Goal: Task Accomplishment & Management: Complete application form

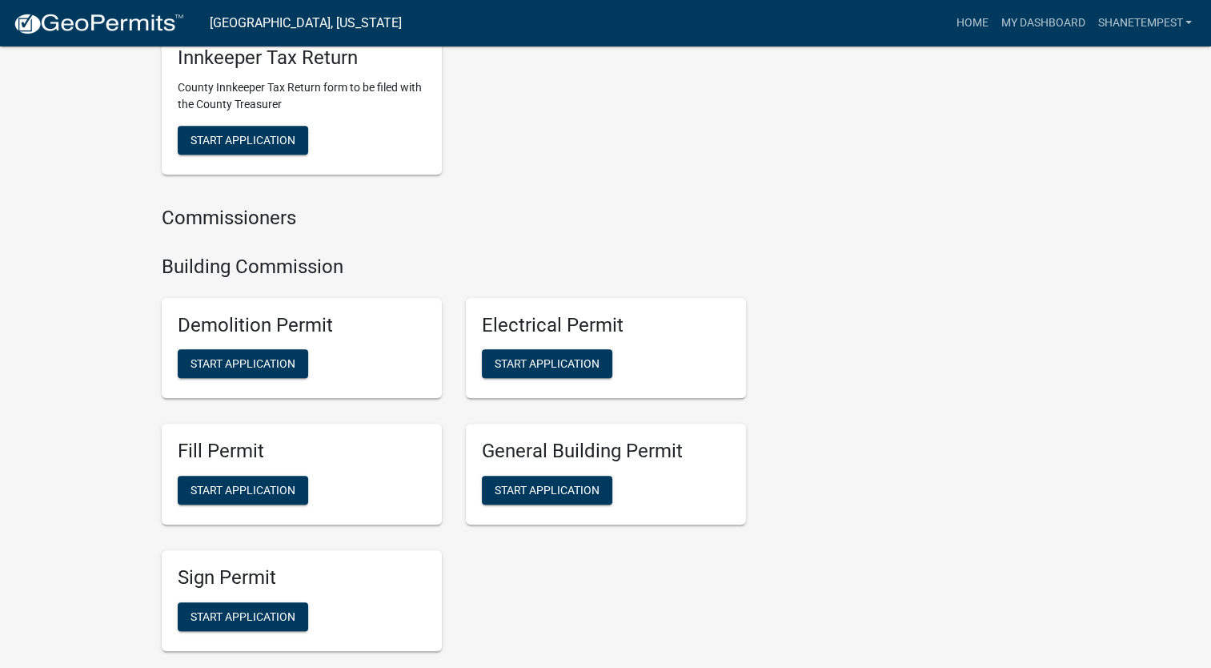
scroll to position [881, 0]
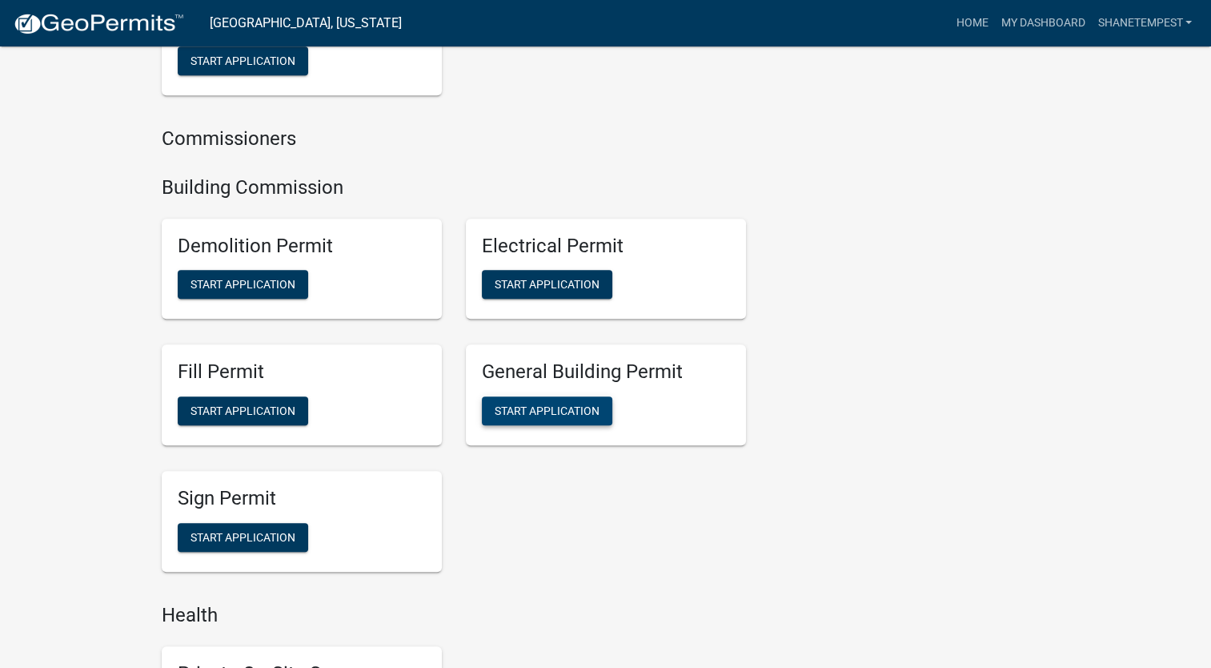
click at [557, 411] on span "Start Application" at bounding box center [547, 410] width 105 height 13
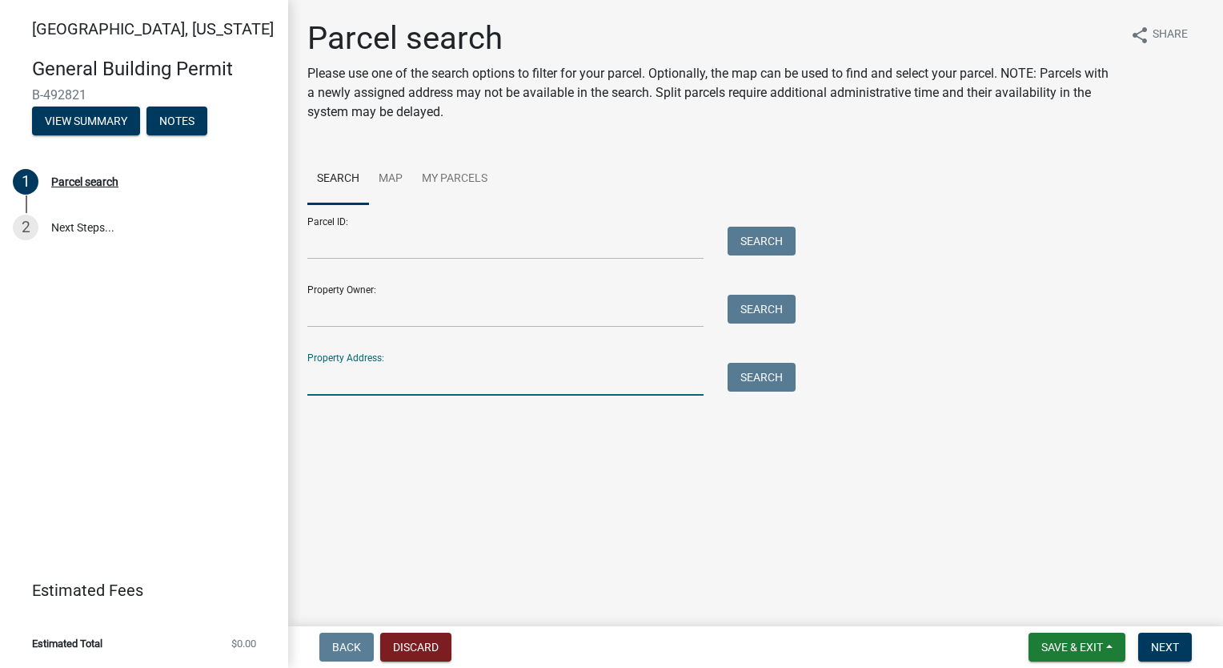
click at [435, 383] on input "Property Address:" at bounding box center [505, 379] width 396 height 33
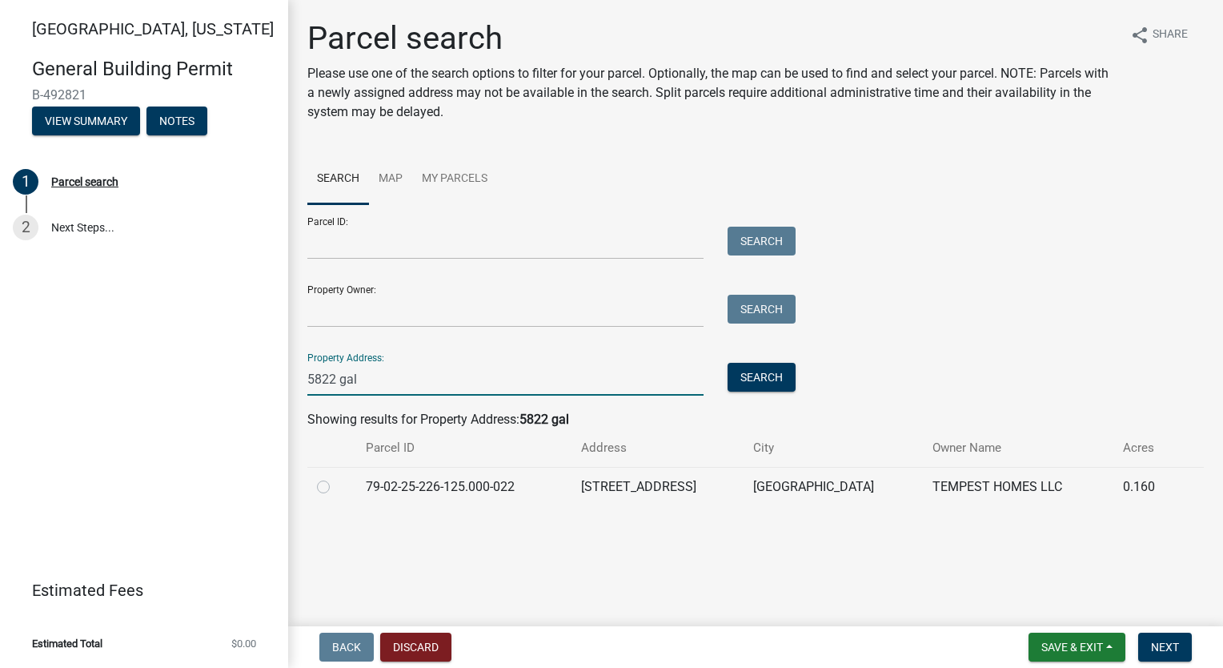
type input "5822 gal"
click at [336, 477] on label at bounding box center [336, 477] width 0 height 0
click at [336, 485] on input "radio" at bounding box center [341, 482] width 10 height 10
radio input "true"
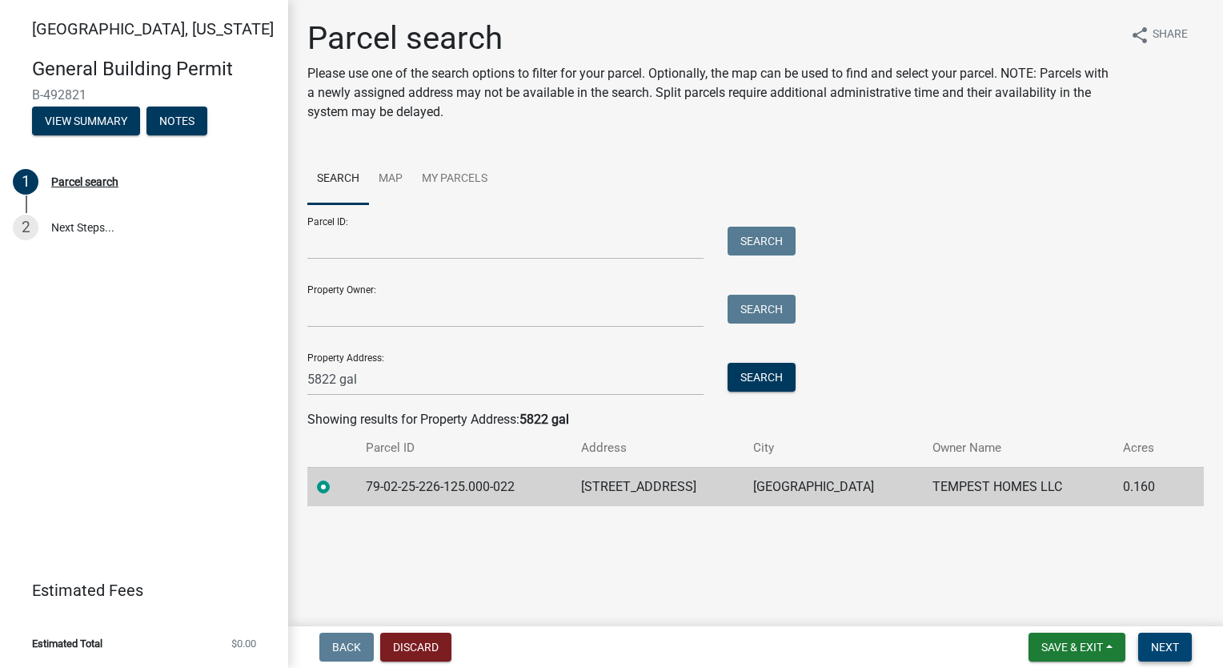
click at [1161, 646] on span "Next" at bounding box center [1165, 646] width 28 height 13
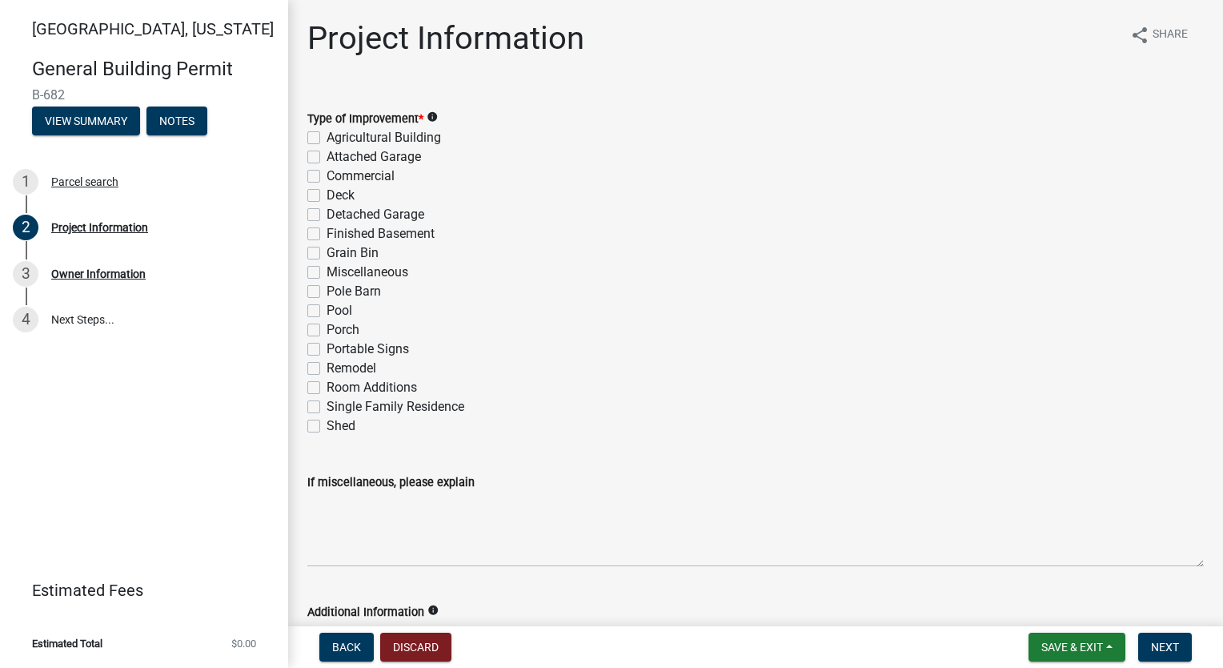
click at [321, 408] on div "Single Family Residence" at bounding box center [755, 406] width 897 height 19
click at [327, 409] on label "Single Family Residence" at bounding box center [396, 406] width 138 height 19
click at [327, 407] on input "Single Family Residence" at bounding box center [332, 402] width 10 height 10
checkbox input "true"
checkbox input "false"
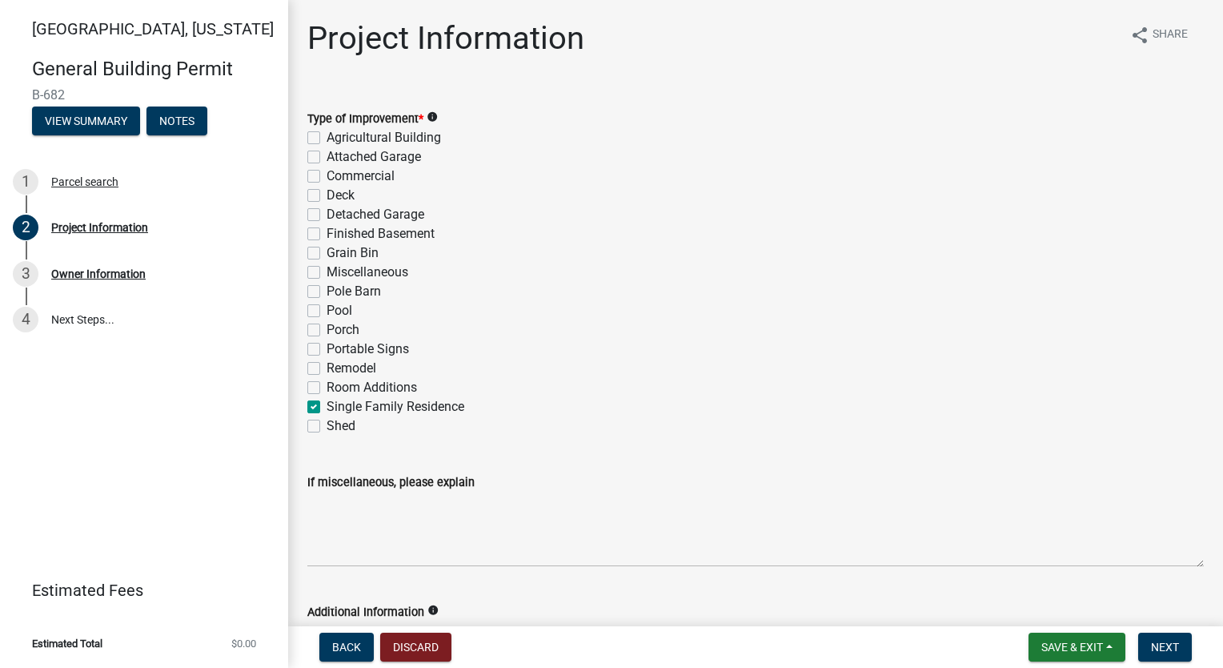
checkbox input "false"
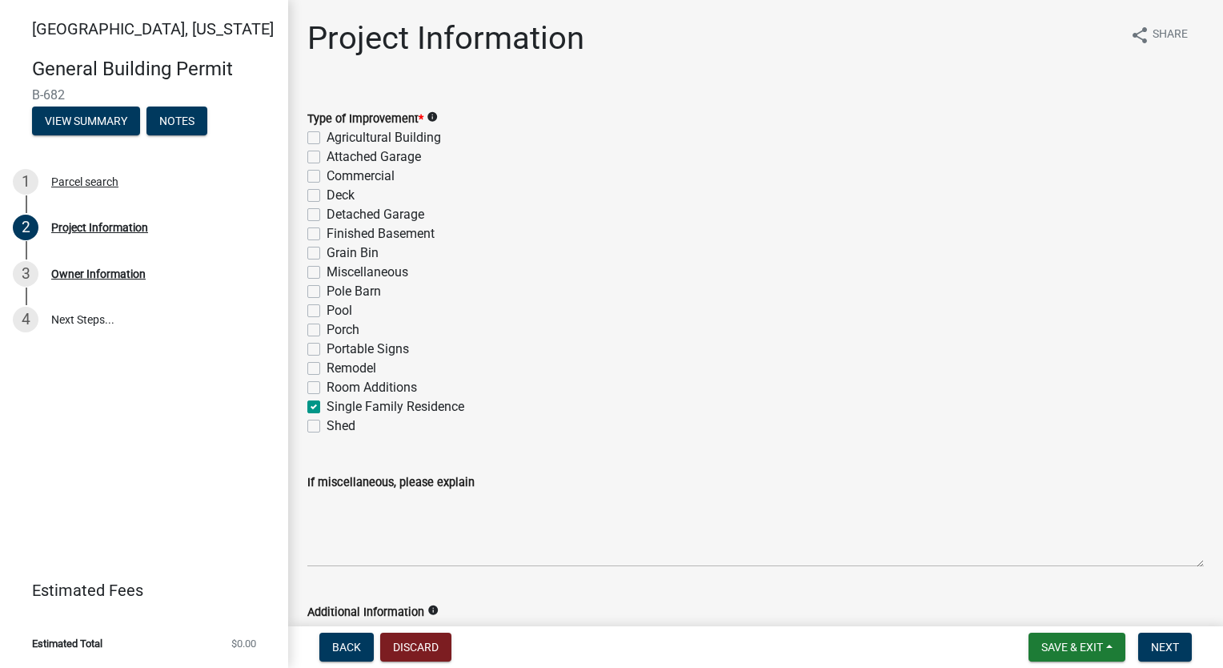
checkbox input "false"
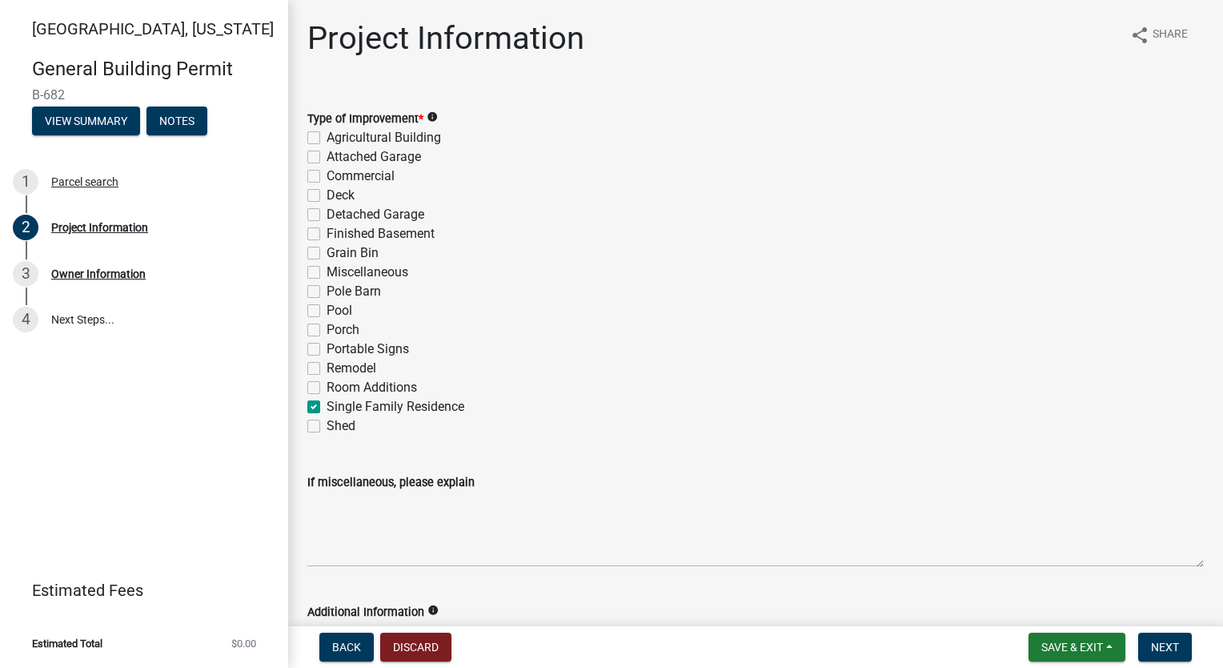
checkbox input "false"
checkbox input "true"
checkbox input "false"
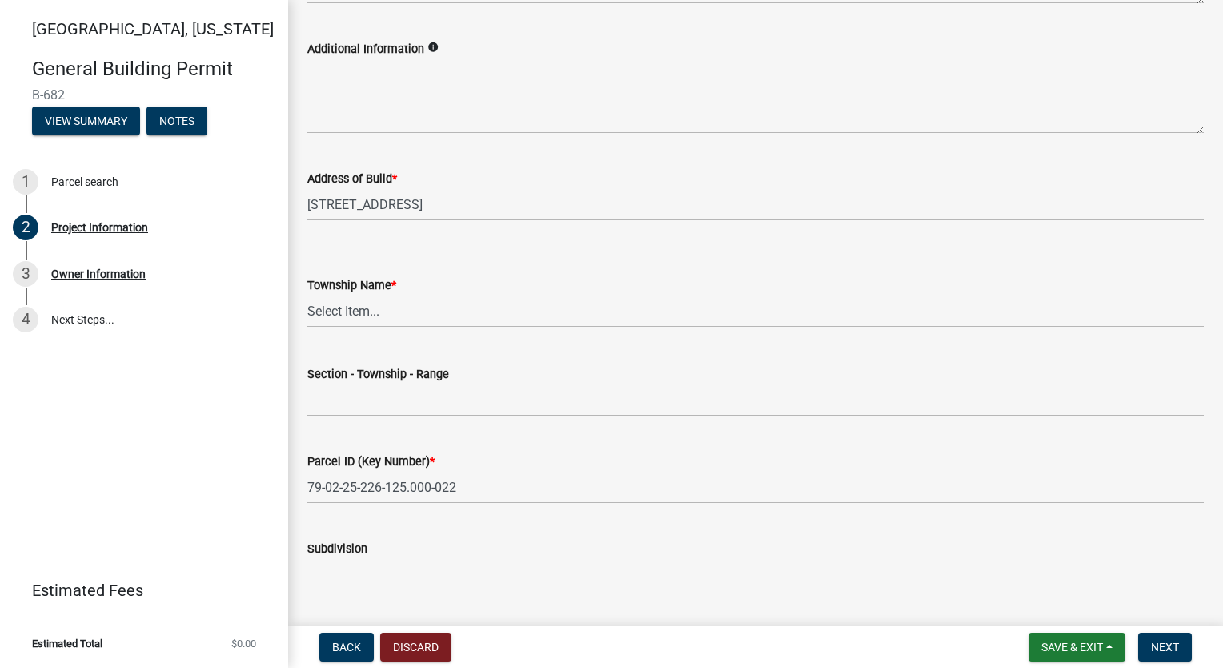
scroll to position [640, 0]
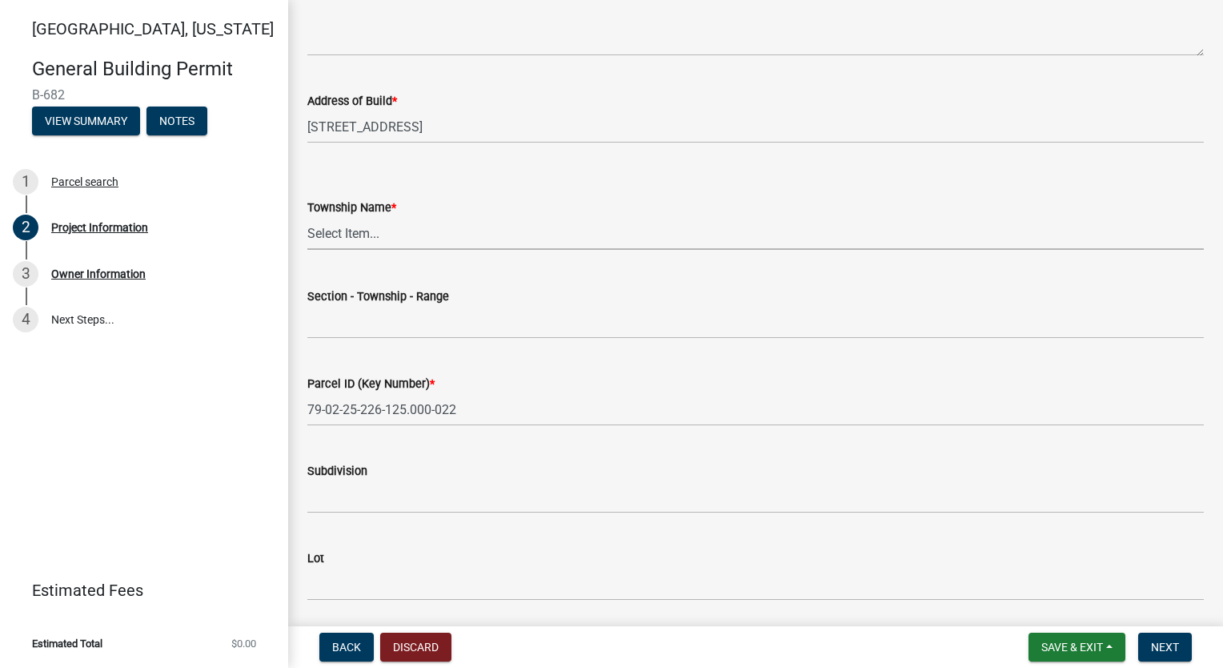
click at [439, 219] on select "Select Item... [PERSON_NAME] [PERSON_NAME] [GEOGRAPHIC_DATA][PERSON_NAME] Tippe…" at bounding box center [755, 233] width 897 height 33
click at [307, 217] on select "Select Item... [PERSON_NAME] [PERSON_NAME] [GEOGRAPHIC_DATA][PERSON_NAME] Tippe…" at bounding box center [755, 233] width 897 height 33
select select "f62e9ec7-2ce1-40c9-9d70-ac6e7ddc5d7c"
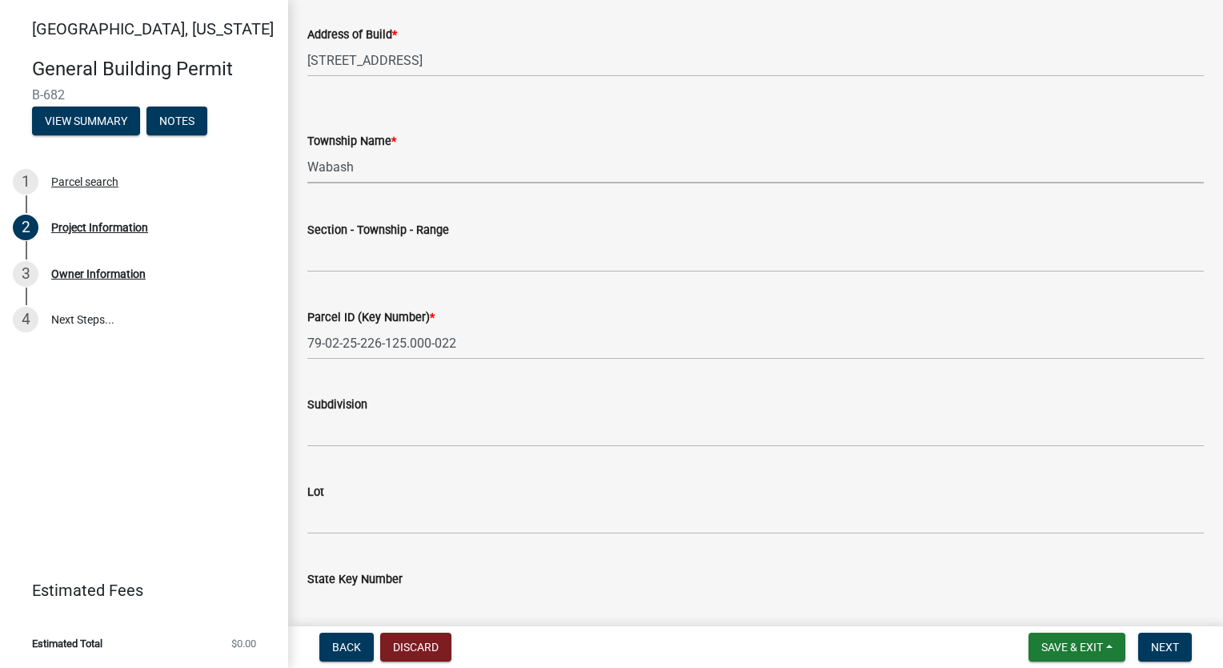
scroll to position [800, 0]
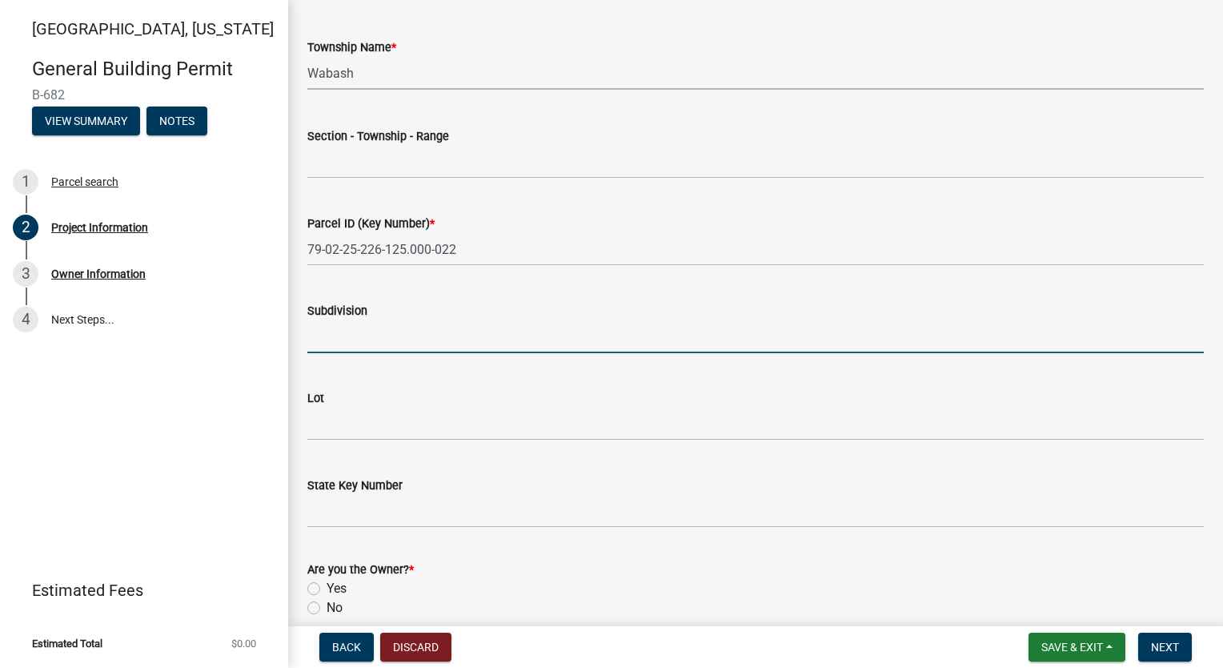
click at [379, 343] on input "Subdivision" at bounding box center [755, 336] width 897 height 33
type input "[PERSON_NAME] at [GEOGRAPHIC_DATA]"
type input "25-24-5"
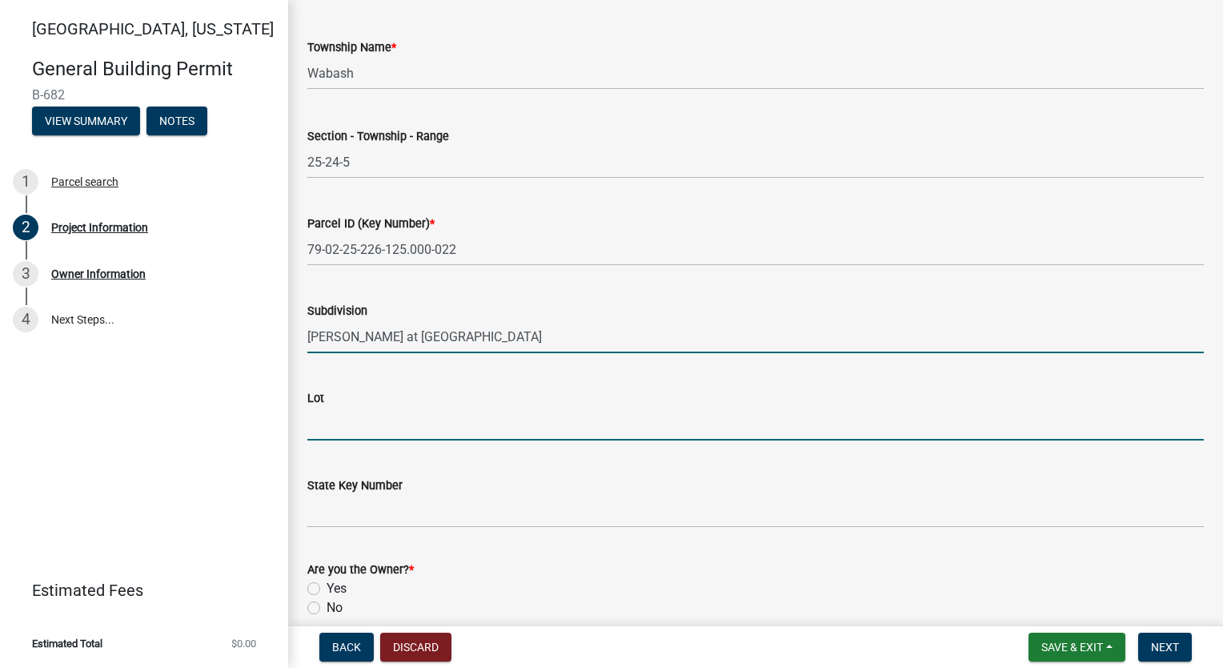
click at [387, 428] on input "Lot" at bounding box center [755, 423] width 897 height 33
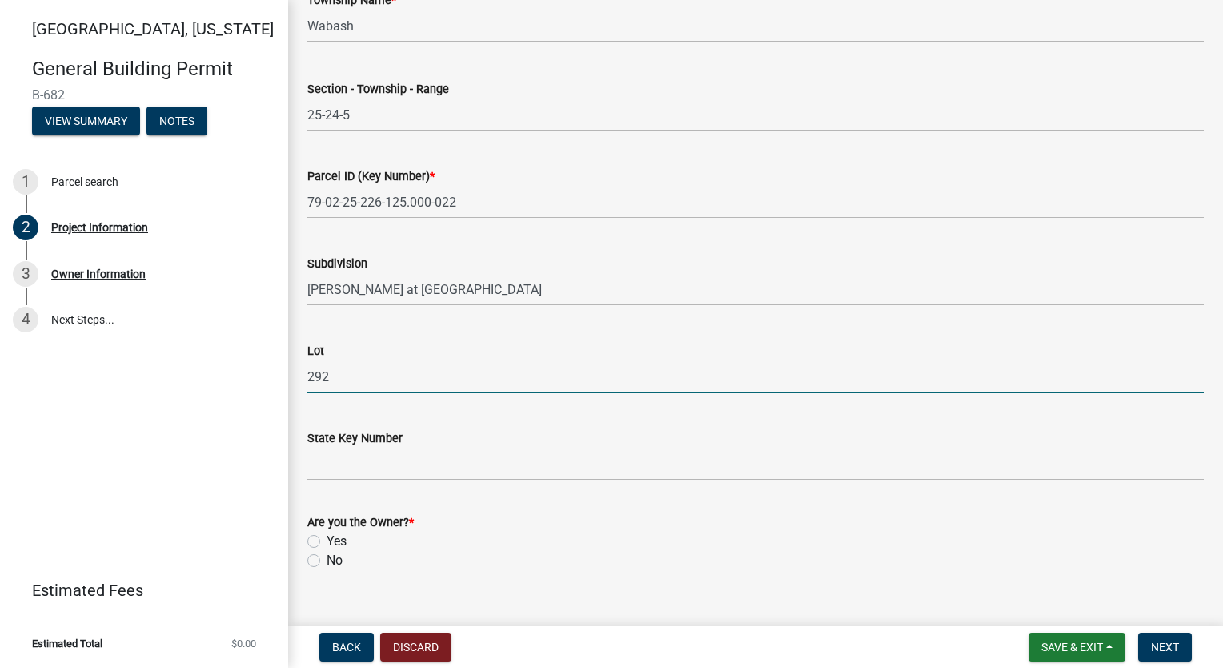
scroll to position [874, 0]
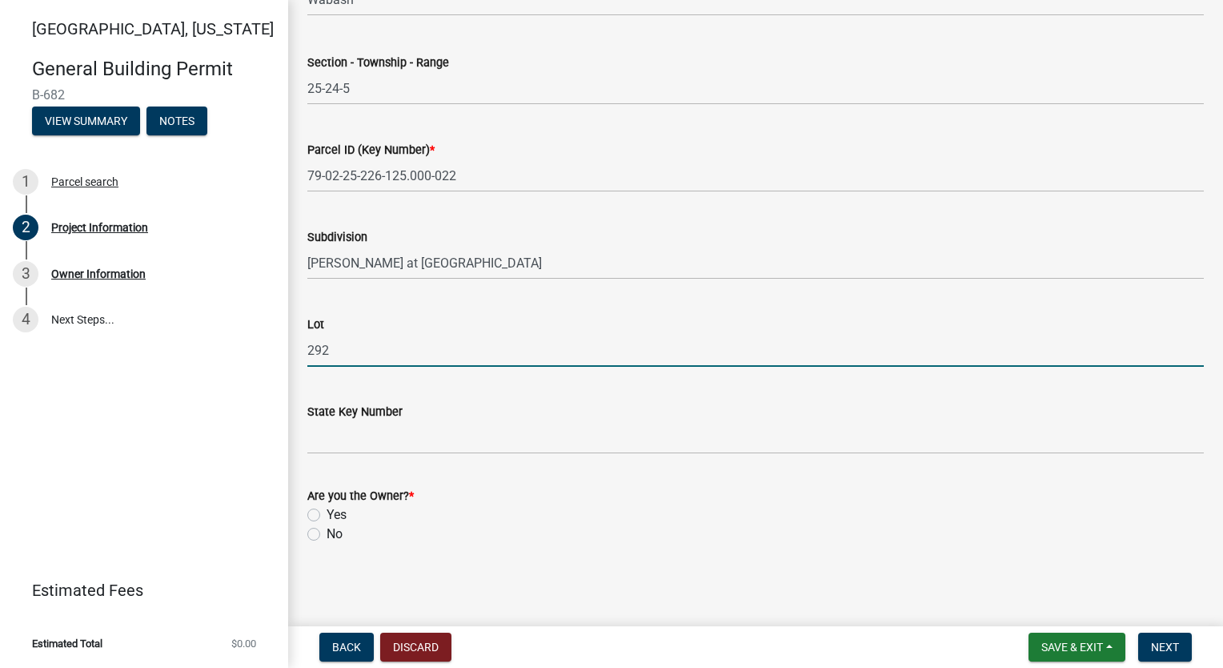
type input "292"
click at [327, 508] on label "Yes" at bounding box center [337, 514] width 20 height 19
click at [327, 508] on input "Yes" at bounding box center [332, 510] width 10 height 10
radio input "true"
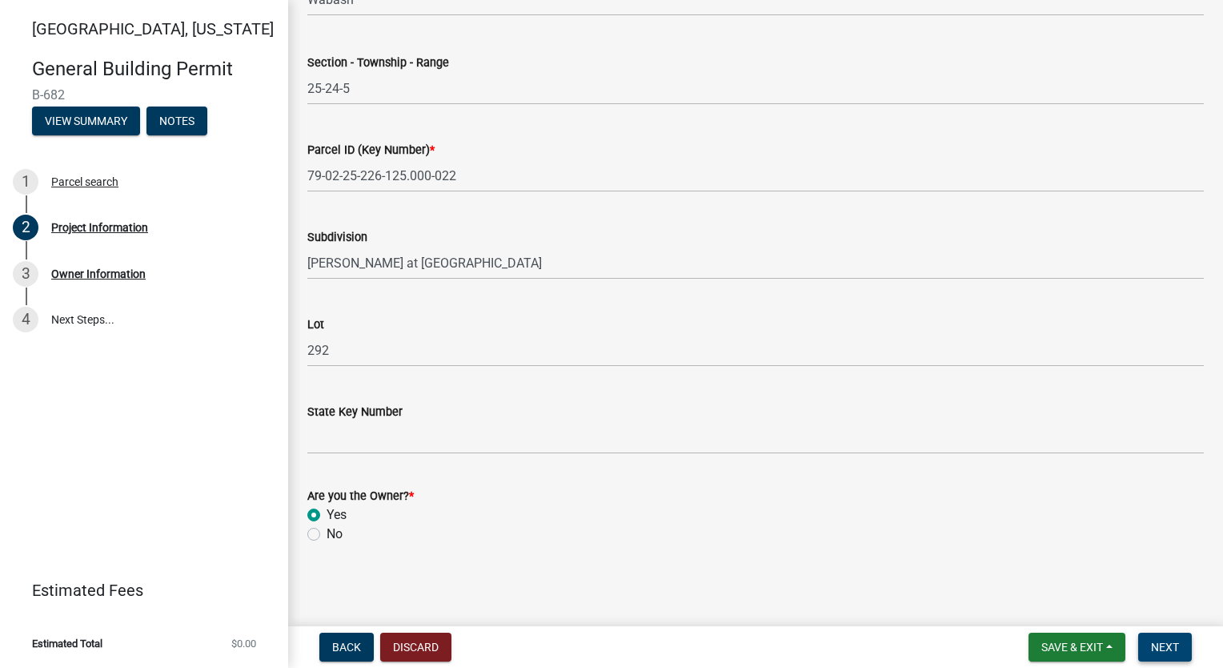
click at [1162, 640] on span "Next" at bounding box center [1165, 646] width 28 height 13
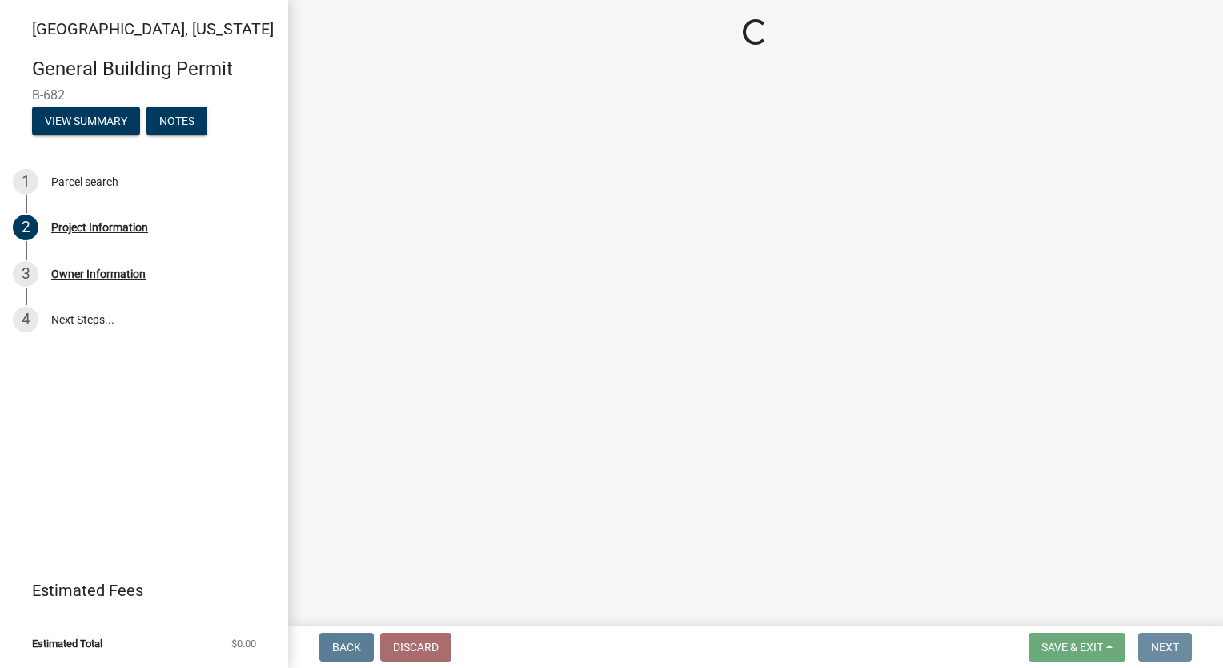
scroll to position [0, 0]
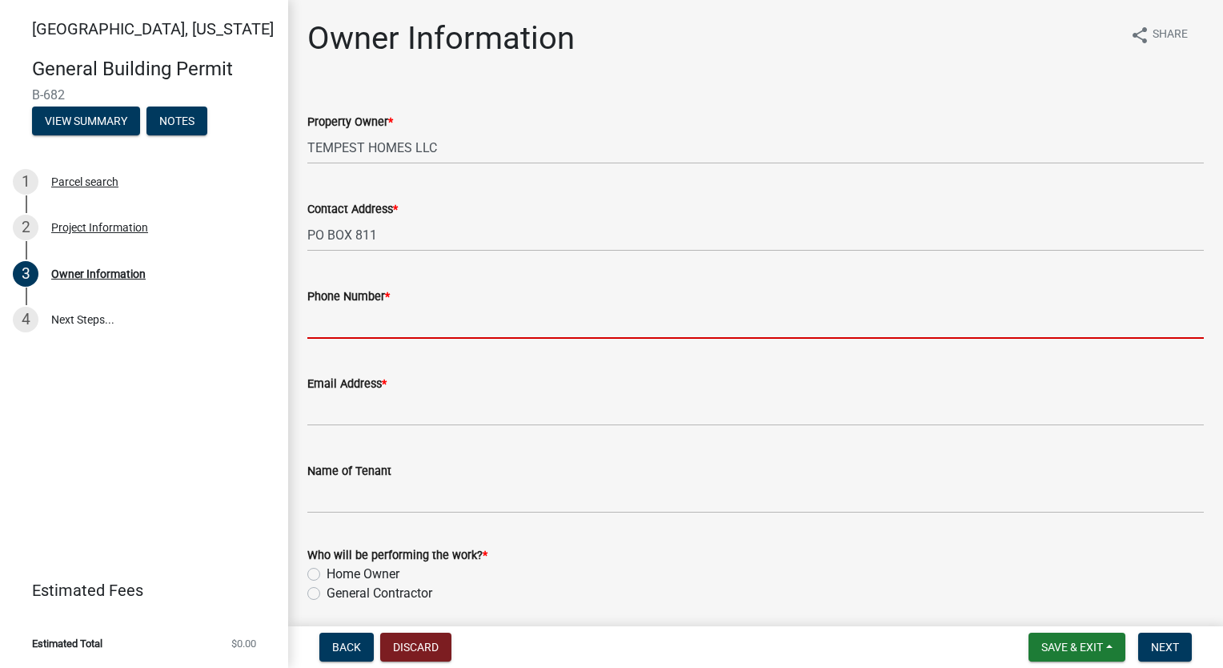
click at [362, 331] on input "Phone Number *" at bounding box center [755, 322] width 897 height 33
type input "7654186612"
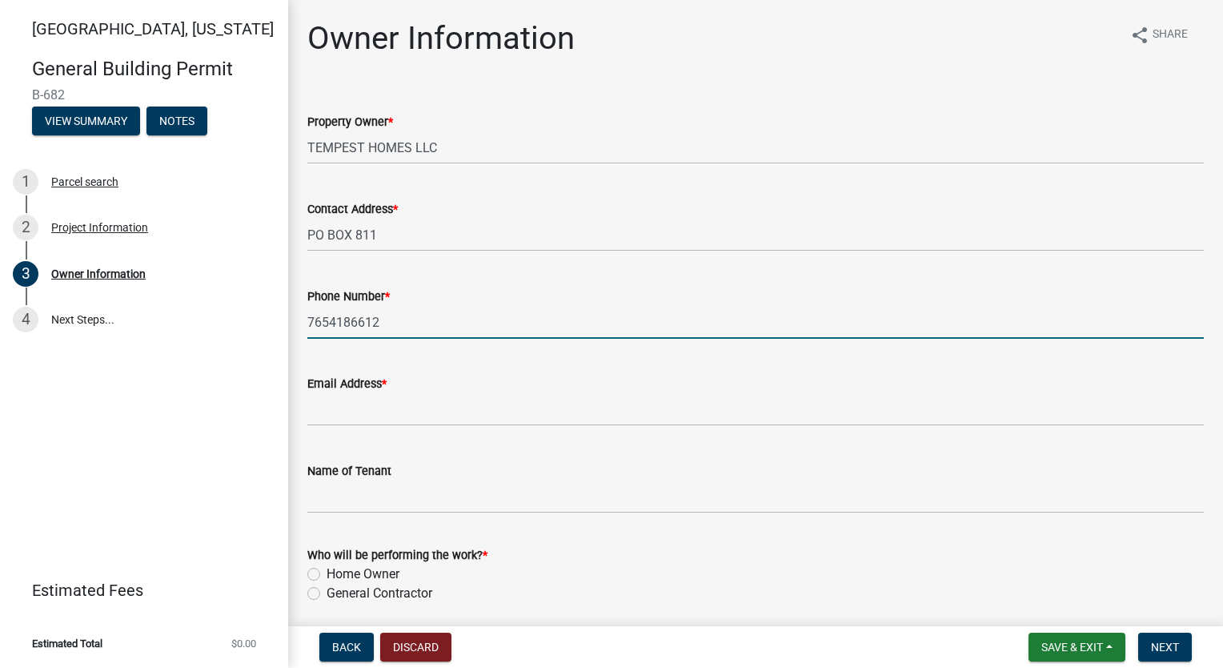
type input "[EMAIL_ADDRESS][DOMAIN_NAME]"
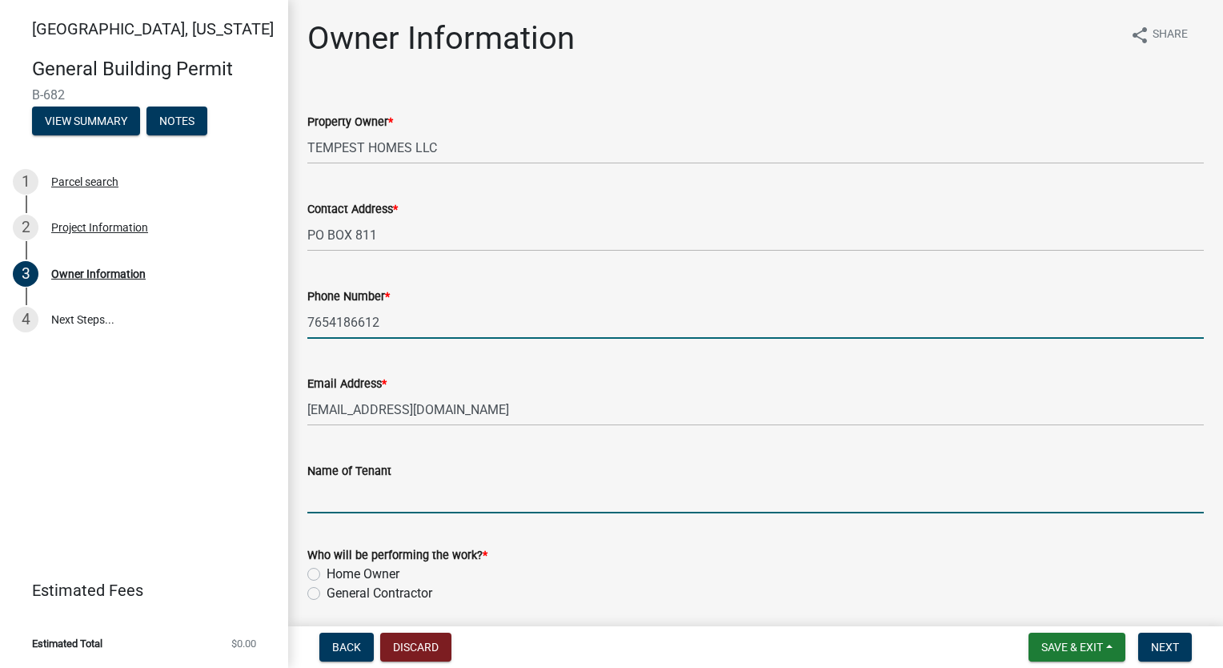
type input "[PERSON_NAME]"
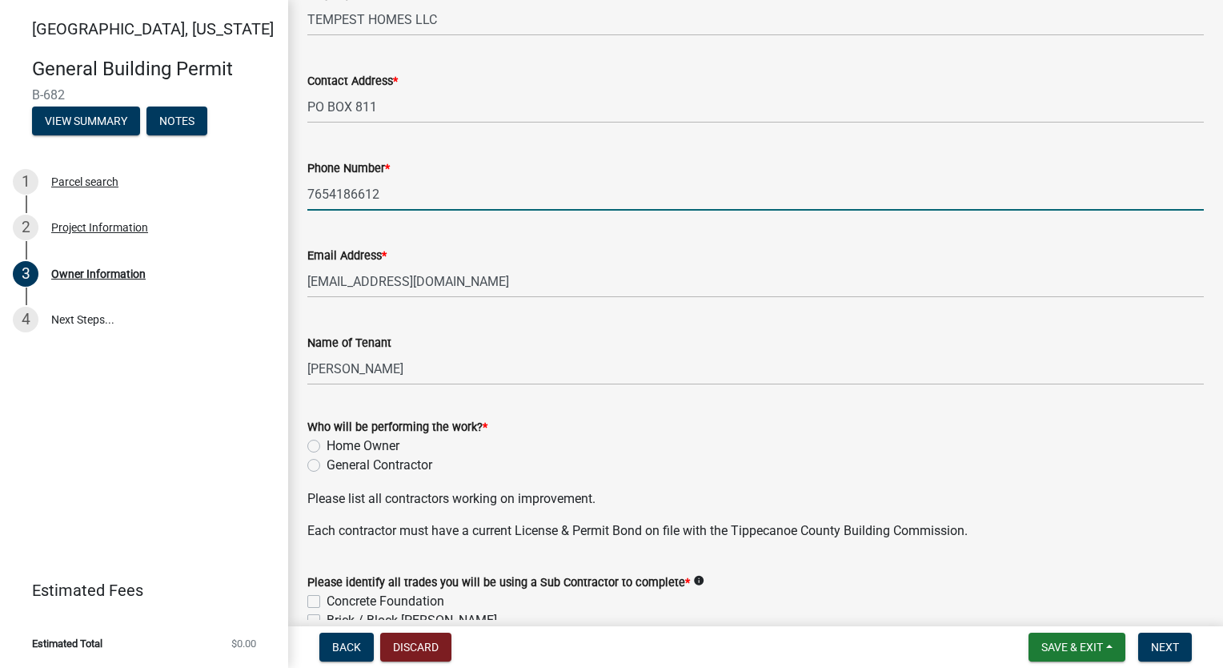
scroll to position [480, 0]
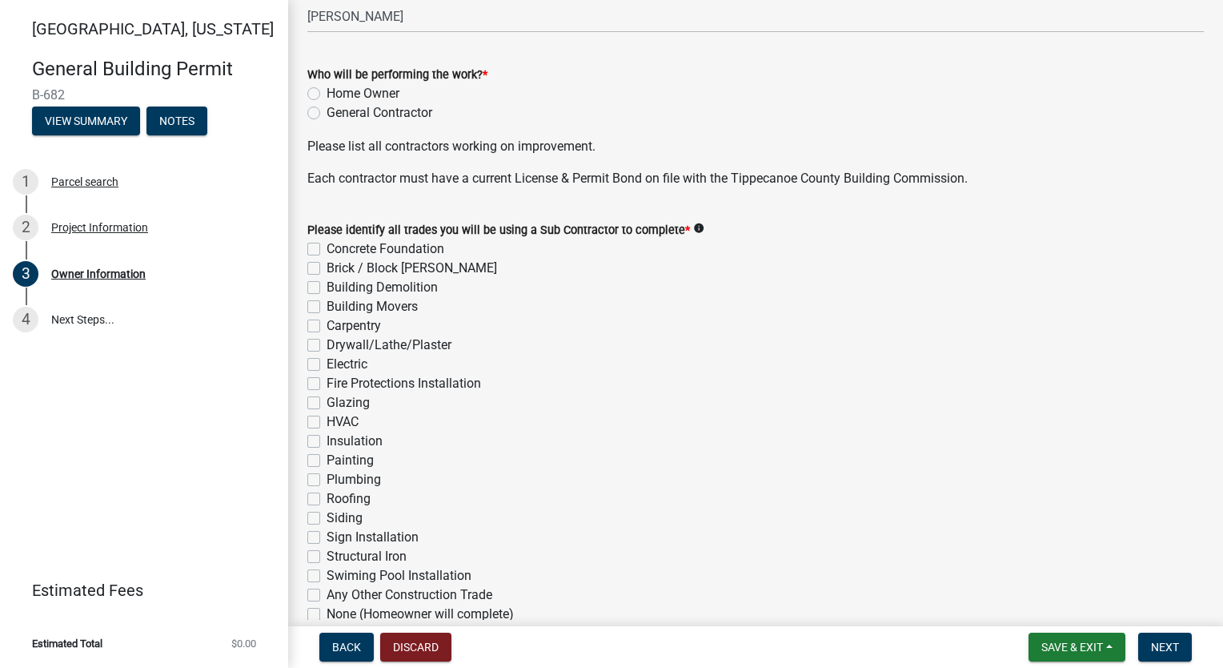
click at [327, 110] on label "General Contractor" at bounding box center [380, 112] width 106 height 19
click at [327, 110] on input "General Contractor" at bounding box center [332, 108] width 10 height 10
radio input "true"
click at [327, 251] on label "Concrete Foundation" at bounding box center [386, 248] width 118 height 19
click at [327, 250] on input "Concrete Foundation" at bounding box center [332, 244] width 10 height 10
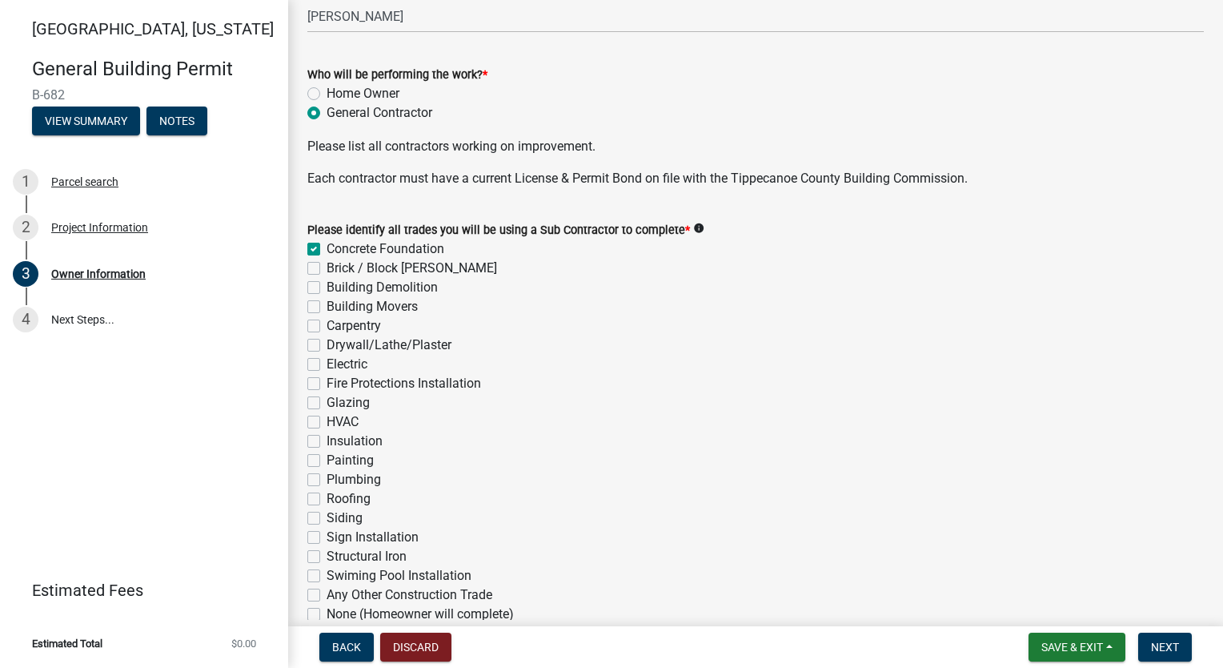
checkbox input "true"
checkbox input "false"
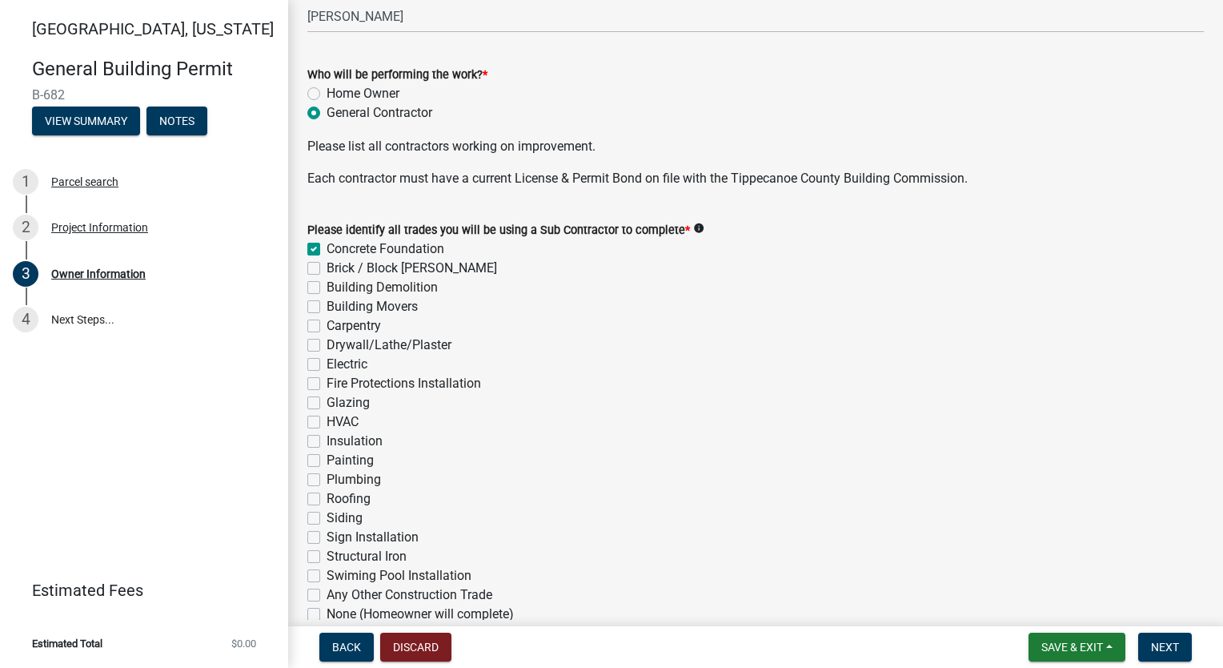
checkbox input "false"
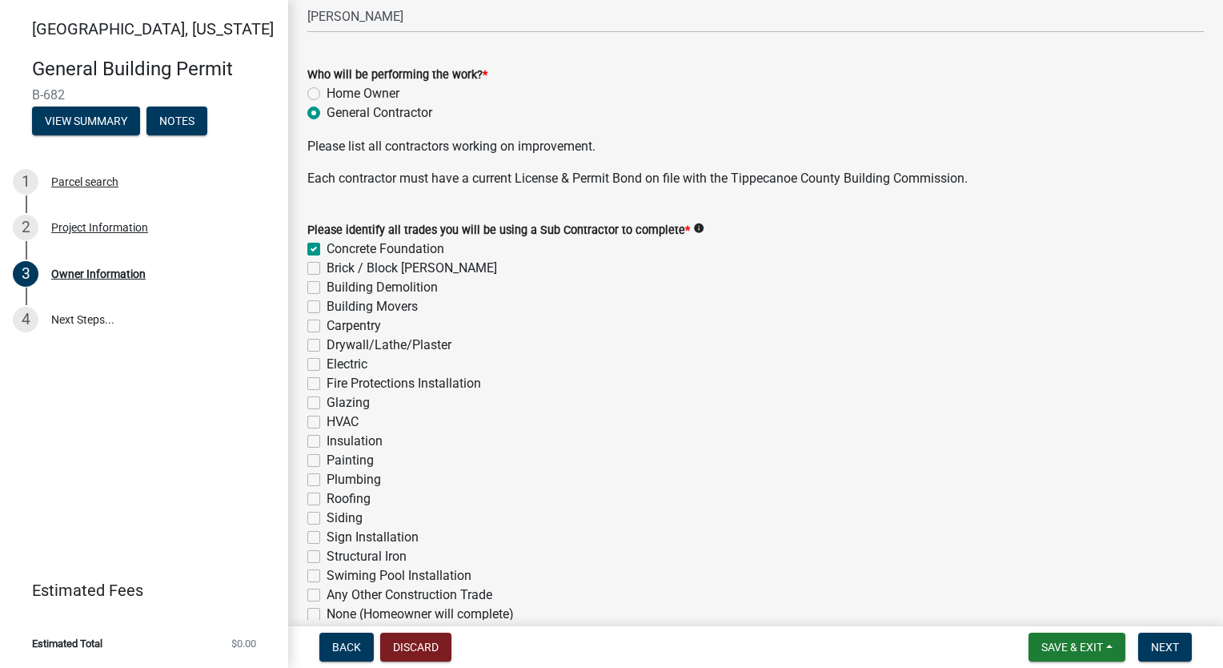
checkbox input "false"
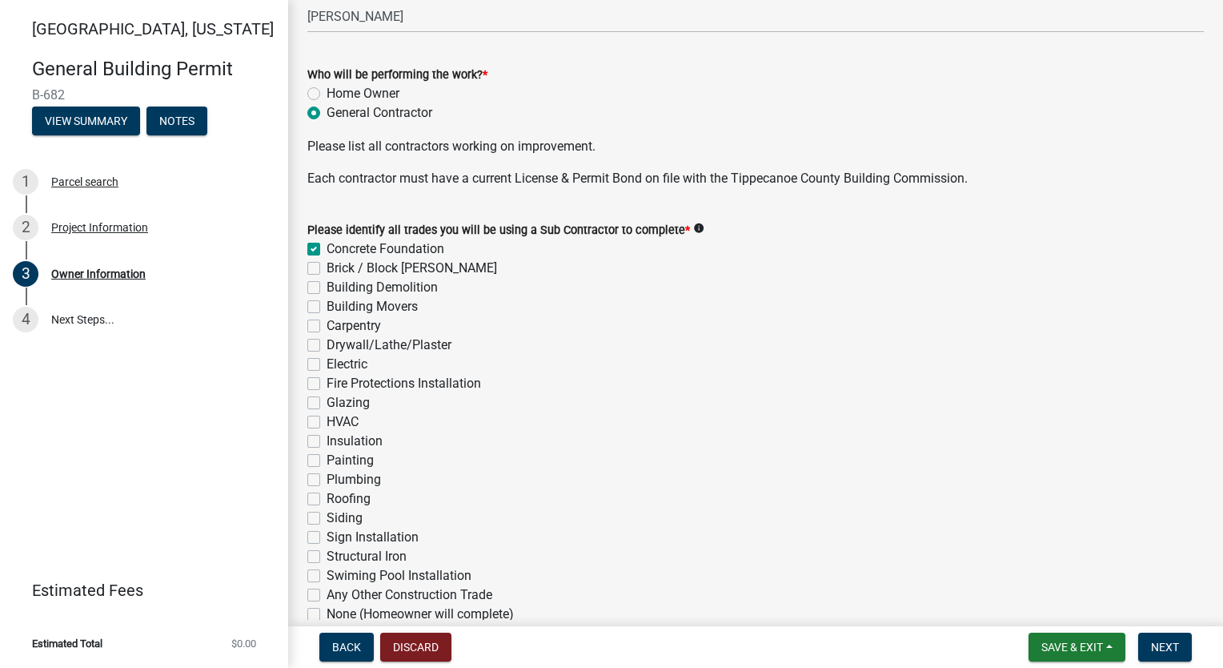
checkbox input "false"
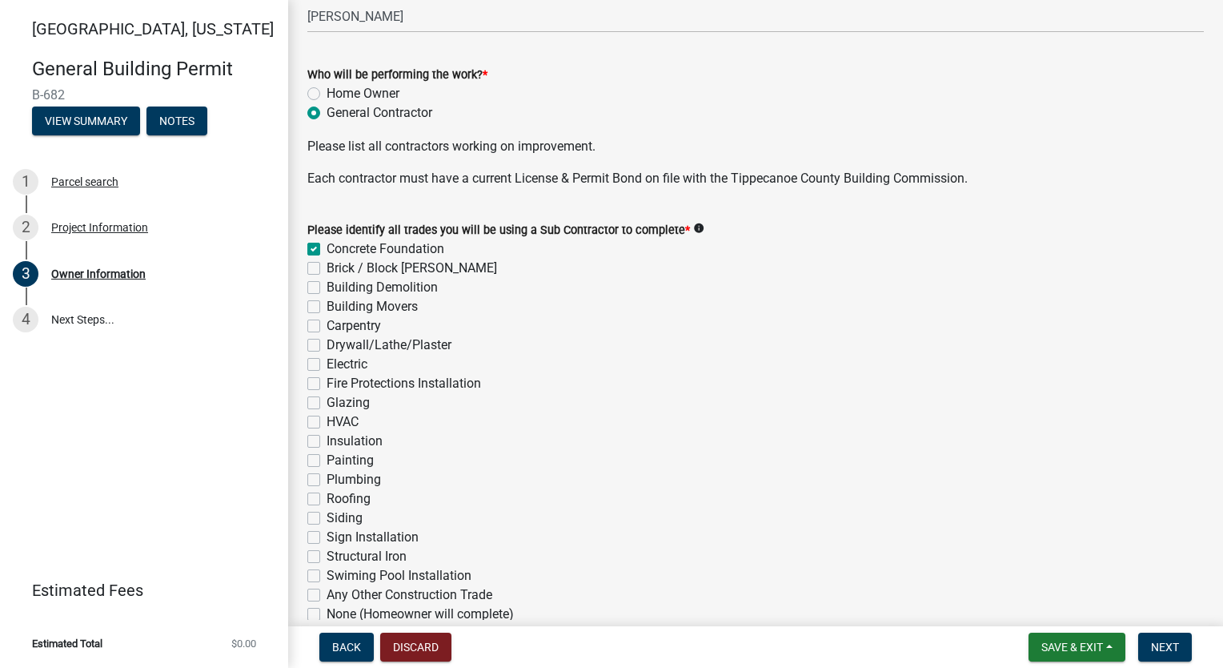
click at [327, 274] on label "Brick / Block [PERSON_NAME]" at bounding box center [412, 268] width 171 height 19
click at [327, 269] on input "Brick / Block [PERSON_NAME]" at bounding box center [332, 264] width 10 height 10
checkbox input "true"
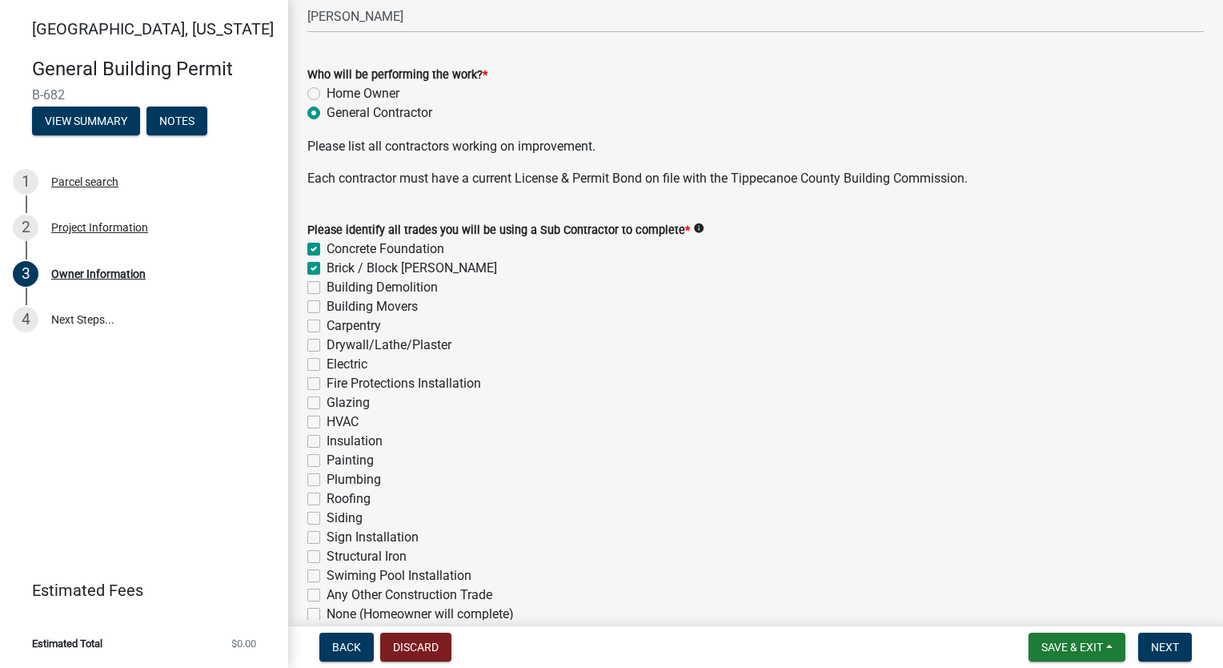
checkbox input "false"
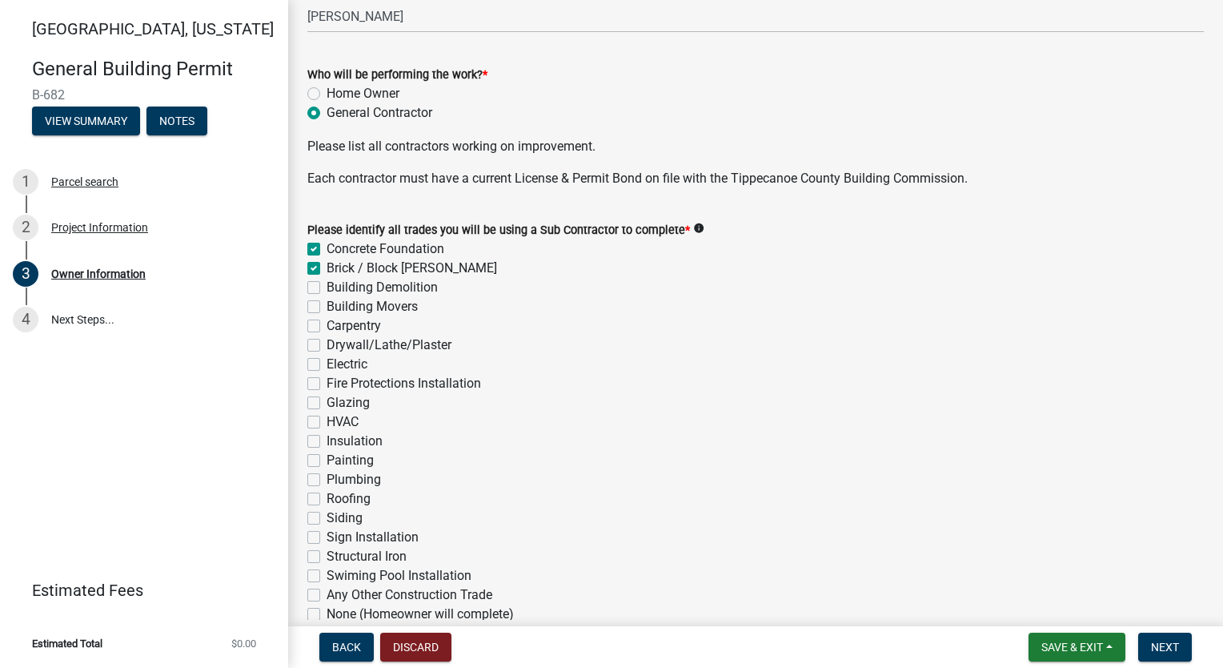
checkbox input "false"
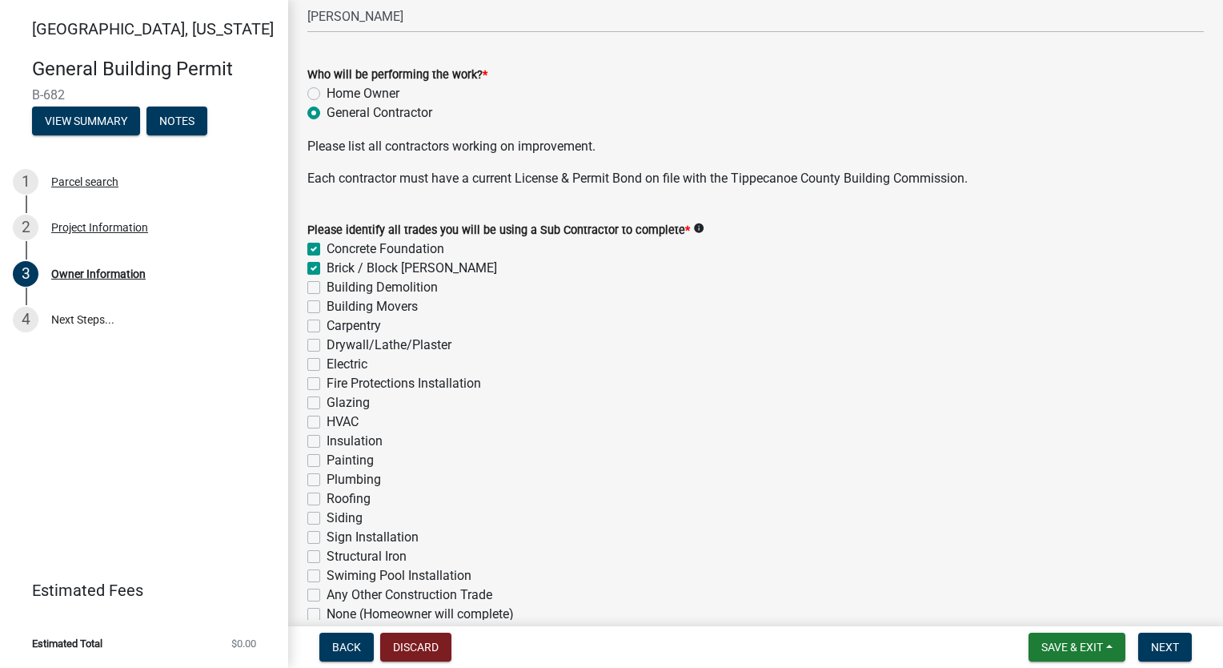
checkbox input "false"
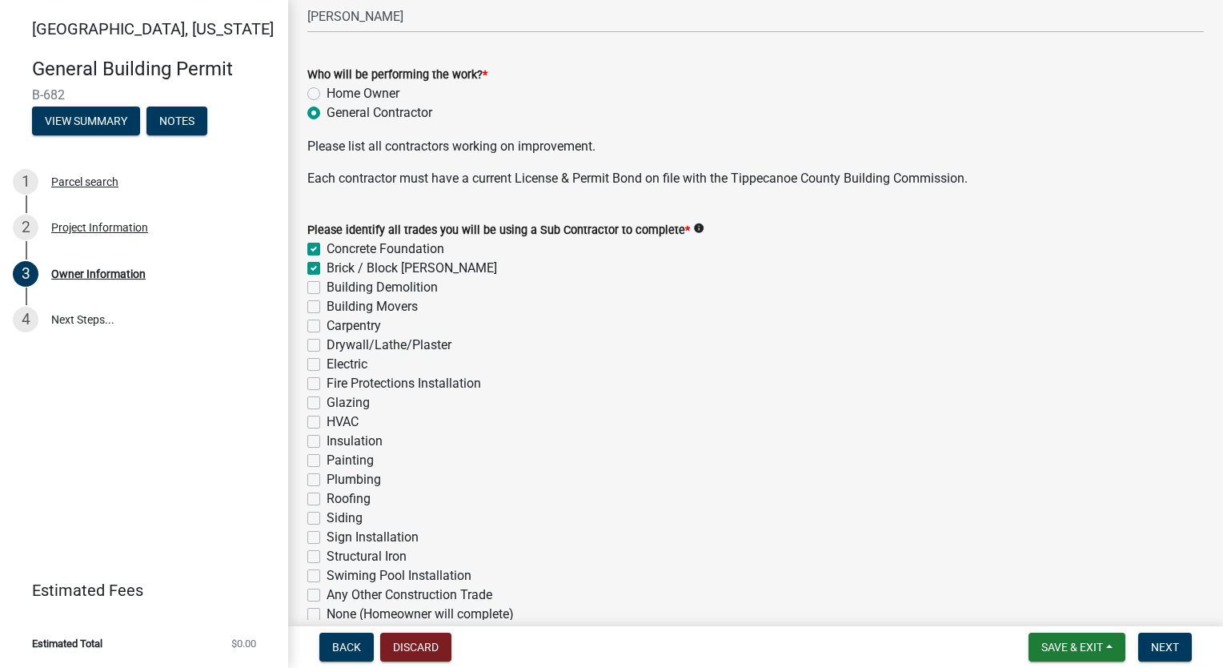
checkbox input "false"
click at [327, 327] on label "Carpentry" at bounding box center [354, 325] width 54 height 19
click at [327, 327] on input "Carpentry" at bounding box center [332, 321] width 10 height 10
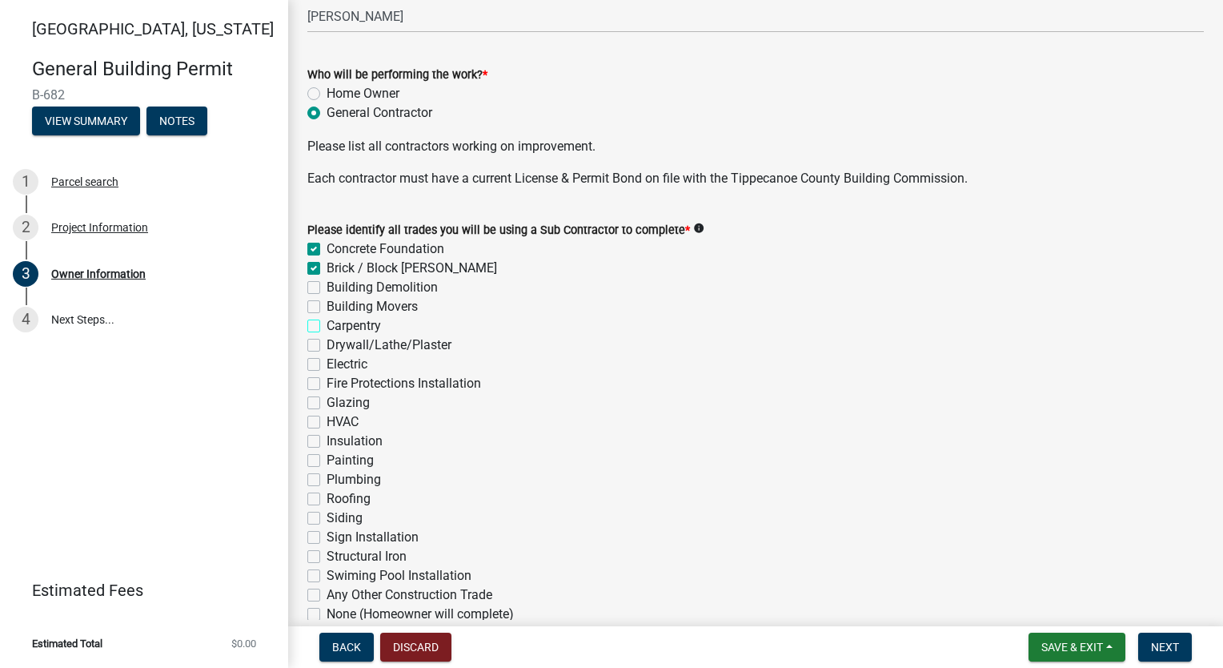
checkbox input "true"
checkbox input "false"
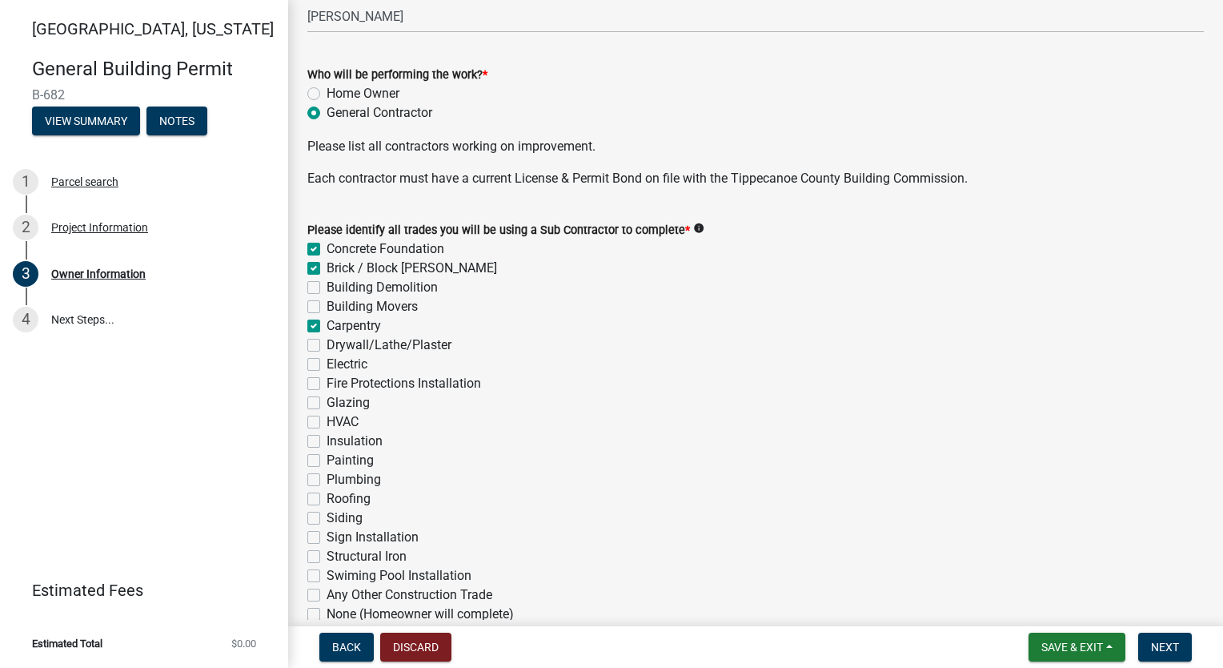
checkbox input "true"
checkbox input "false"
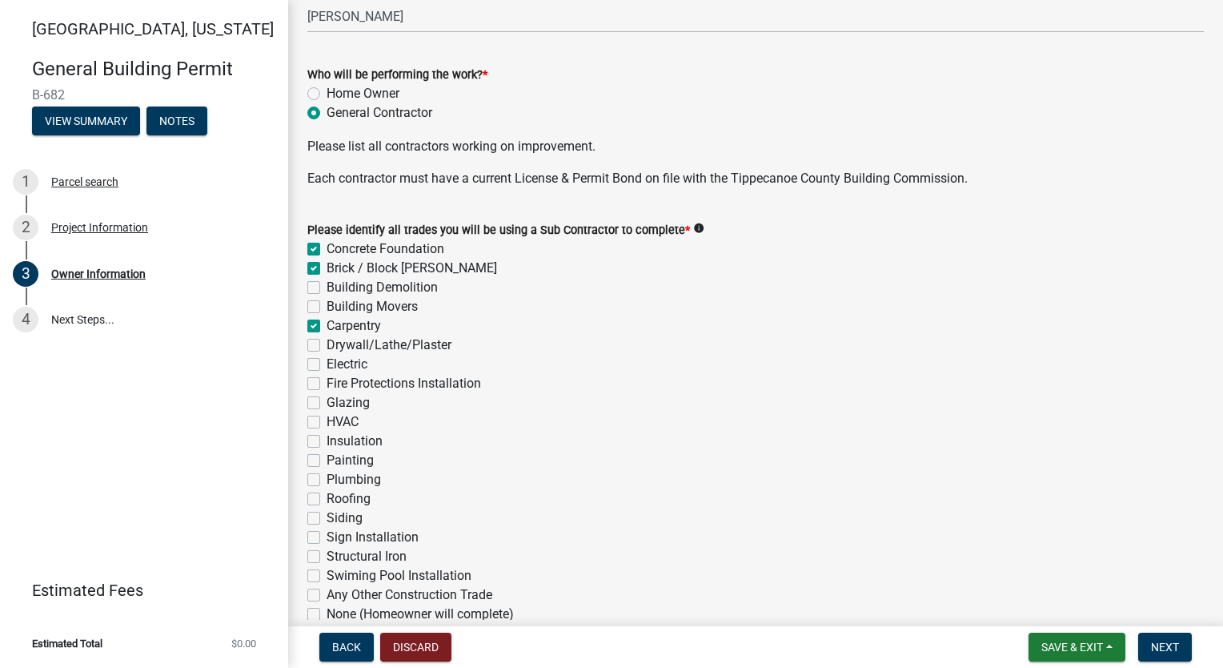
checkbox input "false"
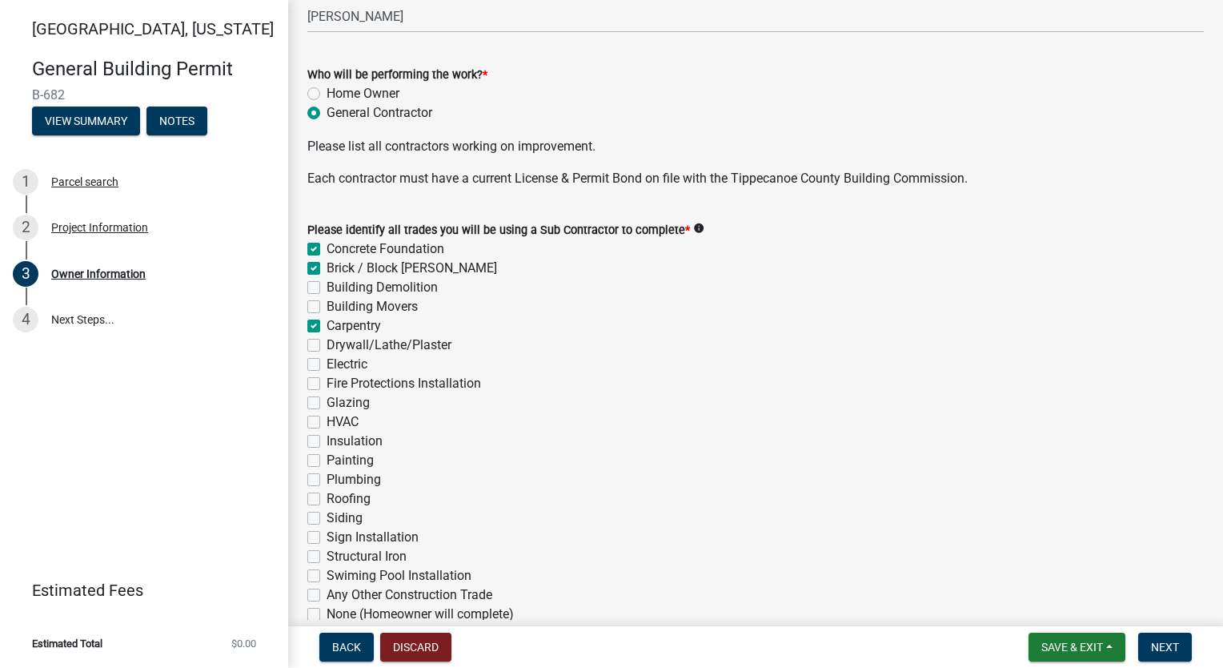
checkbox input "false"
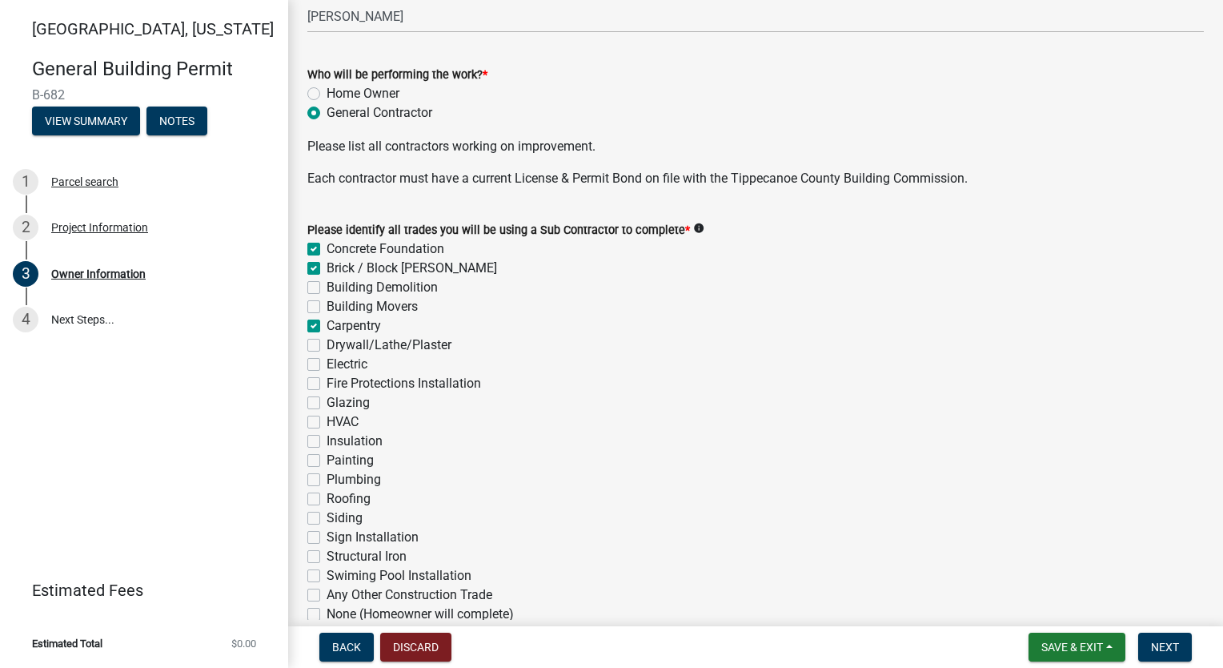
checkbox input "false"
click at [327, 339] on label "Drywall/Lathe/Plaster" at bounding box center [389, 344] width 125 height 19
click at [327, 339] on input "Drywall/Lathe/Plaster" at bounding box center [332, 340] width 10 height 10
checkbox input "true"
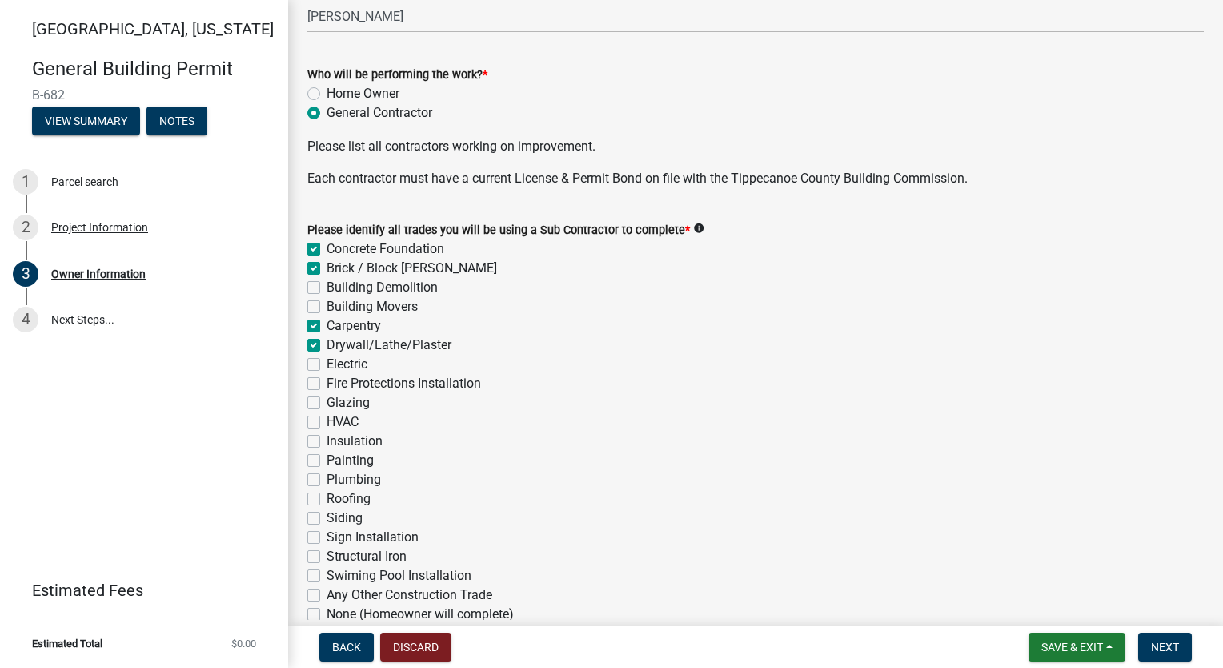
checkbox input "true"
checkbox input "false"
checkbox input "true"
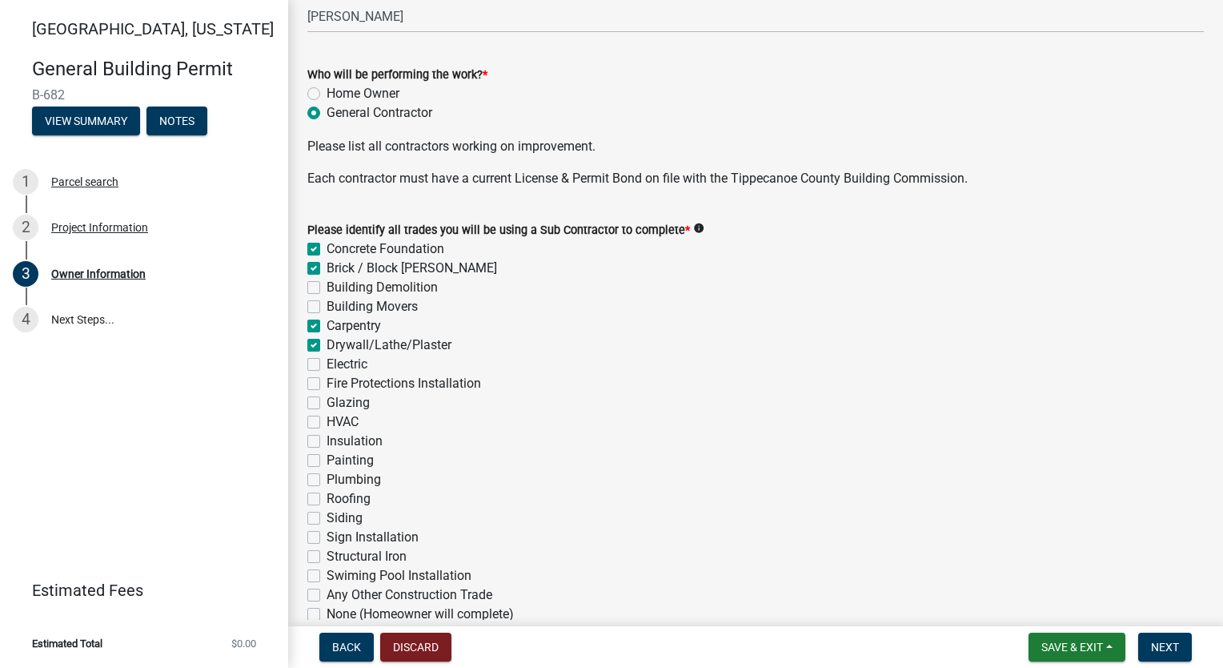
checkbox input "false"
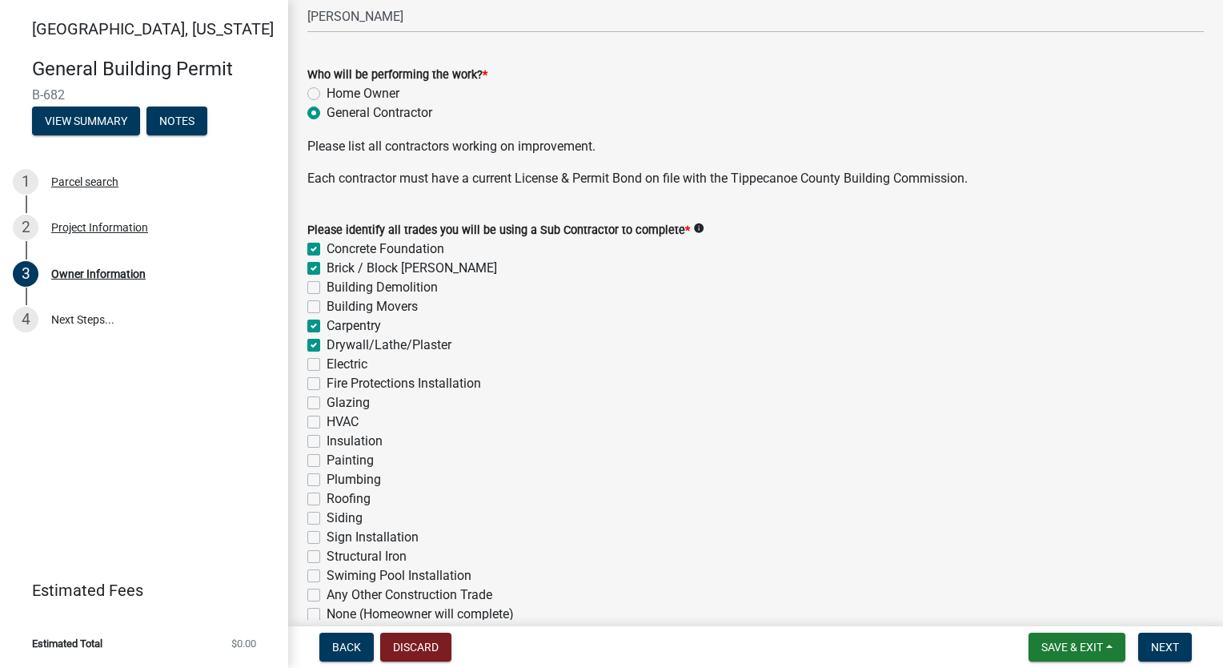
checkbox input "false"
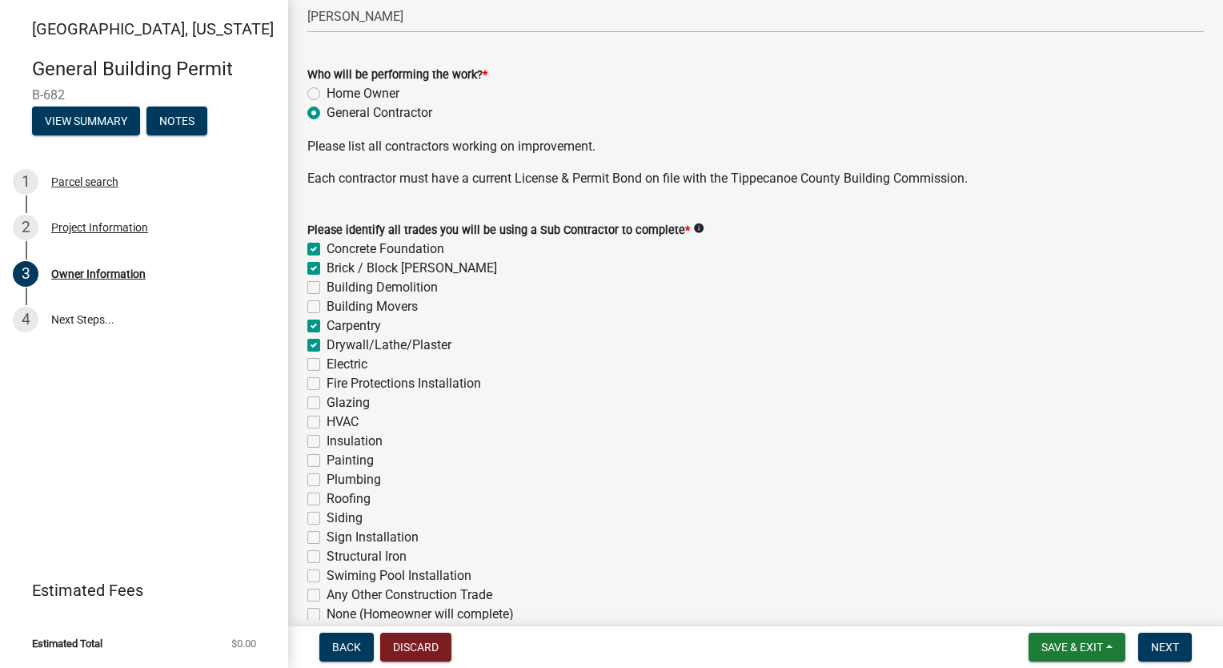
checkbox input "false"
click at [327, 359] on label "Electric" at bounding box center [347, 364] width 41 height 19
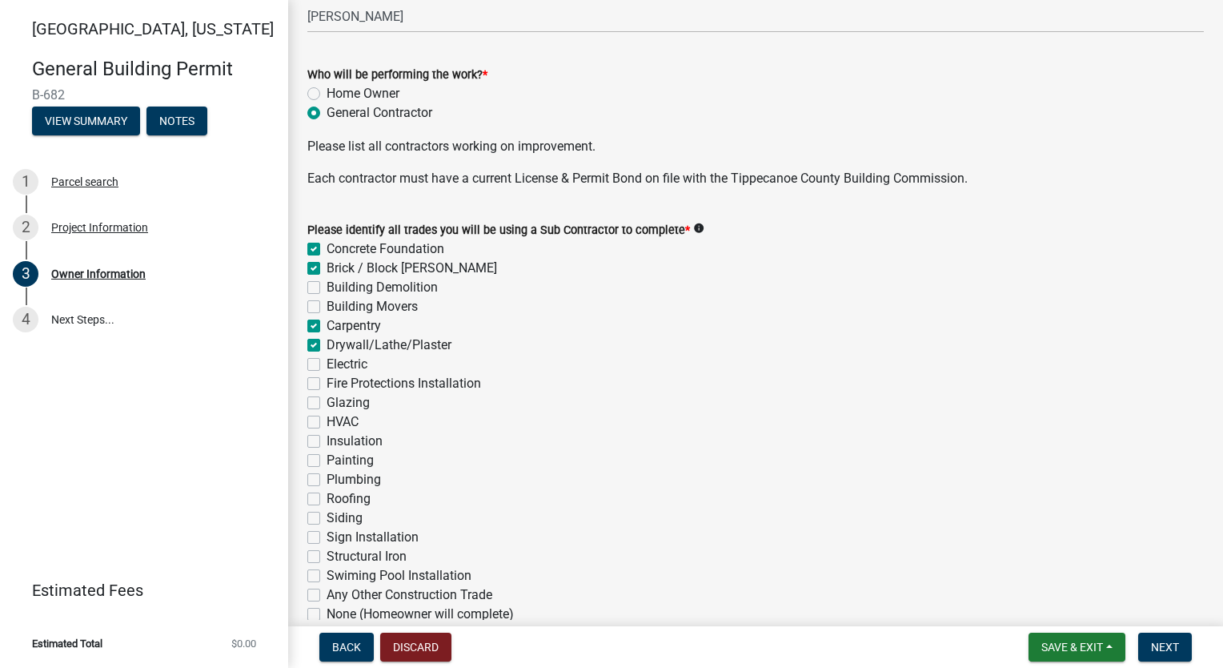
click at [327, 359] on input "Electric" at bounding box center [332, 360] width 10 height 10
checkbox input "true"
checkbox input "false"
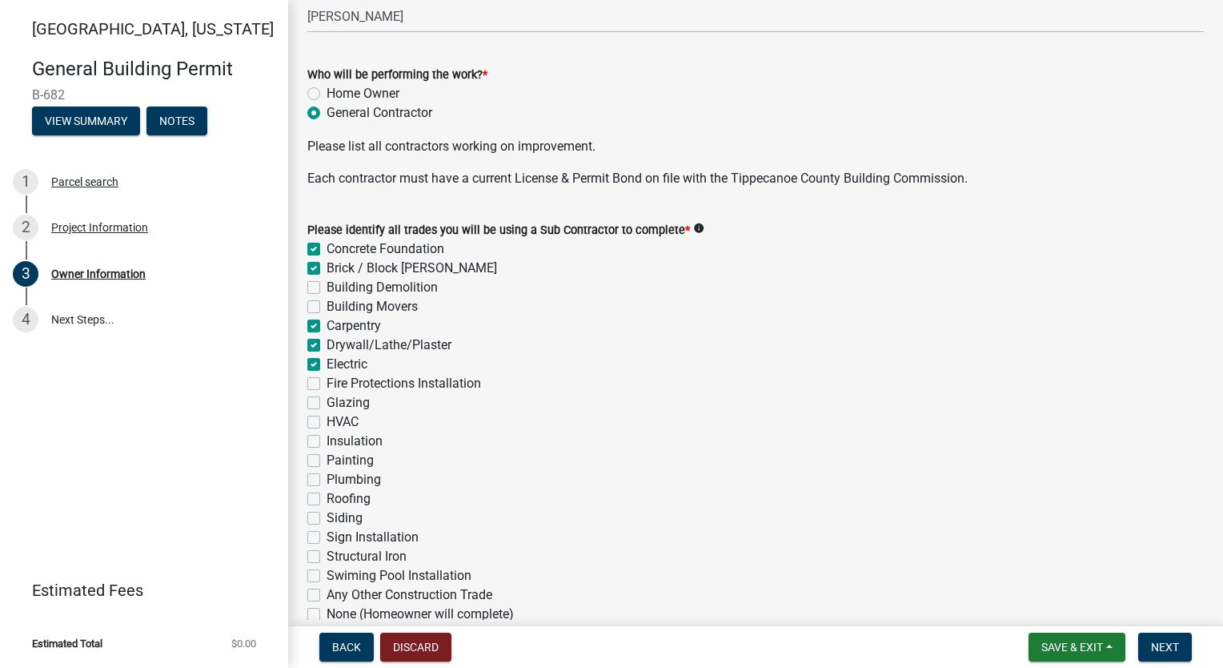
checkbox input "false"
checkbox input "true"
checkbox input "false"
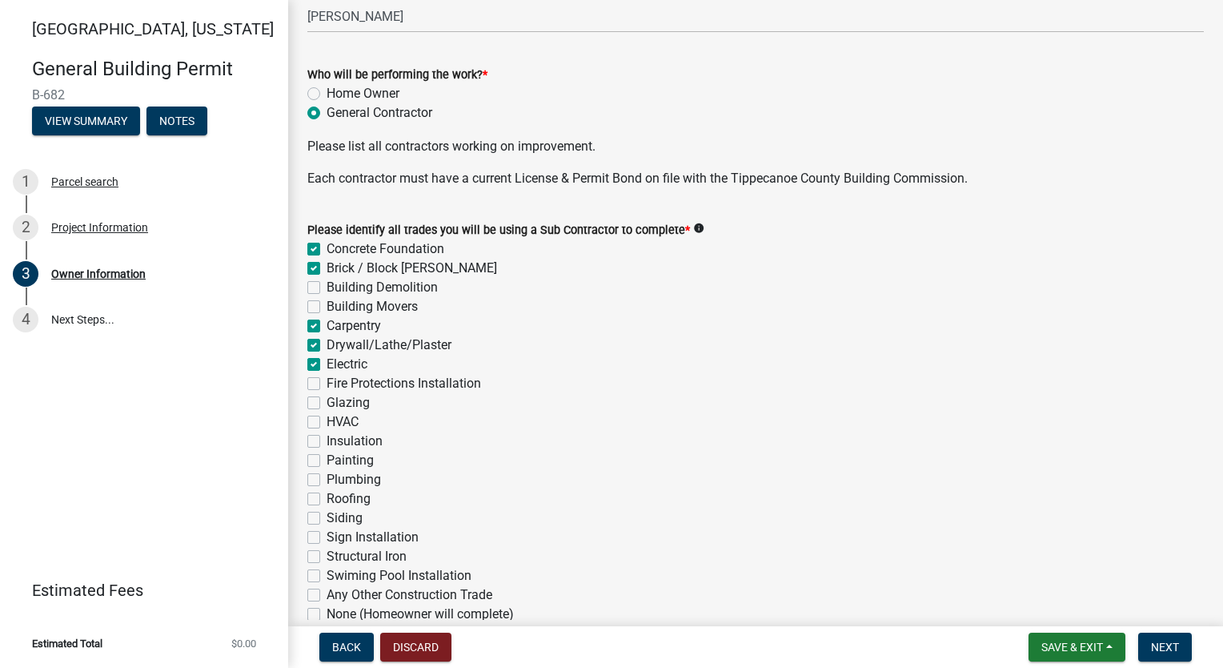
checkbox input "false"
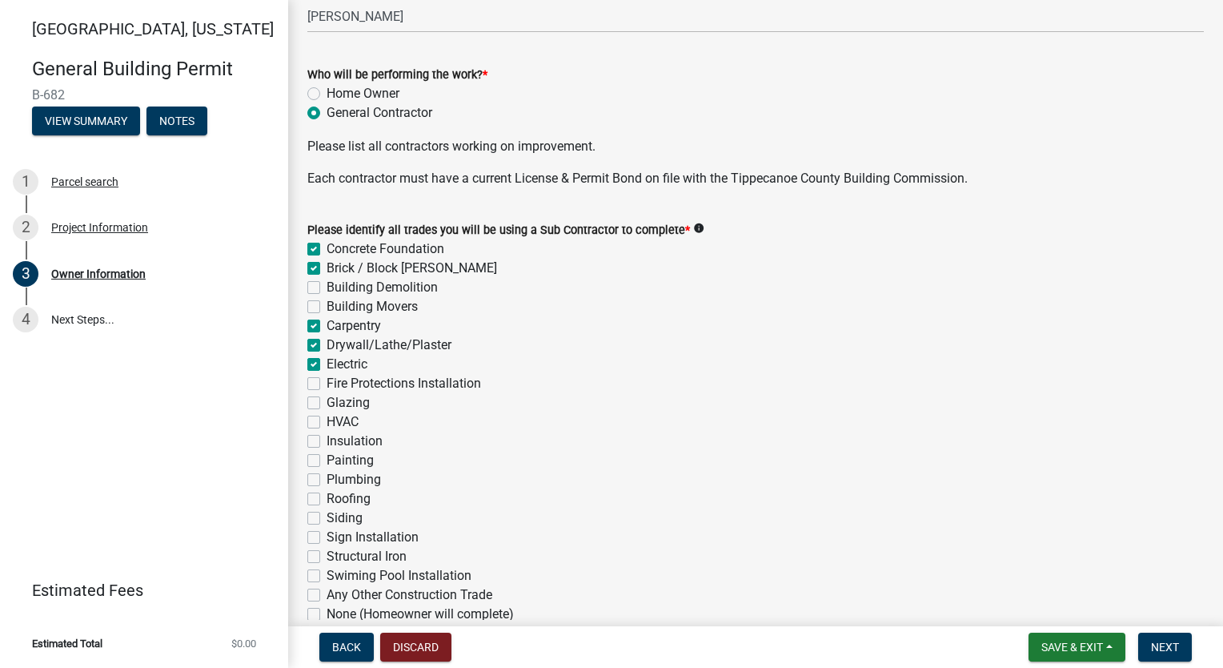
checkbox input "false"
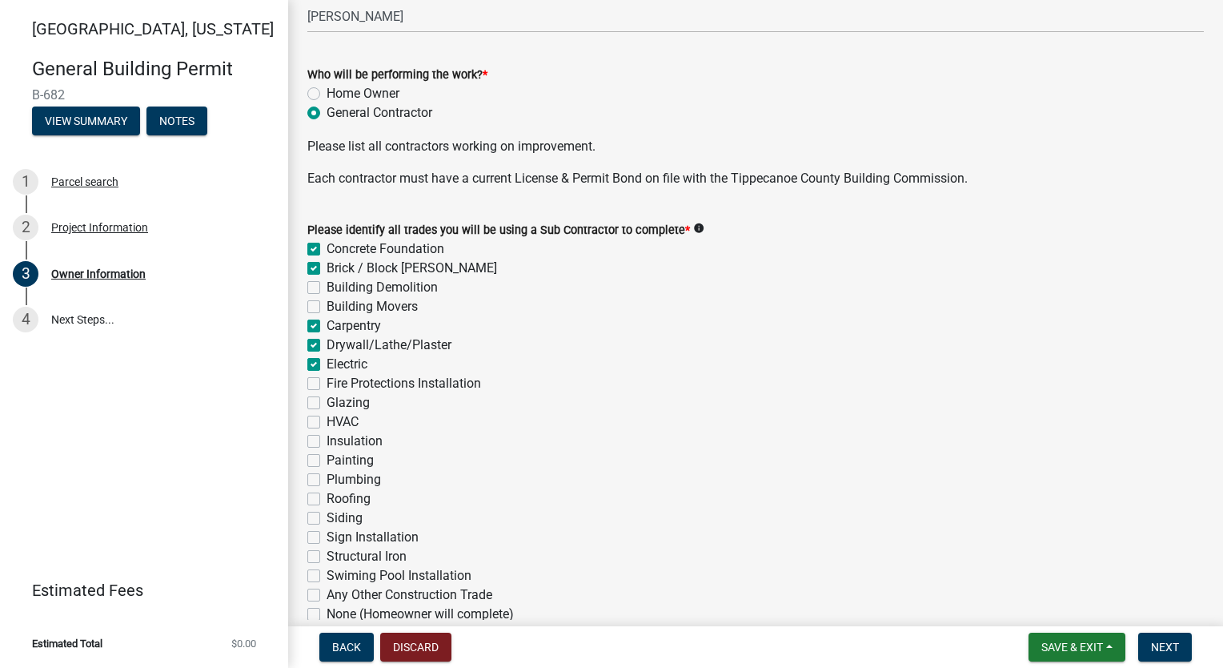
checkbox input "false"
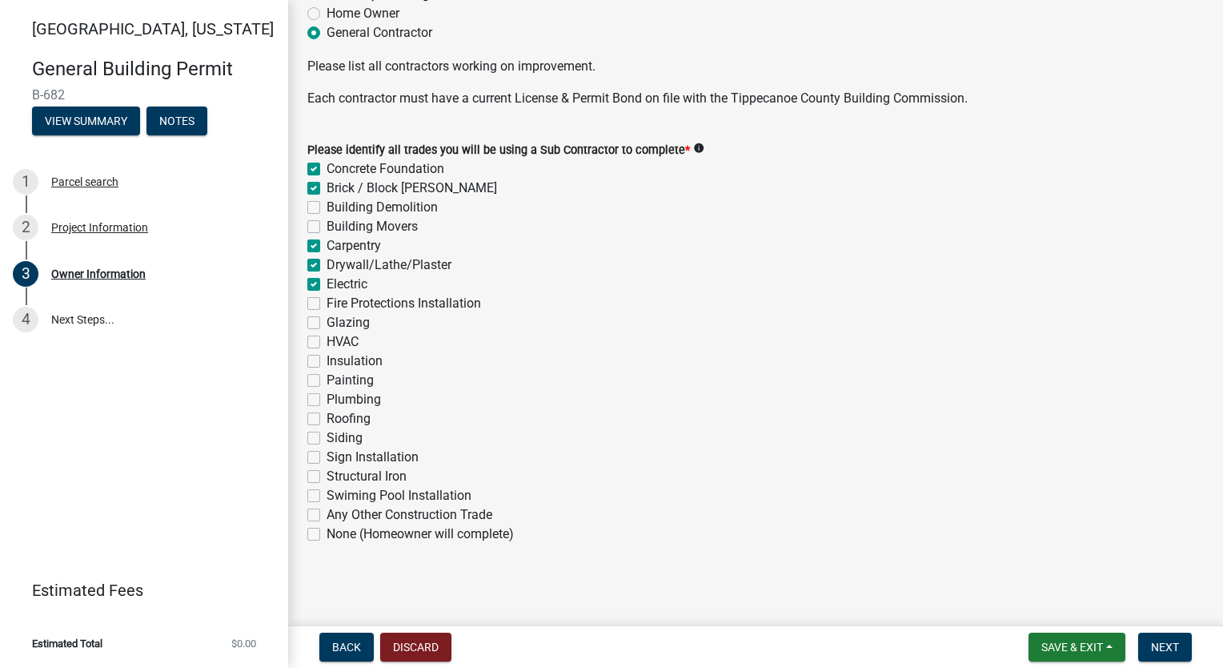
scroll to position [560, 0]
click at [327, 347] on label "HVAC" at bounding box center [343, 341] width 32 height 19
click at [327, 343] on input "HVAC" at bounding box center [332, 337] width 10 height 10
checkbox input "true"
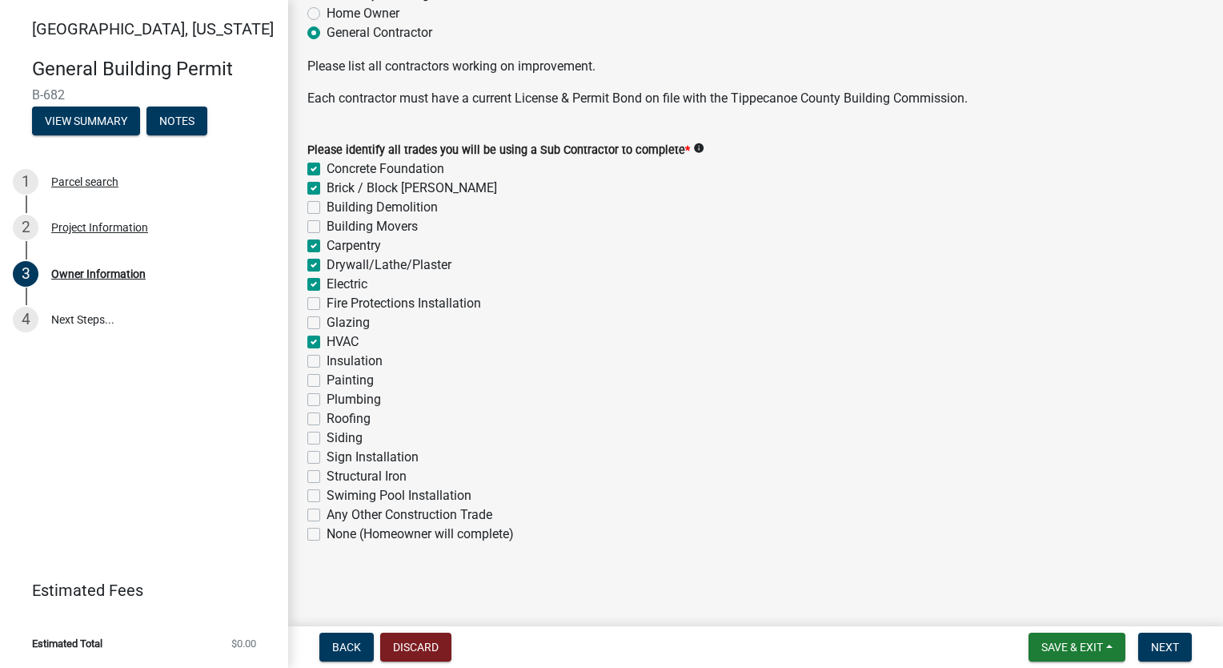
checkbox input "true"
checkbox input "false"
checkbox input "true"
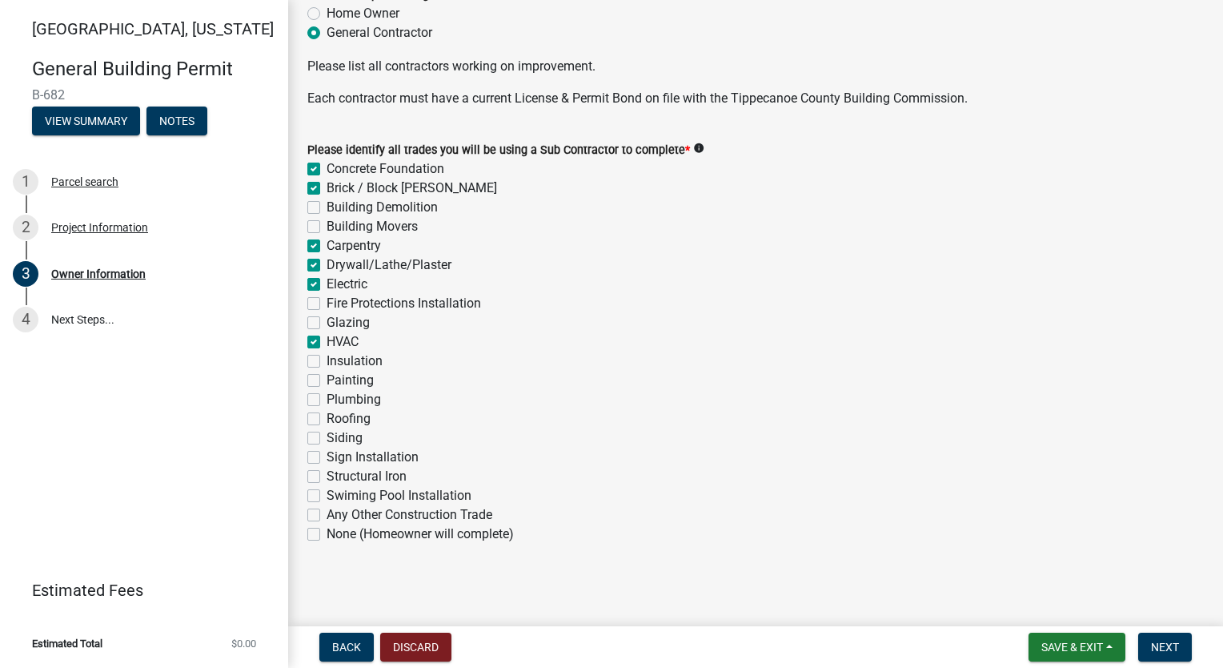
checkbox input "true"
checkbox input "false"
checkbox input "true"
checkbox input "false"
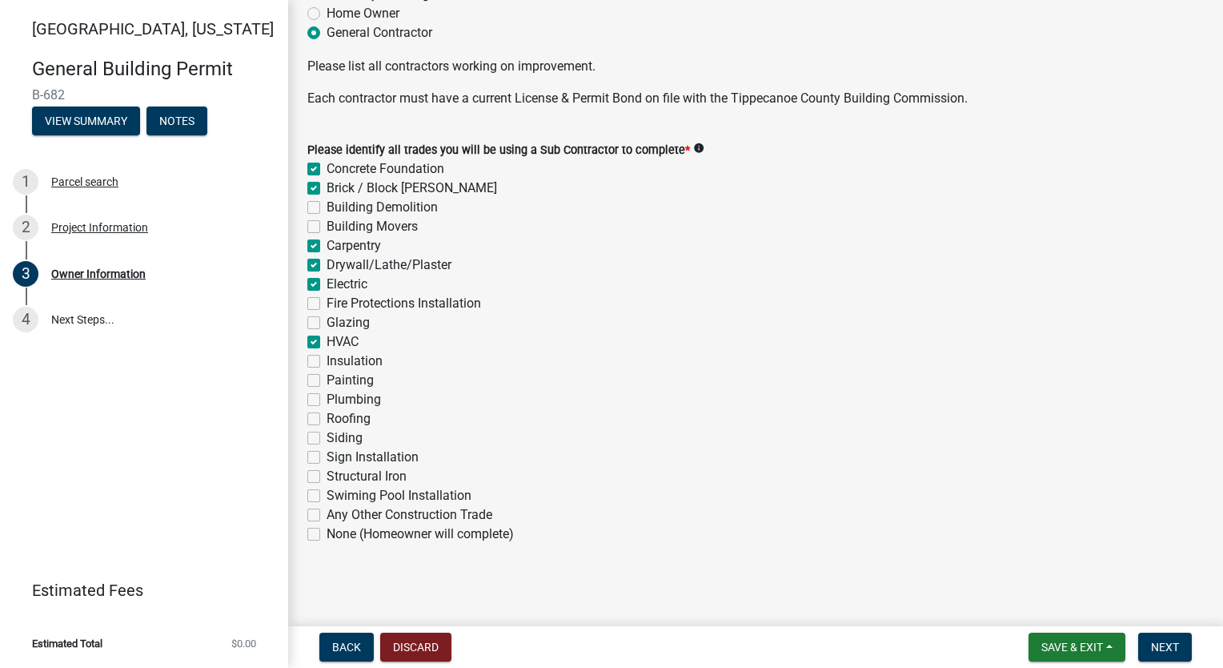
checkbox input "false"
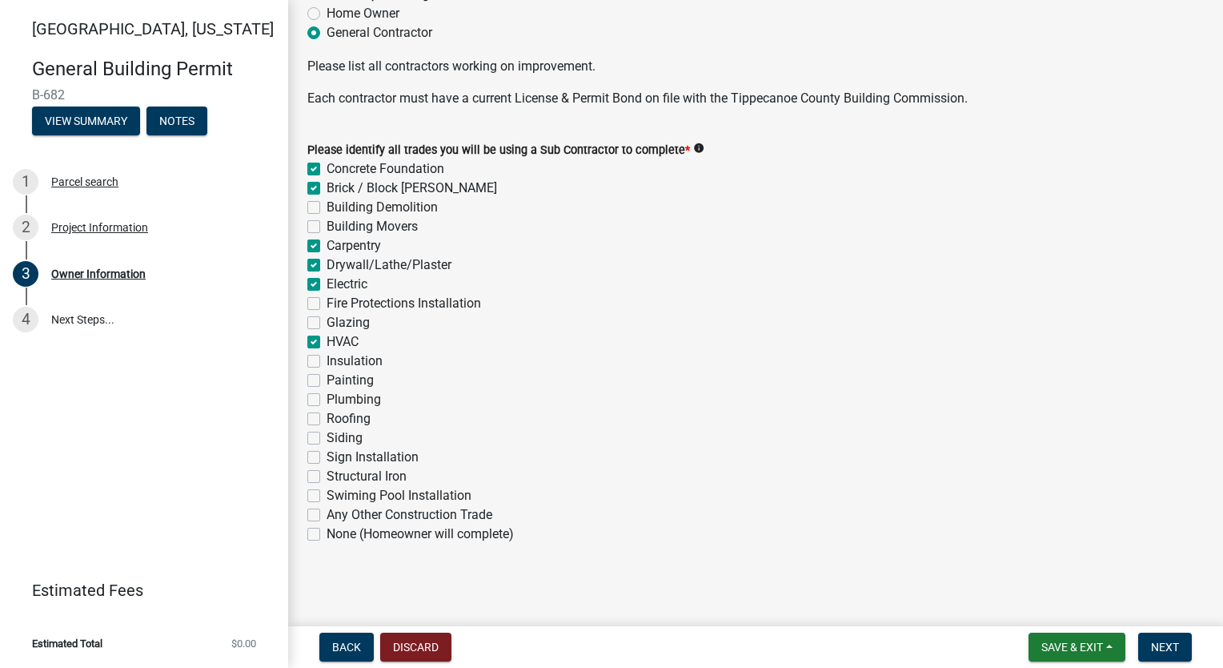
checkbox input "false"
click at [327, 366] on label "Insulation" at bounding box center [355, 360] width 56 height 19
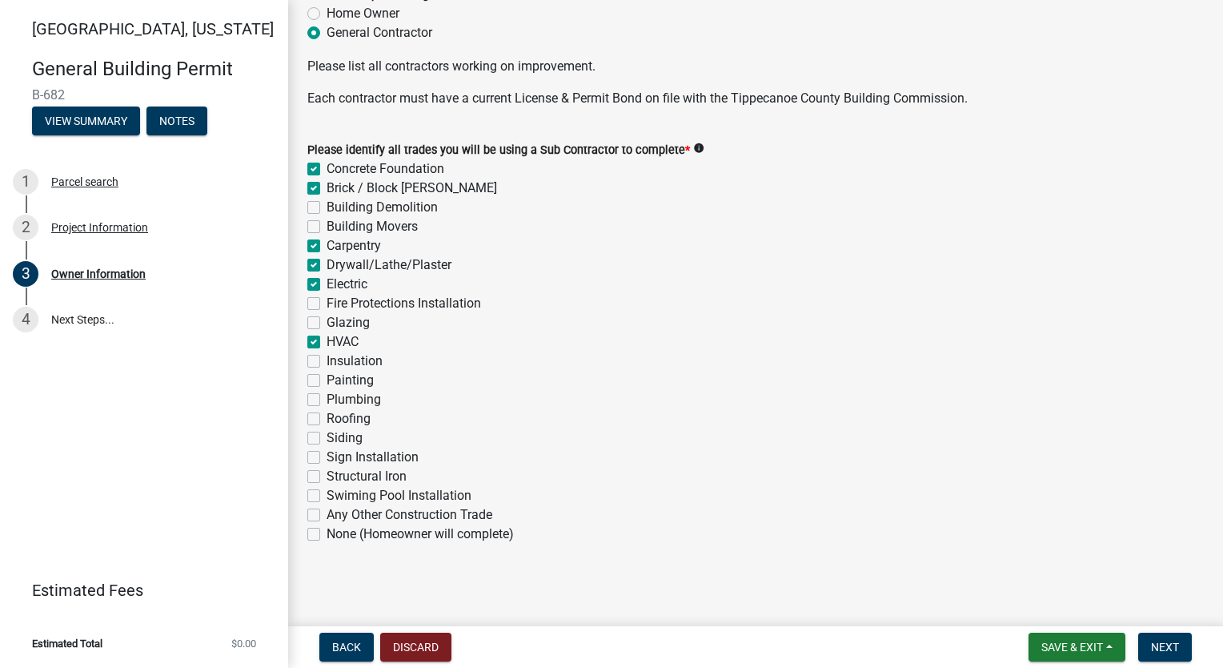
click at [327, 362] on input "Insulation" at bounding box center [332, 356] width 10 height 10
checkbox input "true"
checkbox input "false"
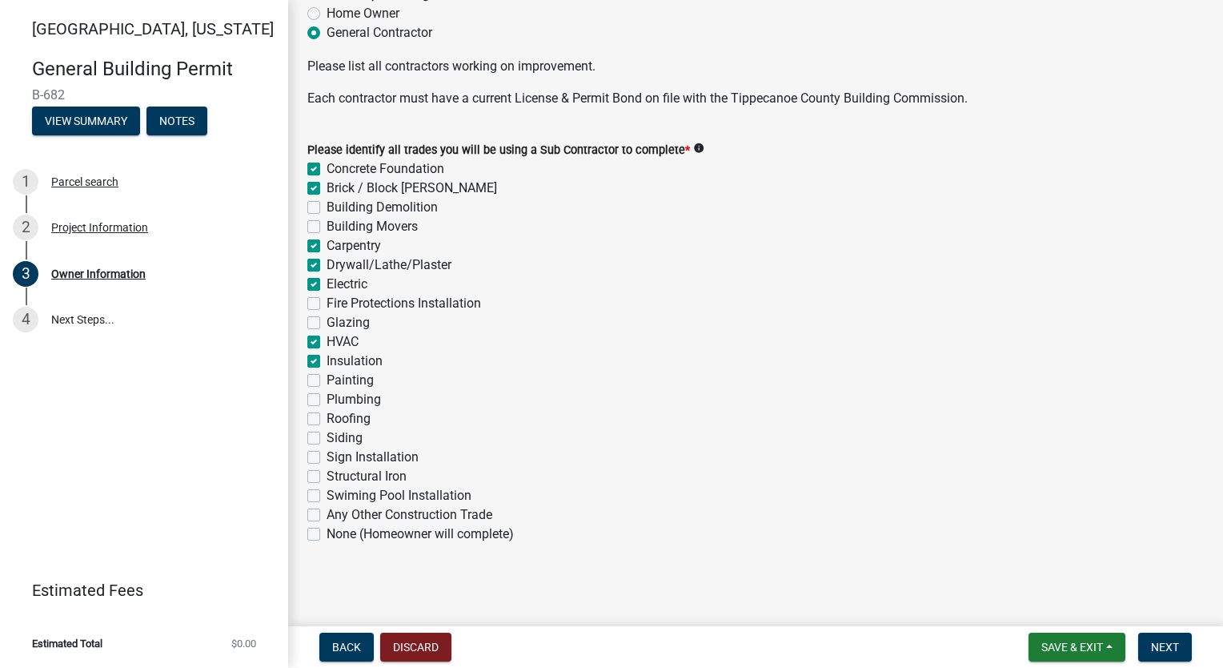
checkbox input "false"
checkbox input "true"
checkbox input "false"
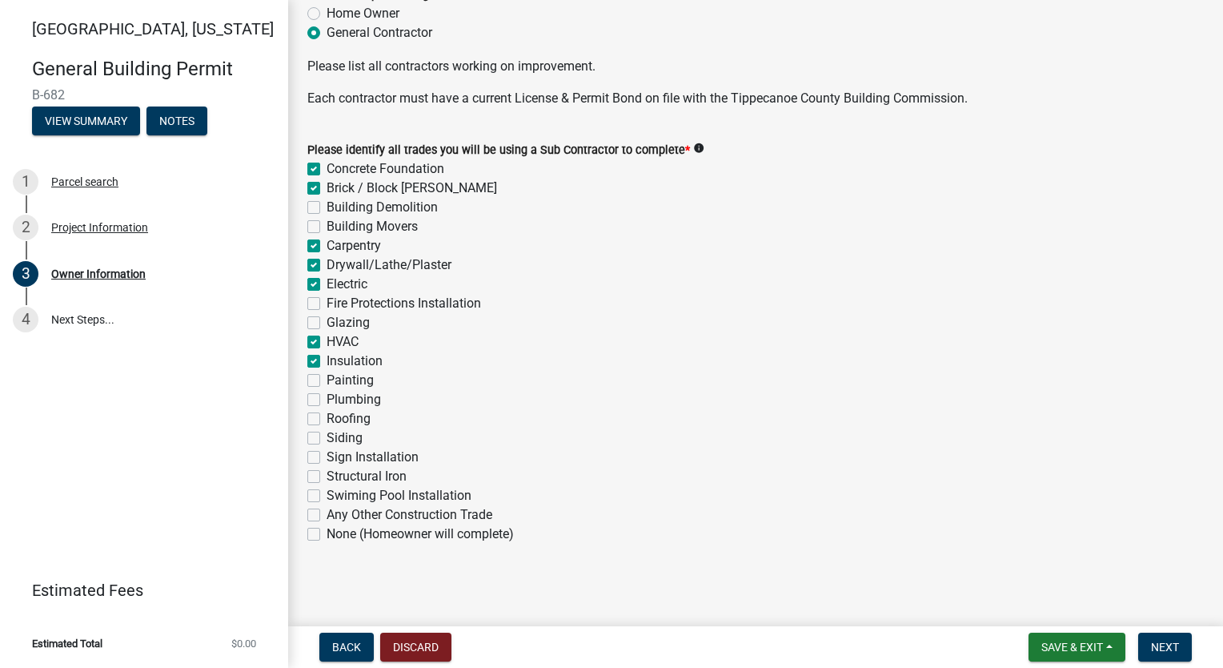
checkbox input "false"
checkbox input "true"
checkbox input "false"
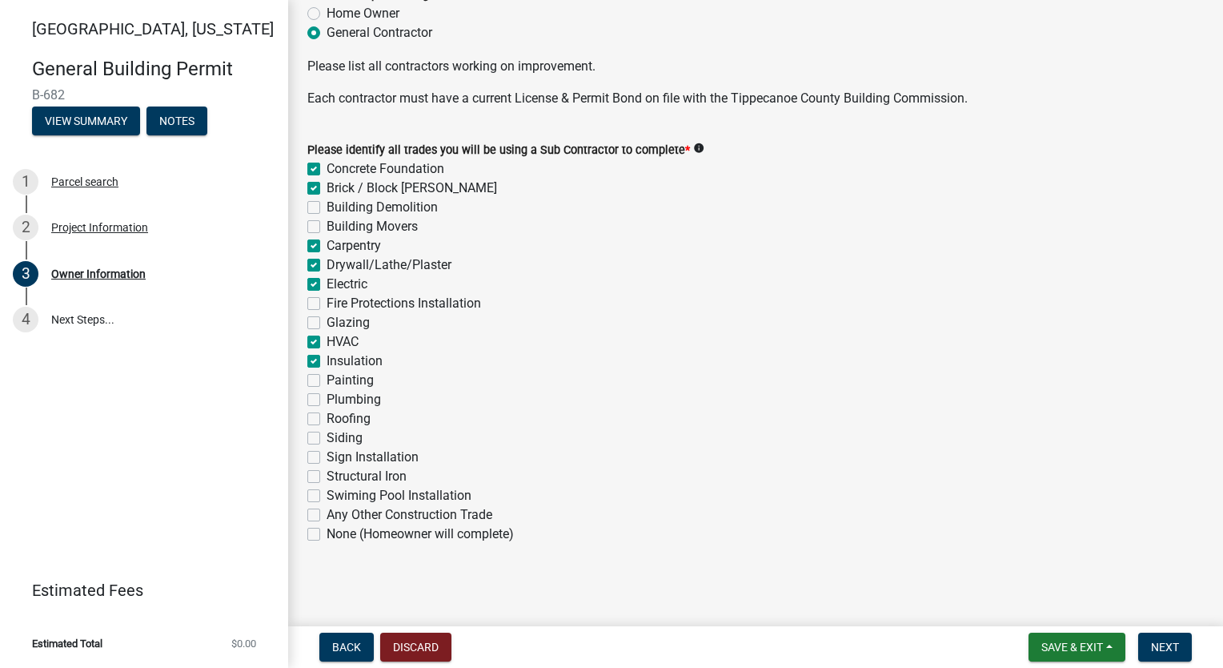
checkbox input "false"
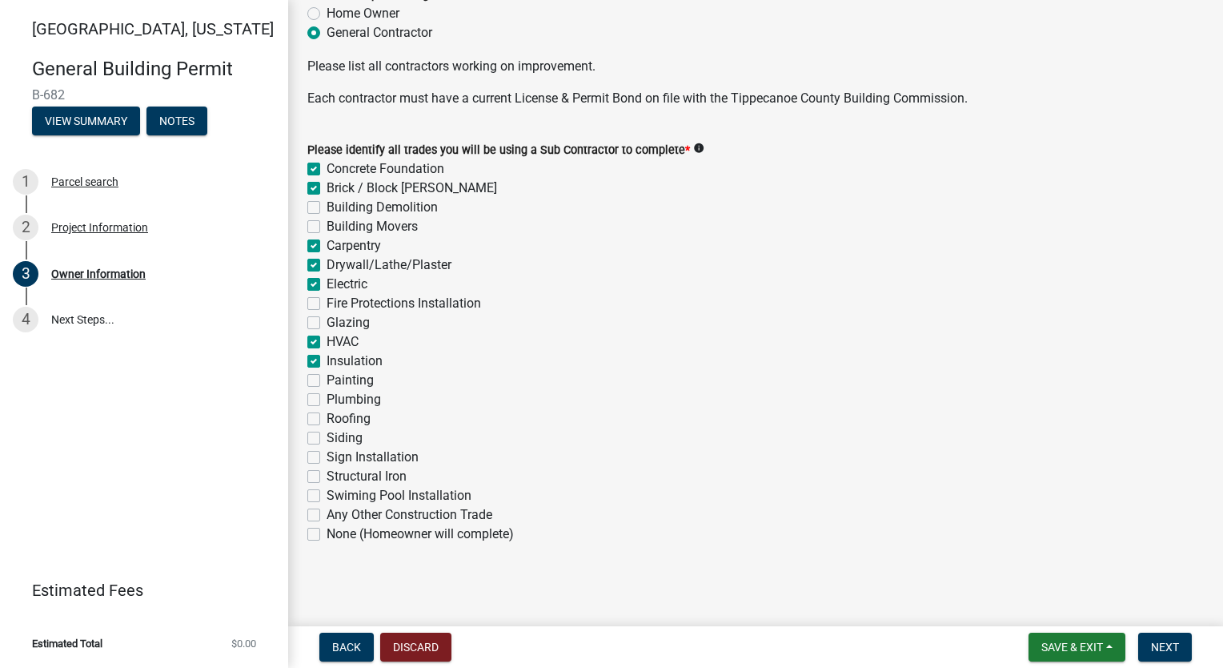
checkbox input "false"
click at [327, 381] on label "Painting" at bounding box center [350, 380] width 47 height 19
click at [327, 381] on input "Painting" at bounding box center [332, 376] width 10 height 10
checkbox input "true"
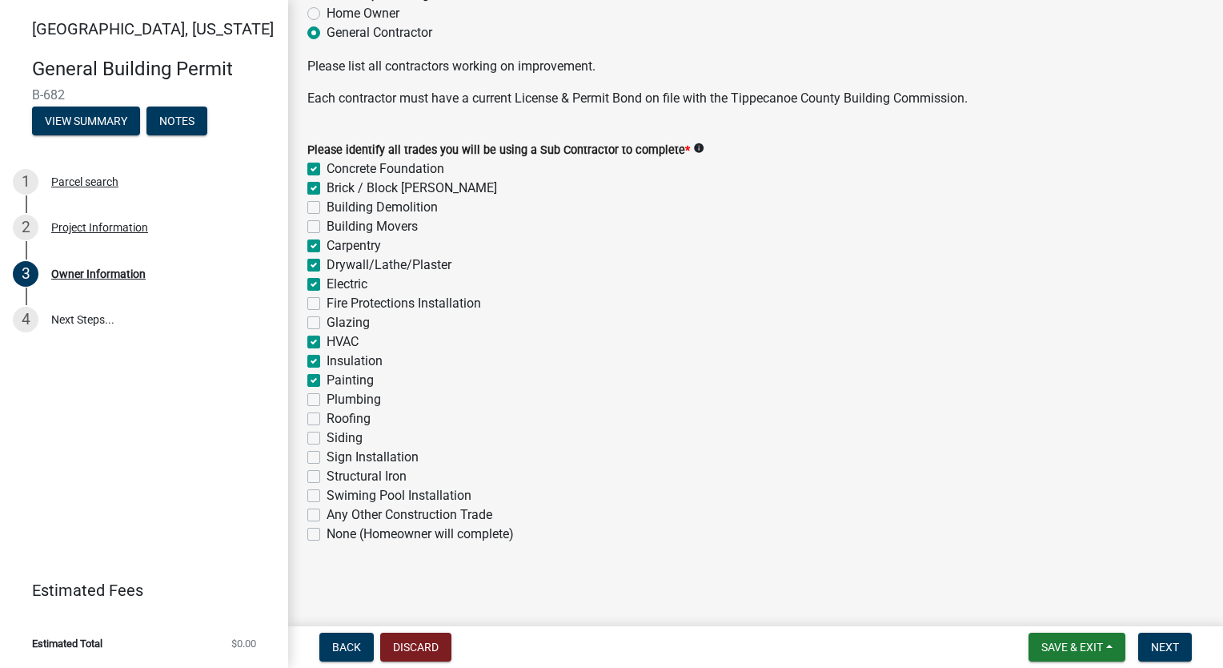
checkbox input "true"
checkbox input "false"
checkbox input "true"
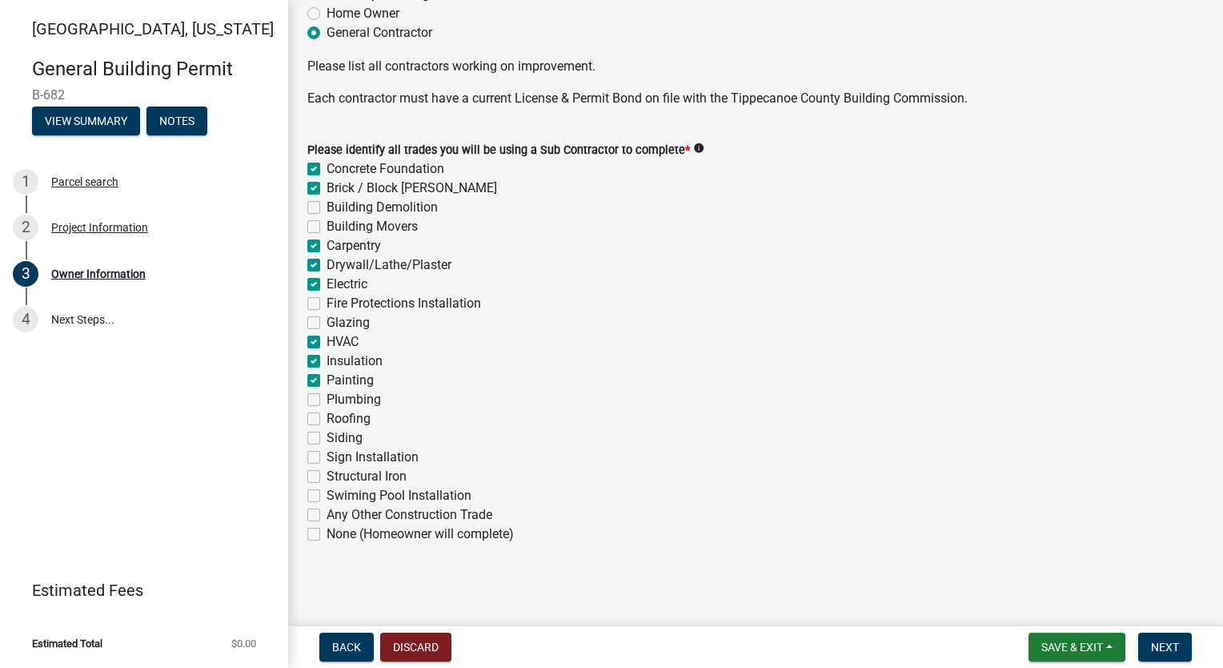
checkbox input "true"
checkbox input "false"
checkbox input "true"
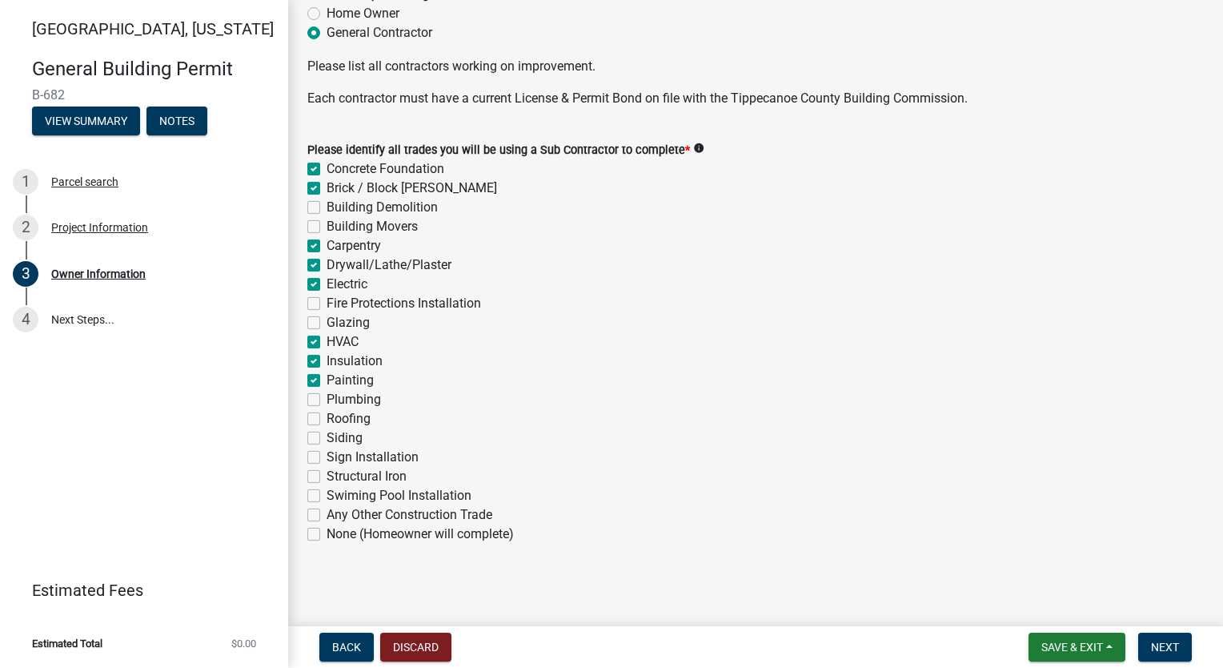
checkbox input "true"
checkbox input "false"
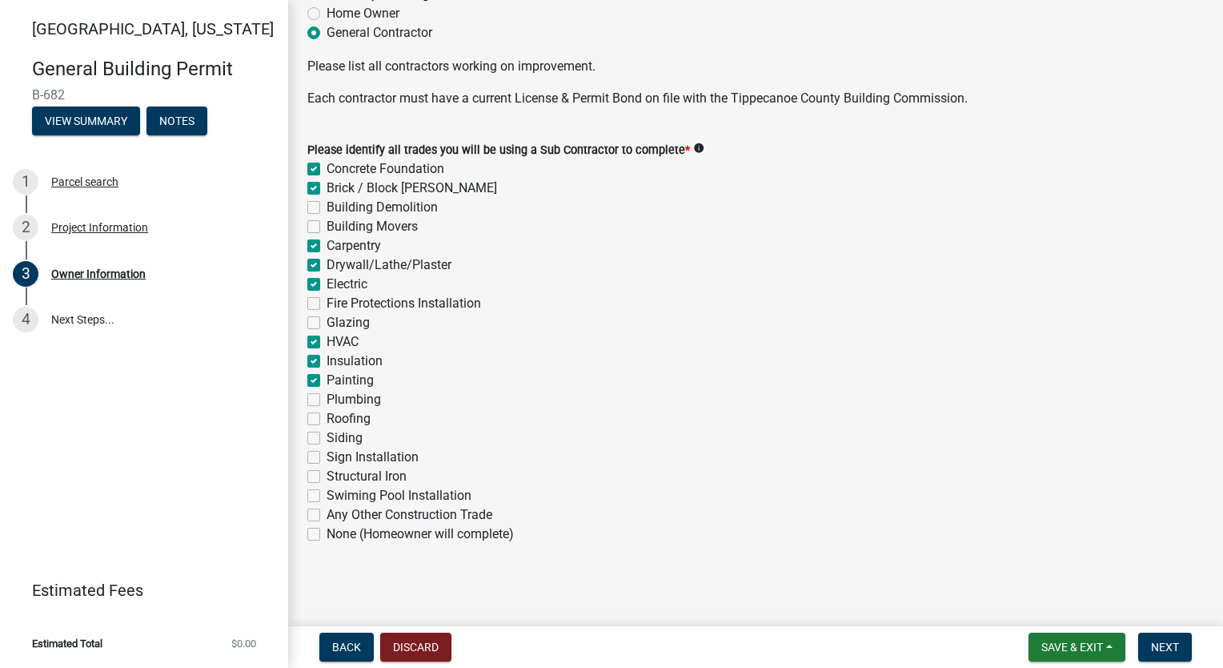
checkbox input "false"
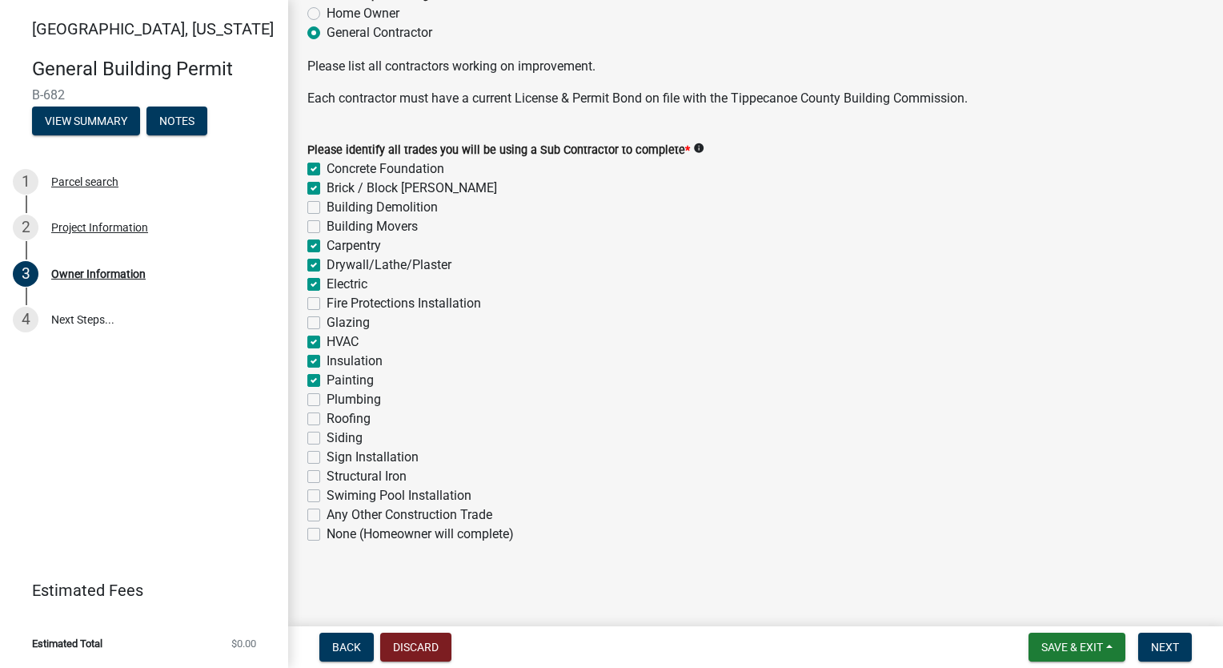
click at [327, 404] on label "Plumbing" at bounding box center [354, 399] width 54 height 19
click at [327, 400] on input "Plumbing" at bounding box center [332, 395] width 10 height 10
checkbox input "true"
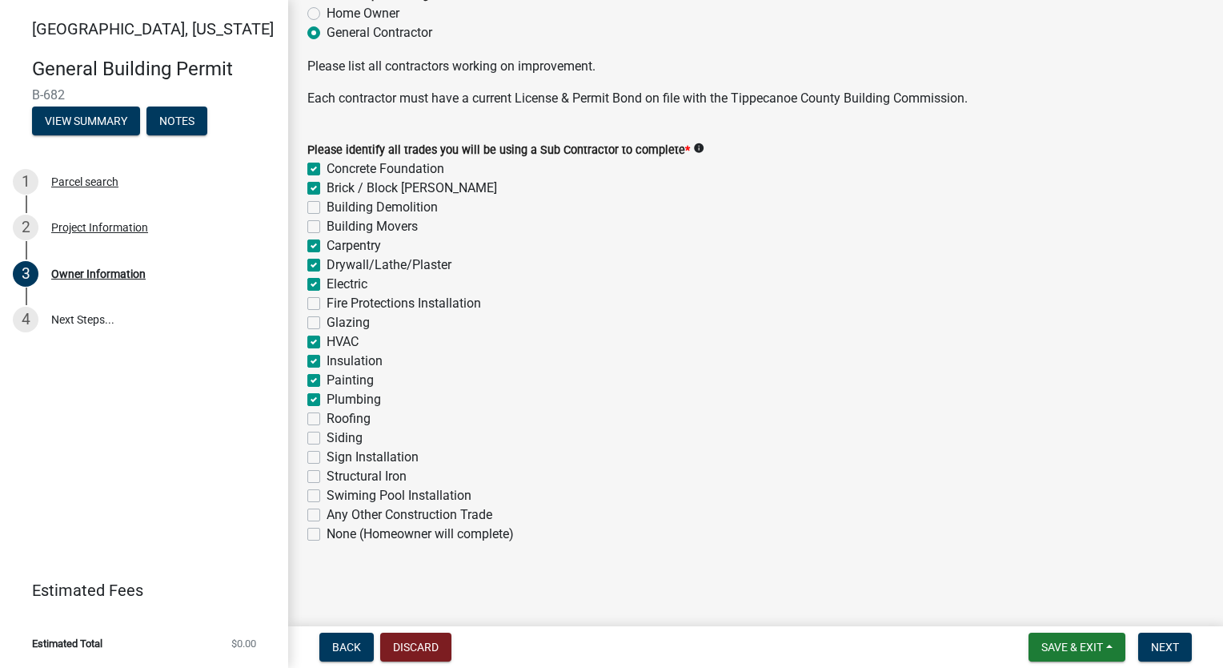
checkbox input "false"
click at [327, 420] on label "Roofing" at bounding box center [349, 418] width 44 height 19
click at [327, 419] on input "Roofing" at bounding box center [332, 414] width 10 height 10
click at [327, 439] on label "Siding" at bounding box center [345, 437] width 36 height 19
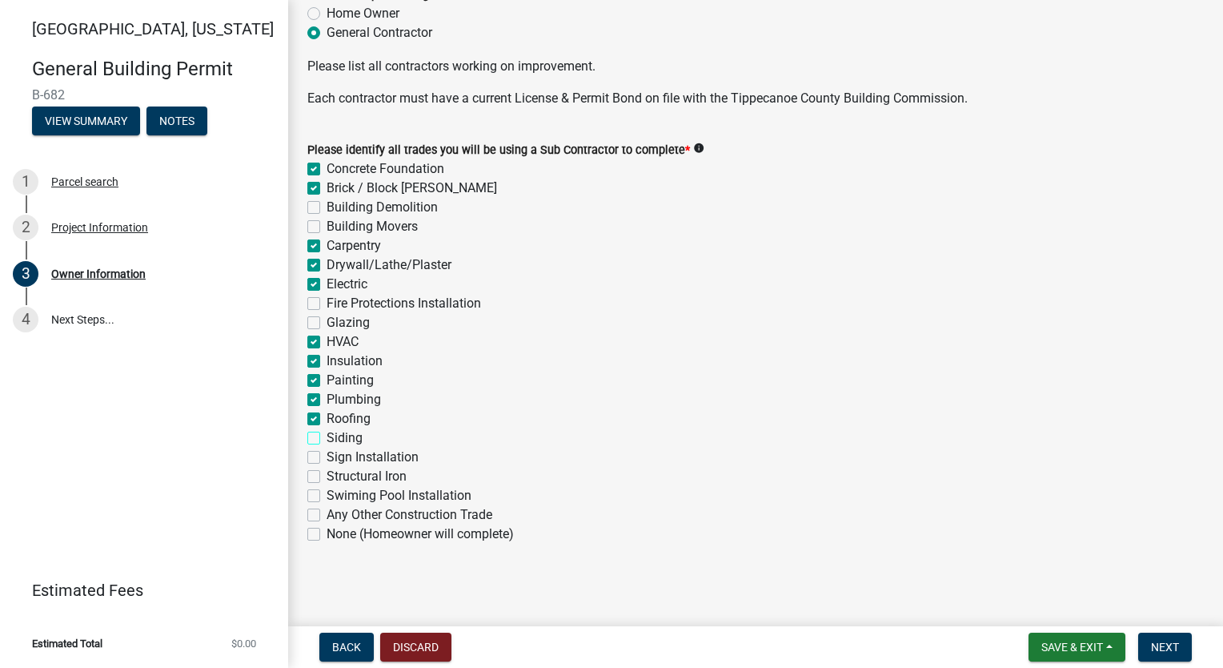
click at [327, 439] on input "Siding" at bounding box center [332, 433] width 10 height 10
click at [1176, 648] on span "Next" at bounding box center [1165, 646] width 28 height 13
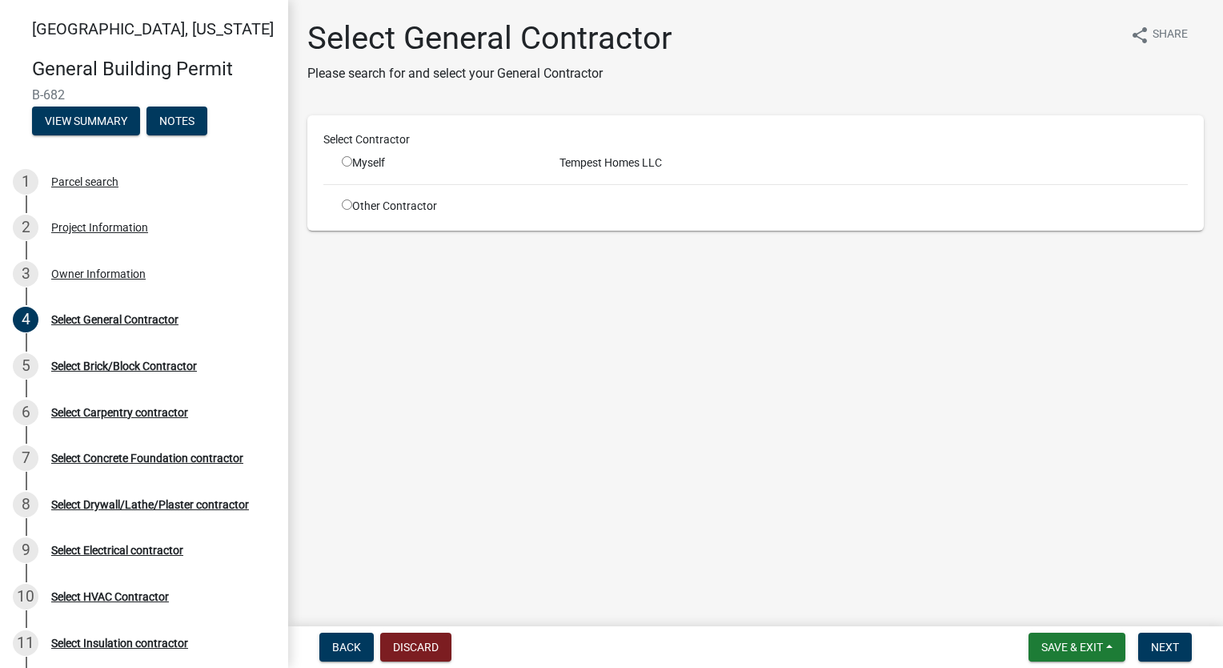
click at [349, 160] on input "radio" at bounding box center [347, 161] width 10 height 10
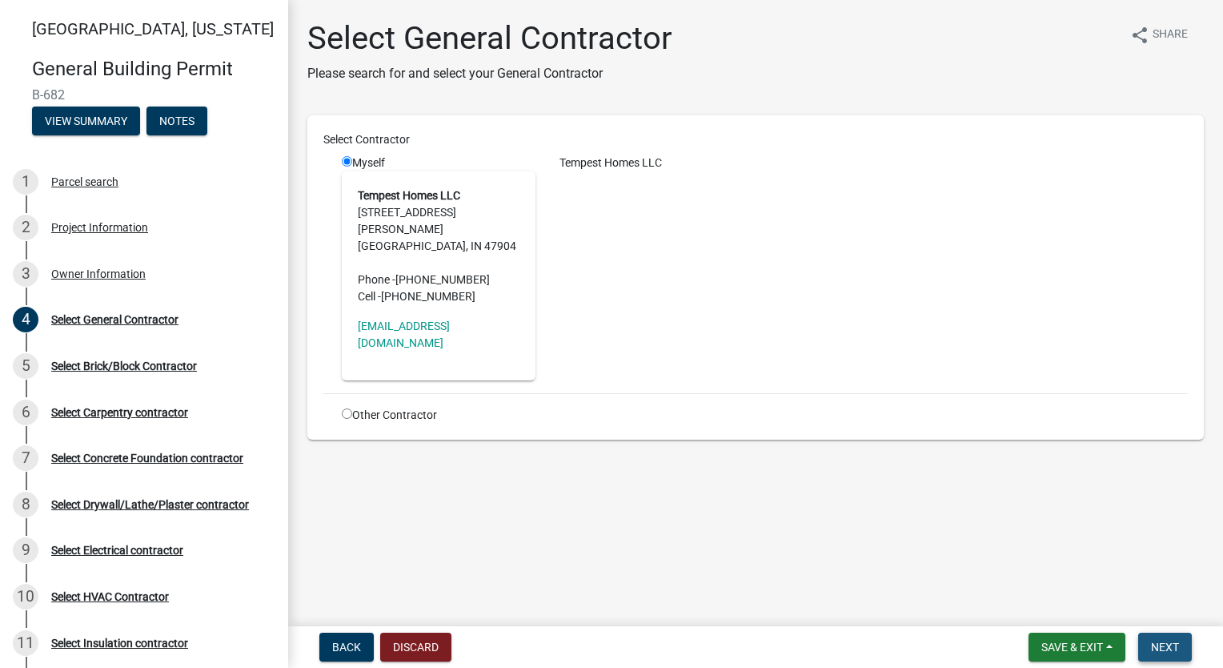
click at [1168, 636] on button "Next" at bounding box center [1165, 646] width 54 height 29
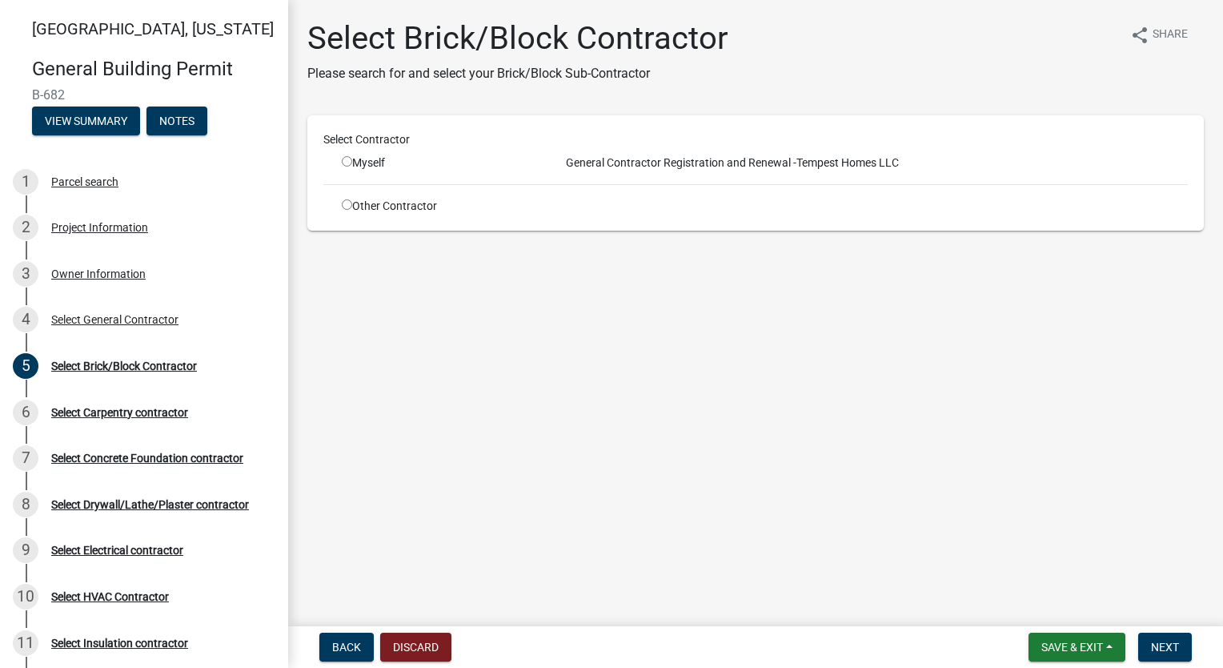
click at [351, 204] on input "radio" at bounding box center [347, 204] width 10 height 10
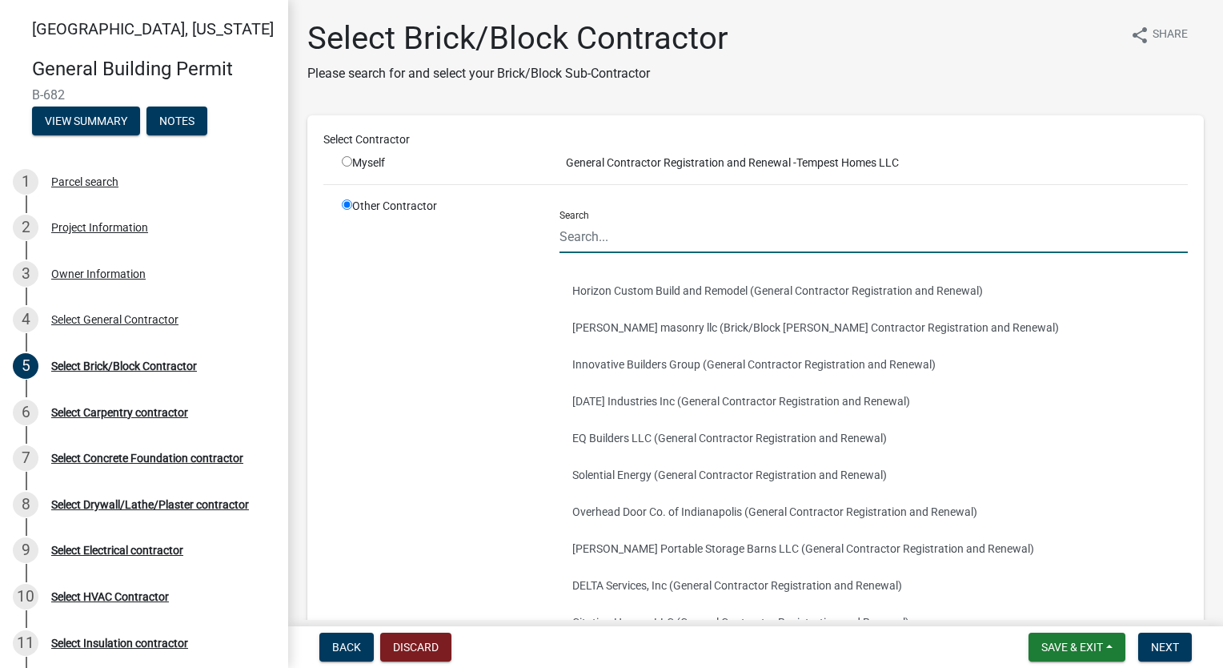
click at [702, 241] on input "Search" at bounding box center [874, 236] width 628 height 33
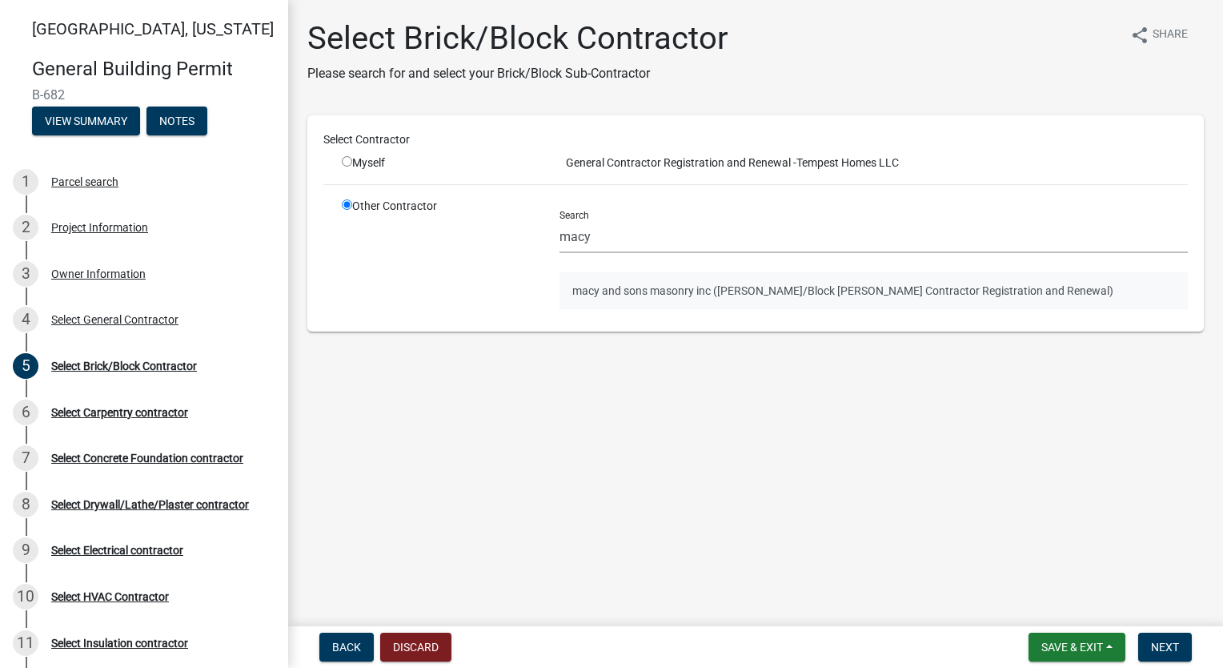
click at [771, 289] on button "macy and sons masonry inc ([PERSON_NAME]/Block [PERSON_NAME] Contractor Registr…" at bounding box center [874, 290] width 628 height 37
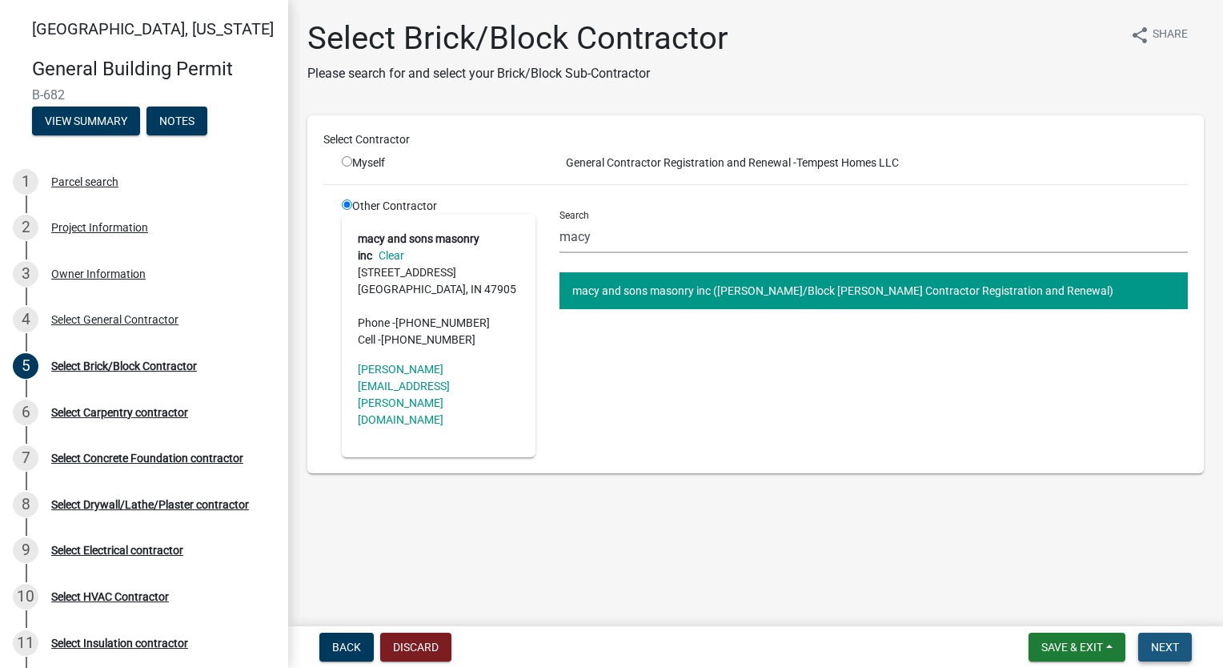
click at [1152, 644] on span "Next" at bounding box center [1165, 646] width 28 height 13
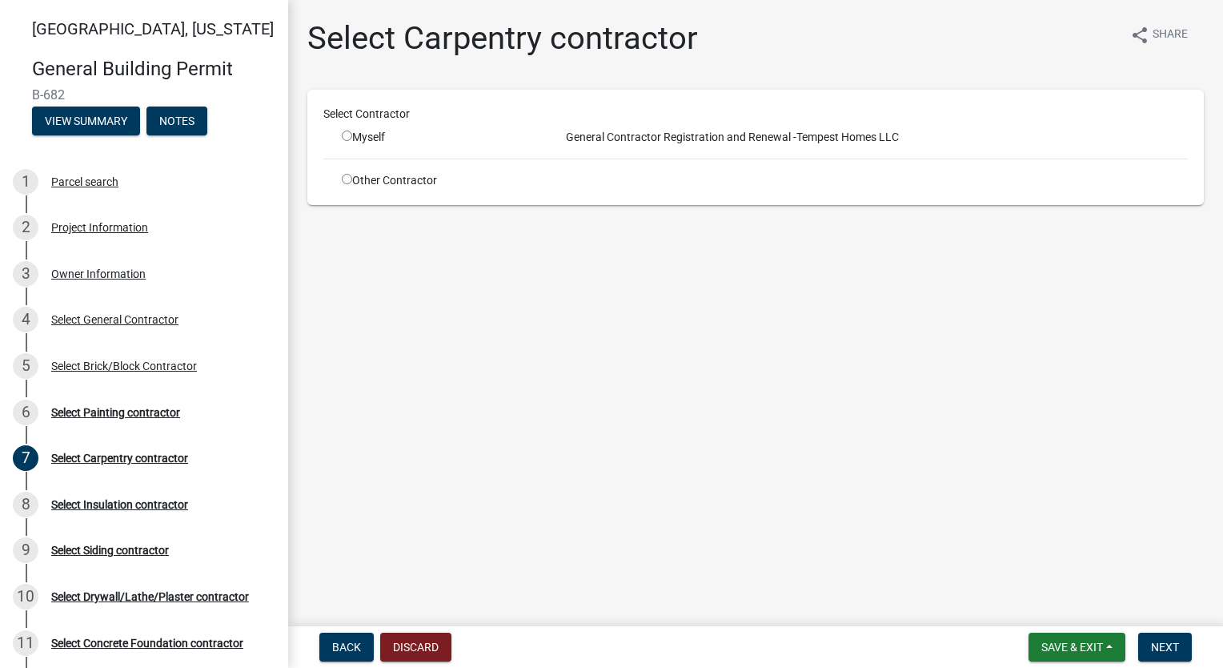
click at [343, 181] on input "radio" at bounding box center [347, 179] width 10 height 10
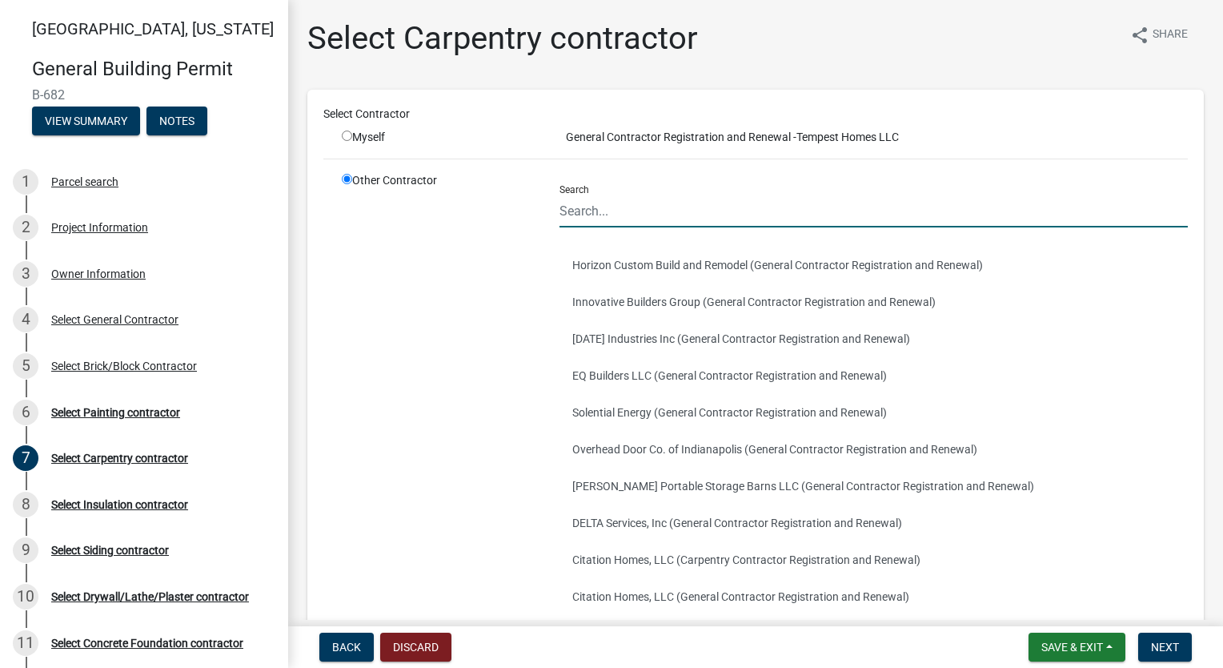
click at [666, 211] on input "Search" at bounding box center [874, 211] width 628 height 33
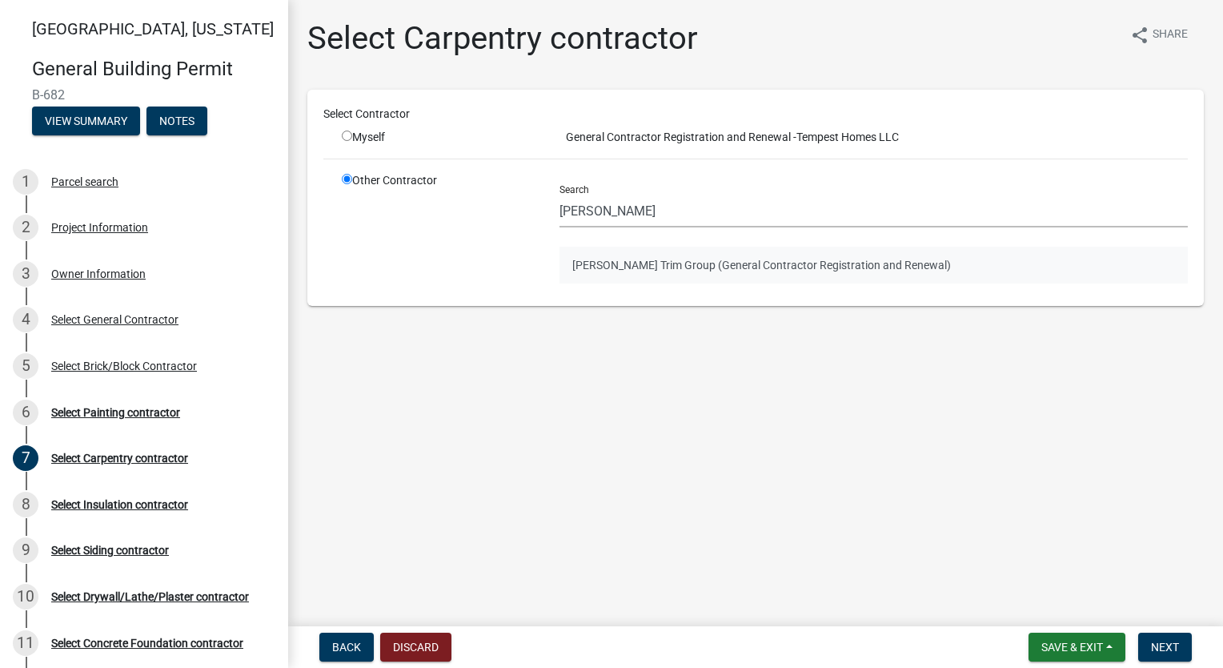
click at [660, 271] on button "[PERSON_NAME] Trim Group (General Contractor Registration and Renewal)" at bounding box center [874, 265] width 628 height 37
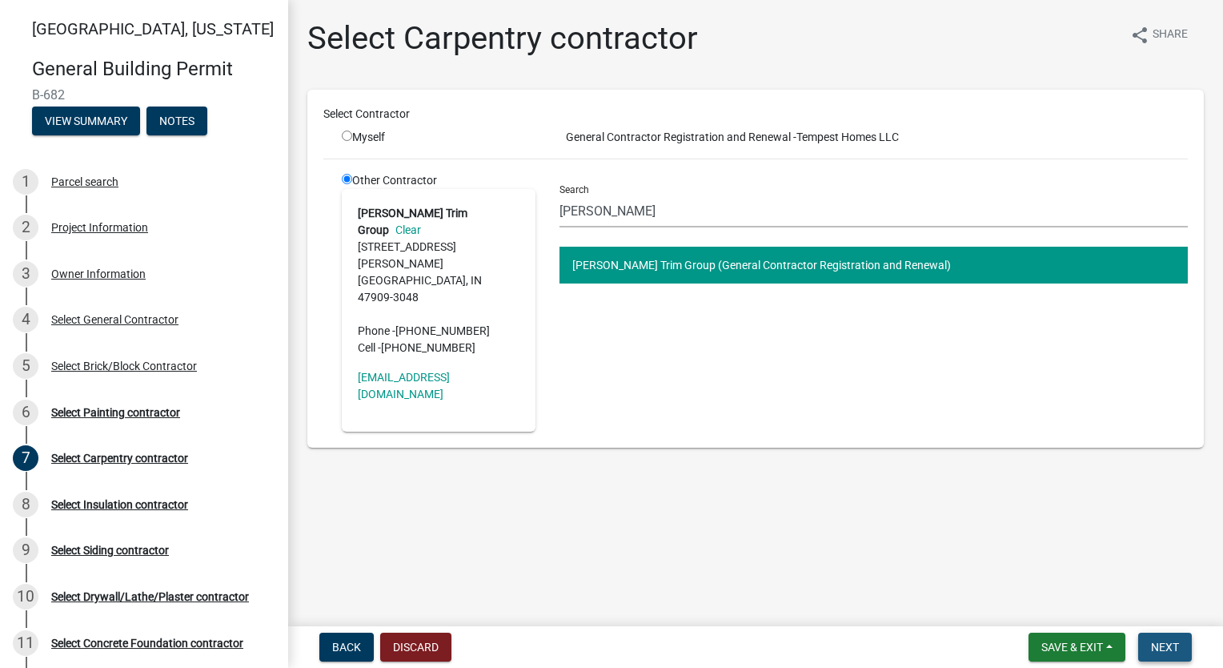
click at [1169, 644] on span "Next" at bounding box center [1165, 646] width 28 height 13
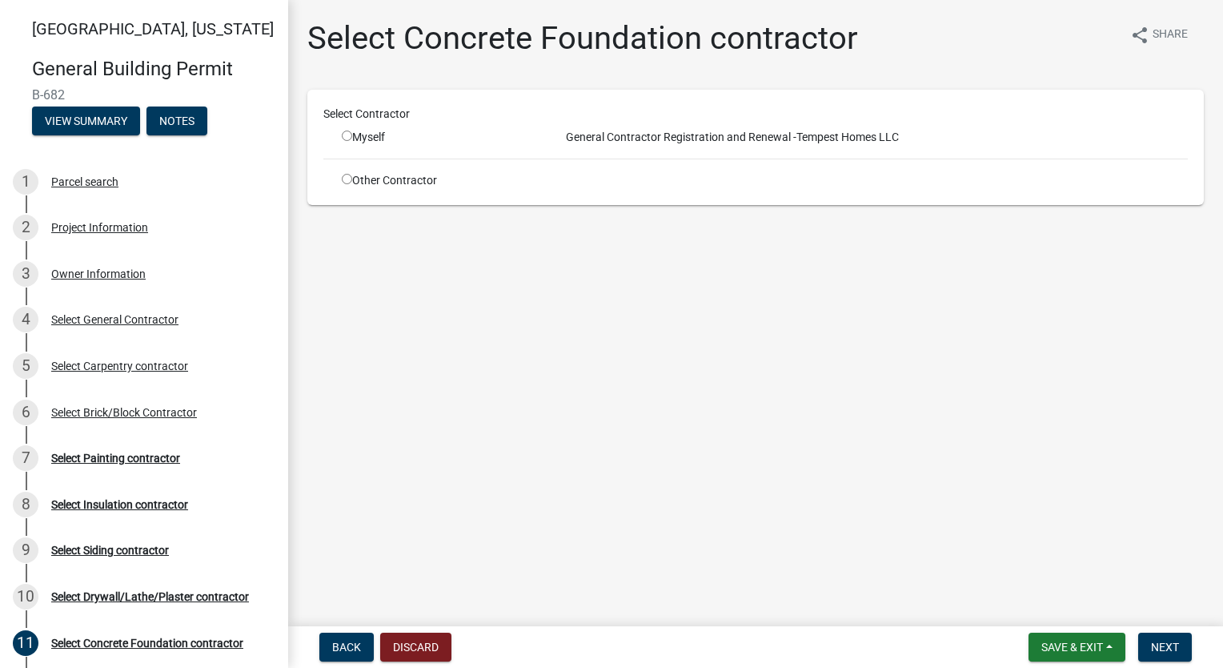
click at [349, 179] on input "radio" at bounding box center [347, 179] width 10 height 10
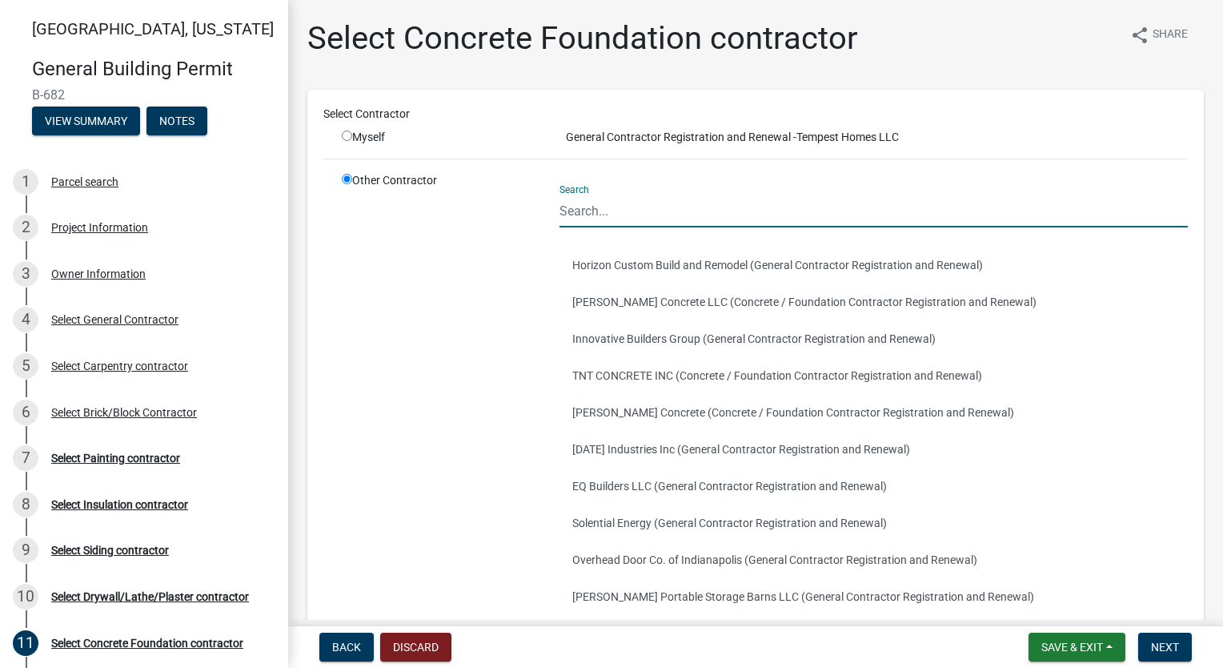
click at [630, 212] on input "Search" at bounding box center [874, 211] width 628 height 33
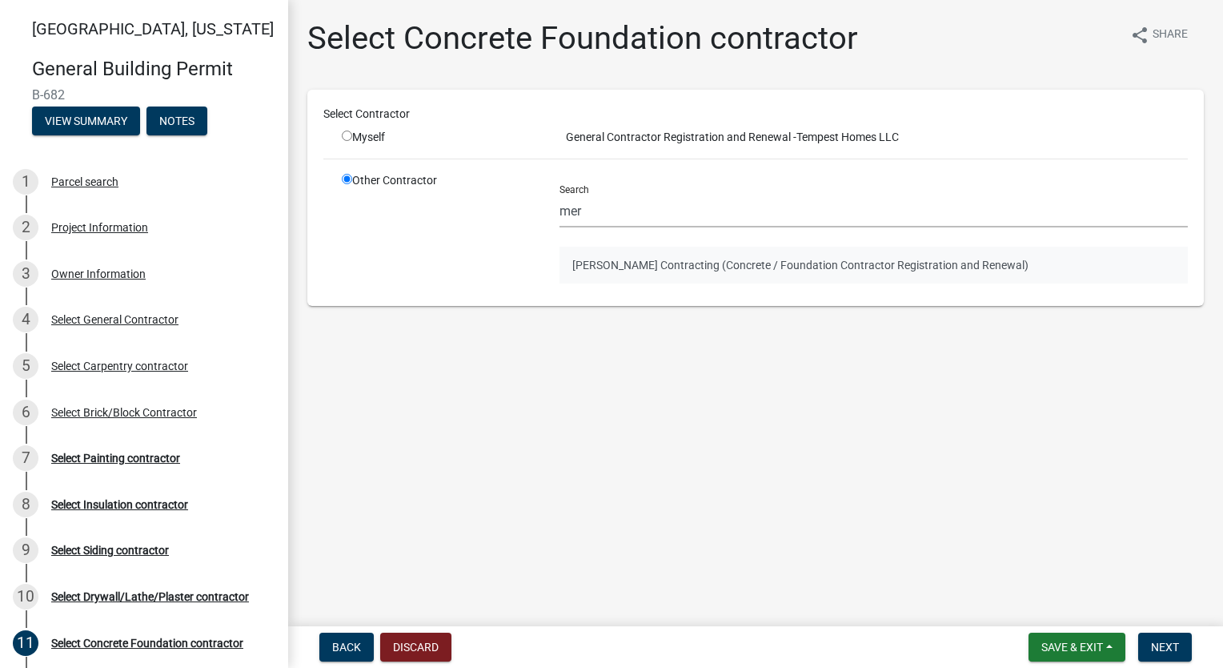
click at [676, 250] on button "[PERSON_NAME] Contracting (Concrete / Foundation Contractor Registration and Re…" at bounding box center [874, 265] width 628 height 37
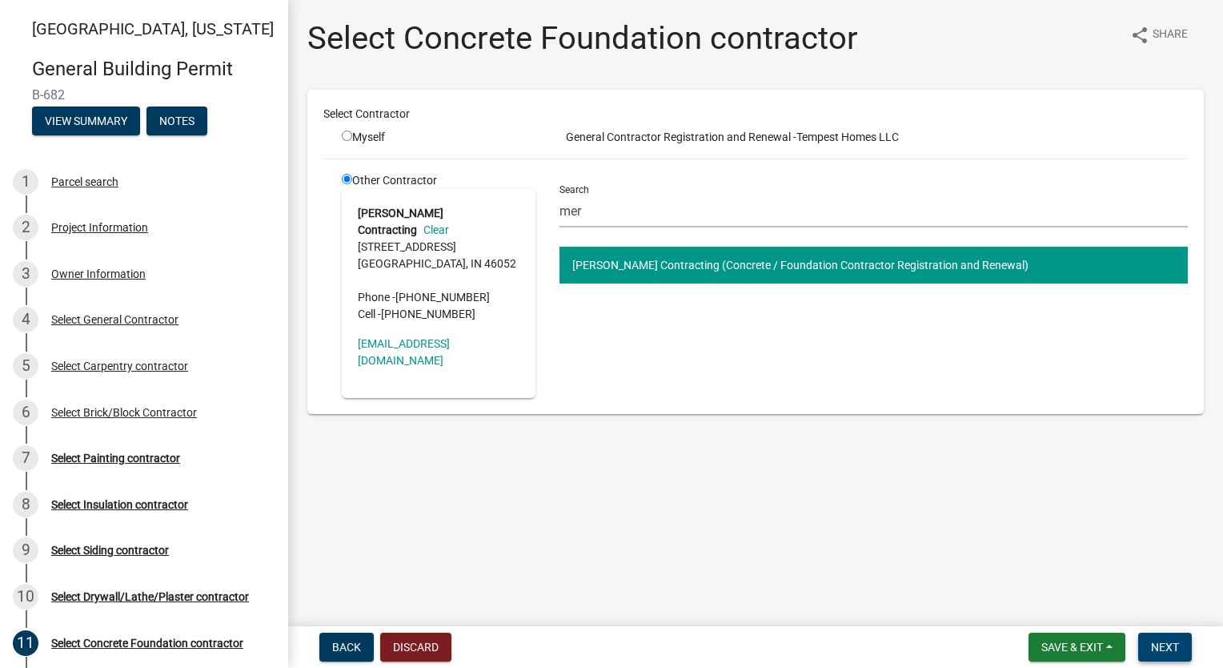
click at [1161, 650] on span "Next" at bounding box center [1165, 646] width 28 height 13
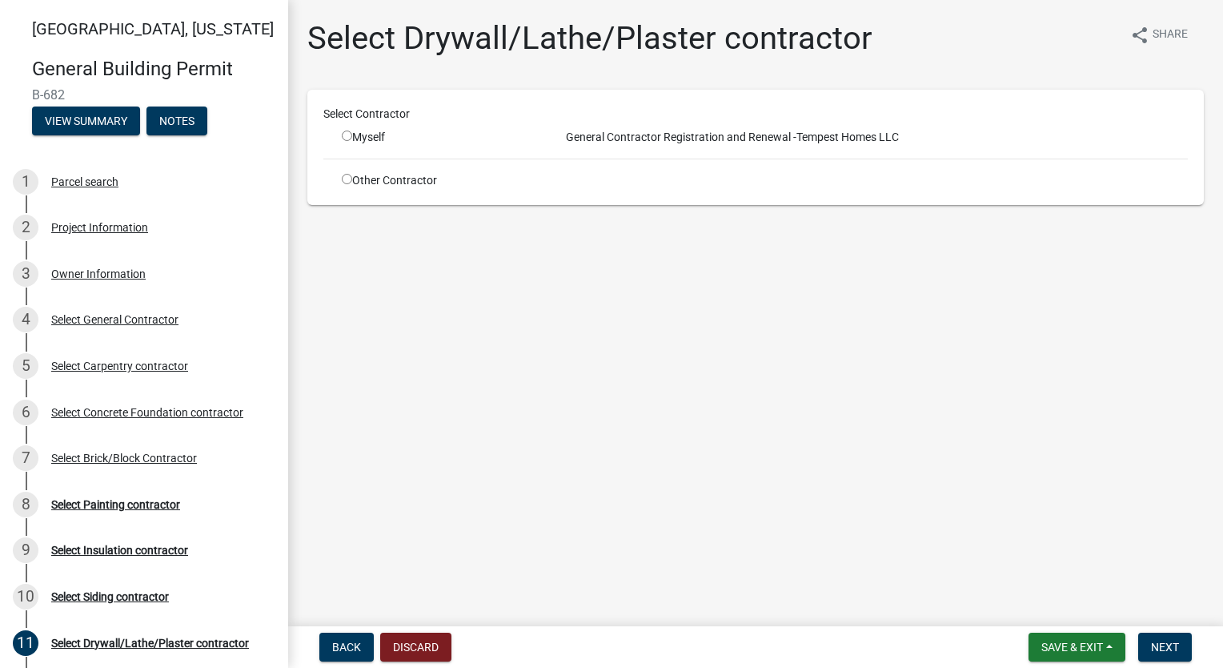
click at [343, 179] on input "radio" at bounding box center [347, 179] width 10 height 10
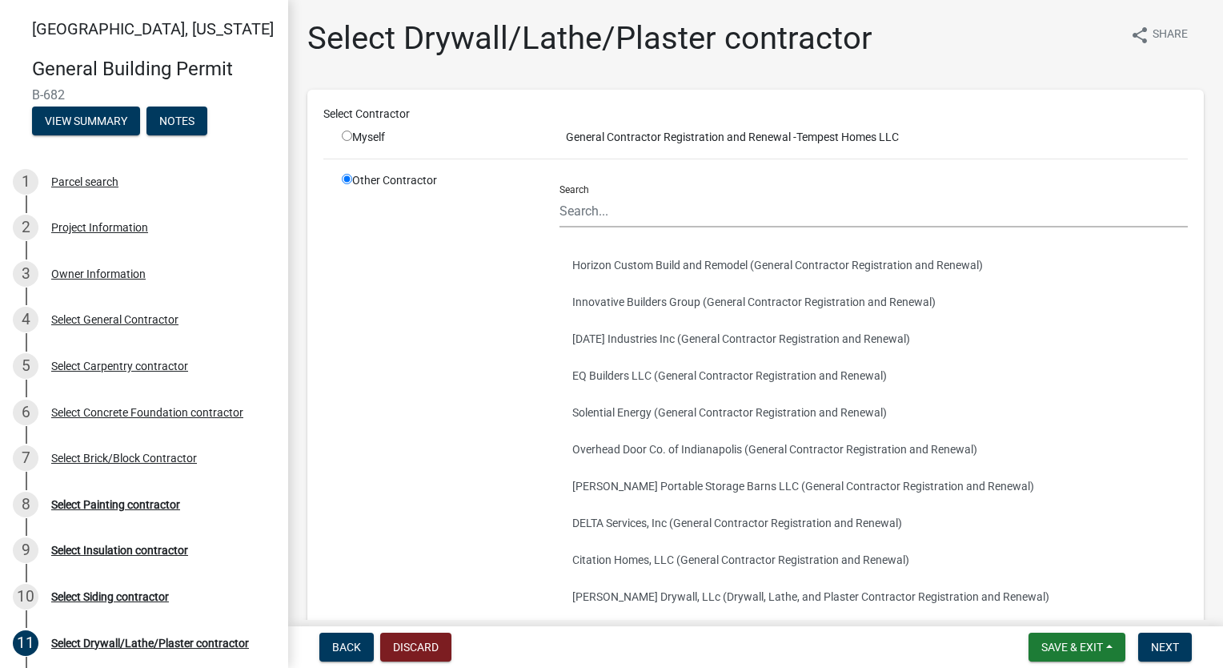
click at [640, 187] on div "Search" at bounding box center [874, 199] width 628 height 55
click at [672, 216] on input "Search" at bounding box center [874, 211] width 628 height 33
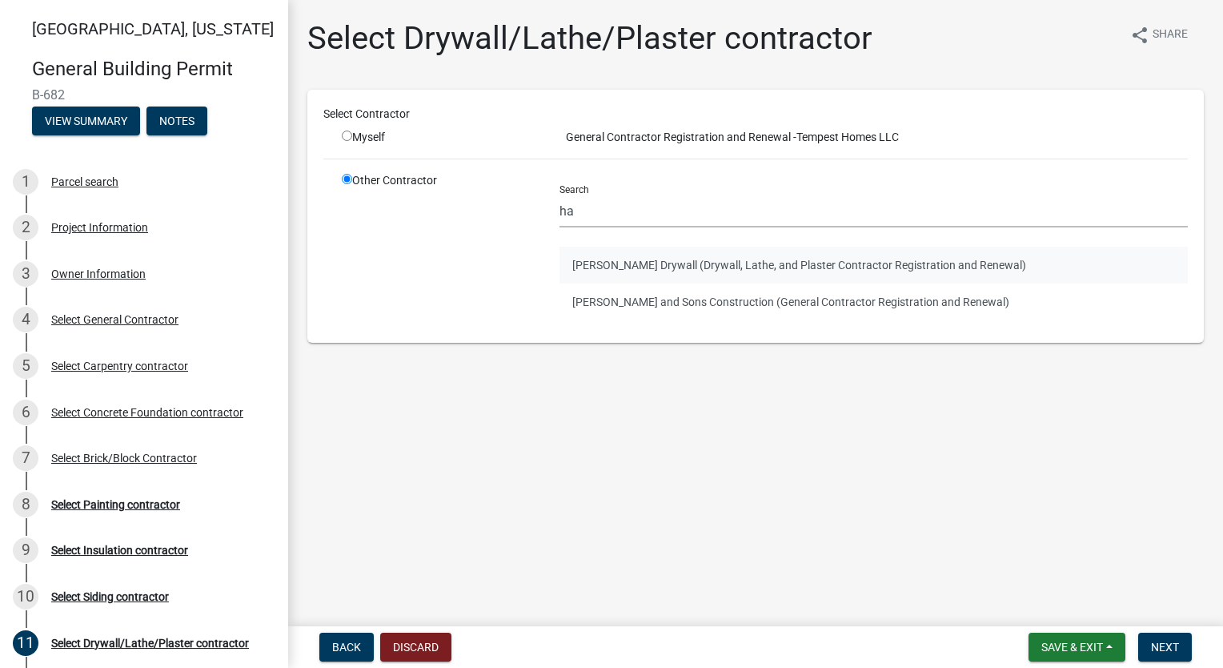
click at [648, 271] on button "[PERSON_NAME] Drywall (Drywall, Lathe, and Plaster Contractor Registration and …" at bounding box center [874, 265] width 628 height 37
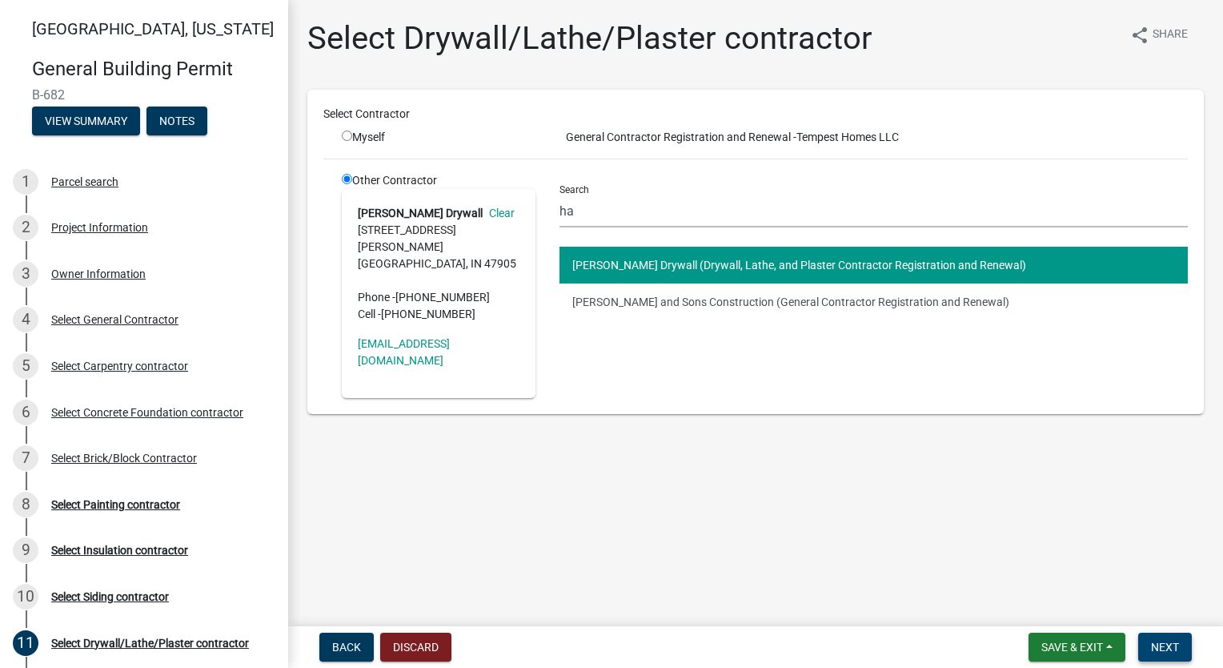
click at [1162, 640] on span "Next" at bounding box center [1165, 646] width 28 height 13
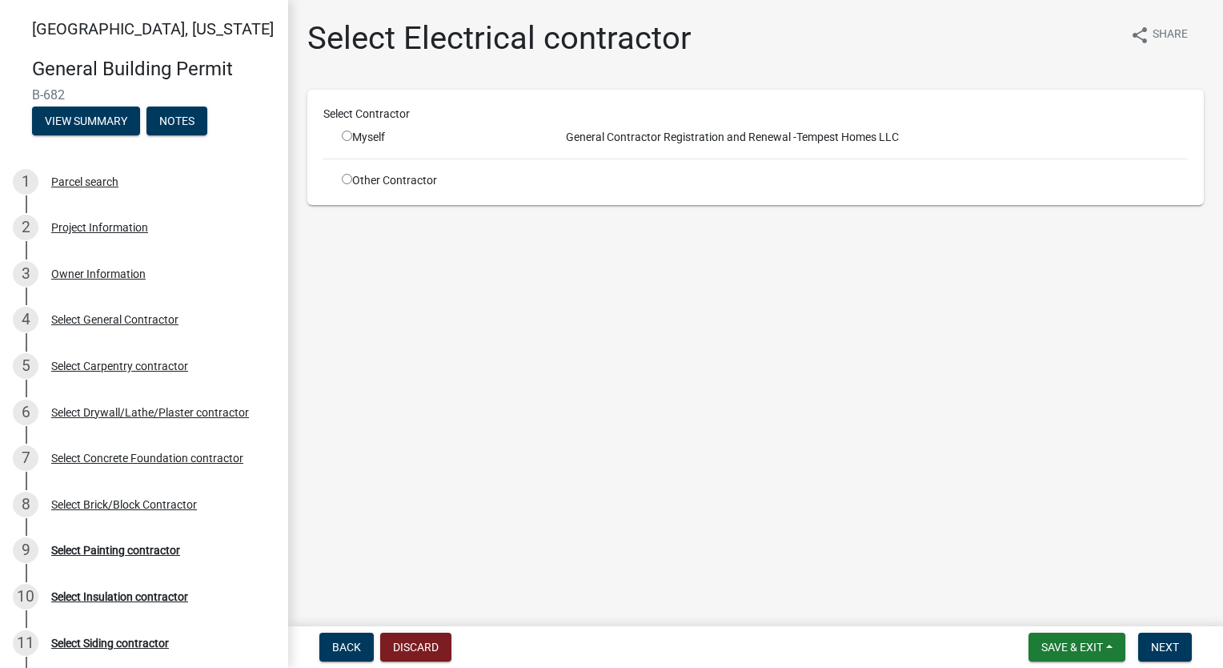
click at [348, 183] on input "radio" at bounding box center [347, 179] width 10 height 10
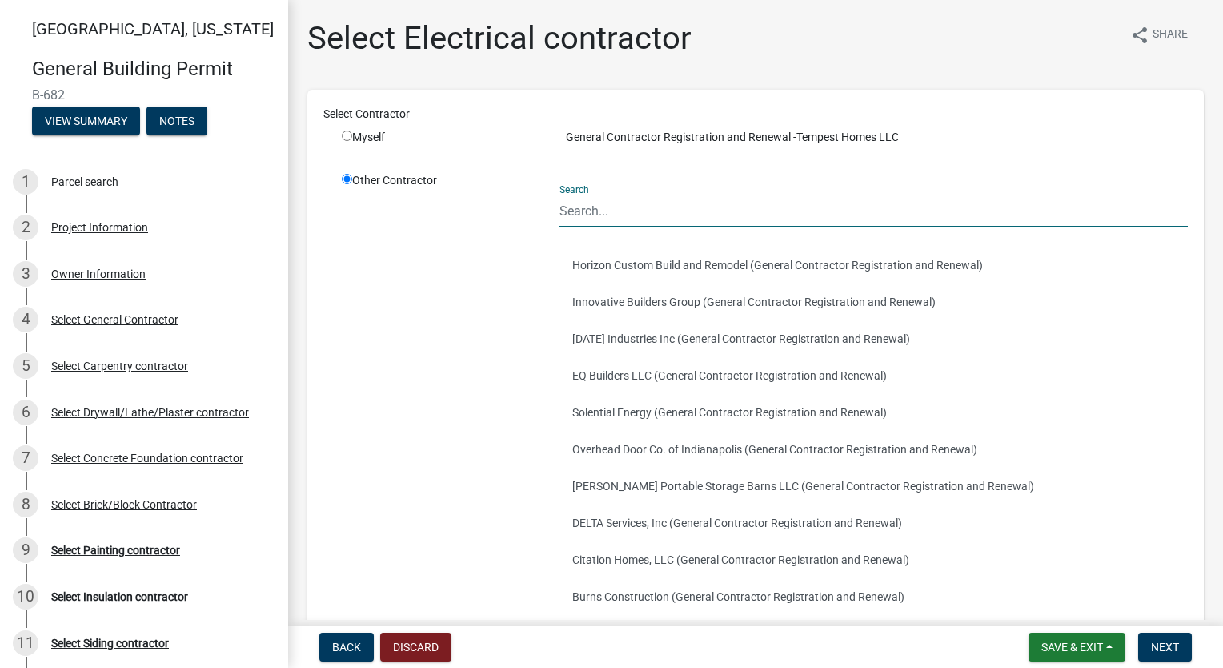
click at [620, 202] on input "Search" at bounding box center [874, 211] width 628 height 33
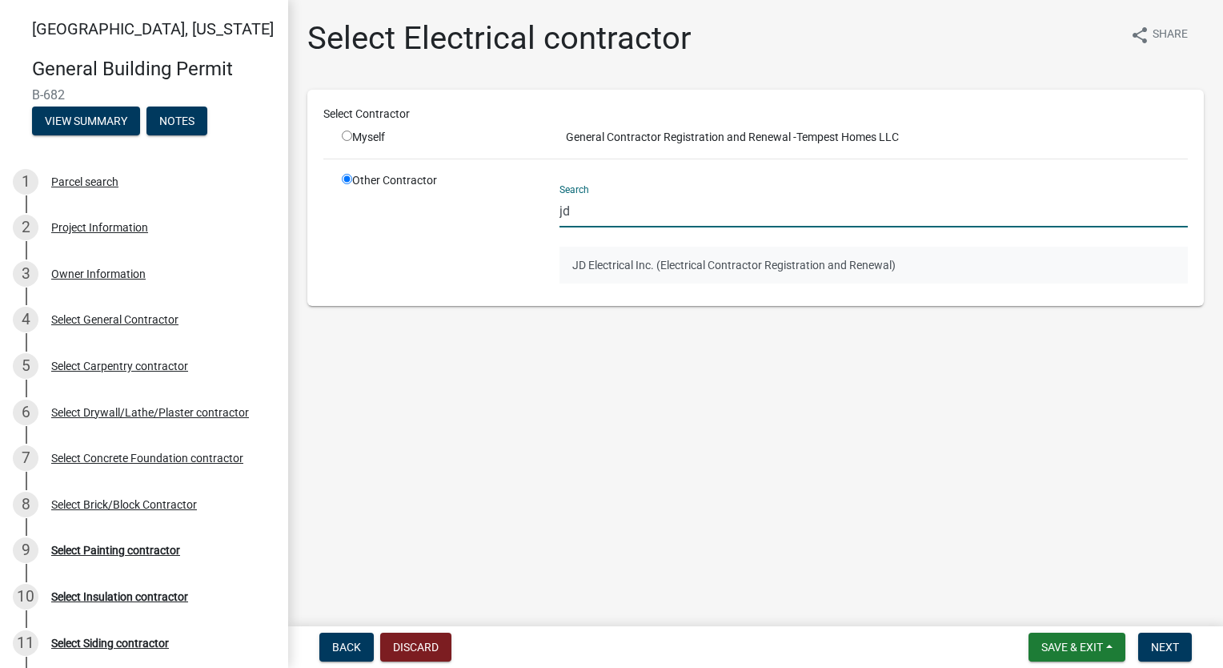
click at [692, 259] on button "JD Electrical Inc. (Electrical Contractor Registration and Renewal)" at bounding box center [874, 265] width 628 height 37
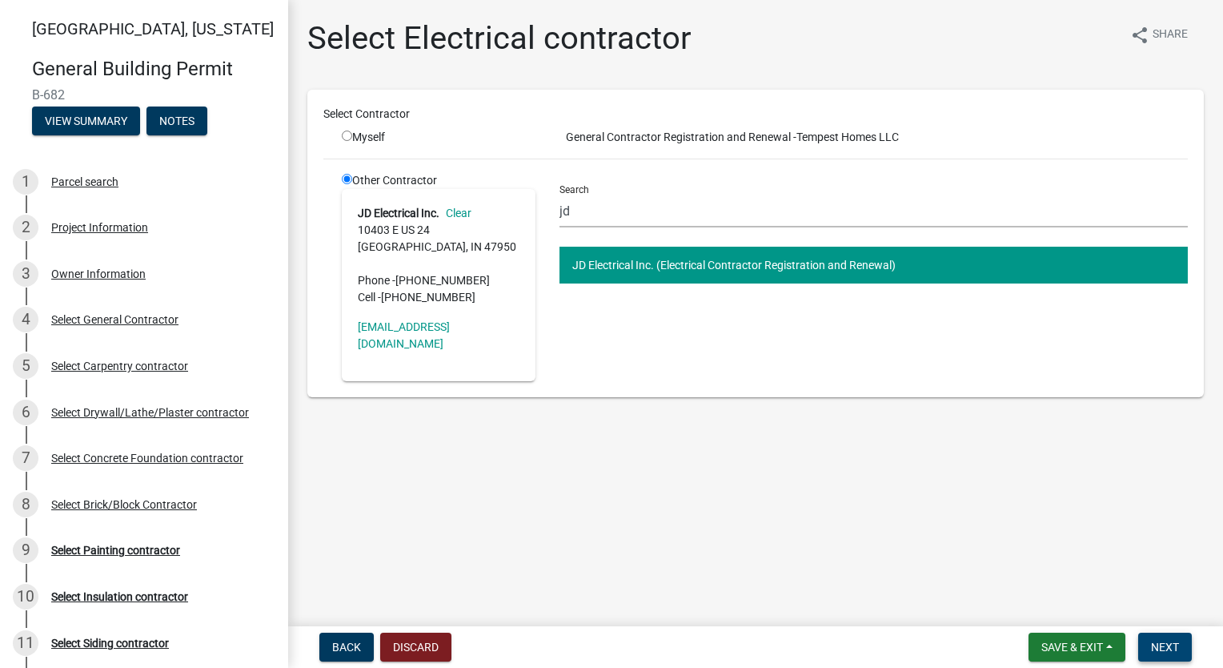
click at [1149, 640] on button "Next" at bounding box center [1165, 646] width 54 height 29
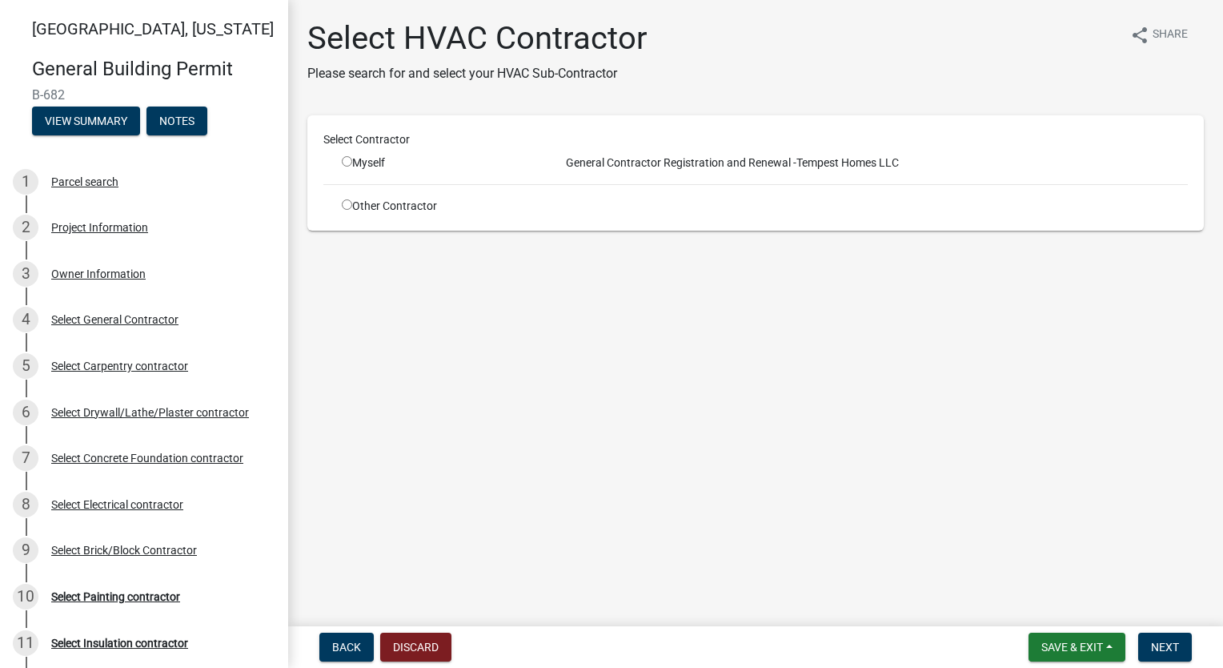
click at [345, 206] on input "radio" at bounding box center [347, 204] width 10 height 10
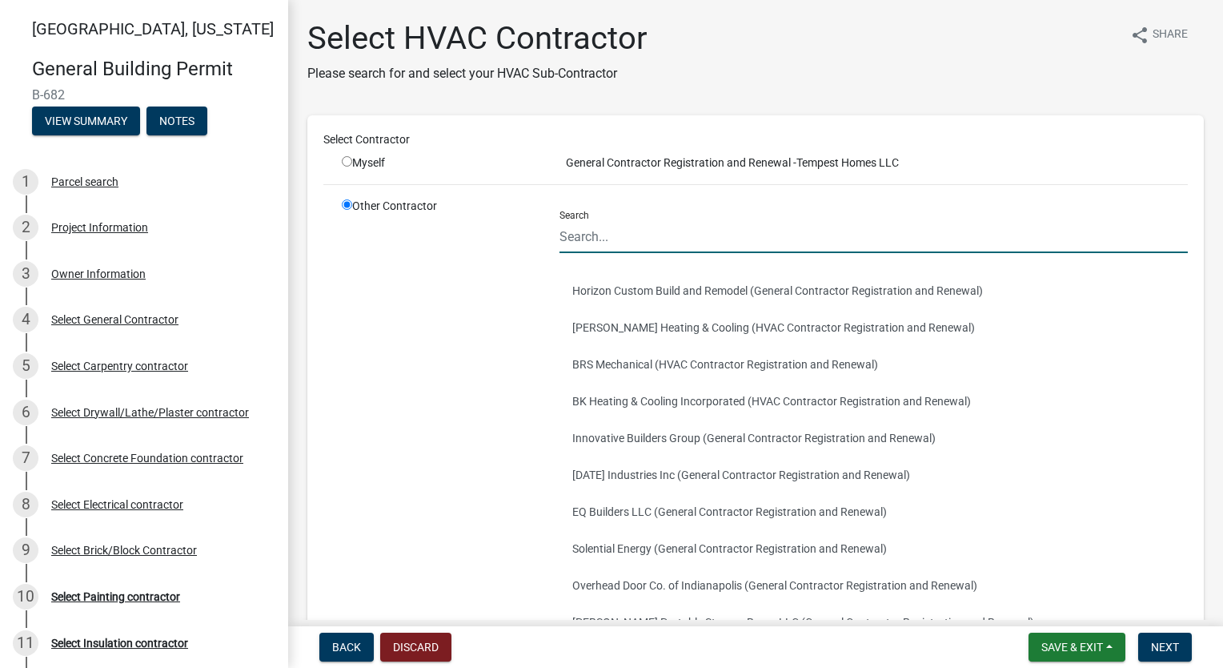
click at [621, 236] on input "Search" at bounding box center [874, 236] width 628 height 33
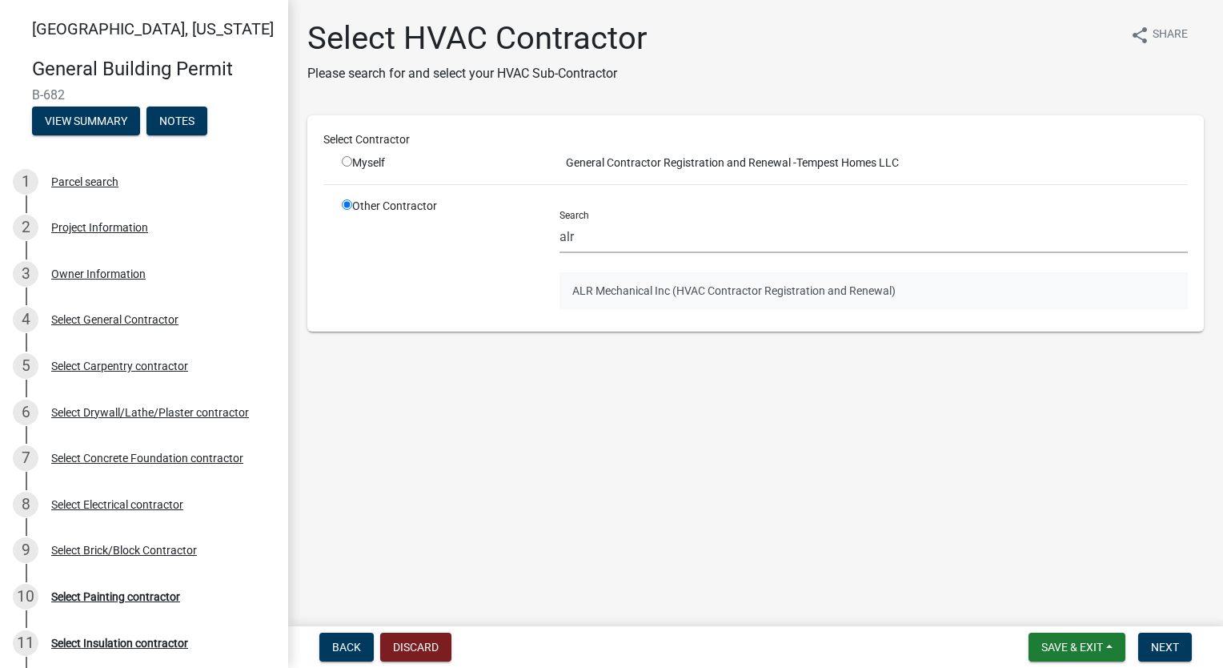
click at [688, 297] on button "ALR Mechanical Inc (HVAC Contractor Registration and Renewal)" at bounding box center [874, 290] width 628 height 37
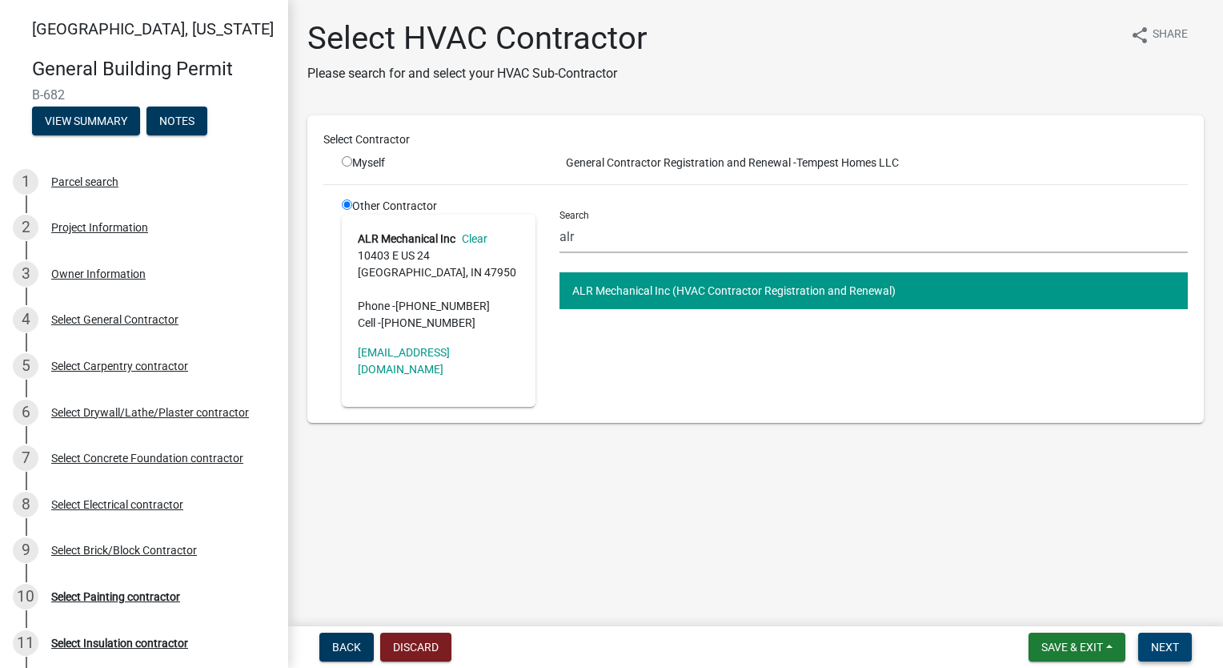
click at [1169, 652] on span "Next" at bounding box center [1165, 646] width 28 height 13
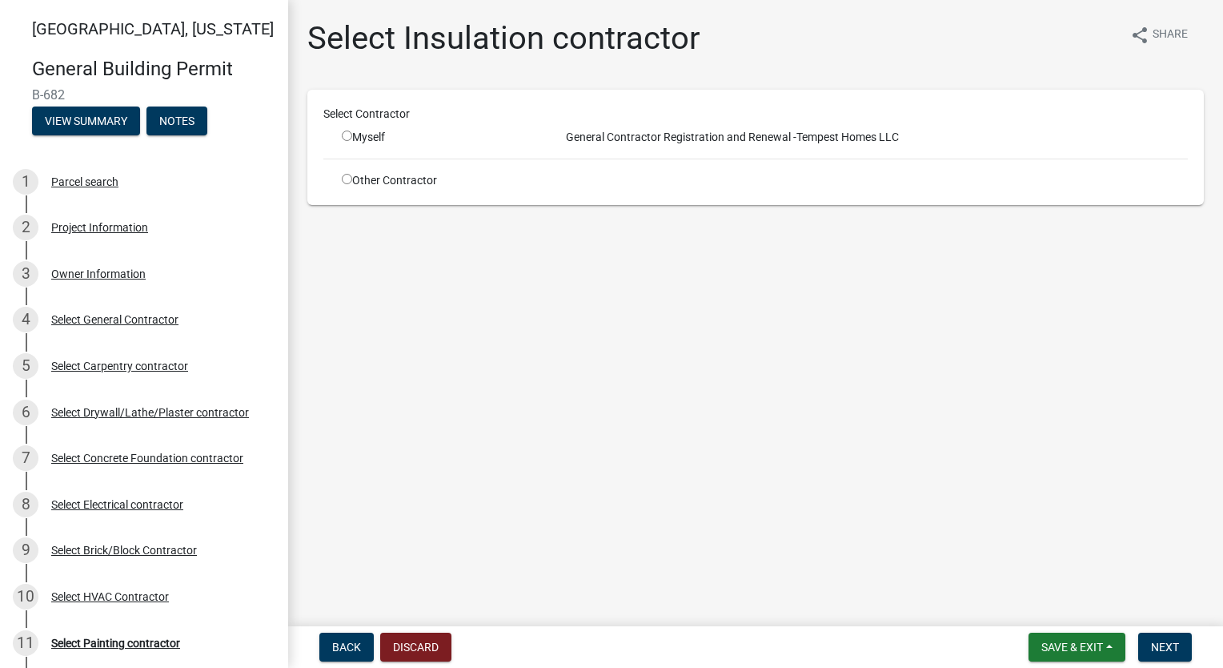
click at [347, 181] on input "radio" at bounding box center [347, 179] width 10 height 10
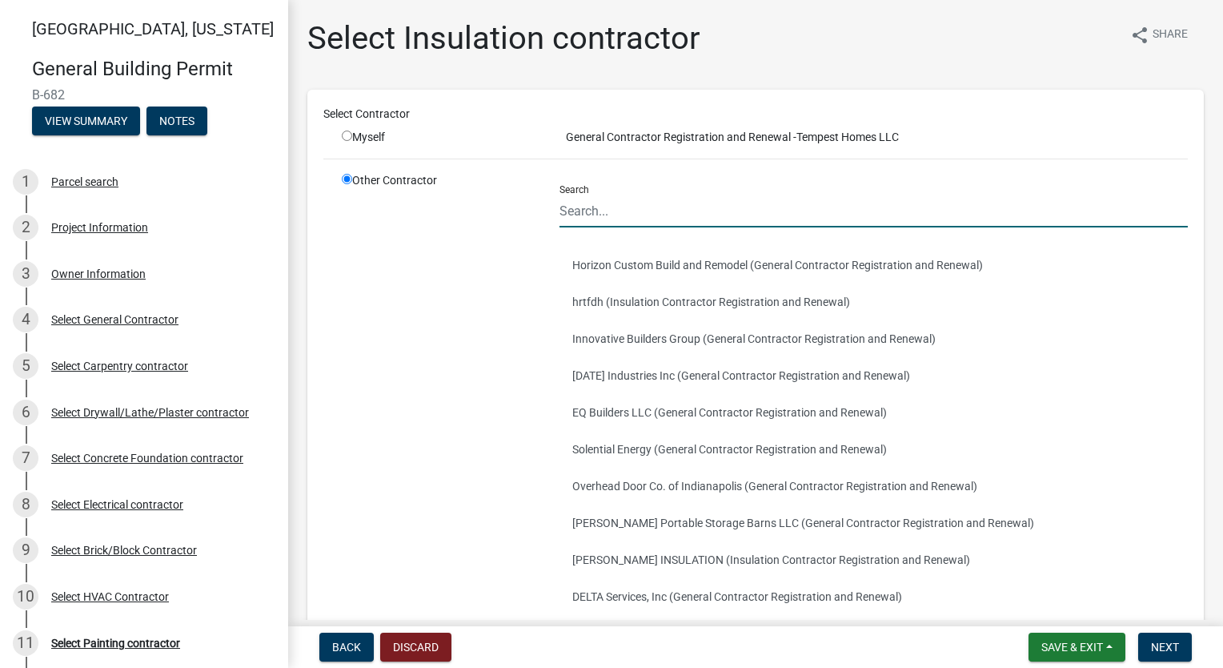
click at [624, 207] on input "Search" at bounding box center [874, 211] width 628 height 33
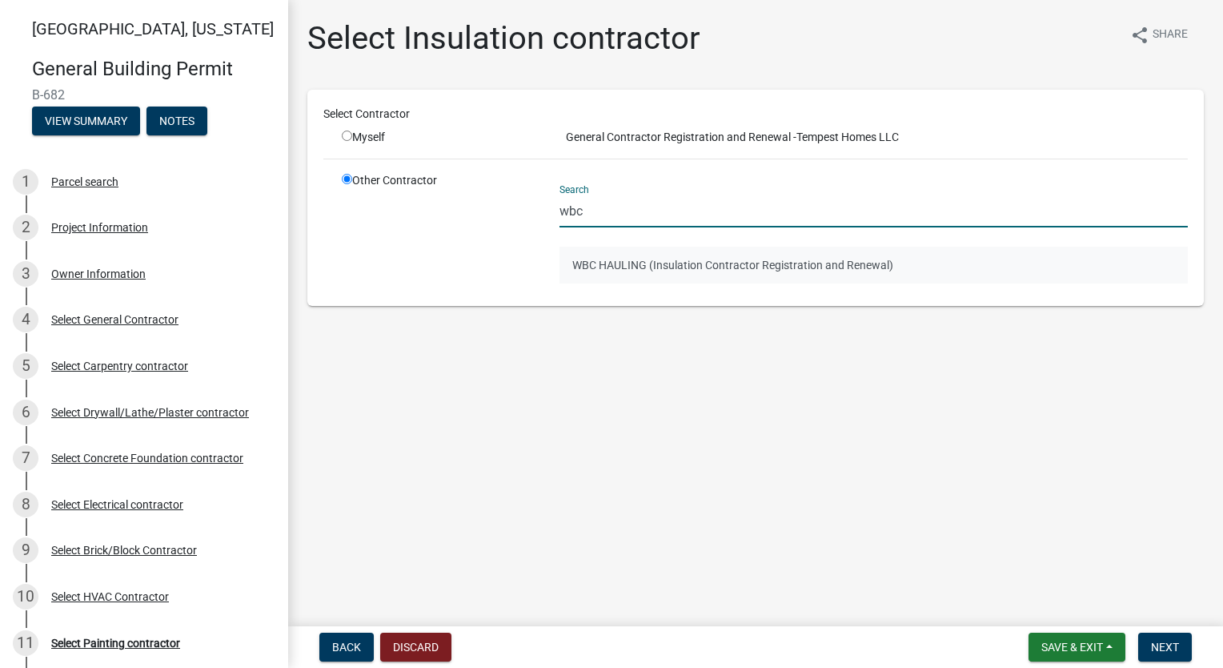
click at [692, 263] on button "WBC HAULING (Insulation Contractor Registration and Renewal)" at bounding box center [874, 265] width 628 height 37
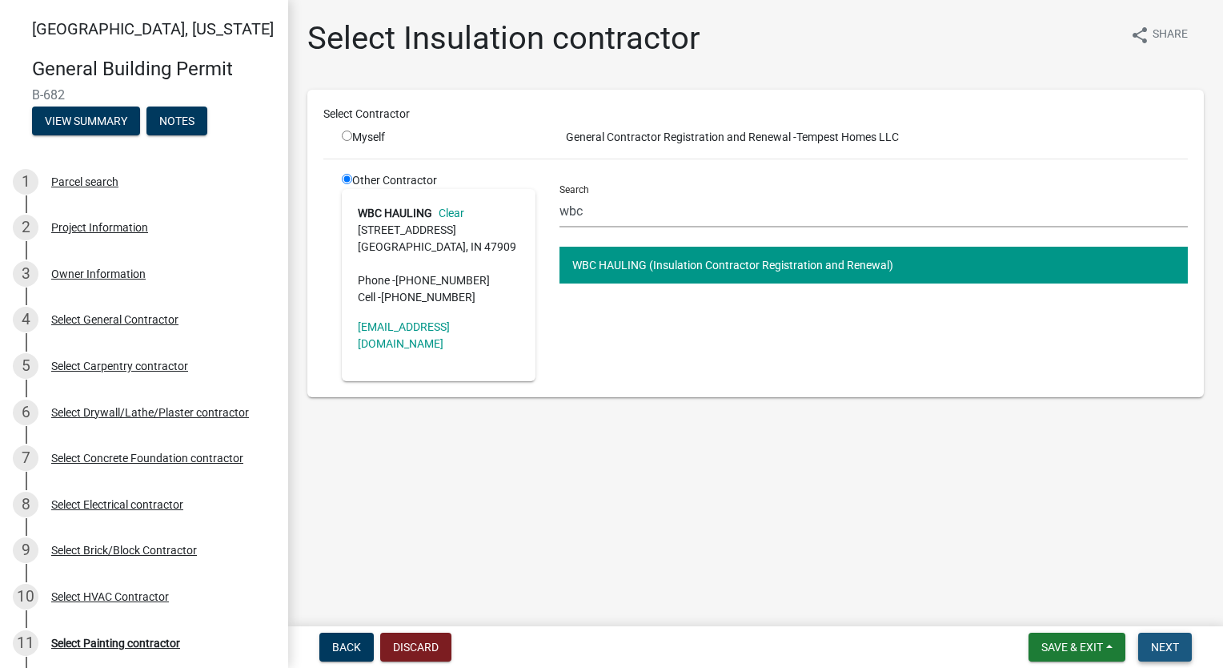
click at [1169, 655] on button "Next" at bounding box center [1165, 646] width 54 height 29
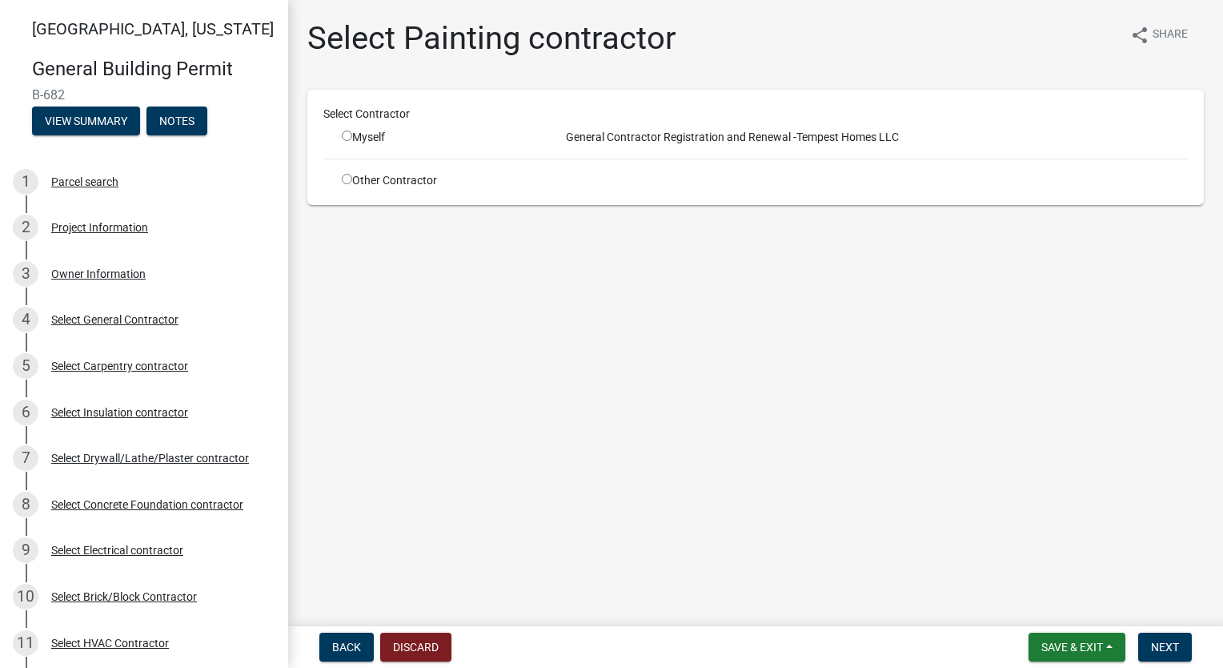
click at [344, 175] on input "radio" at bounding box center [347, 179] width 10 height 10
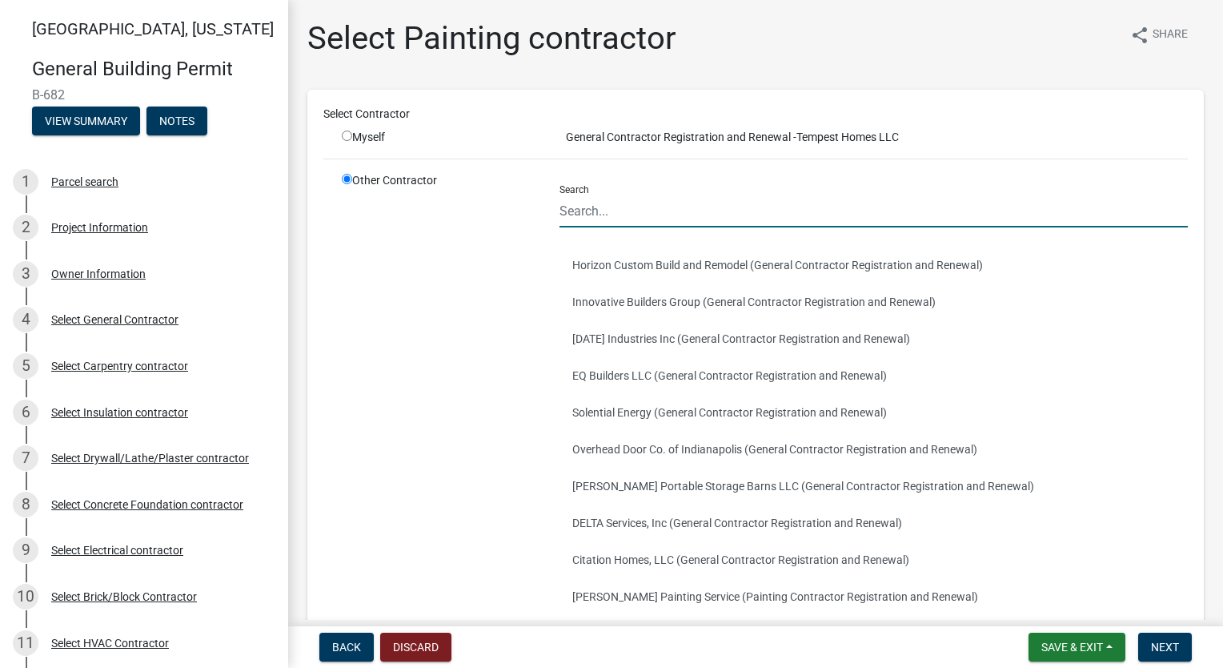
click at [660, 211] on input "Search" at bounding box center [874, 211] width 628 height 33
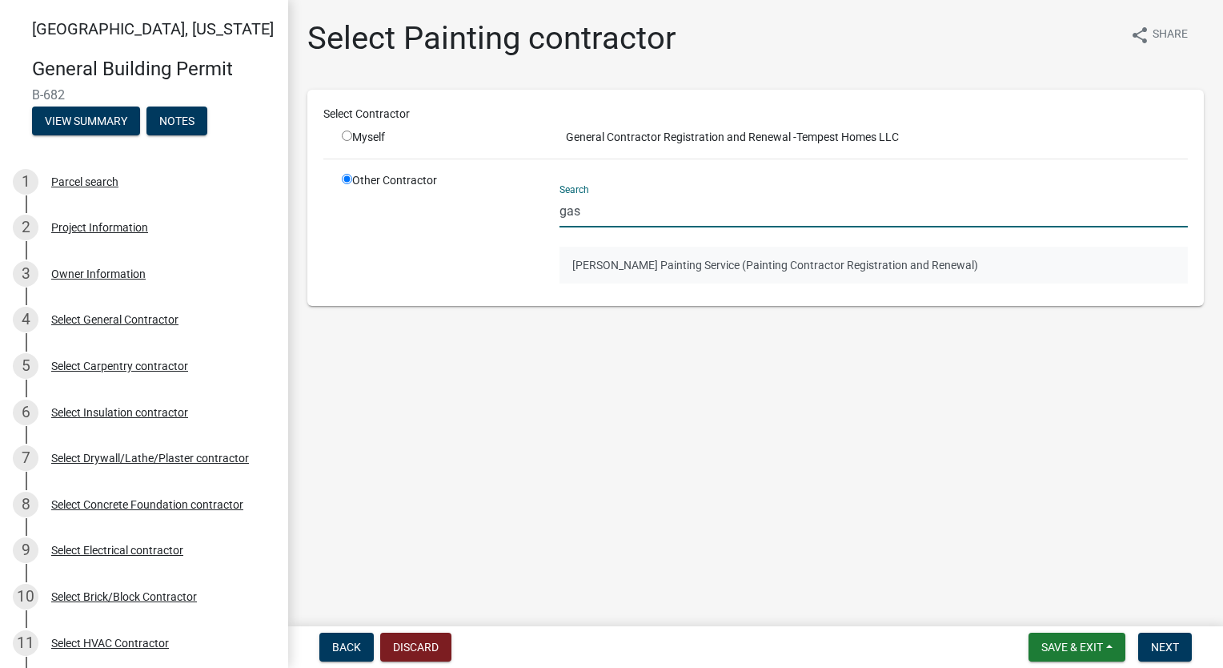
click at [662, 257] on button "[PERSON_NAME] Painting Service (Painting Contractor Registration and Renewal)" at bounding box center [874, 265] width 628 height 37
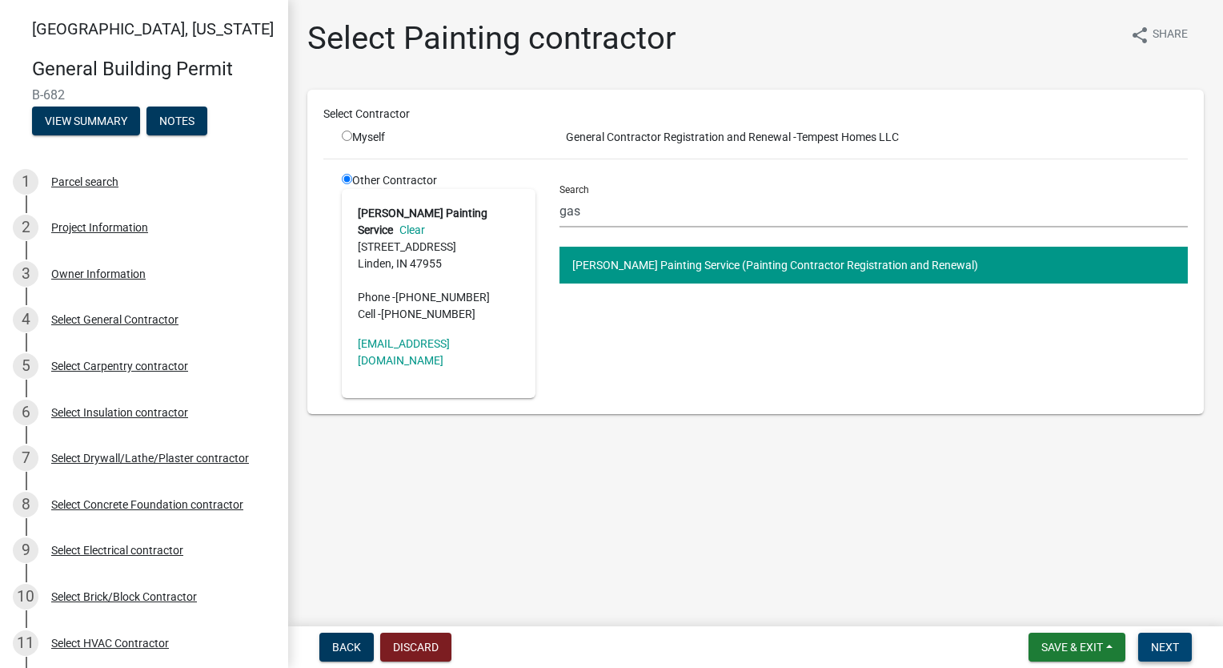
click at [1183, 646] on button "Next" at bounding box center [1165, 646] width 54 height 29
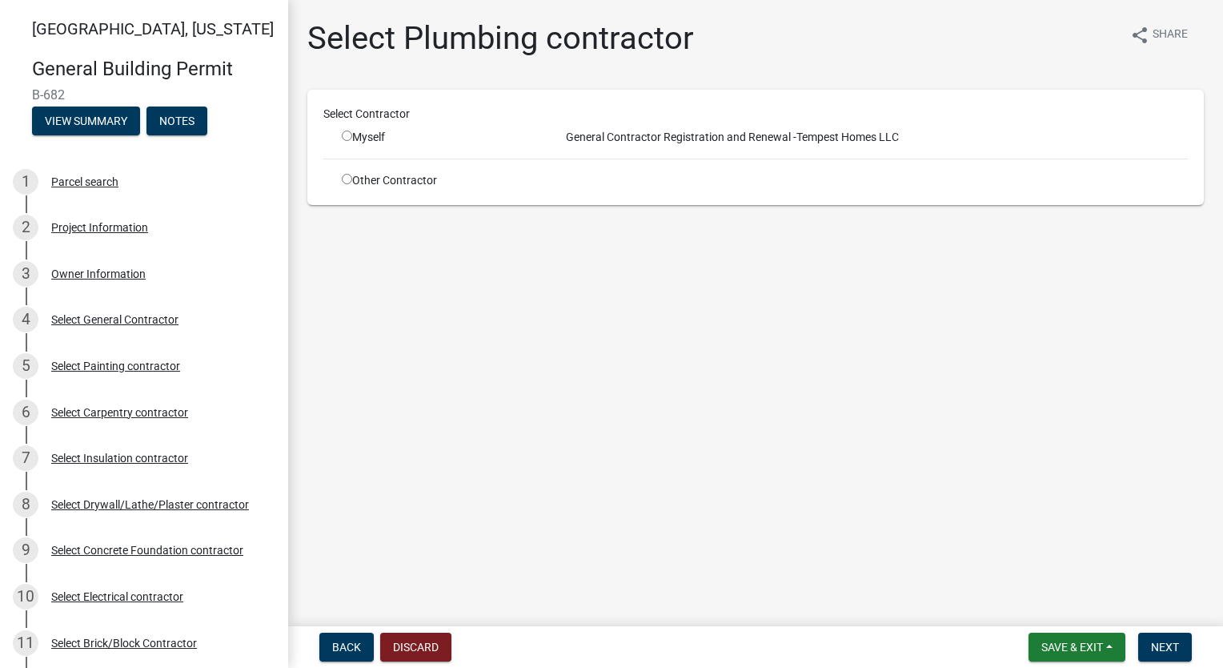
click at [347, 175] on input "radio" at bounding box center [347, 179] width 10 height 10
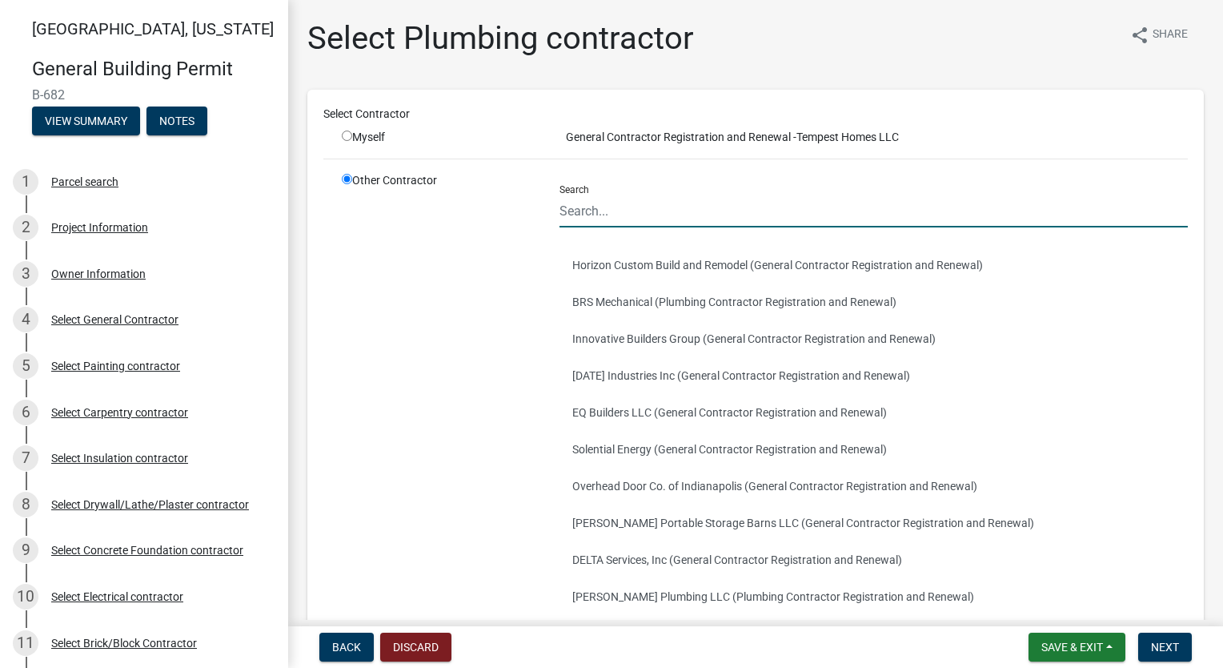
click at [615, 201] on input "Search" at bounding box center [874, 211] width 628 height 33
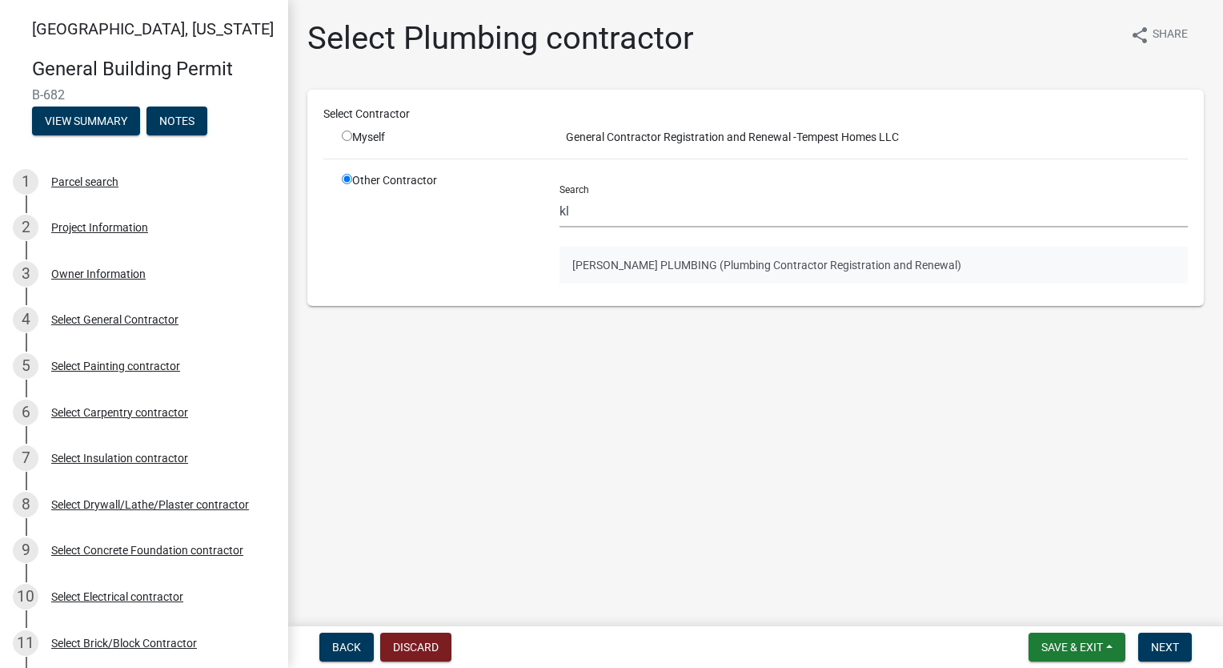
click at [663, 271] on button "[PERSON_NAME] PLUMBING (Plumbing Contractor Registration and Renewal)" at bounding box center [874, 265] width 628 height 37
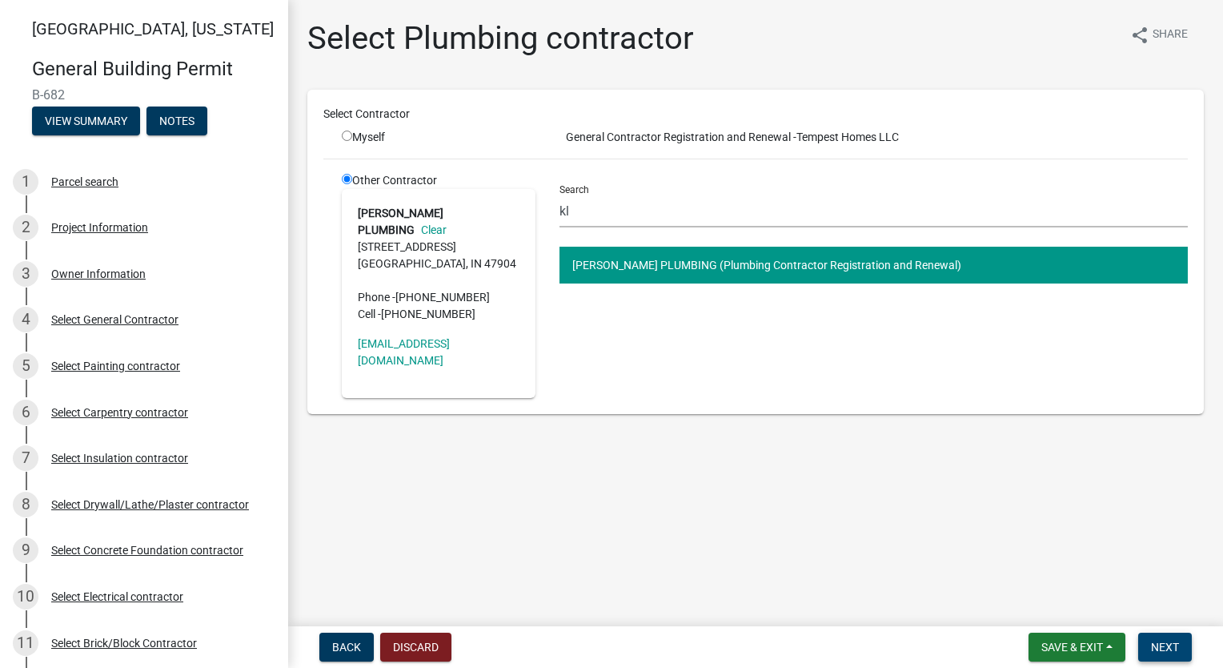
click at [1169, 648] on span "Next" at bounding box center [1165, 646] width 28 height 13
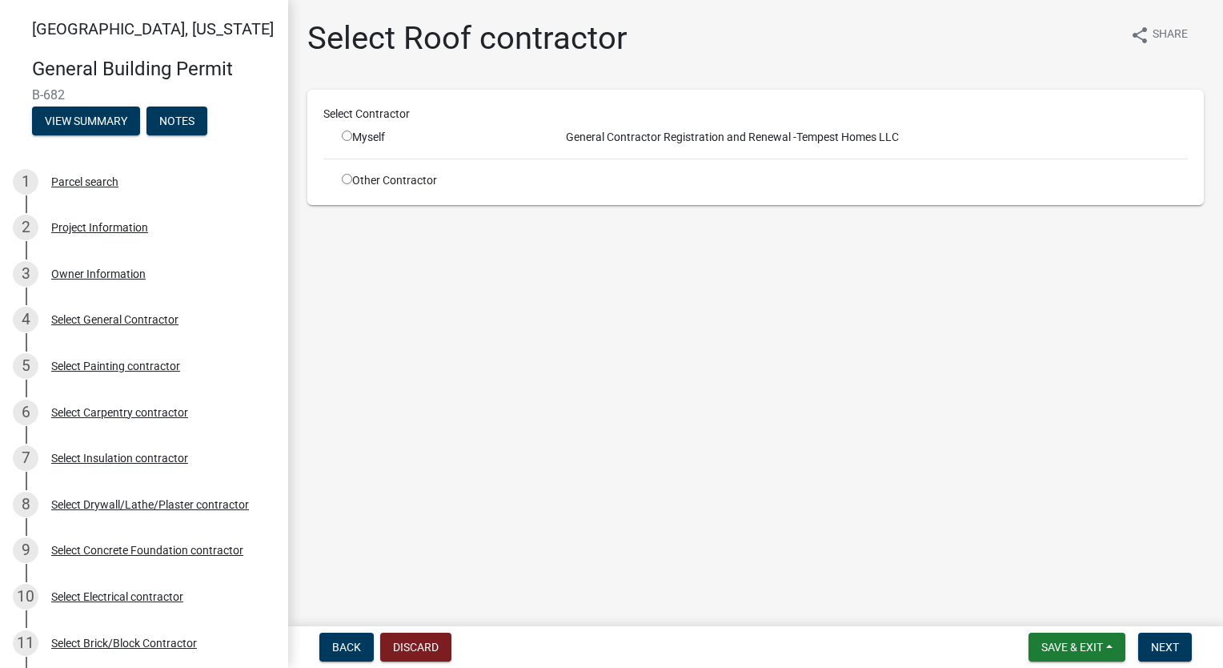
click at [343, 183] on input "radio" at bounding box center [347, 179] width 10 height 10
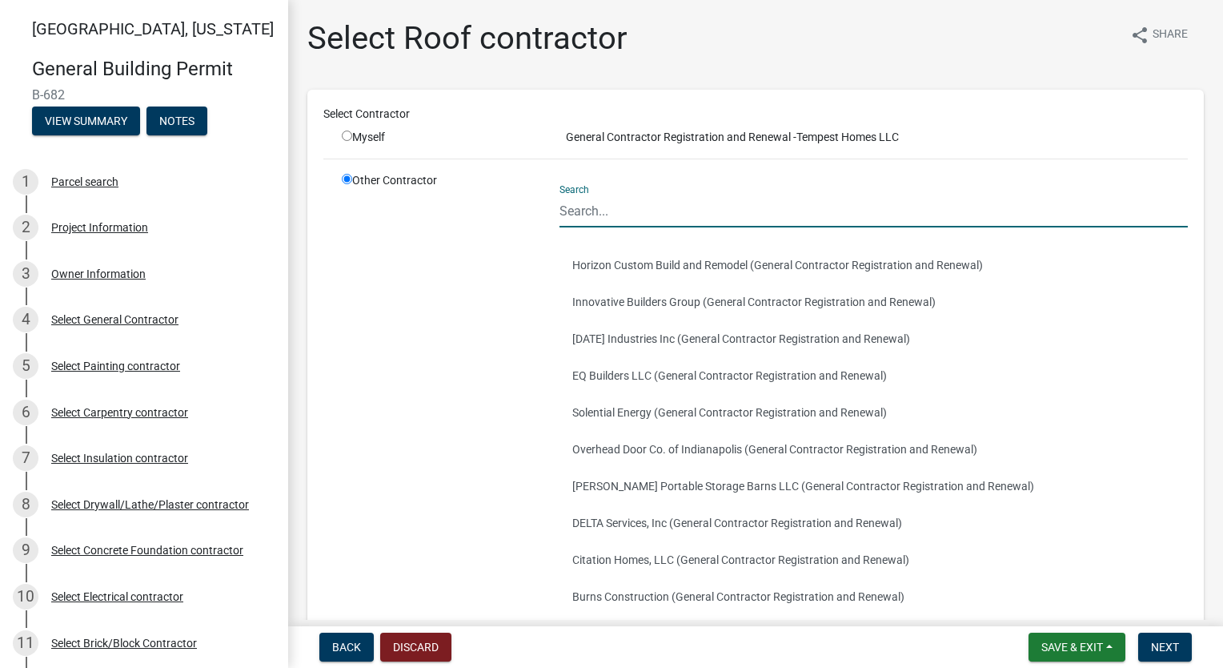
click at [660, 209] on input "Search" at bounding box center [874, 211] width 628 height 33
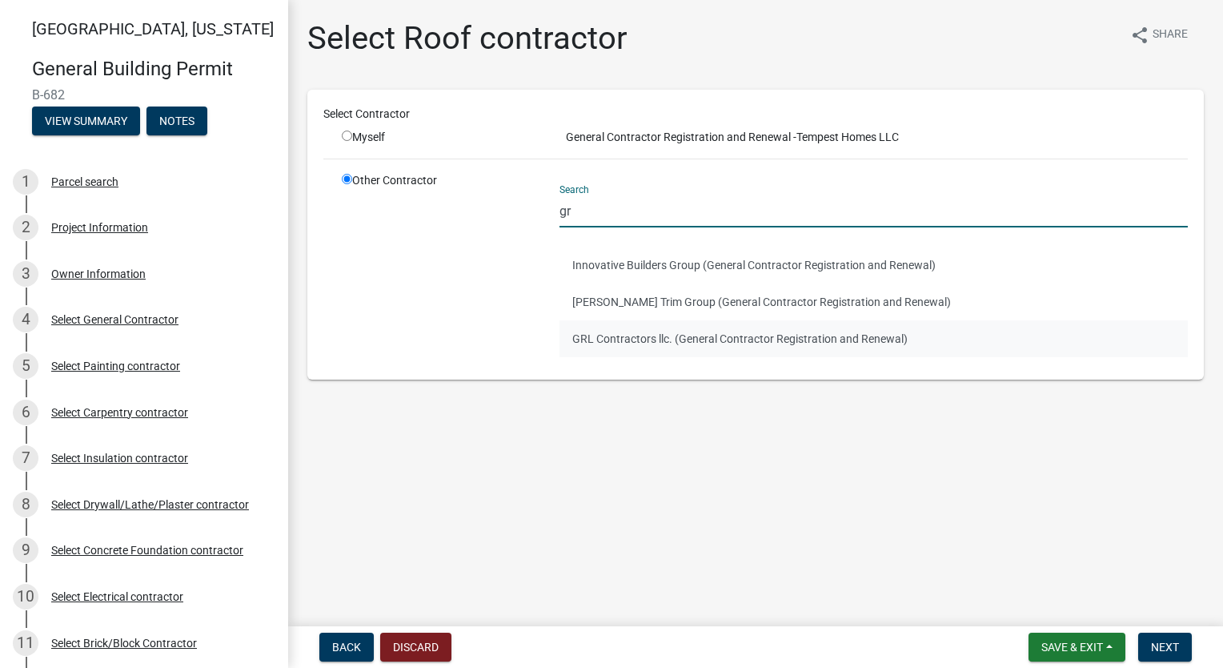
click at [620, 338] on button "GRL Contractors llc. (General Contractor Registration and Renewal)" at bounding box center [874, 338] width 628 height 37
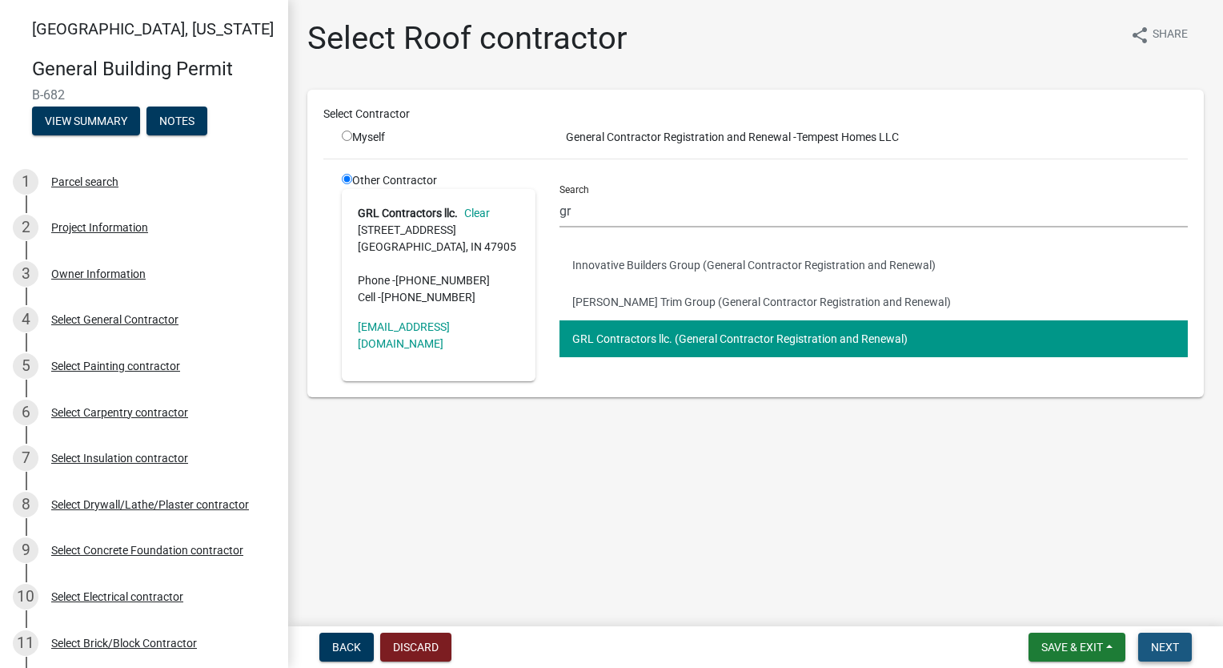
click at [1158, 652] on span "Next" at bounding box center [1165, 646] width 28 height 13
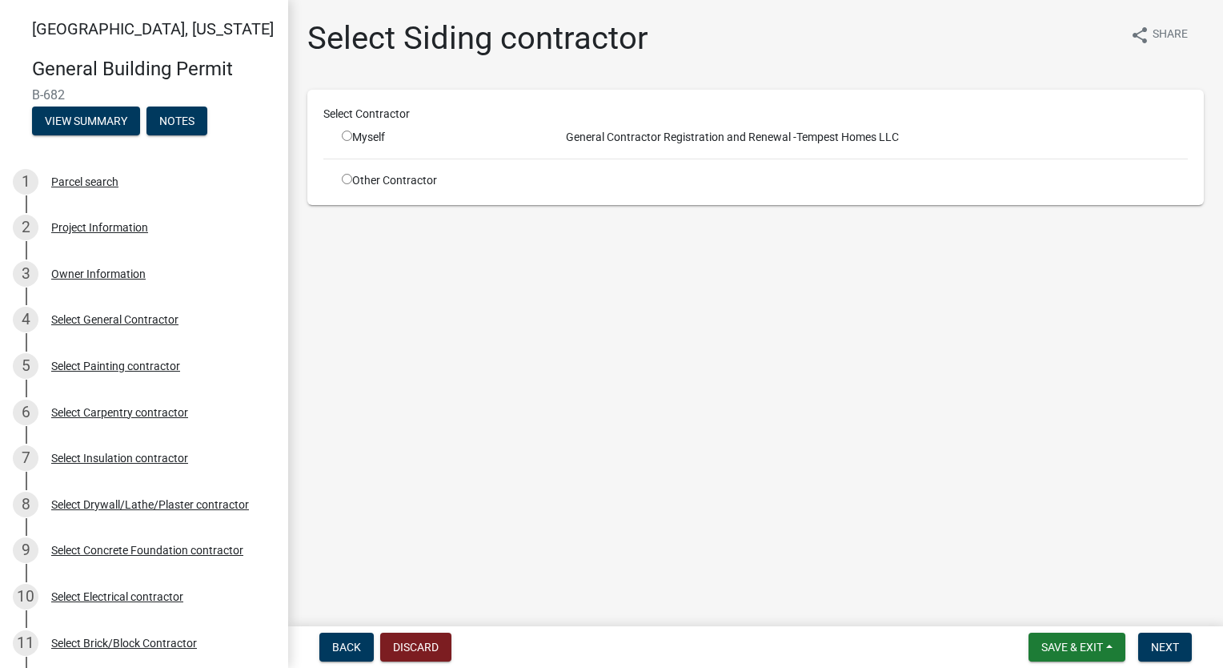
click at [352, 185] on div "Other Contractor" at bounding box center [439, 180] width 218 height 17
click at [351, 180] on input "radio" at bounding box center [347, 179] width 10 height 10
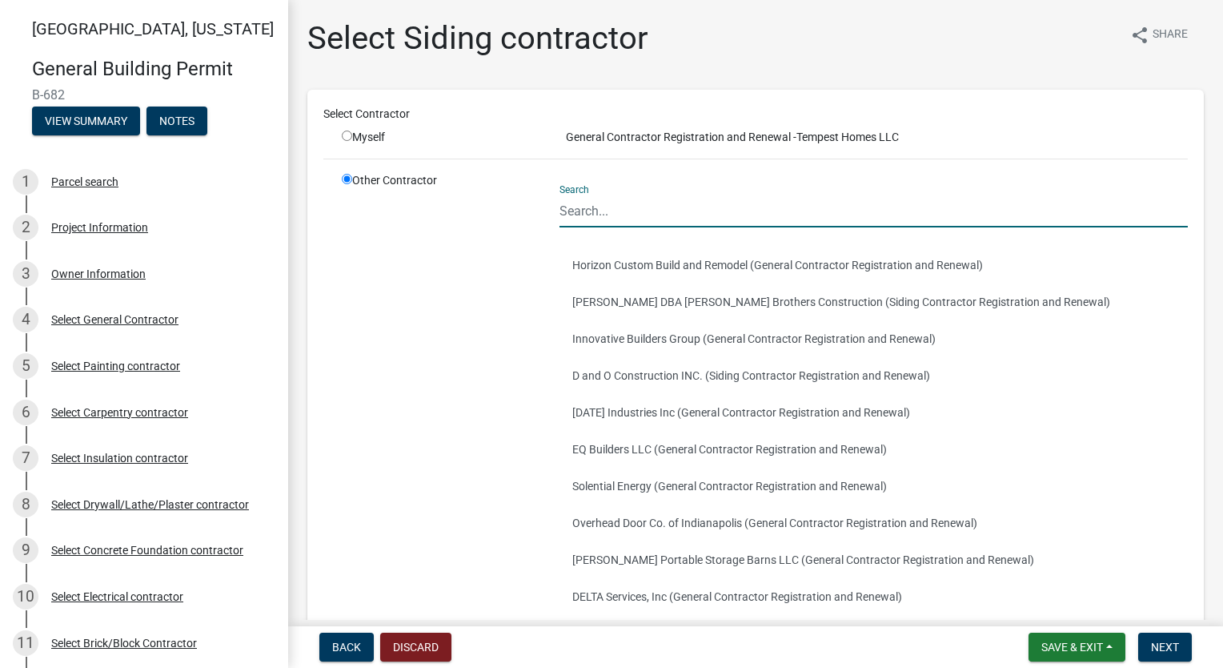
click at [630, 210] on input "Search" at bounding box center [874, 211] width 628 height 33
drag, startPoint x: 582, startPoint y: 211, endPoint x: 564, endPoint y: 211, distance: 18.4
click at [564, 211] on input "a" at bounding box center [874, 211] width 628 height 33
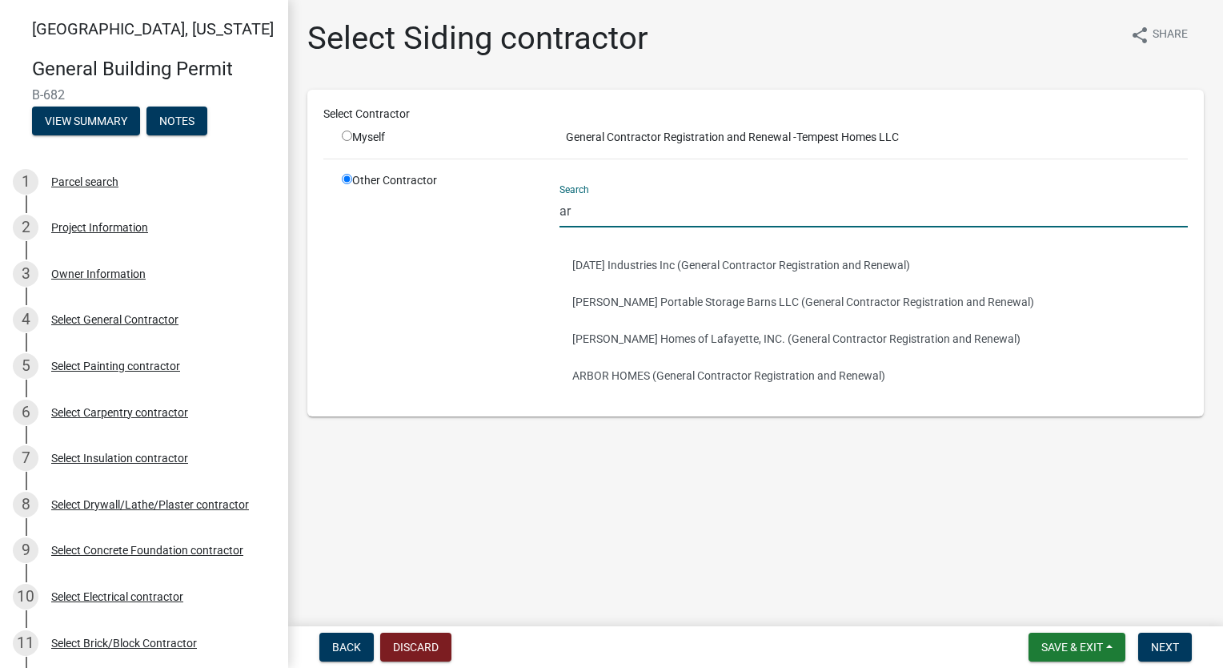
drag, startPoint x: 606, startPoint y: 210, endPoint x: 335, endPoint y: 199, distance: 270.8
click at [335, 199] on div "Other Contractor Search ar [DATE] Industries Inc (General Contractor Registrati…" at bounding box center [765, 286] width 870 height 228
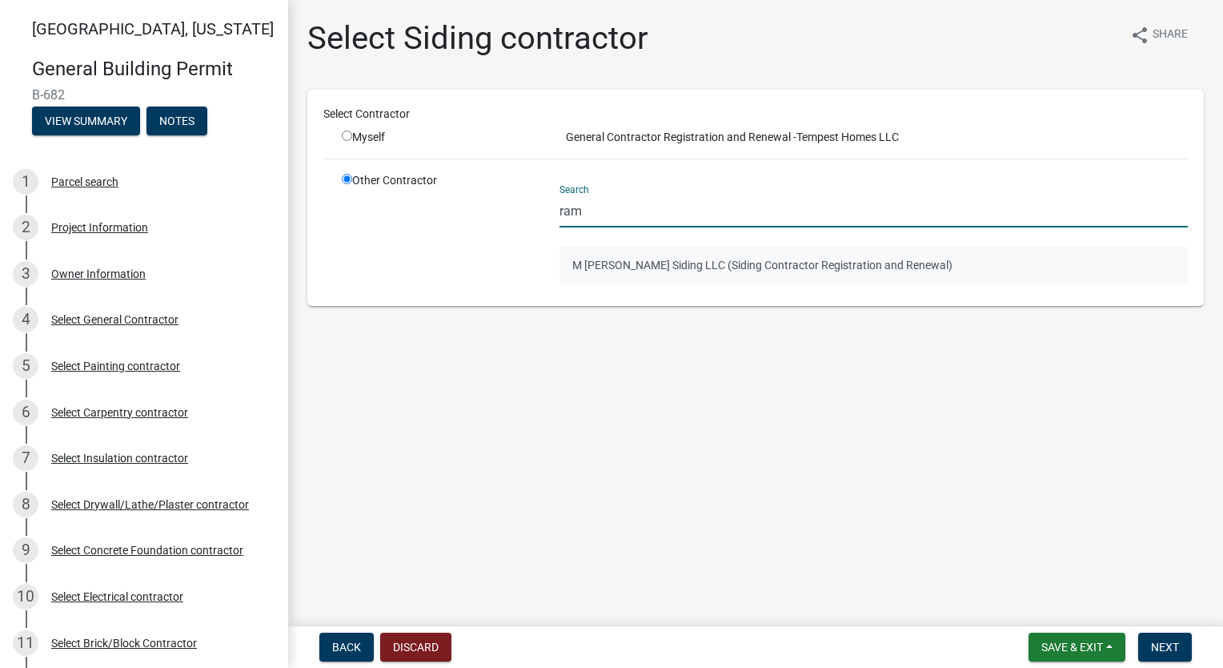
click at [631, 261] on button "M [PERSON_NAME] Siding LLC (Siding Contractor Registration and Renewal)" at bounding box center [874, 265] width 628 height 37
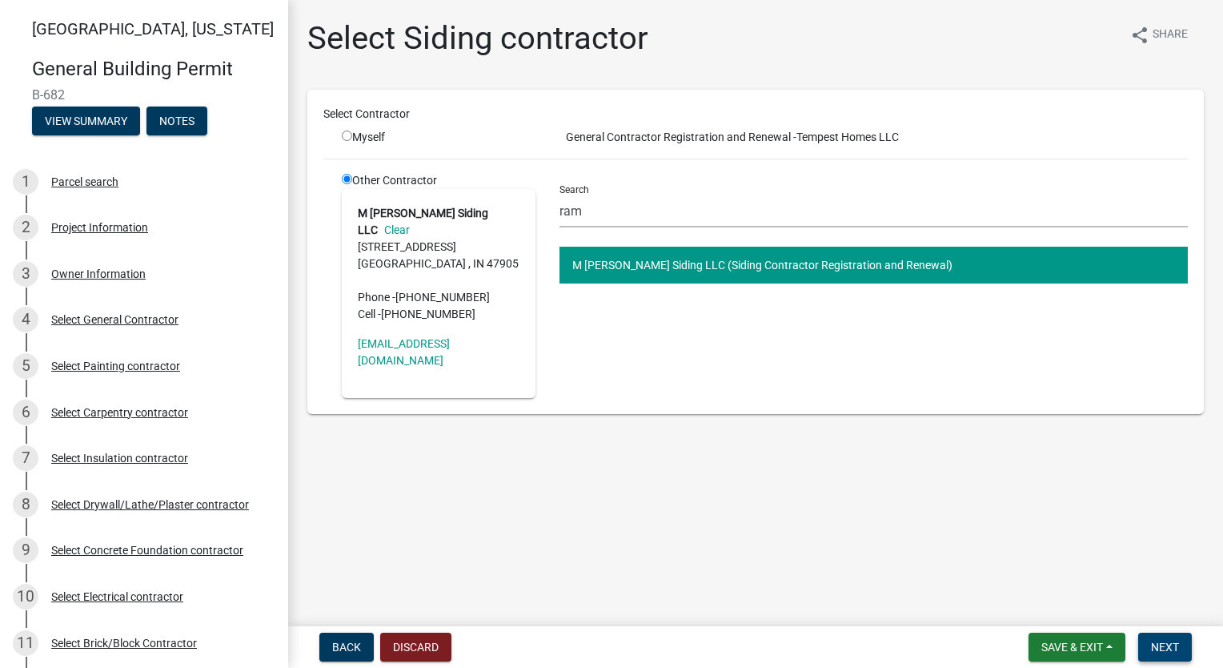
click at [1144, 641] on button "Next" at bounding box center [1165, 646] width 54 height 29
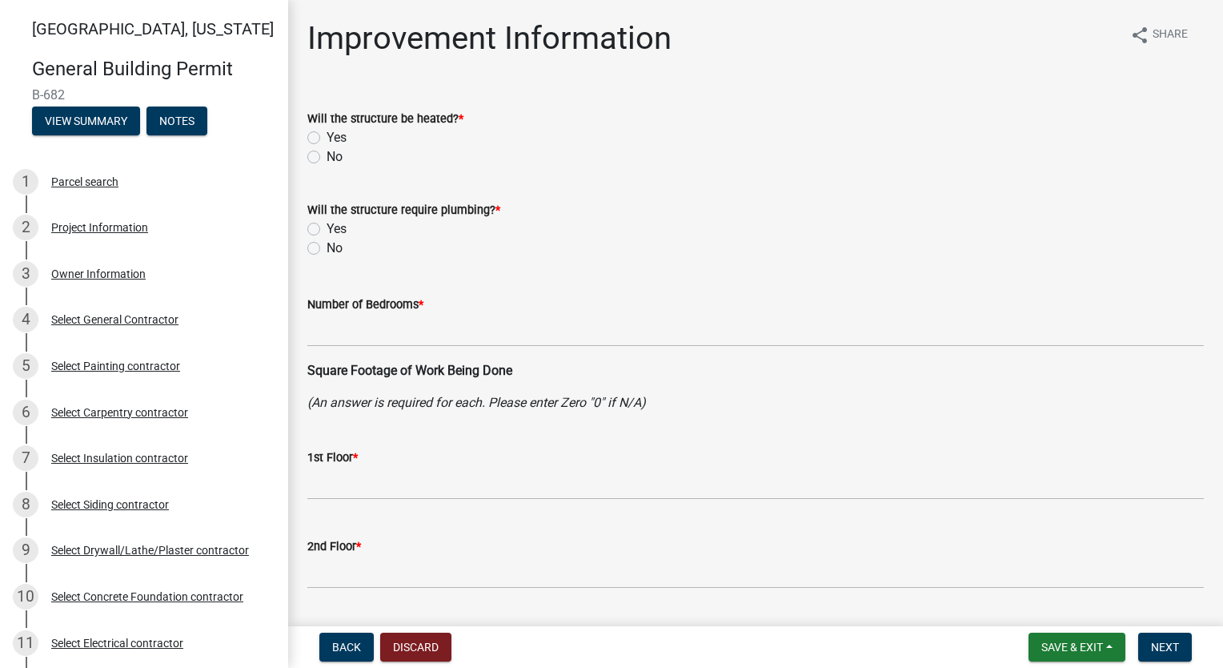
click at [327, 137] on label "Yes" at bounding box center [337, 137] width 20 height 19
click at [327, 137] on input "Yes" at bounding box center [332, 133] width 10 height 10
click at [327, 226] on label "Yes" at bounding box center [337, 228] width 20 height 19
click at [327, 226] on input "Yes" at bounding box center [332, 224] width 10 height 10
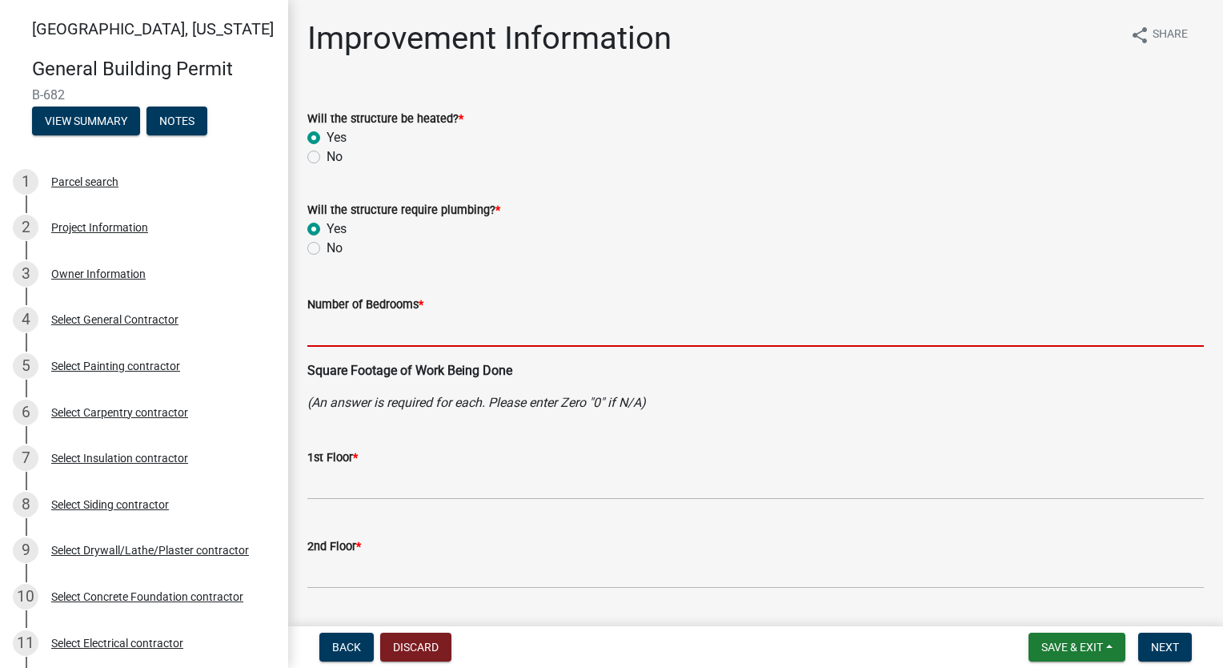
click at [381, 327] on input "text" at bounding box center [755, 330] width 897 height 33
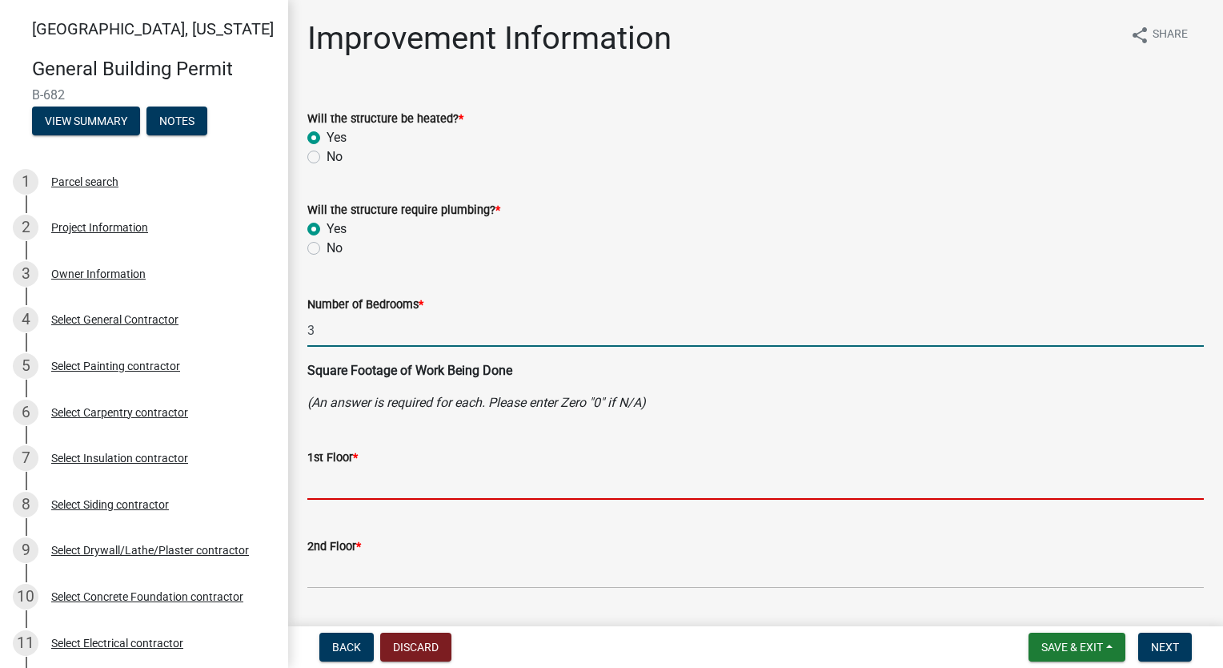
click at [461, 499] on input "text" at bounding box center [755, 483] width 897 height 33
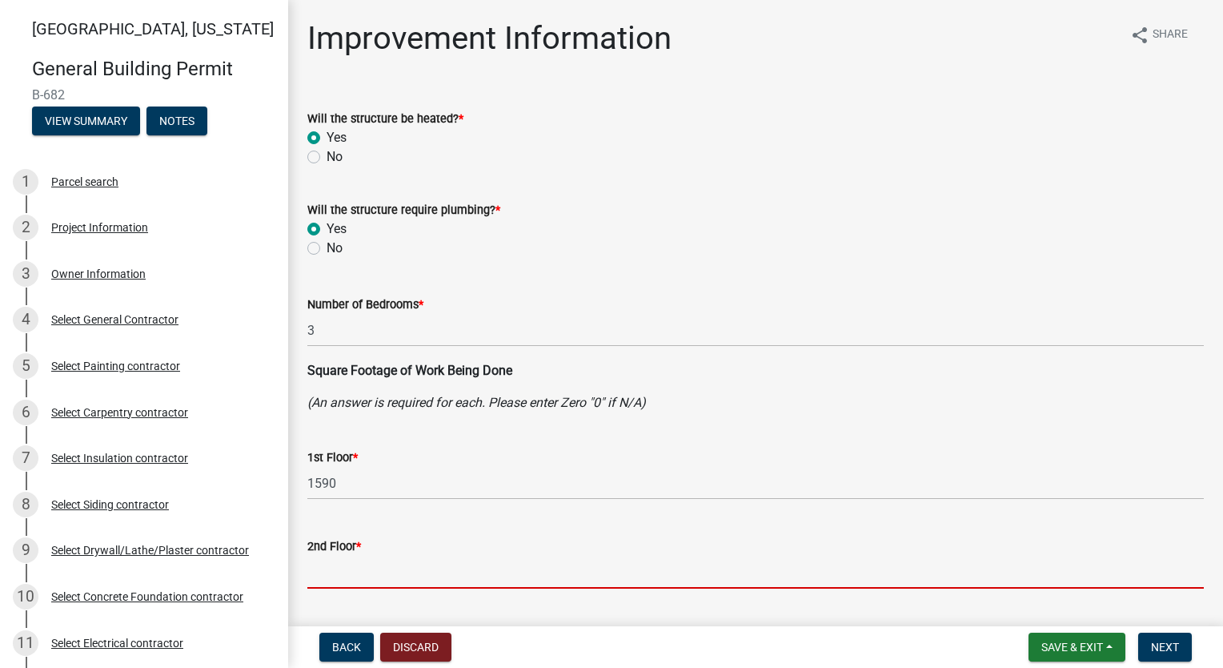
click at [362, 559] on input "text" at bounding box center [755, 572] width 897 height 33
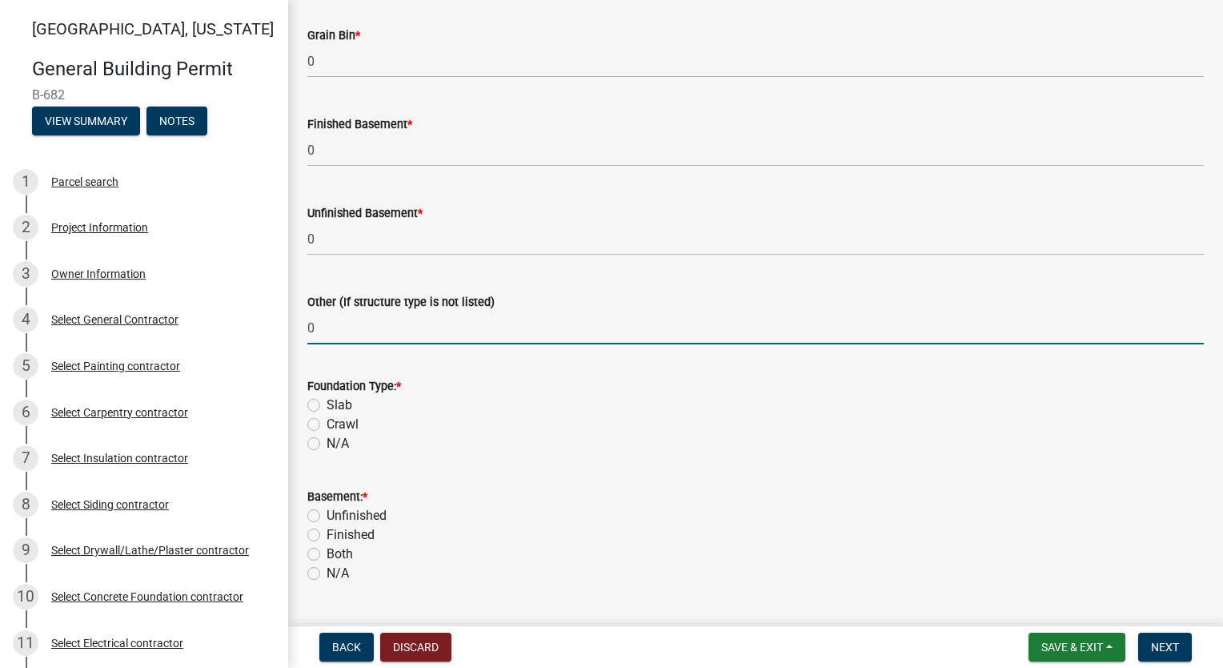
scroll to position [1462, 0]
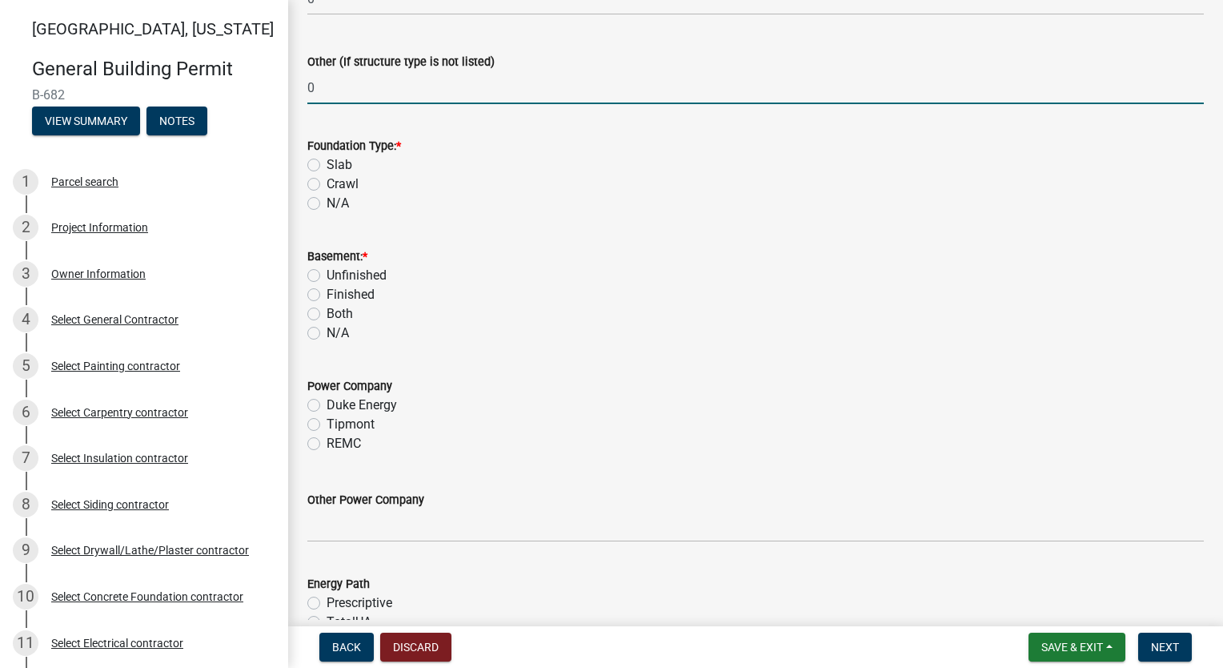
click at [327, 163] on label "Slab" at bounding box center [340, 164] width 26 height 19
click at [327, 163] on input "Slab" at bounding box center [332, 160] width 10 height 10
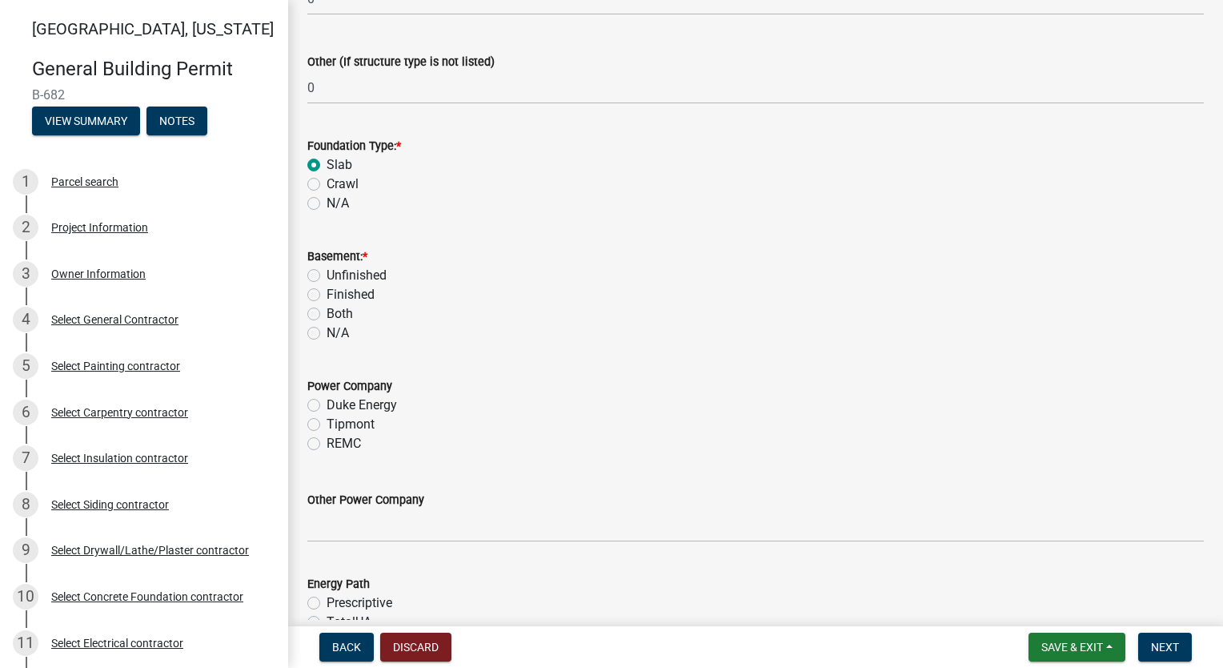
click at [327, 335] on label "N/A" at bounding box center [338, 332] width 22 height 19
click at [327, 334] on input "N/A" at bounding box center [332, 328] width 10 height 10
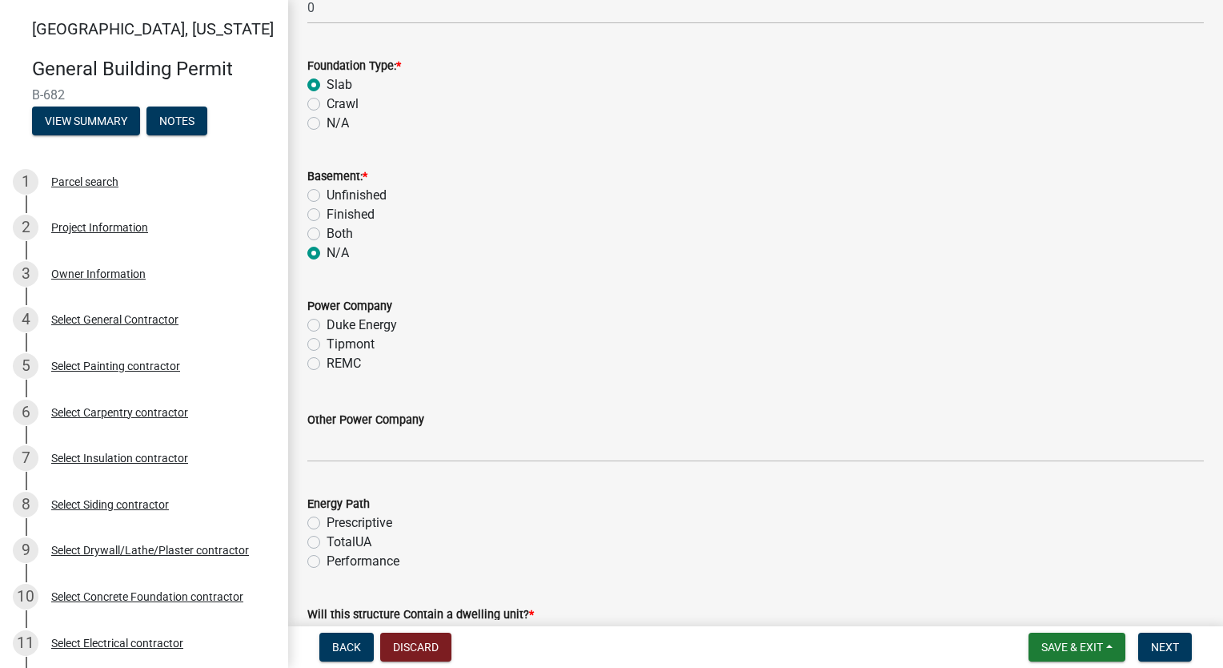
click at [327, 343] on label "Tipmont" at bounding box center [351, 344] width 48 height 19
click at [327, 343] on input "Tipmont" at bounding box center [332, 340] width 10 height 10
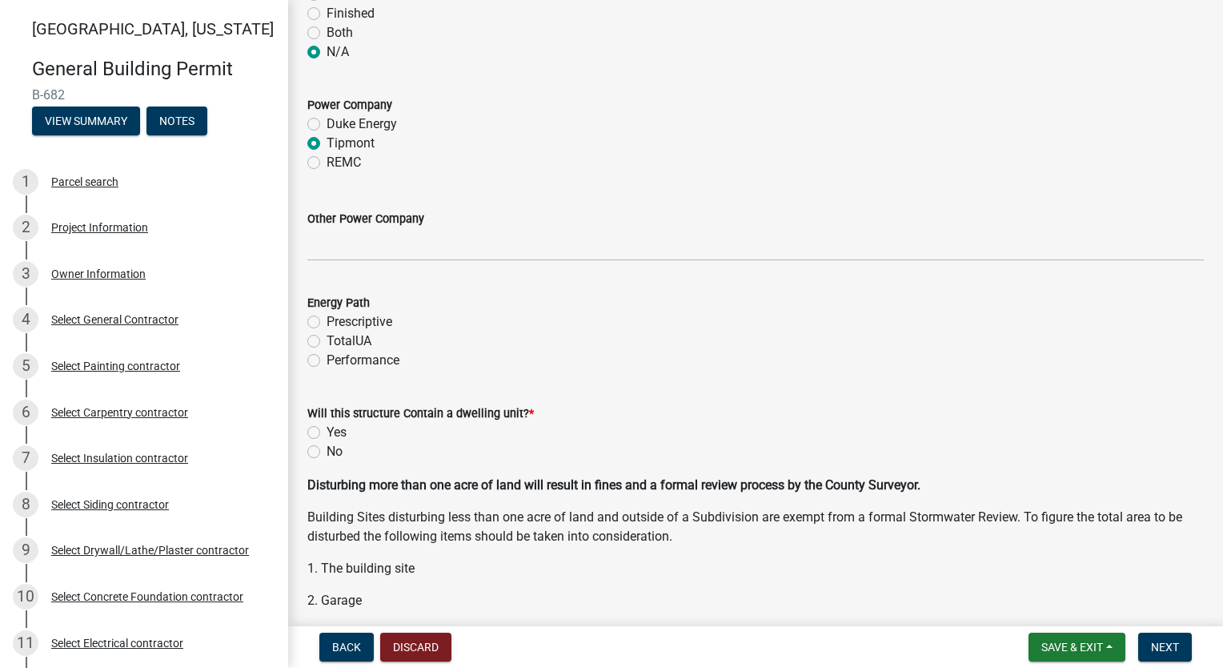
scroll to position [1782, 0]
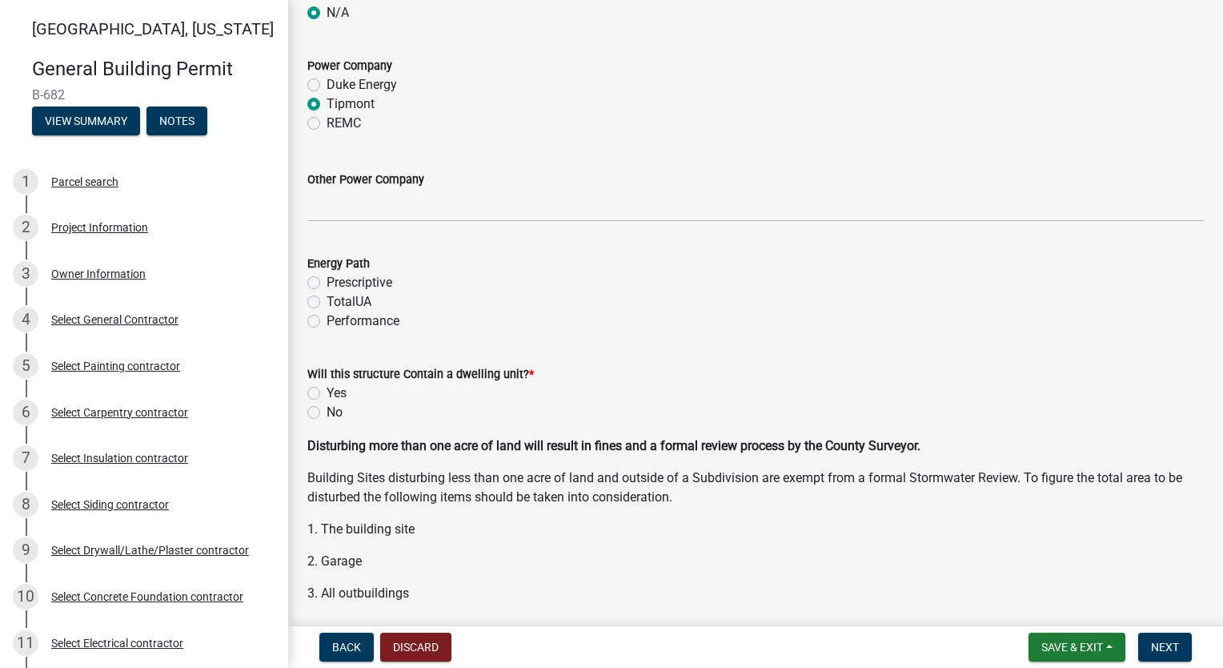
click at [327, 324] on label "Performance" at bounding box center [363, 320] width 73 height 19
click at [327, 322] on input "Performance" at bounding box center [332, 316] width 10 height 10
click at [327, 392] on label "Yes" at bounding box center [337, 392] width 20 height 19
click at [327, 392] on input "Yes" at bounding box center [332, 388] width 10 height 10
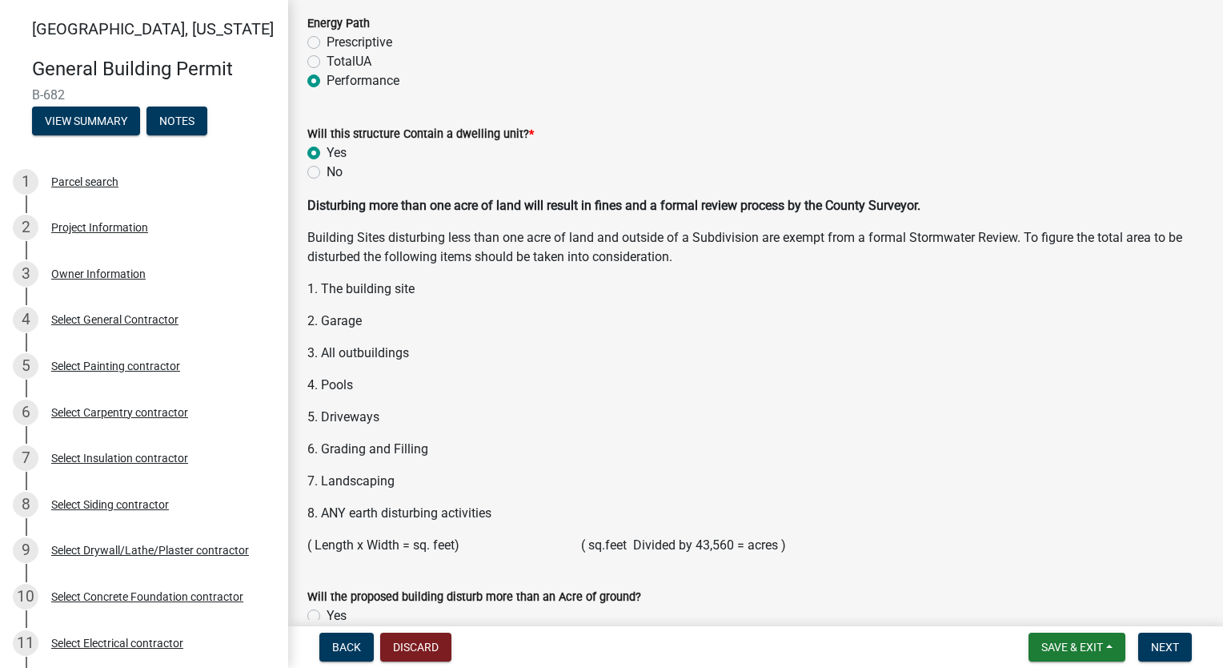
scroll to position [2123, 0]
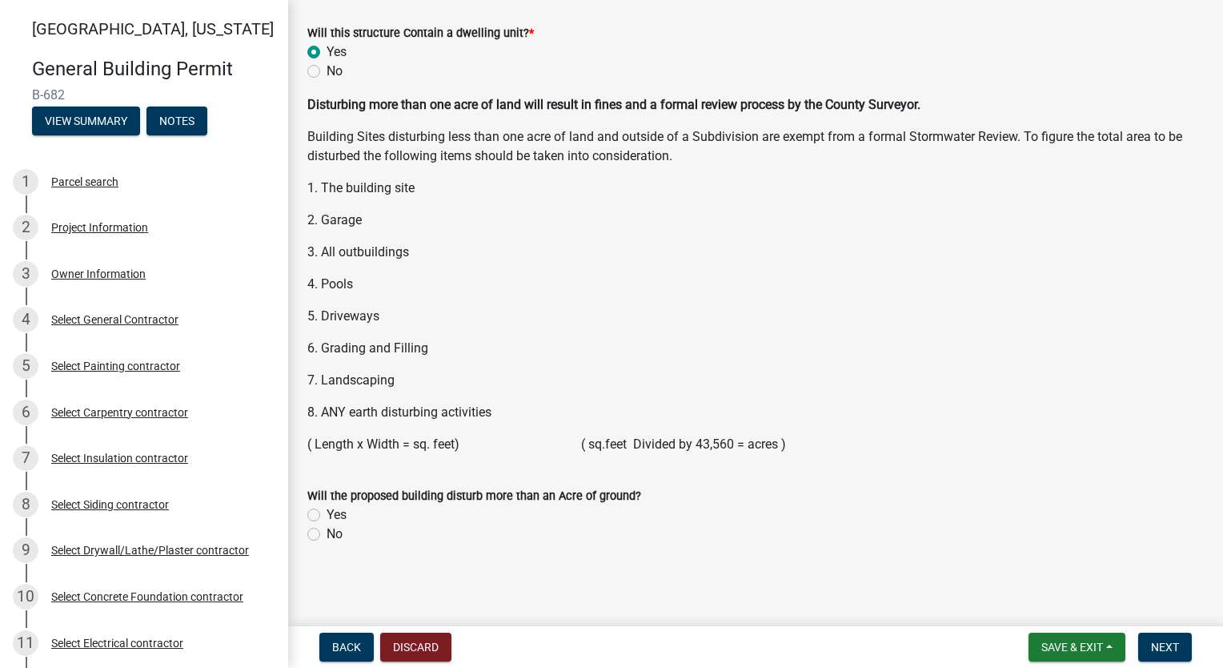
click at [327, 534] on label "No" at bounding box center [335, 533] width 16 height 19
click at [327, 534] on input "No" at bounding box center [332, 529] width 10 height 10
click at [1155, 637] on button "Next" at bounding box center [1165, 646] width 54 height 29
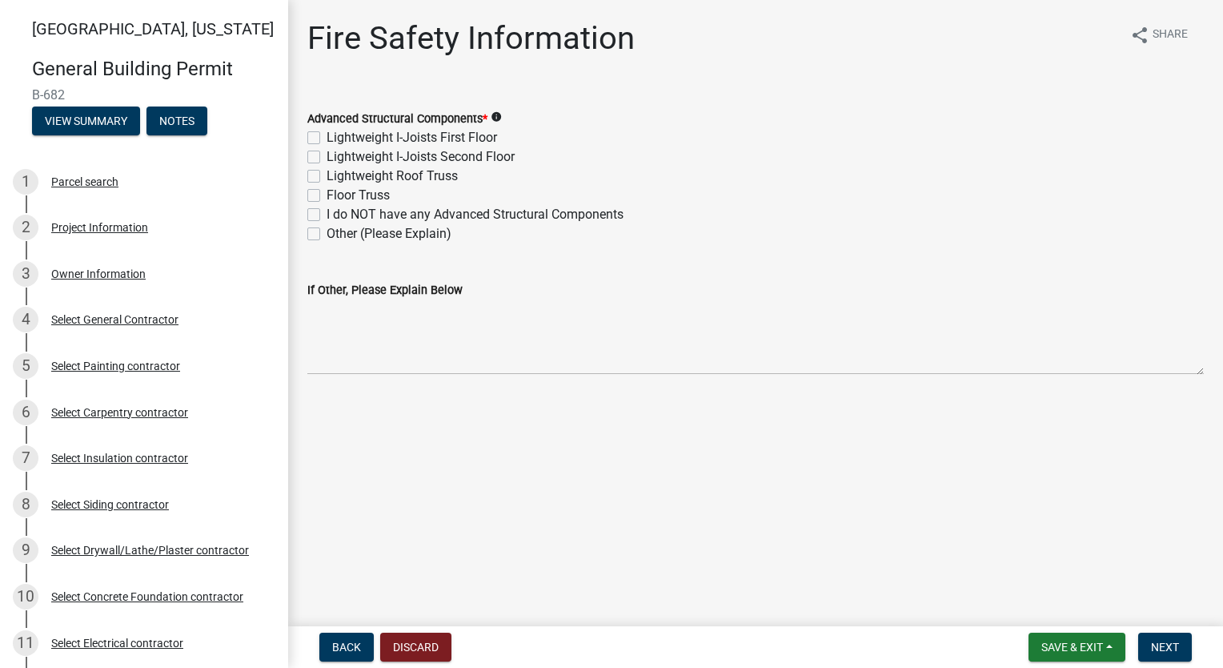
click at [327, 177] on label "Lightweight Roof Truss" at bounding box center [392, 175] width 131 height 19
click at [327, 177] on input "Lightweight Roof Truss" at bounding box center [332, 171] width 10 height 10
click at [1175, 636] on button "Next" at bounding box center [1165, 646] width 54 height 29
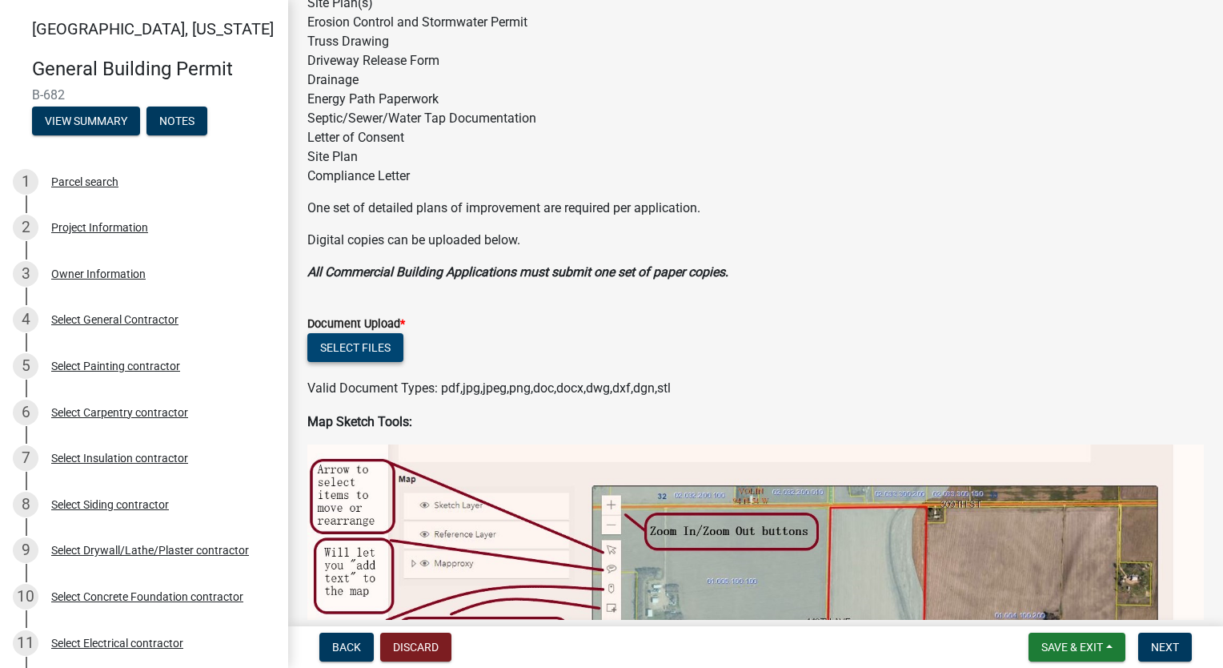
scroll to position [240, 0]
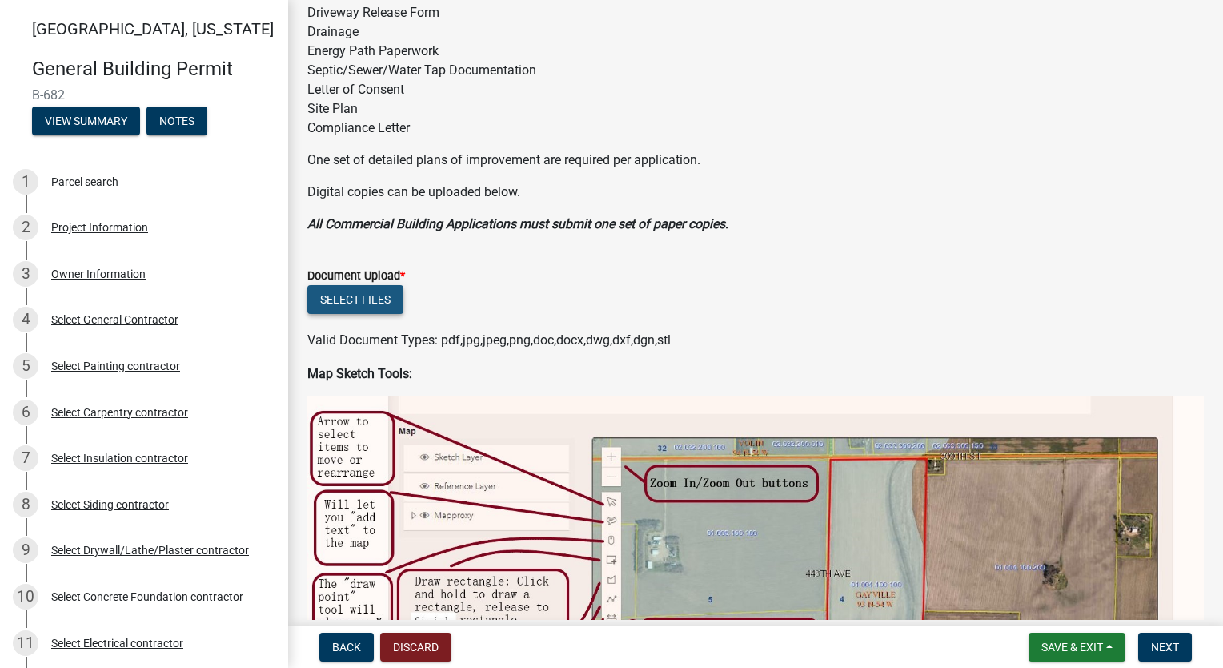
click at [352, 297] on button "Select files" at bounding box center [355, 299] width 96 height 29
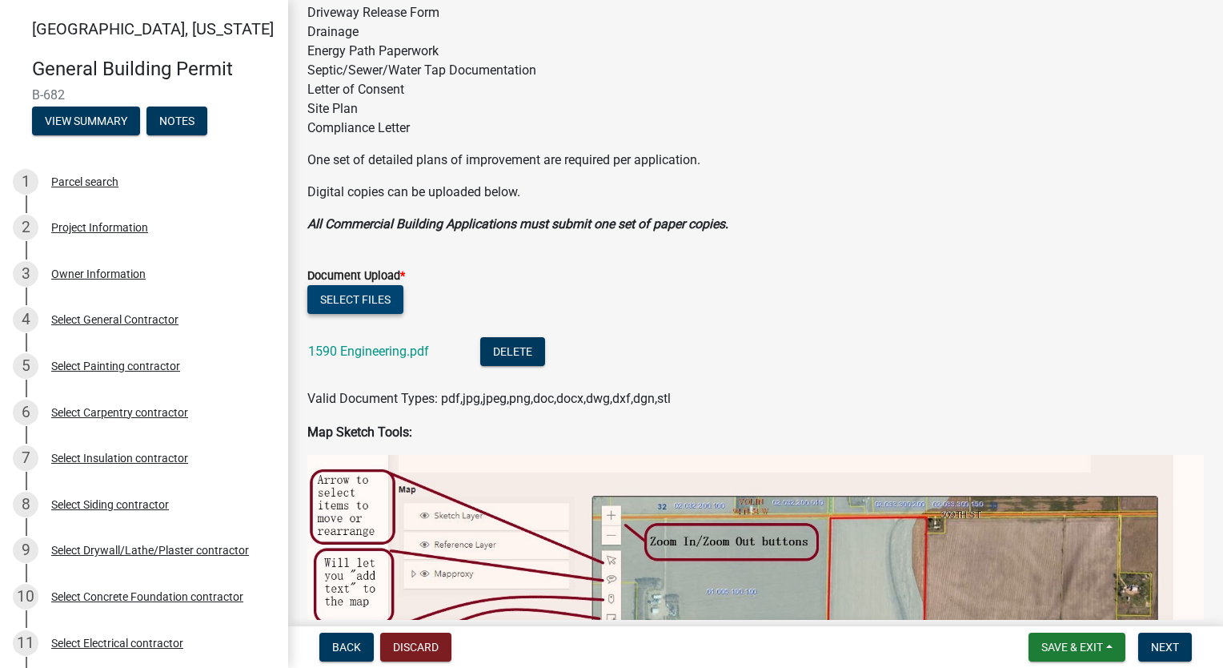
click at [355, 296] on button "Select files" at bounding box center [355, 299] width 96 height 29
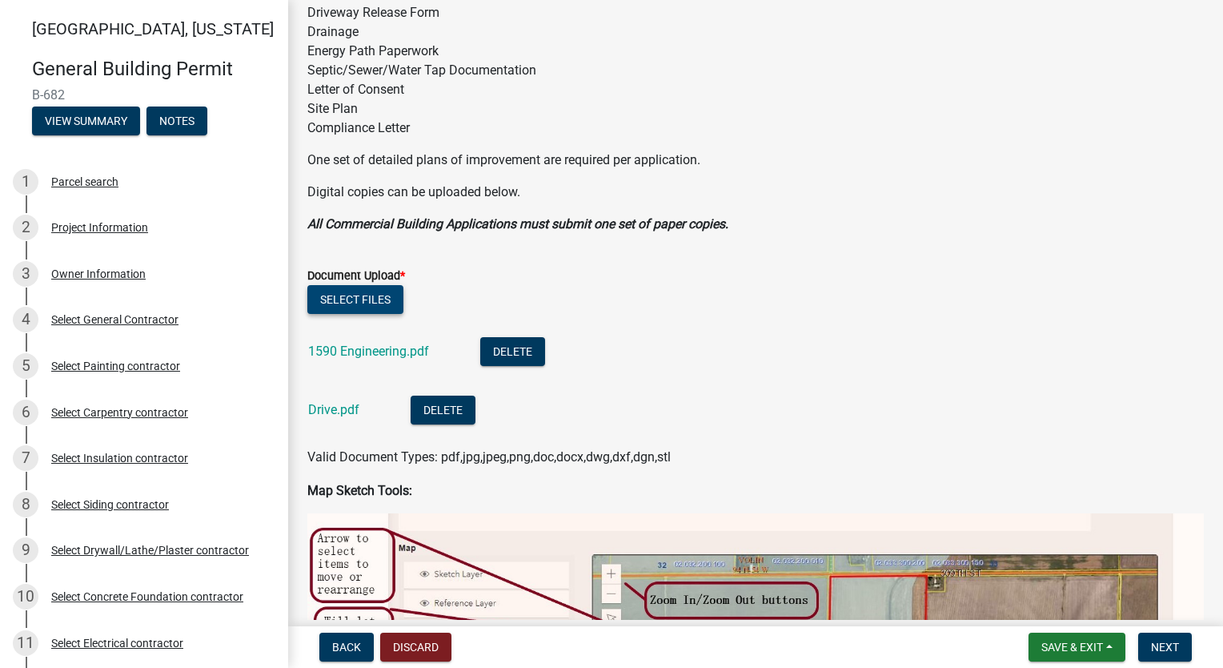
click at [353, 289] on button "Select files" at bounding box center [355, 299] width 96 height 29
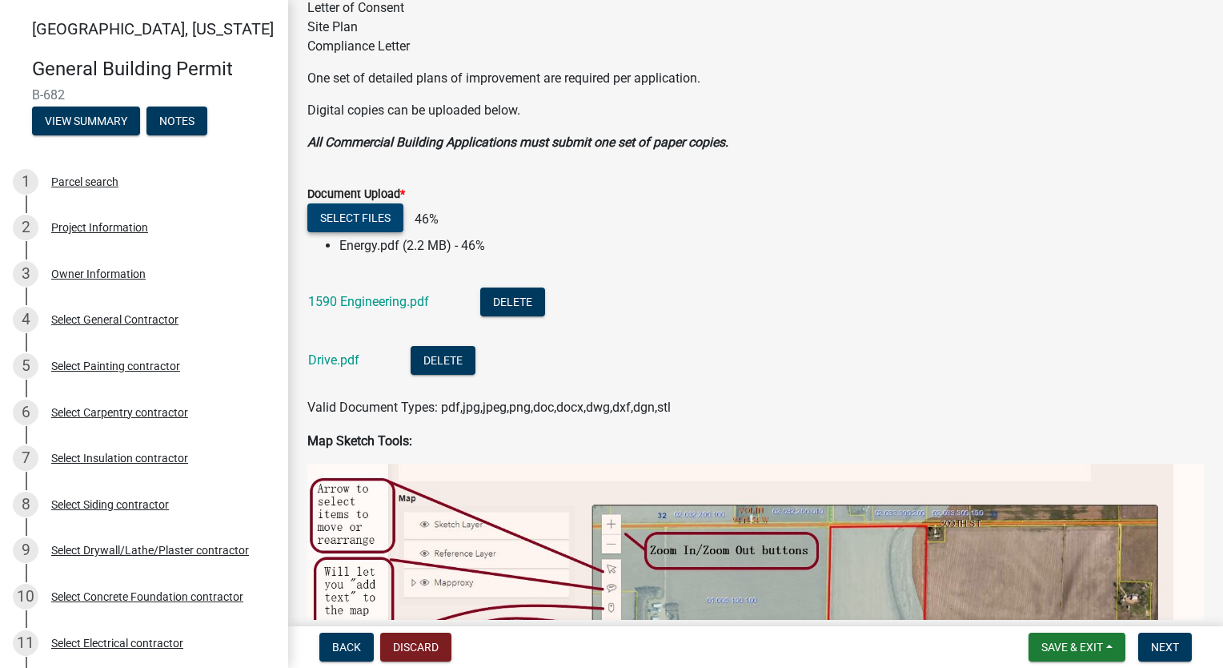
scroll to position [400, 0]
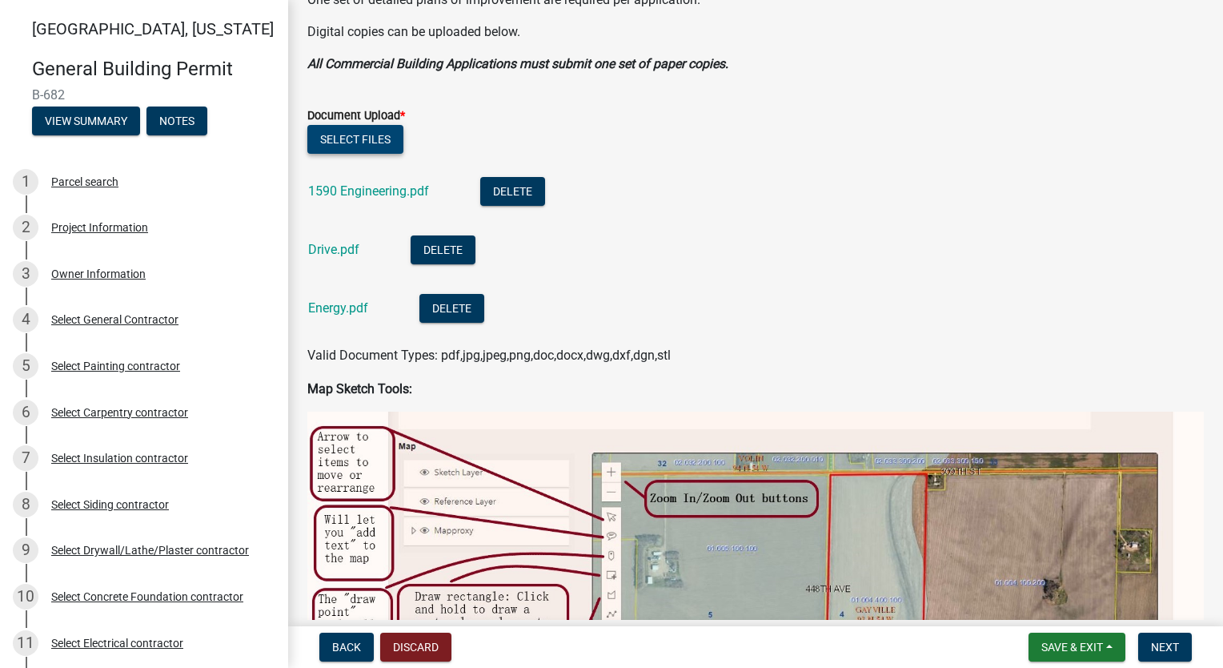
click at [352, 137] on button "Select files" at bounding box center [355, 139] width 96 height 29
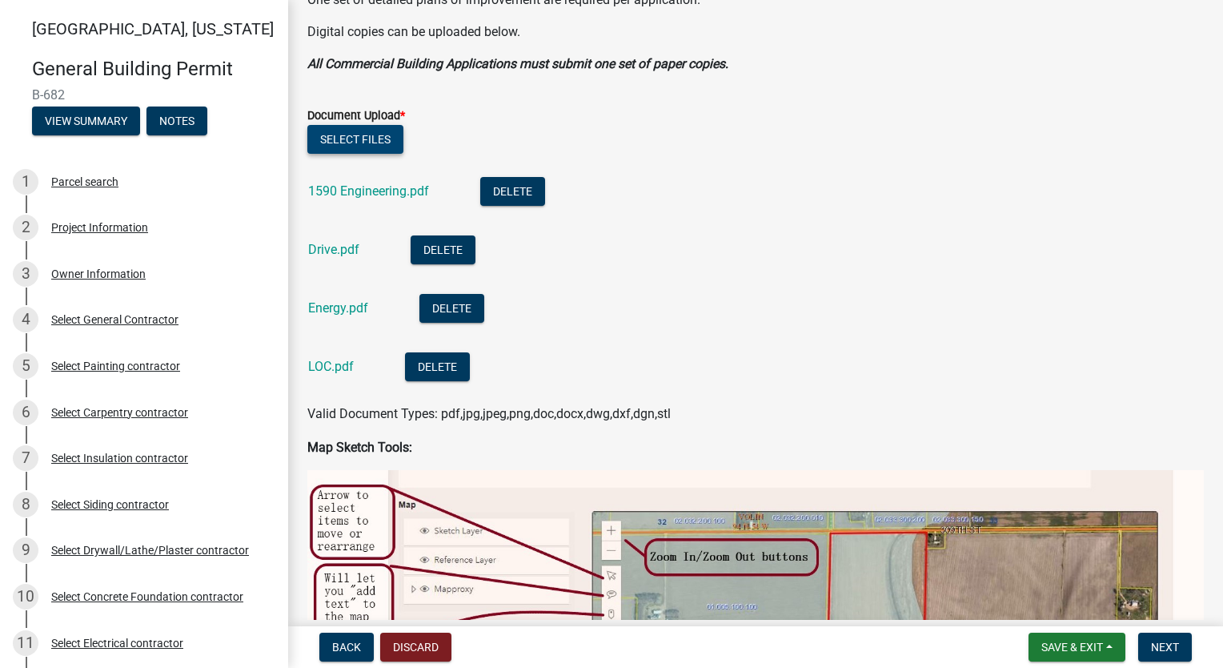
click at [391, 137] on button "Select files" at bounding box center [355, 139] width 96 height 29
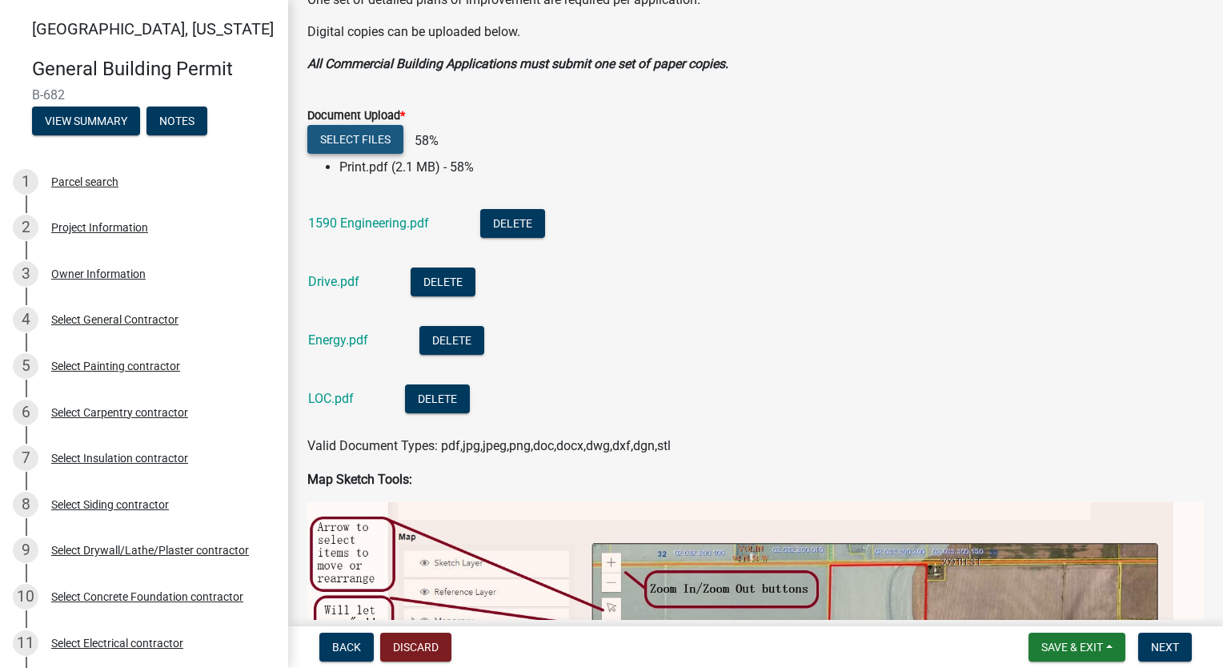
click at [359, 135] on button "Select files" at bounding box center [355, 139] width 96 height 29
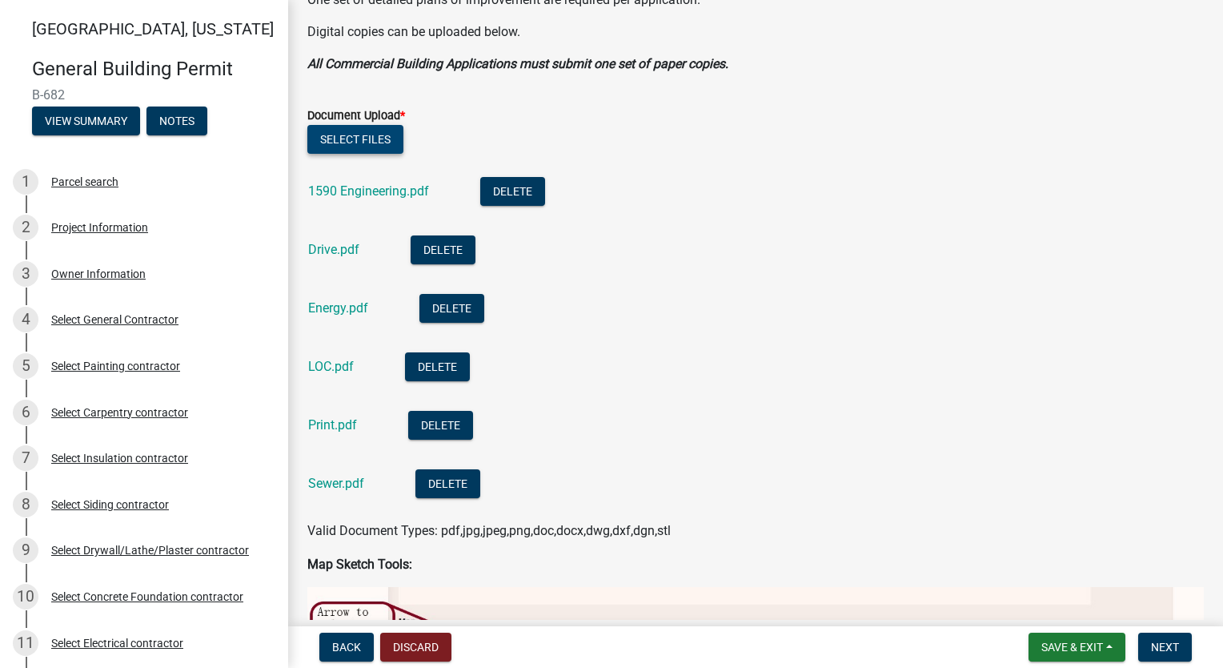
click at [355, 133] on button "Select files" at bounding box center [355, 139] width 96 height 29
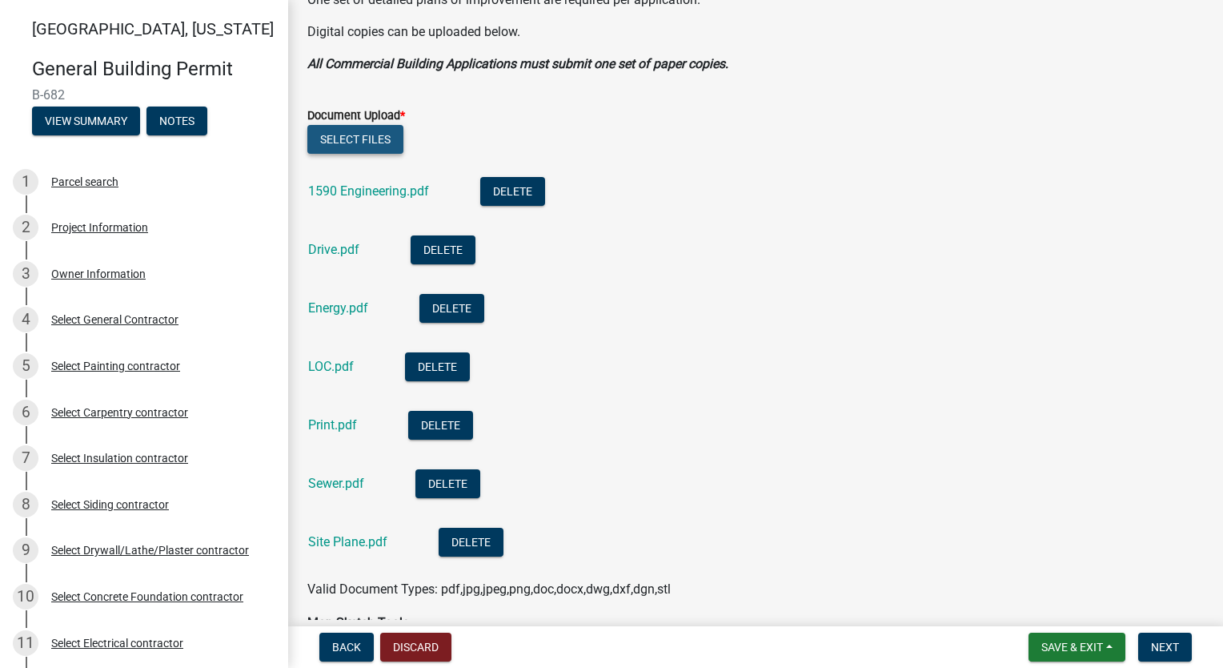
click at [367, 144] on button "Select files" at bounding box center [355, 139] width 96 height 29
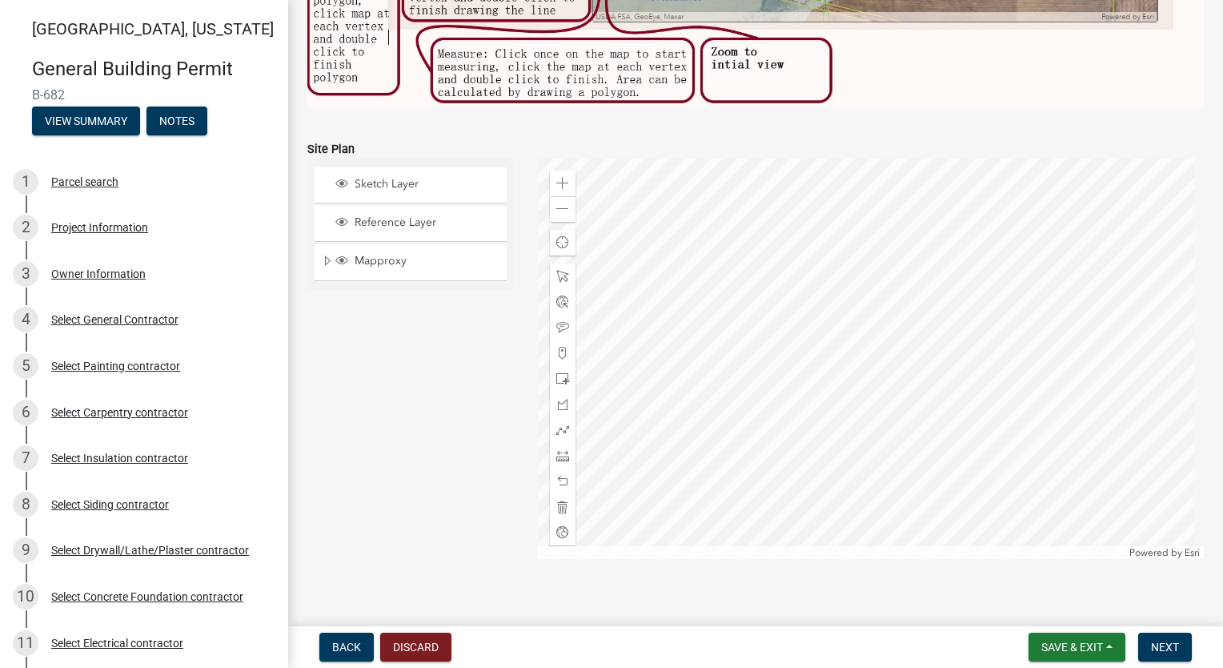
scroll to position [1436, 0]
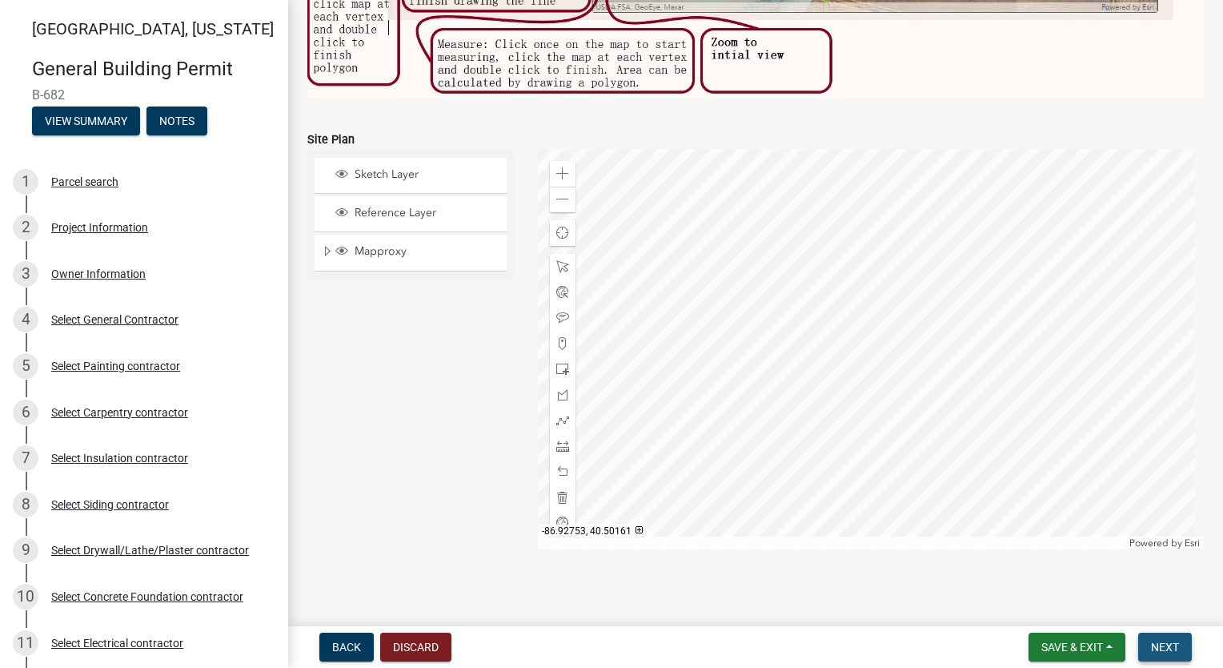
click at [1169, 648] on span "Next" at bounding box center [1165, 646] width 28 height 13
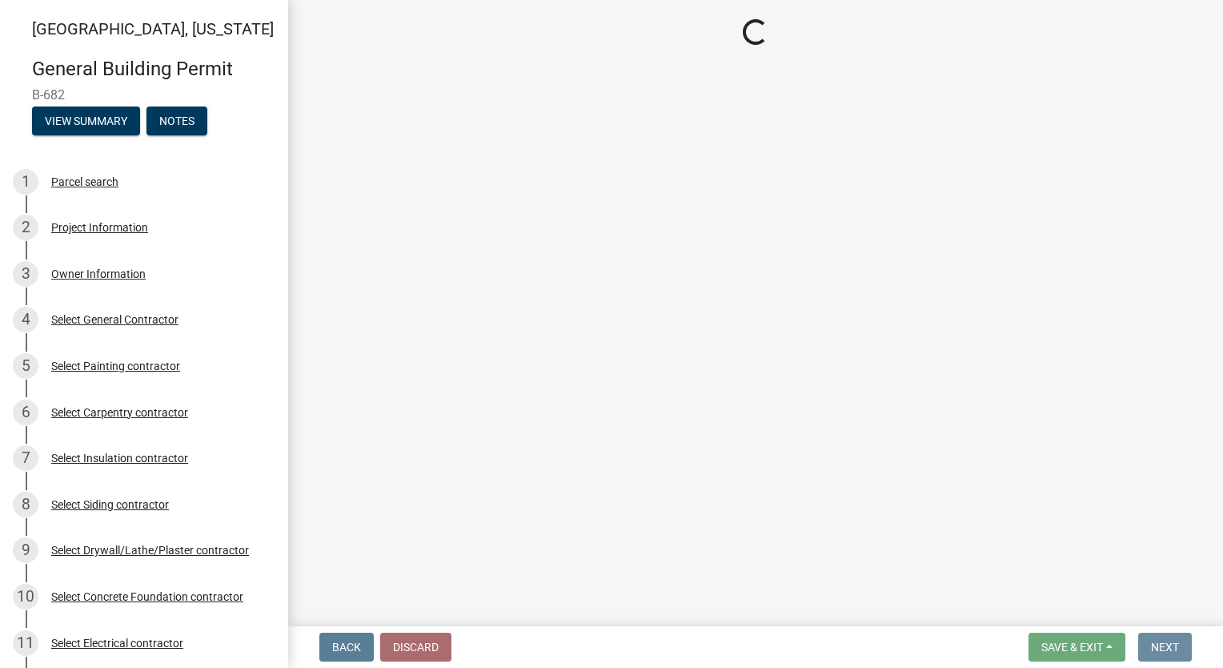
scroll to position [0, 0]
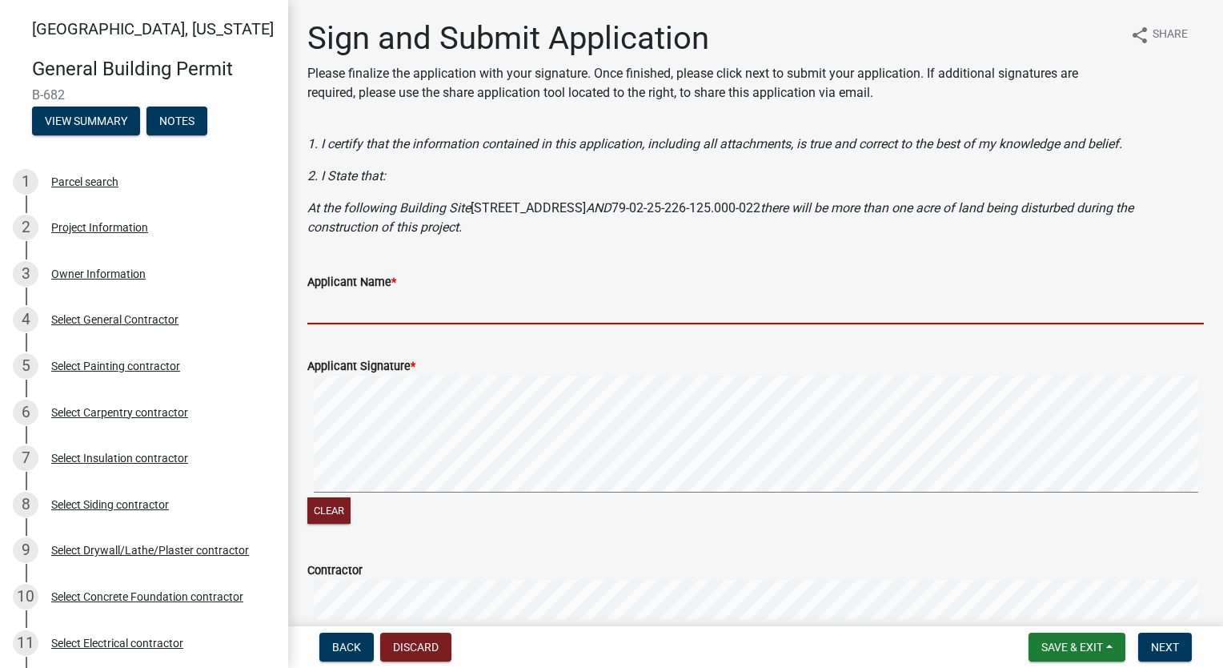
click at [371, 315] on input "Applicant Name *" at bounding box center [755, 307] width 897 height 33
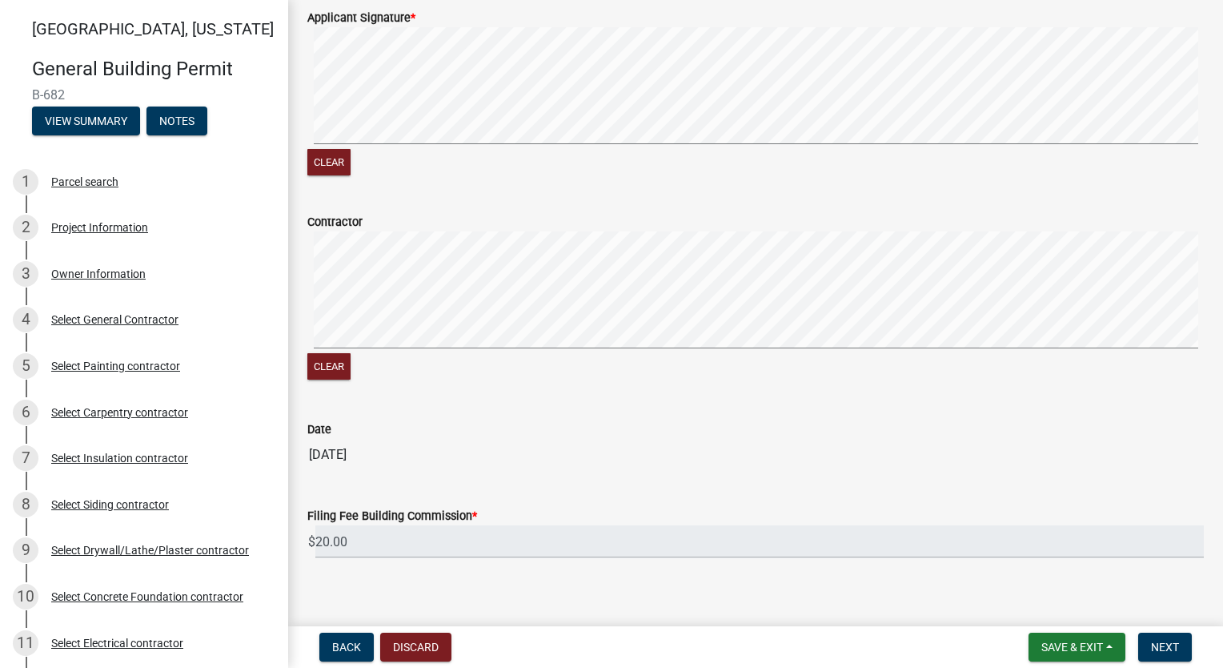
scroll to position [363, 0]
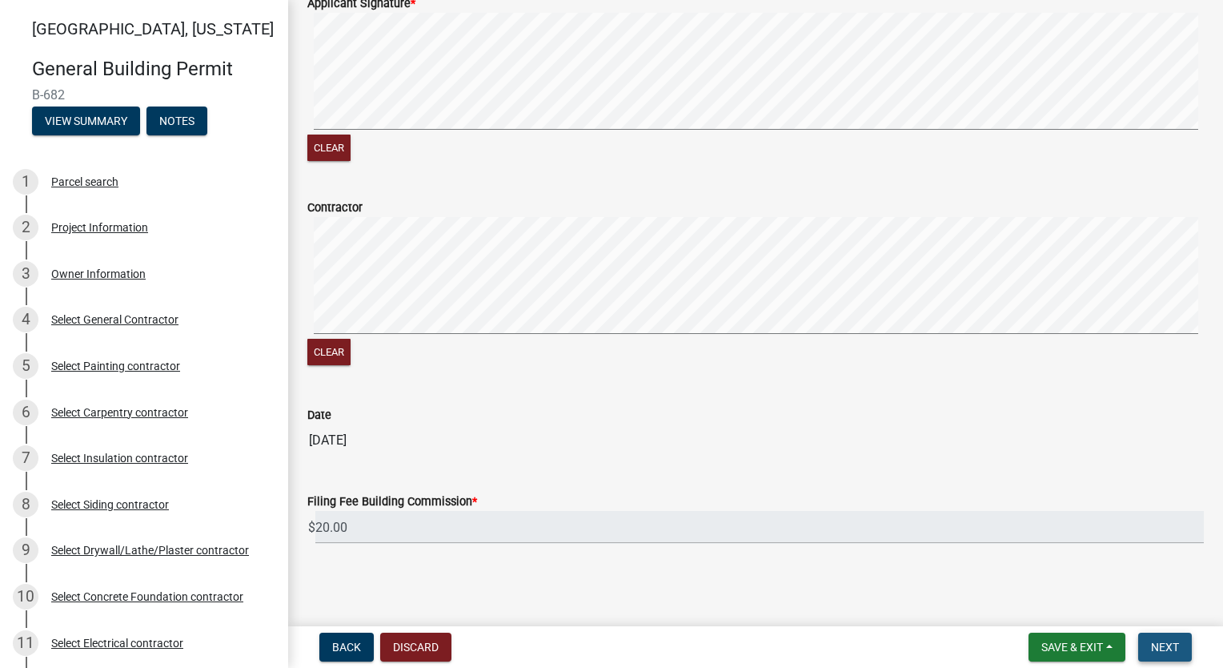
click at [1172, 651] on span "Next" at bounding box center [1165, 646] width 28 height 13
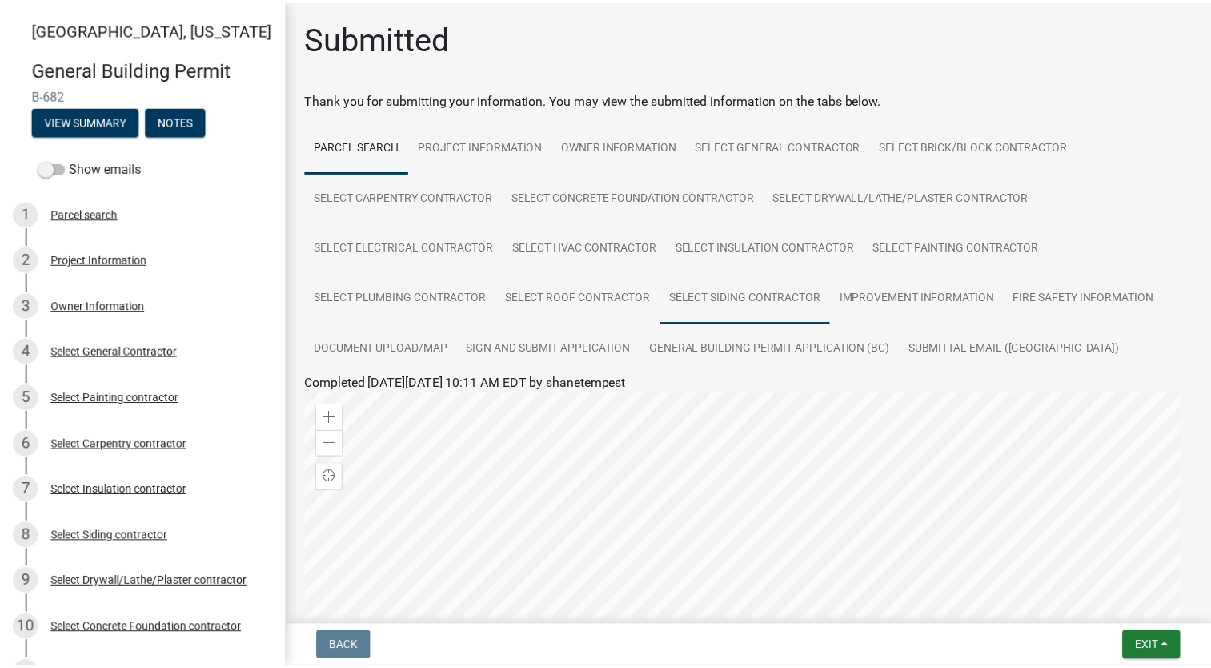
scroll to position [347, 0]
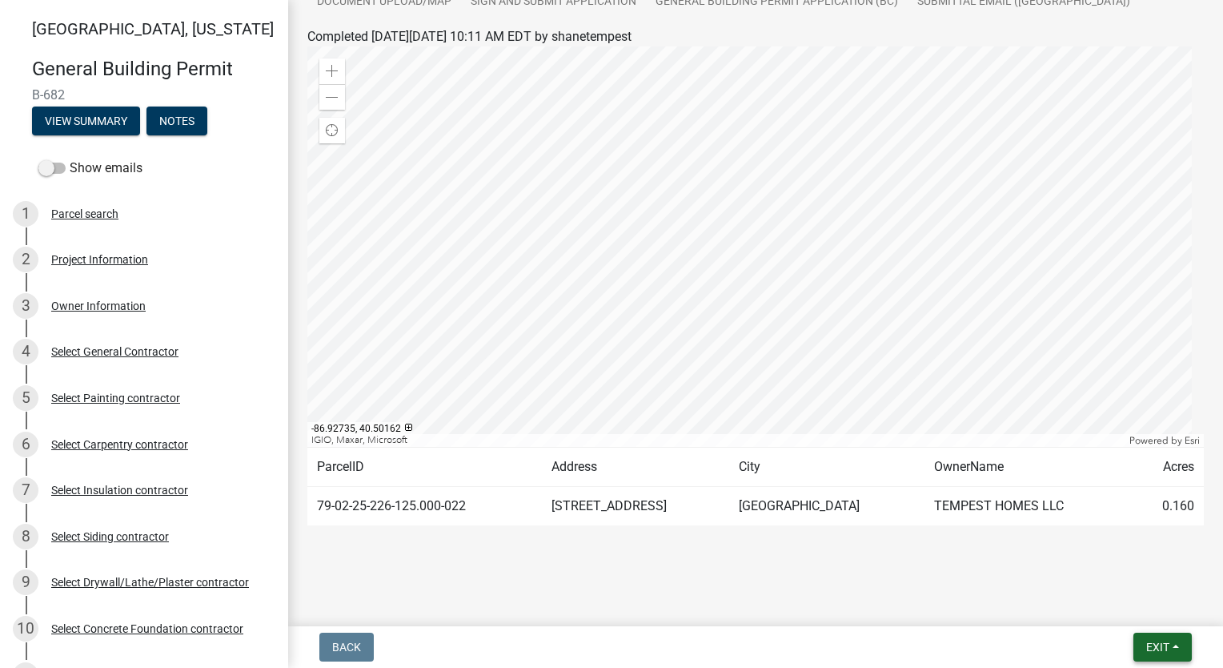
click at [1157, 644] on span "Exit" at bounding box center [1157, 646] width 23 height 13
click at [1150, 610] on button "Save & Exit" at bounding box center [1129, 605] width 128 height 38
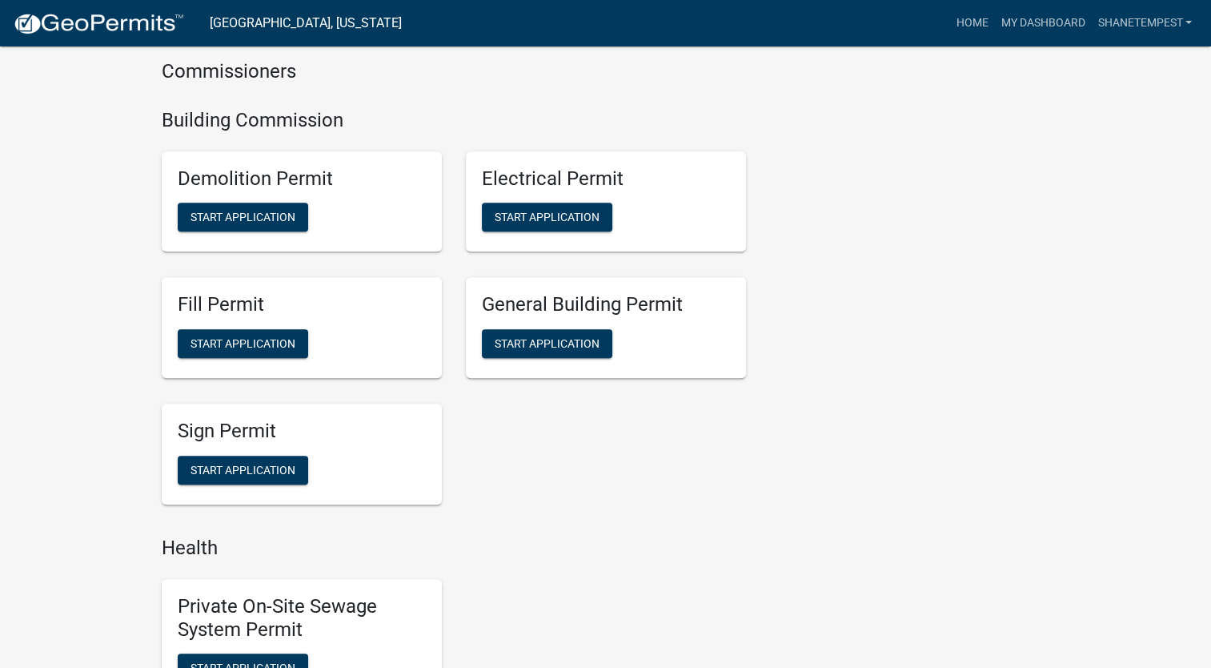
scroll to position [961, 0]
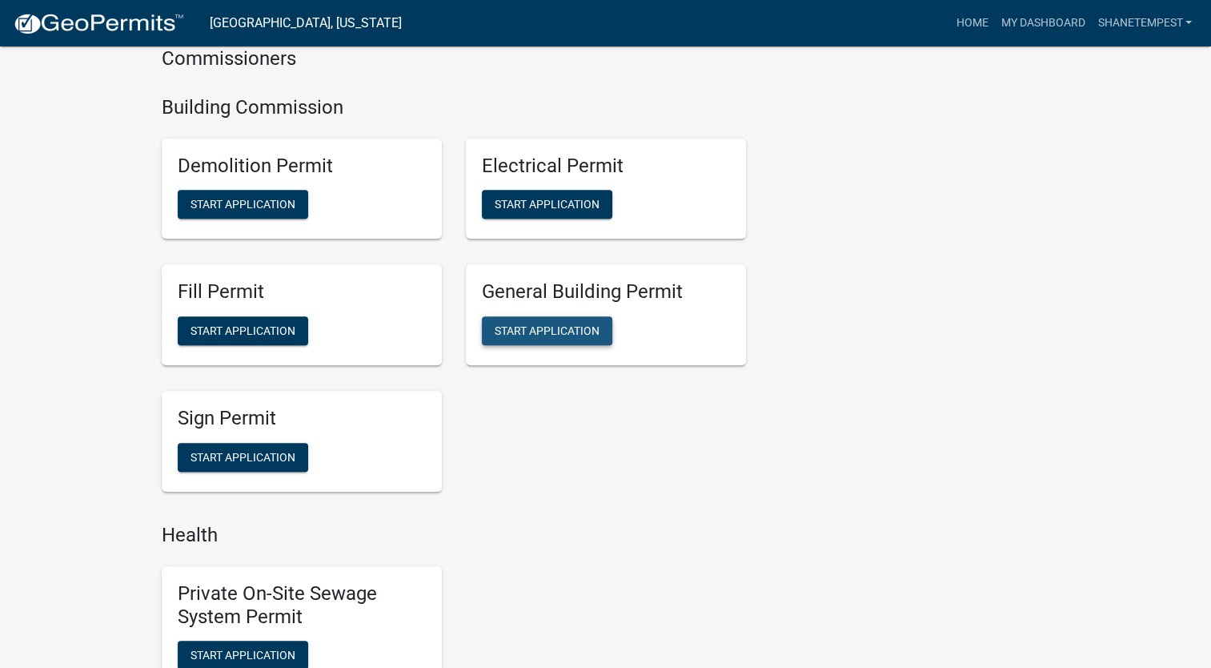
click at [605, 328] on button "Start Application" at bounding box center [547, 330] width 130 height 29
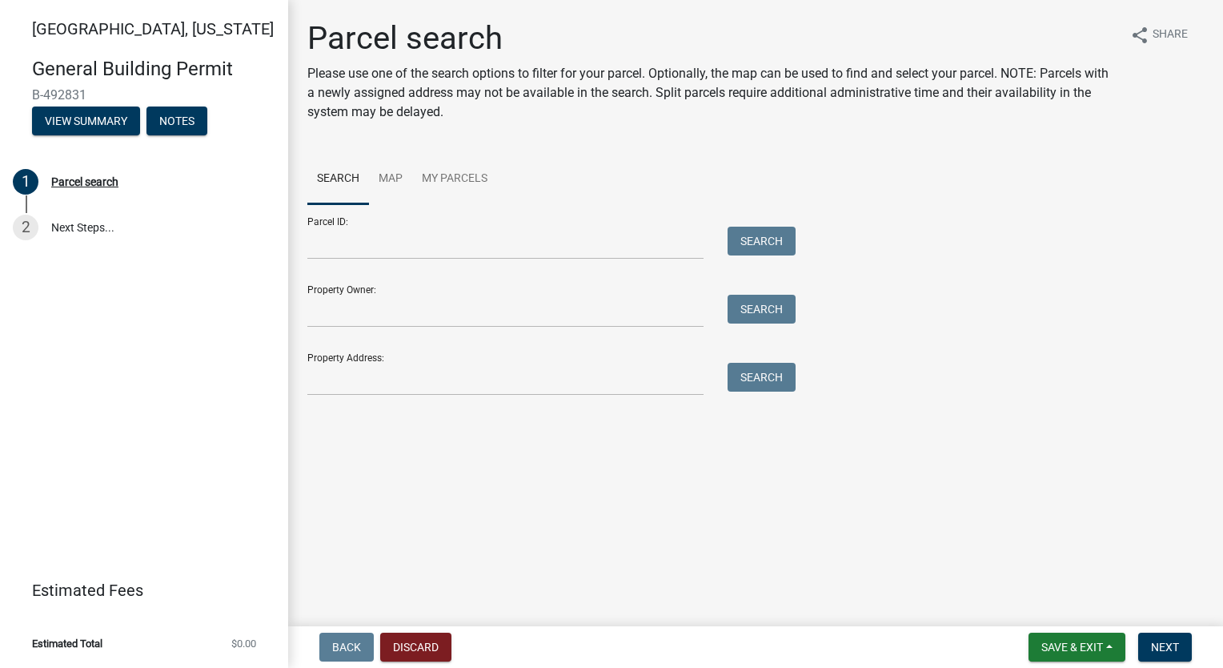
click at [375, 360] on div "Property Address: Search" at bounding box center [547, 367] width 480 height 55
click at [370, 381] on input "Property Address:" at bounding box center [505, 379] width 396 height 33
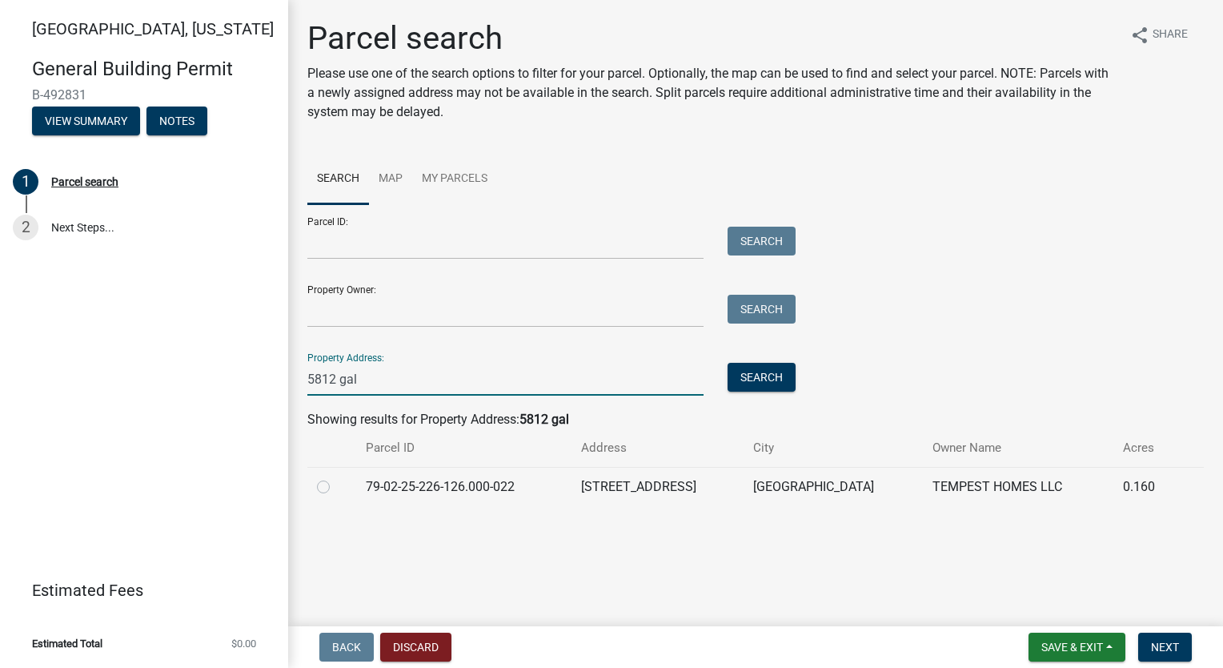
click at [324, 479] on div at bounding box center [332, 486] width 30 height 19
click at [336, 477] on label at bounding box center [336, 477] width 0 height 0
click at [336, 485] on input "radio" at bounding box center [341, 482] width 10 height 10
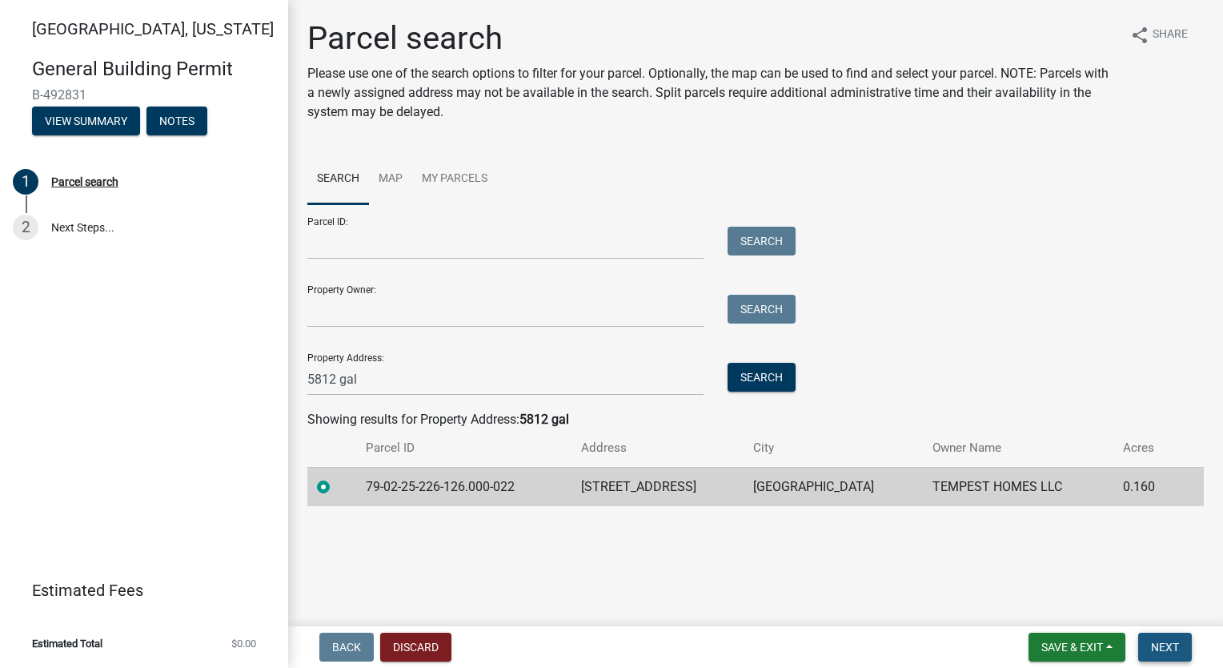
click at [1153, 644] on span "Next" at bounding box center [1165, 646] width 28 height 13
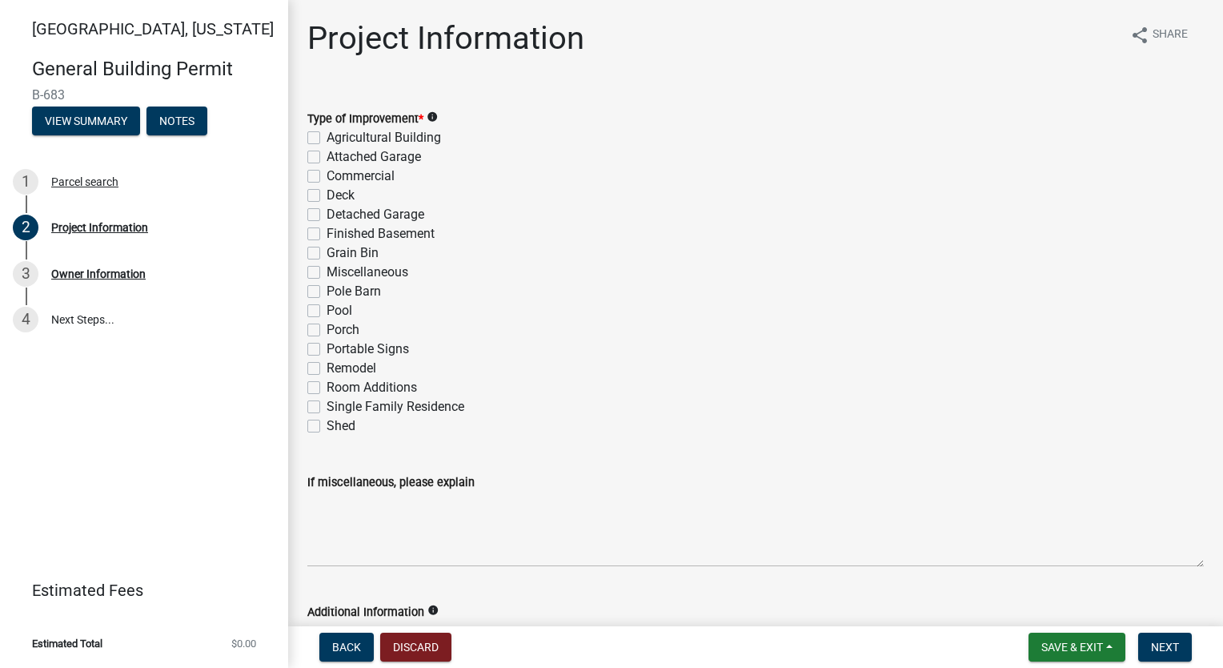
click at [327, 405] on label "Single Family Residence" at bounding box center [396, 406] width 138 height 19
click at [327, 405] on input "Single Family Residence" at bounding box center [332, 402] width 10 height 10
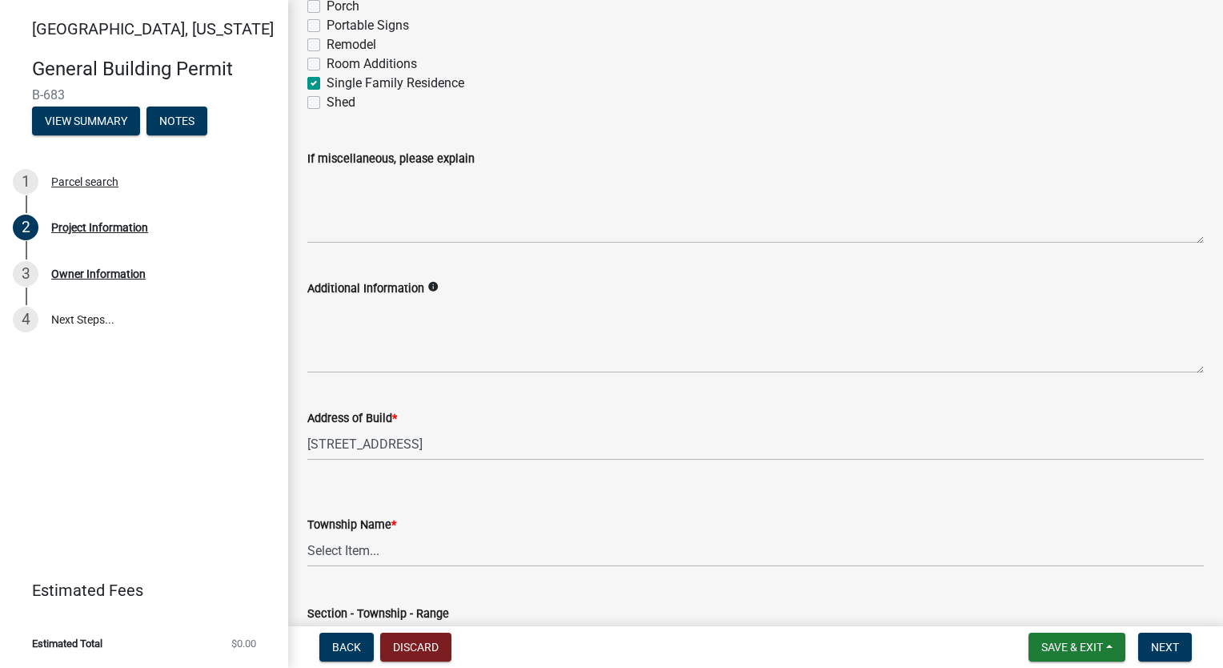
scroll to position [400, 0]
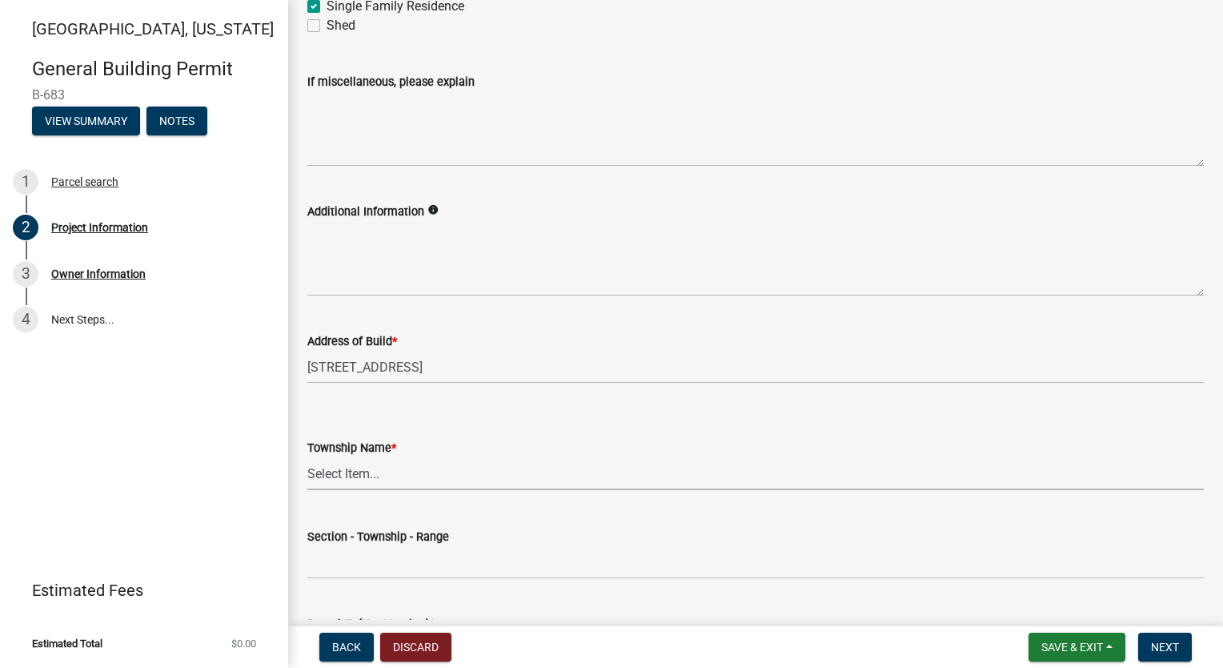
click at [451, 480] on select "Select Item... [PERSON_NAME] [PERSON_NAME] [GEOGRAPHIC_DATA][PERSON_NAME] Tippe…" at bounding box center [755, 473] width 897 height 33
click at [307, 457] on select "Select Item... [PERSON_NAME] [PERSON_NAME] [GEOGRAPHIC_DATA][PERSON_NAME] Tippe…" at bounding box center [755, 473] width 897 height 33
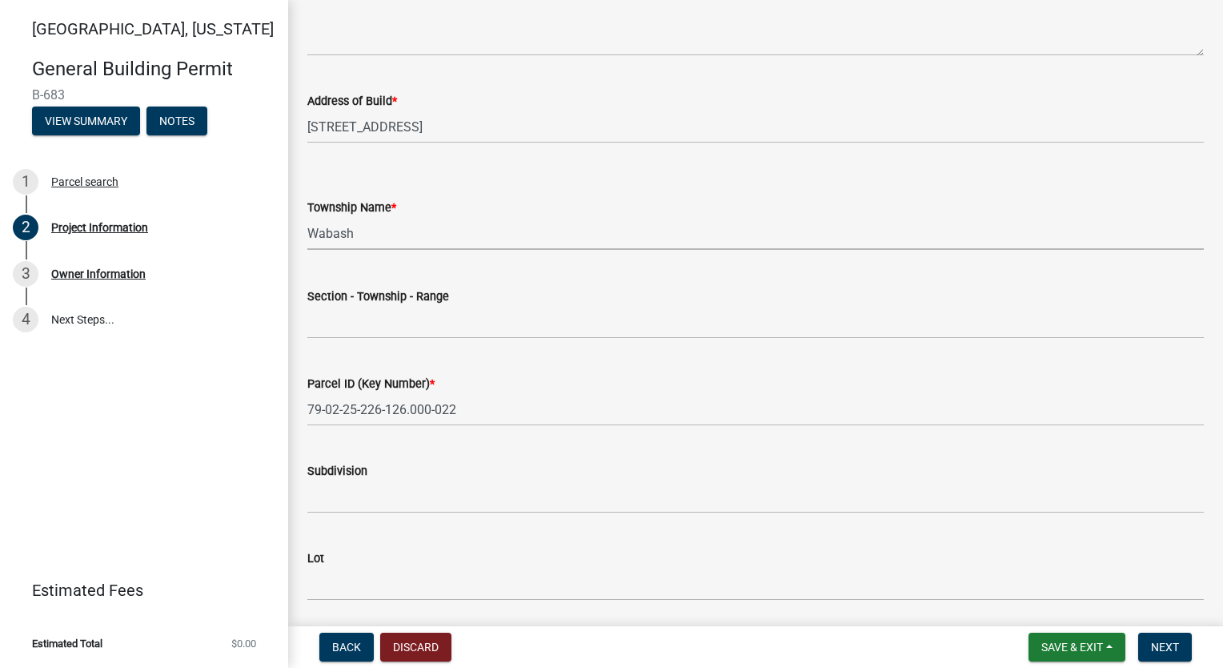
scroll to position [800, 0]
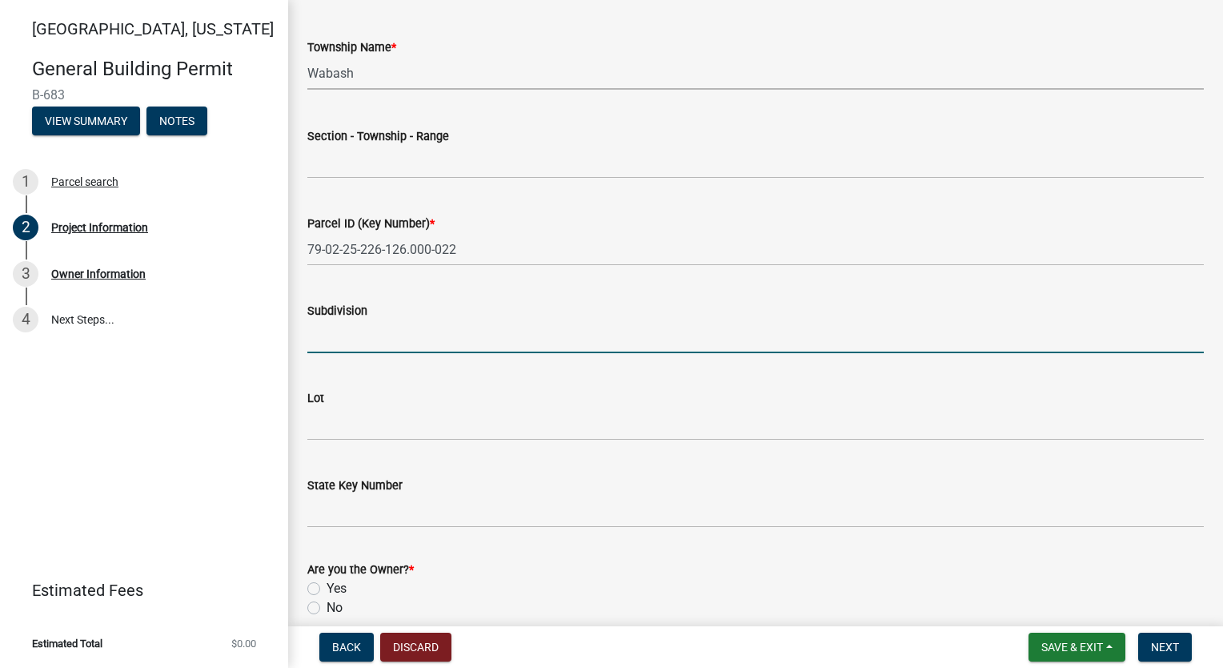
click at [386, 322] on input "Subdivision" at bounding box center [755, 336] width 897 height 33
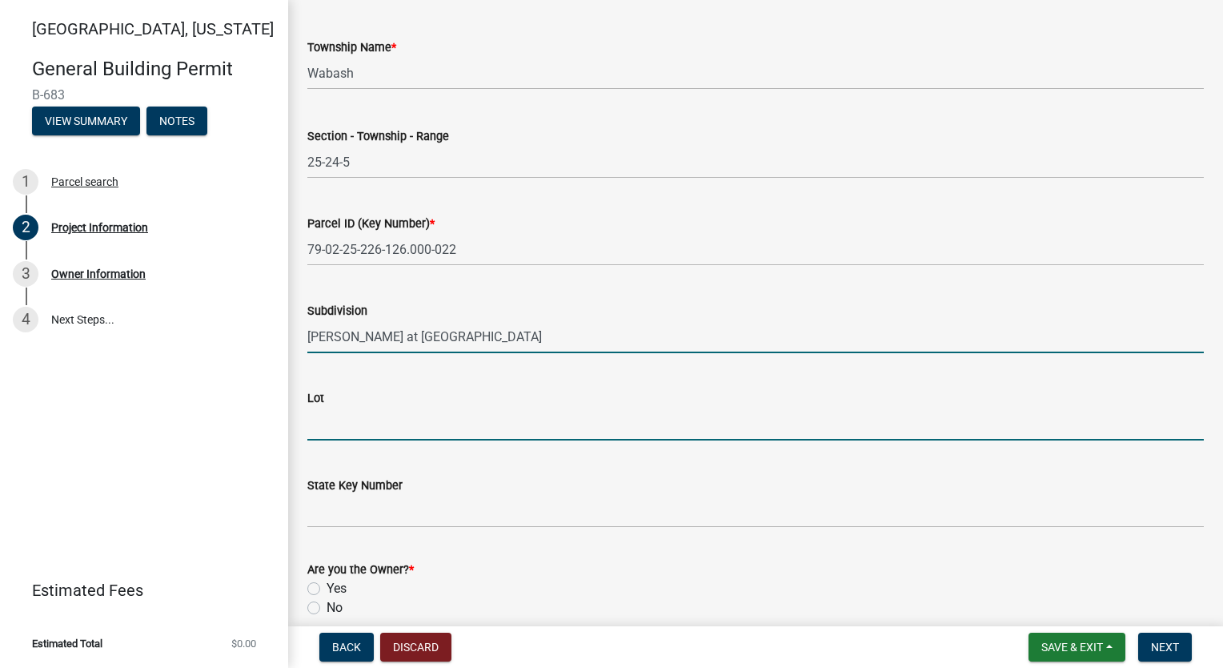
click at [399, 410] on input "Lot" at bounding box center [755, 423] width 897 height 33
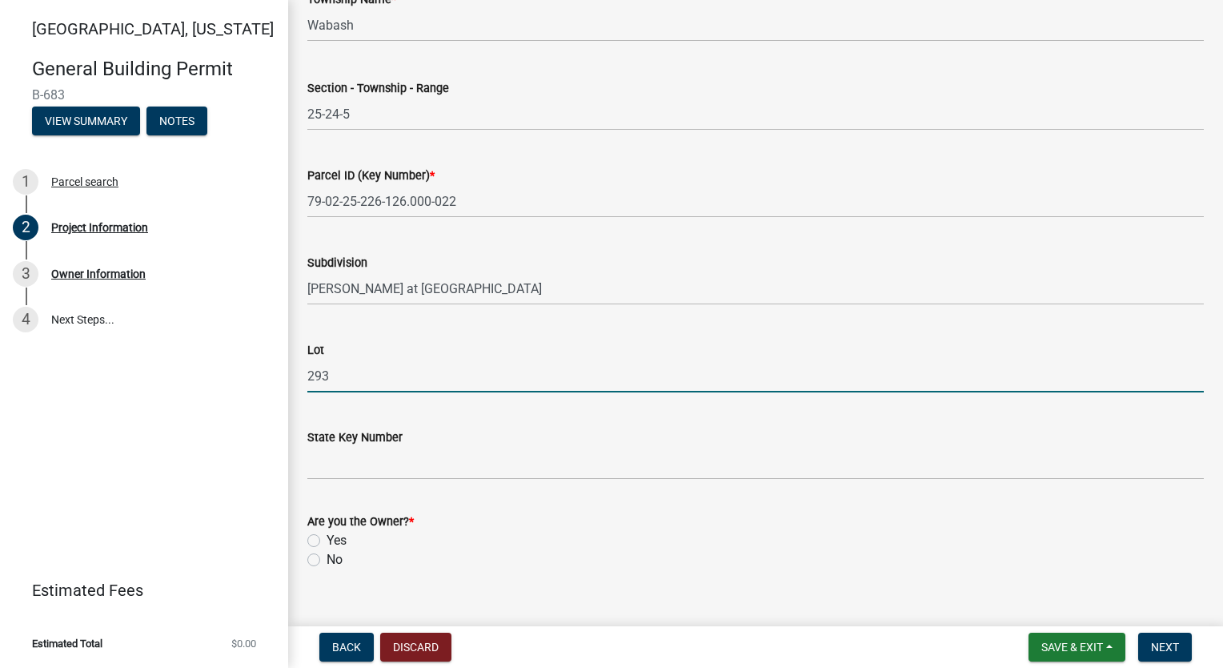
scroll to position [874, 0]
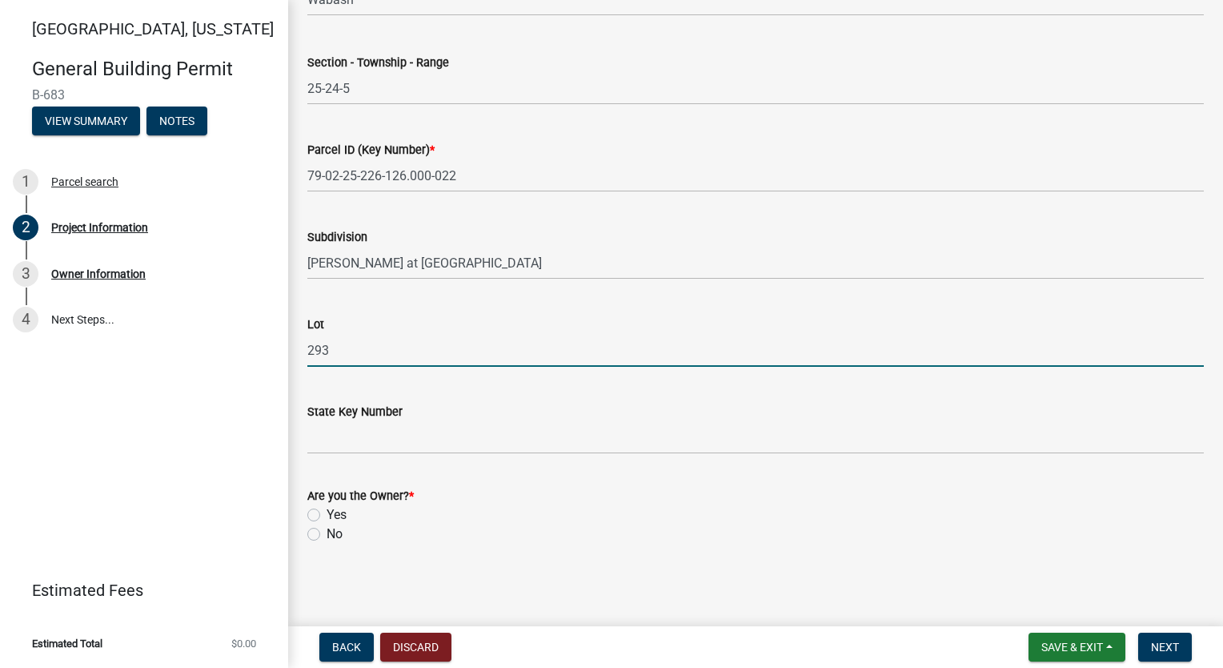
click at [327, 516] on label "Yes" at bounding box center [337, 514] width 20 height 19
click at [327, 516] on input "Yes" at bounding box center [332, 510] width 10 height 10
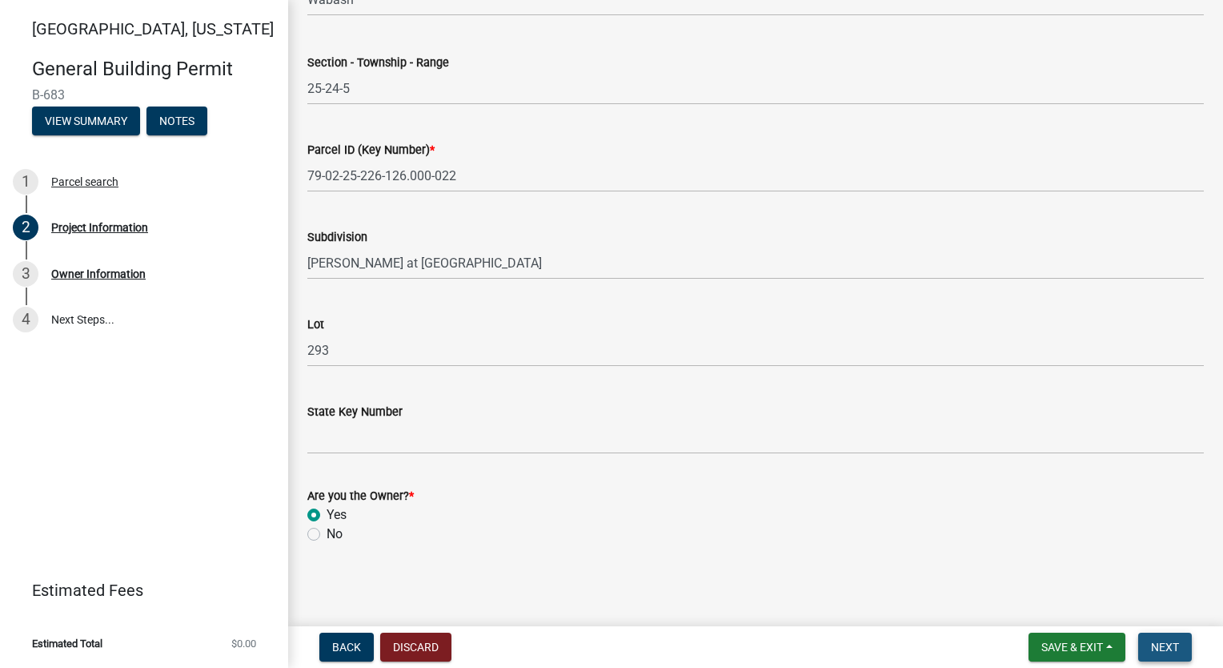
click at [1157, 642] on span "Next" at bounding box center [1165, 646] width 28 height 13
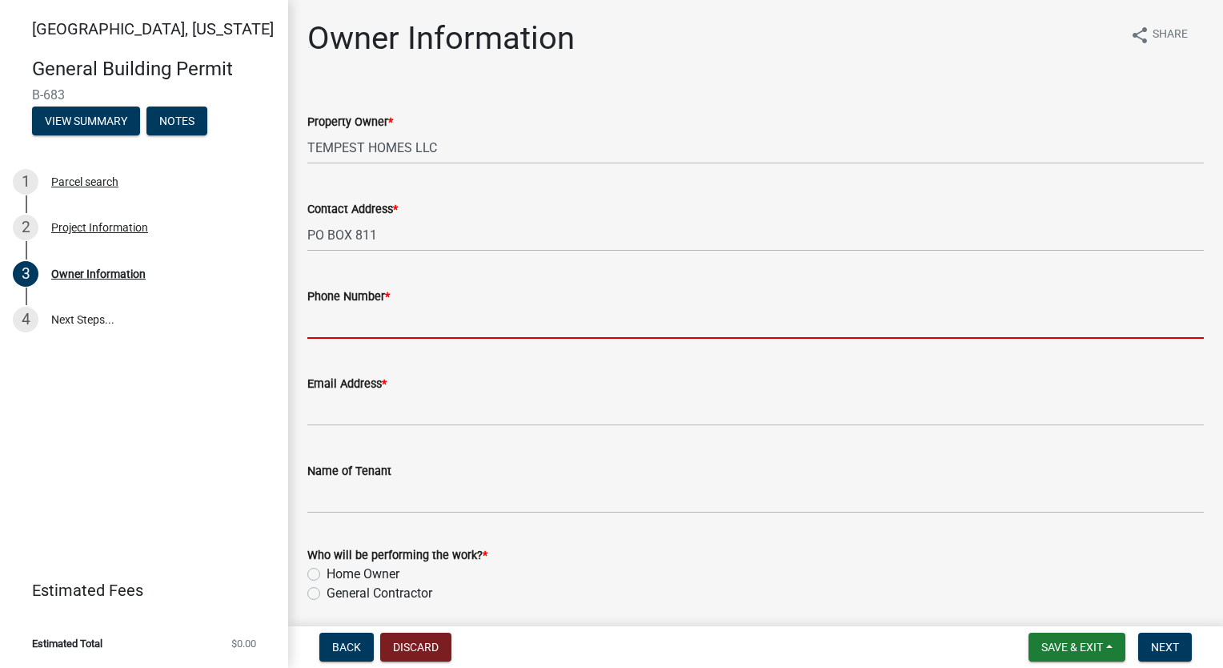
click at [379, 328] on input "Phone Number *" at bounding box center [755, 322] width 897 height 33
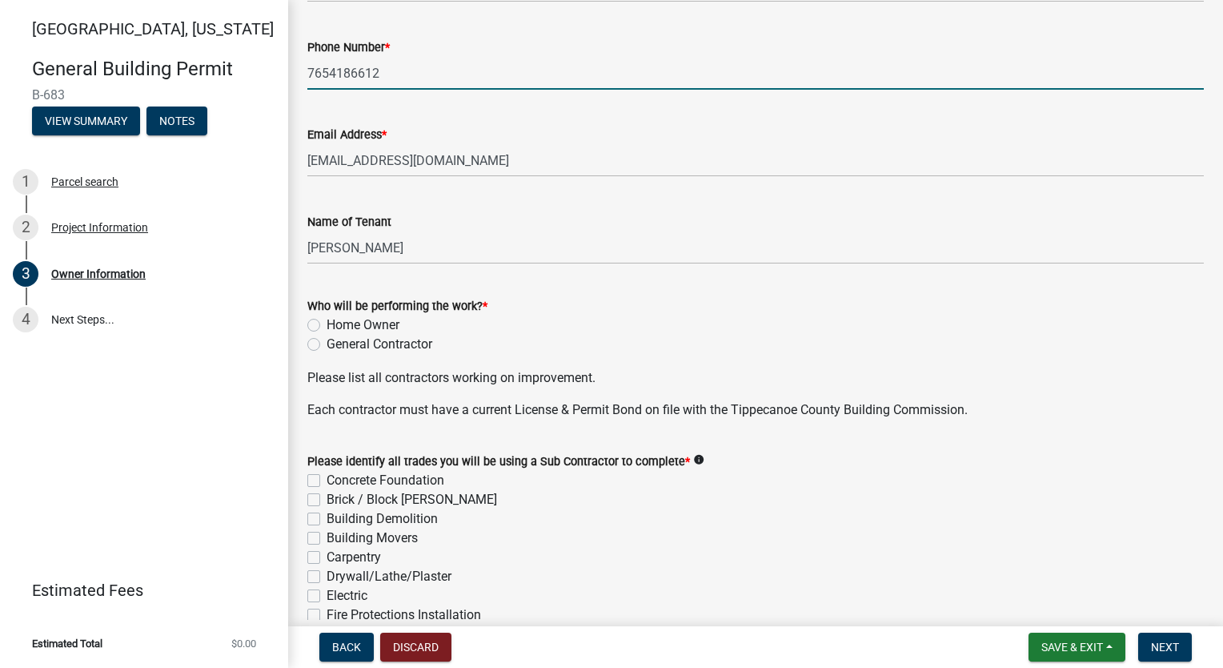
scroll to position [320, 0]
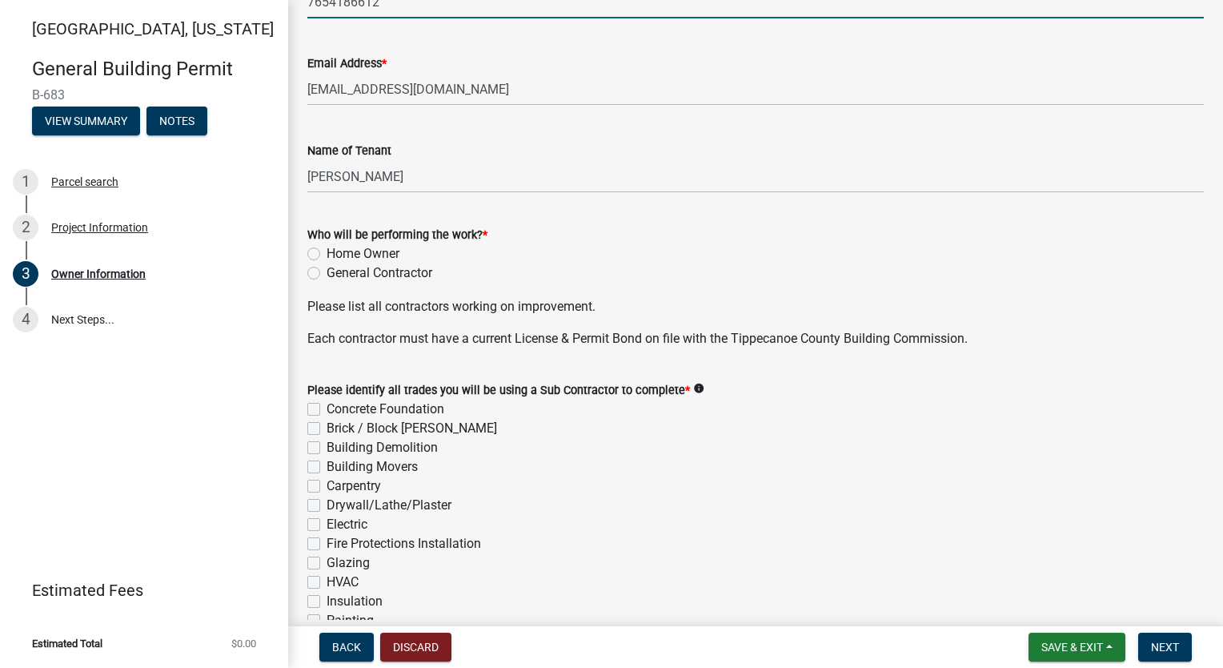
click at [302, 278] on div "Who will be performing the work? * Home Owner General Contractor" at bounding box center [755, 244] width 921 height 77
click at [327, 269] on label "General Contractor" at bounding box center [380, 272] width 106 height 19
click at [327, 269] on input "General Contractor" at bounding box center [332, 268] width 10 height 10
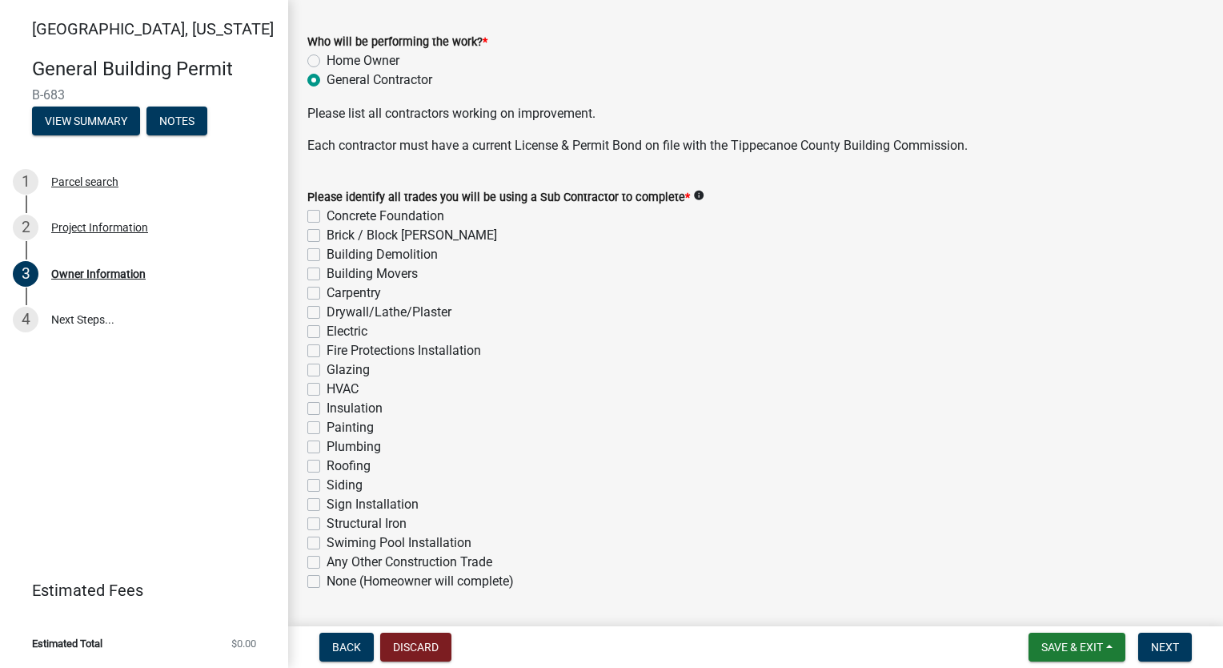
scroll to position [560, 0]
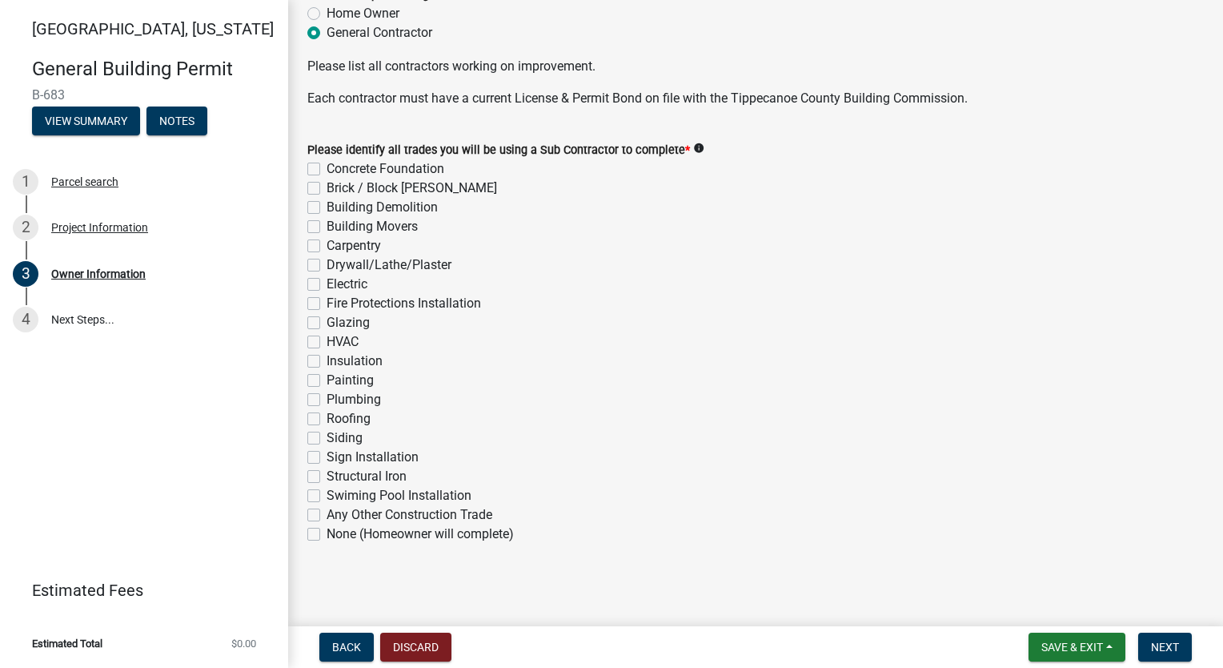
click at [327, 170] on label "Concrete Foundation" at bounding box center [386, 168] width 118 height 19
click at [327, 170] on input "Concrete Foundation" at bounding box center [332, 164] width 10 height 10
click at [306, 185] on div "Please identify all trades you will be using a Sub Contractor to complete * inf…" at bounding box center [755, 332] width 921 height 423
click at [327, 190] on label "Brick / Block [PERSON_NAME]" at bounding box center [412, 188] width 171 height 19
click at [327, 189] on input "Brick / Block [PERSON_NAME]" at bounding box center [332, 184] width 10 height 10
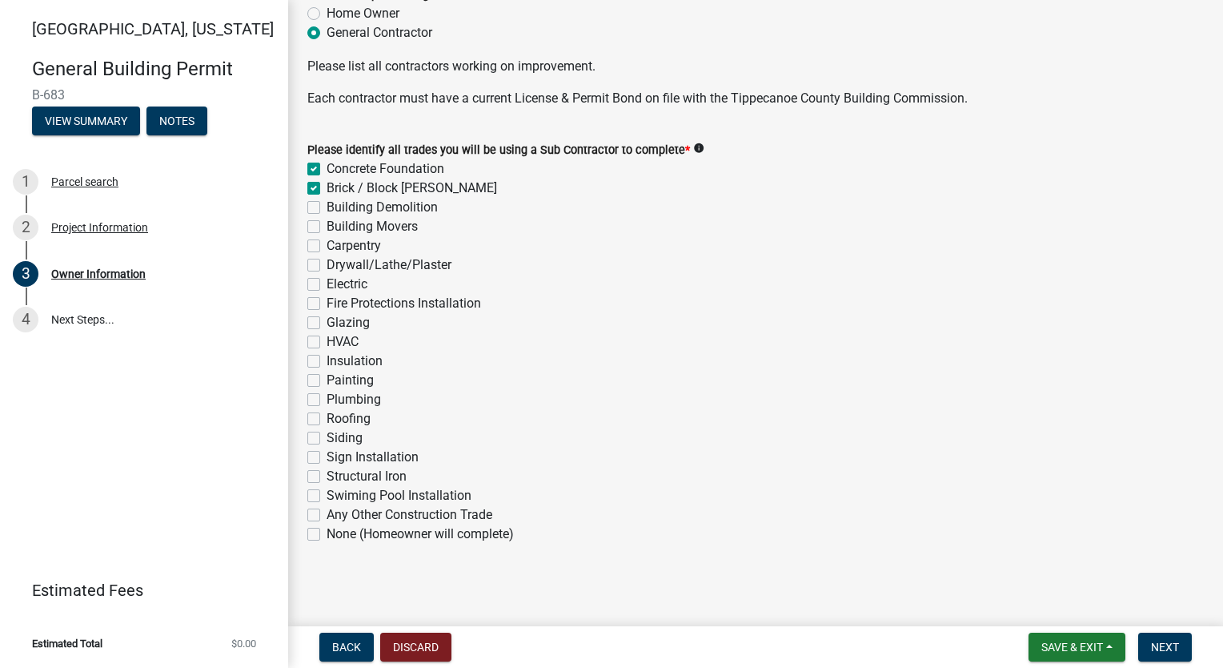
click at [327, 247] on label "Carpentry" at bounding box center [354, 245] width 54 height 19
click at [327, 247] on input "Carpentry" at bounding box center [332, 241] width 10 height 10
click at [327, 267] on label "Drywall/Lathe/Plaster" at bounding box center [389, 264] width 125 height 19
click at [327, 266] on input "Drywall/Lathe/Plaster" at bounding box center [332, 260] width 10 height 10
click at [327, 289] on label "Electric" at bounding box center [347, 284] width 41 height 19
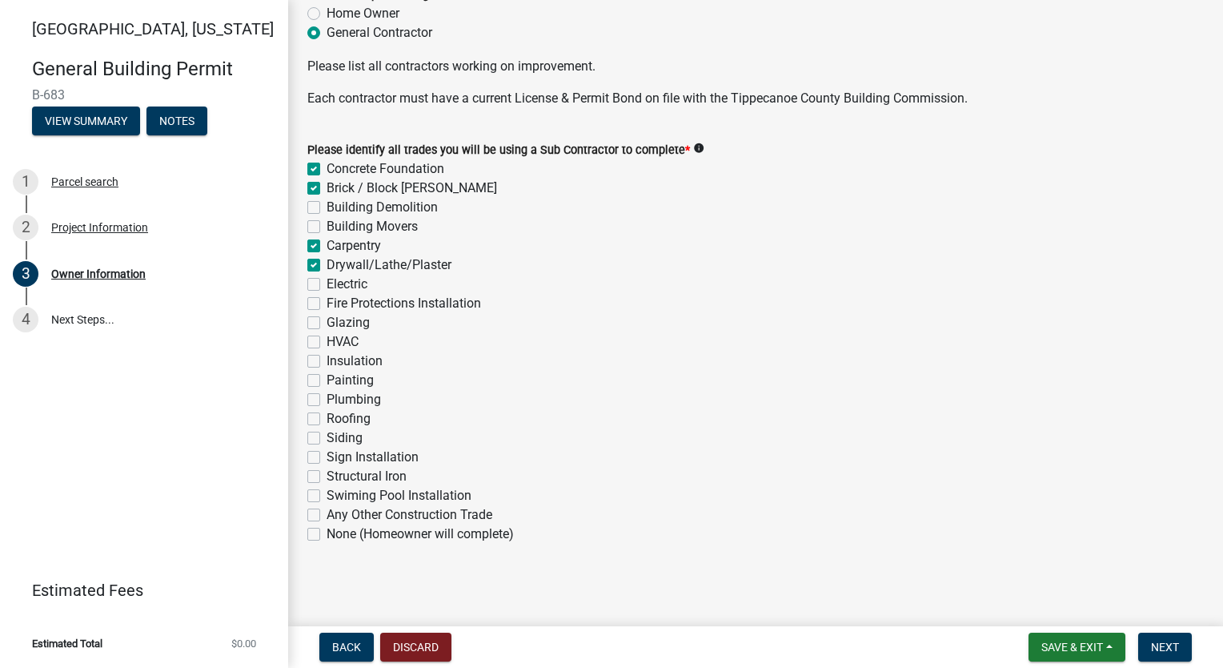
click at [327, 285] on input "Electric" at bounding box center [332, 280] width 10 height 10
click at [327, 341] on label "HVAC" at bounding box center [343, 341] width 32 height 19
click at [327, 341] on input "HVAC" at bounding box center [332, 337] width 10 height 10
click at [327, 363] on label "Insulation" at bounding box center [355, 360] width 56 height 19
click at [327, 362] on input "Insulation" at bounding box center [332, 356] width 10 height 10
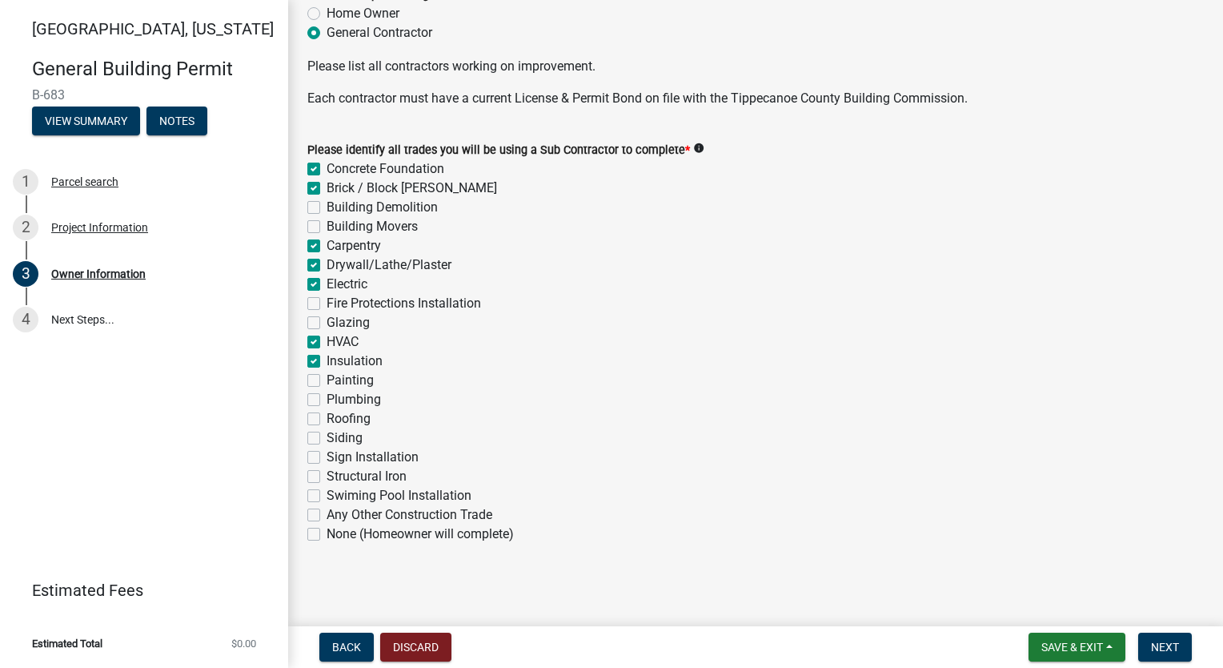
click at [327, 377] on label "Painting" at bounding box center [350, 380] width 47 height 19
click at [327, 377] on input "Painting" at bounding box center [332, 376] width 10 height 10
click at [327, 399] on label "Plumbing" at bounding box center [354, 399] width 54 height 19
click at [327, 399] on input "Plumbing" at bounding box center [332, 395] width 10 height 10
click at [327, 414] on label "Roofing" at bounding box center [349, 418] width 44 height 19
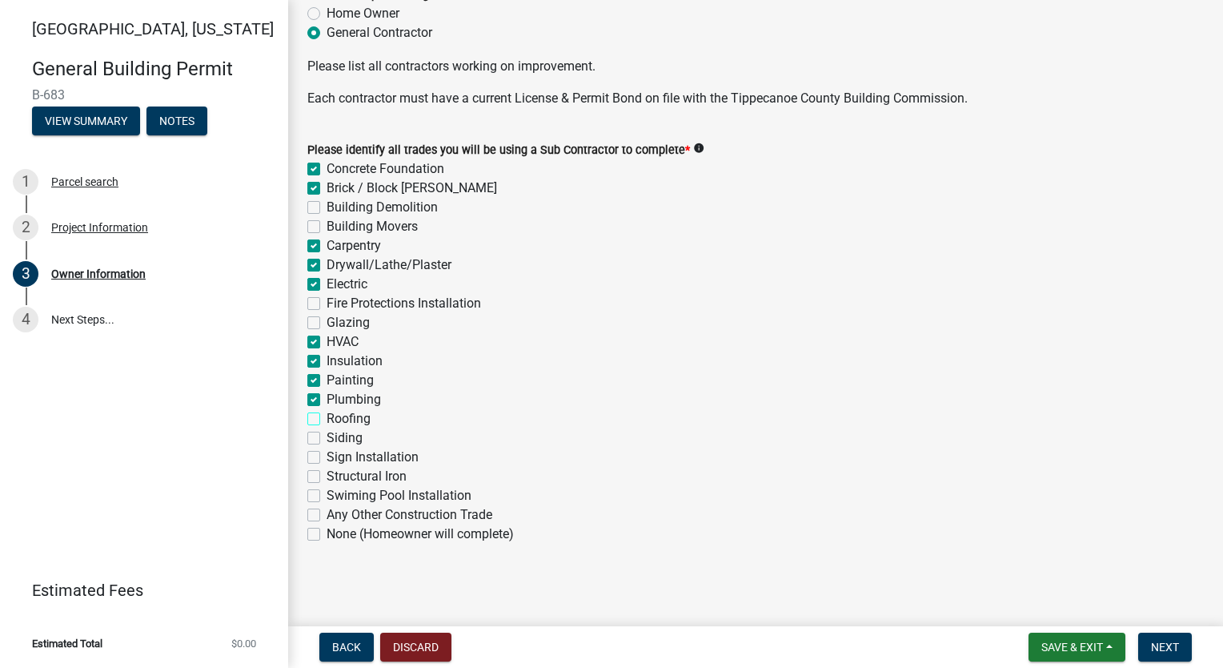
click at [327, 414] on input "Roofing" at bounding box center [332, 414] width 10 height 10
click at [327, 440] on label "Siding" at bounding box center [345, 437] width 36 height 19
click at [327, 439] on input "Siding" at bounding box center [332, 433] width 10 height 10
click at [1185, 640] on button "Next" at bounding box center [1165, 646] width 54 height 29
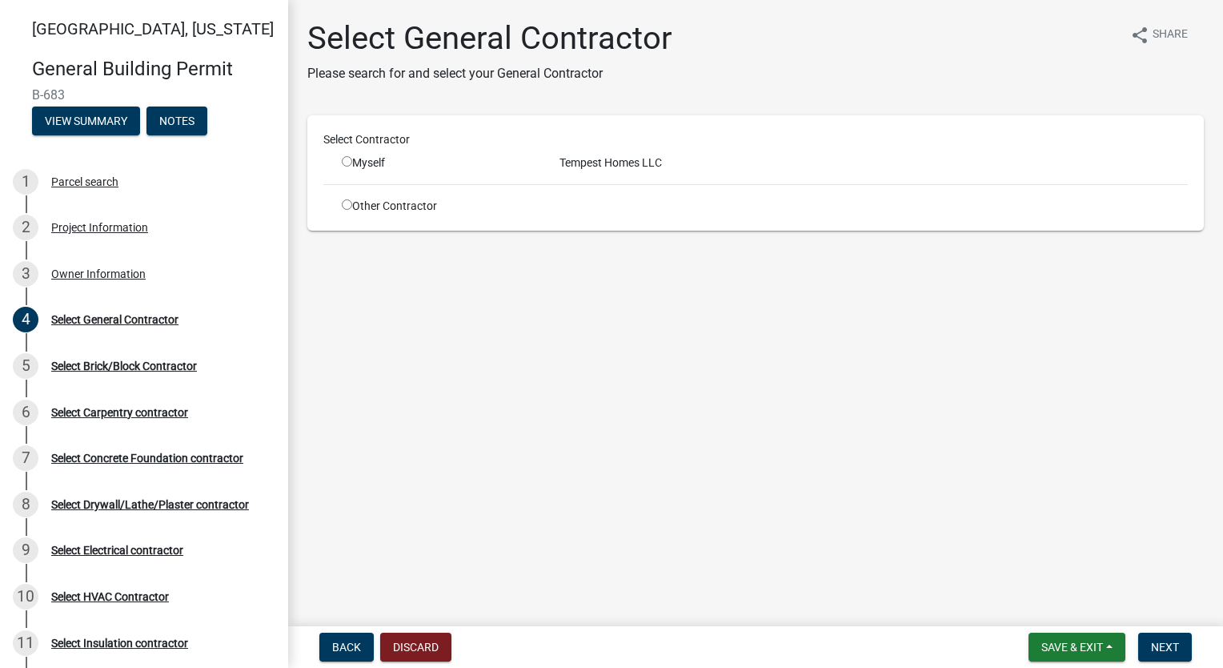
click at [349, 163] on input "radio" at bounding box center [347, 161] width 10 height 10
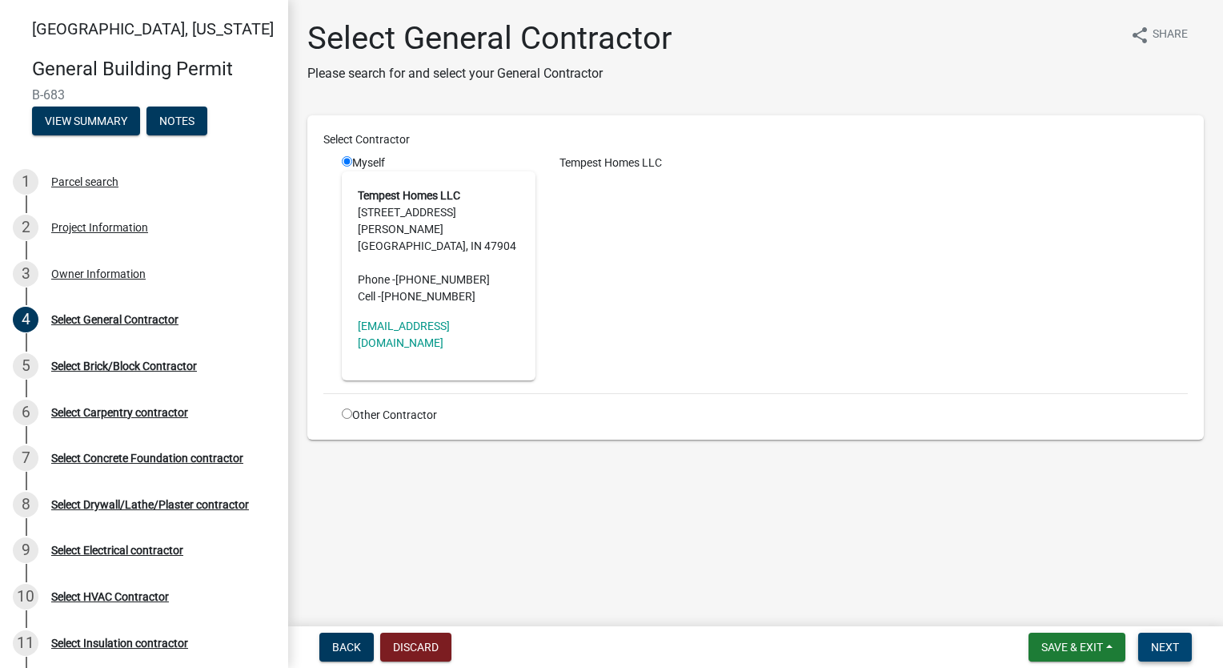
click at [1174, 640] on span "Next" at bounding box center [1165, 646] width 28 height 13
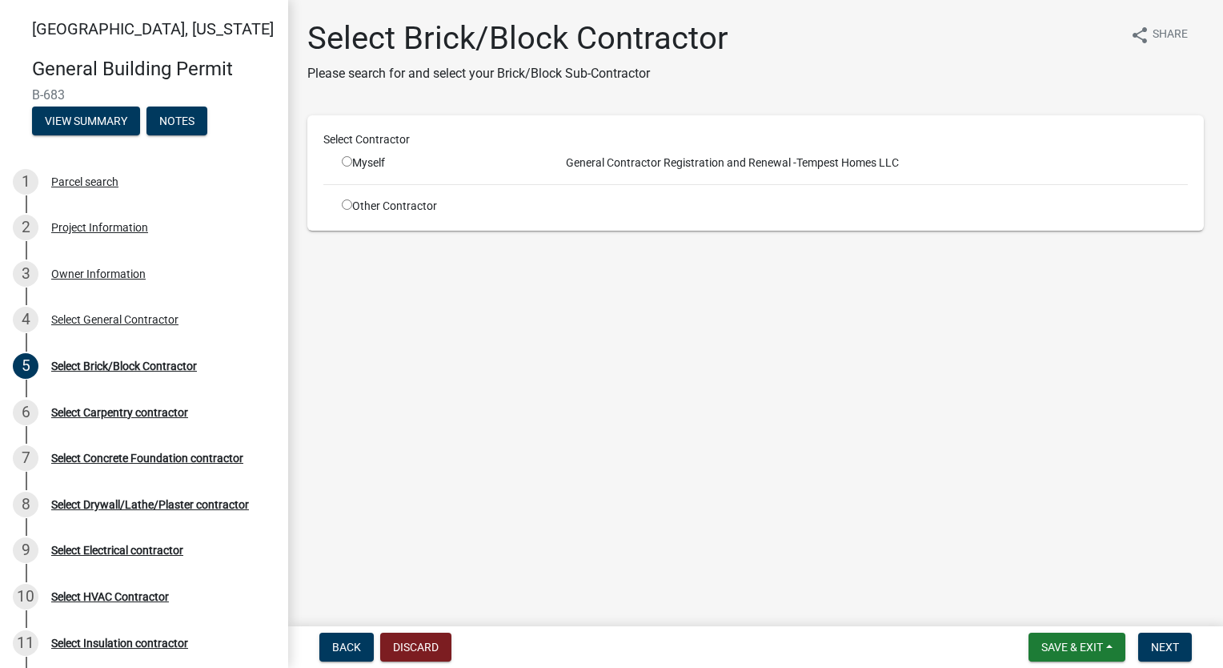
click at [346, 204] on input "radio" at bounding box center [347, 204] width 10 height 10
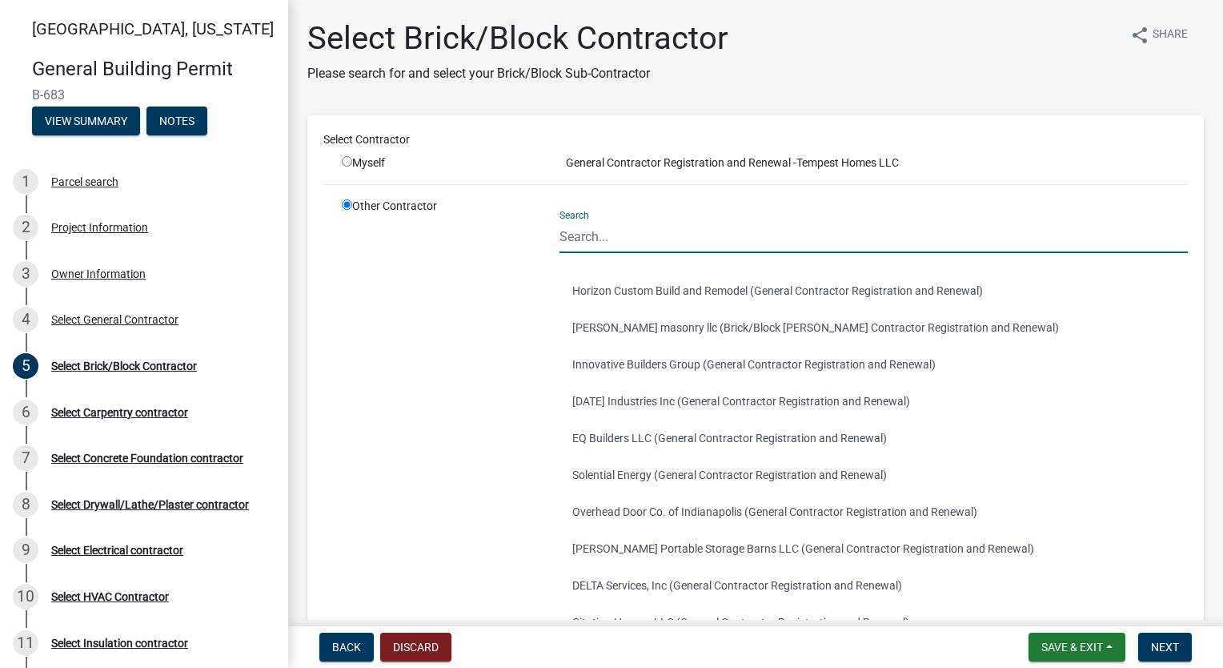
click at [679, 221] on input "Search" at bounding box center [874, 236] width 628 height 33
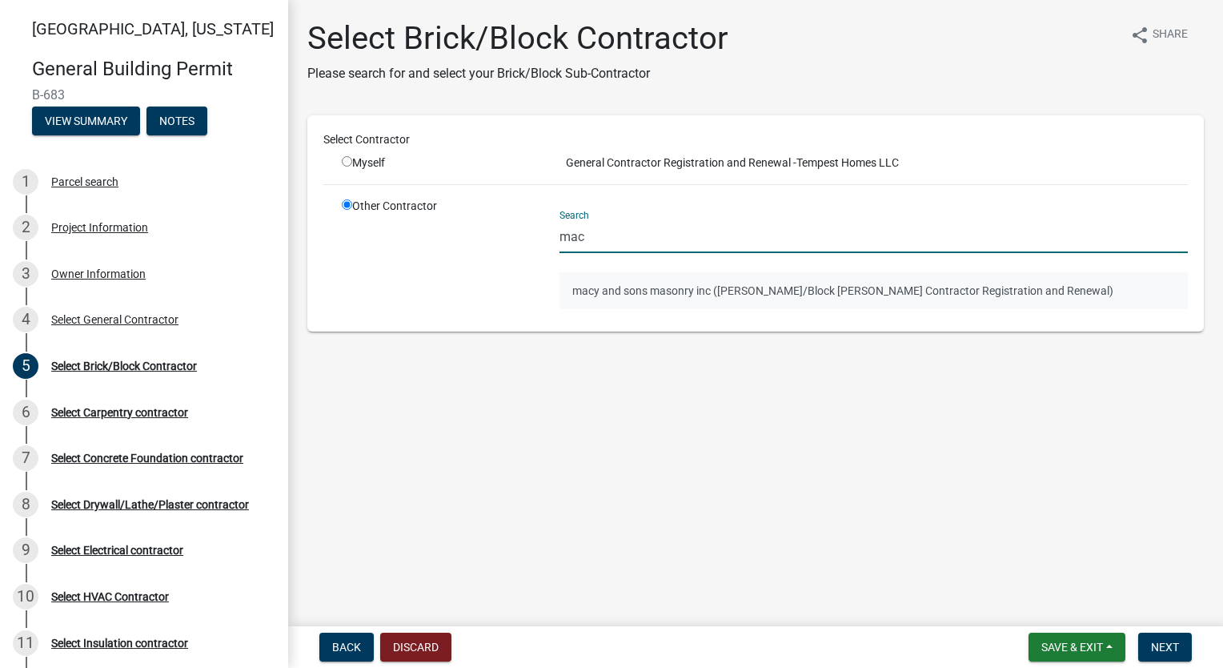
click at [642, 295] on button "macy and sons masonry inc ([PERSON_NAME]/Block [PERSON_NAME] Contractor Registr…" at bounding box center [874, 290] width 628 height 37
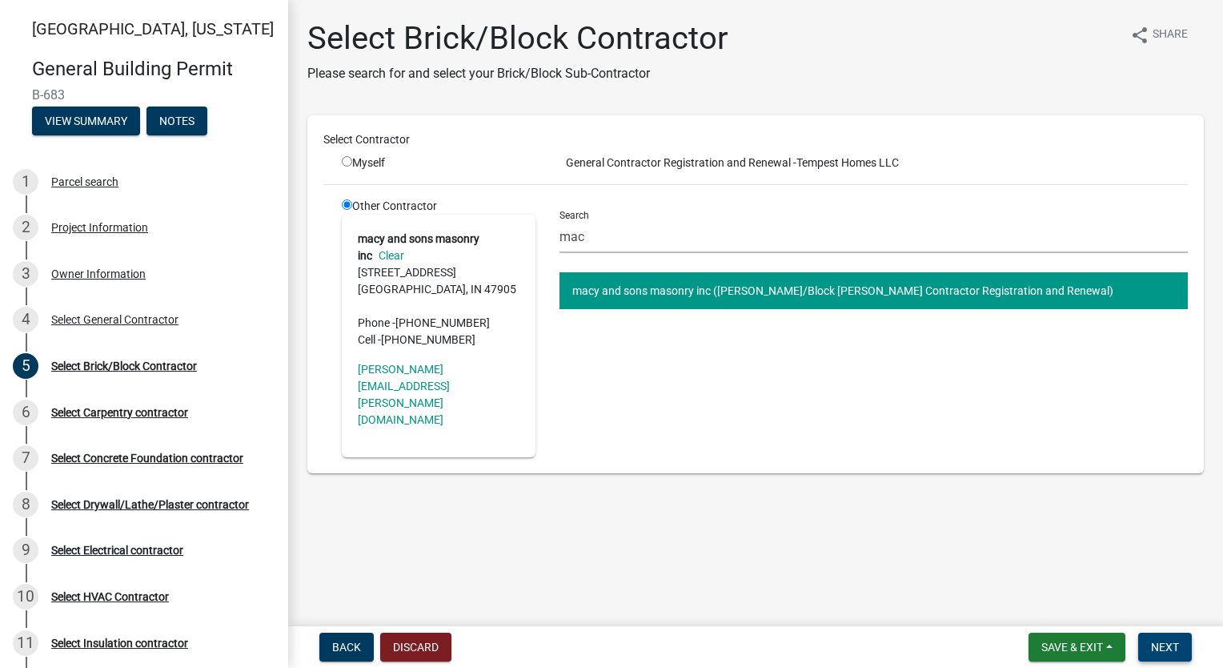
click at [1161, 655] on button "Next" at bounding box center [1165, 646] width 54 height 29
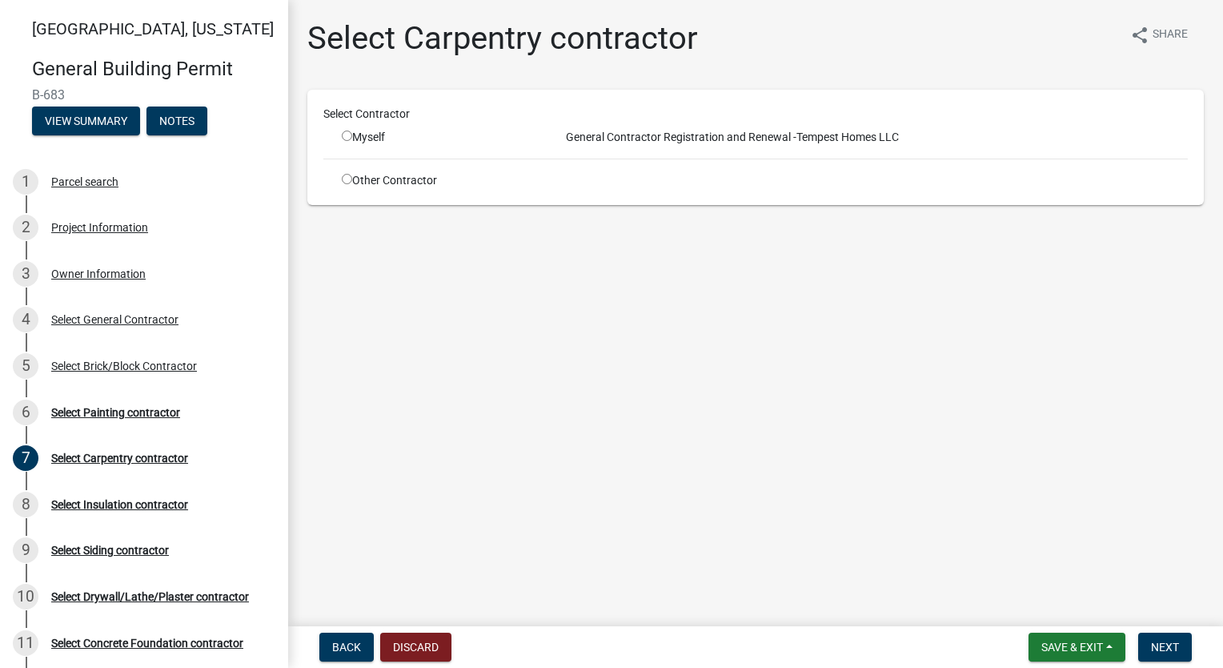
click at [347, 180] on input "radio" at bounding box center [347, 179] width 10 height 10
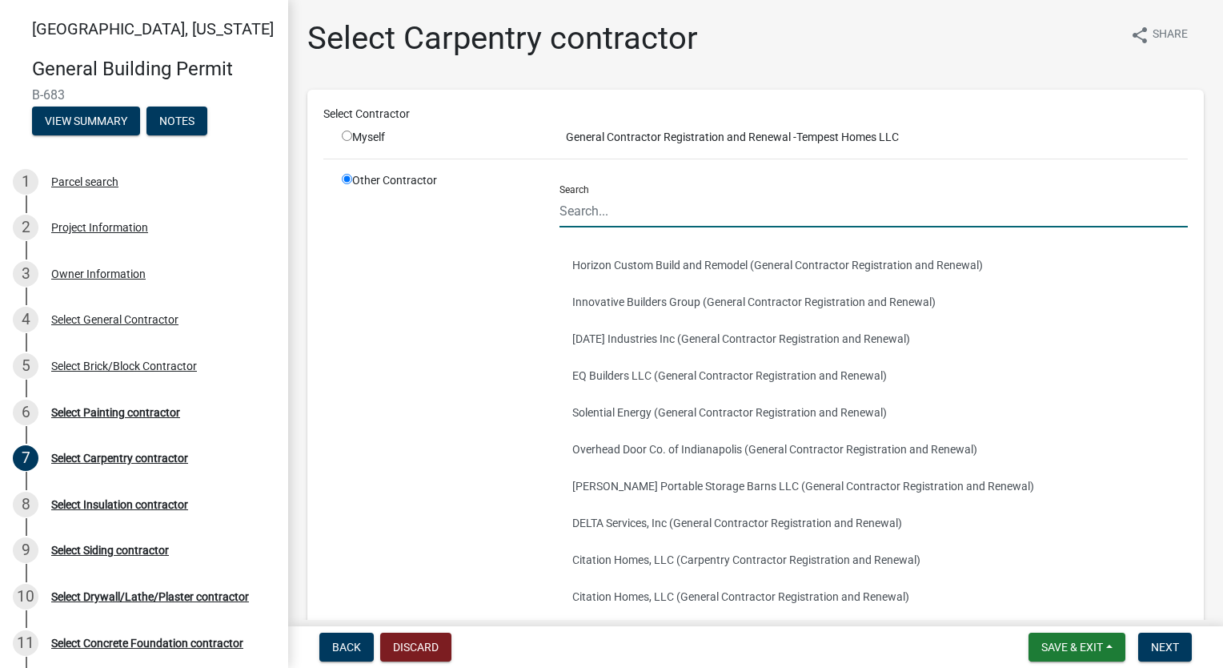
click at [679, 210] on input "Search" at bounding box center [874, 211] width 628 height 33
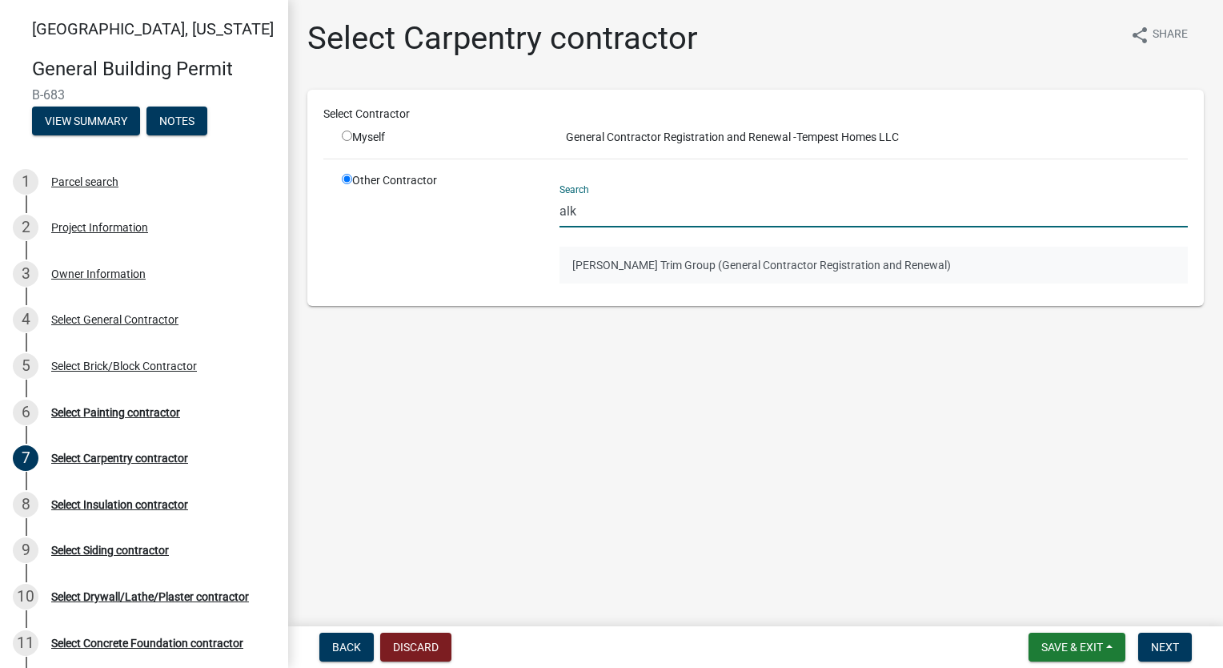
click at [674, 267] on button "[PERSON_NAME] Trim Group (General Contractor Registration and Renewal)" at bounding box center [874, 265] width 628 height 37
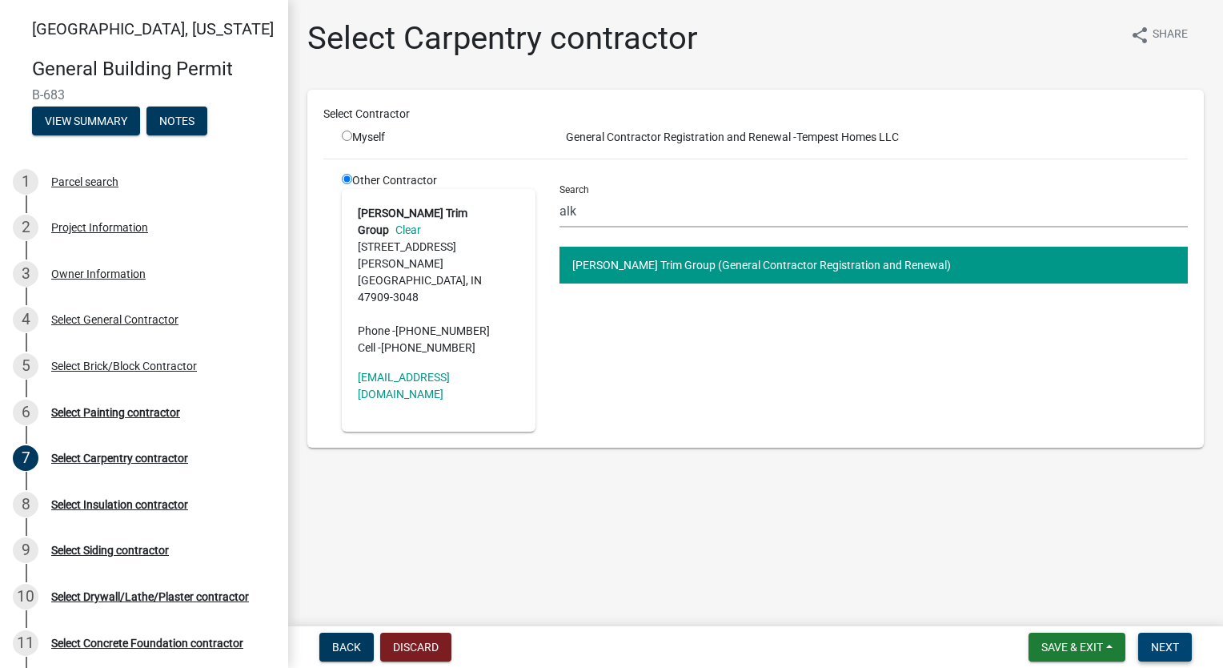
click at [1169, 652] on span "Next" at bounding box center [1165, 646] width 28 height 13
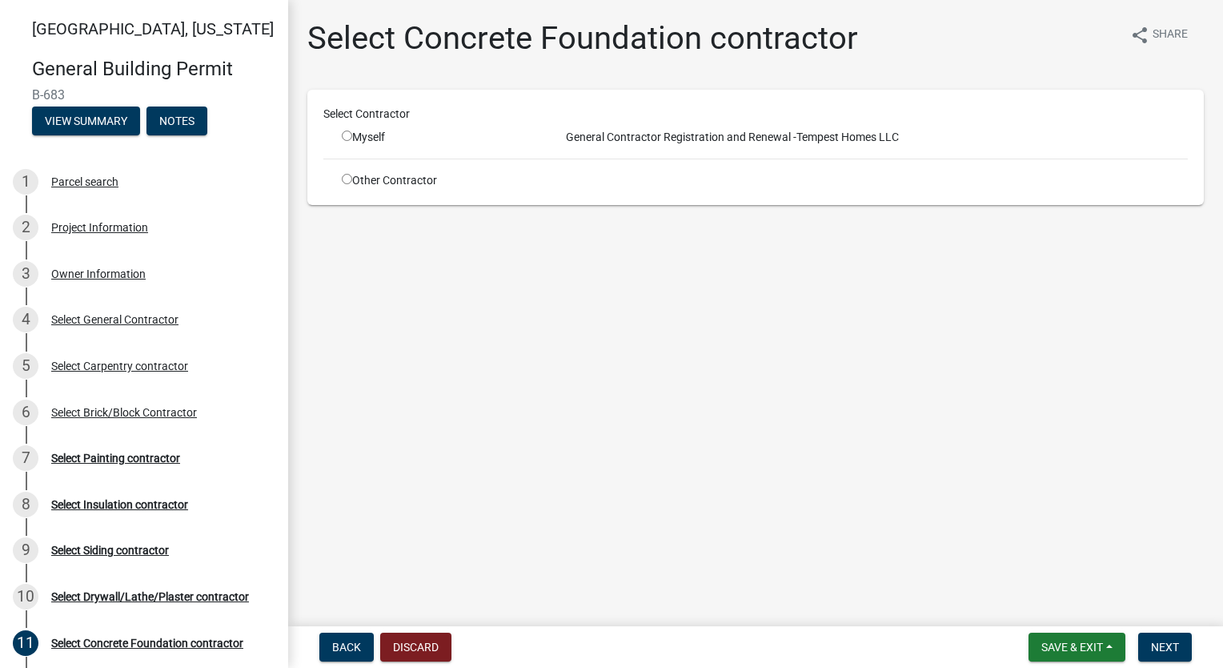
click at [351, 181] on input "radio" at bounding box center [347, 179] width 10 height 10
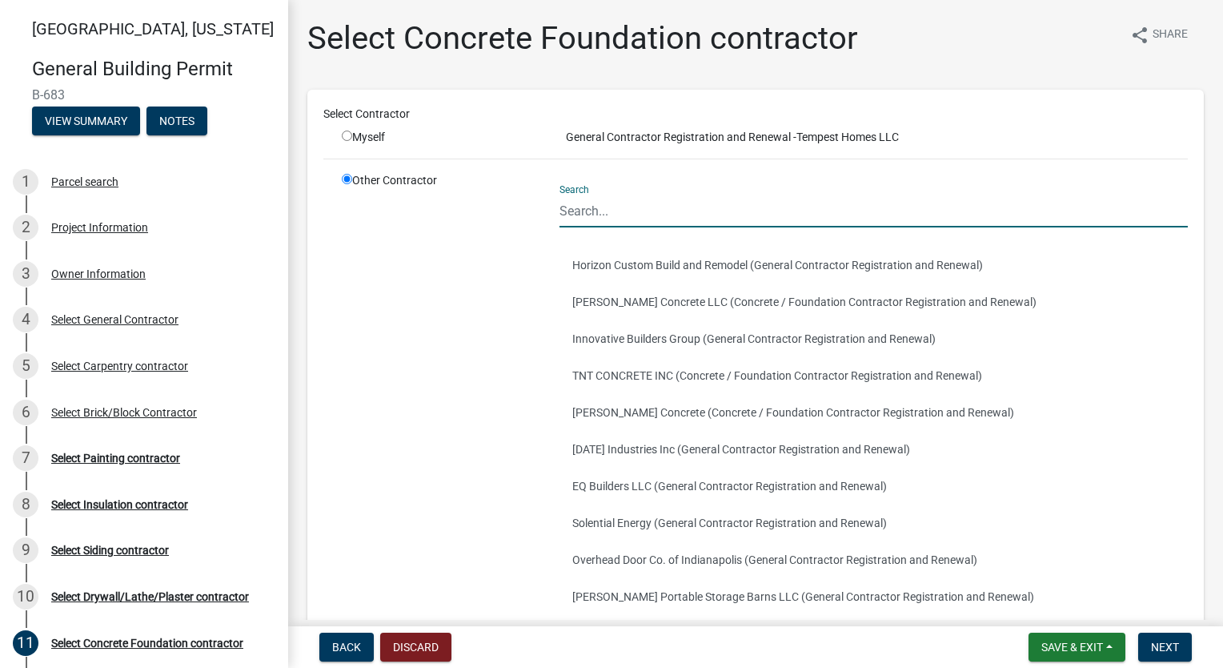
click at [657, 208] on input "Search" at bounding box center [874, 211] width 628 height 33
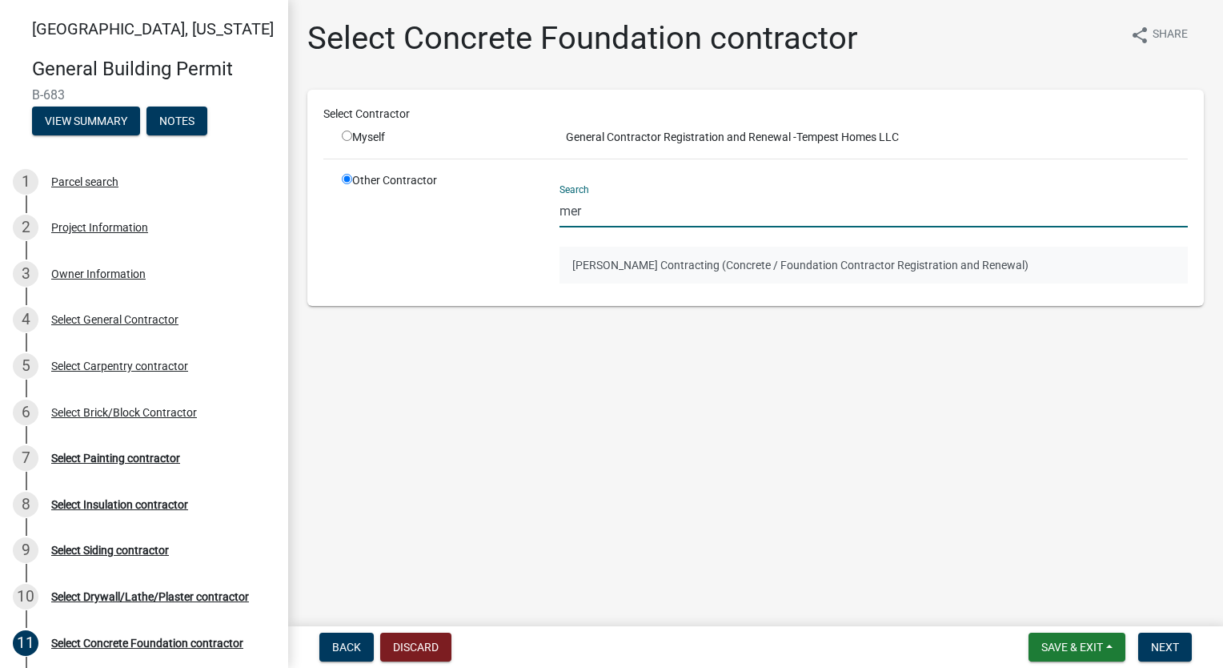
click at [669, 255] on button "[PERSON_NAME] Contracting (Concrete / Foundation Contractor Registration and Re…" at bounding box center [874, 265] width 628 height 37
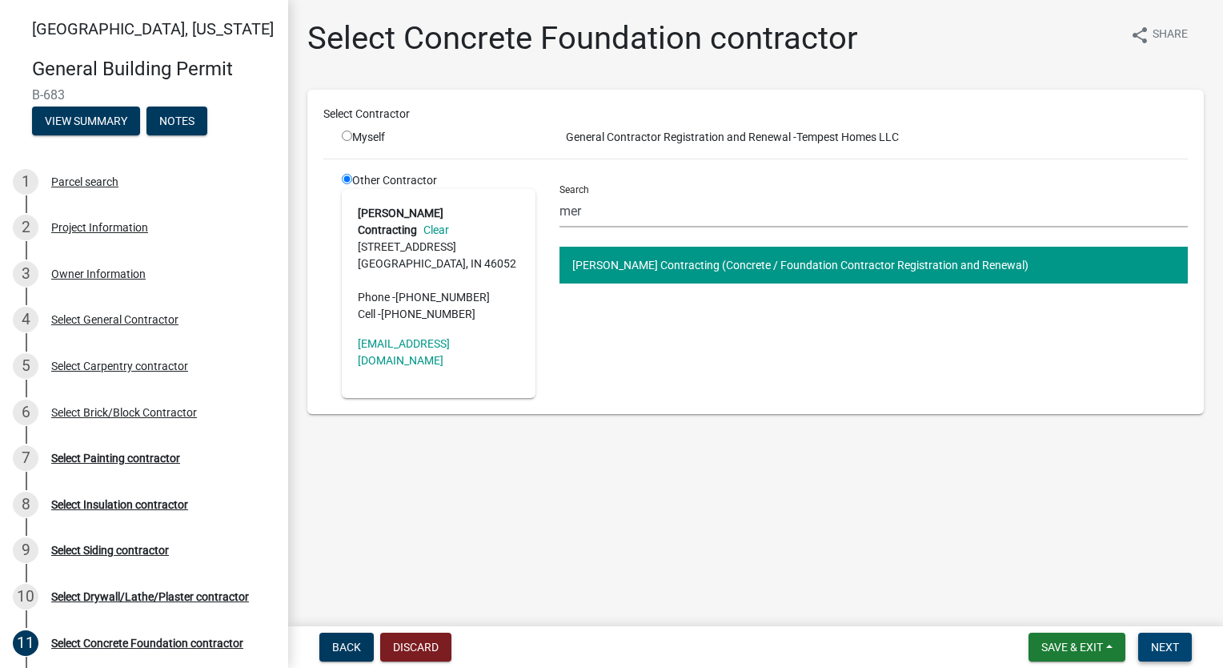
click at [1178, 650] on button "Next" at bounding box center [1165, 646] width 54 height 29
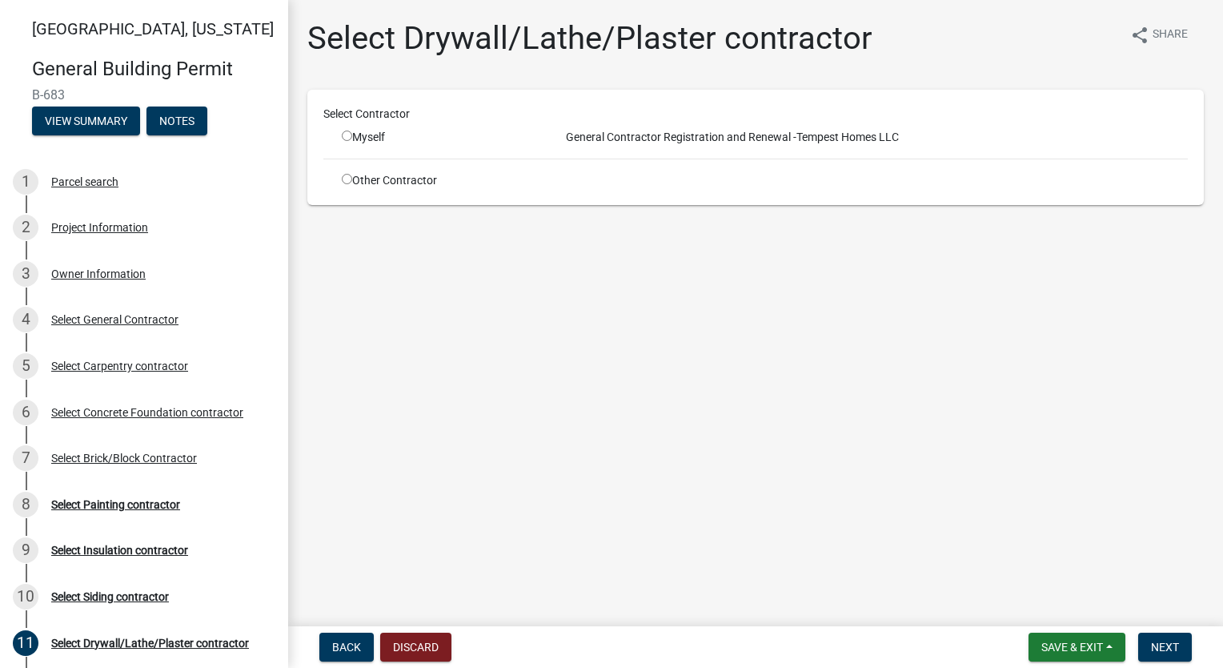
click at [345, 182] on input "radio" at bounding box center [347, 179] width 10 height 10
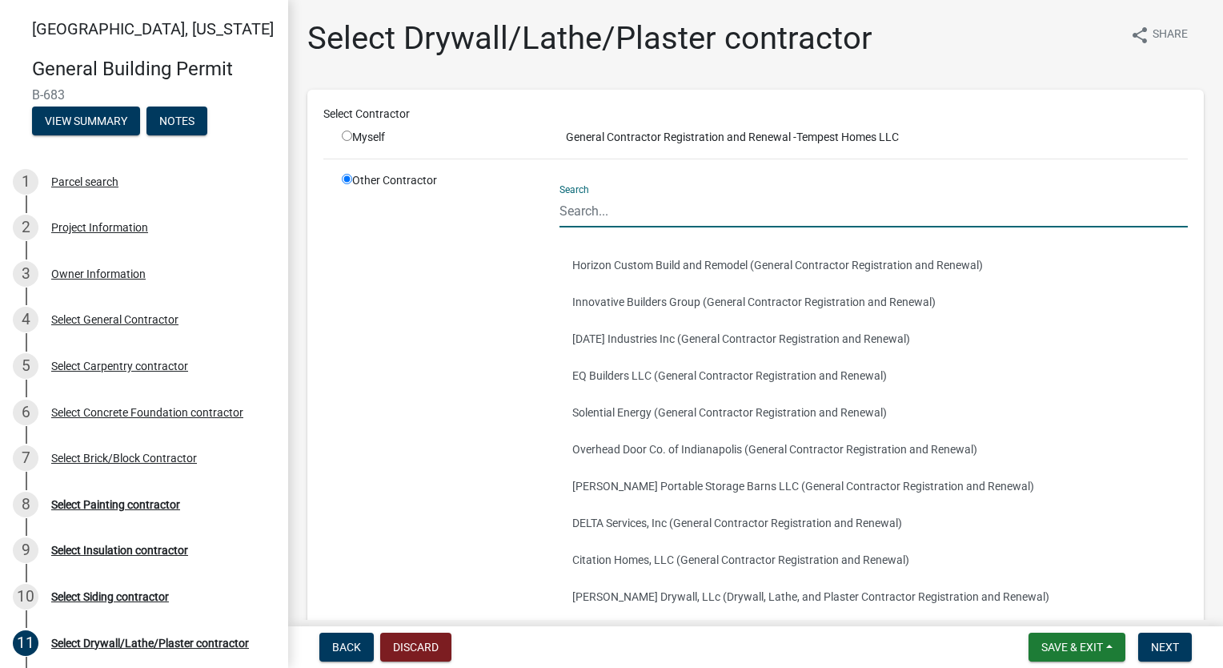
click at [690, 219] on input "Search" at bounding box center [874, 211] width 628 height 33
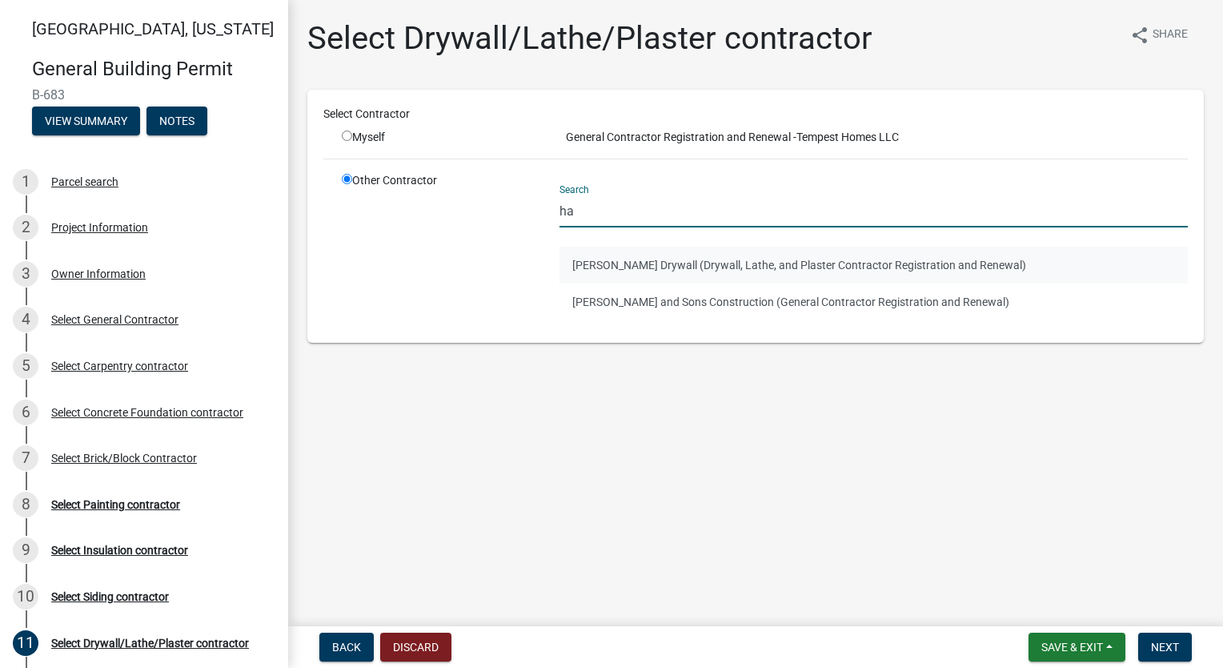
click at [652, 274] on button "[PERSON_NAME] Drywall (Drywall, Lathe, and Plaster Contractor Registration and …" at bounding box center [874, 265] width 628 height 37
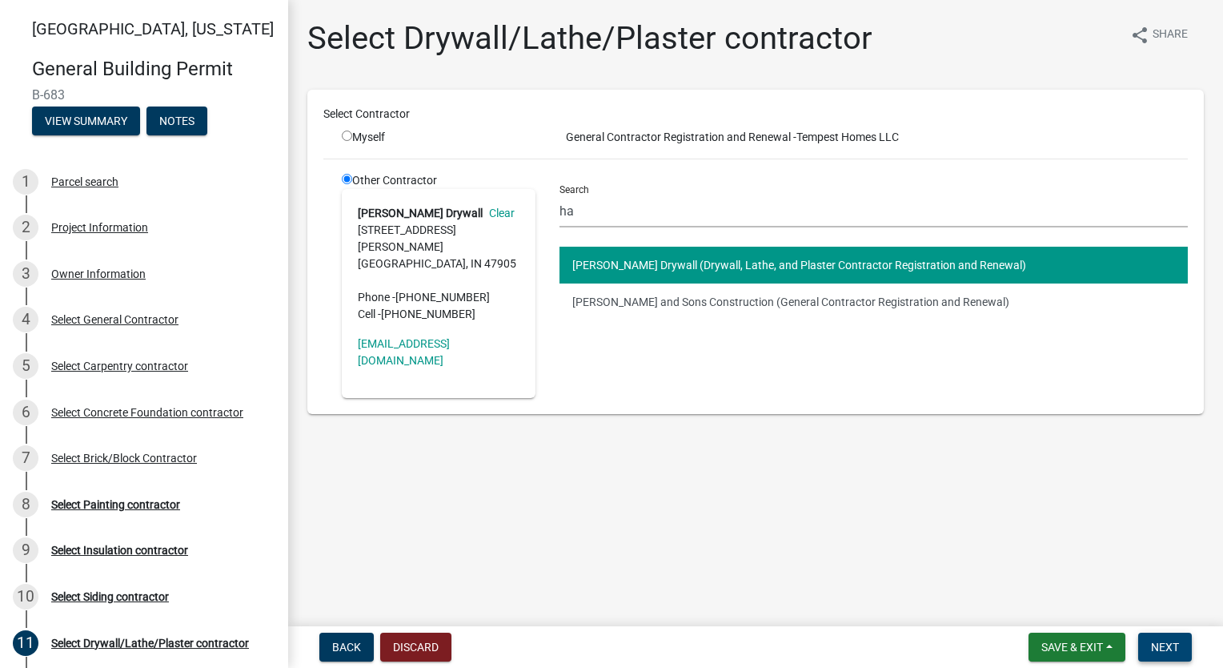
click at [1153, 652] on span "Next" at bounding box center [1165, 646] width 28 height 13
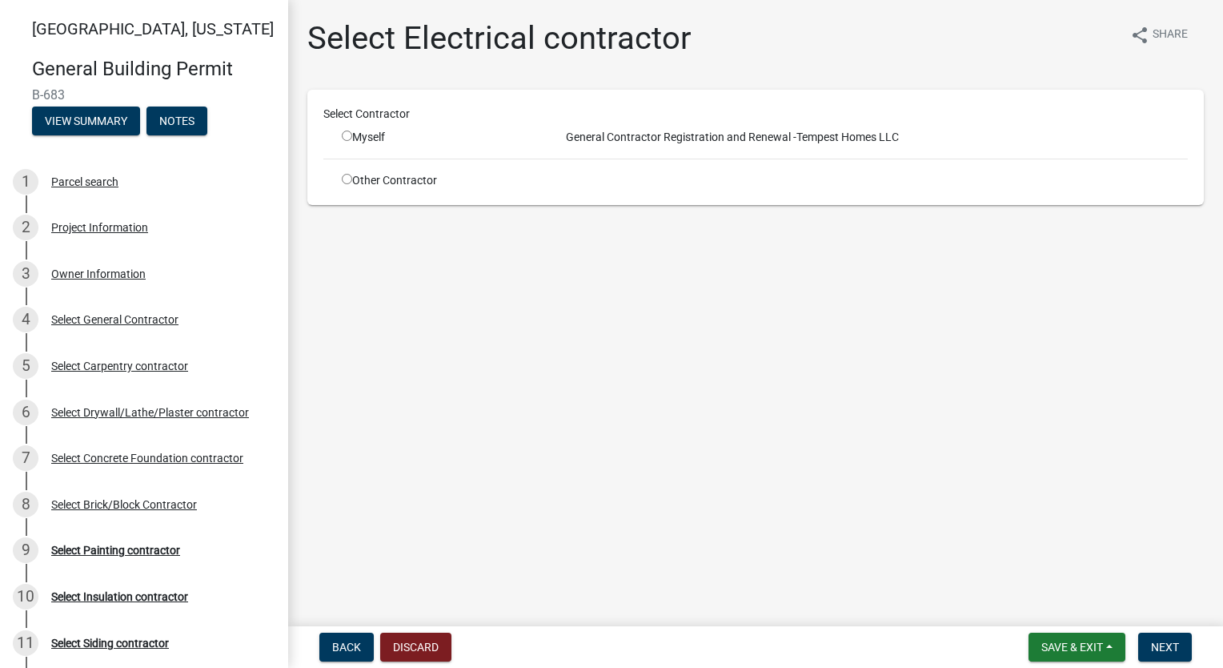
click at [349, 135] on input "radio" at bounding box center [347, 135] width 10 height 10
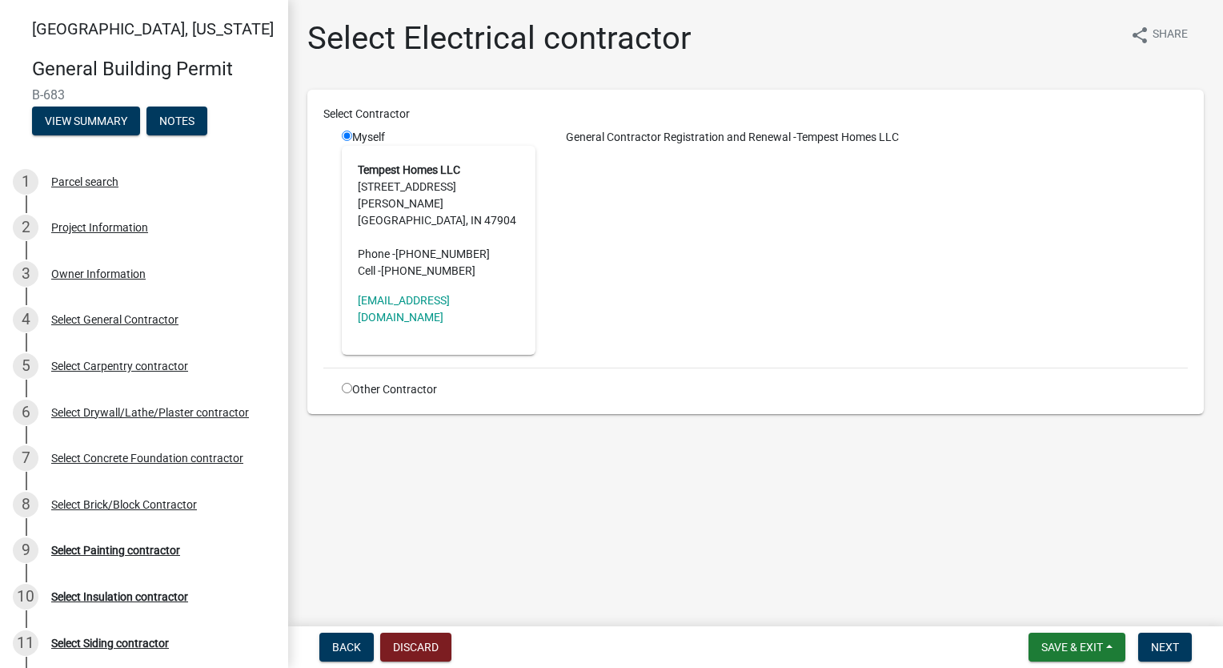
click at [347, 383] on input "radio" at bounding box center [347, 388] width 10 height 10
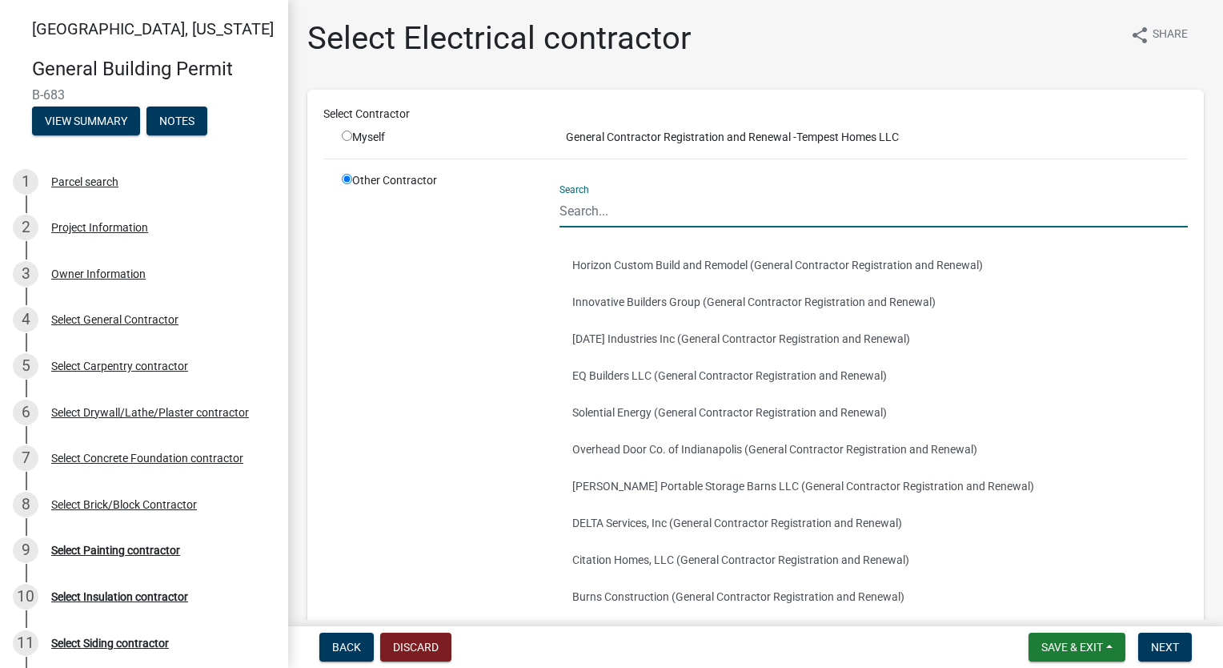
click at [612, 203] on input "Search" at bounding box center [874, 211] width 628 height 33
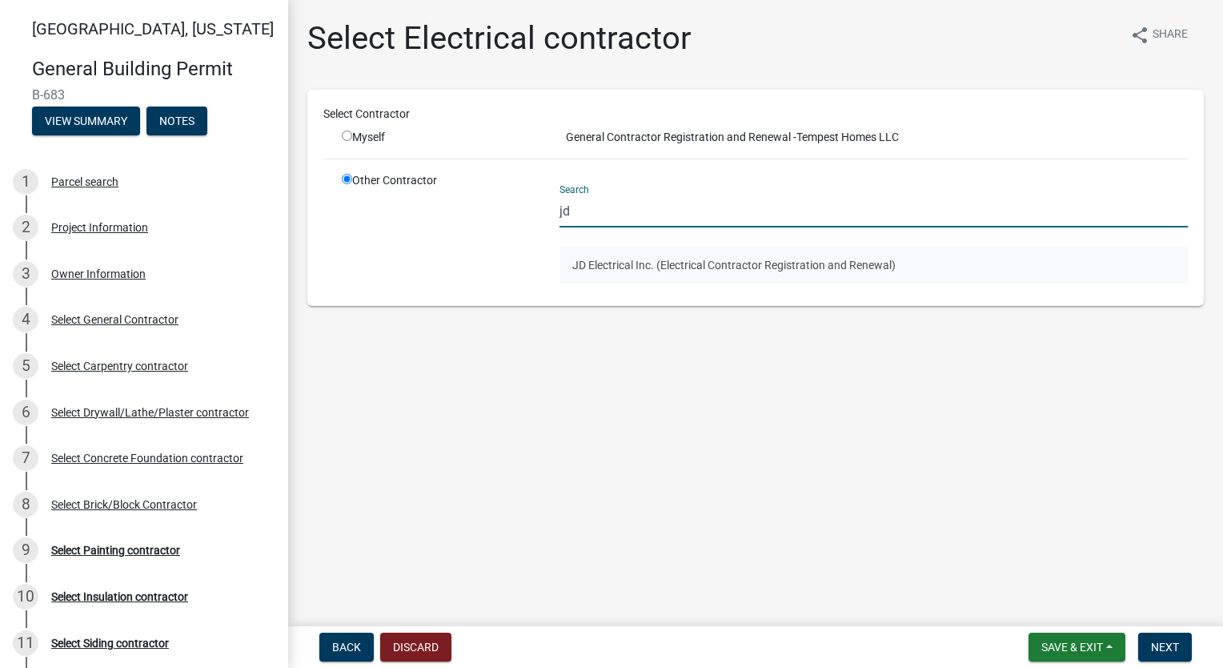
click at [601, 268] on button "JD Electrical Inc. (Electrical Contractor Registration and Renewal)" at bounding box center [874, 265] width 628 height 37
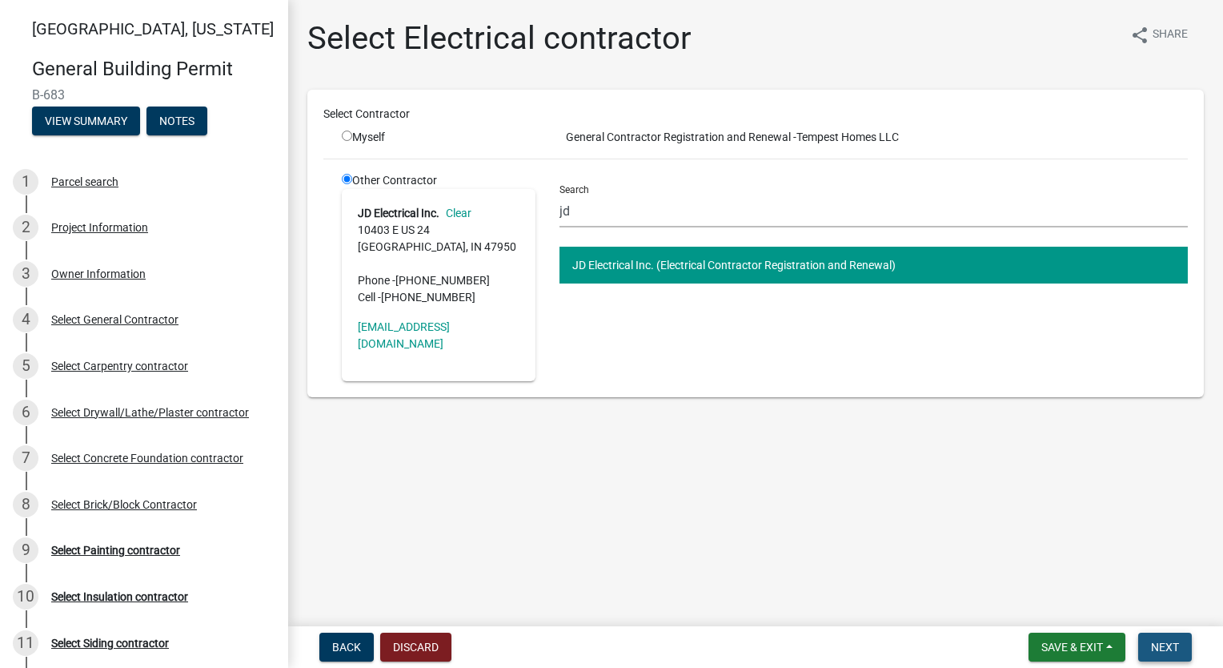
click at [1180, 650] on button "Next" at bounding box center [1165, 646] width 54 height 29
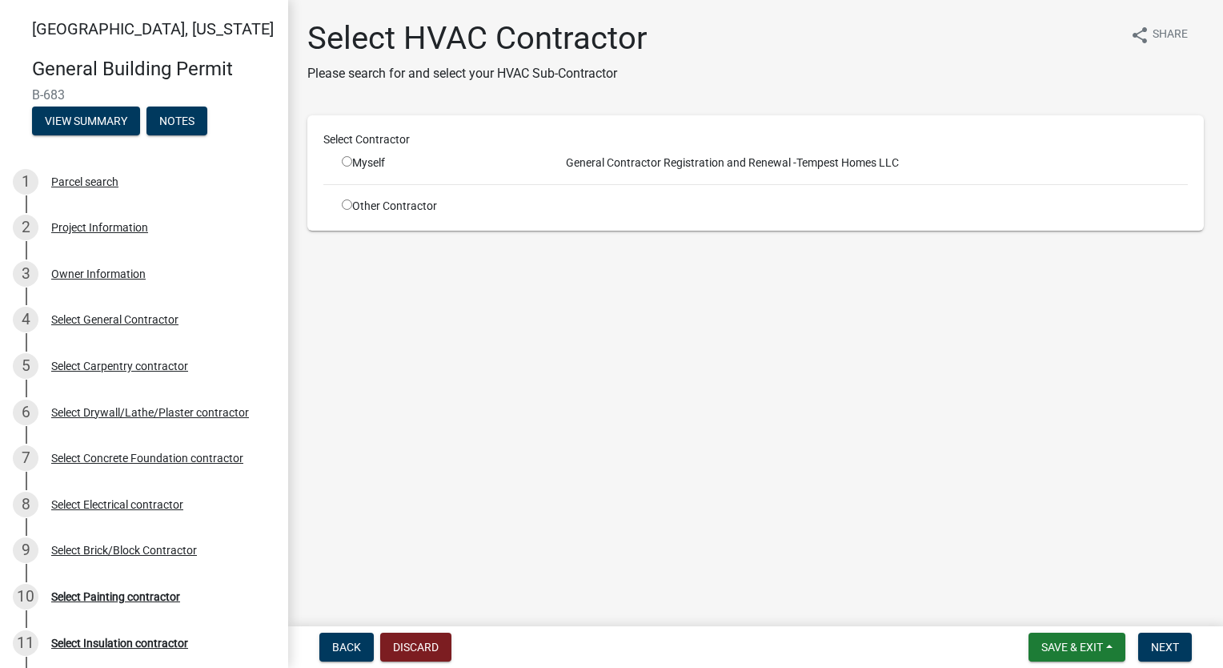
click at [348, 204] on input "radio" at bounding box center [347, 204] width 10 height 10
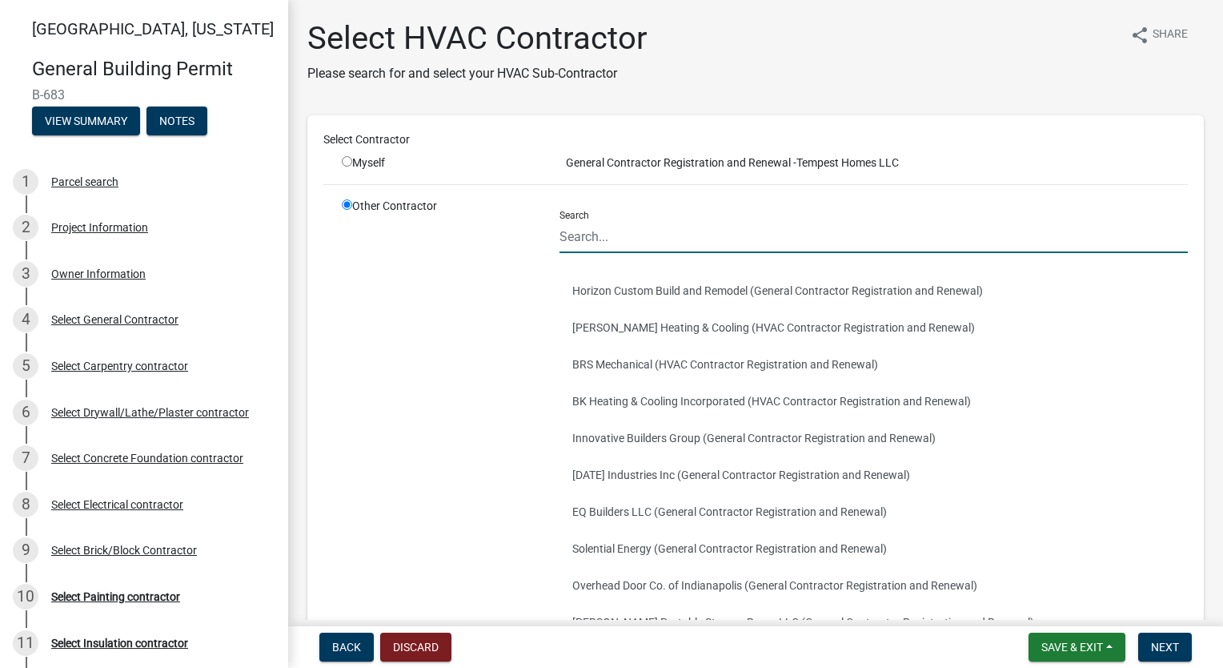
click at [664, 232] on input "Search" at bounding box center [874, 236] width 628 height 33
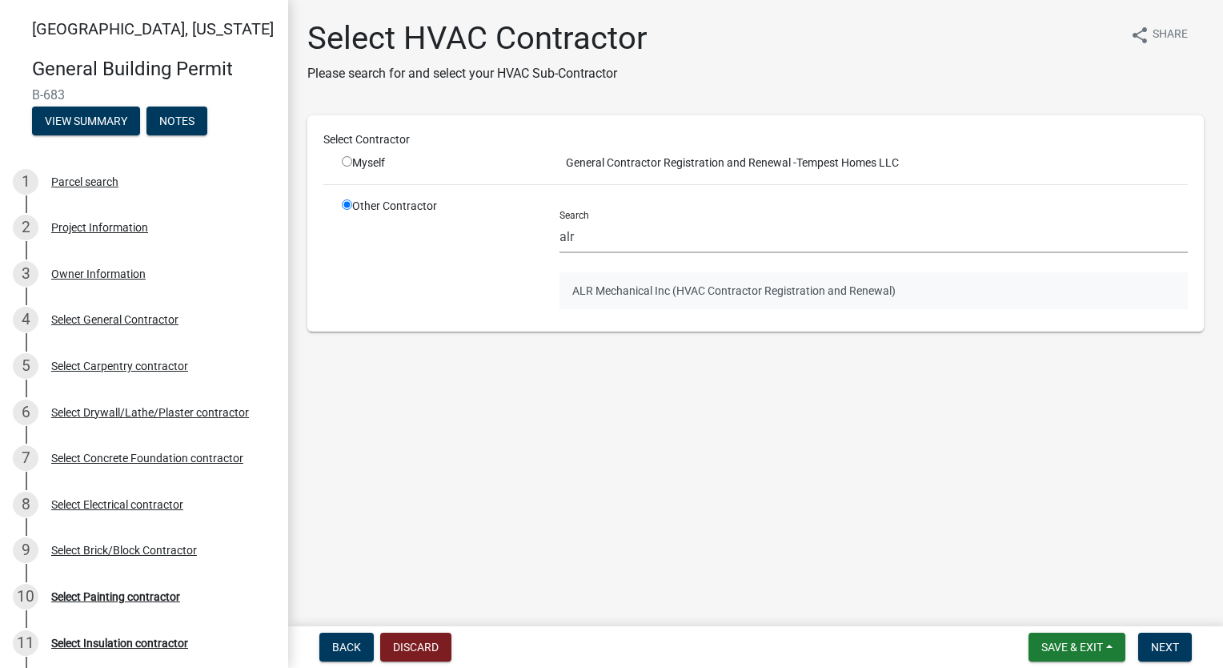
click at [678, 298] on button "ALR Mechanical Inc (HVAC Contractor Registration and Renewal)" at bounding box center [874, 290] width 628 height 37
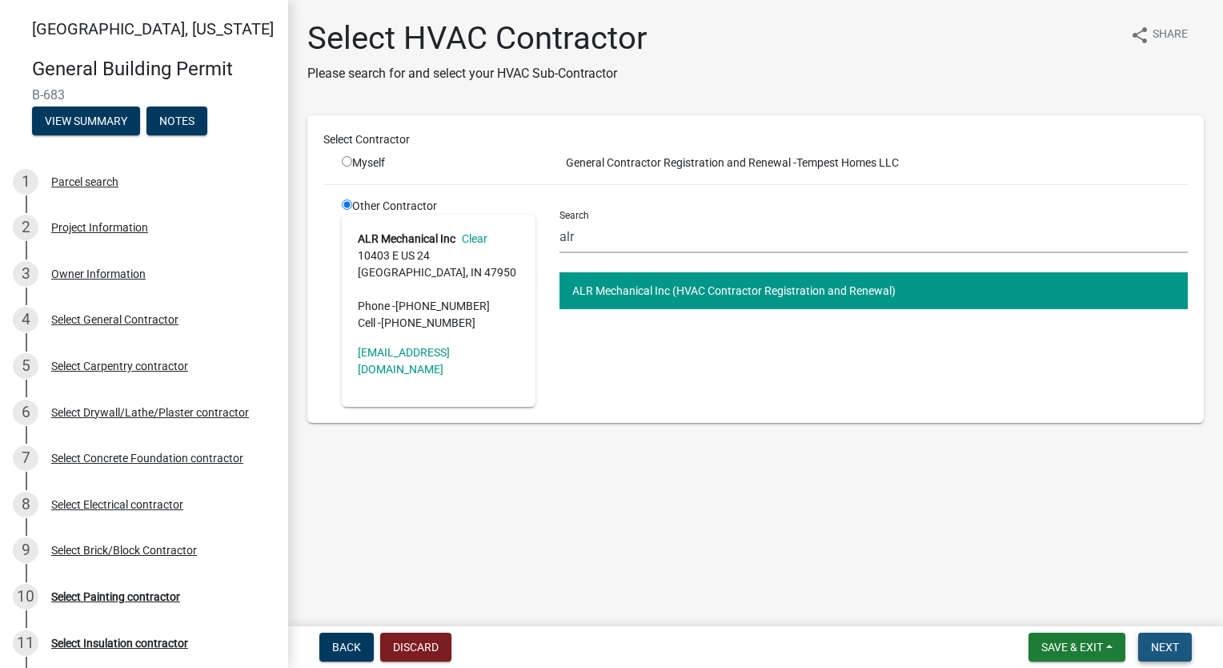
click at [1153, 651] on span "Next" at bounding box center [1165, 646] width 28 height 13
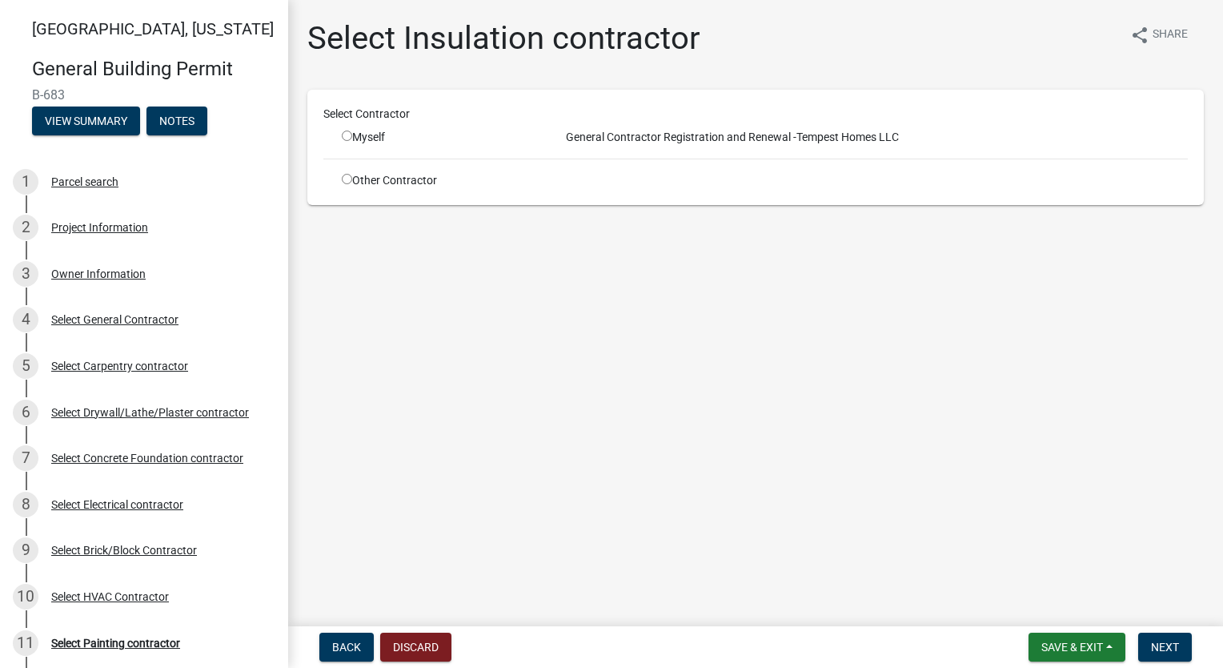
click at [347, 181] on input "radio" at bounding box center [347, 179] width 10 height 10
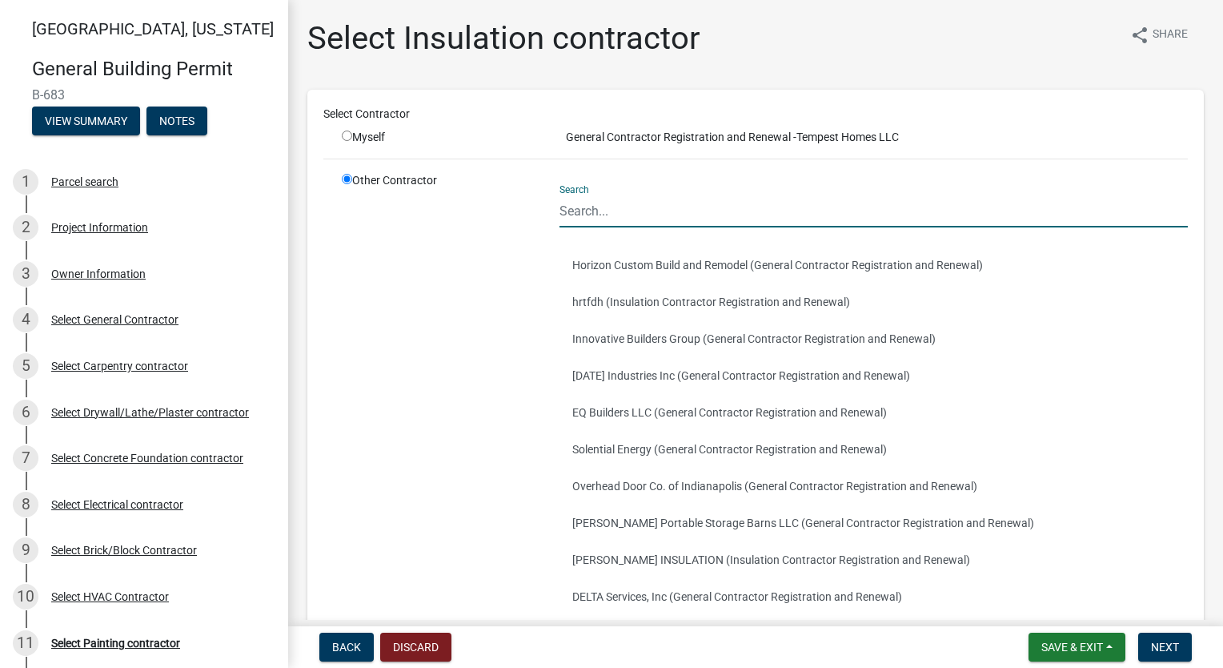
click at [617, 213] on input "Search" at bounding box center [874, 211] width 628 height 33
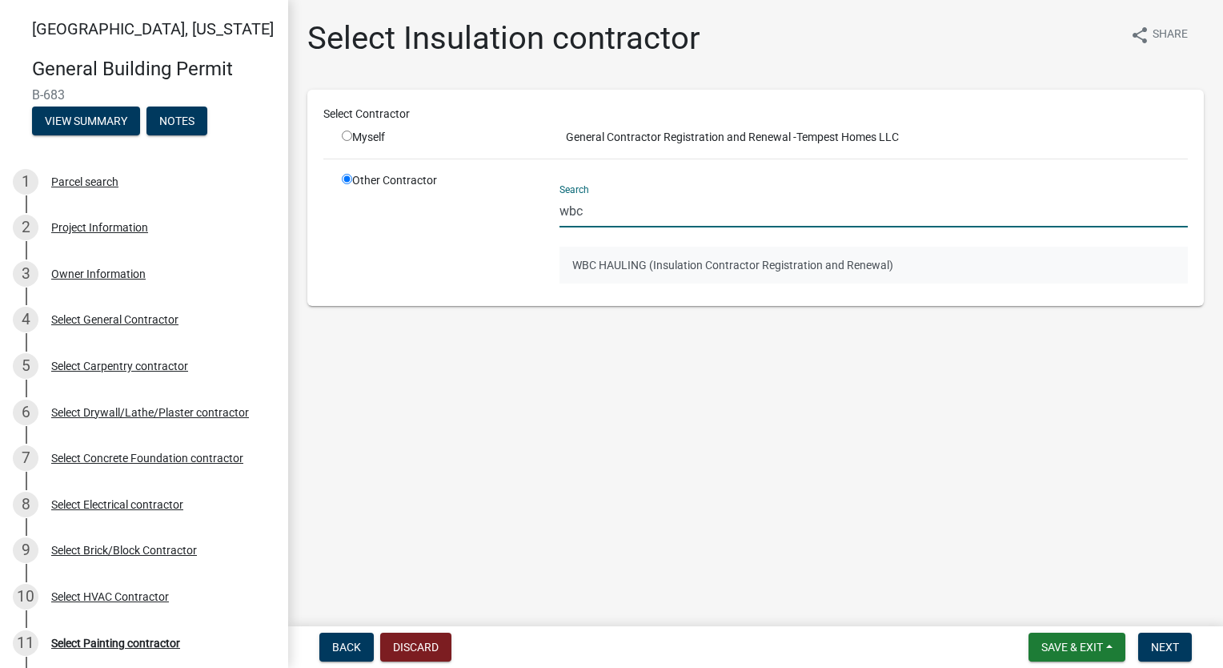
click at [660, 260] on button "WBC HAULING (Insulation Contractor Registration and Renewal)" at bounding box center [874, 265] width 628 height 37
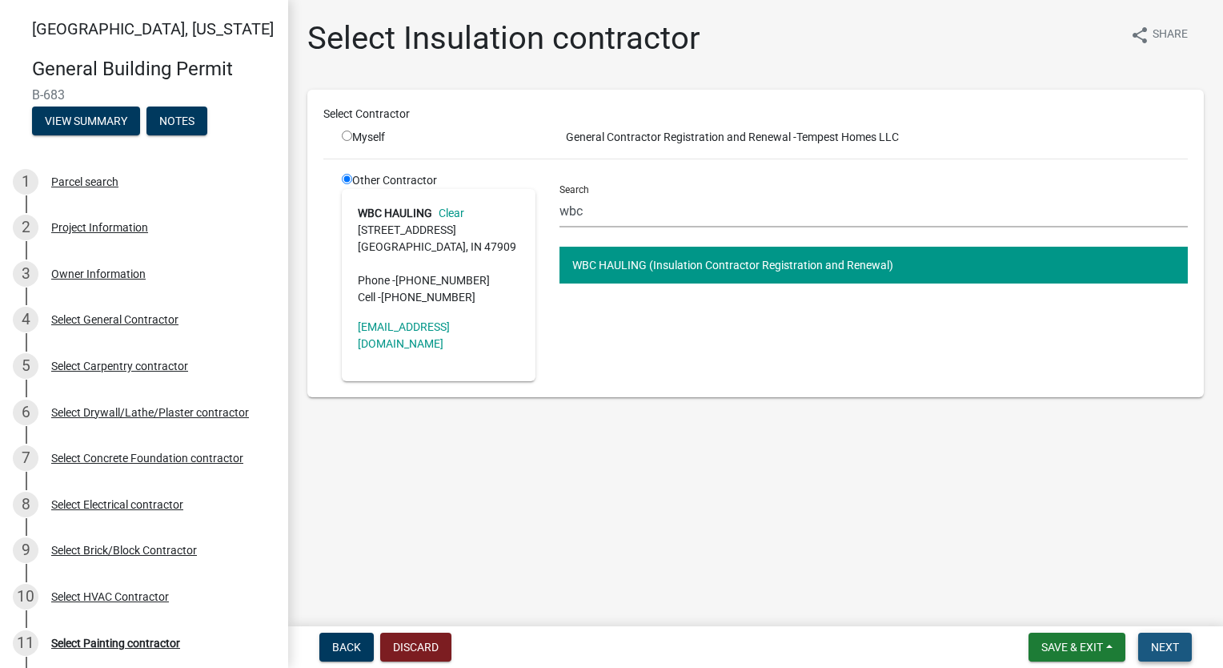
click at [1165, 640] on span "Next" at bounding box center [1165, 646] width 28 height 13
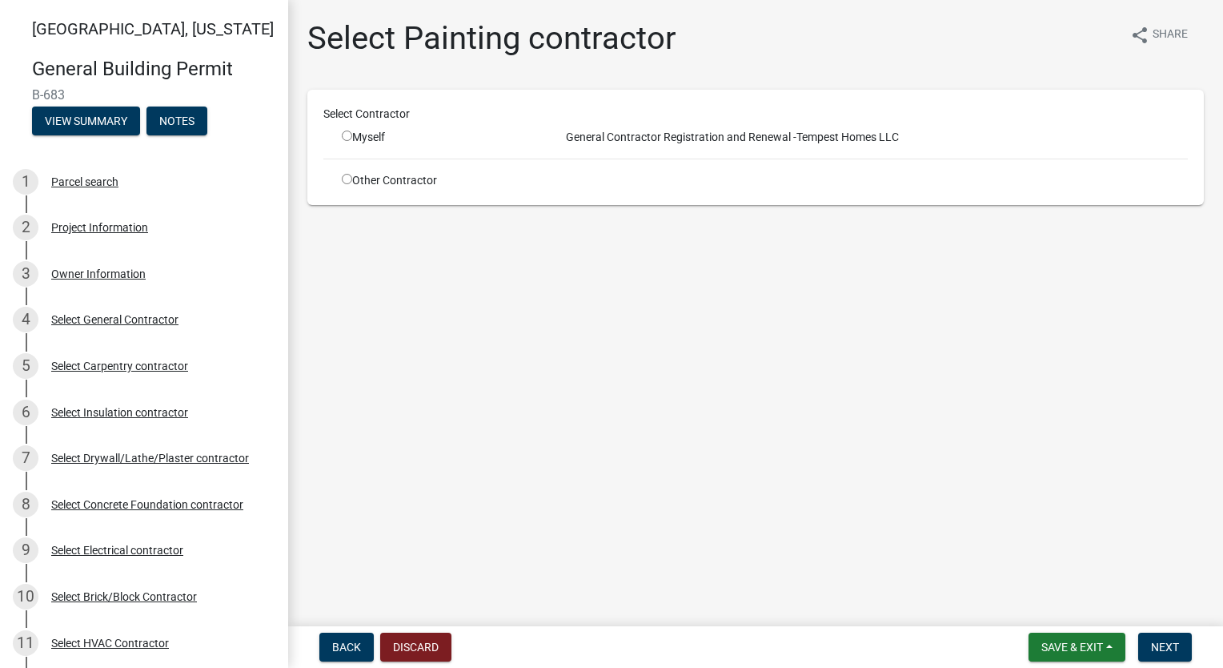
click at [363, 178] on div "Other Contractor" at bounding box center [439, 180] width 218 height 17
click at [352, 178] on div "Other Contractor" at bounding box center [439, 180] width 218 height 17
click at [349, 177] on input "radio" at bounding box center [347, 179] width 10 height 10
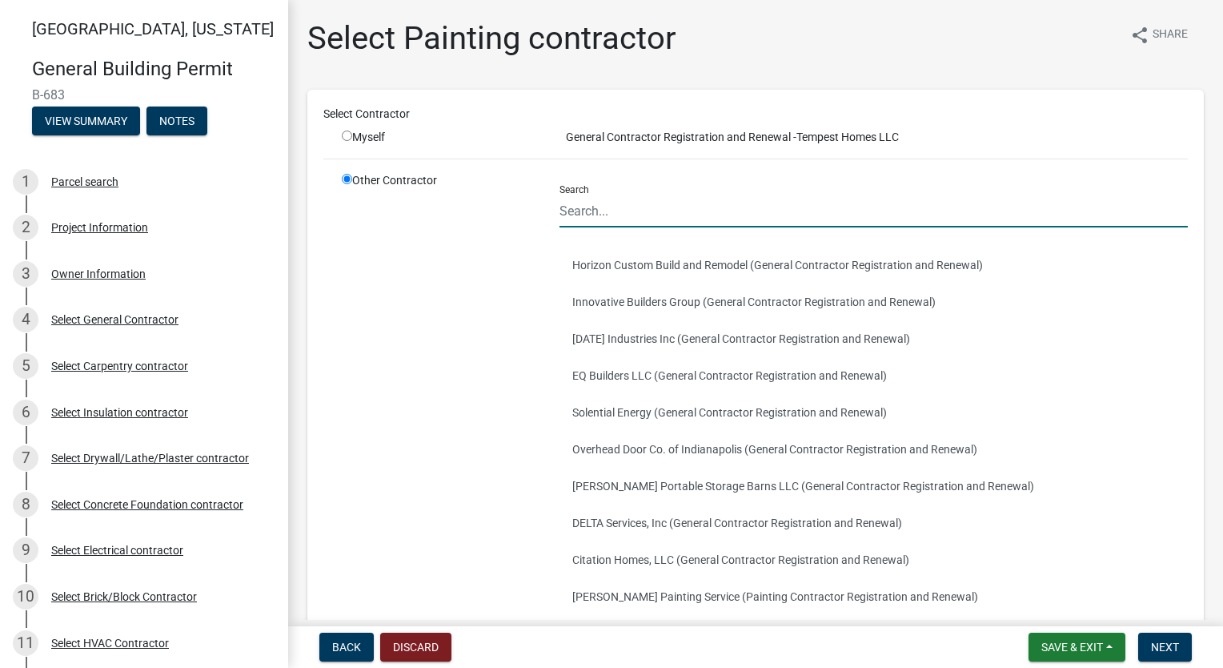
click at [632, 206] on input "Search" at bounding box center [874, 211] width 628 height 33
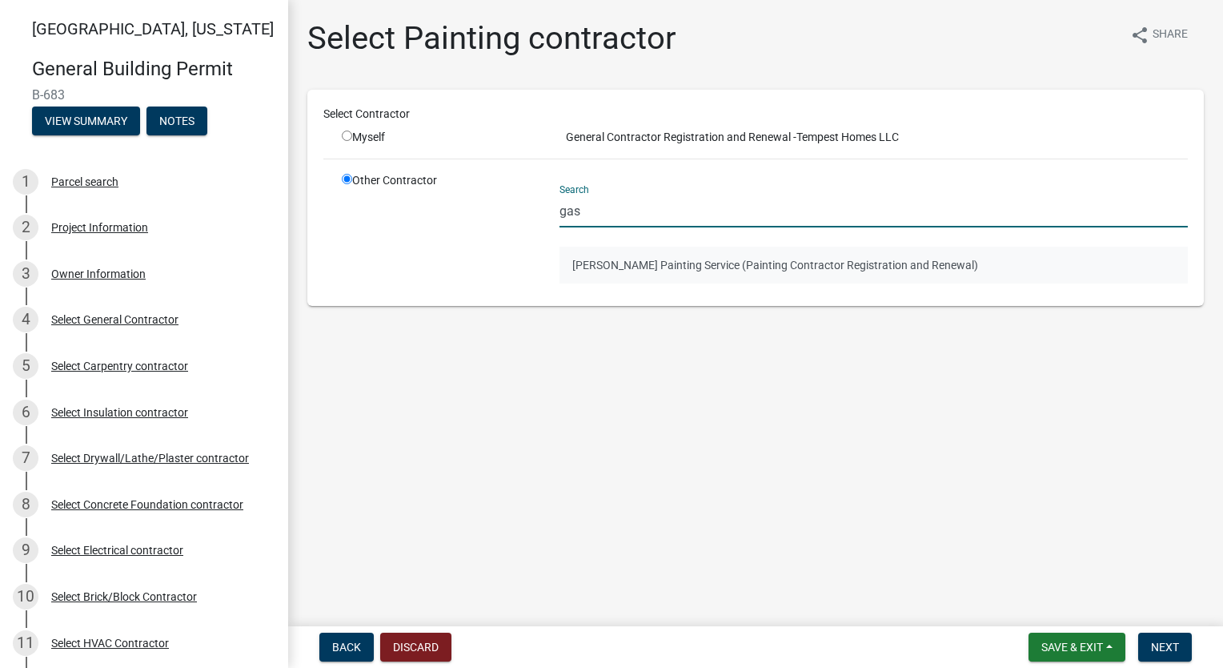
click at [668, 250] on button "[PERSON_NAME] Painting Service (Painting Contractor Registration and Renewal)" at bounding box center [874, 265] width 628 height 37
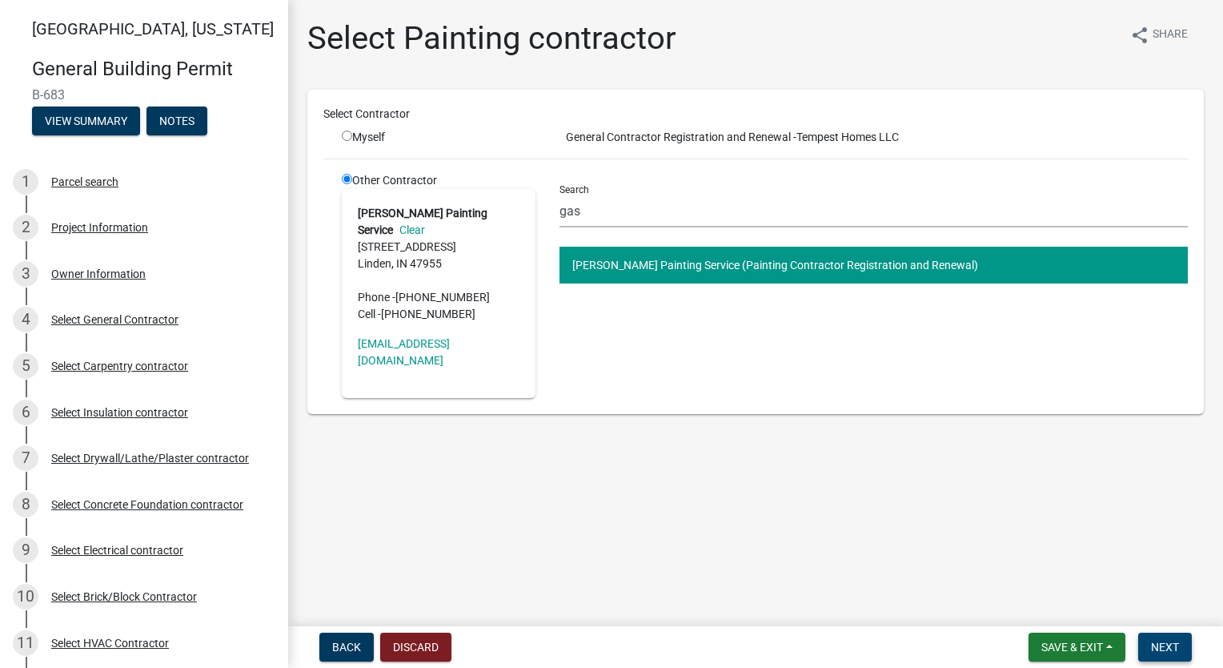
click at [1163, 645] on span "Next" at bounding box center [1165, 646] width 28 height 13
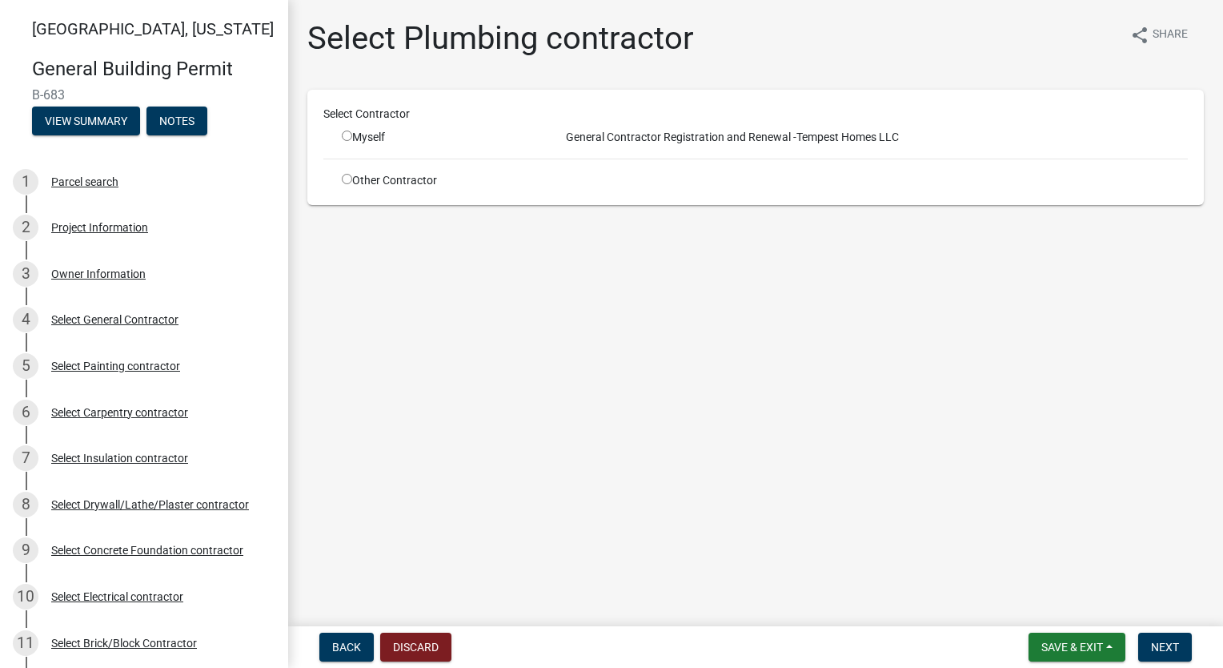
click at [339, 180] on div "Other Contractor" at bounding box center [439, 180] width 218 height 17
click at [346, 179] on input "radio" at bounding box center [347, 179] width 10 height 10
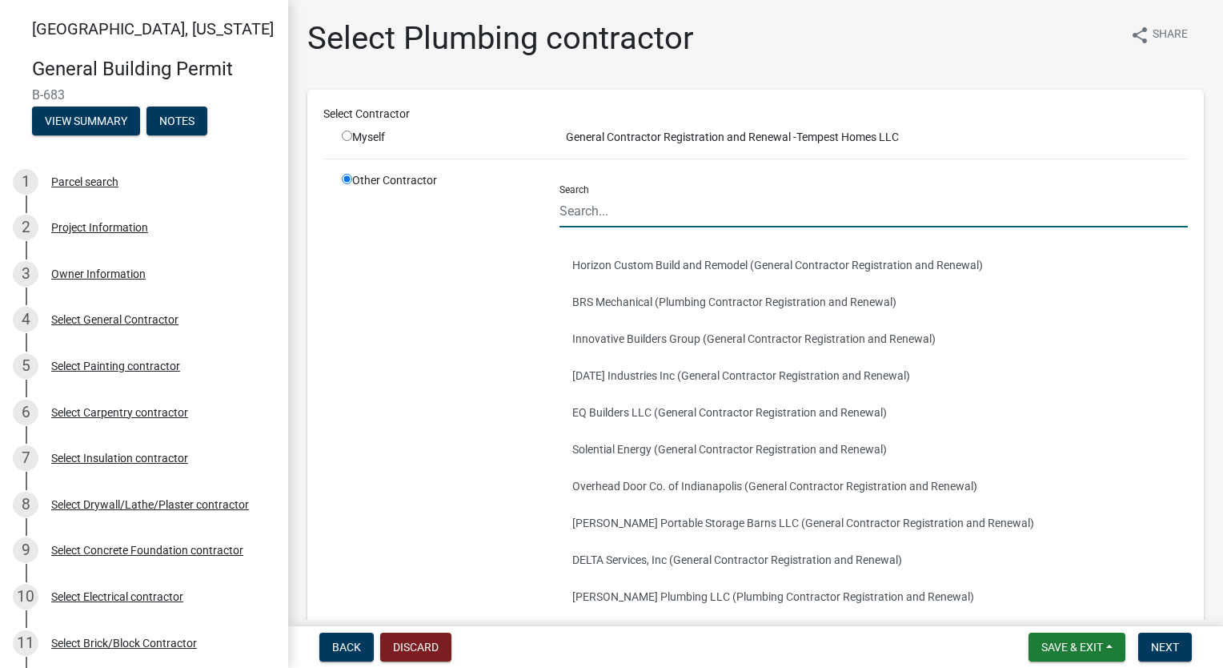
click at [632, 210] on input "Search" at bounding box center [874, 211] width 628 height 33
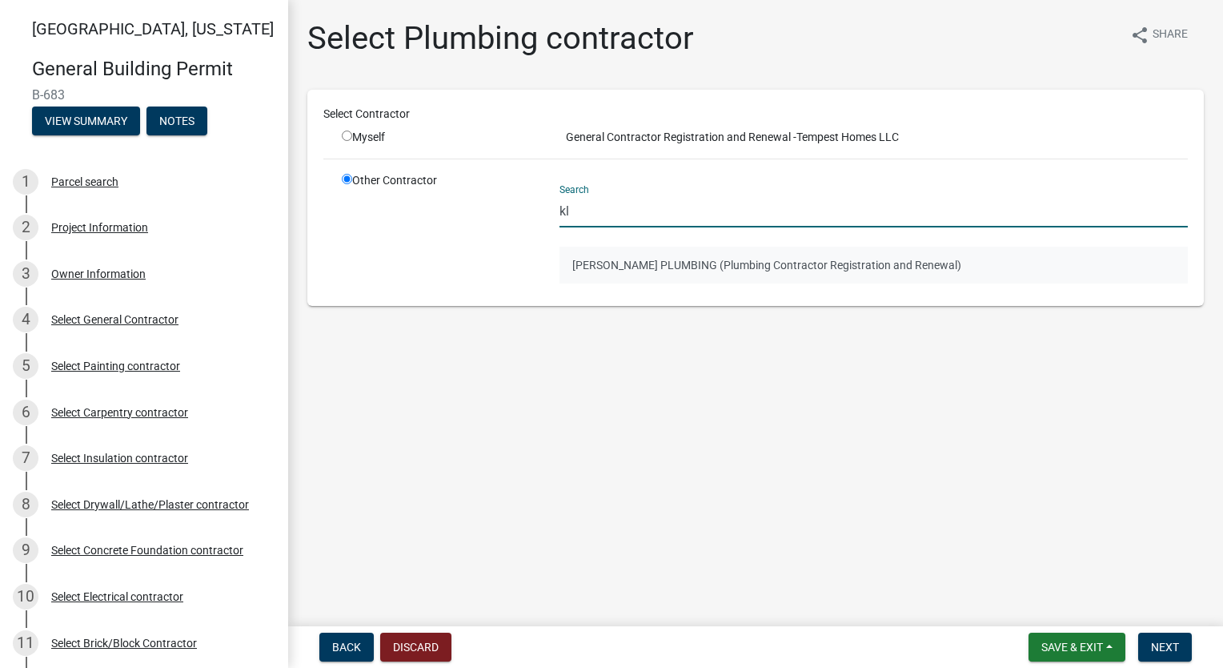
click at [684, 256] on button "[PERSON_NAME] PLUMBING (Plumbing Contractor Registration and Renewal)" at bounding box center [874, 265] width 628 height 37
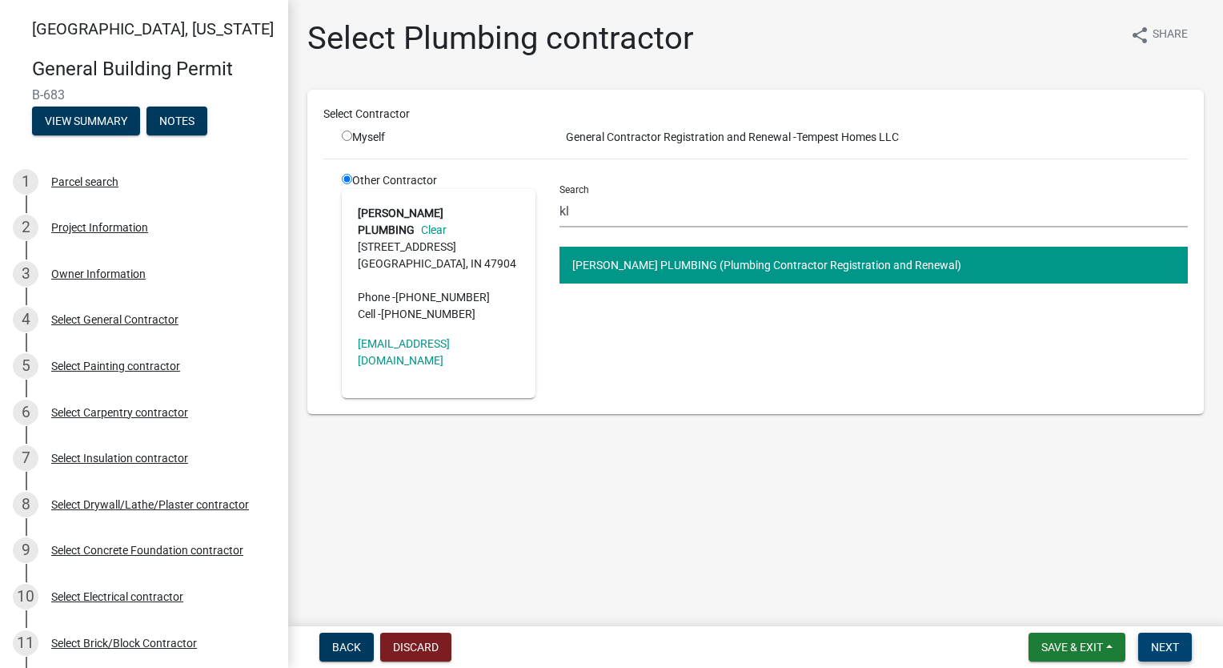
click at [1147, 642] on button "Next" at bounding box center [1165, 646] width 54 height 29
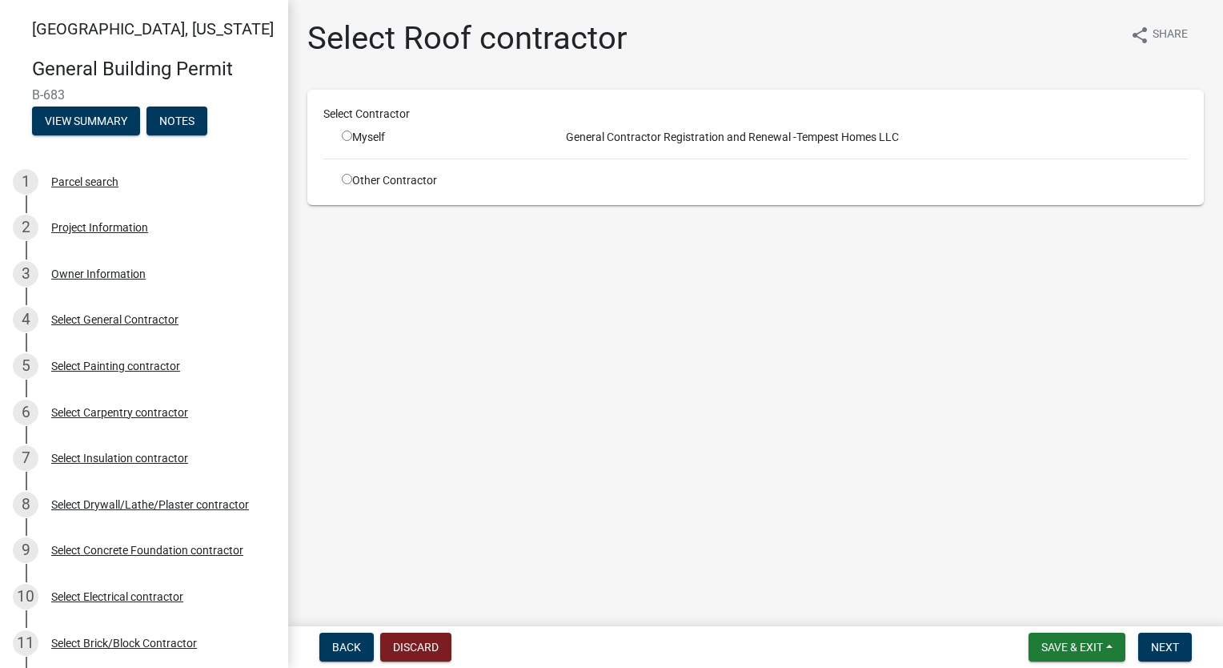
click at [347, 179] on input "radio" at bounding box center [347, 179] width 10 height 10
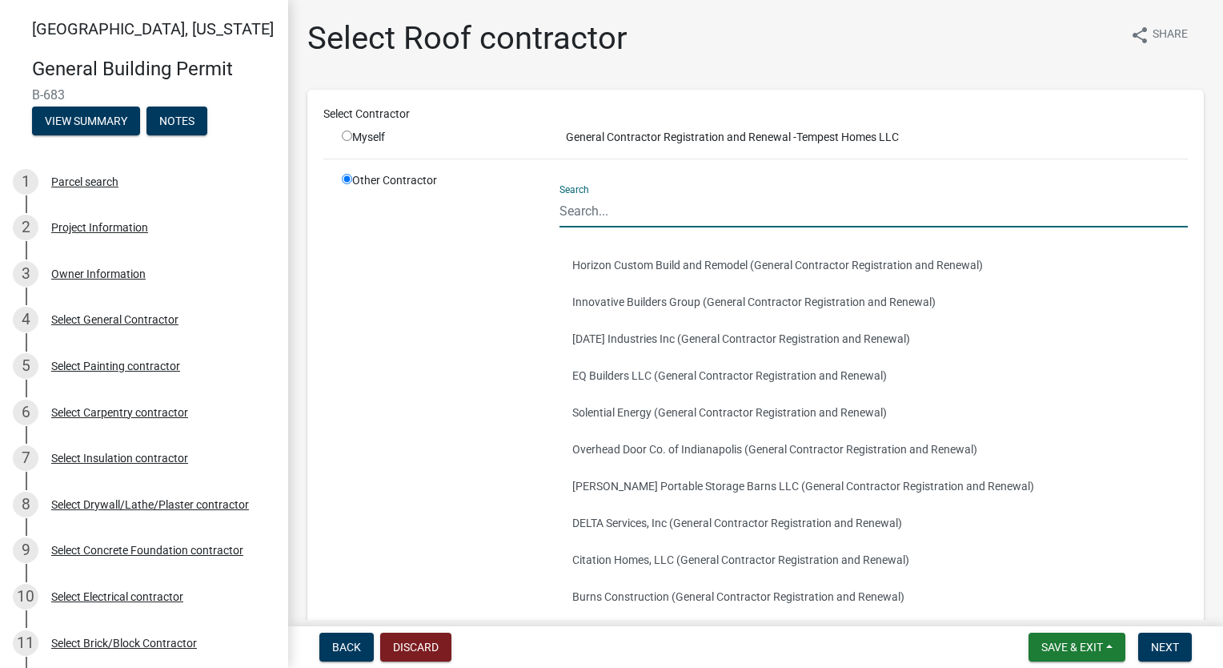
click at [592, 204] on input "Search" at bounding box center [874, 211] width 628 height 33
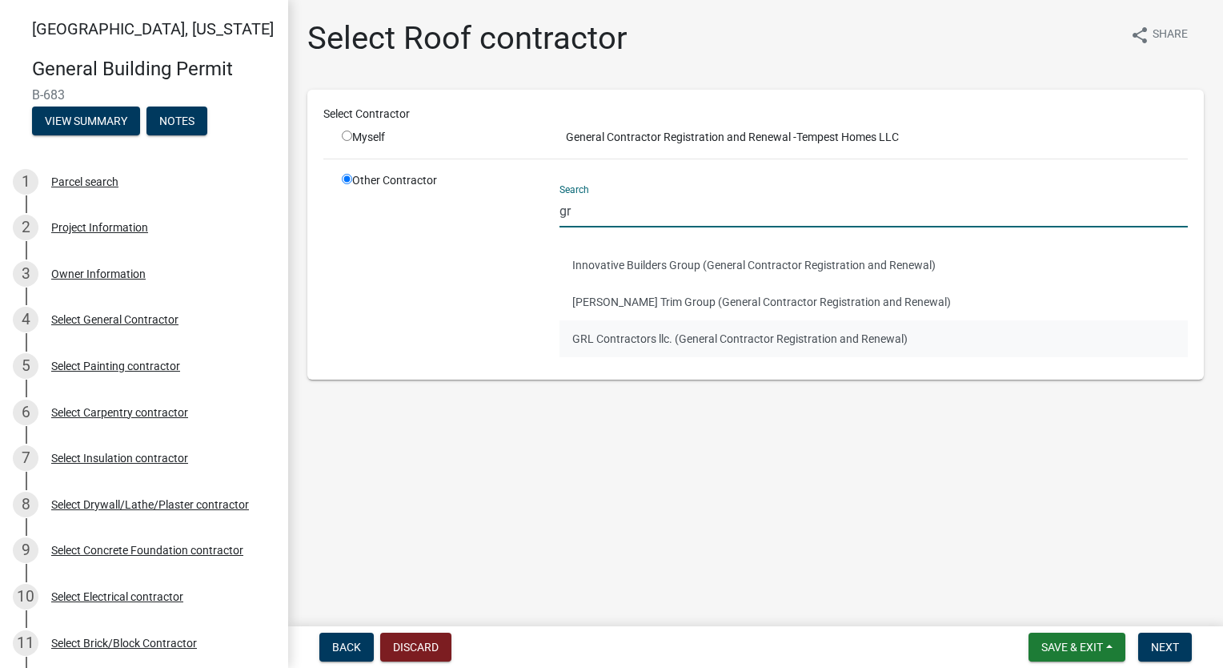
click at [650, 335] on button "GRL Contractors llc. (General Contractor Registration and Renewal)" at bounding box center [874, 338] width 628 height 37
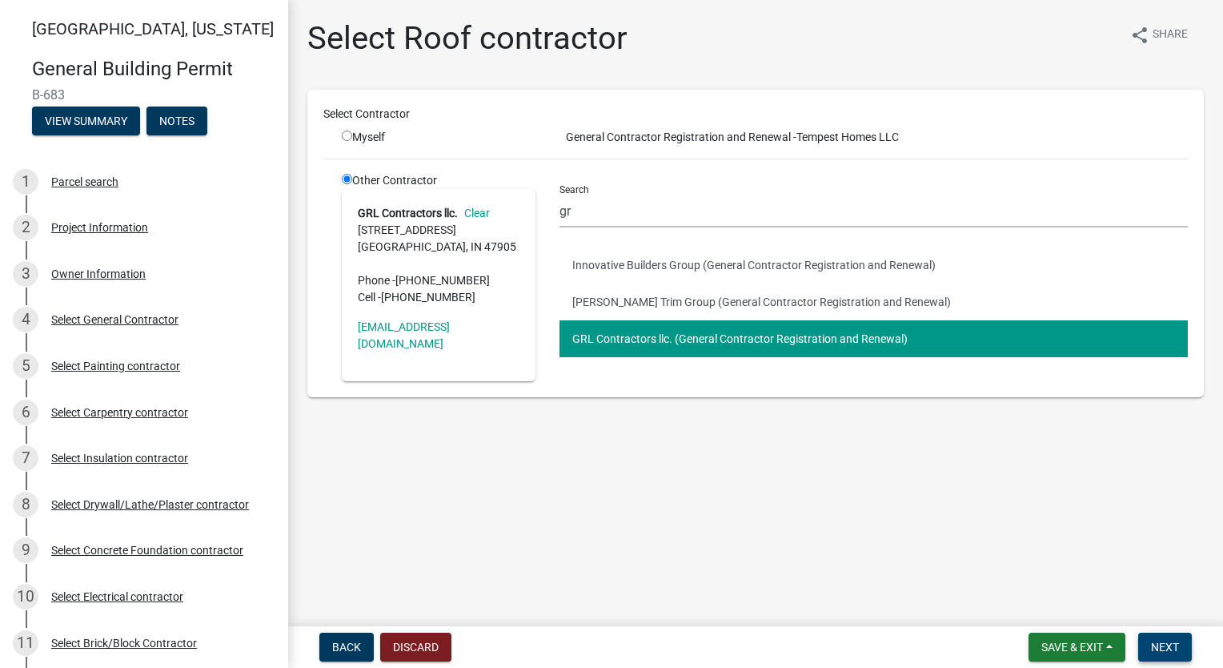
click at [1182, 646] on button "Next" at bounding box center [1165, 646] width 54 height 29
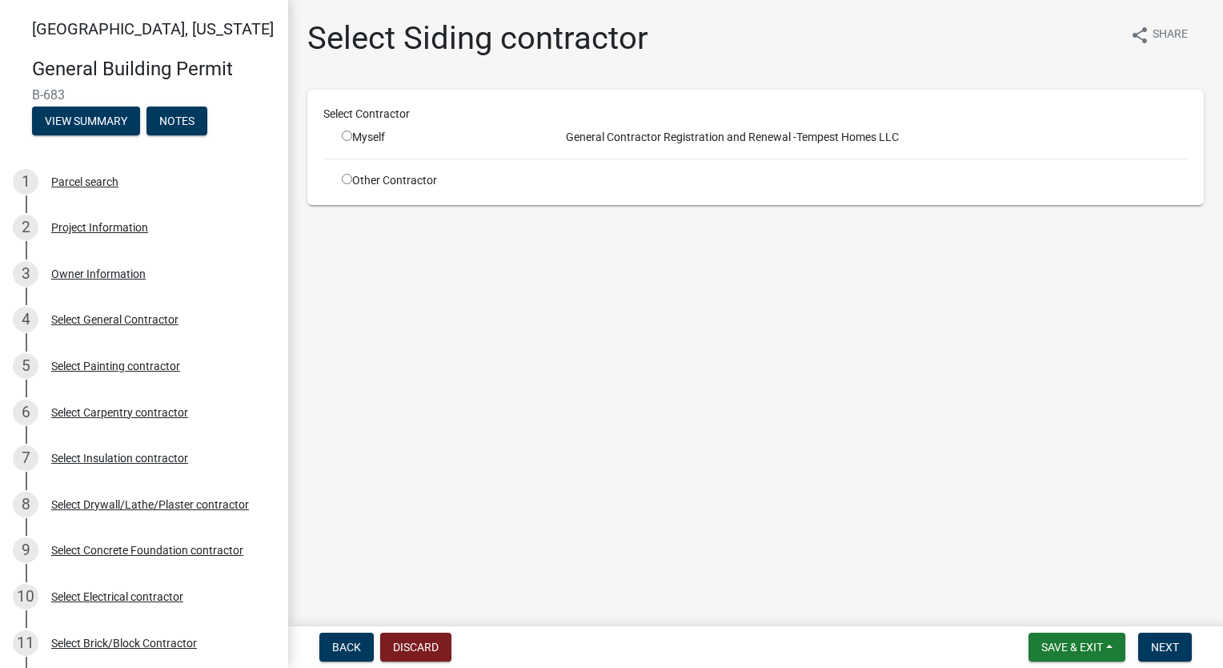
click at [346, 178] on input "radio" at bounding box center [347, 179] width 10 height 10
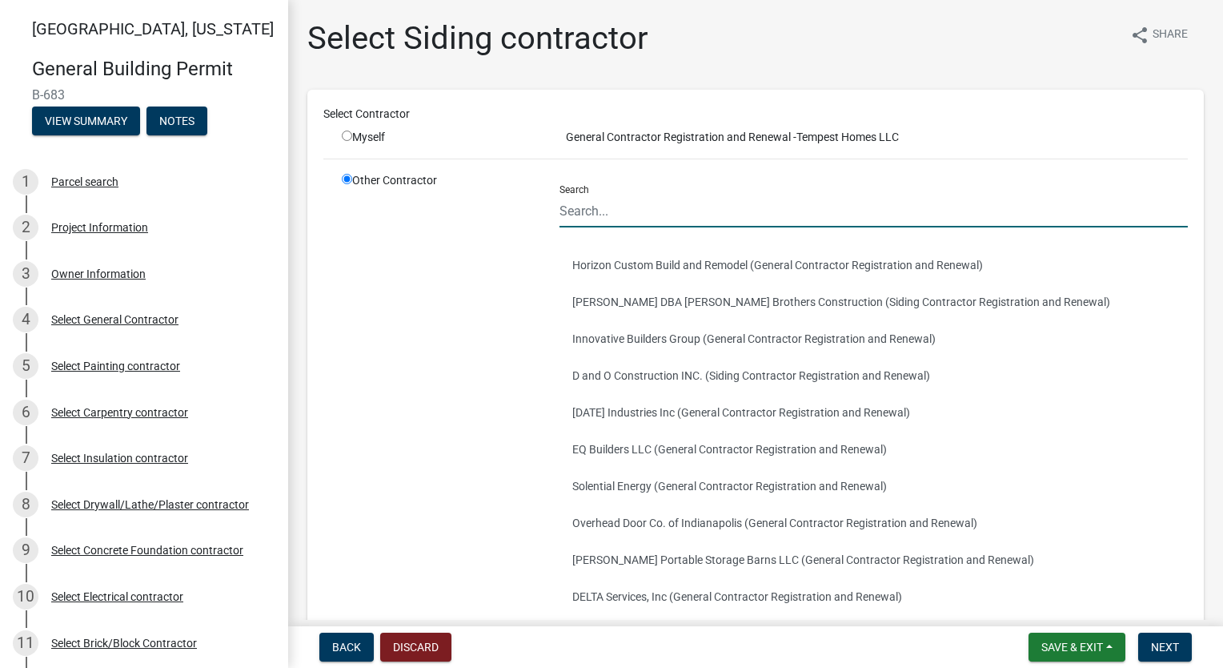
click at [696, 207] on input "Search" at bounding box center [874, 211] width 628 height 33
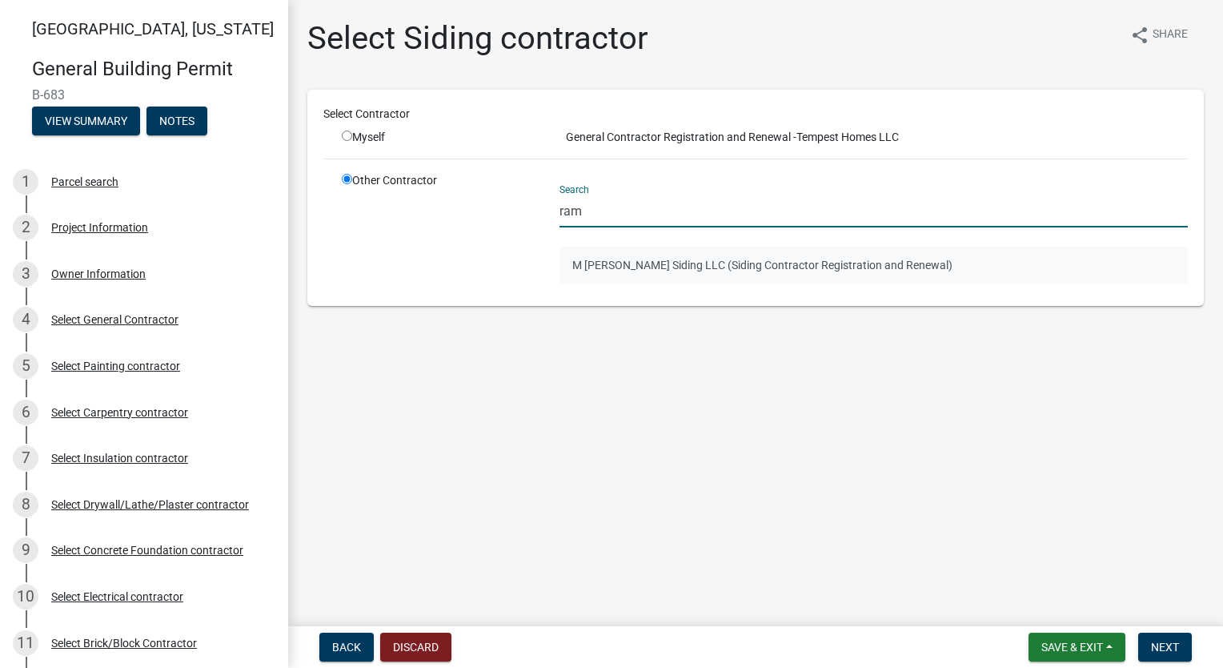
click at [663, 266] on button "M [PERSON_NAME] Siding LLC (Siding Contractor Registration and Renewal)" at bounding box center [874, 265] width 628 height 37
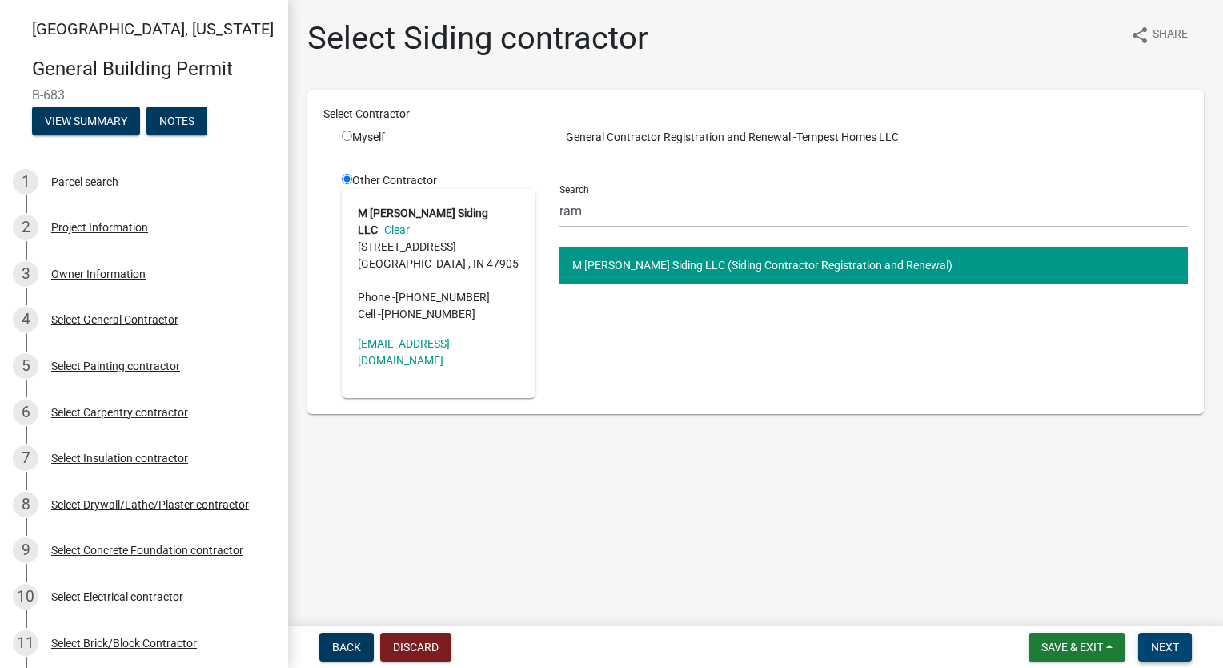
click at [1177, 638] on button "Next" at bounding box center [1165, 646] width 54 height 29
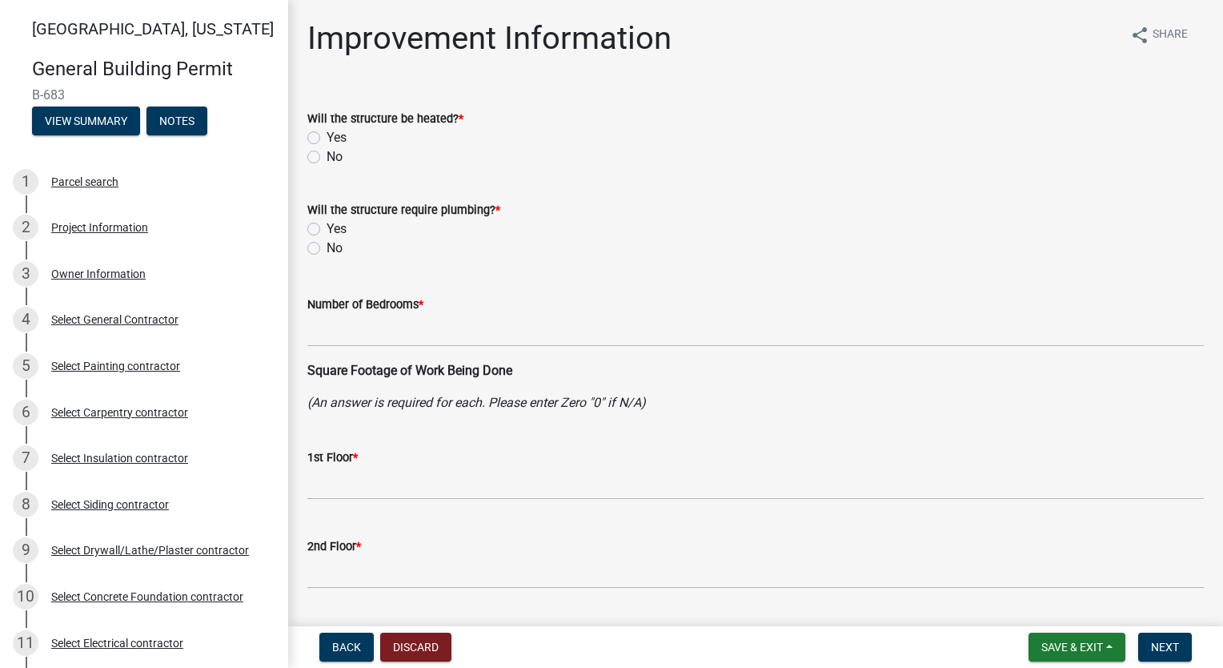
click at [327, 139] on label "Yes" at bounding box center [337, 137] width 20 height 19
click at [327, 138] on input "Yes" at bounding box center [332, 133] width 10 height 10
click at [327, 225] on label "Yes" at bounding box center [337, 228] width 20 height 19
click at [327, 225] on input "Yes" at bounding box center [332, 224] width 10 height 10
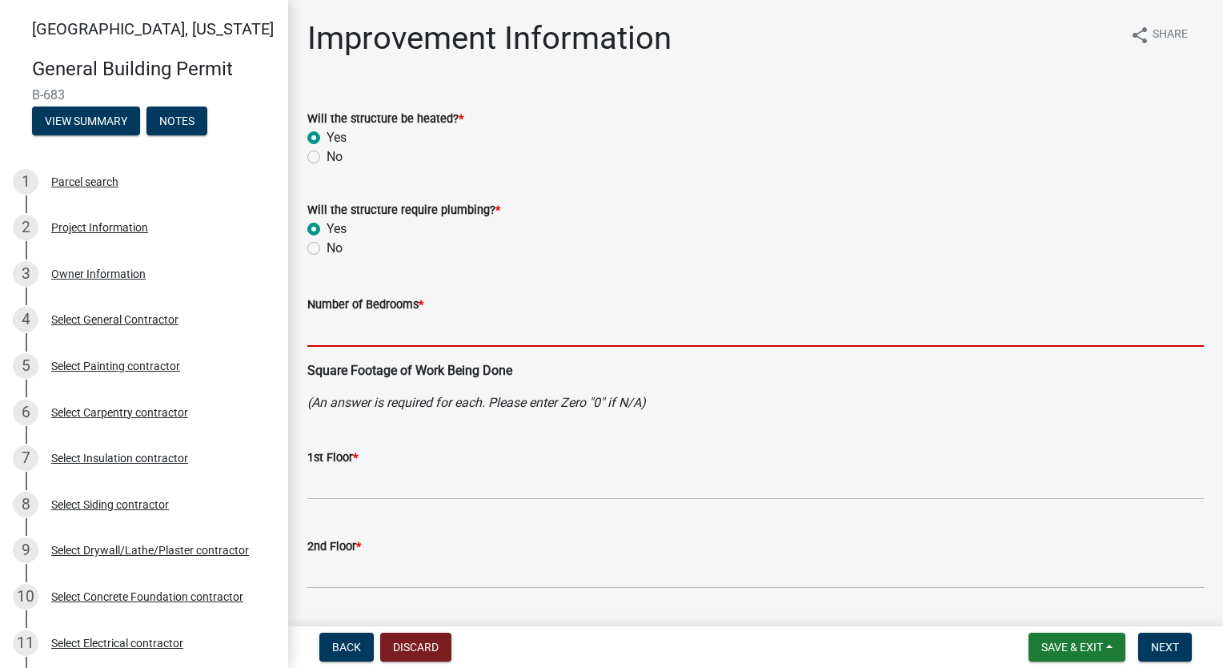
click at [435, 320] on input "text" at bounding box center [755, 330] width 897 height 33
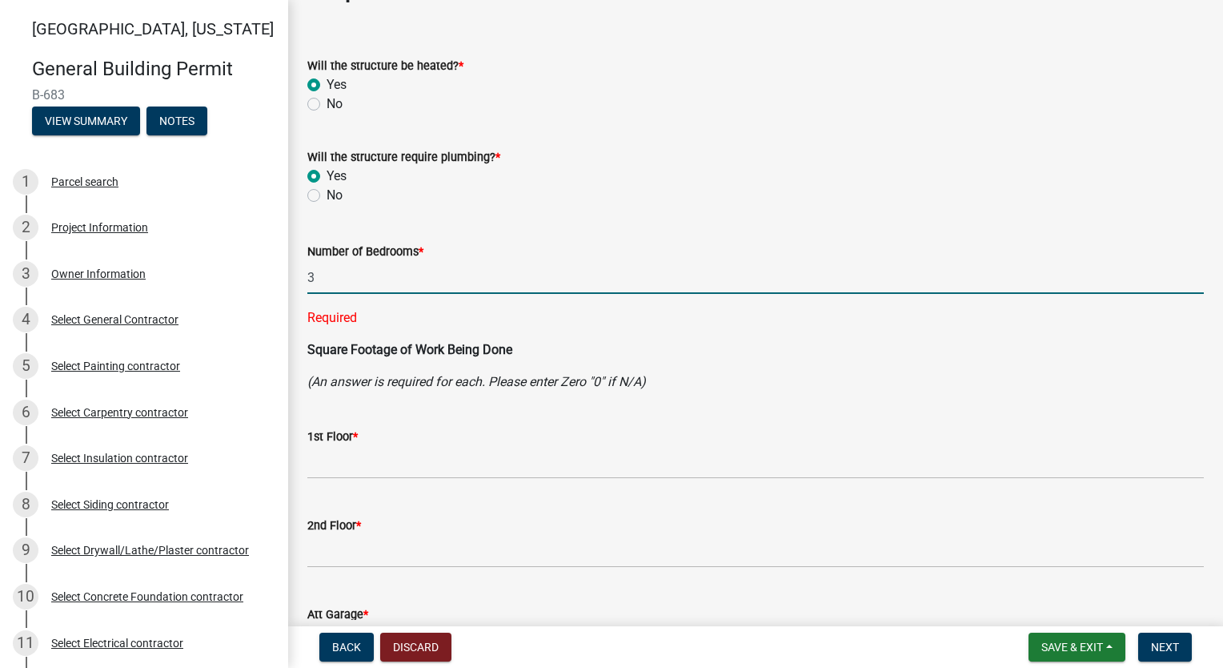
scroll to position [160, 0]
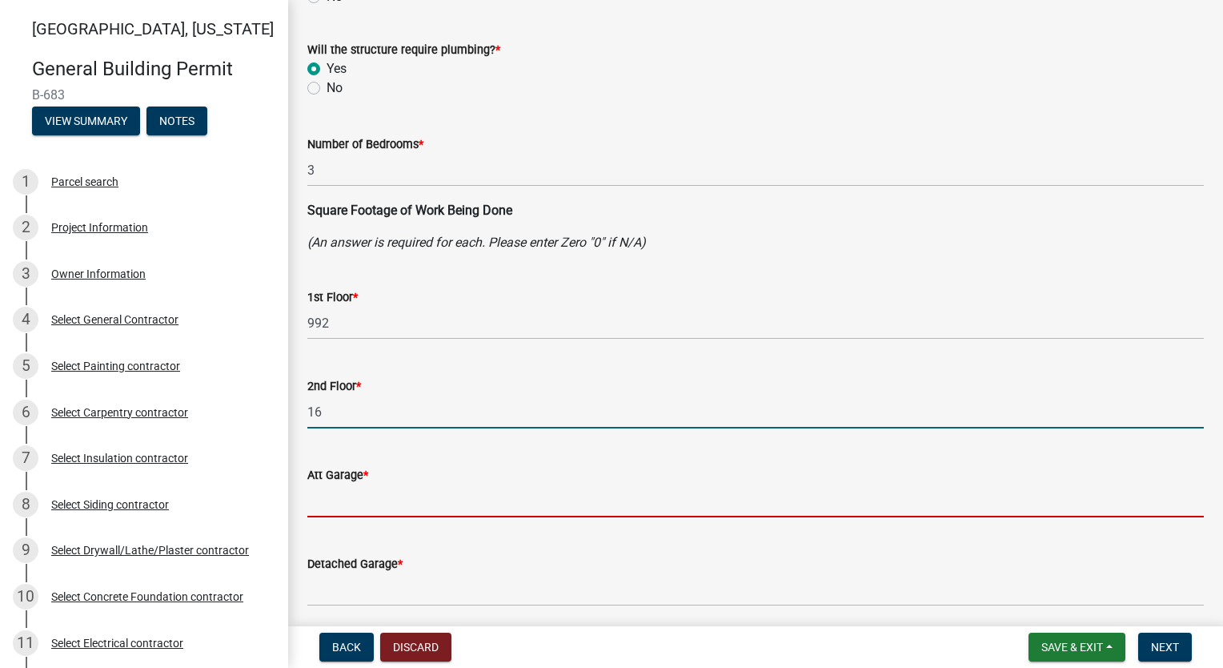
click at [393, 404] on input "16" at bounding box center [755, 411] width 897 height 33
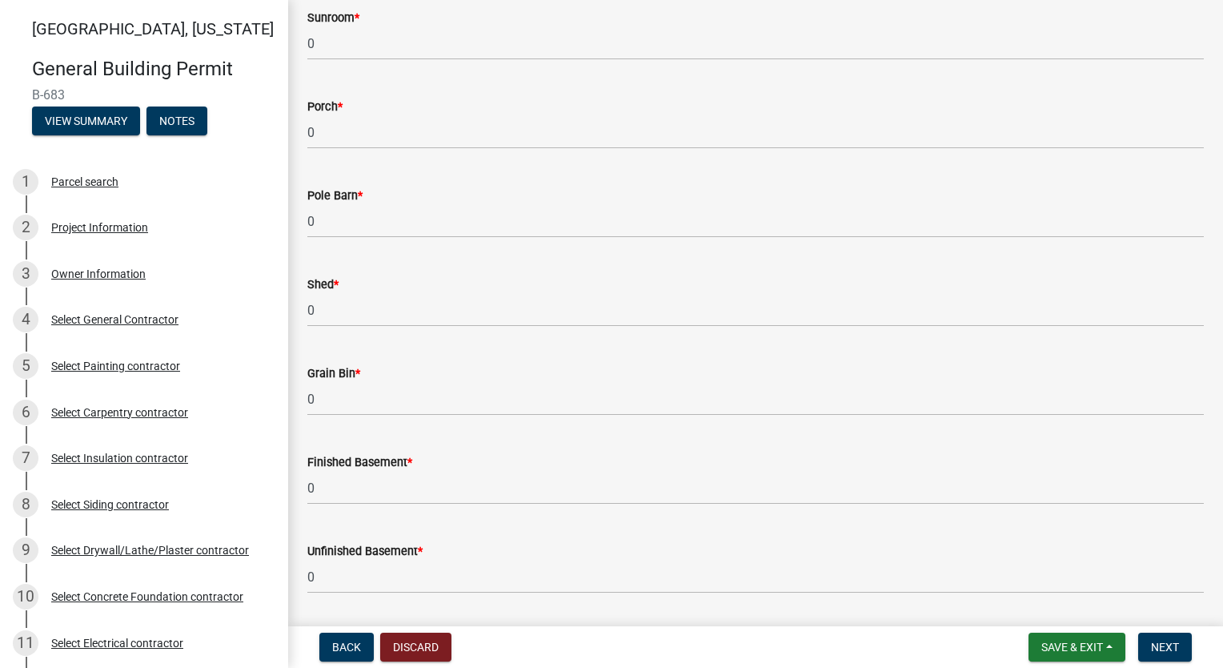
scroll to position [1239, 0]
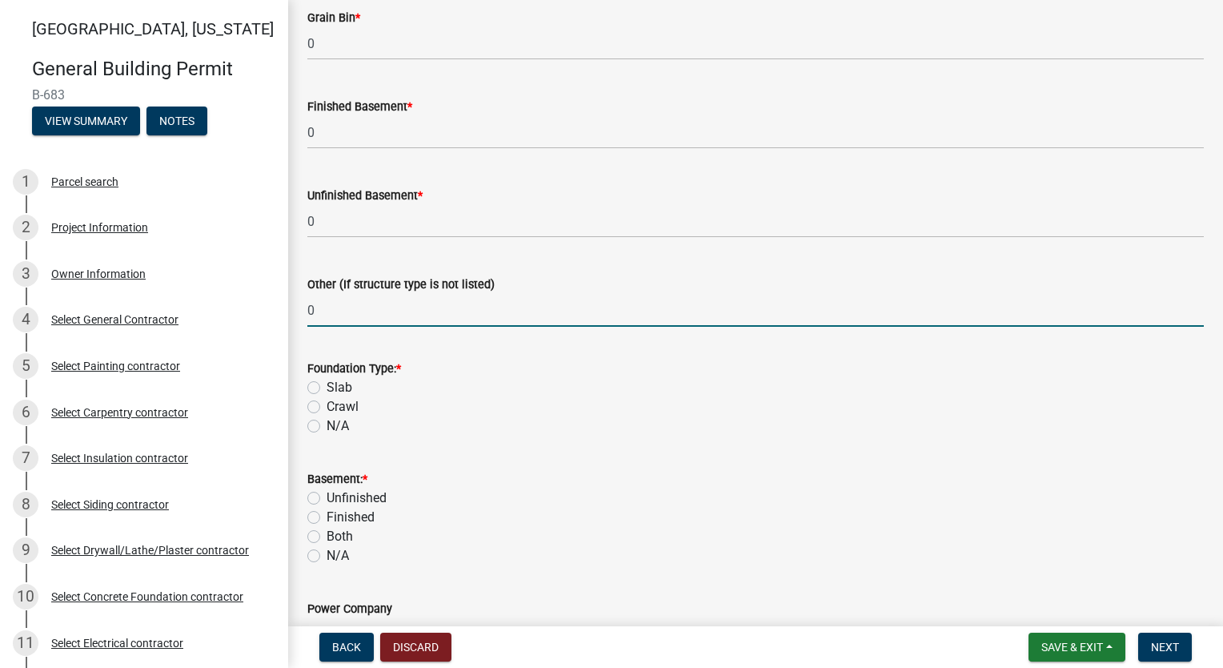
click at [327, 387] on label "Slab" at bounding box center [340, 387] width 26 height 19
click at [327, 387] on input "Slab" at bounding box center [332, 383] width 10 height 10
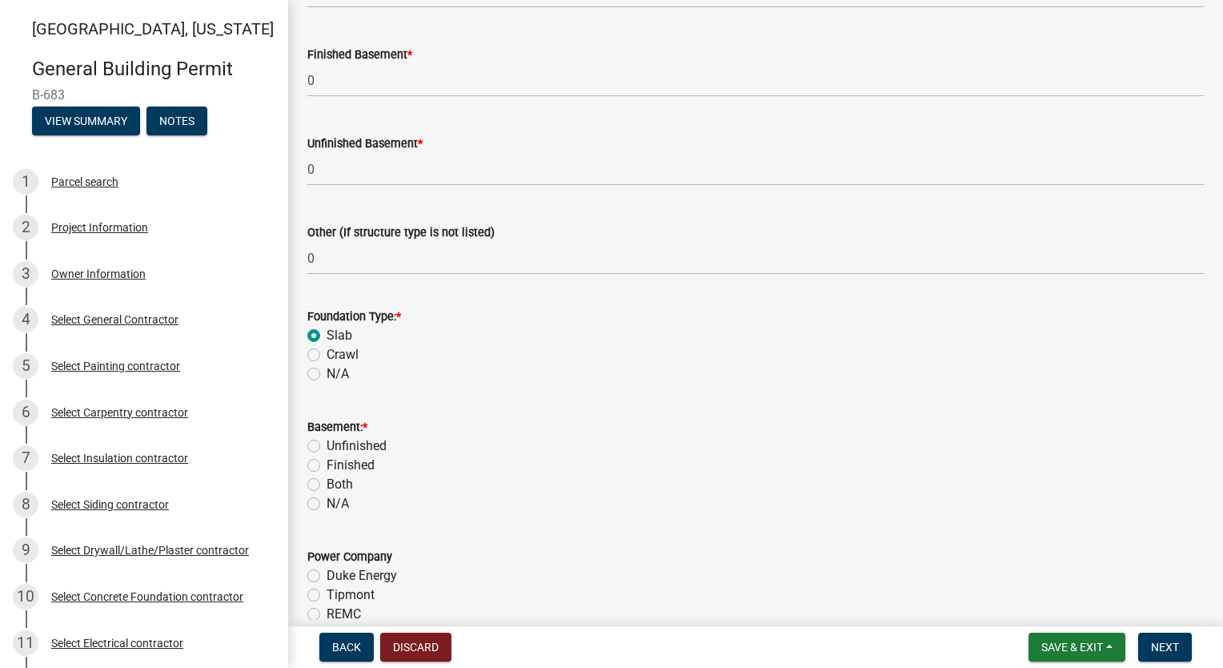
scroll to position [1319, 0]
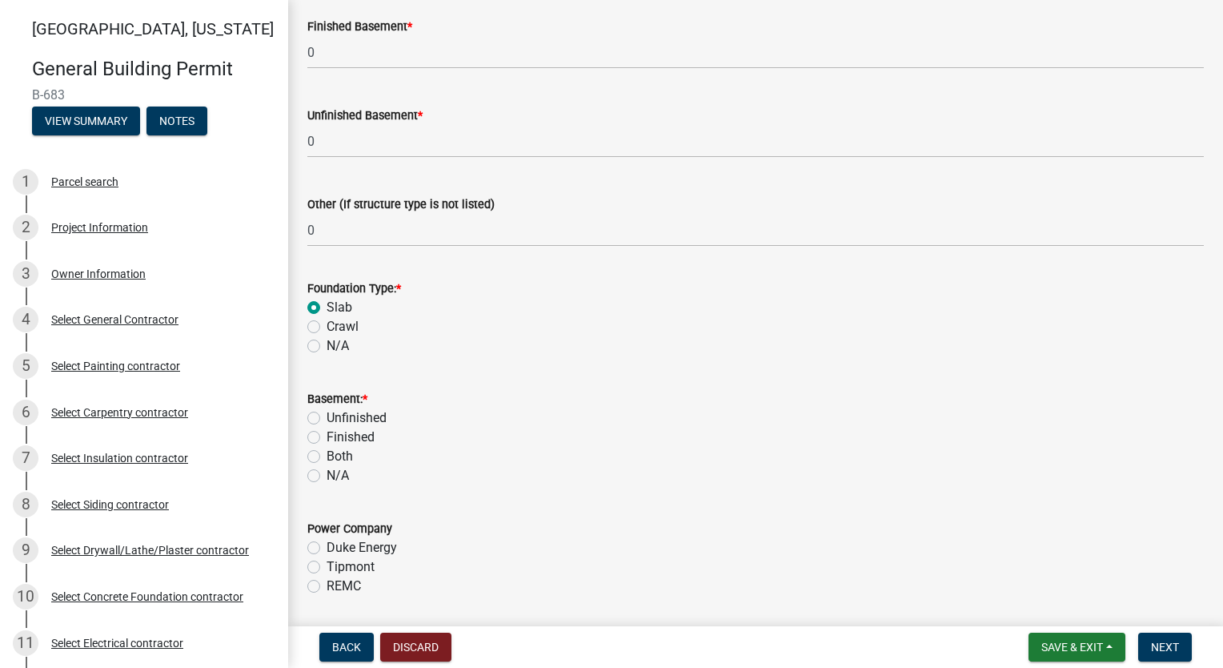
click at [327, 479] on label "N/A" at bounding box center [338, 475] width 22 height 19
click at [327, 476] on input "N/A" at bounding box center [332, 471] width 10 height 10
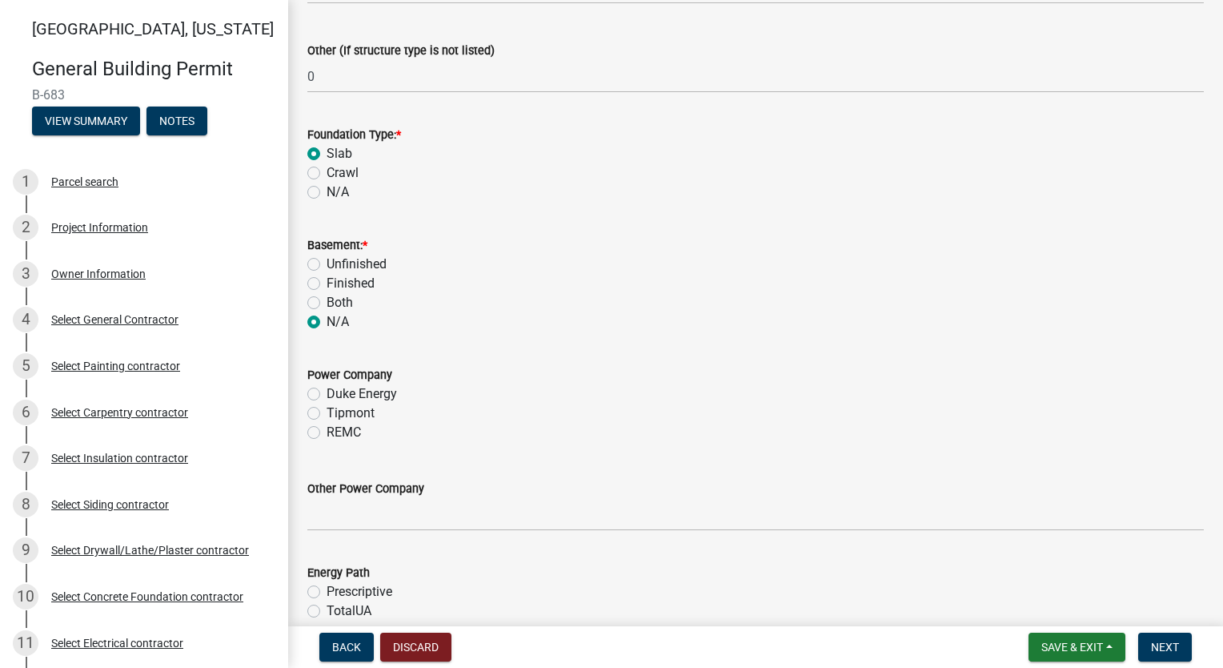
scroll to position [1479, 0]
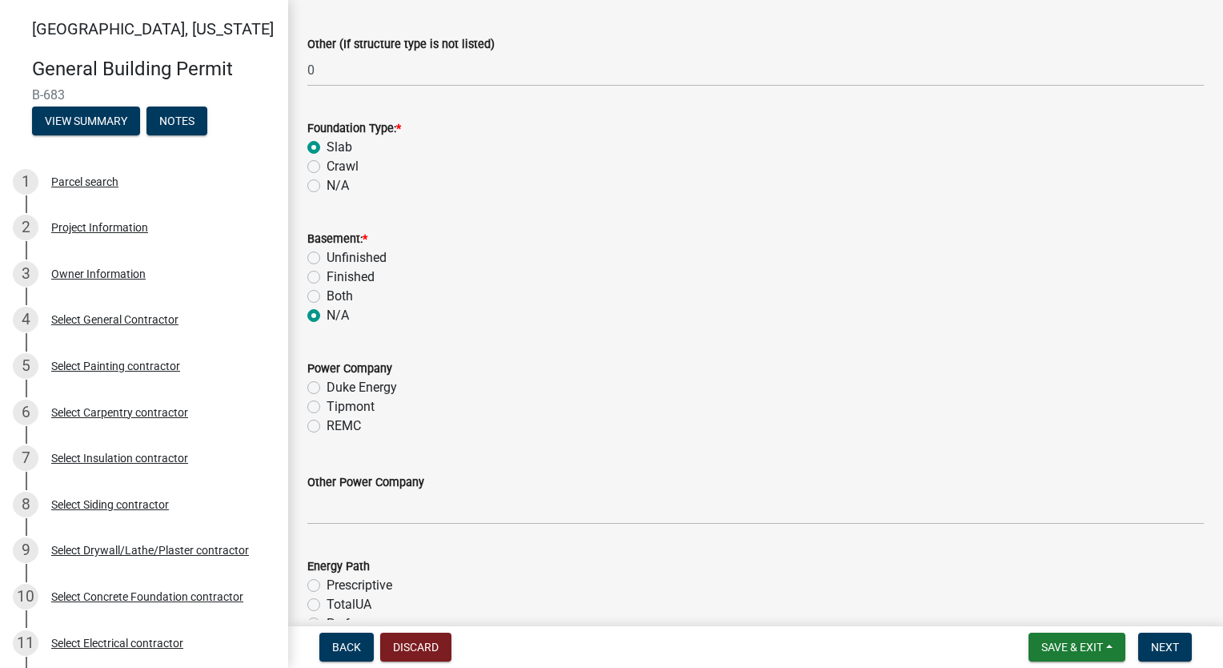
click at [327, 407] on label "Tipmont" at bounding box center [351, 406] width 48 height 19
click at [327, 407] on input "Tipmont" at bounding box center [332, 402] width 10 height 10
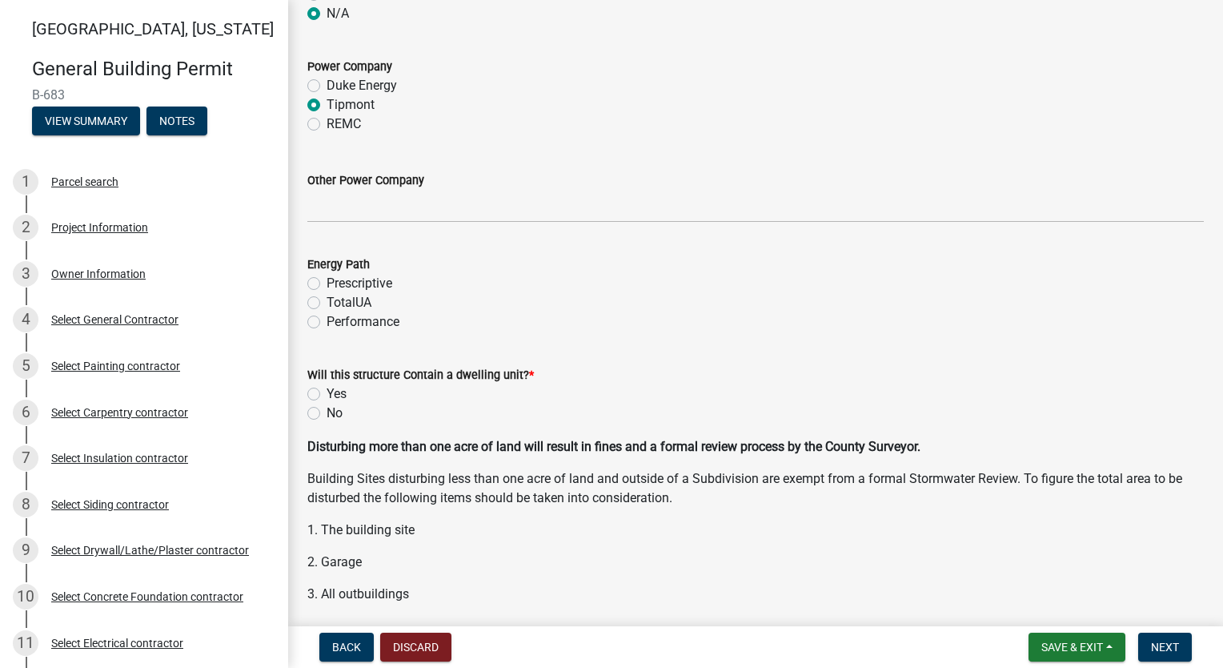
scroll to position [1799, 0]
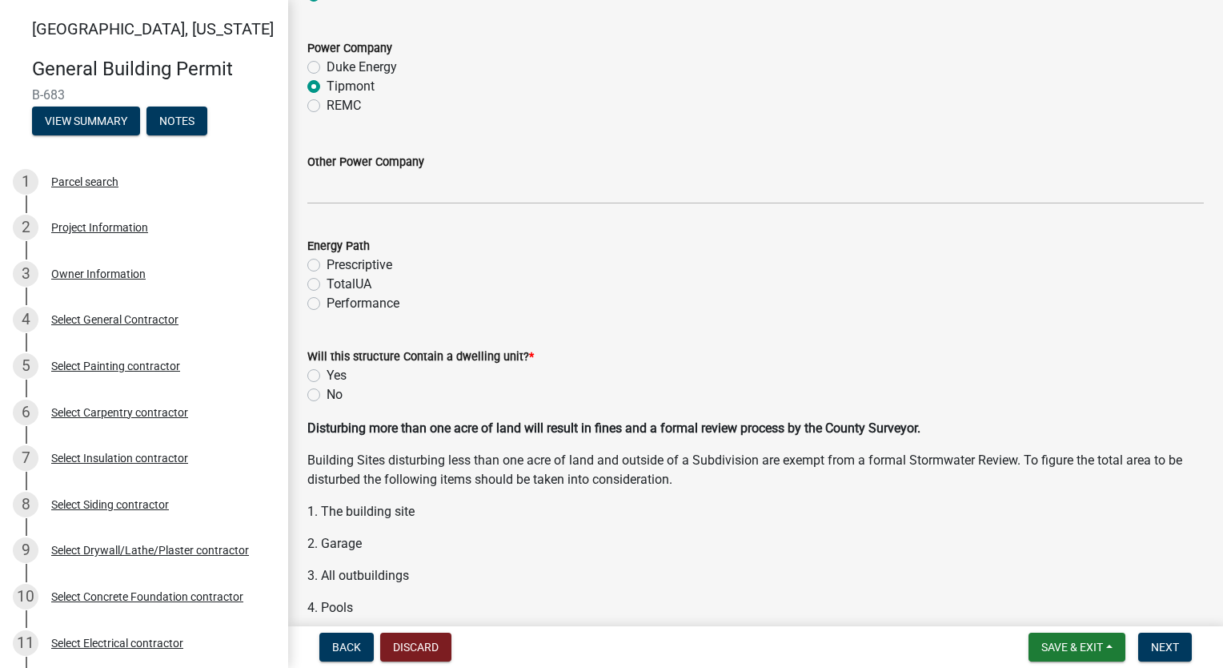
click at [327, 307] on label "Performance" at bounding box center [363, 303] width 73 height 19
click at [327, 304] on input "Performance" at bounding box center [332, 299] width 10 height 10
click at [327, 374] on label "Yes" at bounding box center [337, 375] width 20 height 19
click at [327, 374] on input "Yes" at bounding box center [332, 371] width 10 height 10
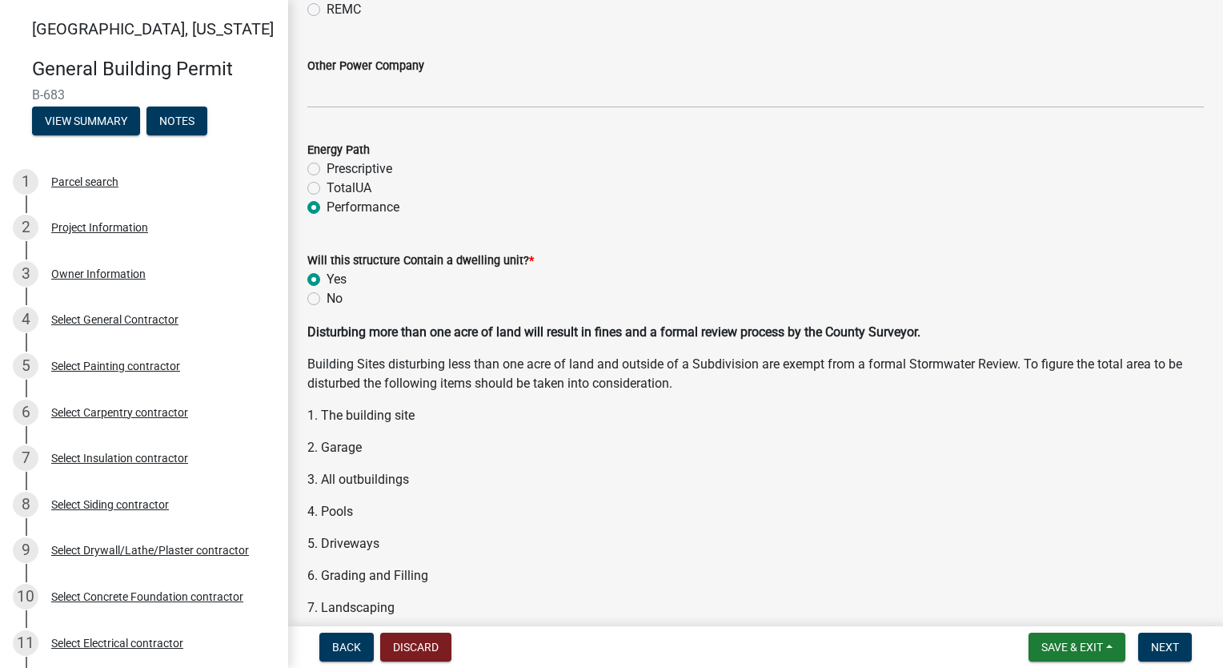
scroll to position [2123, 0]
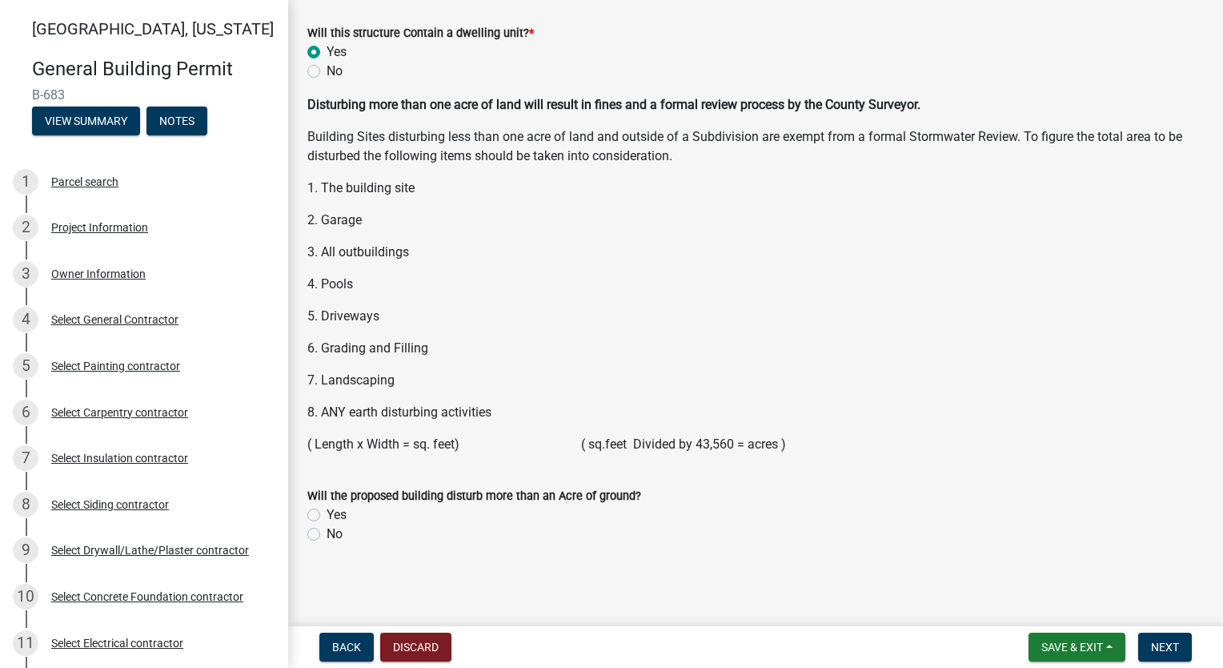
click at [327, 534] on label "No" at bounding box center [335, 533] width 16 height 19
click at [327, 534] on input "No" at bounding box center [332, 529] width 10 height 10
click at [1153, 646] on span "Next" at bounding box center [1165, 646] width 28 height 13
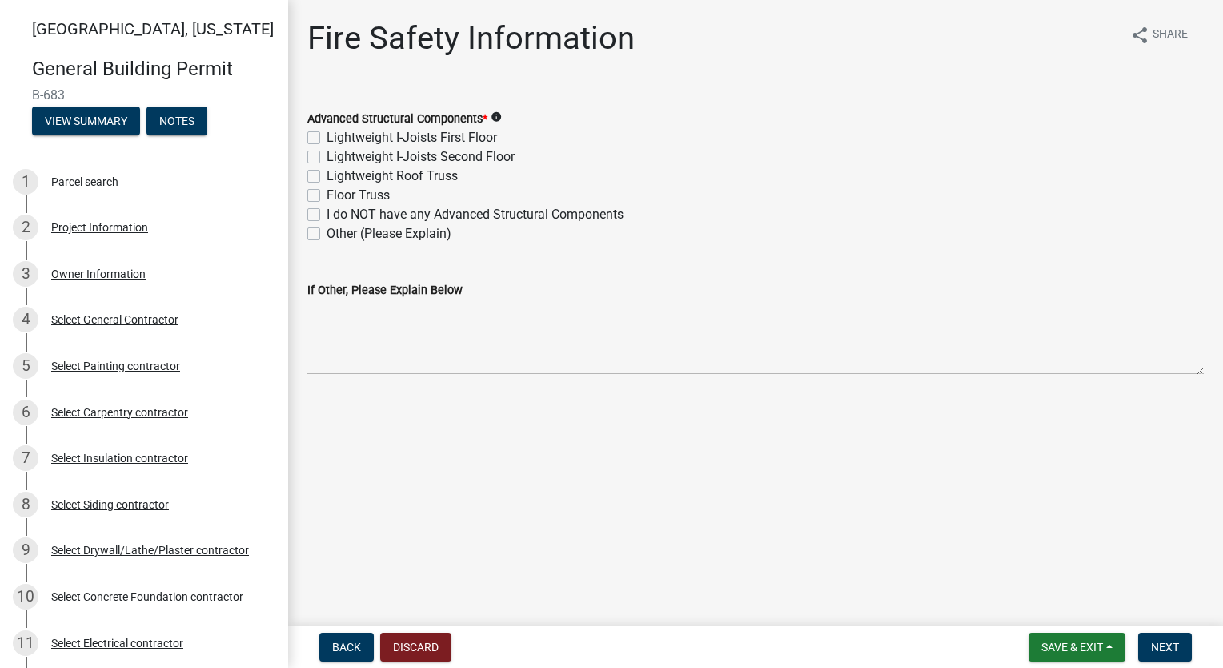
click at [327, 175] on label "Lightweight Roof Truss" at bounding box center [392, 175] width 131 height 19
click at [327, 175] on input "Lightweight Roof Truss" at bounding box center [332, 171] width 10 height 10
click at [327, 199] on label "Floor Truss" at bounding box center [358, 195] width 63 height 19
click at [327, 196] on input "Floor Truss" at bounding box center [332, 191] width 10 height 10
click at [1159, 650] on span "Next" at bounding box center [1165, 646] width 28 height 13
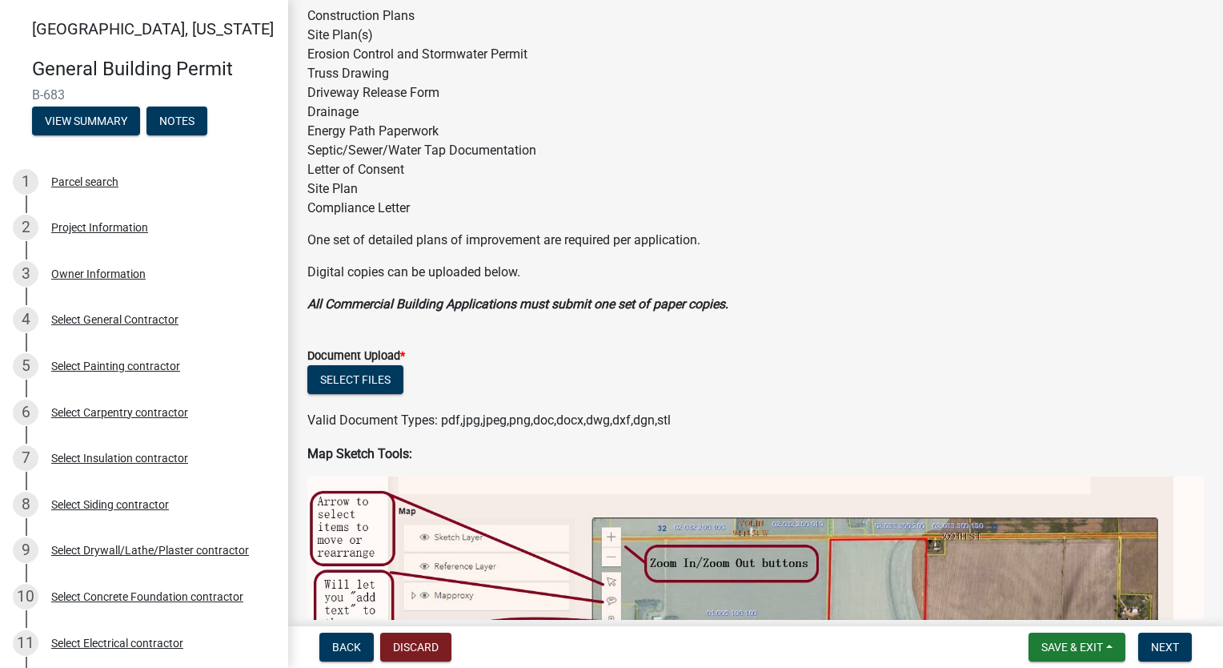
scroll to position [240, 0]
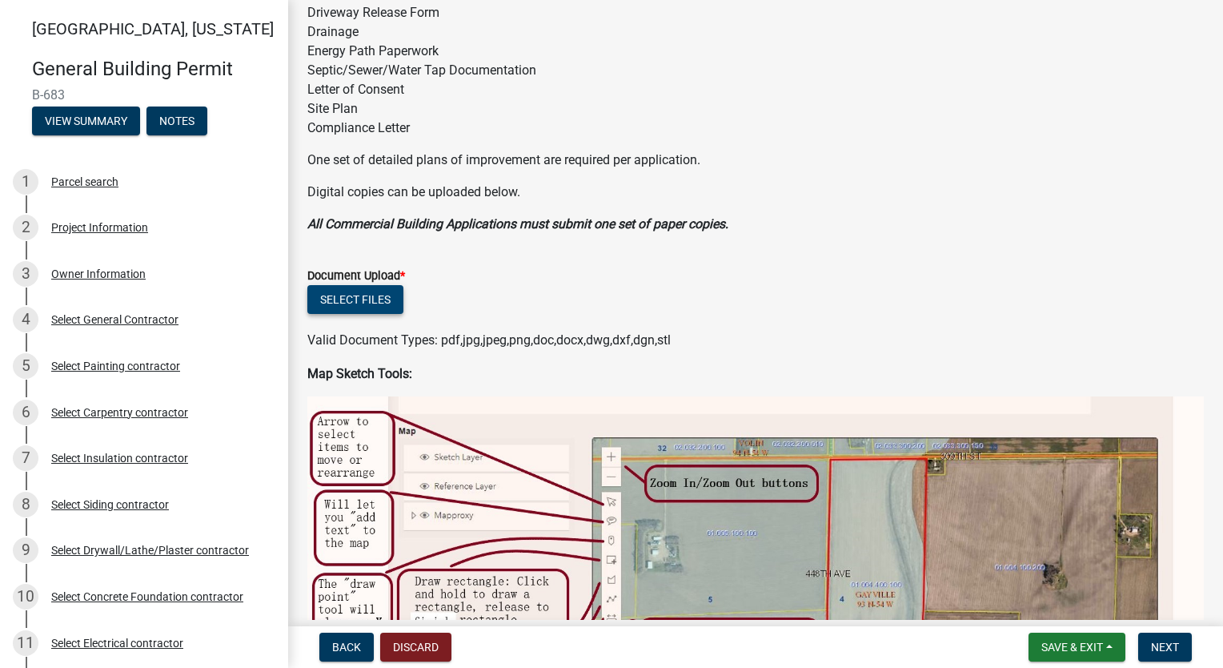
click at [368, 295] on button "Select files" at bounding box center [355, 299] width 96 height 29
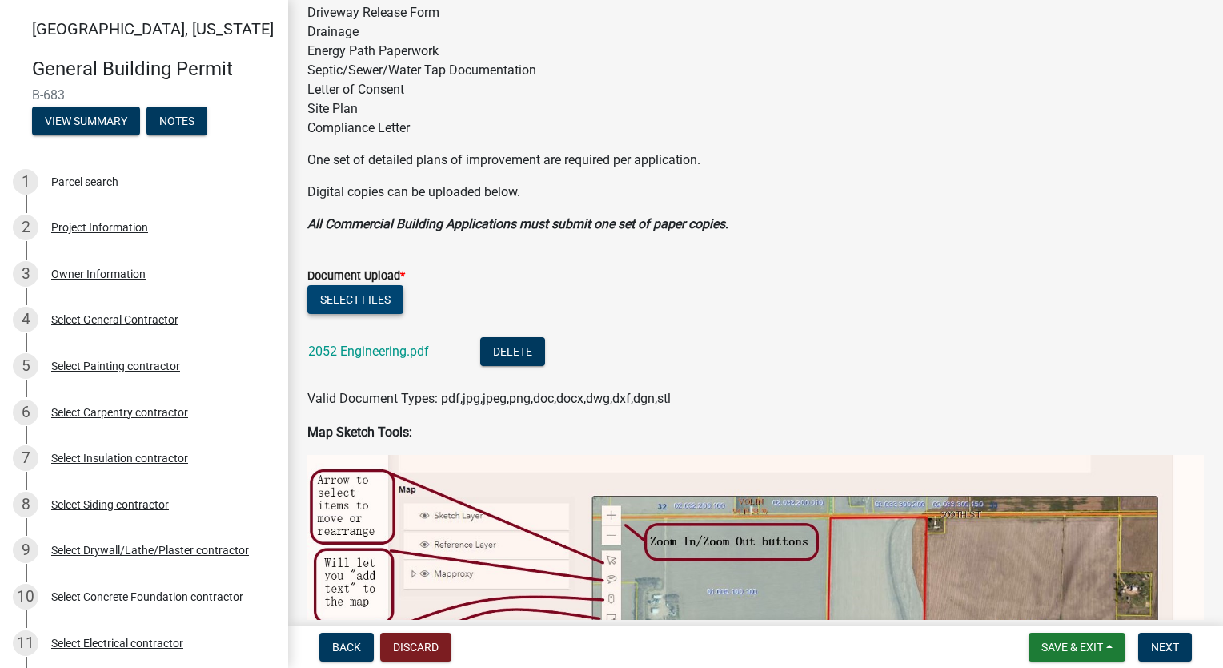
click at [362, 288] on button "Select files" at bounding box center [355, 299] width 96 height 29
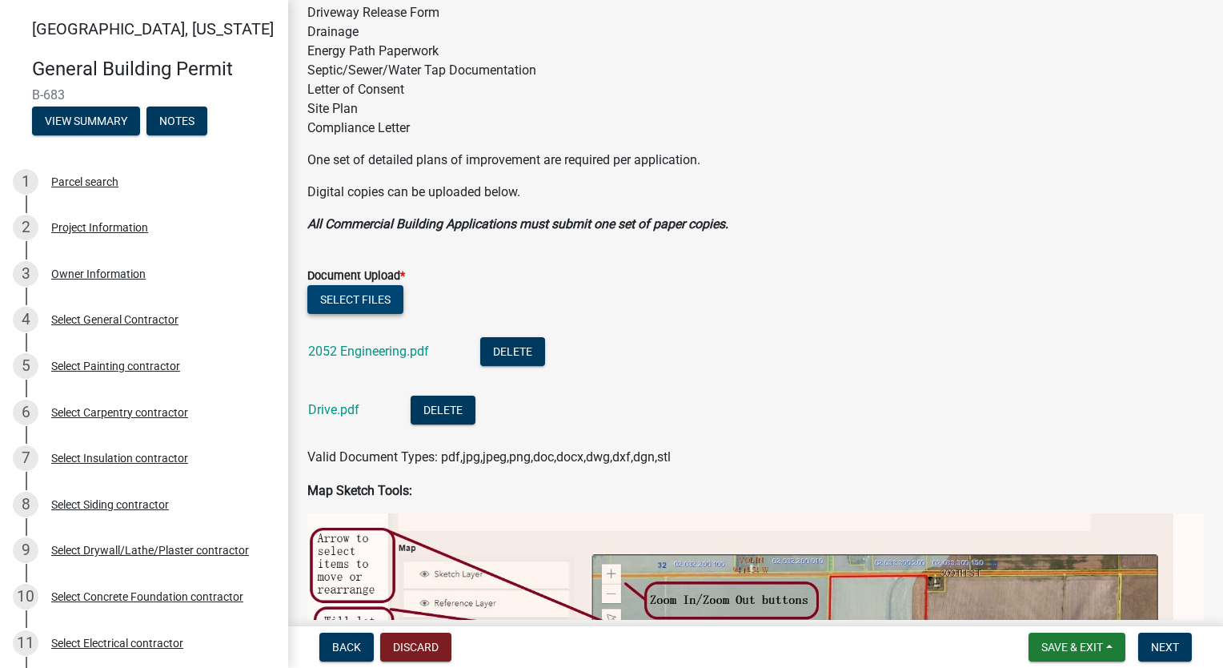
click at [343, 287] on button "Select files" at bounding box center [355, 299] width 96 height 29
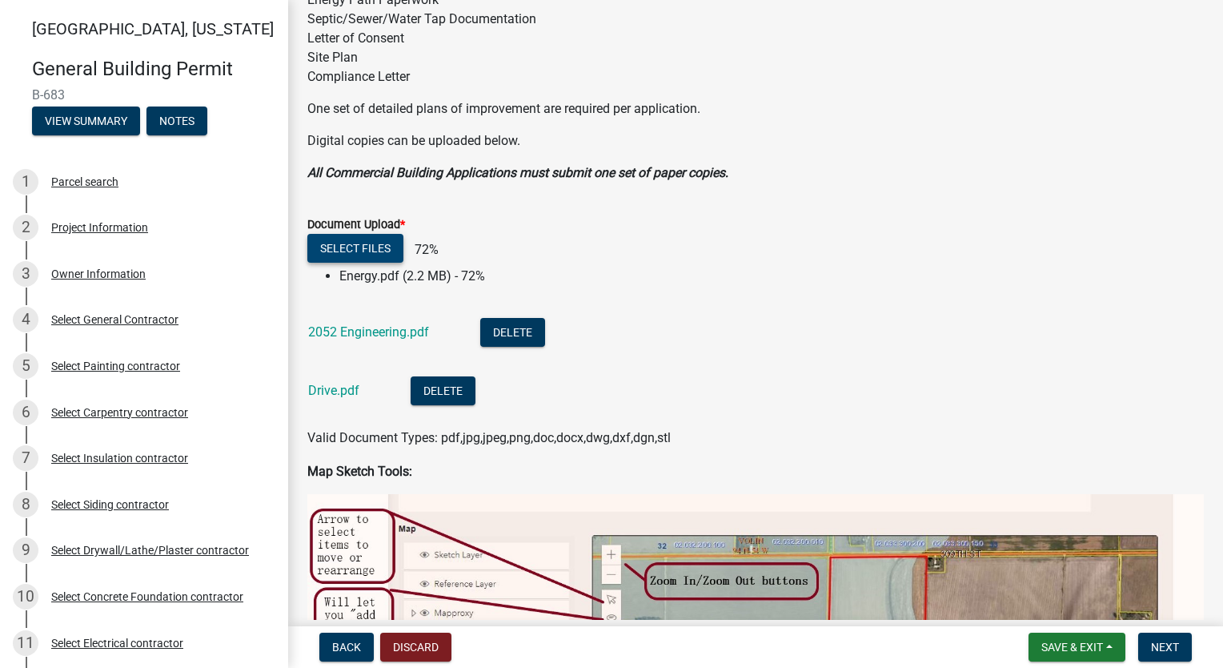
scroll to position [320, 0]
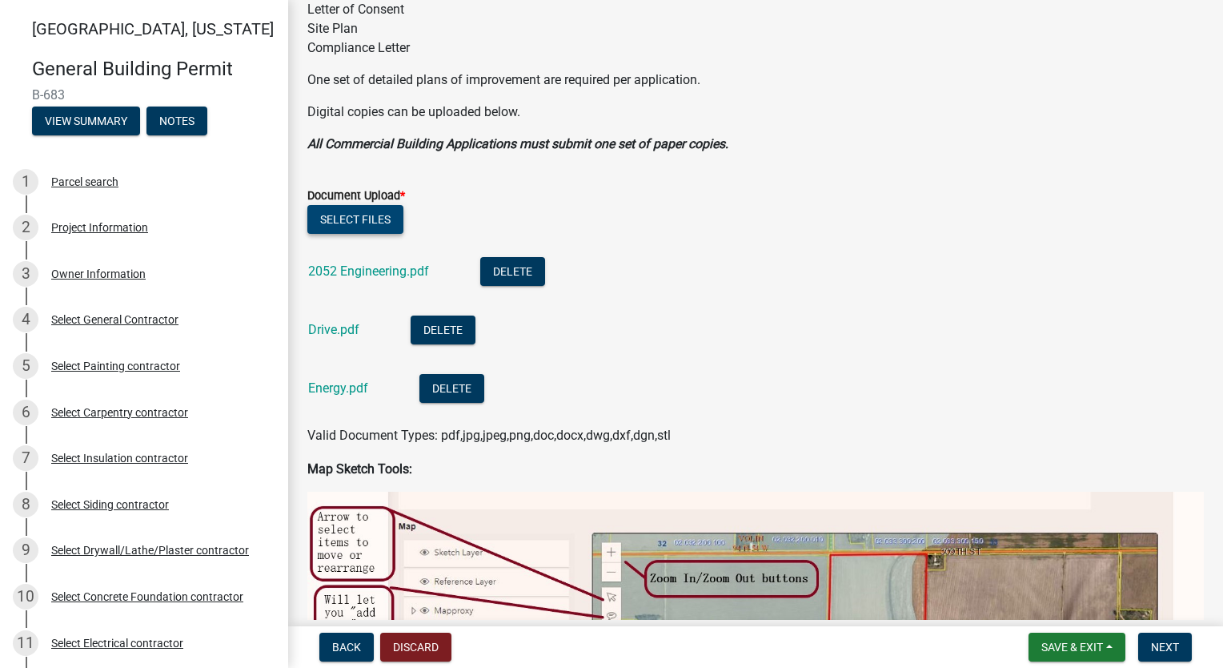
click at [351, 223] on button "Select files" at bounding box center [355, 219] width 96 height 29
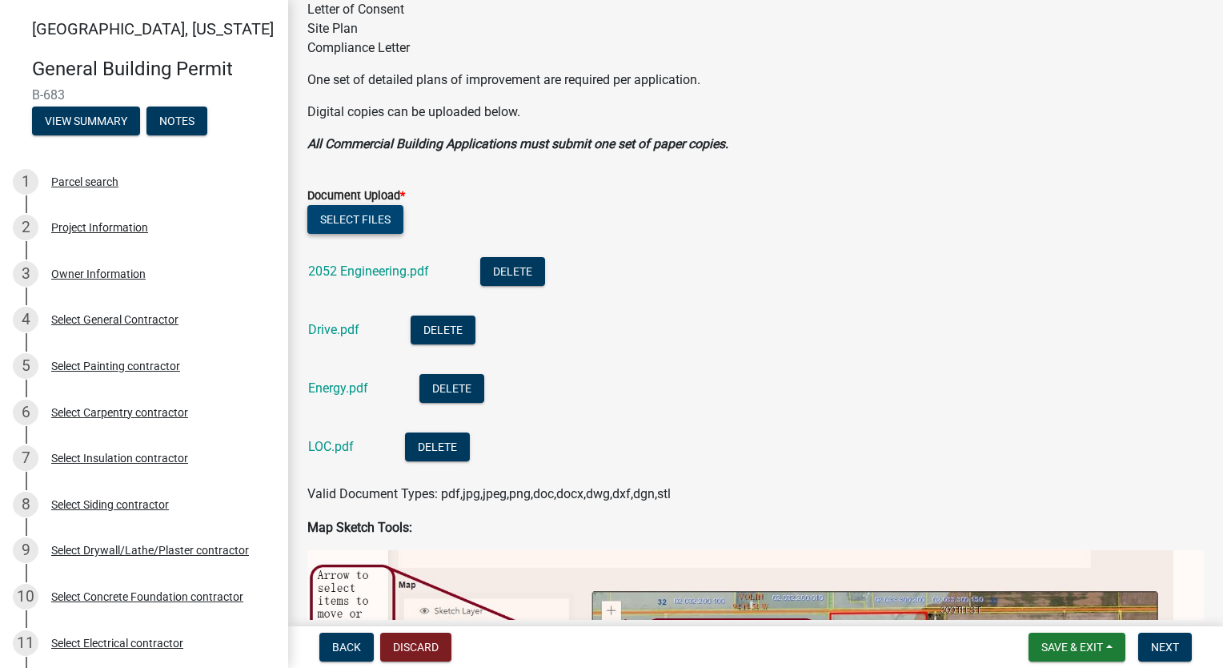
scroll to position [400, 0]
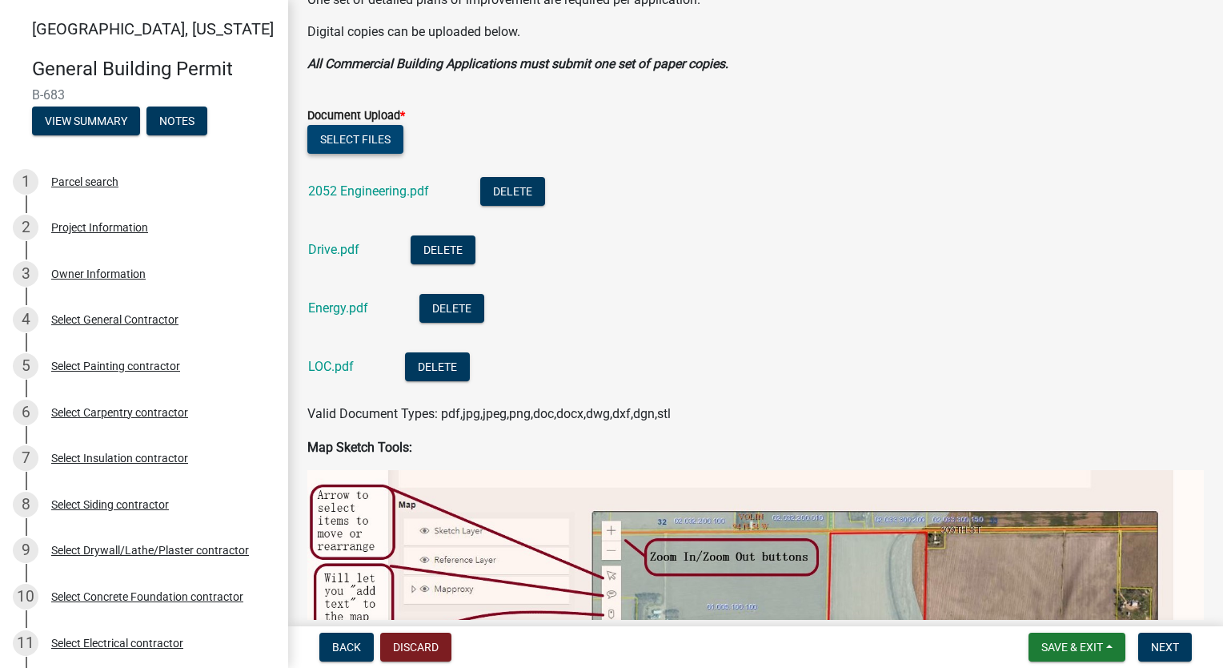
click at [383, 136] on button "Select files" at bounding box center [355, 139] width 96 height 29
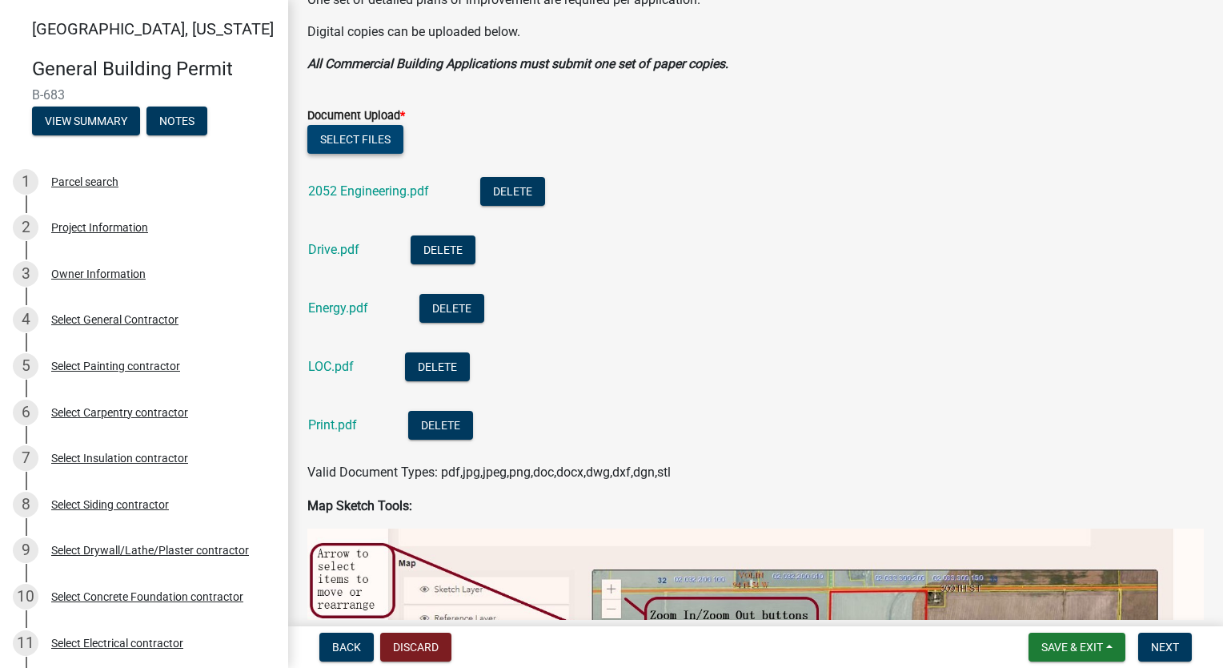
click at [375, 138] on button "Select files" at bounding box center [355, 139] width 96 height 29
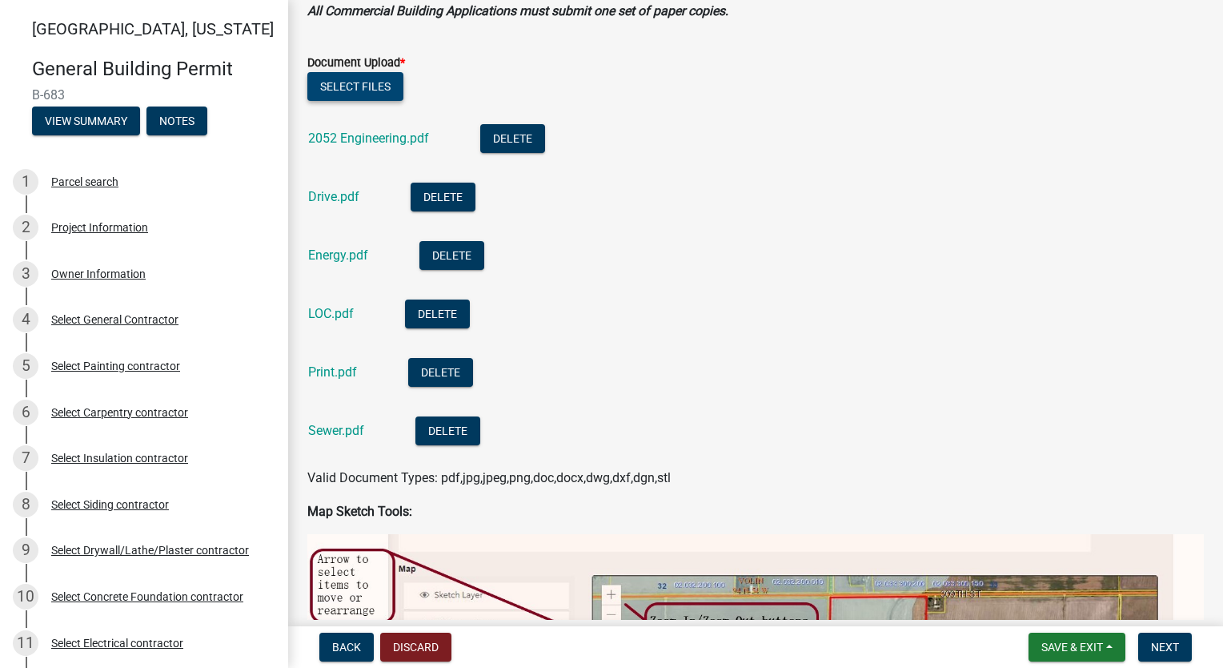
scroll to position [480, 0]
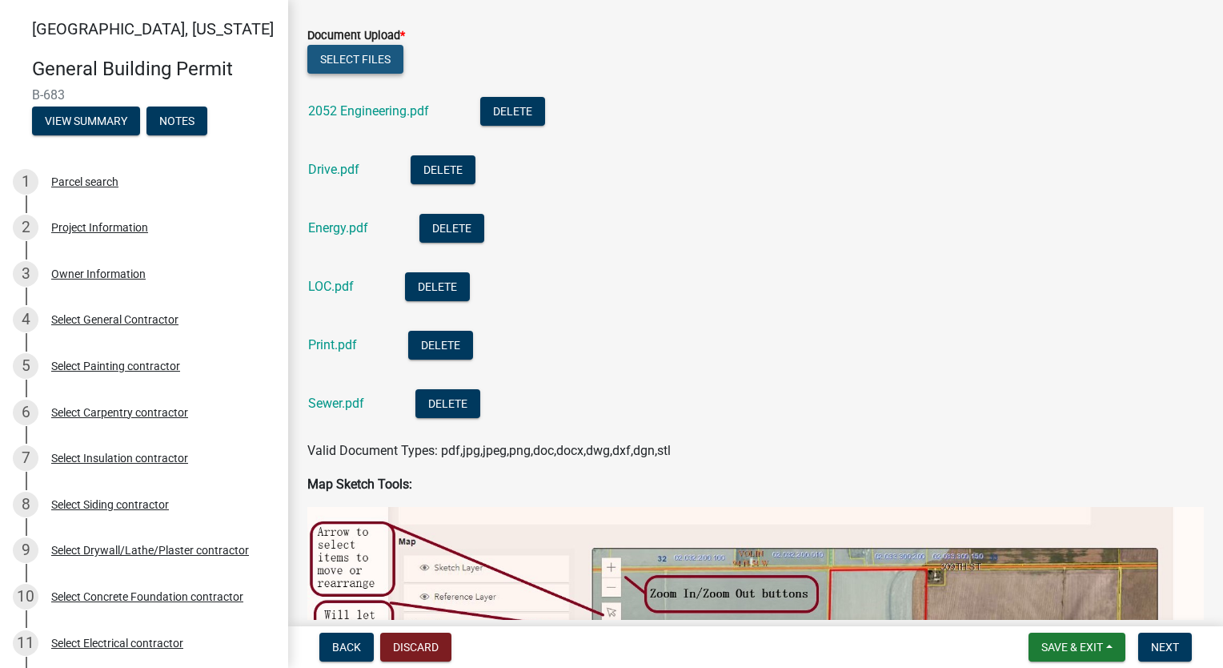
click at [323, 47] on button "Select files" at bounding box center [355, 59] width 96 height 29
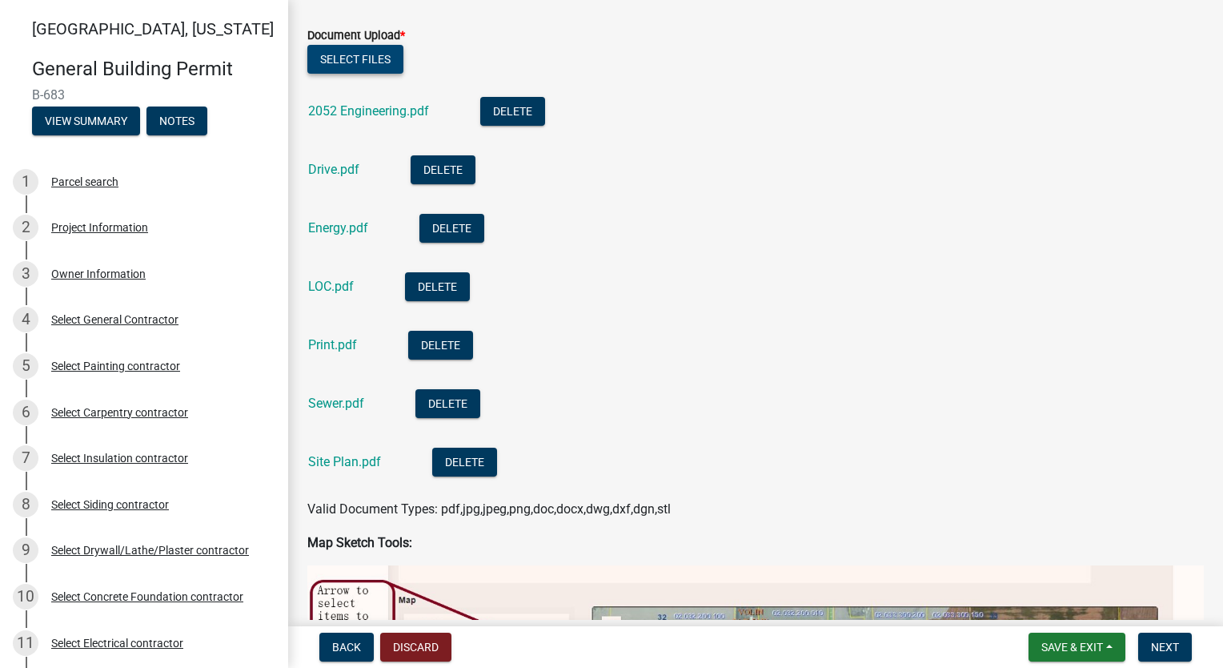
click at [367, 57] on button "Select files" at bounding box center [355, 59] width 96 height 29
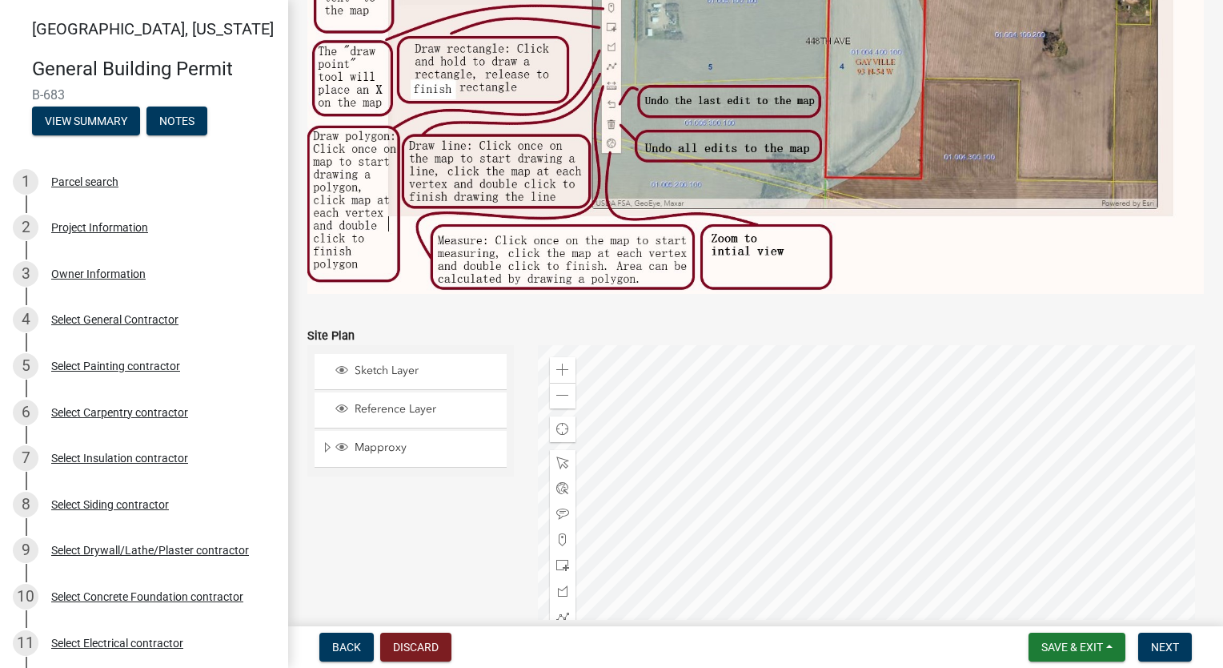
scroll to position [1436, 0]
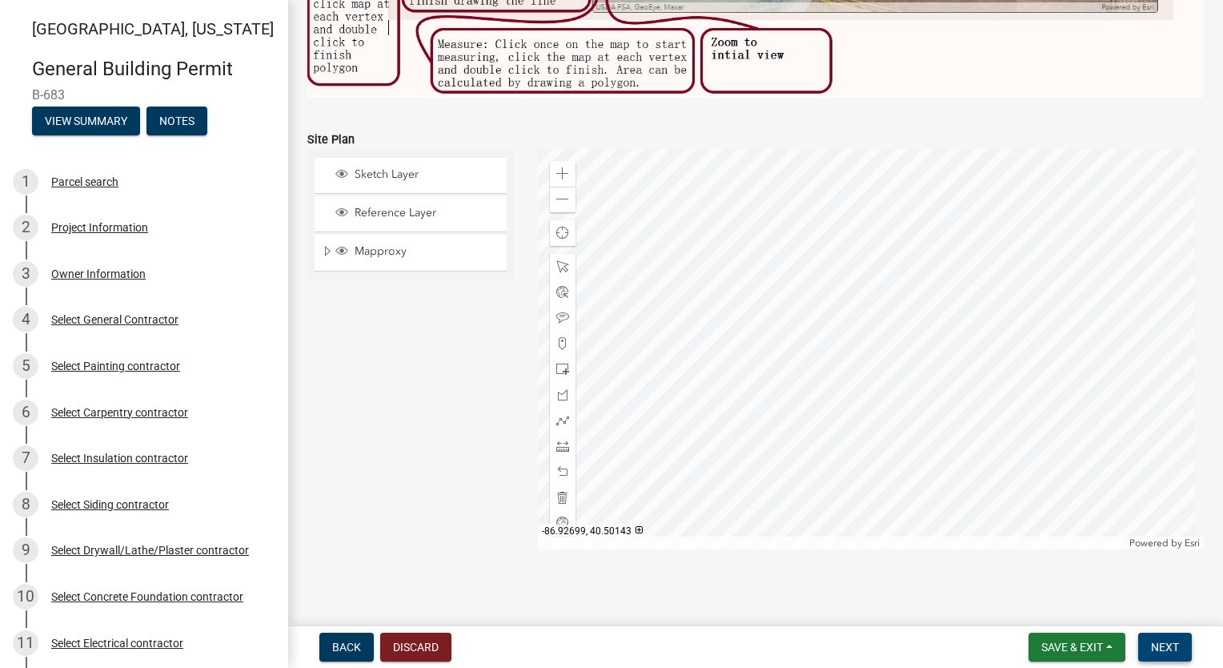
click at [1174, 642] on span "Next" at bounding box center [1165, 646] width 28 height 13
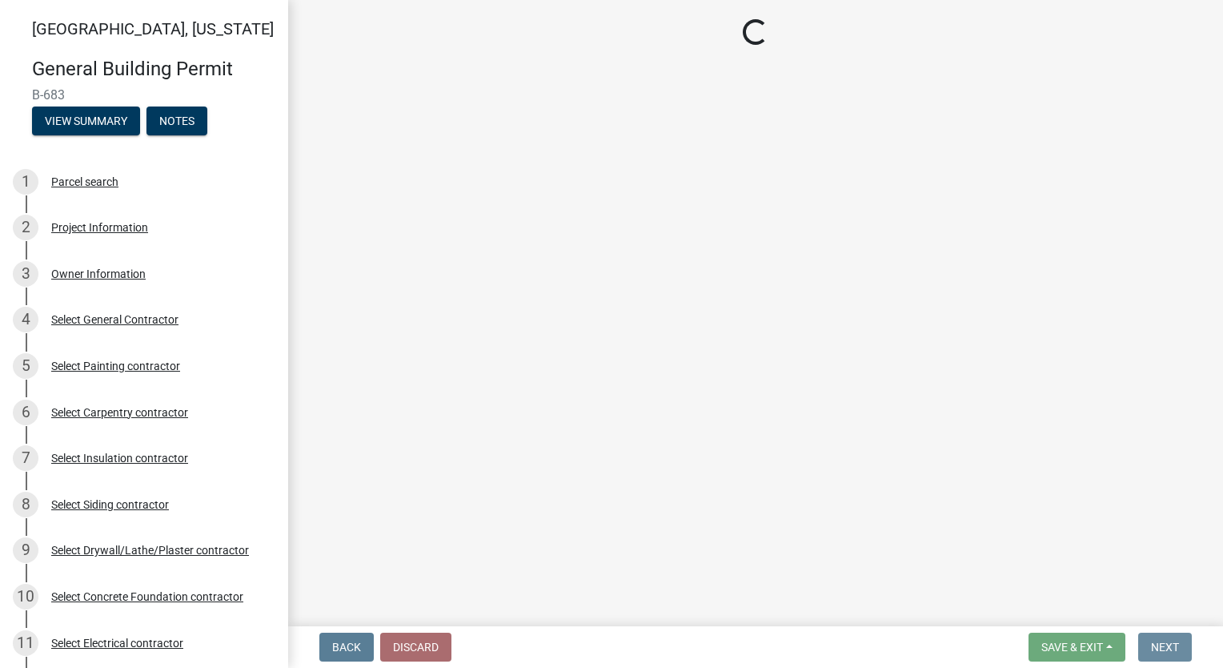
scroll to position [0, 0]
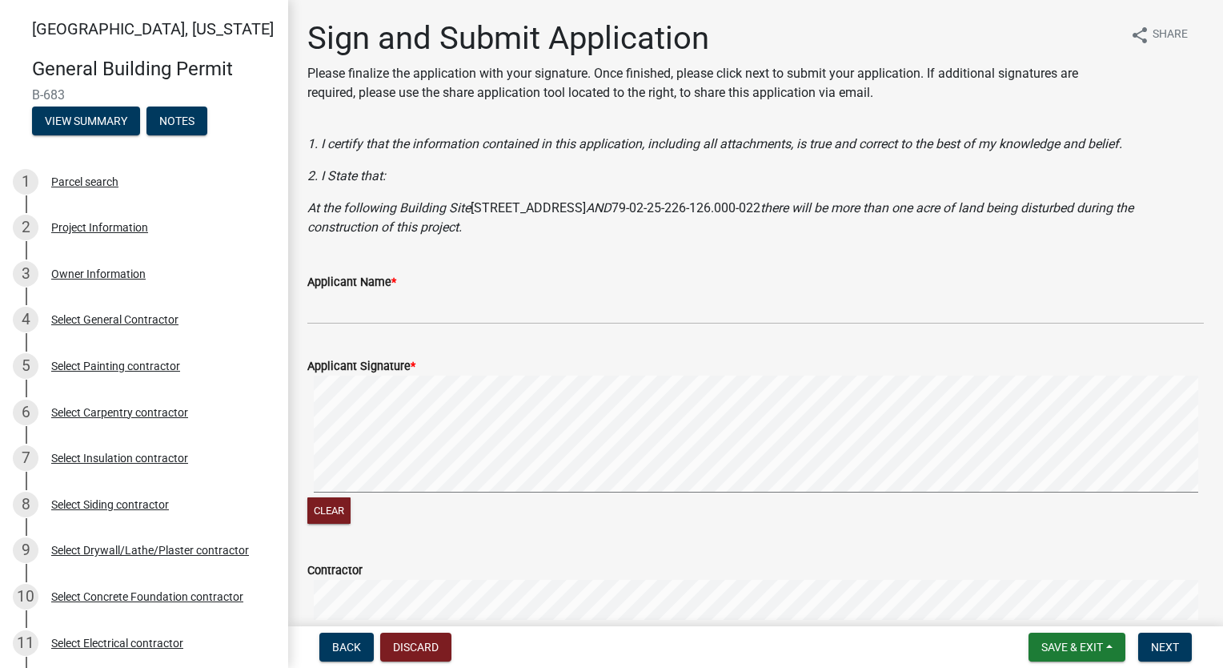
click at [380, 291] on div "Applicant Name *" at bounding box center [755, 281] width 897 height 19
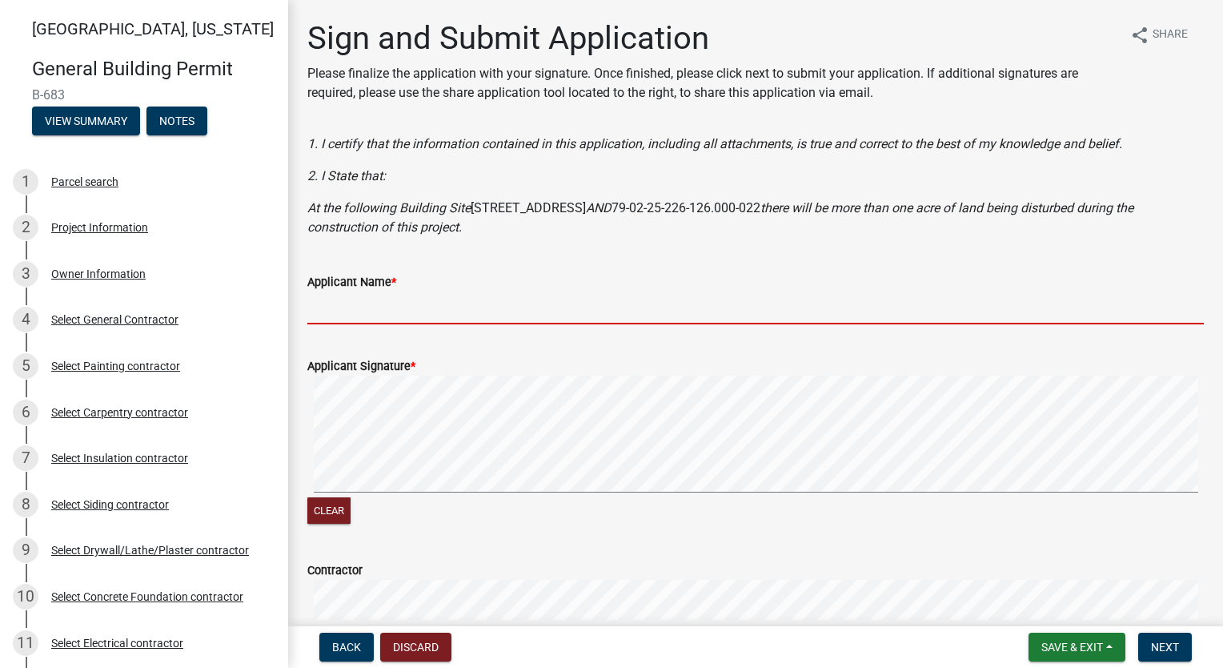
click at [375, 307] on input "Applicant Name *" at bounding box center [755, 307] width 897 height 33
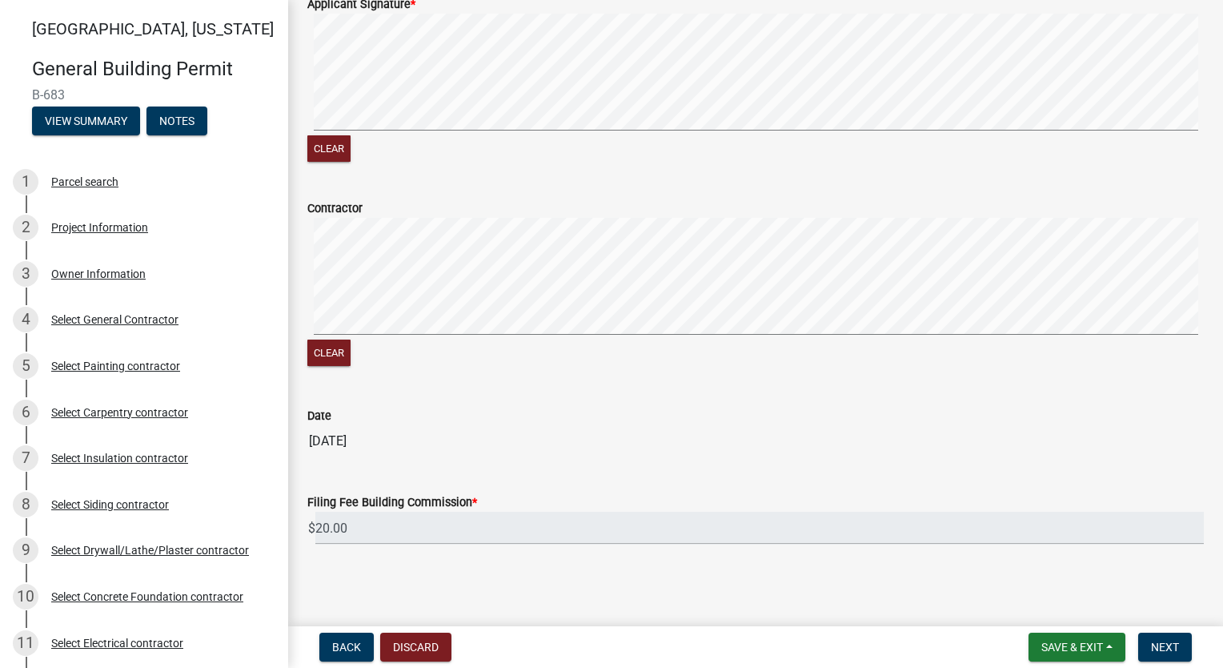
scroll to position [363, 0]
click at [1175, 652] on span "Next" at bounding box center [1165, 646] width 28 height 13
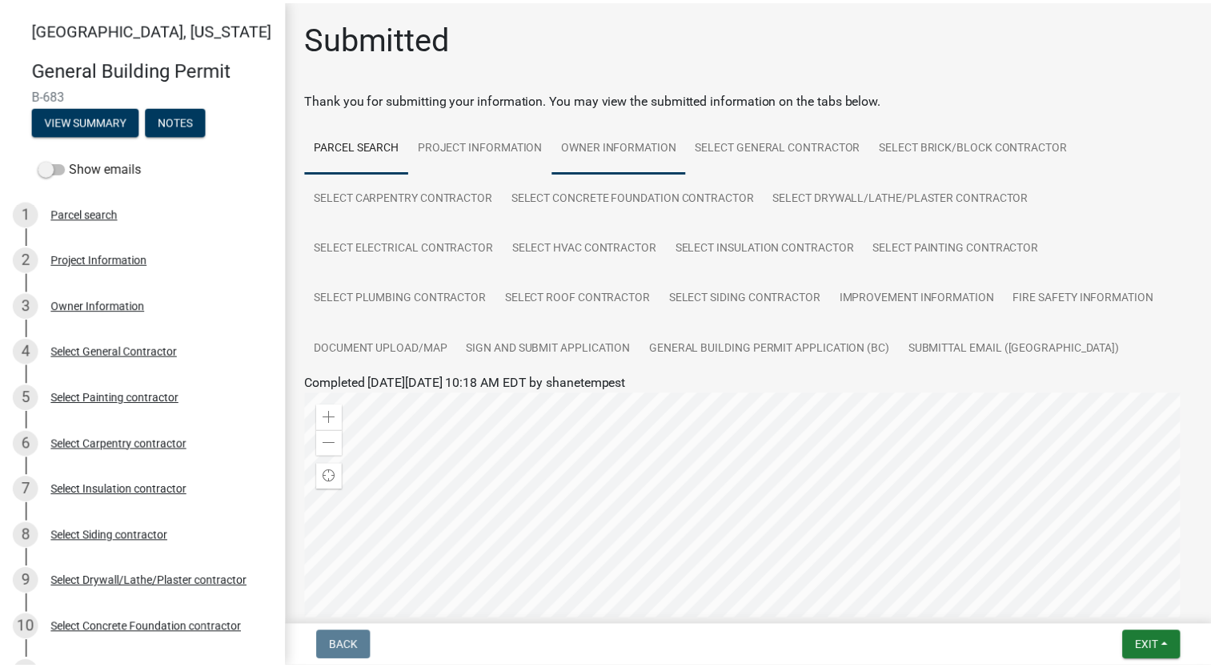
scroll to position [347, 0]
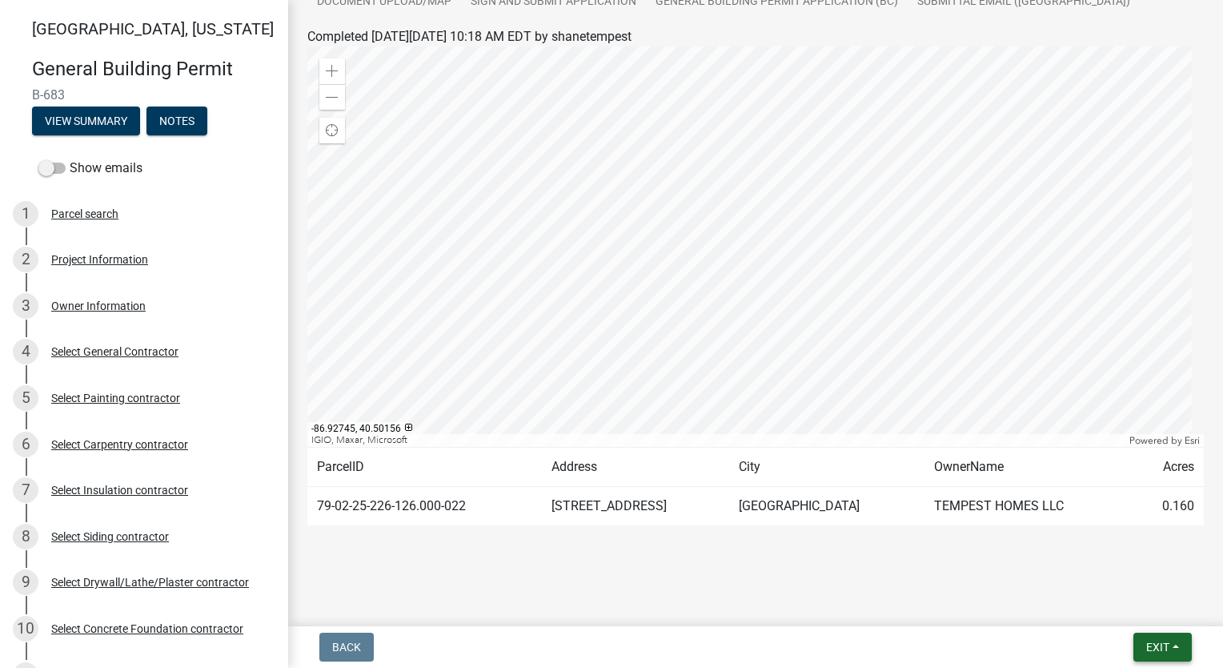
click at [1174, 648] on button "Exit" at bounding box center [1162, 646] width 58 height 29
click at [1147, 607] on button "Save & Exit" at bounding box center [1129, 605] width 128 height 38
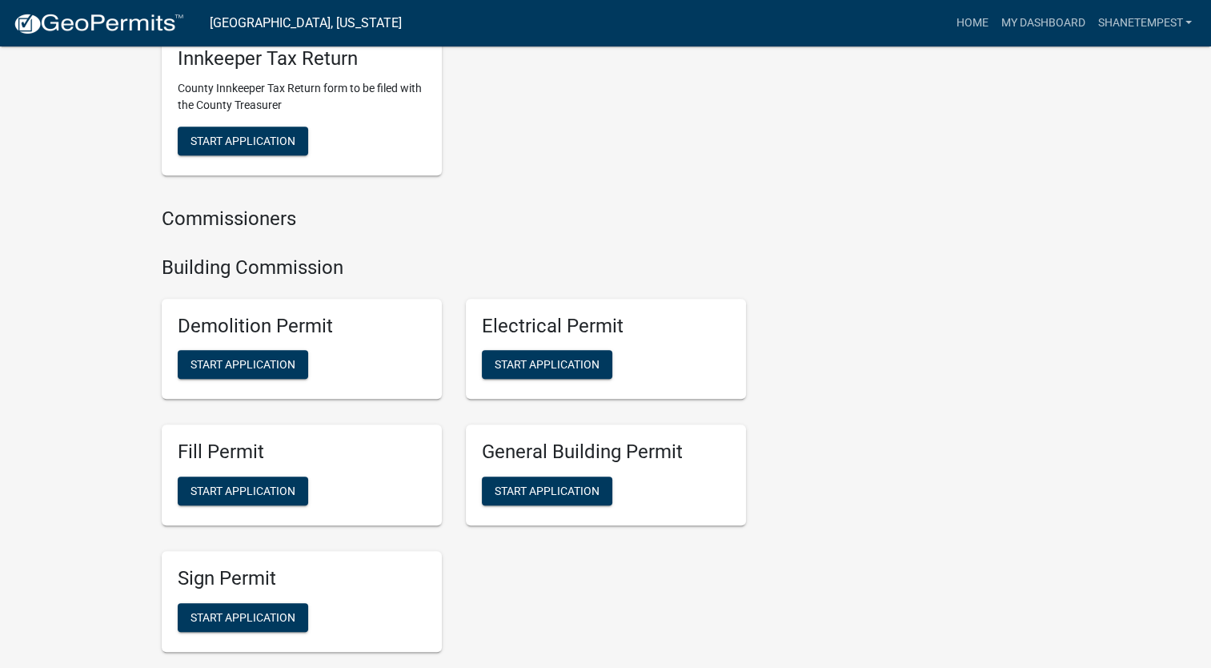
scroll to position [961, 0]
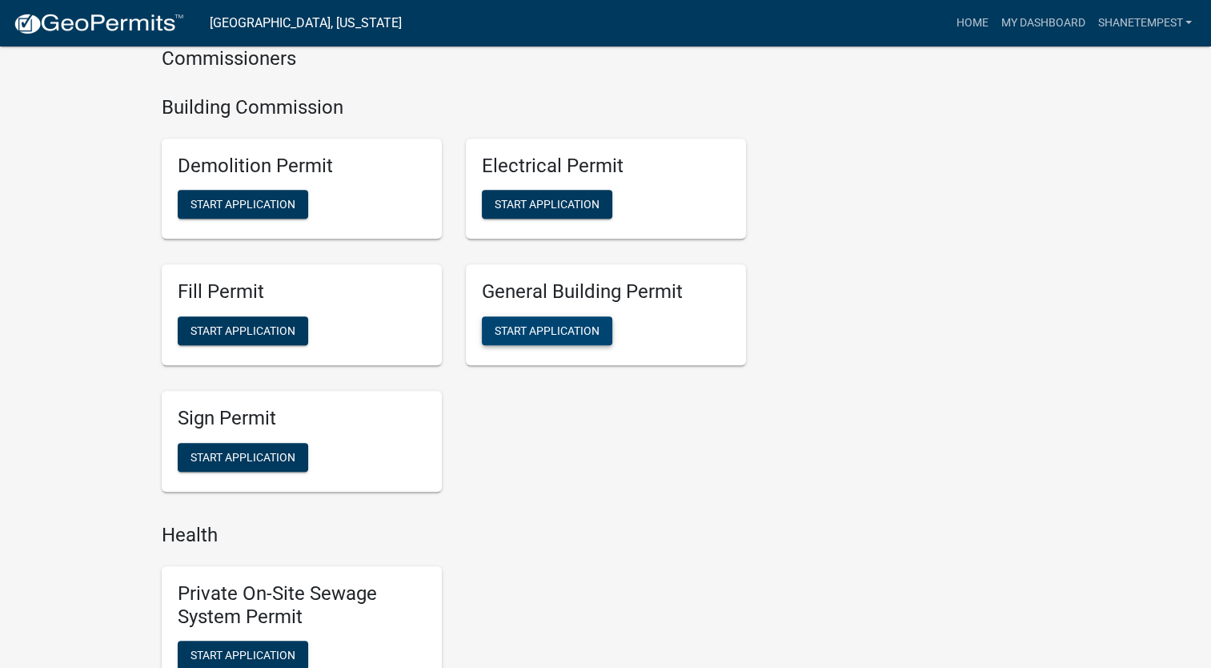
click at [582, 335] on span "Start Application" at bounding box center [547, 330] width 105 height 13
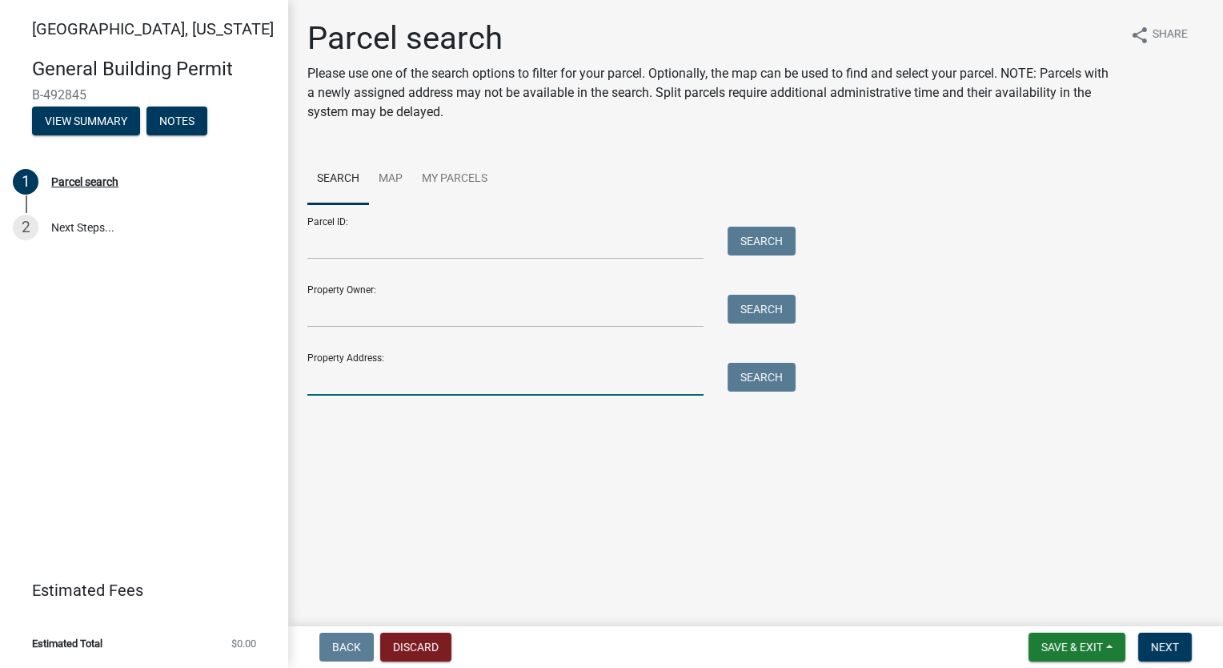
click at [442, 388] on input "Property Address:" at bounding box center [505, 379] width 396 height 33
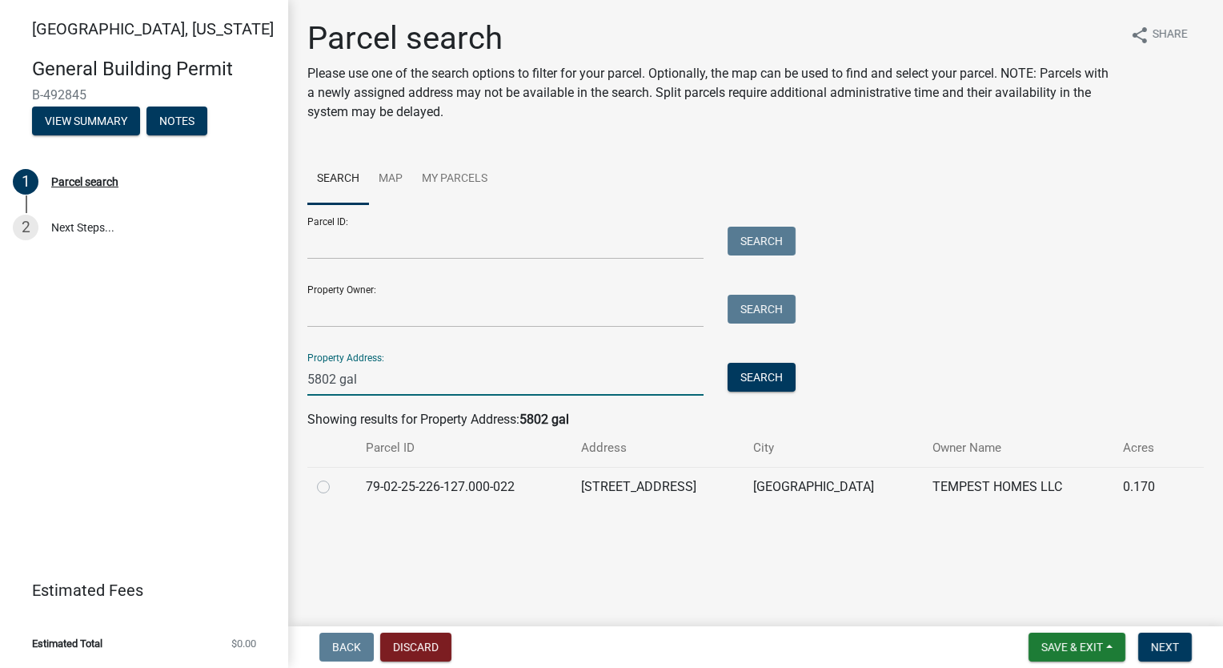
click at [336, 477] on label at bounding box center [336, 477] width 0 height 0
click at [336, 482] on input "radio" at bounding box center [341, 482] width 10 height 10
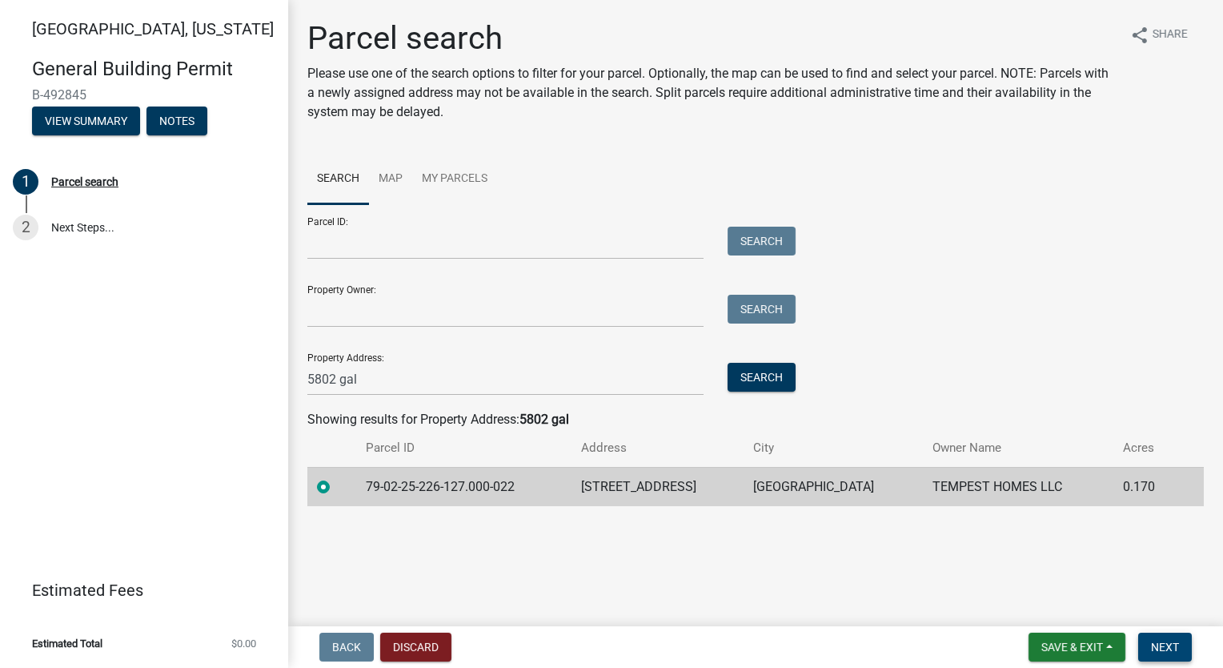
click at [1162, 645] on span "Next" at bounding box center [1165, 646] width 28 height 13
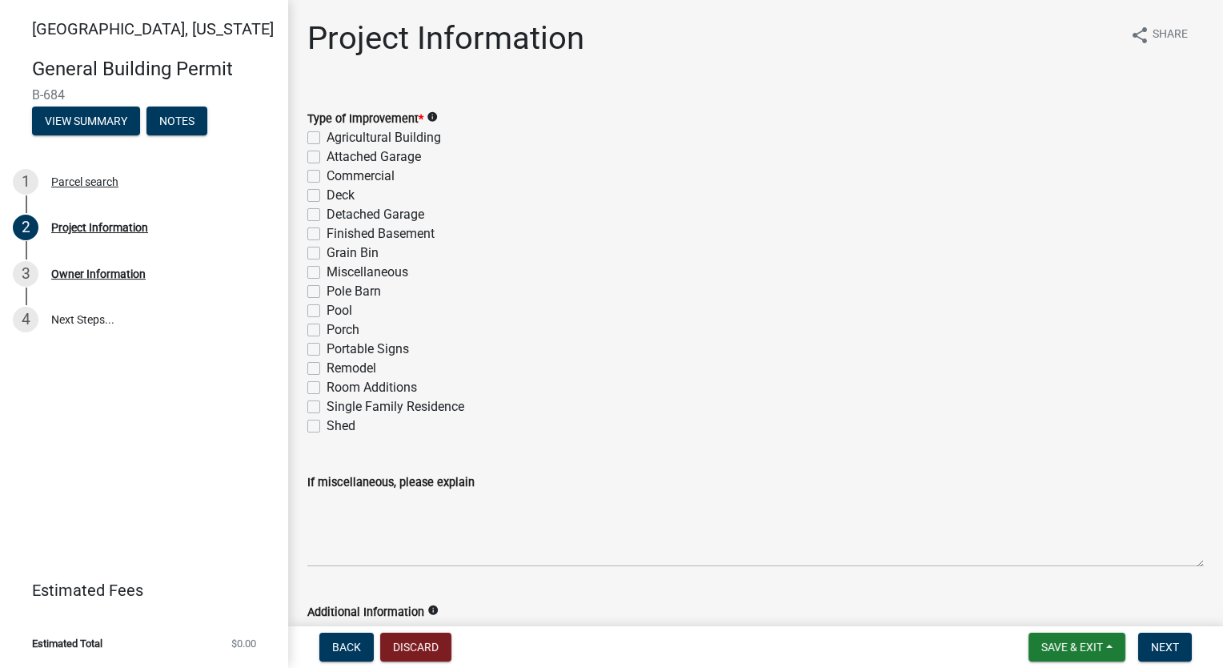
click at [327, 407] on label "Single Family Residence" at bounding box center [396, 406] width 138 height 19
click at [327, 407] on input "Single Family Residence" at bounding box center [332, 402] width 10 height 10
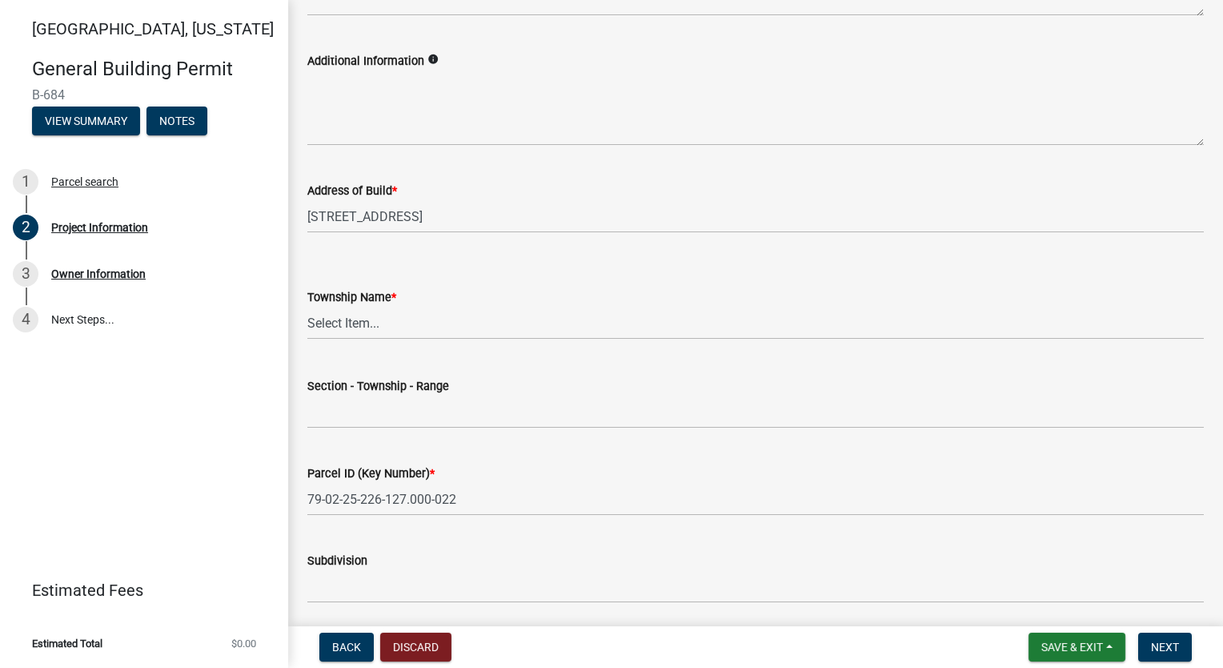
scroll to position [560, 0]
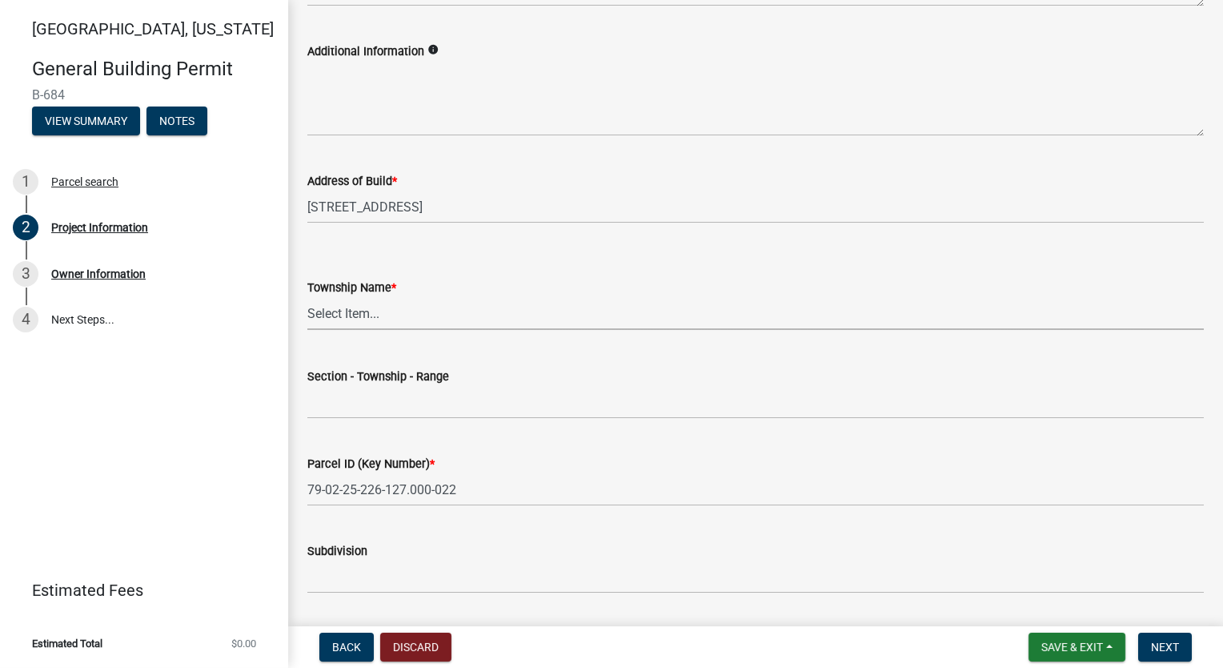
click at [375, 315] on select "Select Item... [PERSON_NAME] [PERSON_NAME] [GEOGRAPHIC_DATA][PERSON_NAME] Tippe…" at bounding box center [755, 313] width 897 height 33
click at [307, 297] on select "Select Item... [PERSON_NAME] [PERSON_NAME] [GEOGRAPHIC_DATA][PERSON_NAME] Tippe…" at bounding box center [755, 313] width 897 height 33
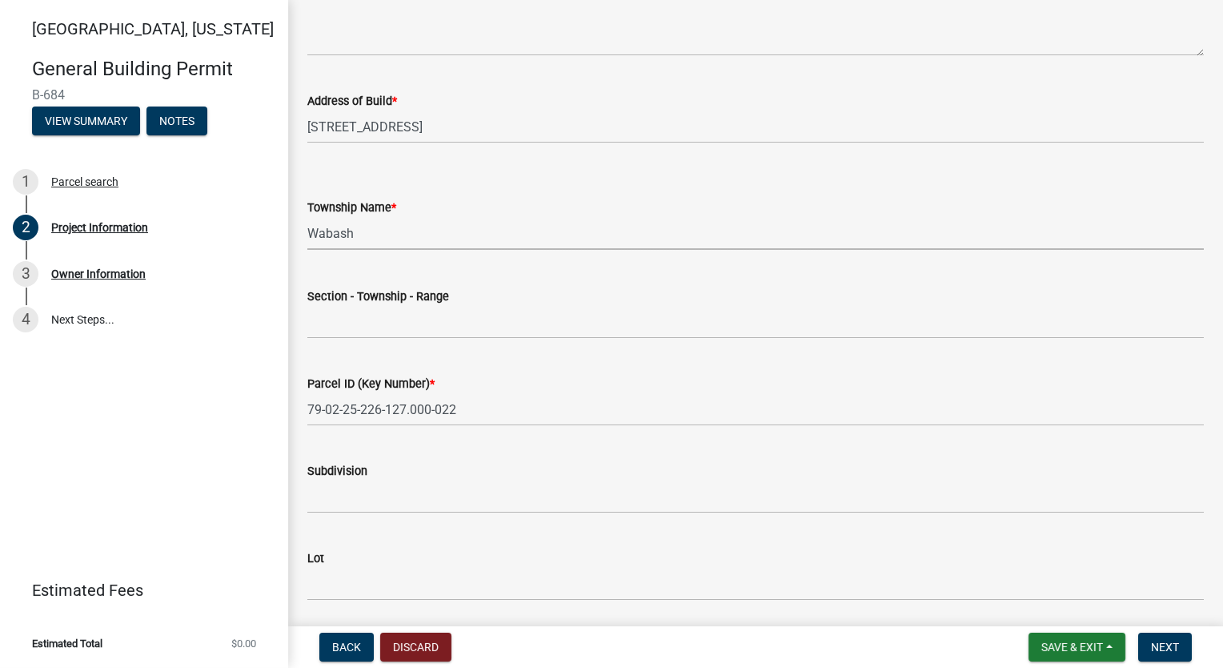
scroll to position [800, 0]
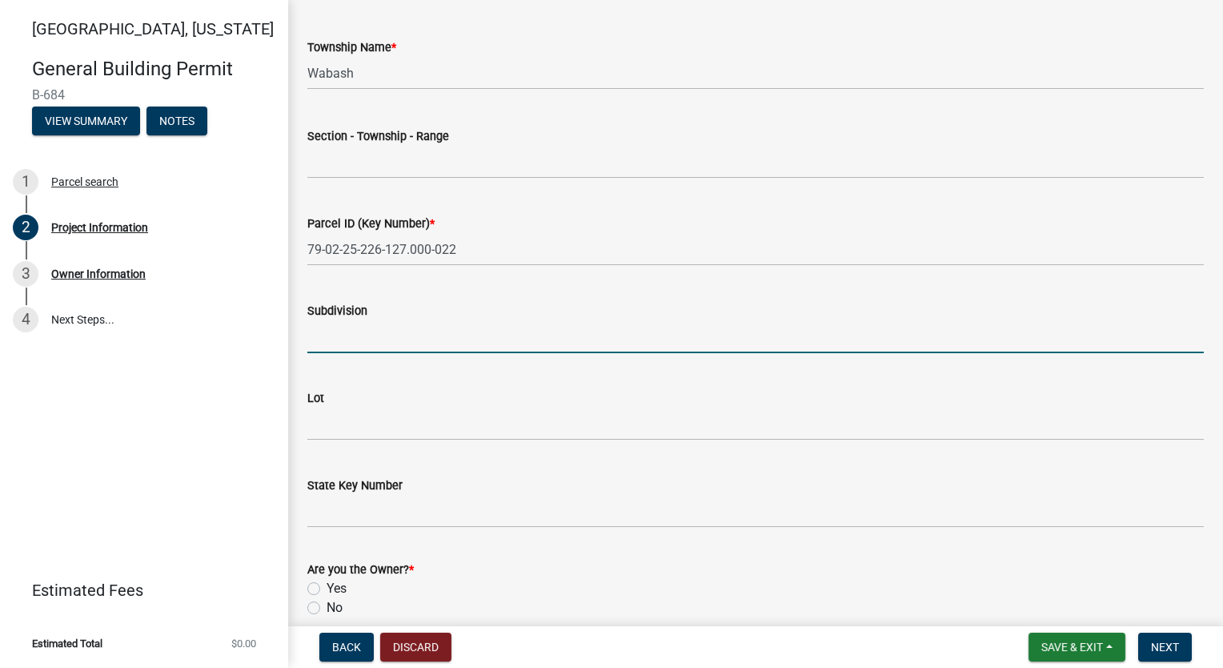
click at [426, 320] on input "Subdivision" at bounding box center [755, 336] width 897 height 33
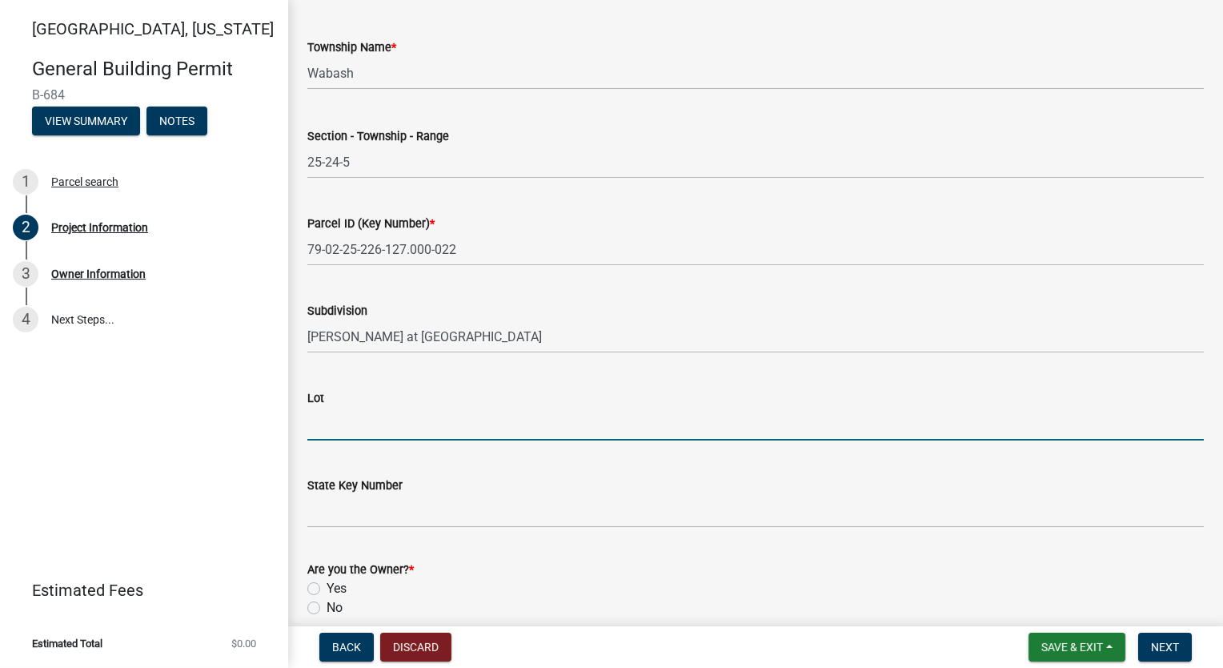
click at [421, 419] on input "Lot" at bounding box center [755, 423] width 897 height 33
click at [448, 413] on input "Lot" at bounding box center [755, 423] width 897 height 33
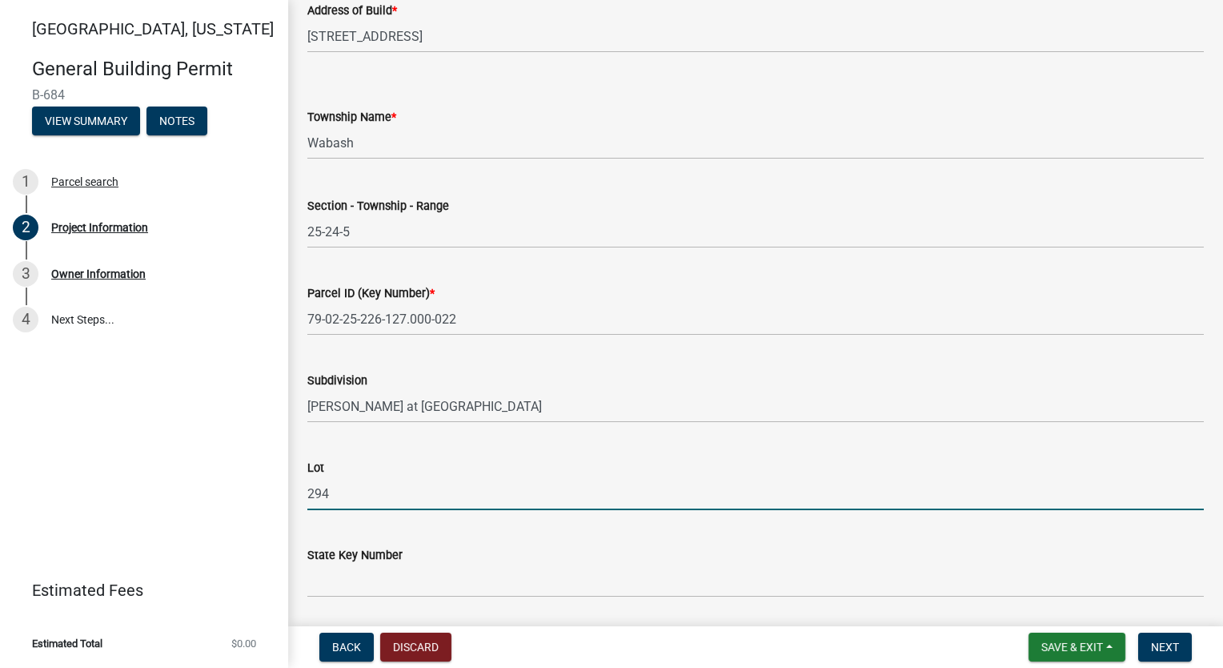
scroll to position [874, 0]
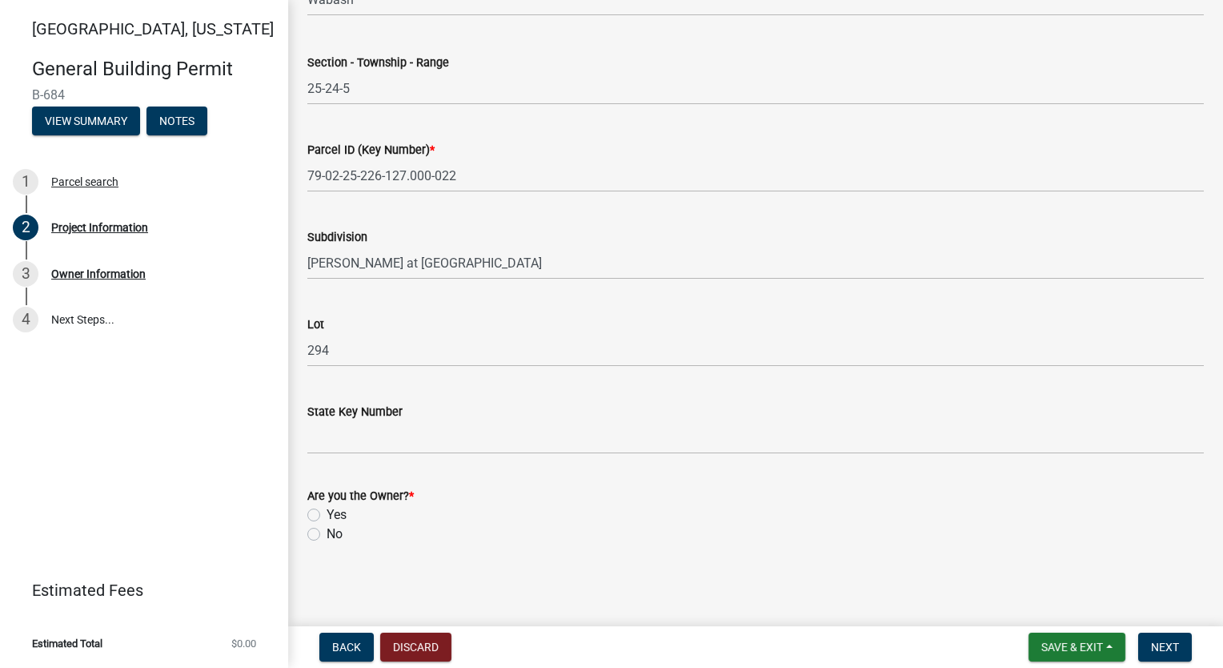
click at [327, 515] on label "Yes" at bounding box center [337, 514] width 20 height 19
click at [327, 515] on input "Yes" at bounding box center [332, 510] width 10 height 10
click at [1155, 643] on span "Next" at bounding box center [1165, 646] width 28 height 13
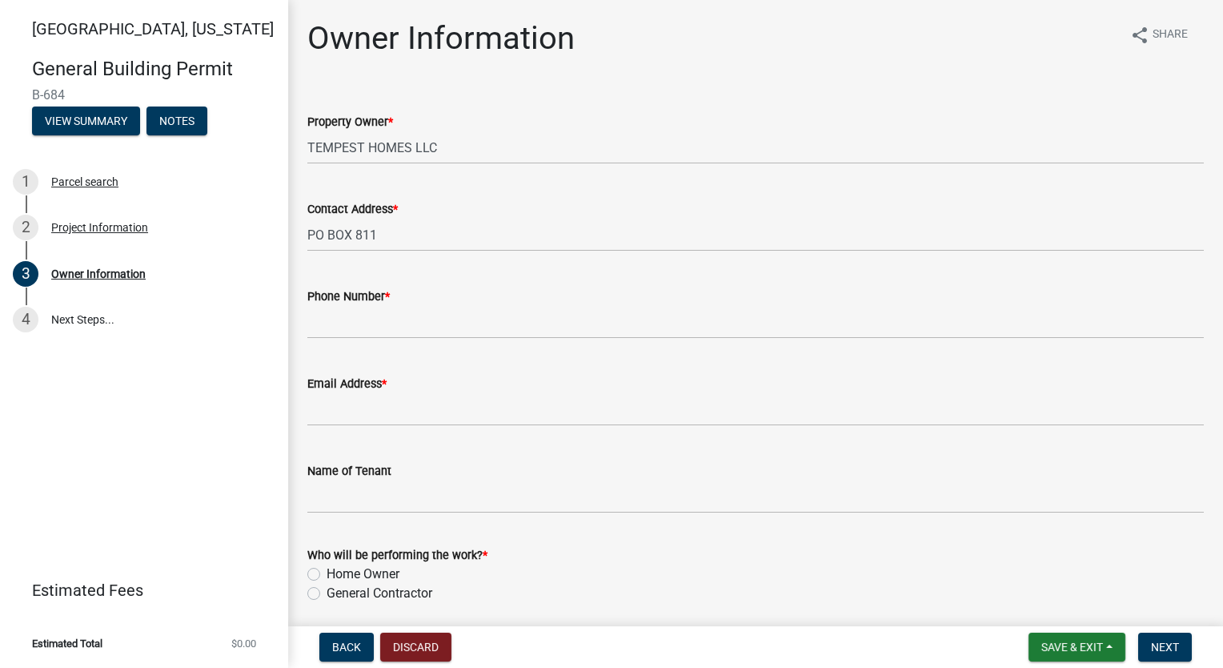
click at [396, 303] on div "Phone Number *" at bounding box center [755, 296] width 897 height 19
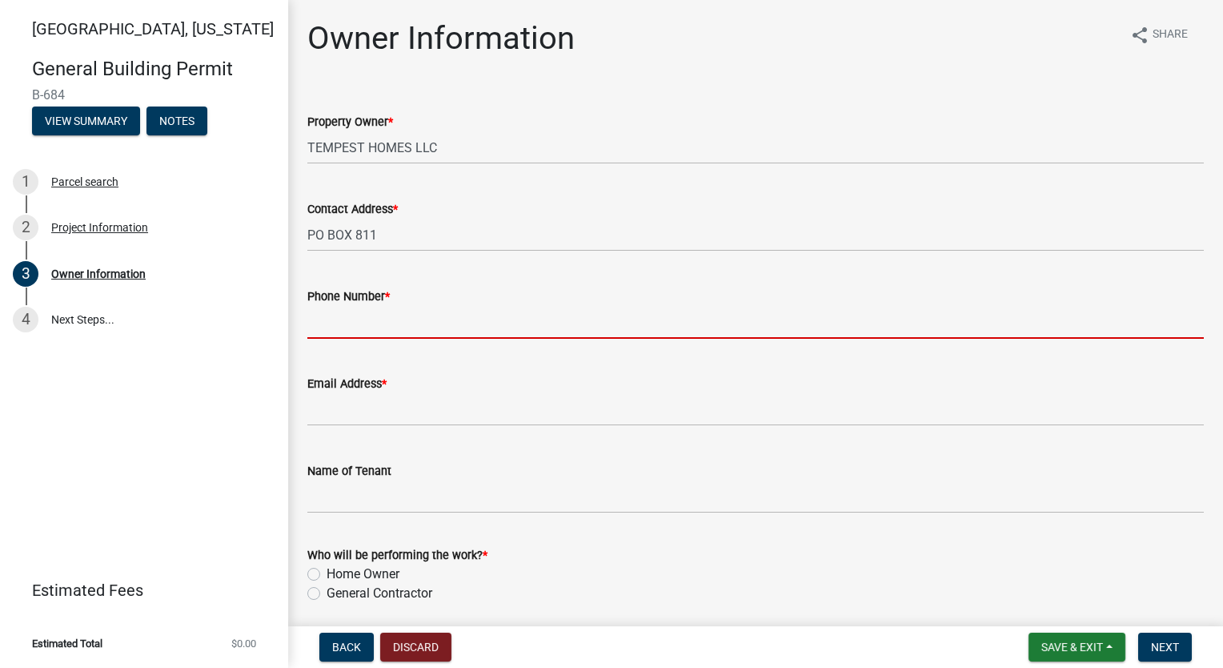
click at [391, 319] on input "Phone Number *" at bounding box center [755, 322] width 897 height 33
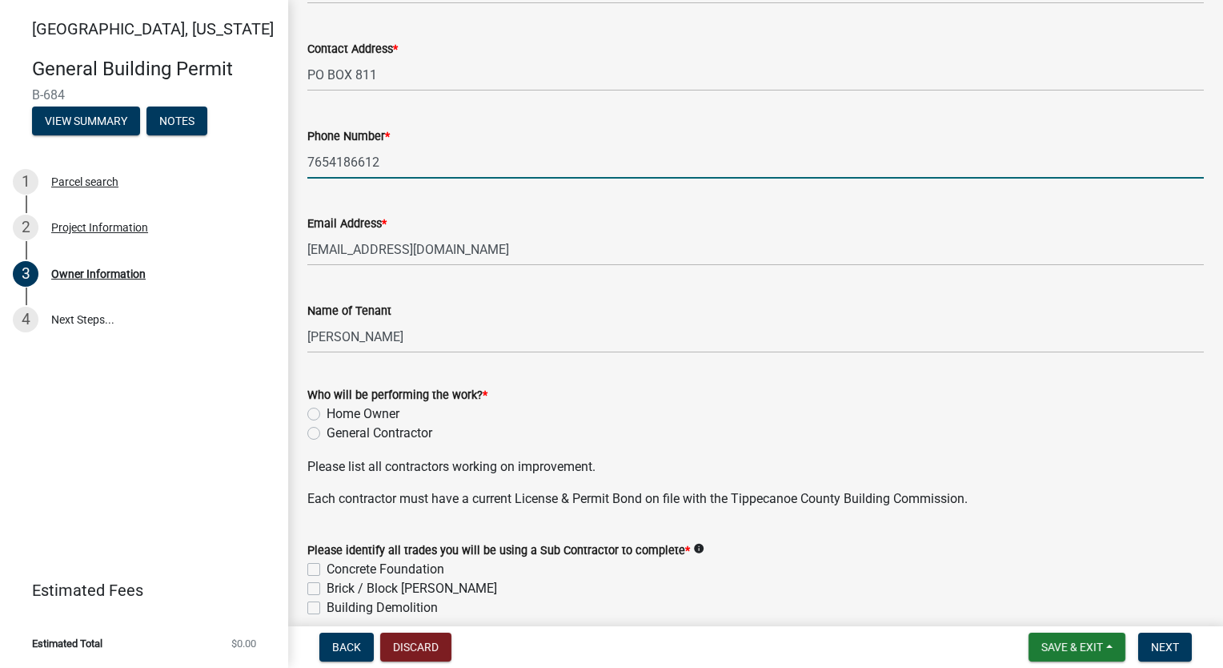
scroll to position [320, 0]
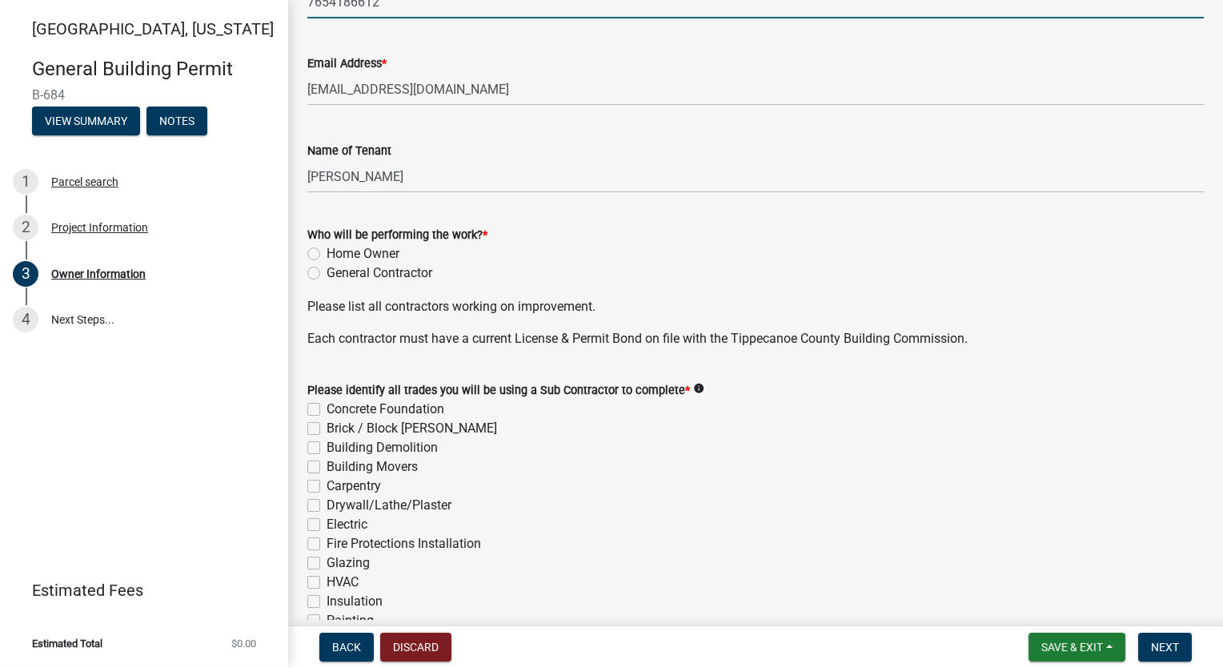
click at [327, 274] on label "General Contractor" at bounding box center [380, 272] width 106 height 19
click at [327, 274] on input "General Contractor" at bounding box center [332, 268] width 10 height 10
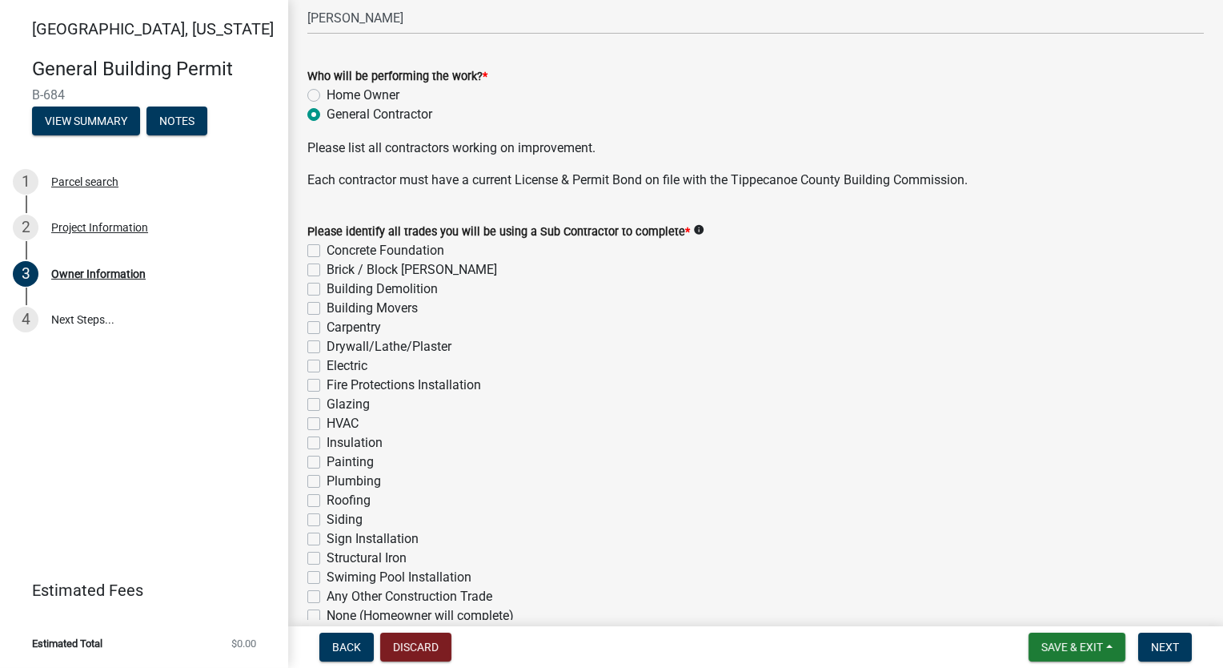
scroll to position [480, 0]
click at [327, 246] on label "Concrete Foundation" at bounding box center [386, 248] width 118 height 19
click at [327, 246] on input "Concrete Foundation" at bounding box center [332, 244] width 10 height 10
click at [327, 272] on label "Brick / Block [PERSON_NAME]" at bounding box center [412, 268] width 171 height 19
click at [327, 269] on input "Brick / Block [PERSON_NAME]" at bounding box center [332, 264] width 10 height 10
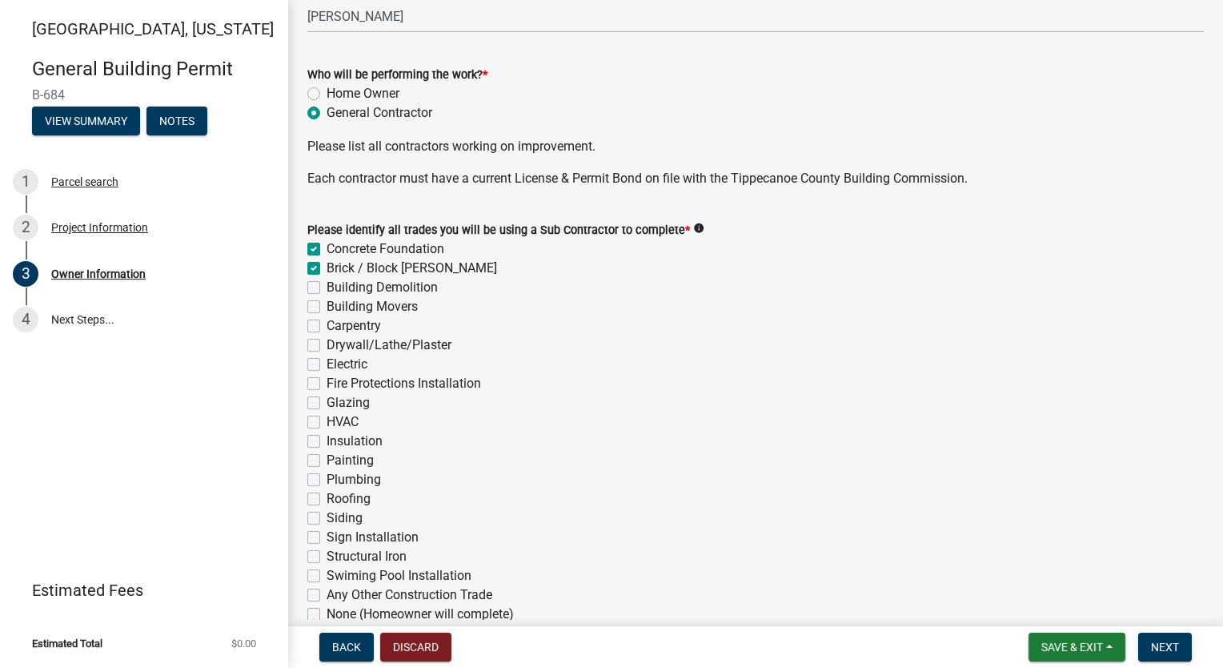
click at [327, 327] on label "Carpentry" at bounding box center [354, 325] width 54 height 19
click at [327, 327] on input "Carpentry" at bounding box center [332, 321] width 10 height 10
click at [327, 347] on label "Drywall/Lathe/Plaster" at bounding box center [389, 344] width 125 height 19
click at [327, 346] on input "Drywall/Lathe/Plaster" at bounding box center [332, 340] width 10 height 10
click at [327, 361] on label "Electric" at bounding box center [347, 364] width 41 height 19
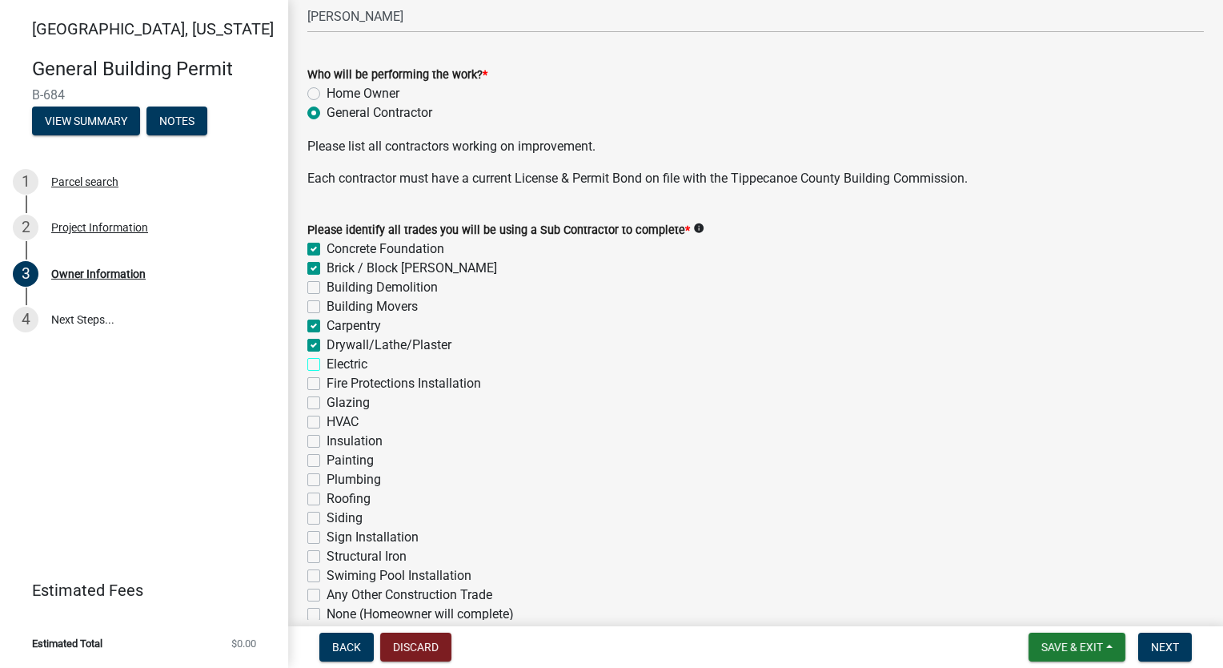
click at [327, 361] on input "Electric" at bounding box center [332, 360] width 10 height 10
click at [327, 427] on label "HVAC" at bounding box center [343, 421] width 32 height 19
click at [327, 423] on input "HVAC" at bounding box center [332, 417] width 10 height 10
click at [327, 437] on label "Insulation" at bounding box center [355, 440] width 56 height 19
click at [327, 437] on input "Insulation" at bounding box center [332, 436] width 10 height 10
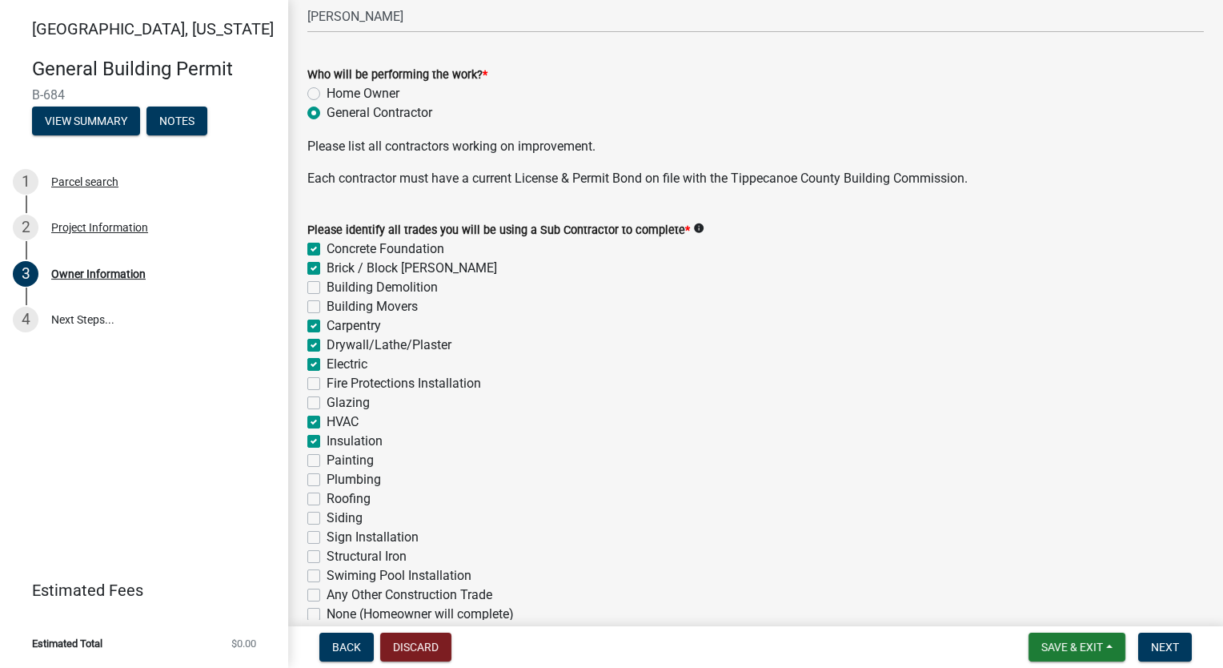
click at [327, 458] on label "Painting" at bounding box center [350, 460] width 47 height 19
click at [327, 458] on input "Painting" at bounding box center [332, 456] width 10 height 10
click at [314, 467] on div "Painting" at bounding box center [755, 460] width 897 height 19
click at [327, 477] on label "Plumbing" at bounding box center [354, 479] width 54 height 19
click at [327, 477] on input "Plumbing" at bounding box center [332, 475] width 10 height 10
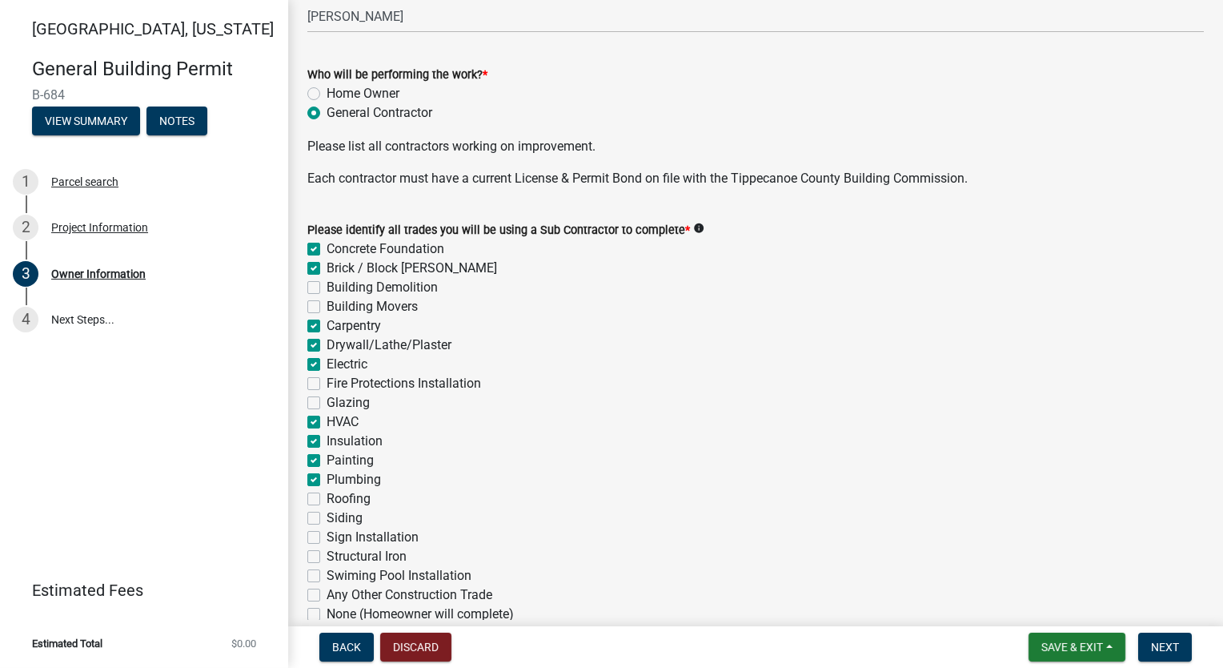
click at [327, 493] on label "Roofing" at bounding box center [349, 498] width 44 height 19
click at [327, 493] on input "Roofing" at bounding box center [332, 494] width 10 height 10
click at [327, 514] on label "Siding" at bounding box center [345, 517] width 36 height 19
click at [327, 514] on input "Siding" at bounding box center [332, 513] width 10 height 10
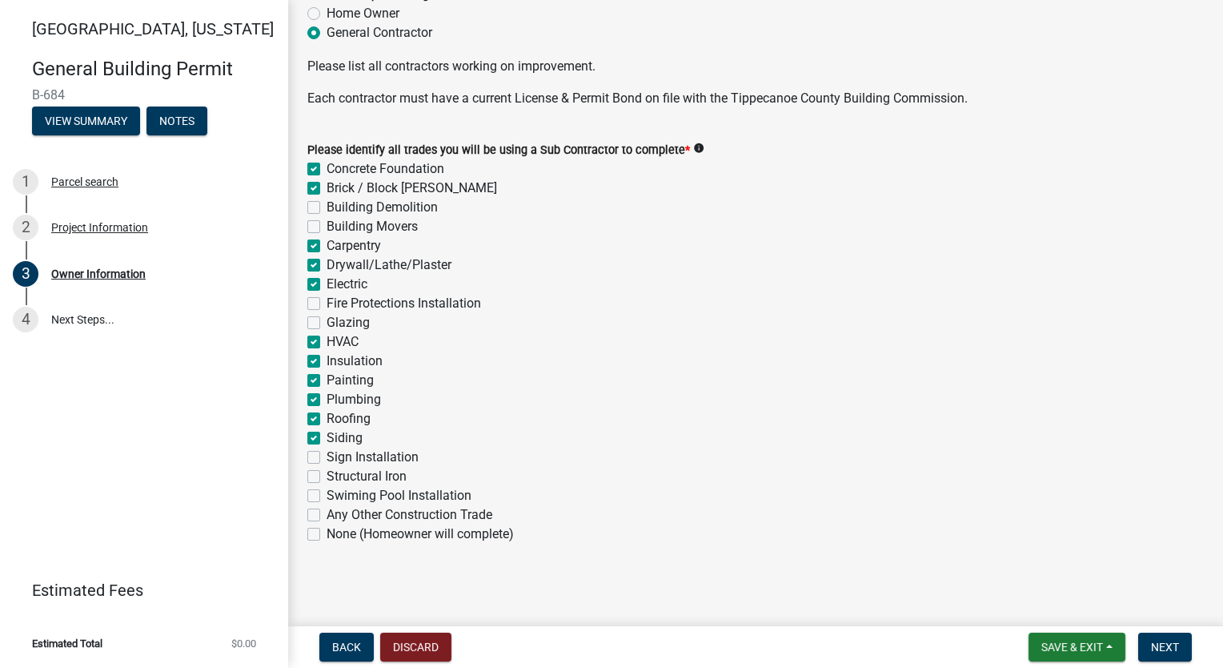
scroll to position [560, 0]
click at [1170, 638] on button "Next" at bounding box center [1165, 646] width 54 height 29
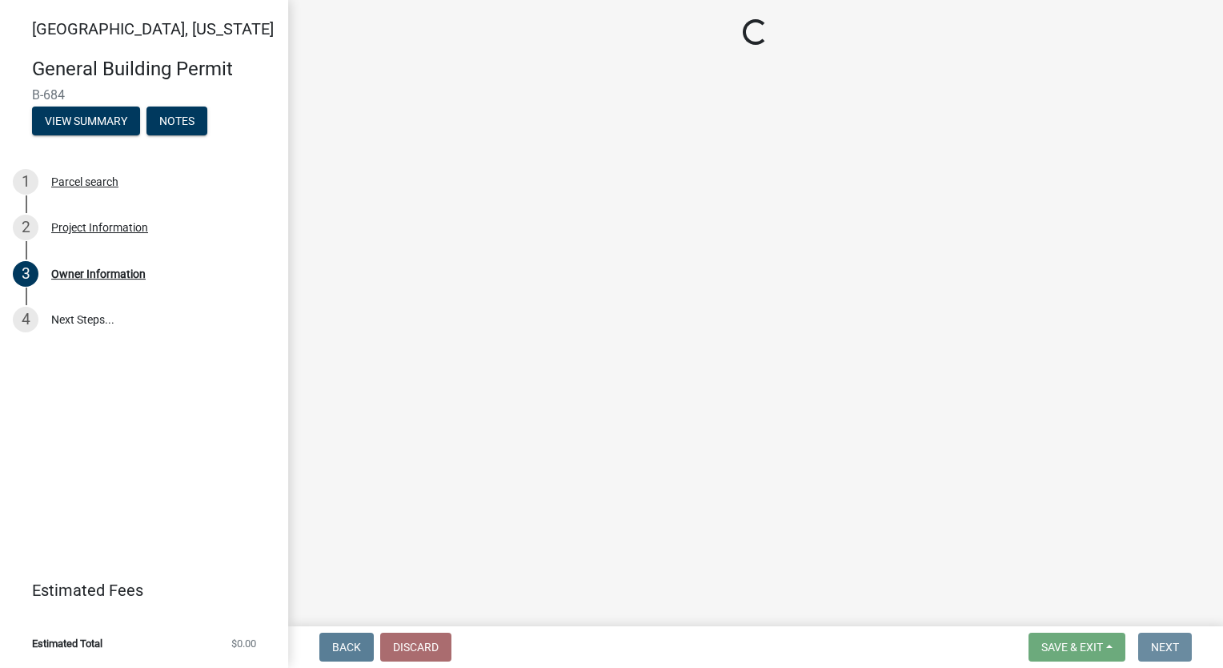
scroll to position [0, 0]
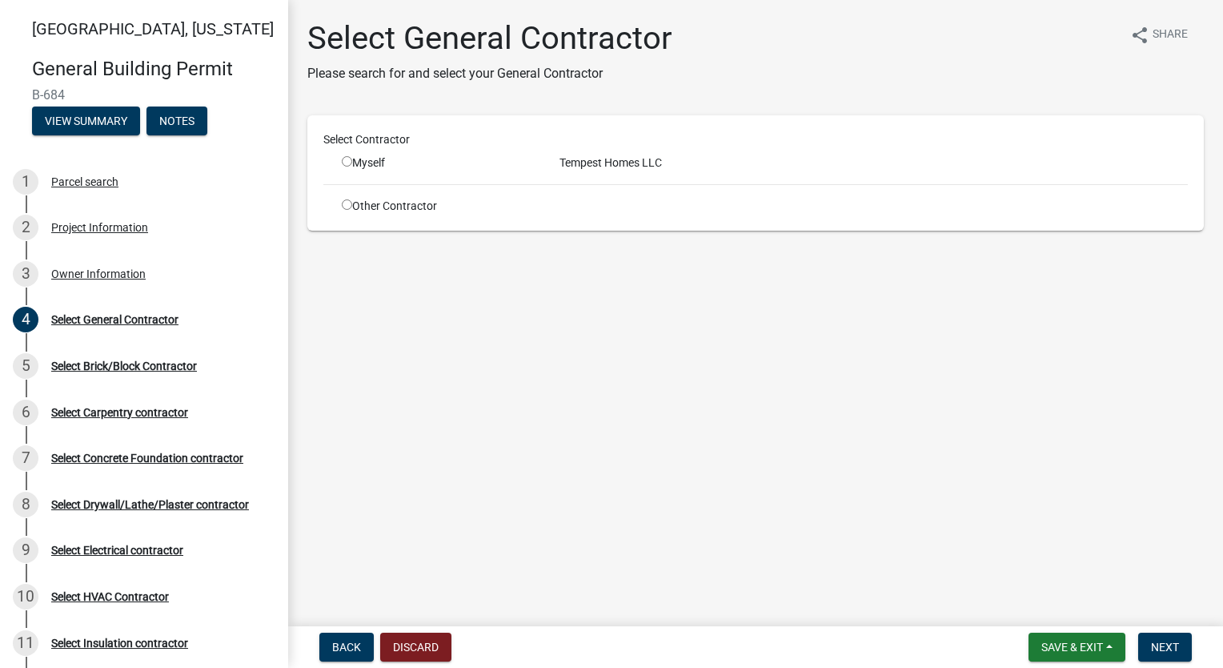
click at [346, 166] on input "radio" at bounding box center [347, 161] width 10 height 10
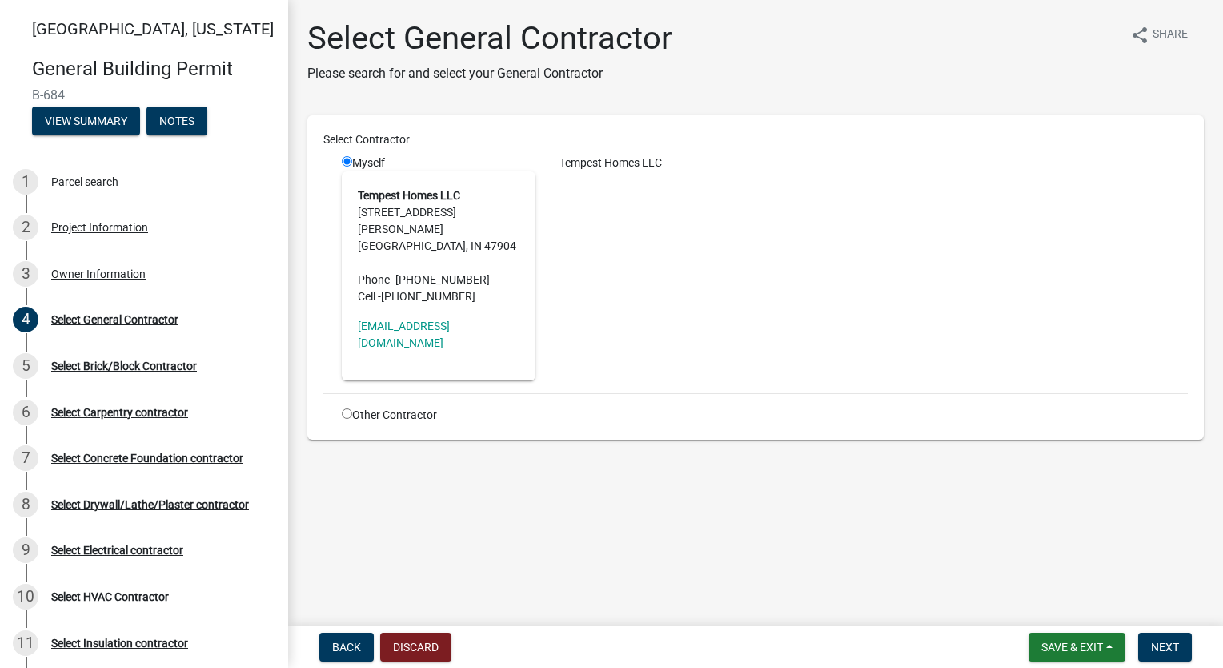
click at [776, 251] on div "Tempest Homes LLC" at bounding box center [874, 267] width 652 height 226
click at [1162, 645] on span "Next" at bounding box center [1165, 646] width 28 height 13
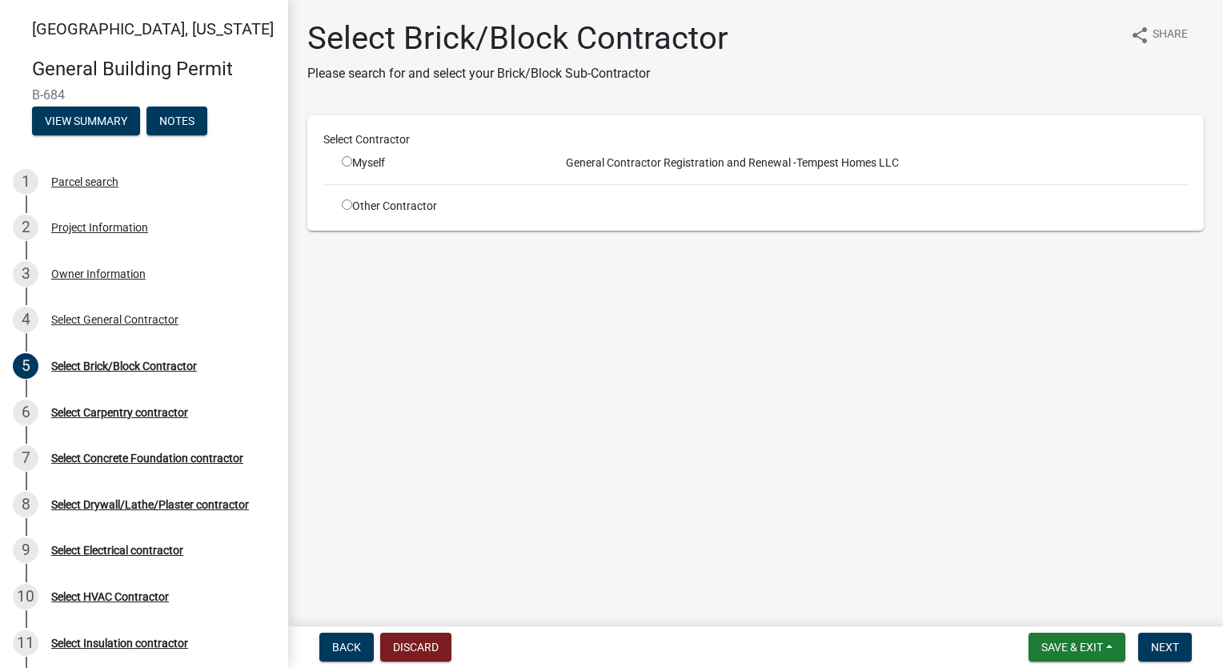
click at [342, 207] on input "radio" at bounding box center [347, 204] width 10 height 10
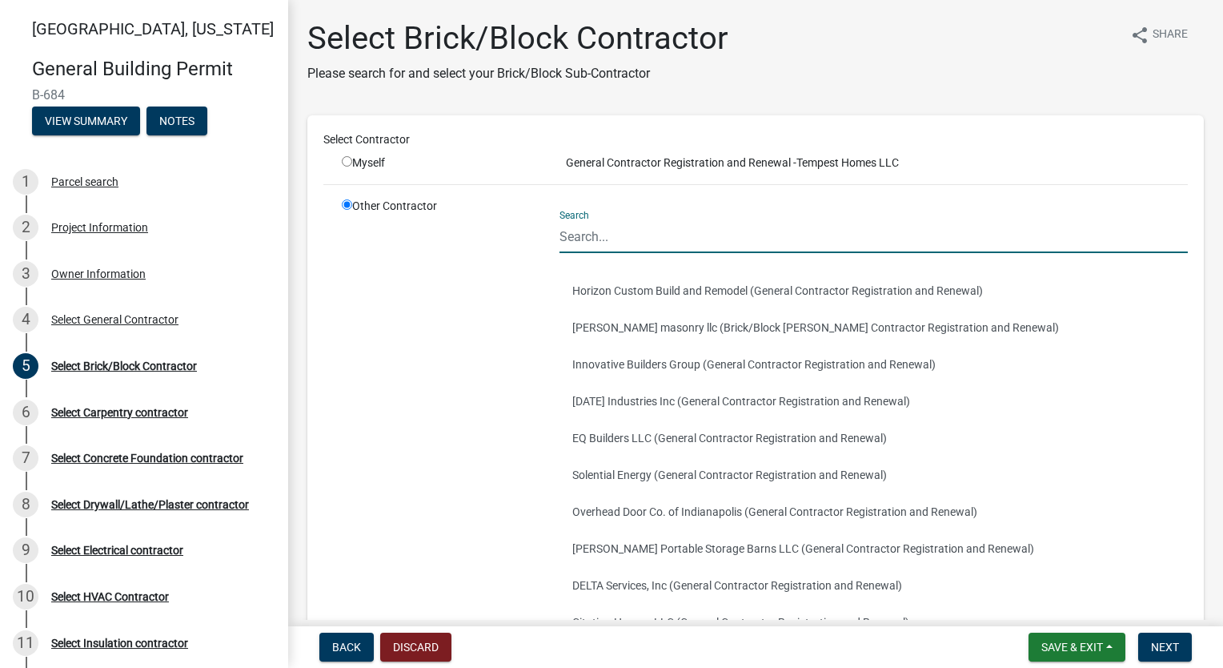
click at [634, 239] on input "Search" at bounding box center [874, 236] width 628 height 33
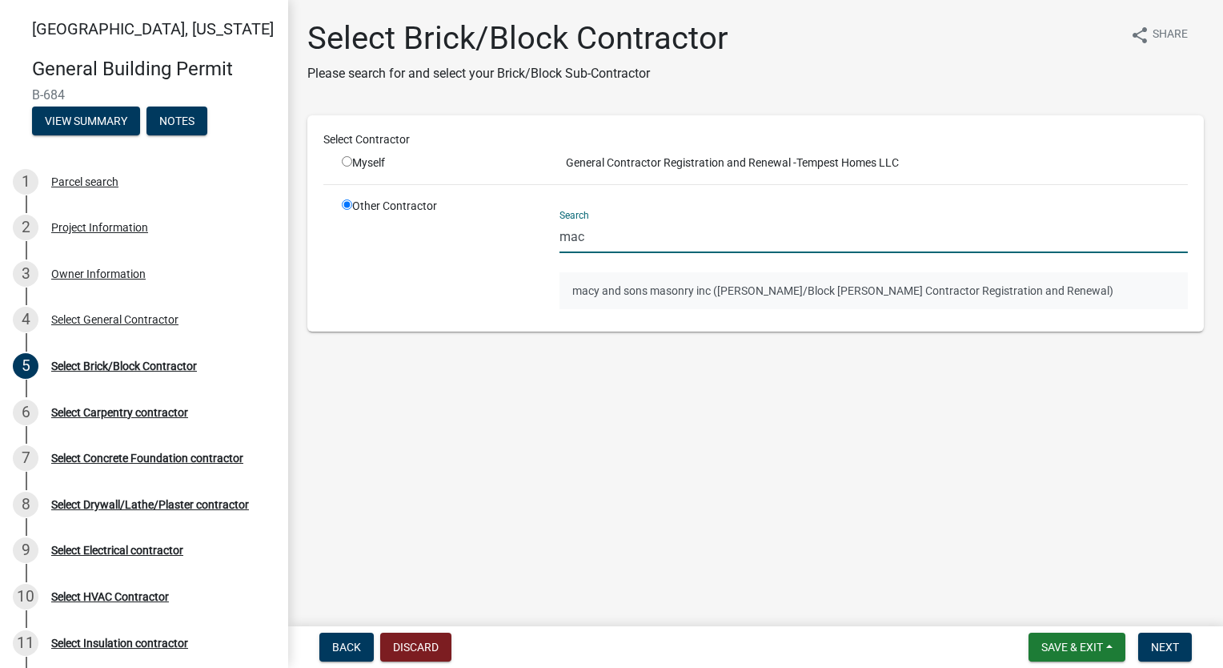
click at [664, 293] on button "macy and sons masonry inc ([PERSON_NAME]/Block [PERSON_NAME] Contractor Registr…" at bounding box center [874, 290] width 628 height 37
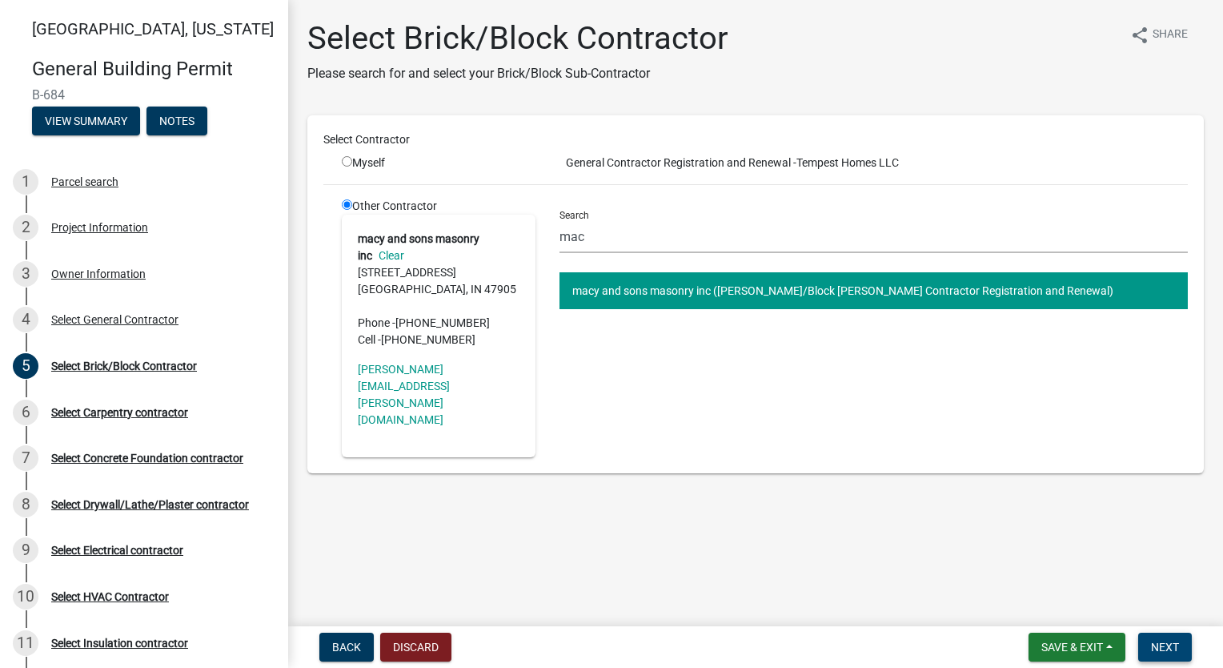
click at [1179, 652] on button "Next" at bounding box center [1165, 646] width 54 height 29
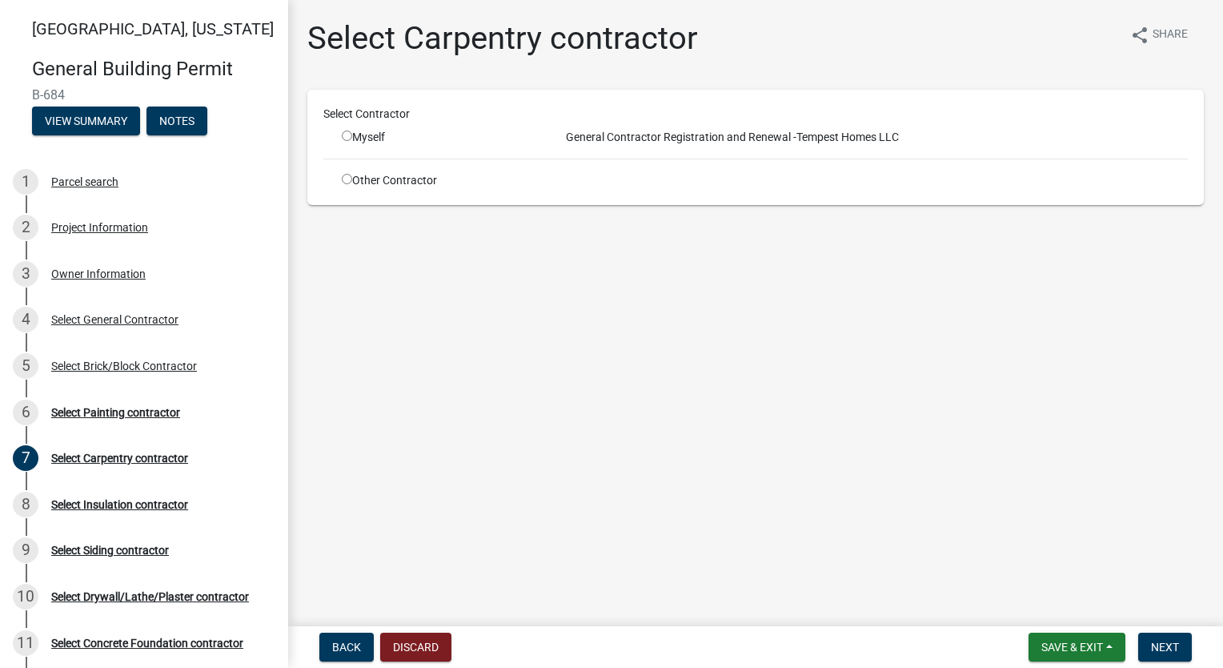
click at [347, 182] on input "radio" at bounding box center [347, 179] width 10 height 10
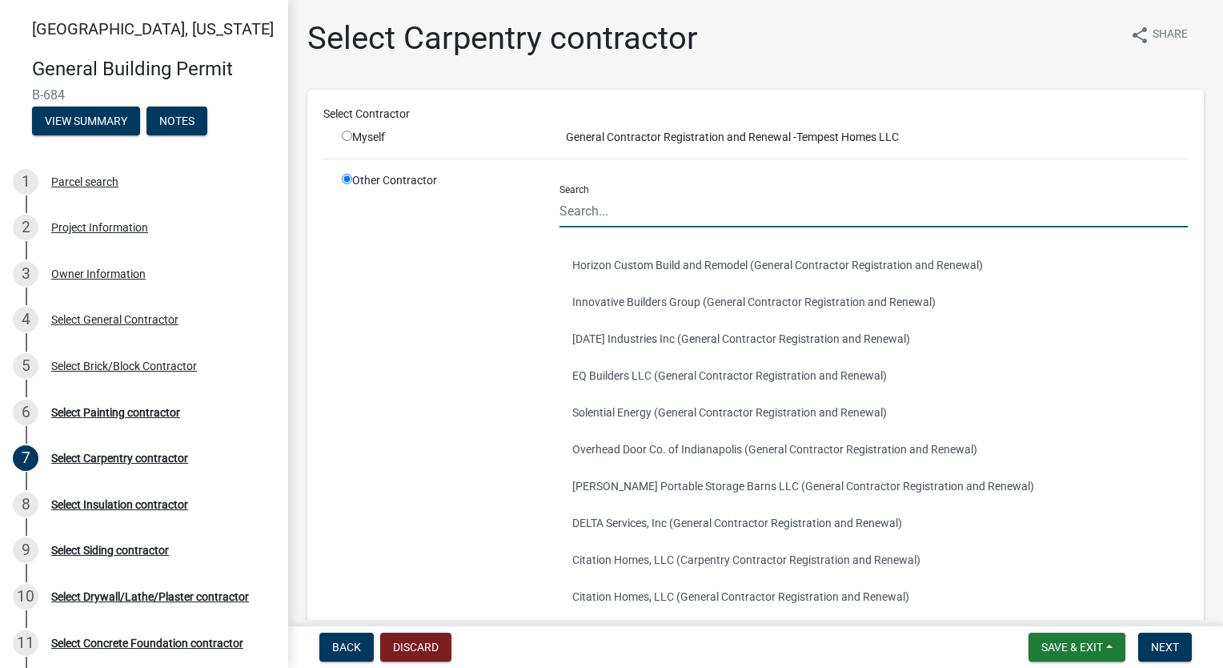
click at [667, 212] on input "Search" at bounding box center [874, 211] width 628 height 33
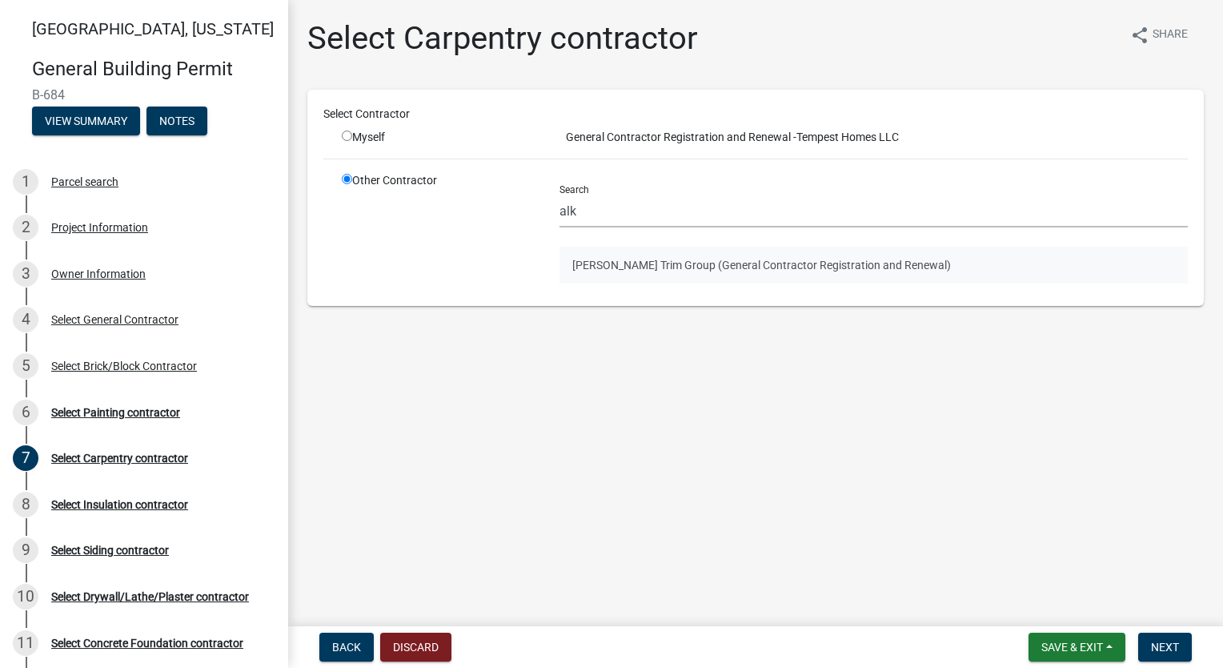
click at [664, 266] on button "[PERSON_NAME] Trim Group (General Contractor Registration and Renewal)" at bounding box center [874, 265] width 628 height 37
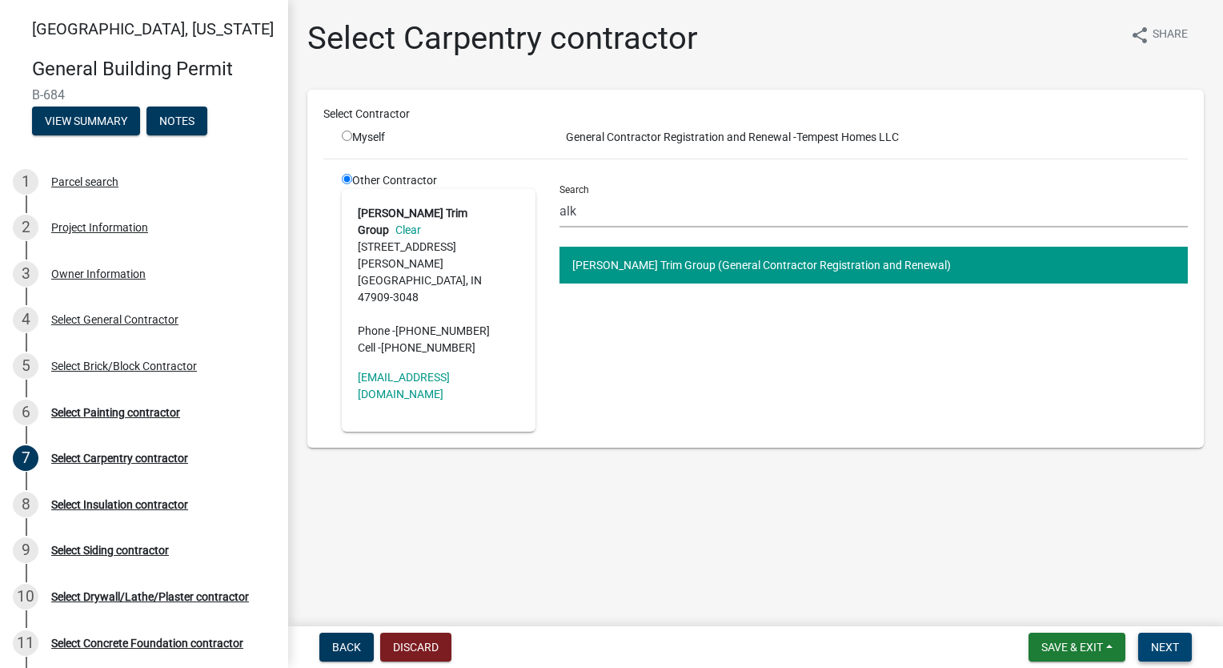
click at [1153, 644] on span "Next" at bounding box center [1165, 646] width 28 height 13
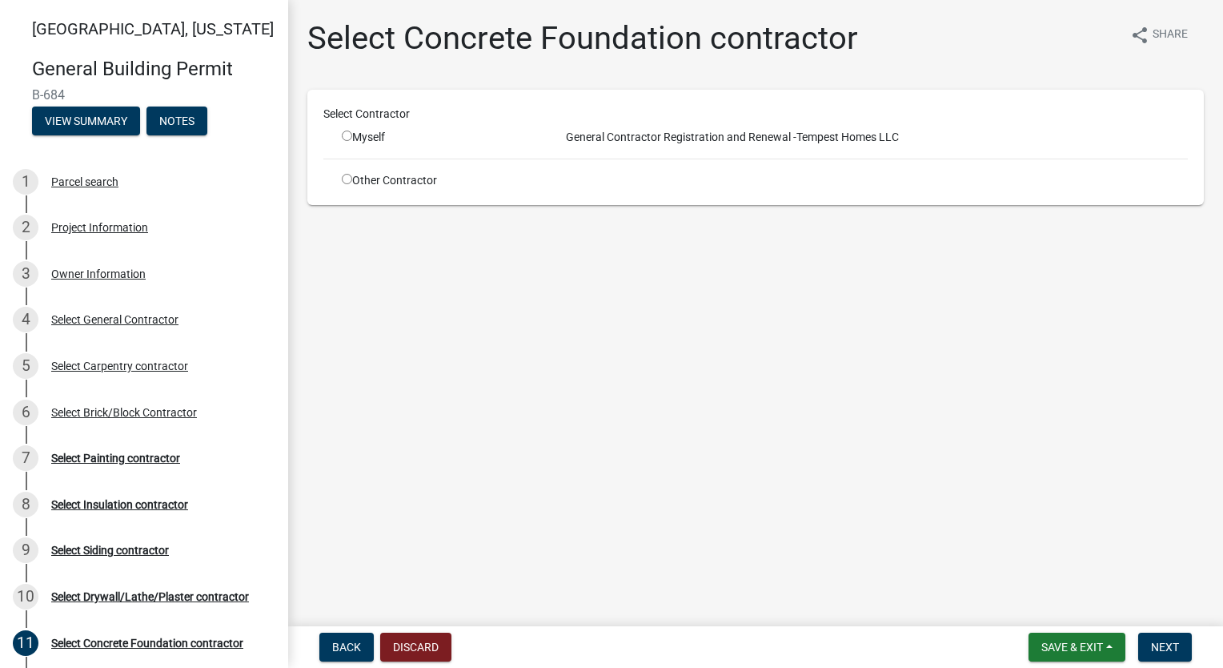
click at [346, 179] on input "radio" at bounding box center [347, 179] width 10 height 10
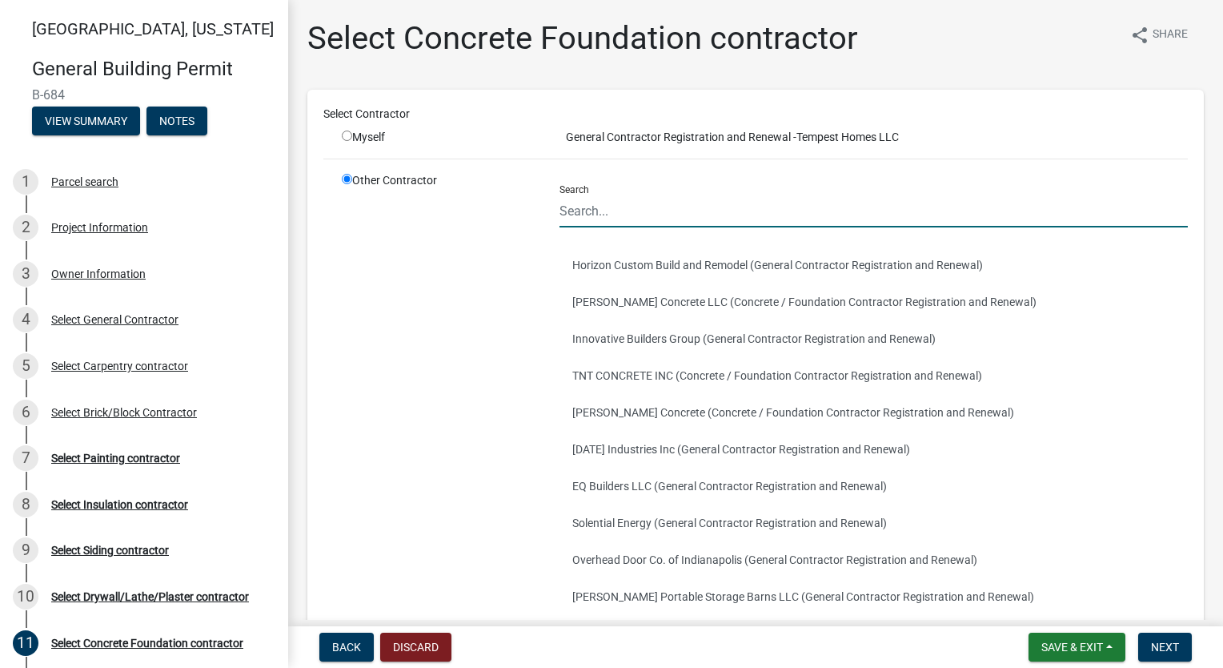
click at [653, 211] on input "Search" at bounding box center [874, 211] width 628 height 33
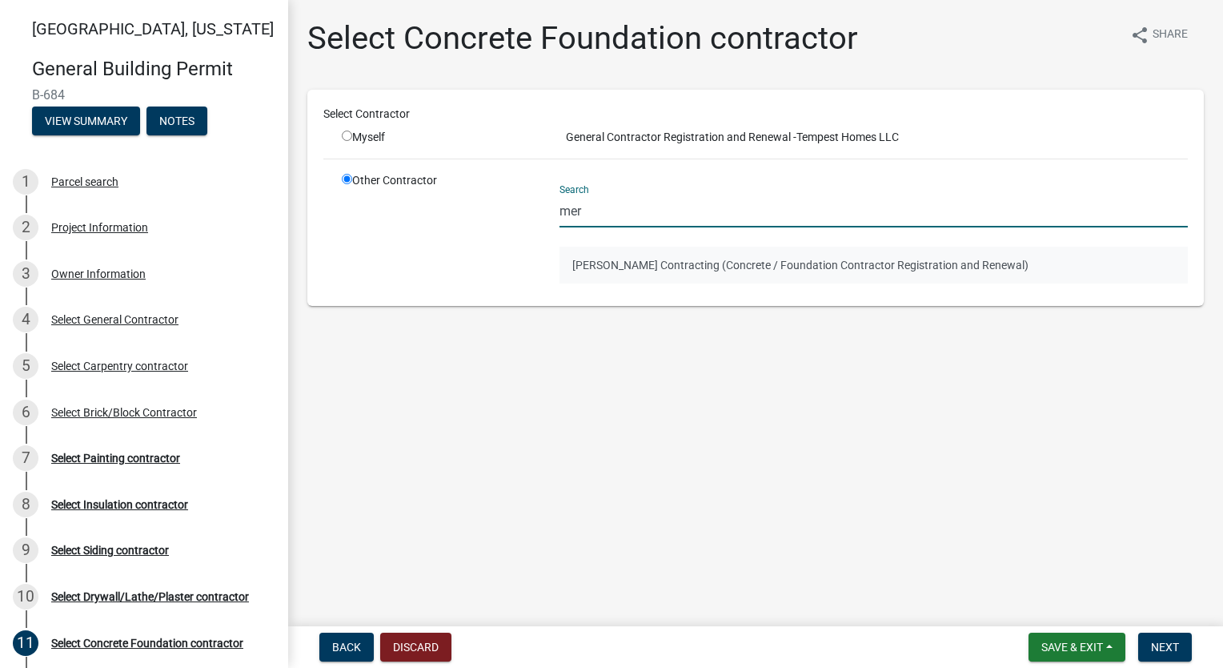
click at [656, 274] on button "[PERSON_NAME] Contracting (Concrete / Foundation Contractor Registration and Re…" at bounding box center [874, 265] width 628 height 37
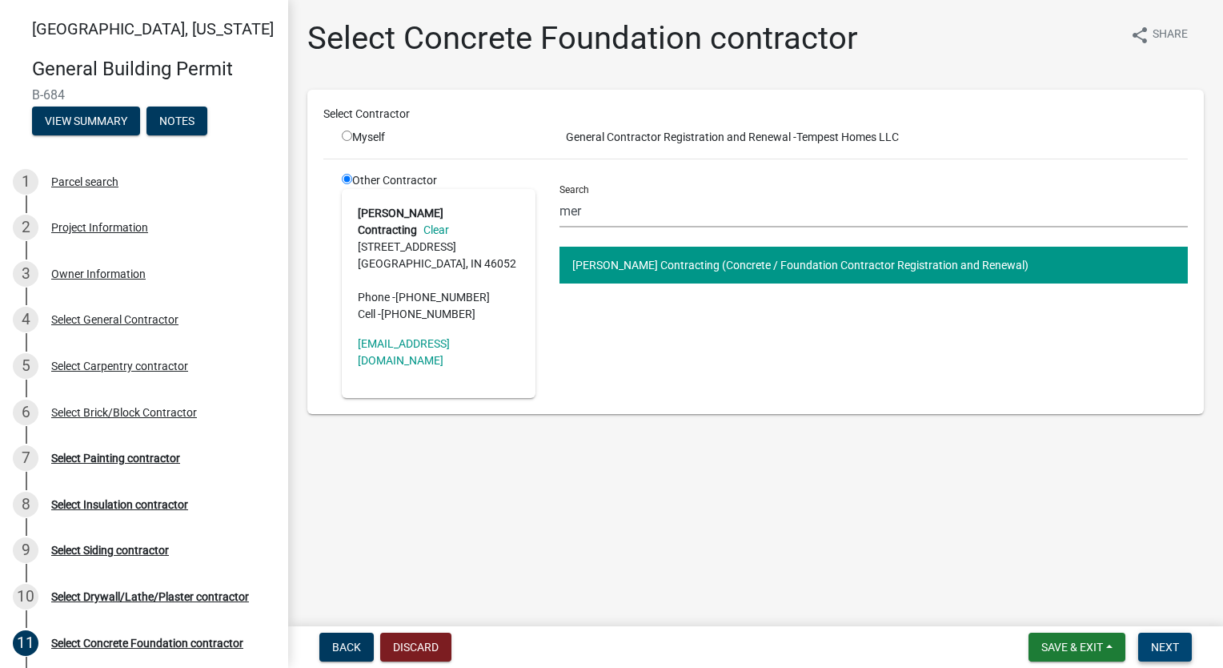
click at [1169, 644] on span "Next" at bounding box center [1165, 646] width 28 height 13
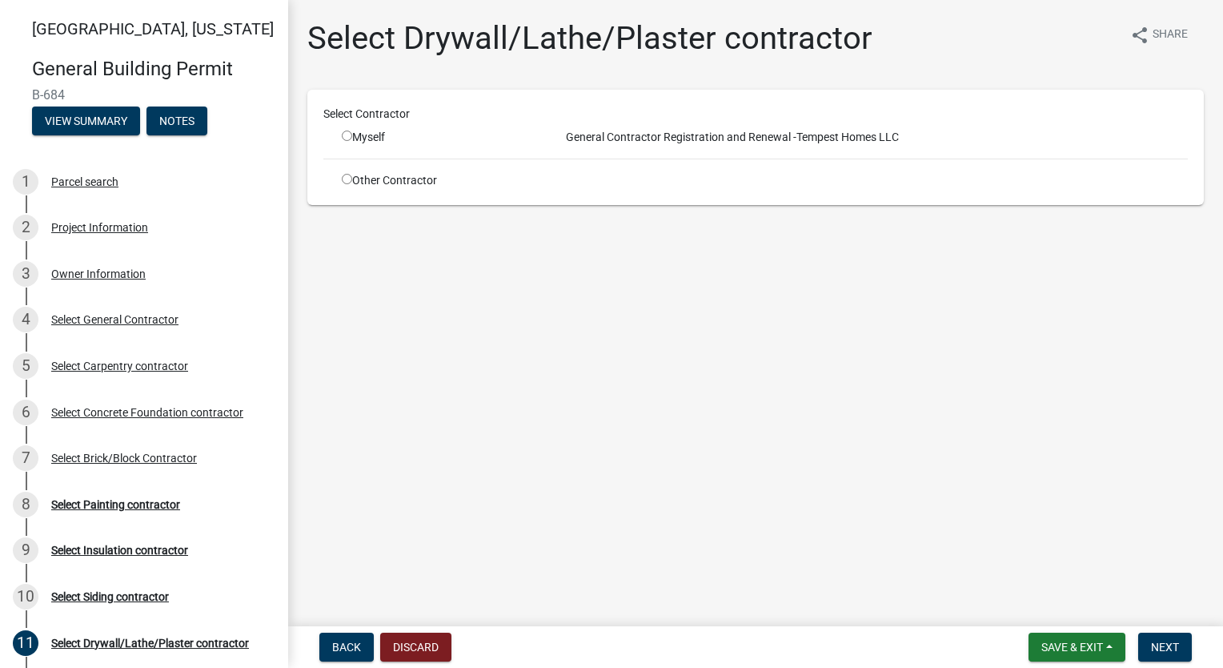
click at [350, 177] on input "radio" at bounding box center [347, 179] width 10 height 10
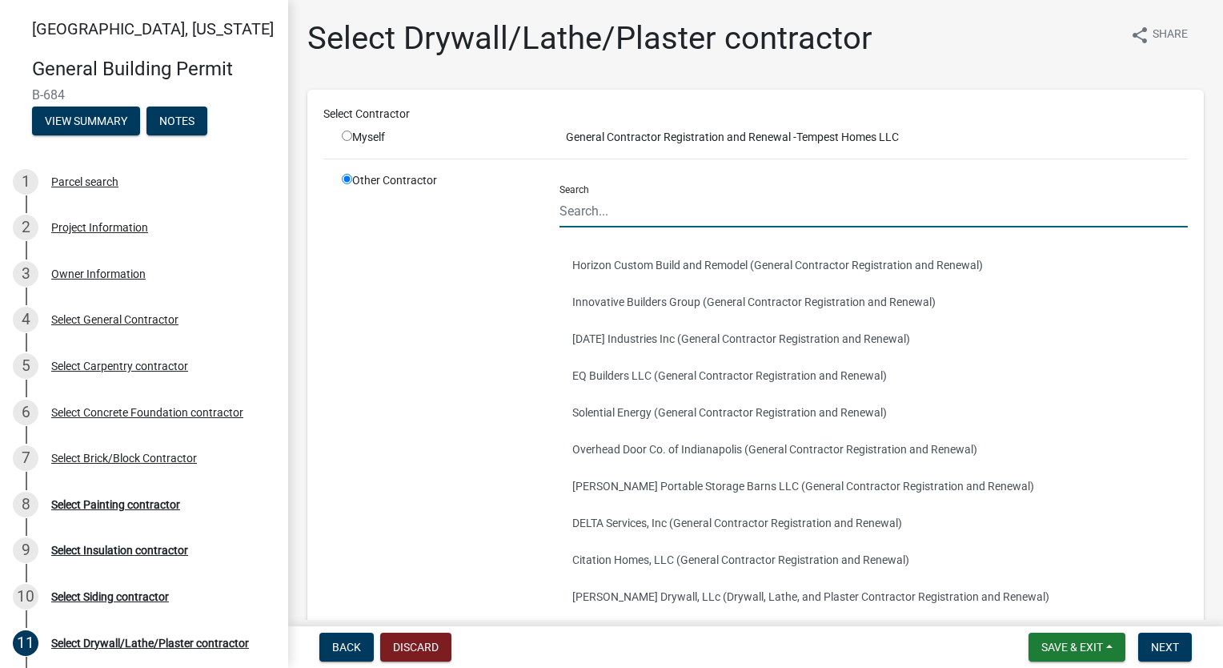
click at [639, 208] on input "Search" at bounding box center [874, 211] width 628 height 33
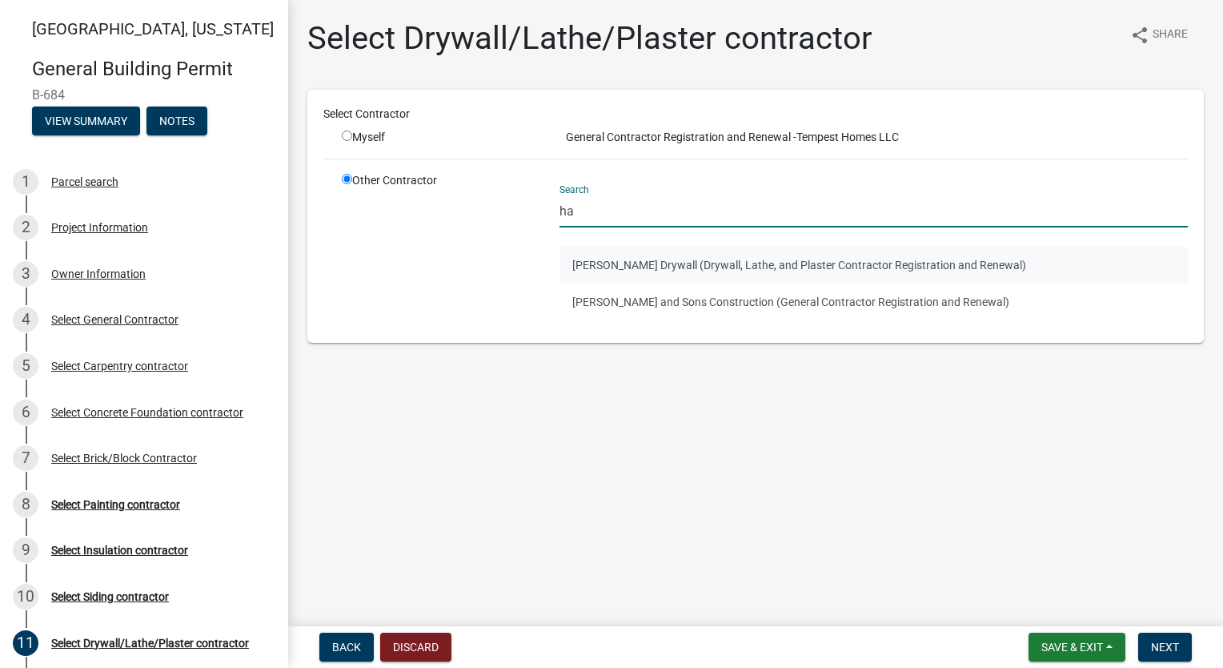
click at [663, 271] on button "[PERSON_NAME] Drywall (Drywall, Lathe, and Plaster Contractor Registration and …" at bounding box center [874, 265] width 628 height 37
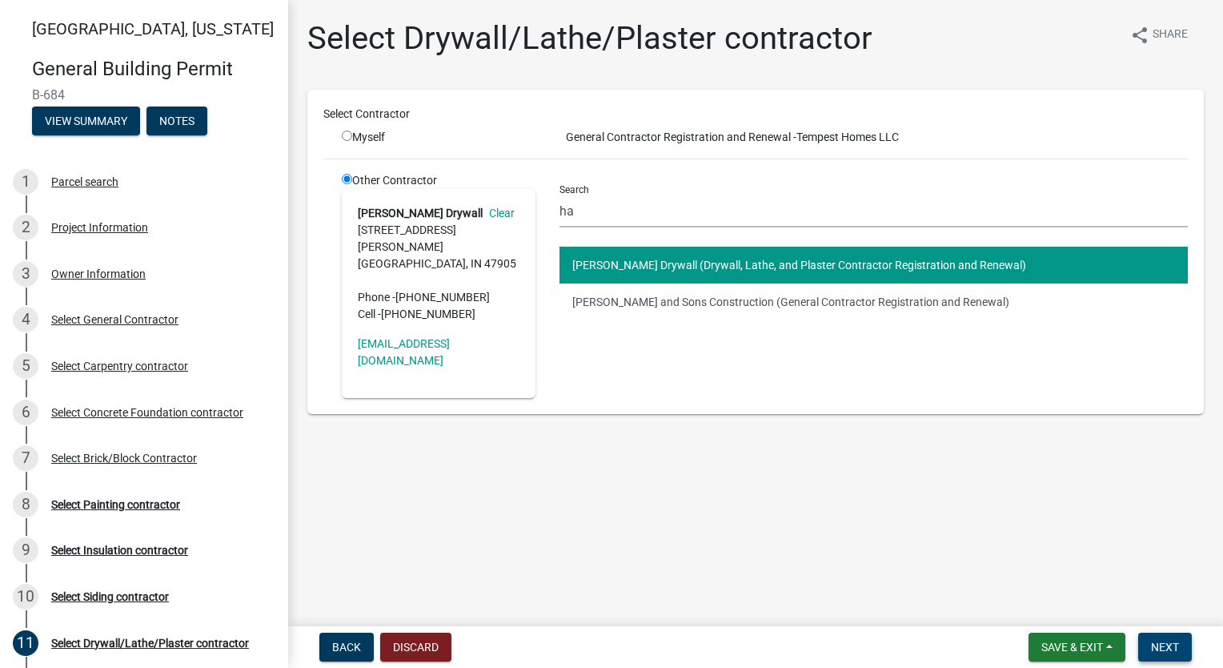
click at [1155, 639] on button "Next" at bounding box center [1165, 646] width 54 height 29
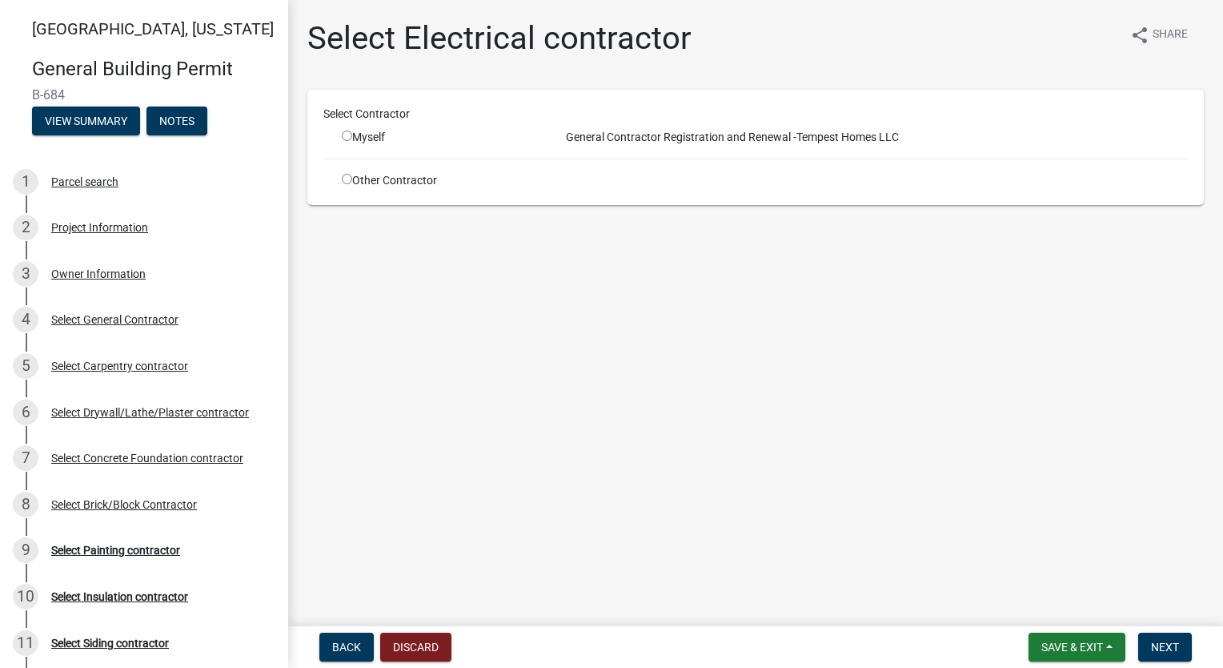
click at [346, 178] on input "radio" at bounding box center [347, 179] width 10 height 10
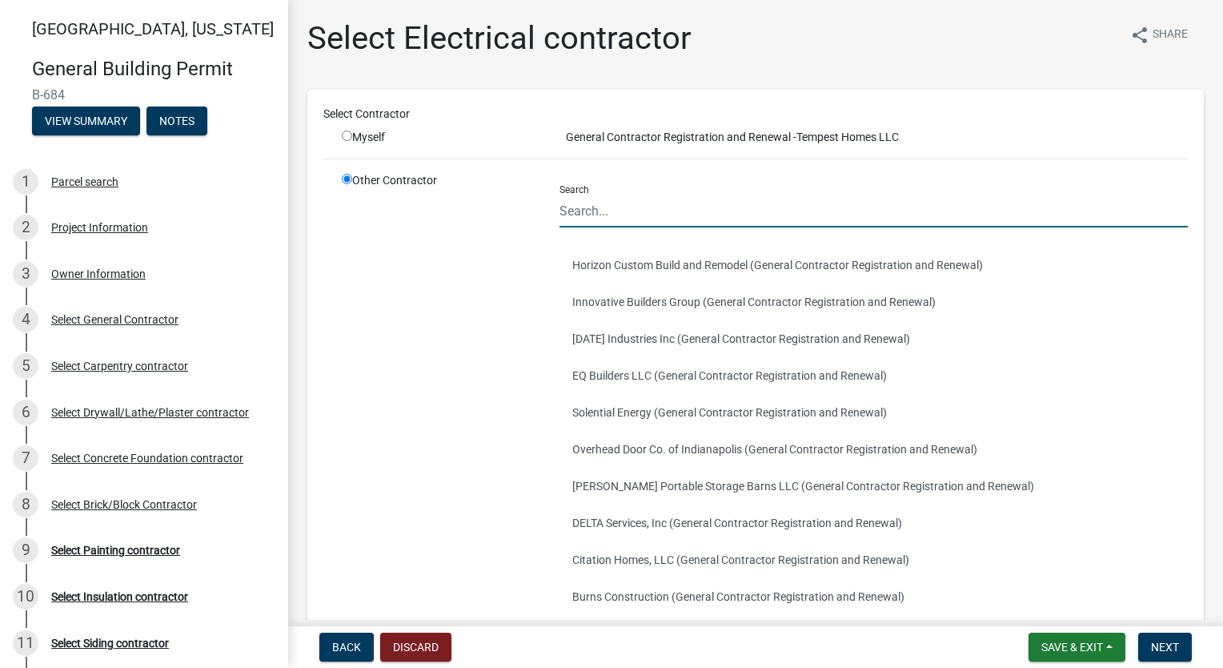
click at [646, 217] on input "Search" at bounding box center [874, 211] width 628 height 33
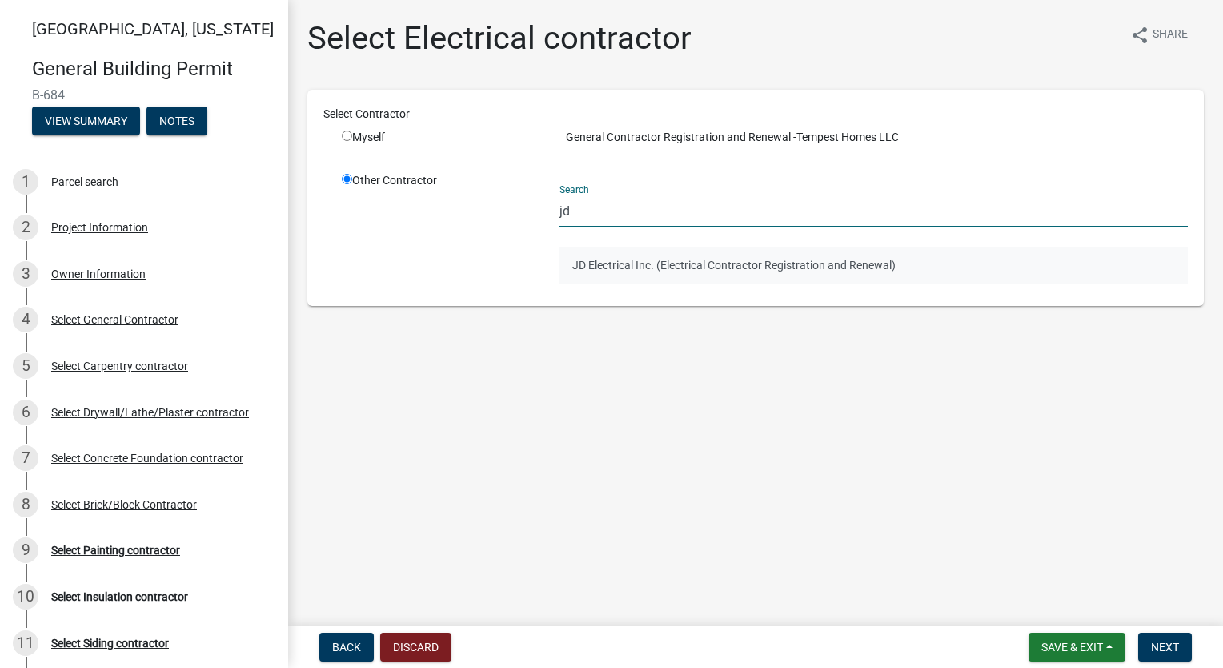
click at [625, 267] on button "JD Electrical Inc. (Electrical Contractor Registration and Renewal)" at bounding box center [874, 265] width 628 height 37
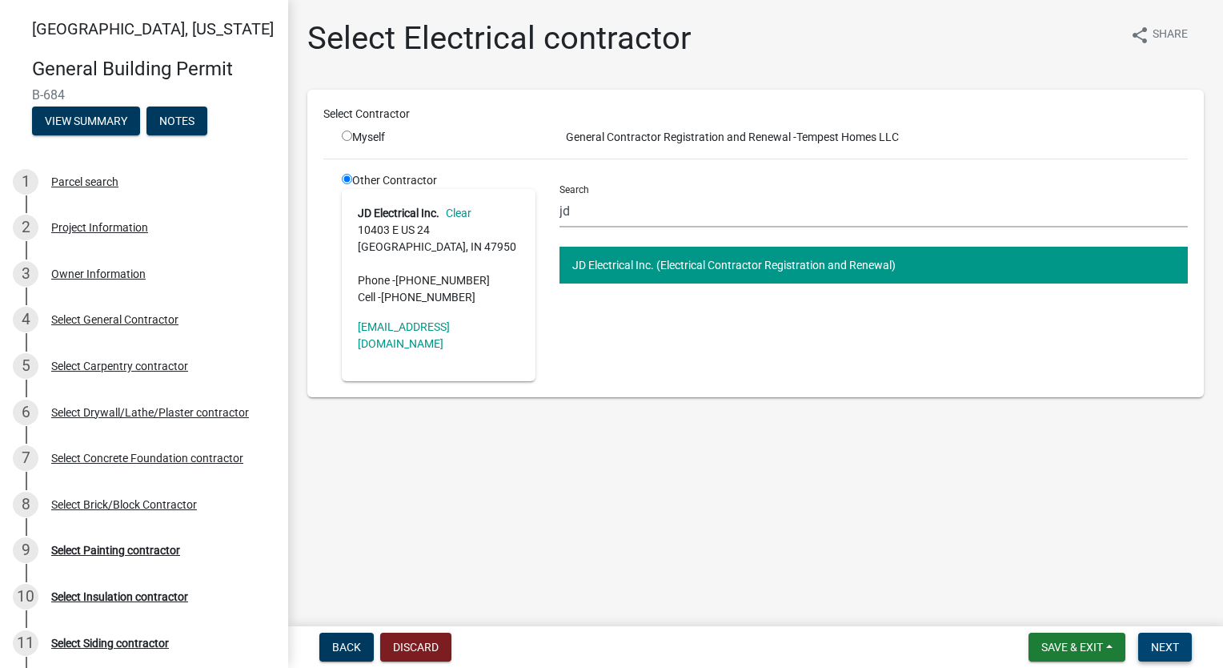
click at [1159, 648] on span "Next" at bounding box center [1165, 646] width 28 height 13
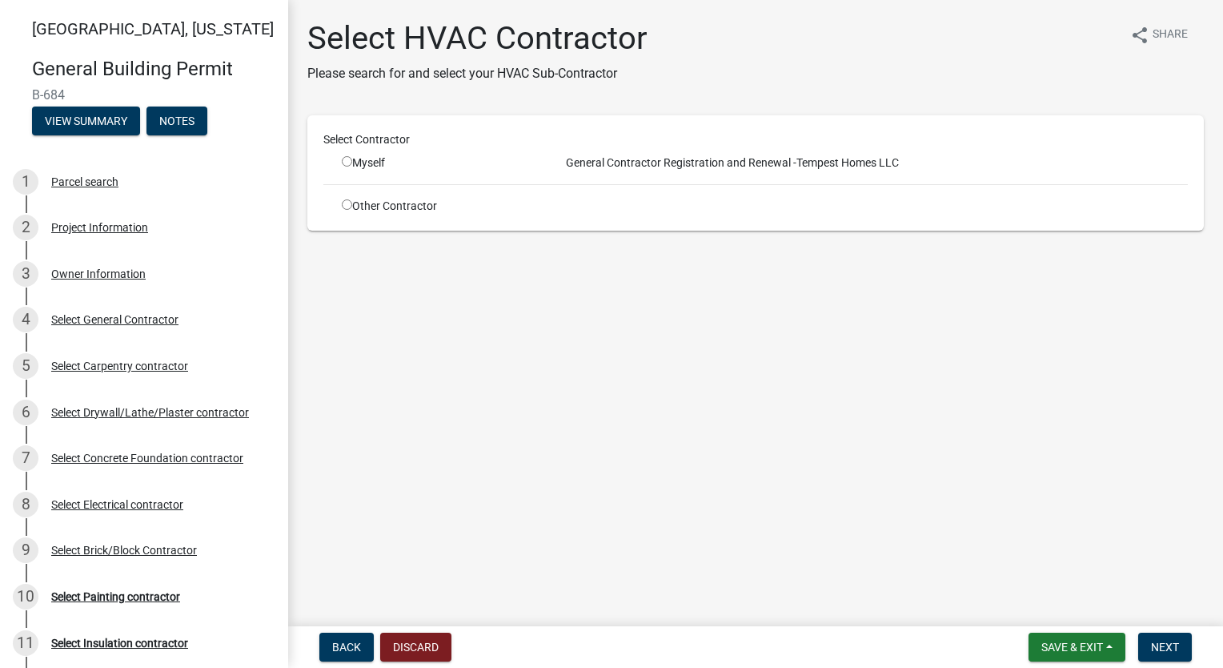
click at [344, 205] on input "radio" at bounding box center [347, 204] width 10 height 10
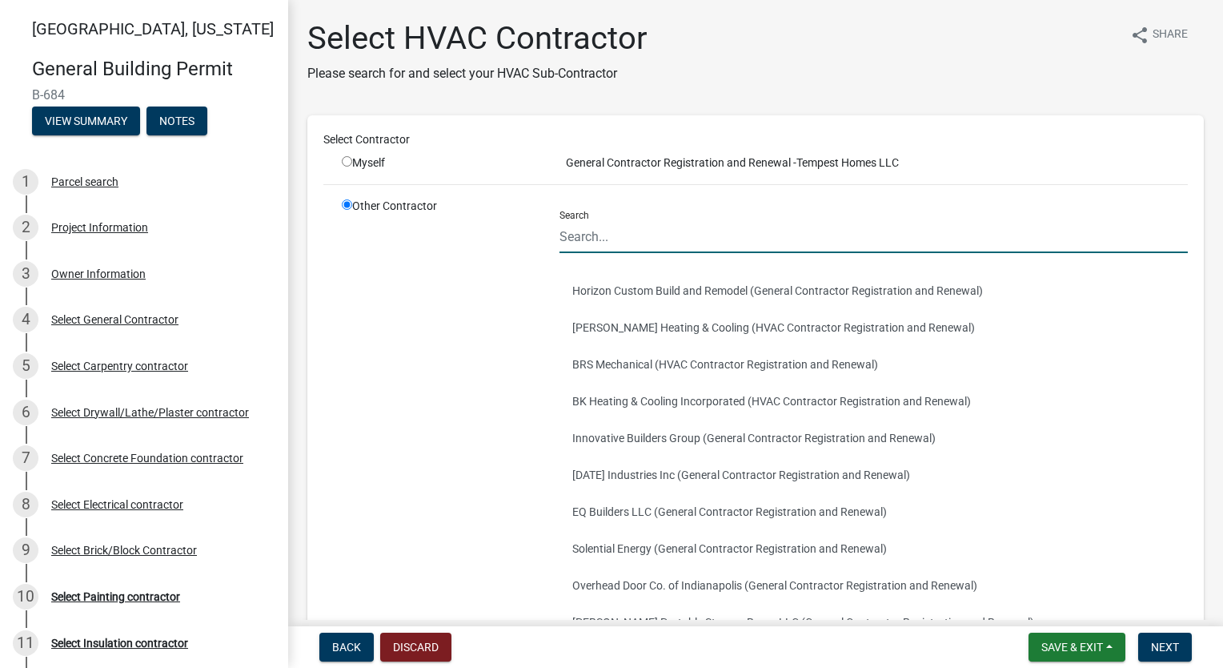
click at [624, 235] on input "Search" at bounding box center [874, 236] width 628 height 33
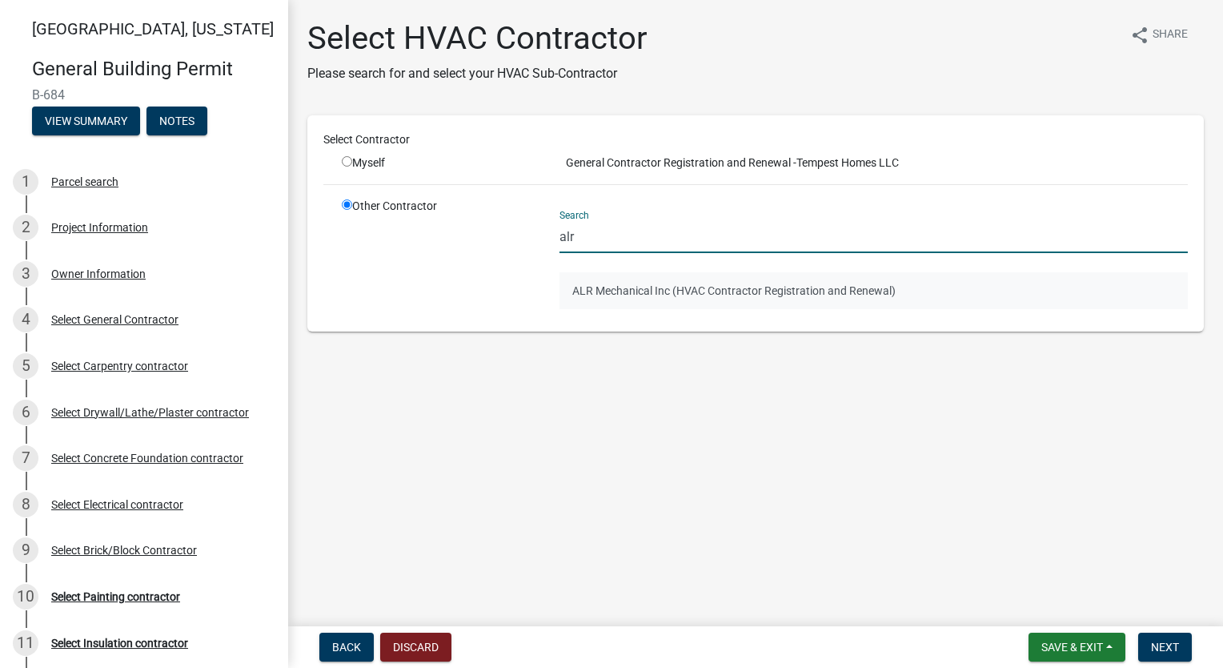
click at [645, 280] on button "ALR Mechanical Inc (HVAC Contractor Registration and Renewal)" at bounding box center [874, 290] width 628 height 37
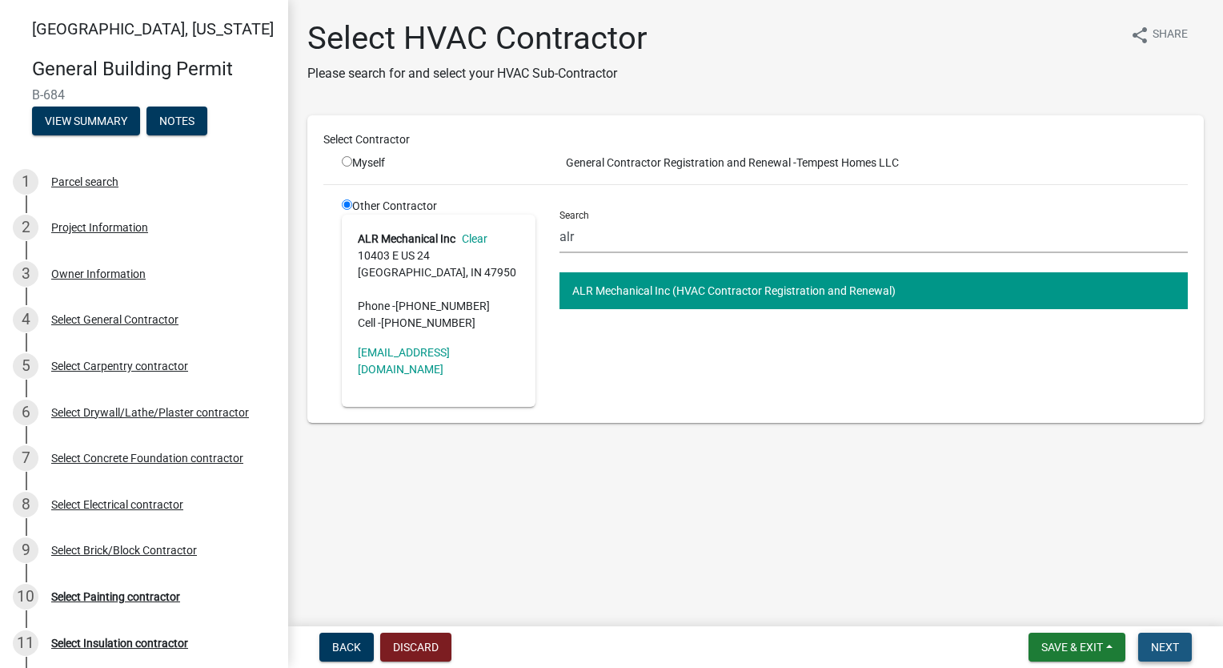
click at [1175, 647] on span "Next" at bounding box center [1165, 646] width 28 height 13
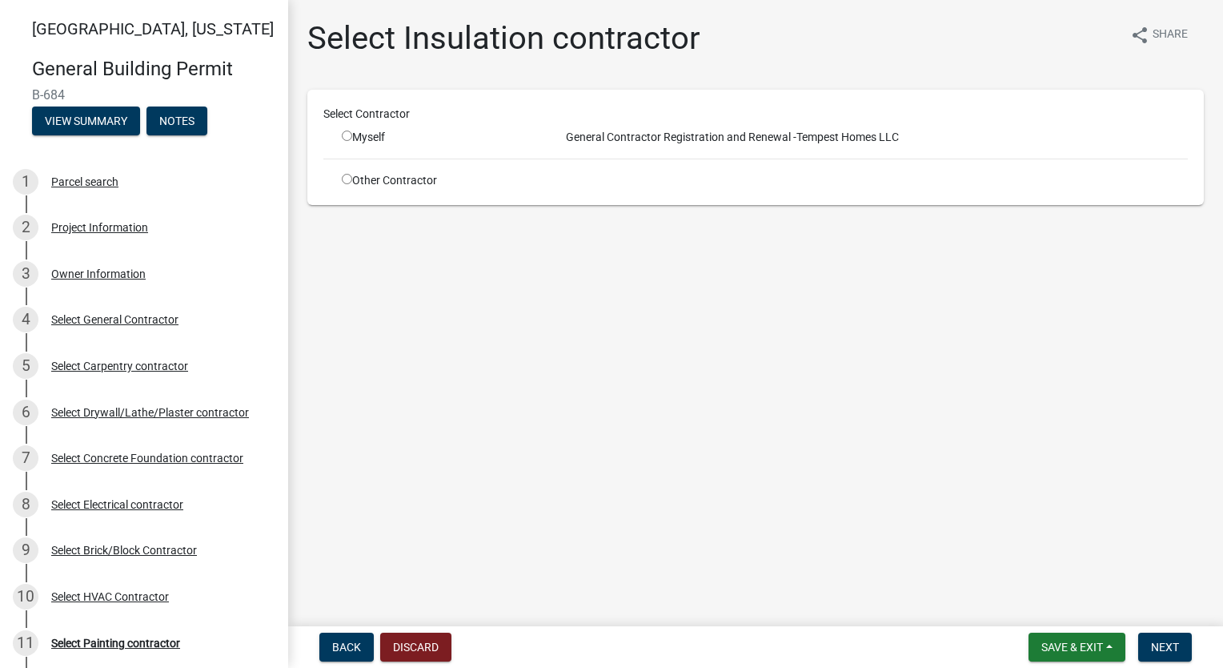
click at [349, 174] on input "radio" at bounding box center [347, 179] width 10 height 10
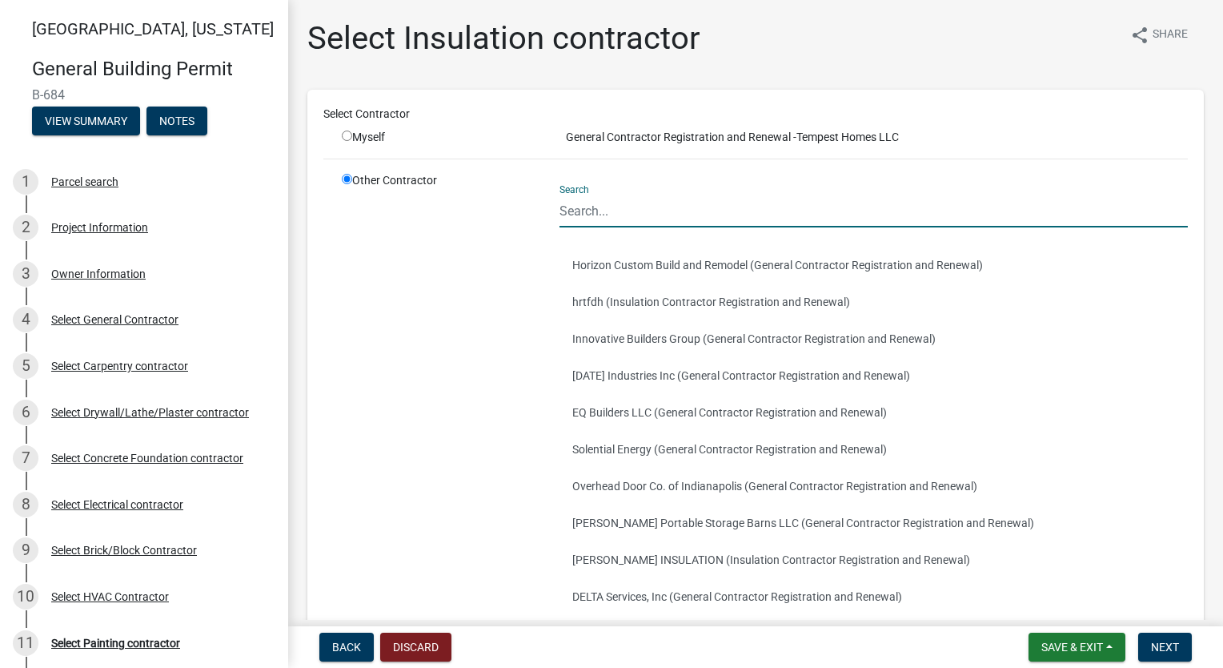
click at [642, 214] on input "Search" at bounding box center [874, 211] width 628 height 33
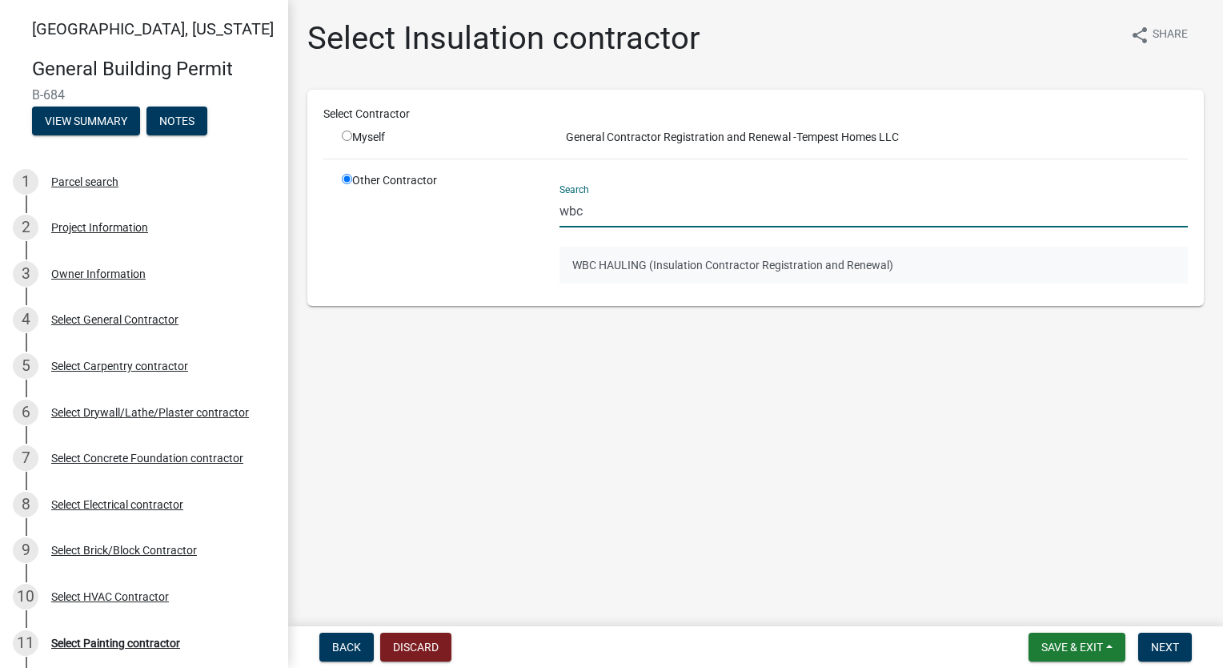
click at [656, 259] on button "WBC HAULING (Insulation Contractor Registration and Renewal)" at bounding box center [874, 265] width 628 height 37
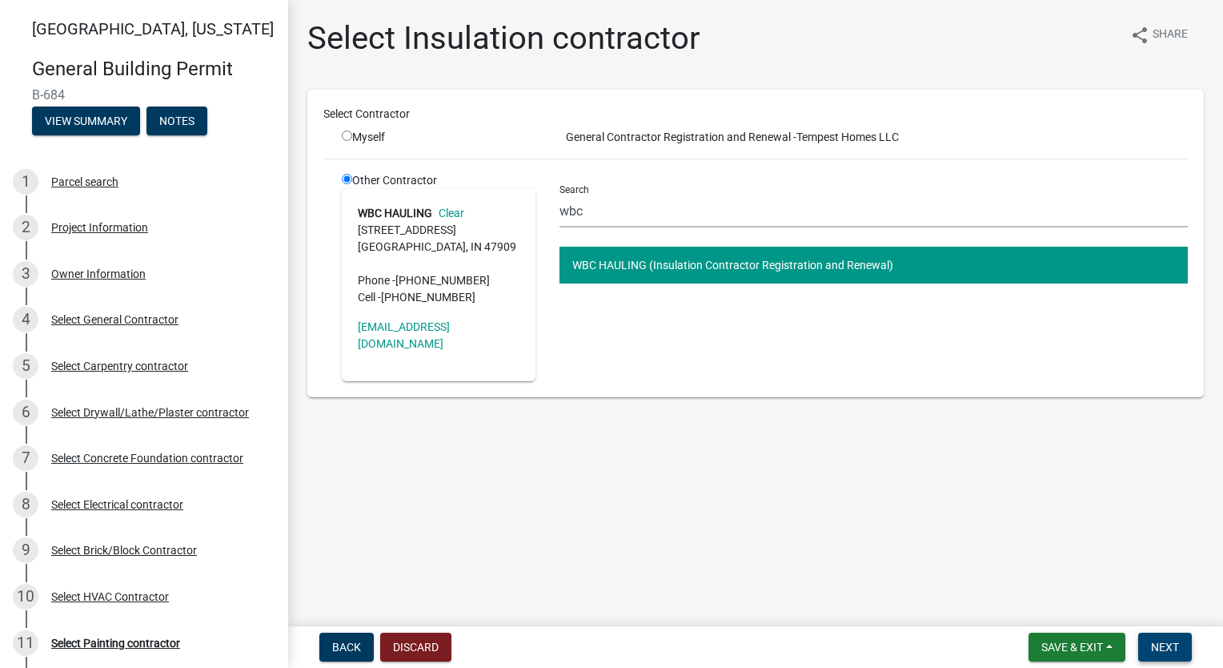
click at [1146, 640] on button "Next" at bounding box center [1165, 646] width 54 height 29
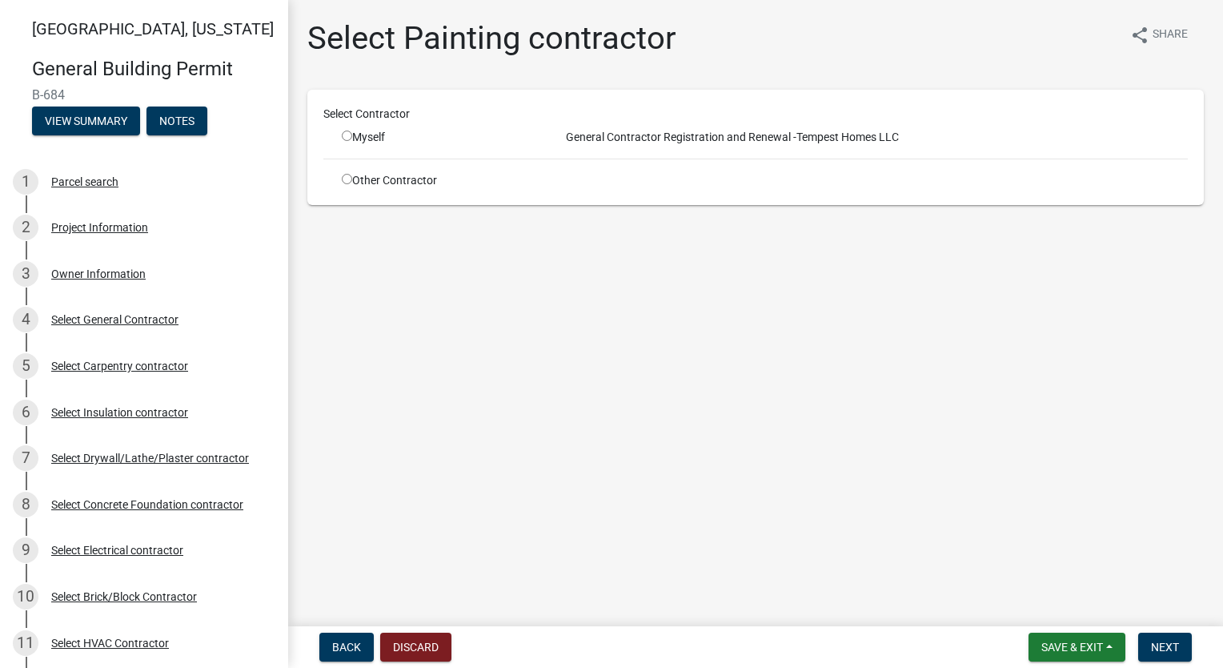
click at [354, 178] on div "Other Contractor" at bounding box center [439, 180] width 218 height 17
click at [346, 178] on input "radio" at bounding box center [347, 179] width 10 height 10
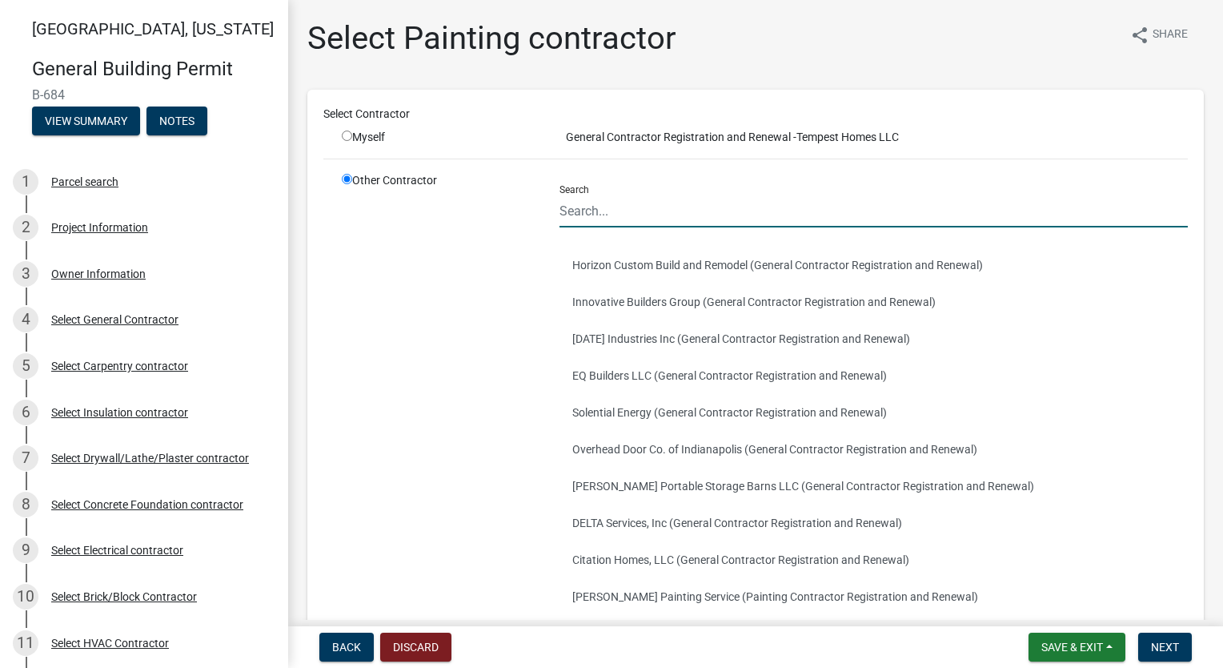
click at [635, 207] on input "Search" at bounding box center [874, 211] width 628 height 33
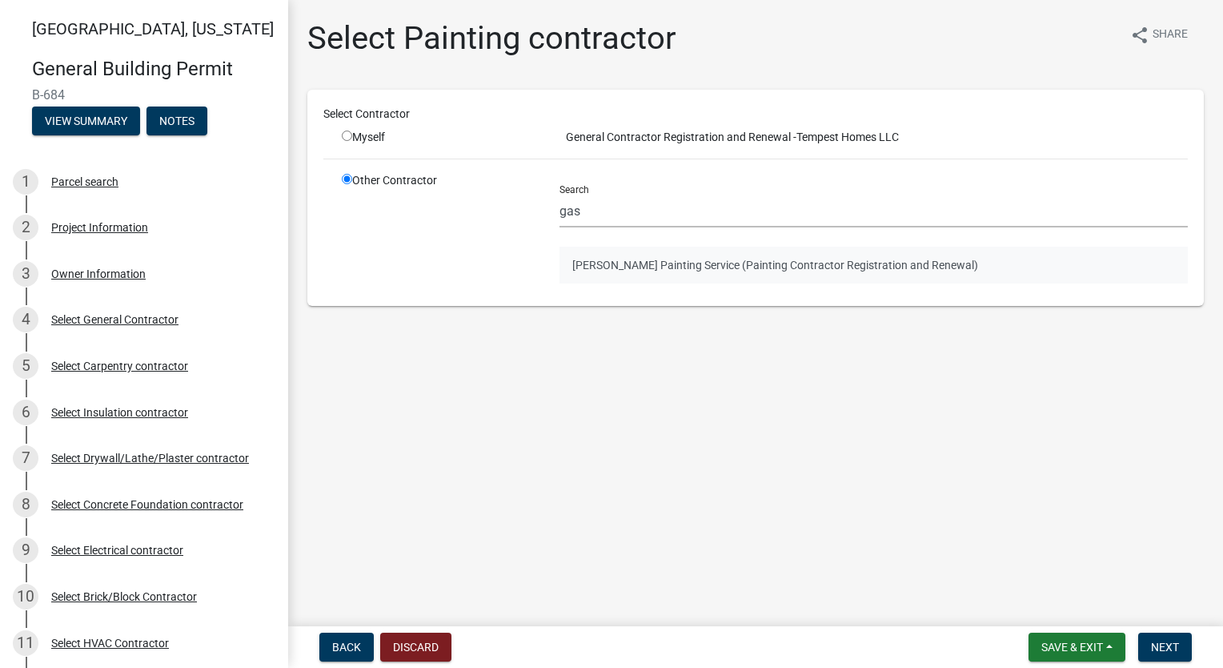
click at [685, 255] on button "[PERSON_NAME] Painting Service (Painting Contractor Registration and Renewal)" at bounding box center [874, 265] width 628 height 37
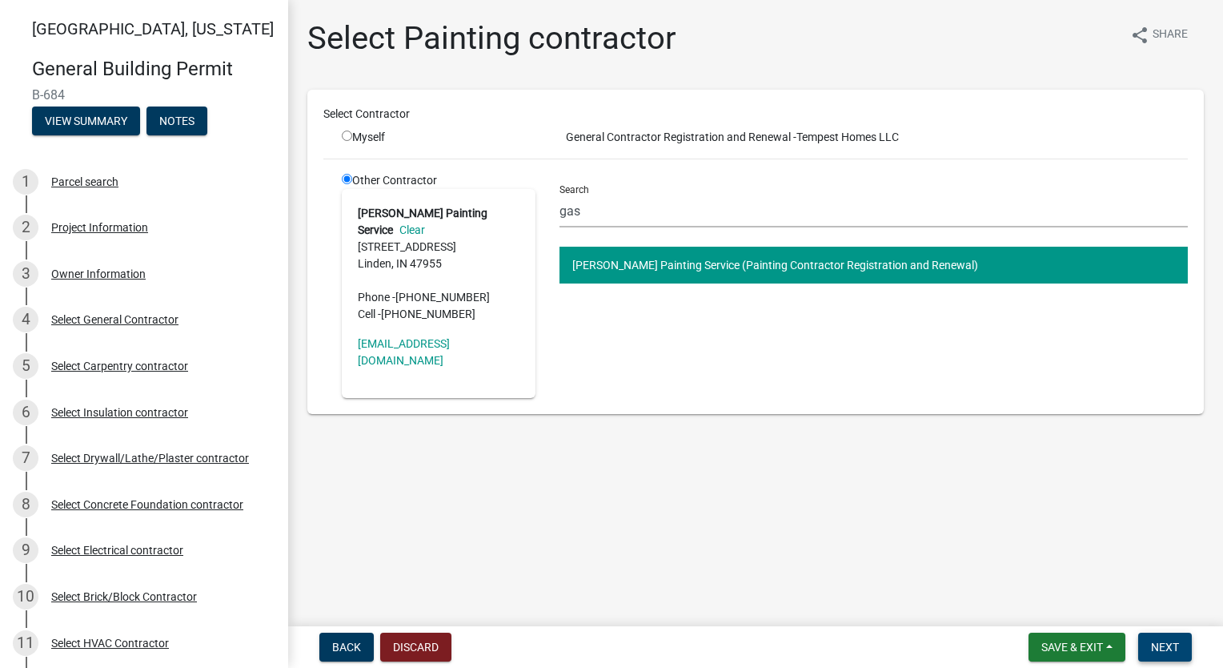
click at [1166, 652] on span "Next" at bounding box center [1165, 646] width 28 height 13
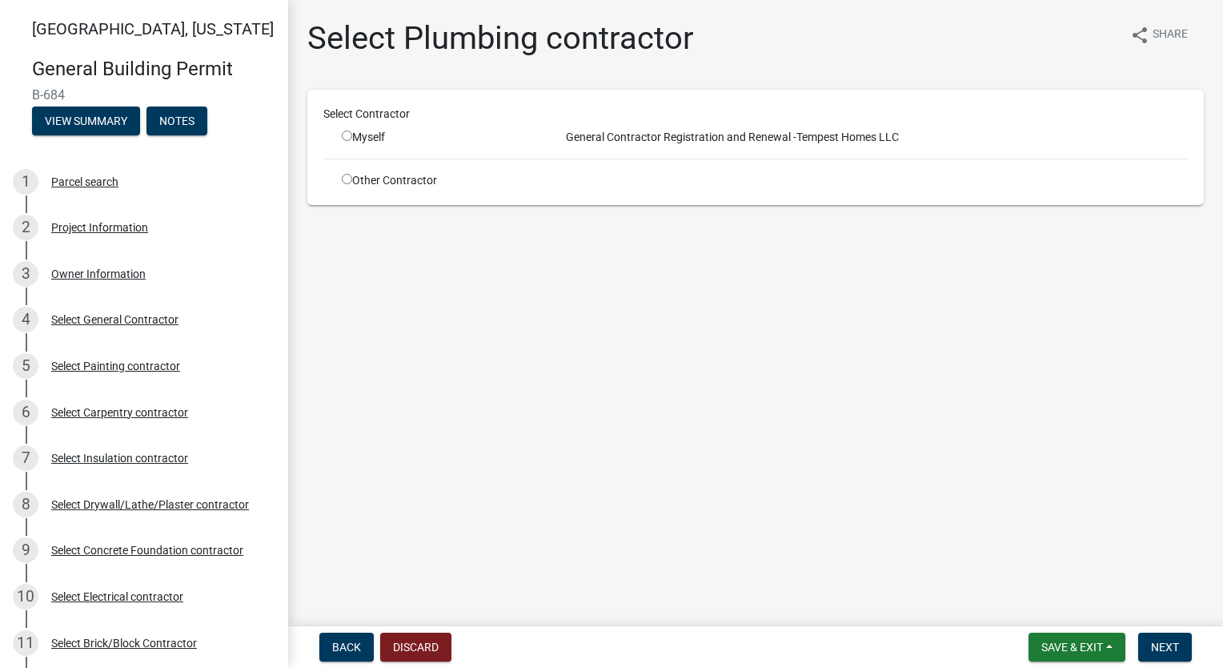
click at [349, 176] on input "radio" at bounding box center [347, 179] width 10 height 10
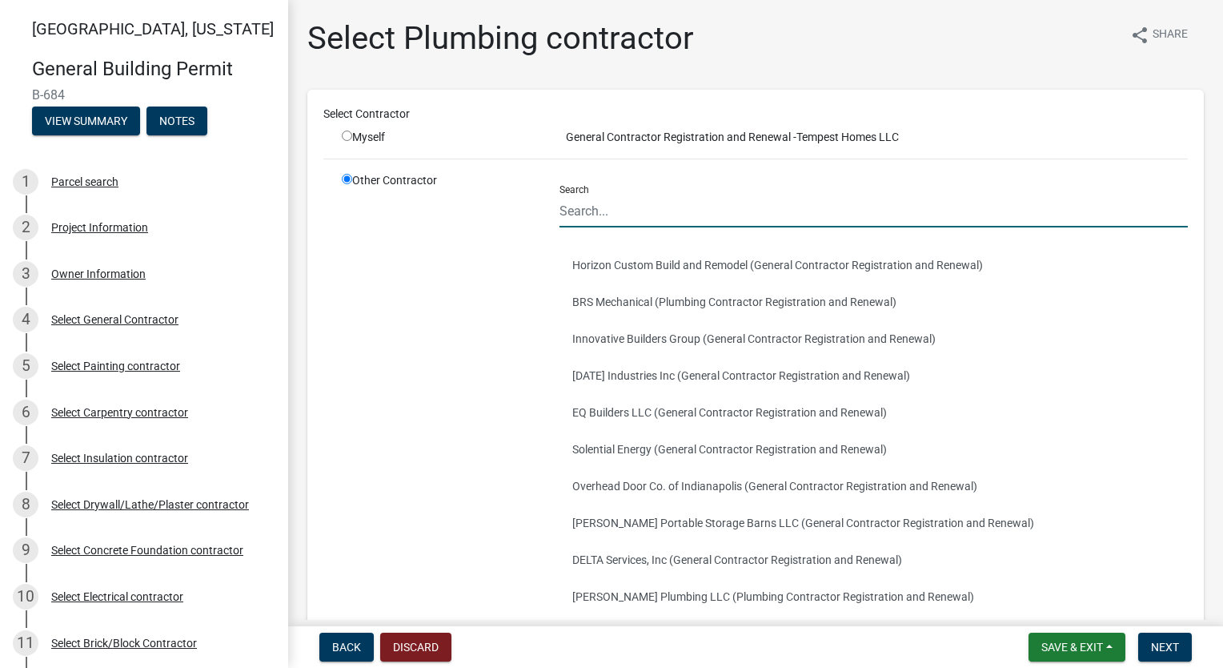
click at [588, 213] on input "Search" at bounding box center [874, 211] width 628 height 33
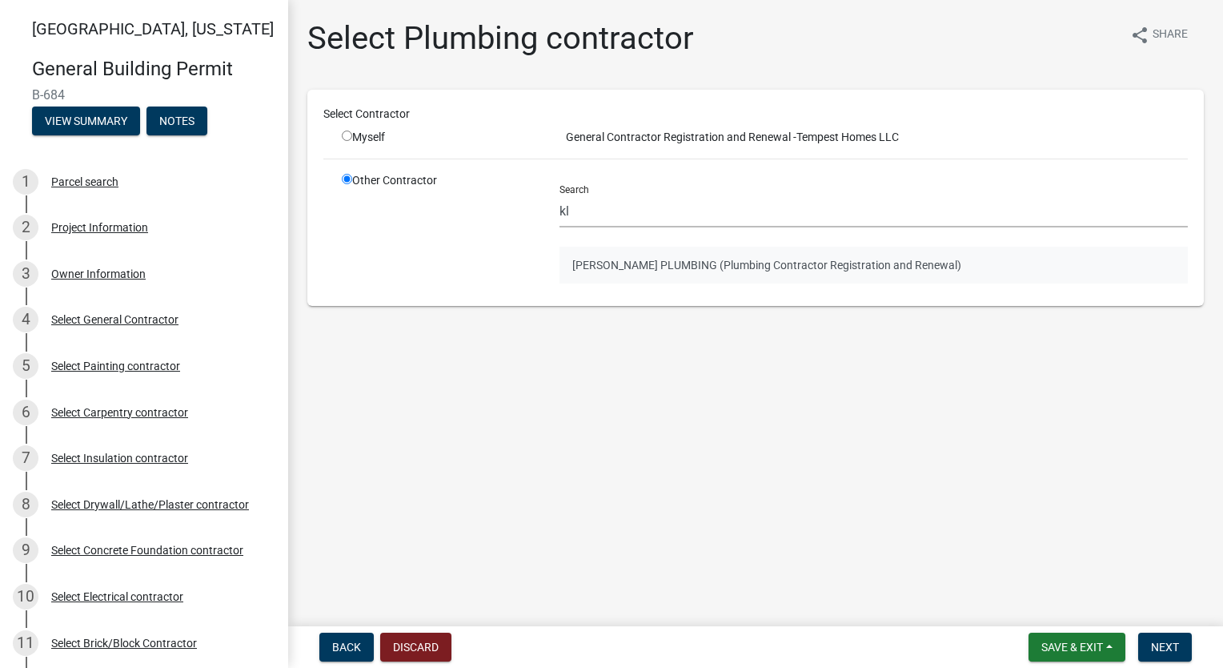
click at [646, 248] on button "[PERSON_NAME] PLUMBING (Plumbing Contractor Registration and Renewal)" at bounding box center [874, 265] width 628 height 37
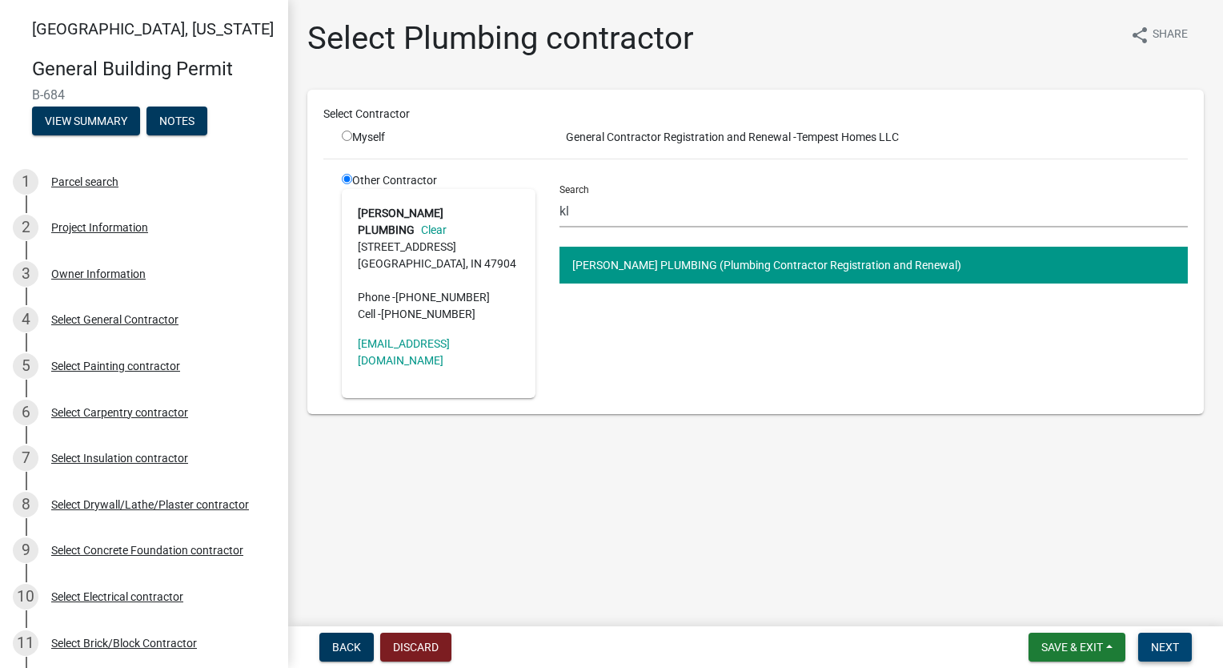
click at [1168, 642] on span "Next" at bounding box center [1165, 646] width 28 height 13
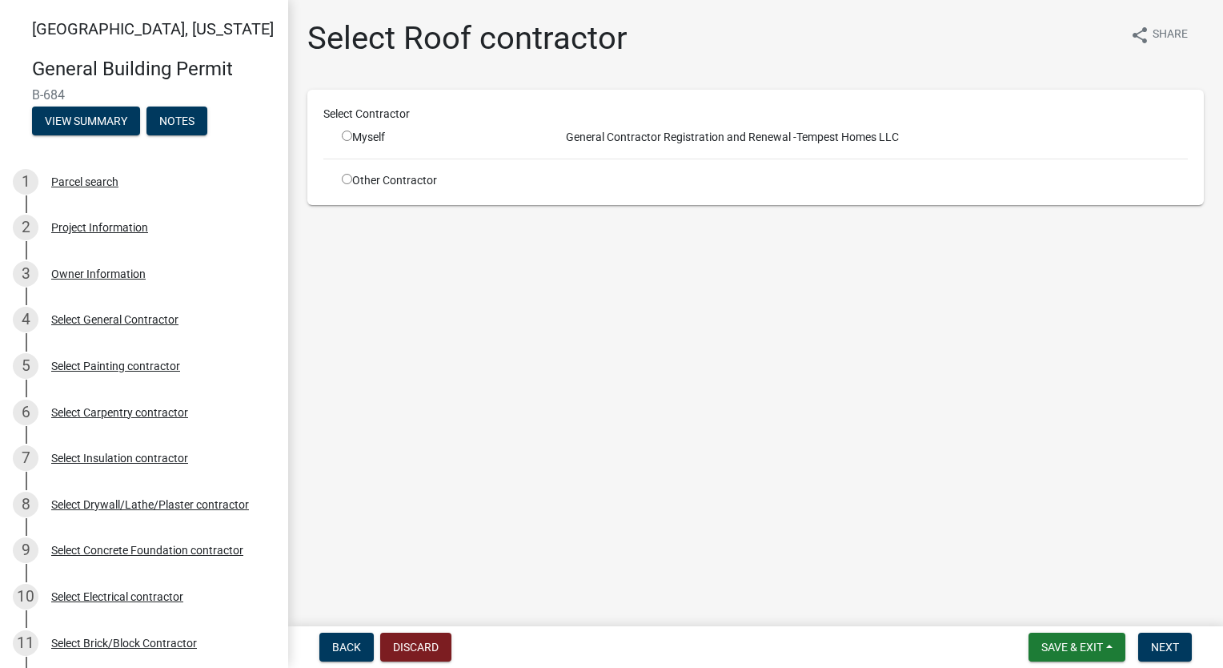
click at [342, 180] on input "radio" at bounding box center [347, 179] width 10 height 10
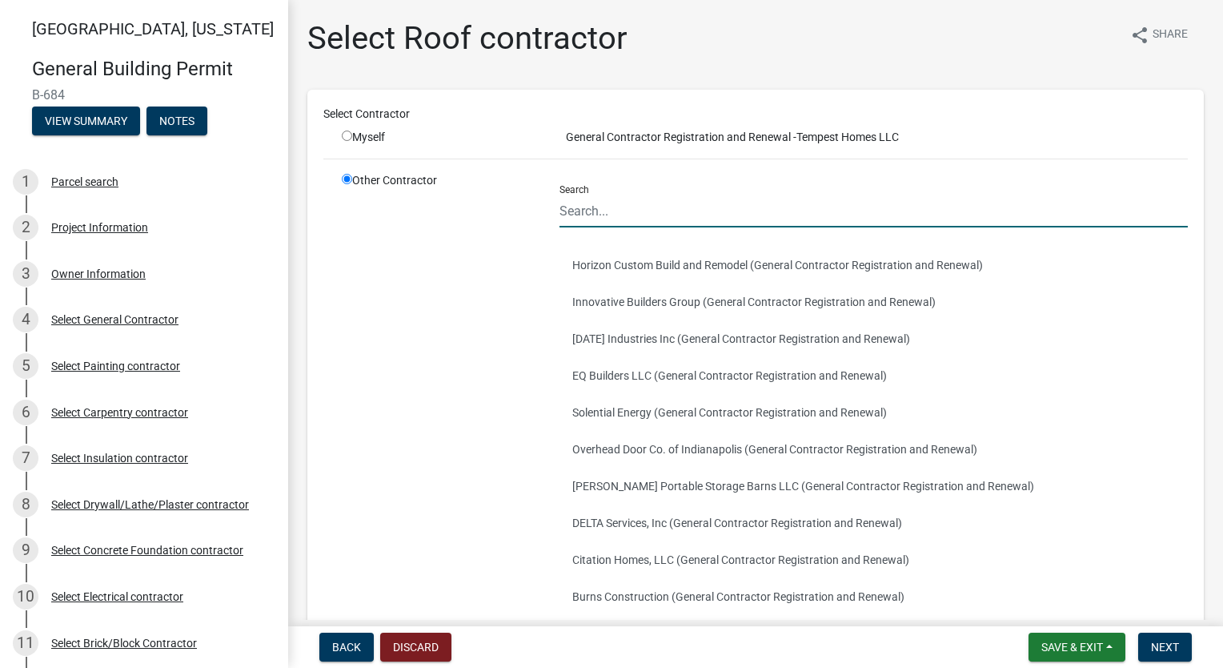
click at [621, 214] on input "Search" at bounding box center [874, 211] width 628 height 33
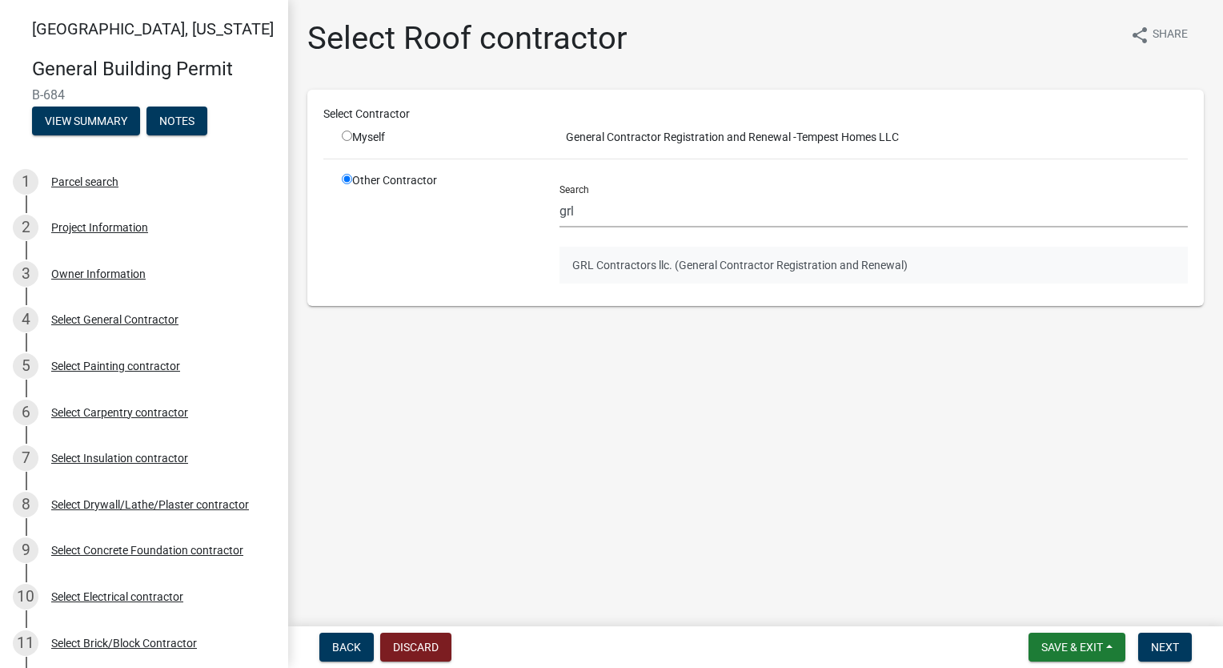
click at [606, 268] on button "GRL Contractors llc. (General Contractor Registration and Renewal)" at bounding box center [874, 265] width 628 height 37
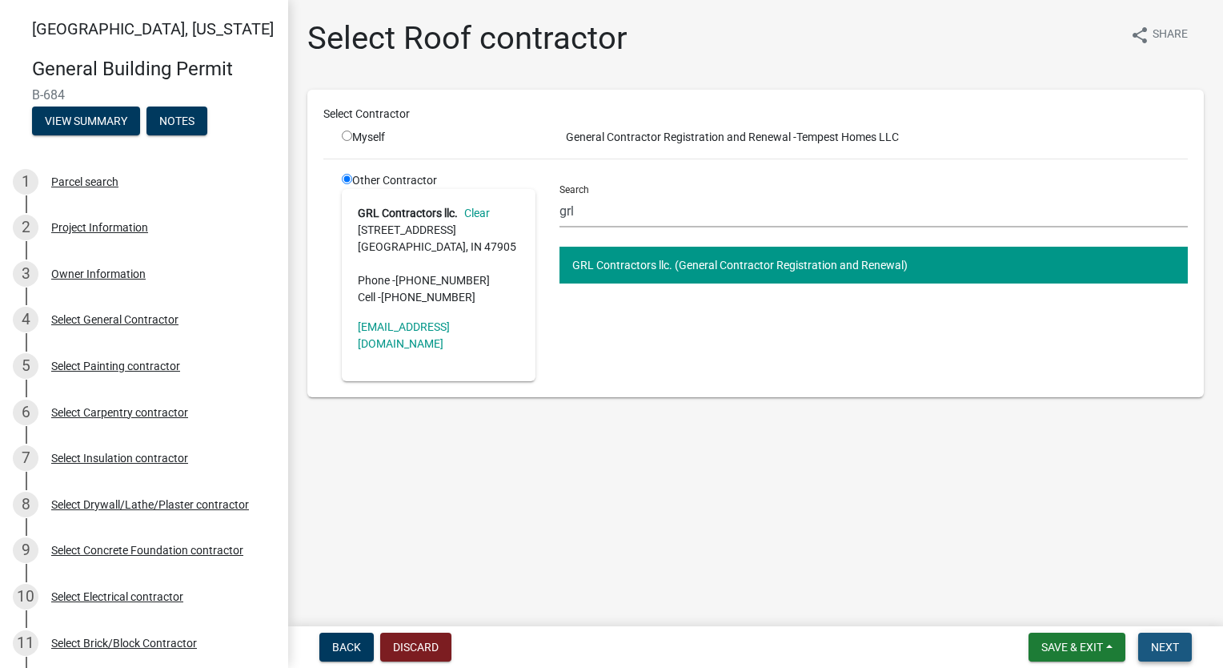
click at [1153, 645] on span "Next" at bounding box center [1165, 646] width 28 height 13
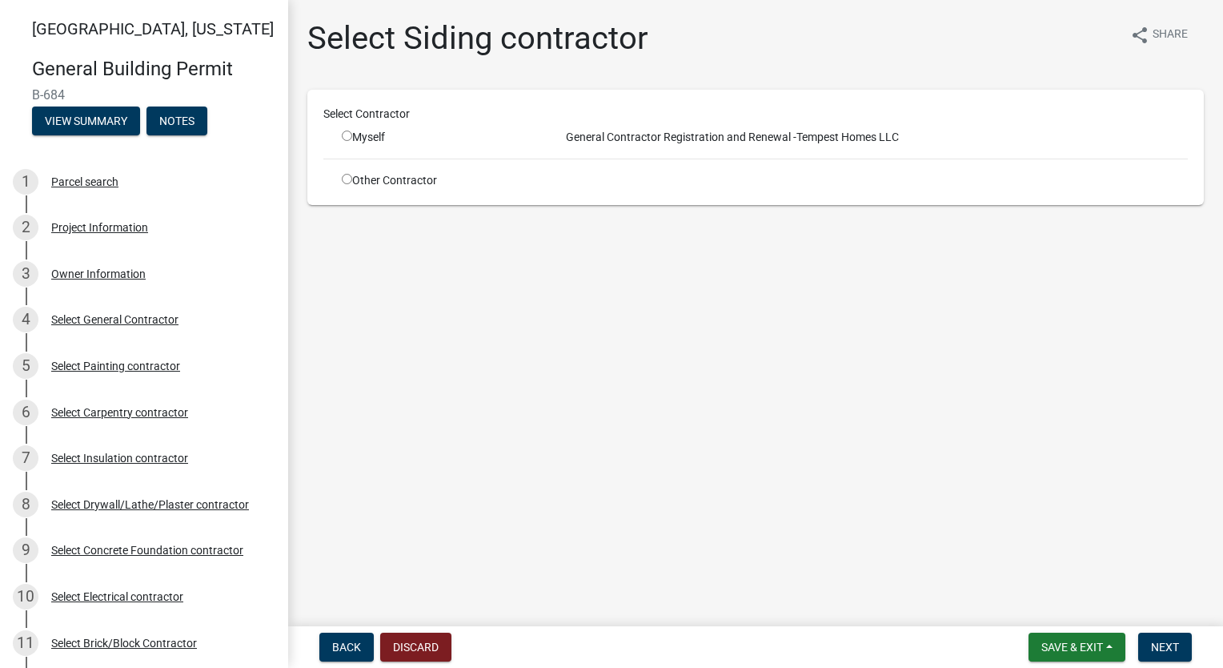
click at [349, 178] on input "radio" at bounding box center [347, 179] width 10 height 10
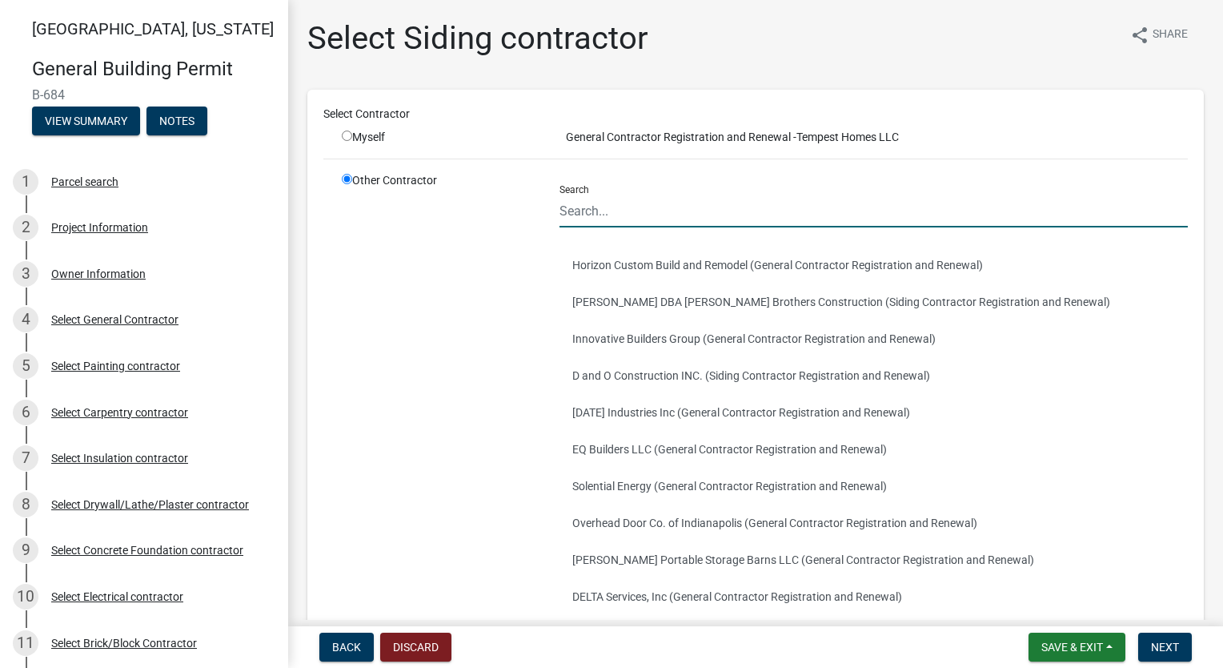
click at [675, 205] on input "Search" at bounding box center [874, 211] width 628 height 33
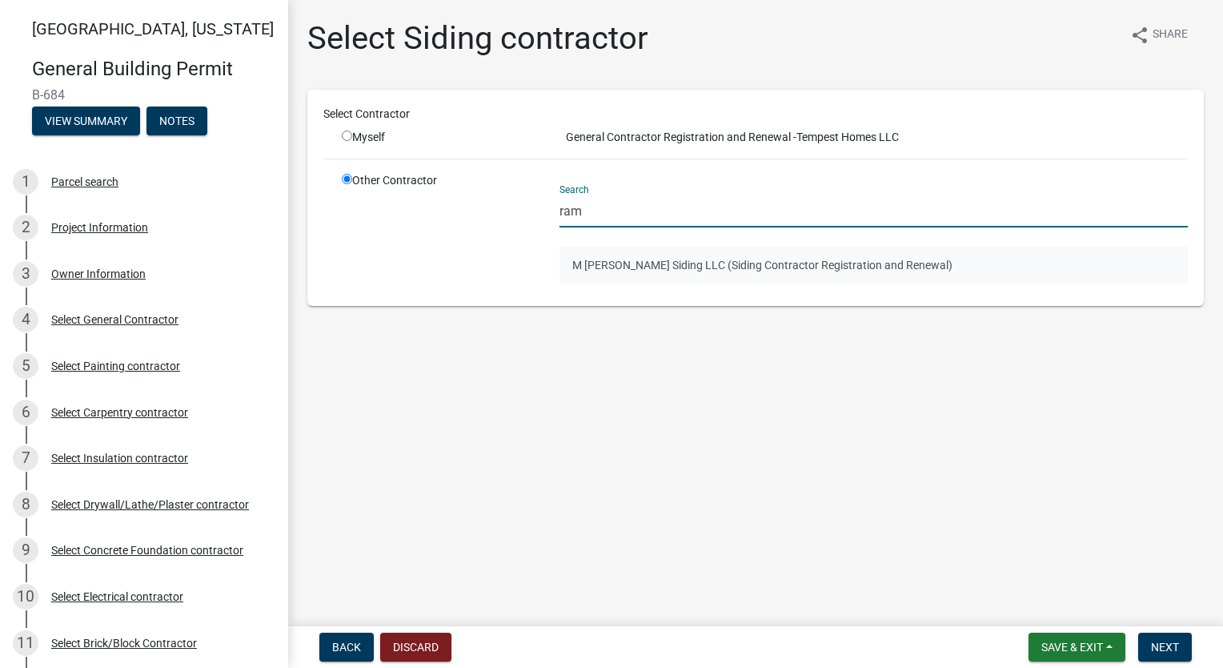
click at [617, 264] on button "M [PERSON_NAME] Siding LLC (Siding Contractor Registration and Renewal)" at bounding box center [874, 265] width 628 height 37
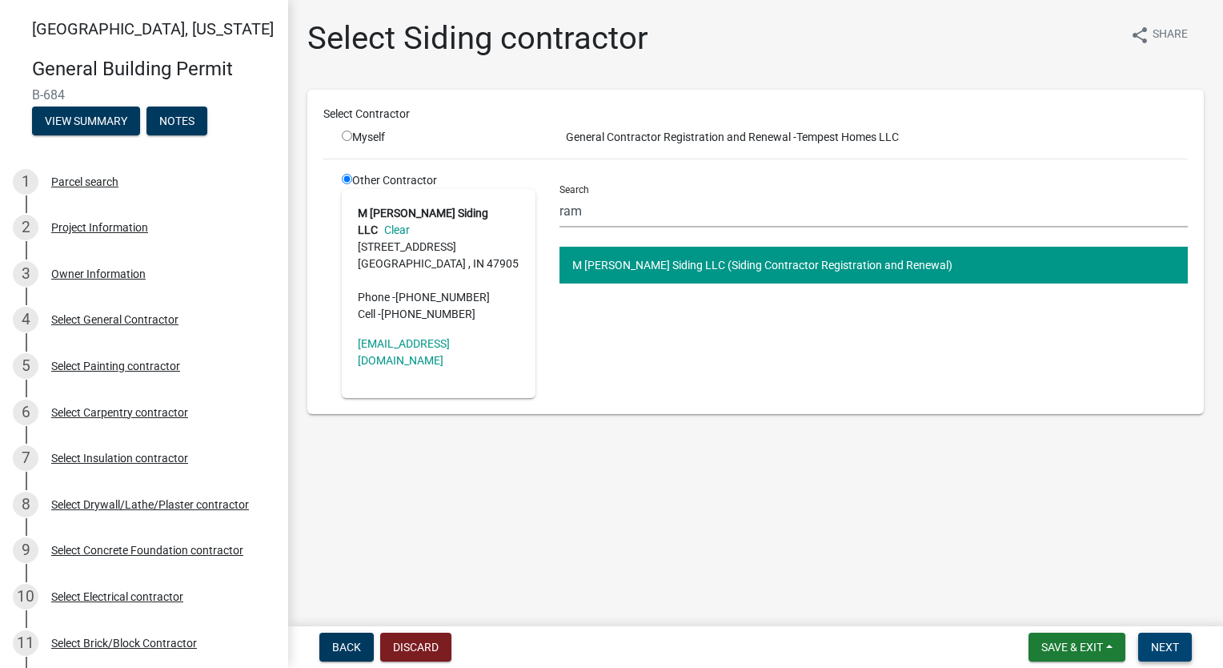
click at [1169, 653] on button "Next" at bounding box center [1165, 646] width 54 height 29
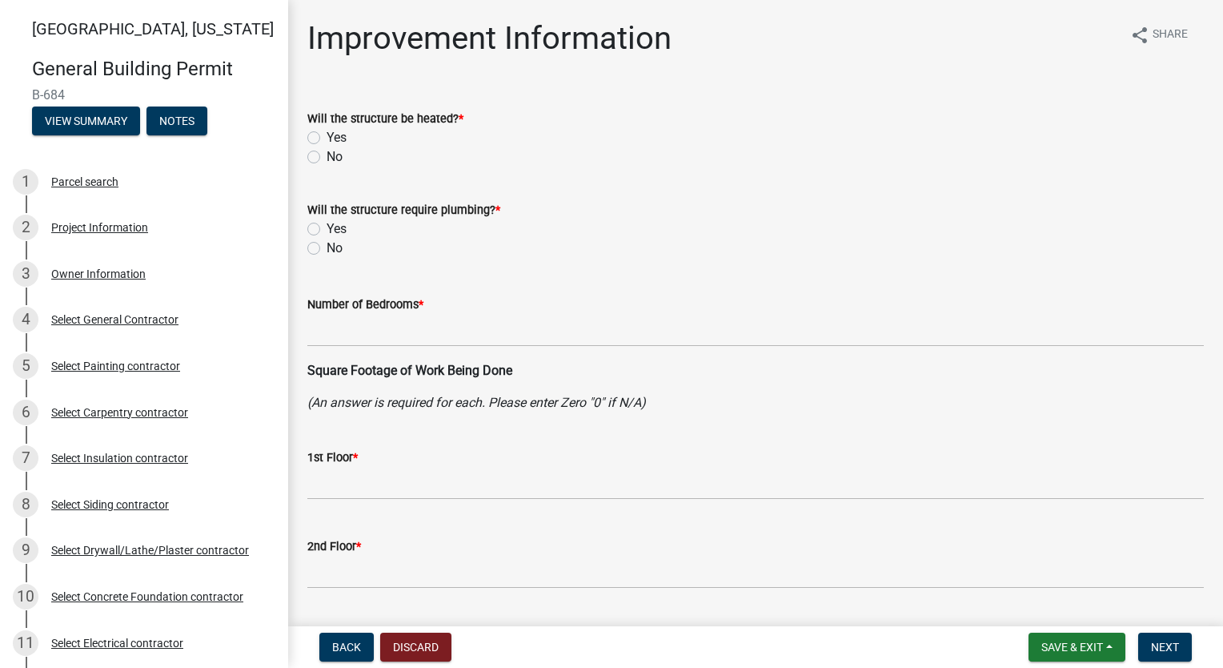
click at [327, 137] on label "Yes" at bounding box center [337, 137] width 20 height 19
click at [327, 137] on input "Yes" at bounding box center [332, 133] width 10 height 10
click at [327, 229] on label "Yes" at bounding box center [337, 228] width 20 height 19
click at [327, 229] on input "Yes" at bounding box center [332, 224] width 10 height 10
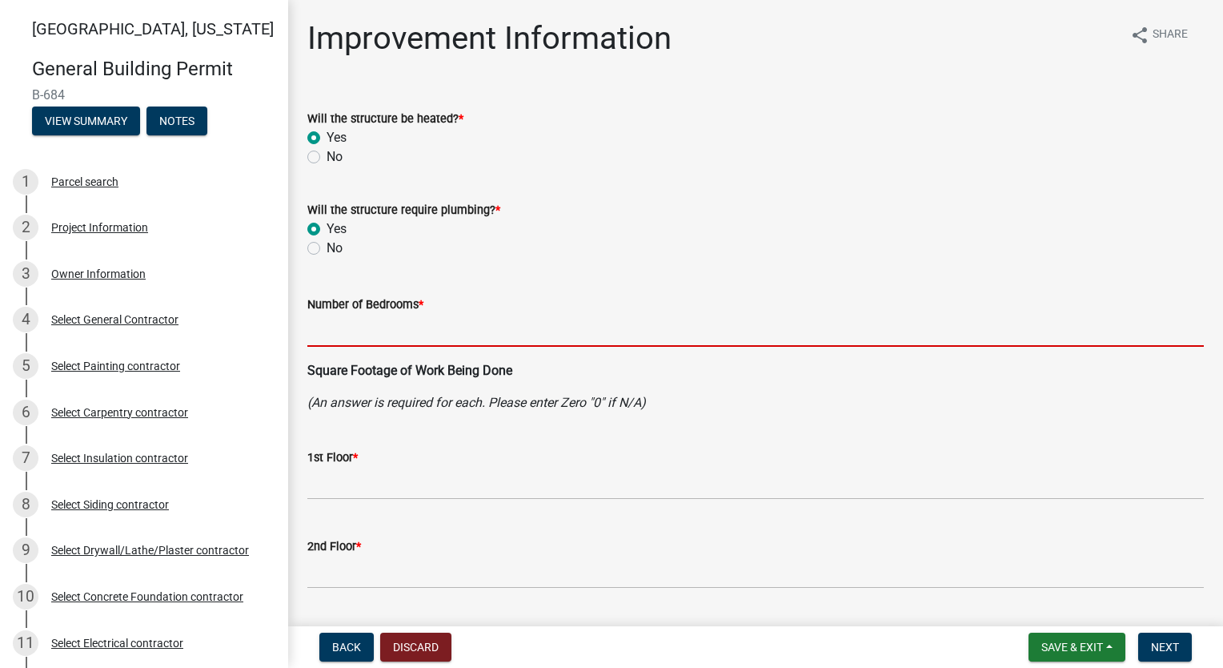
click at [388, 328] on input "text" at bounding box center [755, 330] width 897 height 33
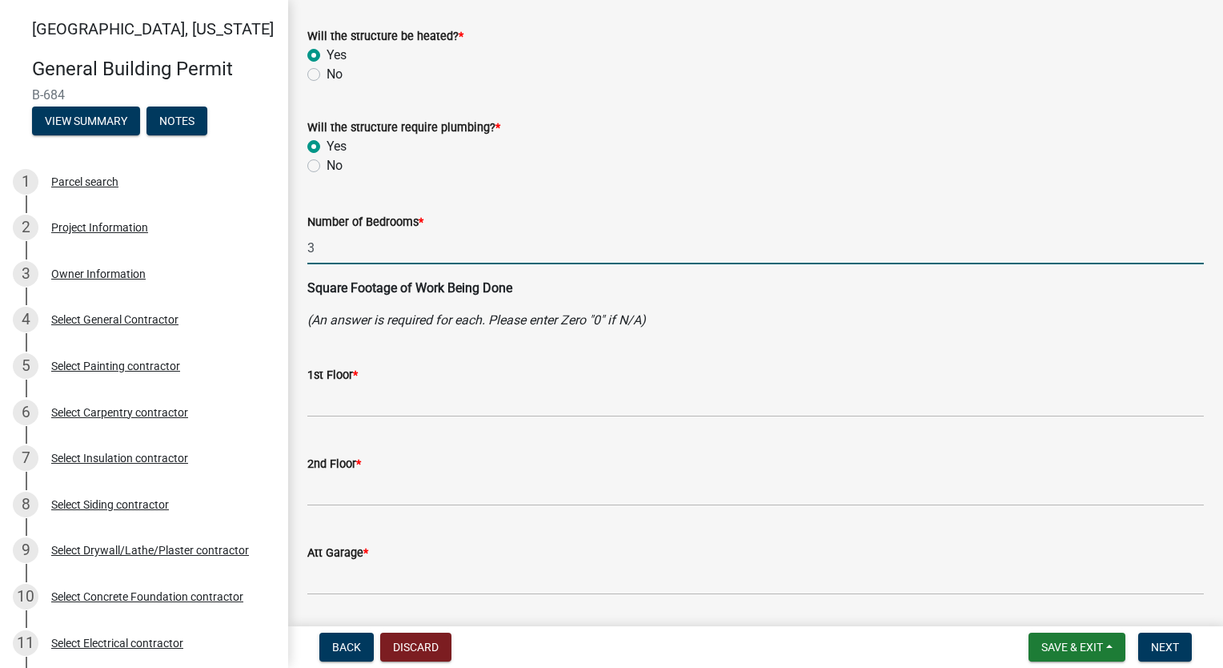
scroll to position [240, 0]
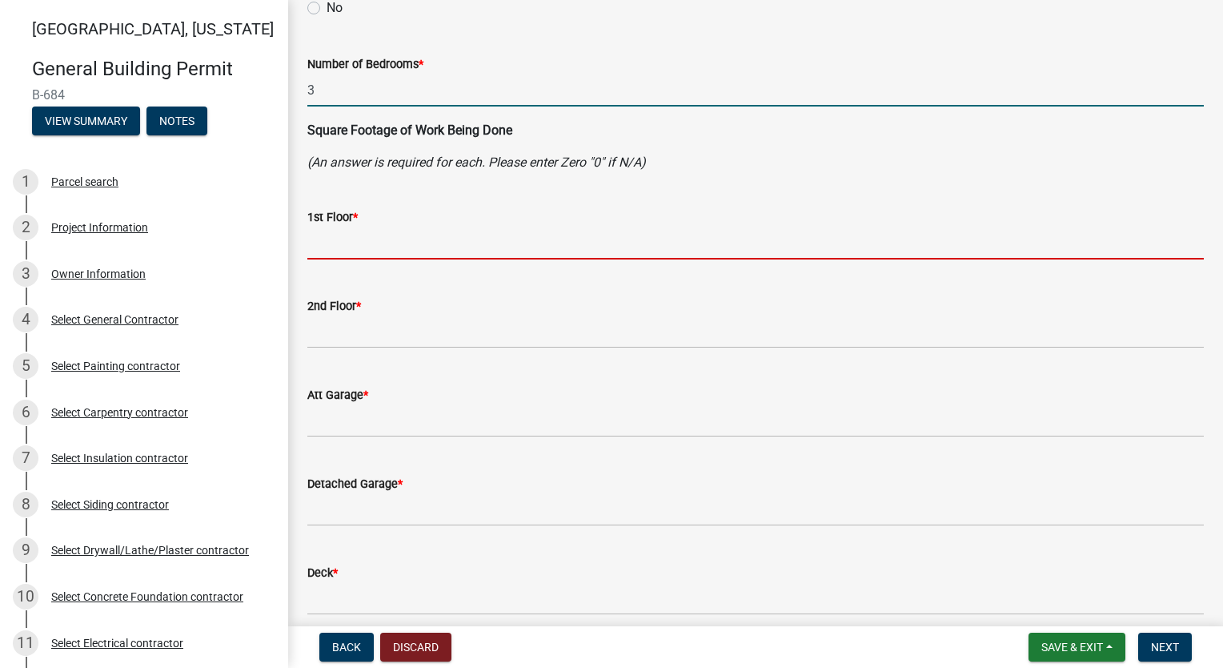
click at [361, 243] on input "text" at bounding box center [755, 243] width 897 height 33
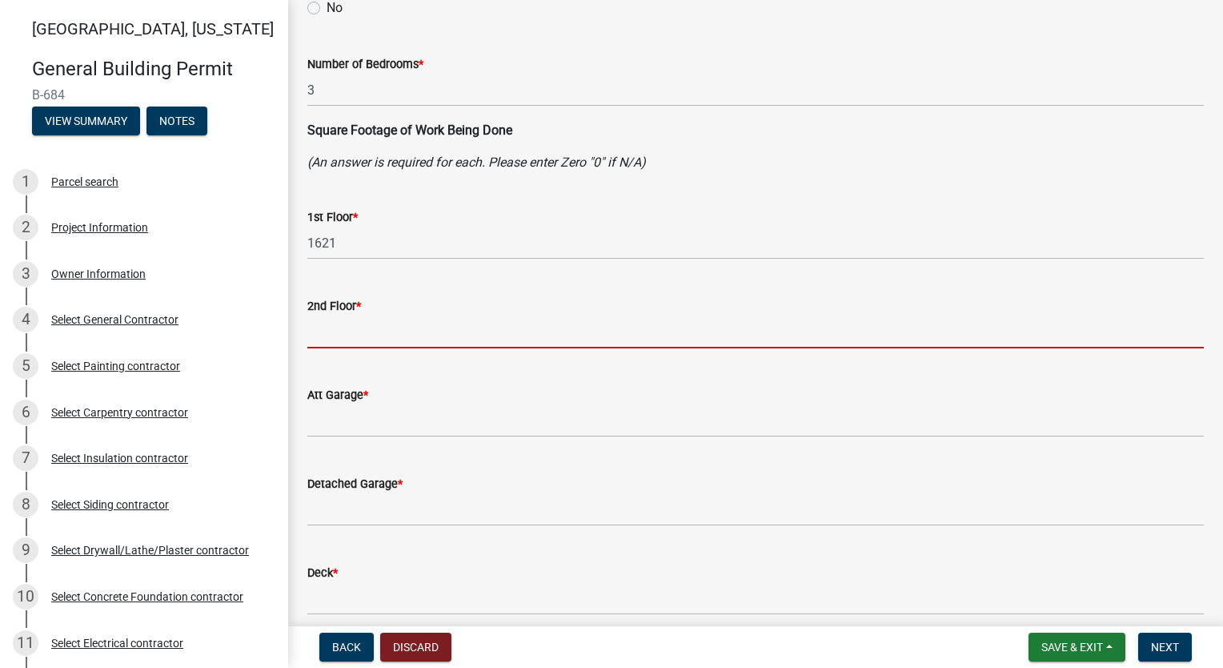
click at [421, 329] on input "text" at bounding box center [755, 331] width 897 height 33
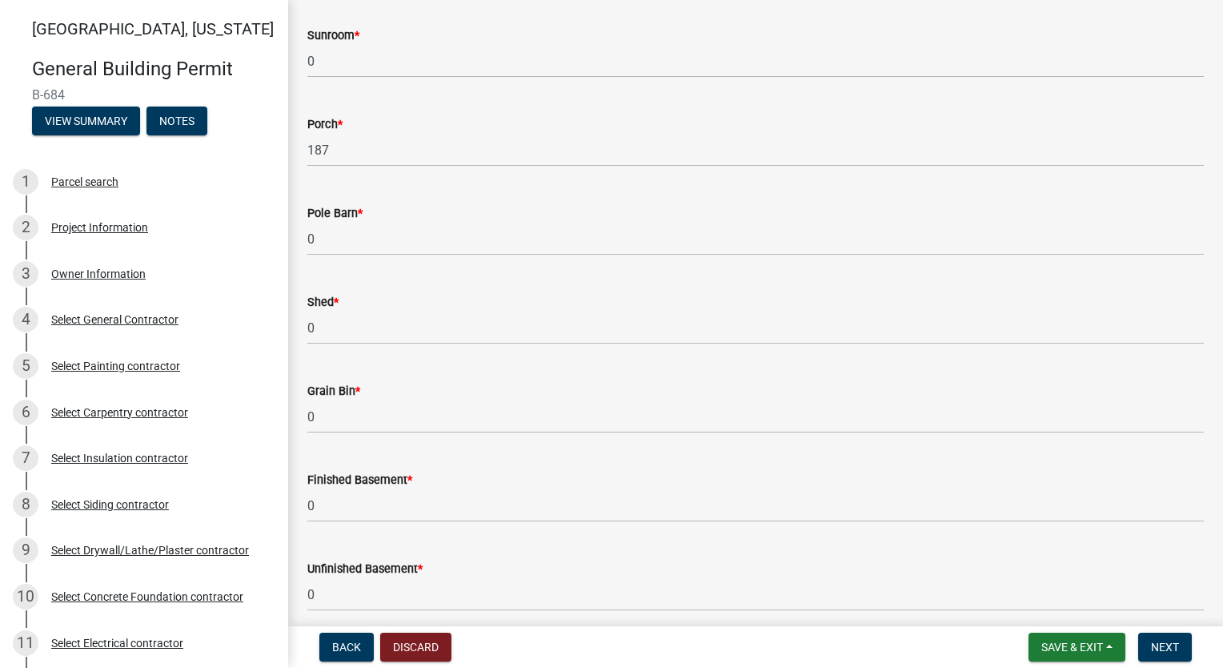
scroll to position [1239, 0]
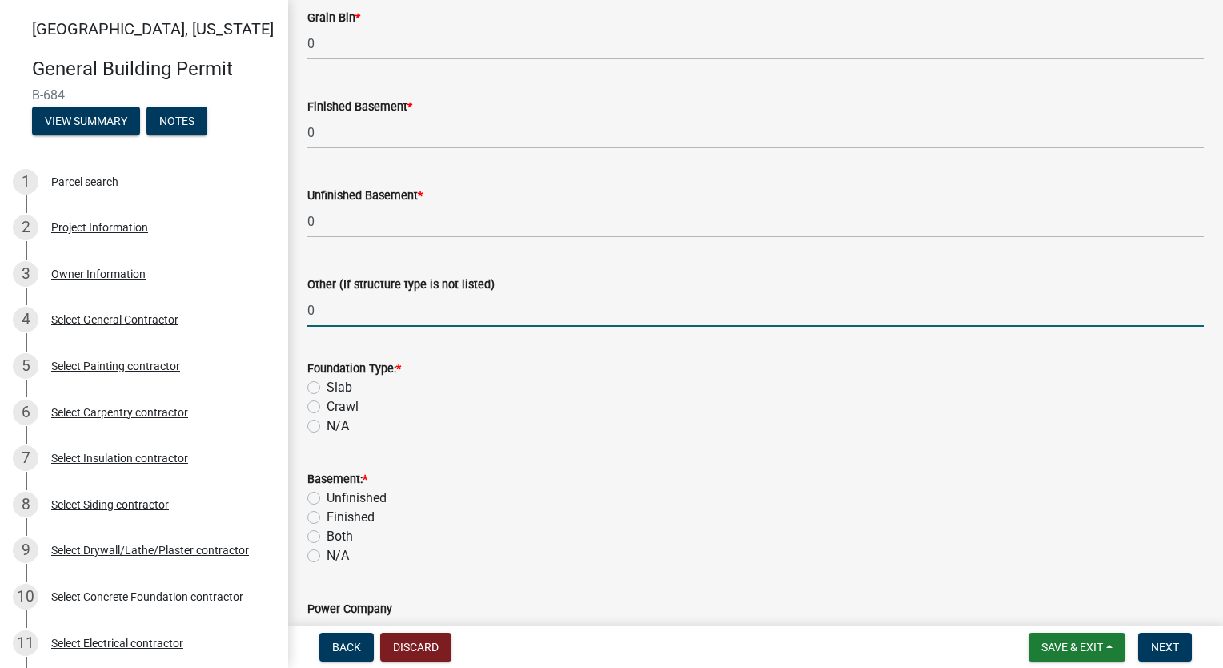
click at [327, 383] on label "Slab" at bounding box center [340, 387] width 26 height 19
click at [327, 383] on input "Slab" at bounding box center [332, 383] width 10 height 10
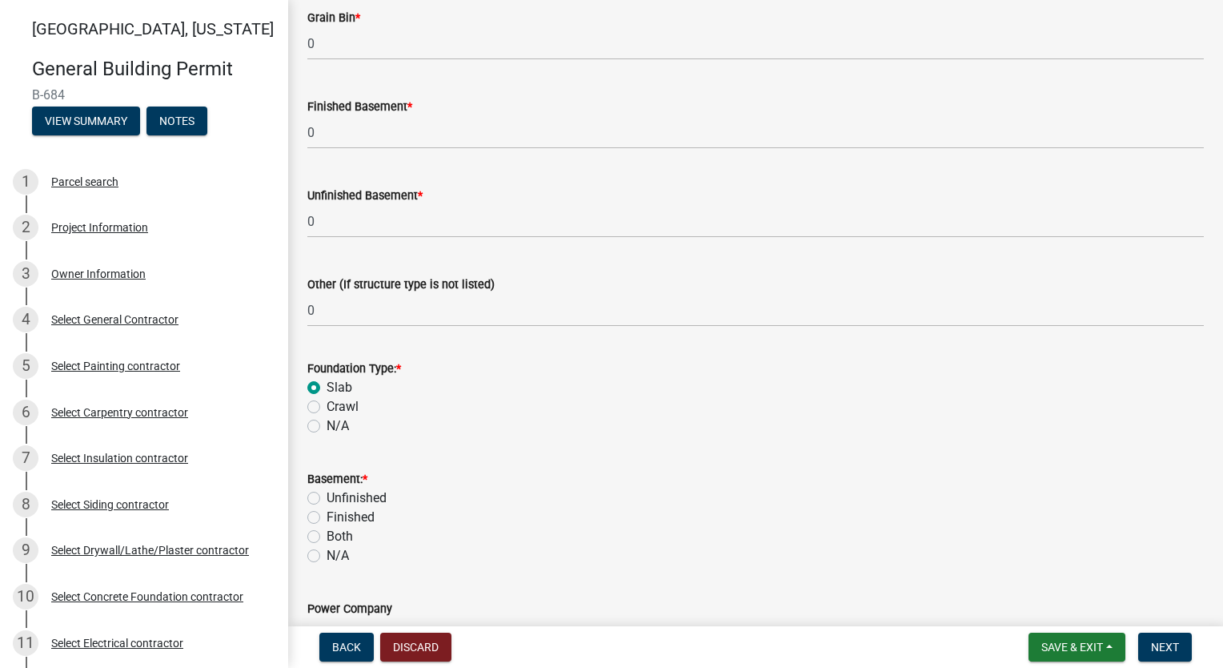
click at [327, 561] on label "N/A" at bounding box center [338, 555] width 22 height 19
click at [327, 556] on input "N/A" at bounding box center [332, 551] width 10 height 10
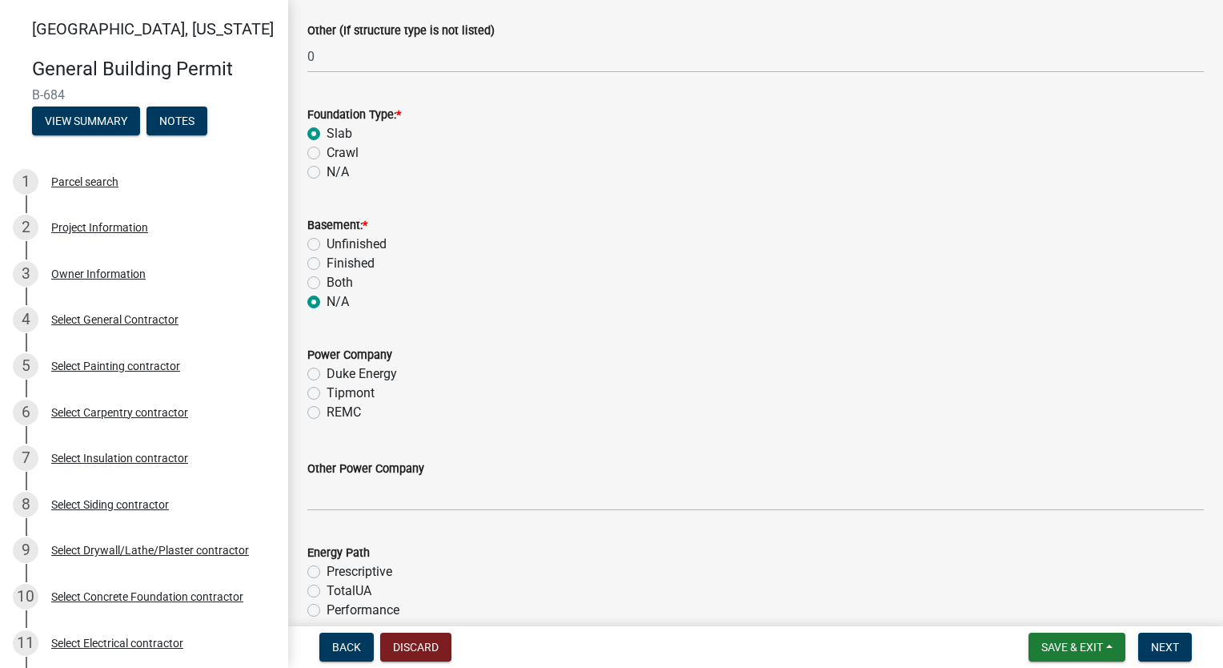
scroll to position [1559, 0]
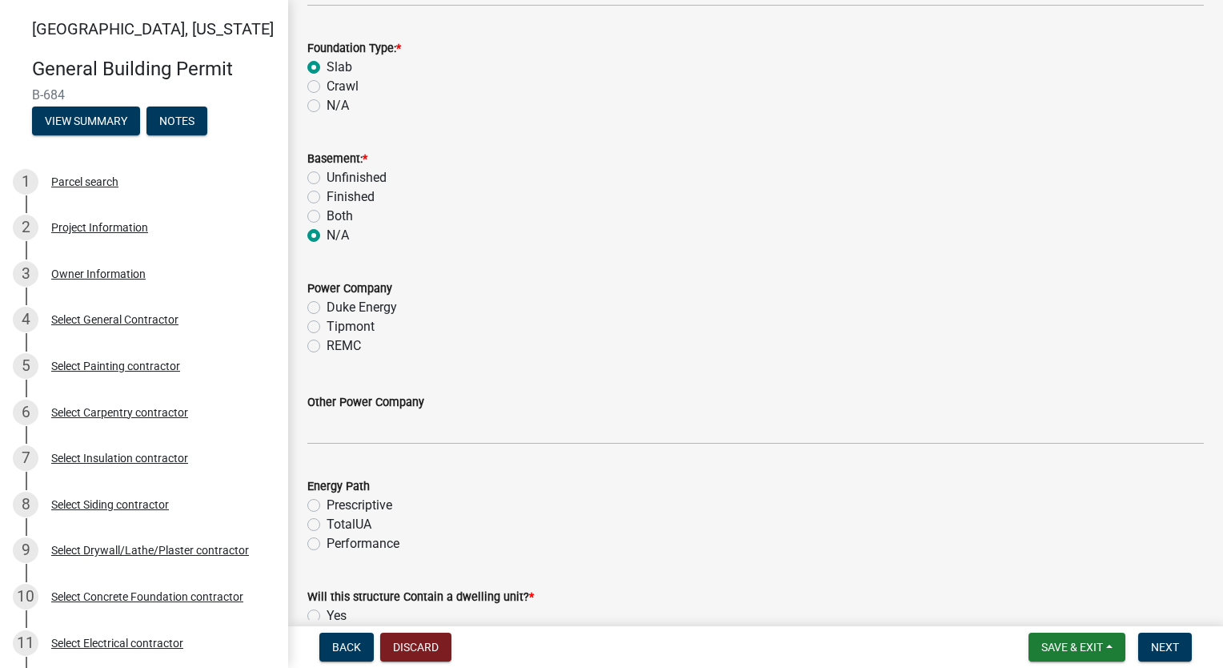
click at [327, 328] on label "Tipmont" at bounding box center [351, 326] width 48 height 19
click at [327, 327] on input "Tipmont" at bounding box center [332, 322] width 10 height 10
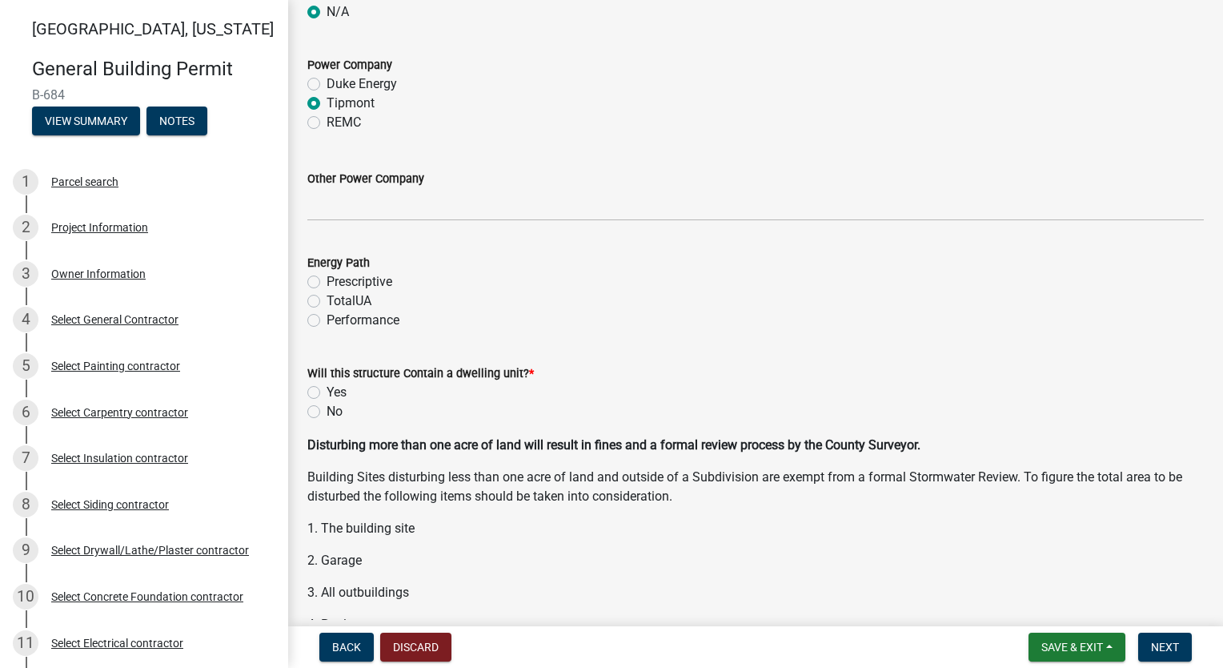
scroll to position [1799, 0]
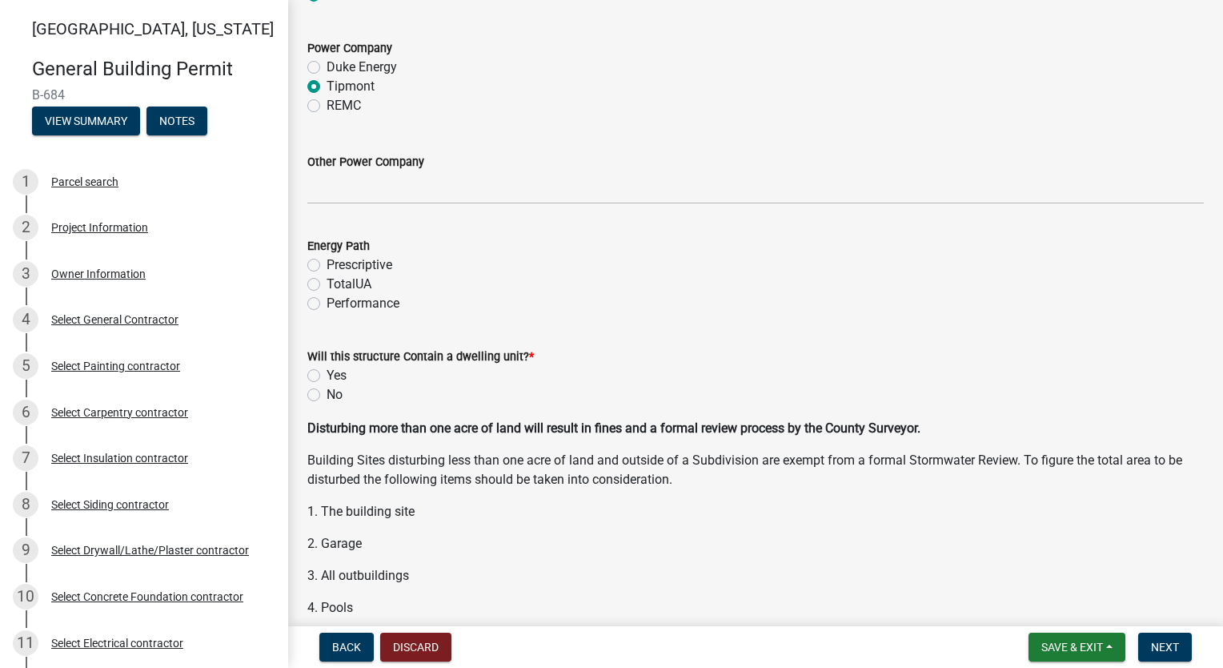
click at [327, 303] on label "Performance" at bounding box center [363, 303] width 73 height 19
click at [327, 303] on input "Performance" at bounding box center [332, 299] width 10 height 10
click at [327, 376] on label "Yes" at bounding box center [337, 375] width 20 height 19
click at [327, 376] on input "Yes" at bounding box center [332, 371] width 10 height 10
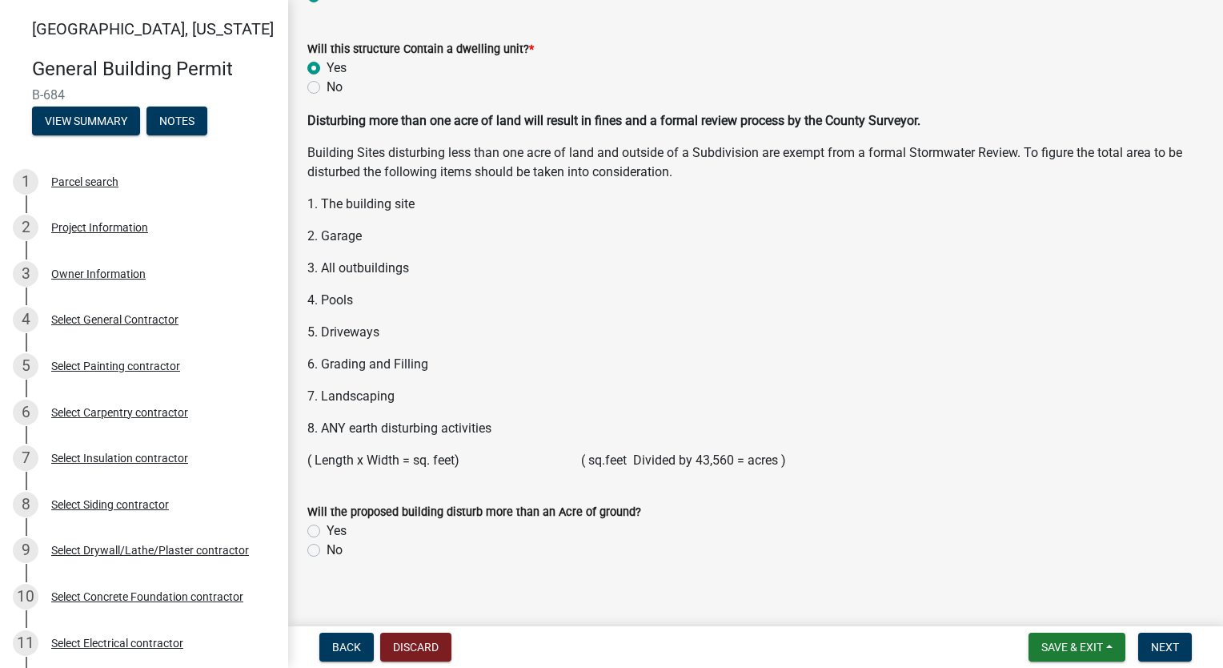
scroll to position [2123, 0]
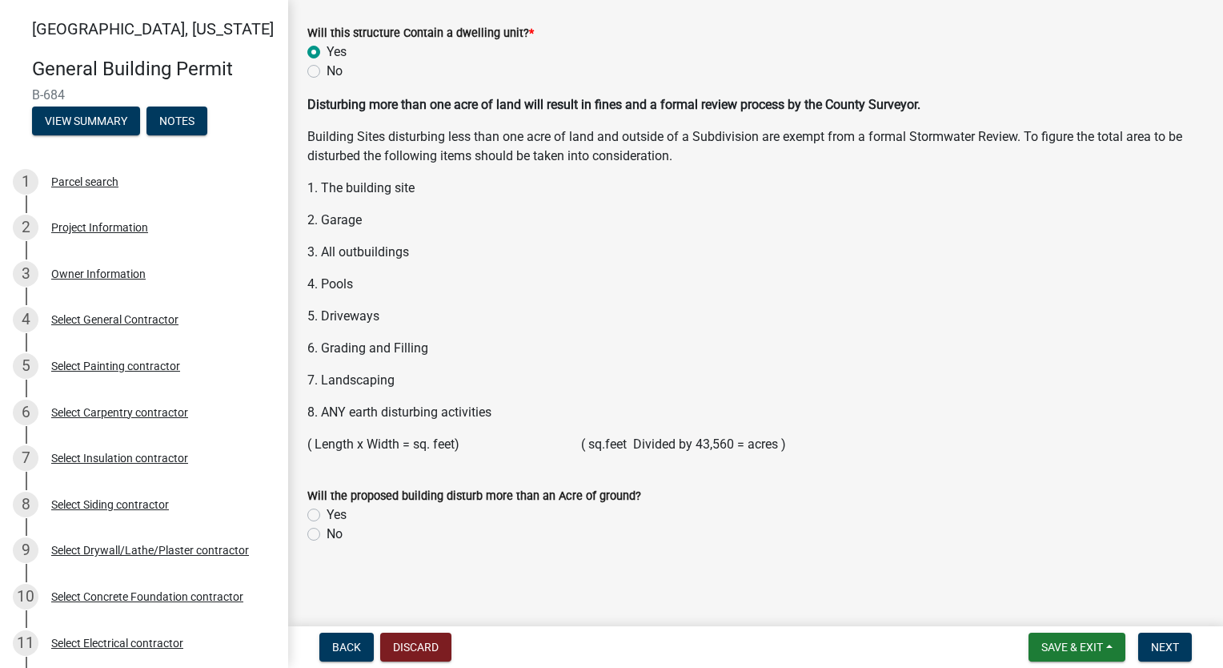
click at [327, 534] on label "No" at bounding box center [335, 533] width 16 height 19
click at [327, 534] on input "No" at bounding box center [332, 529] width 10 height 10
click at [1173, 649] on span "Next" at bounding box center [1165, 646] width 28 height 13
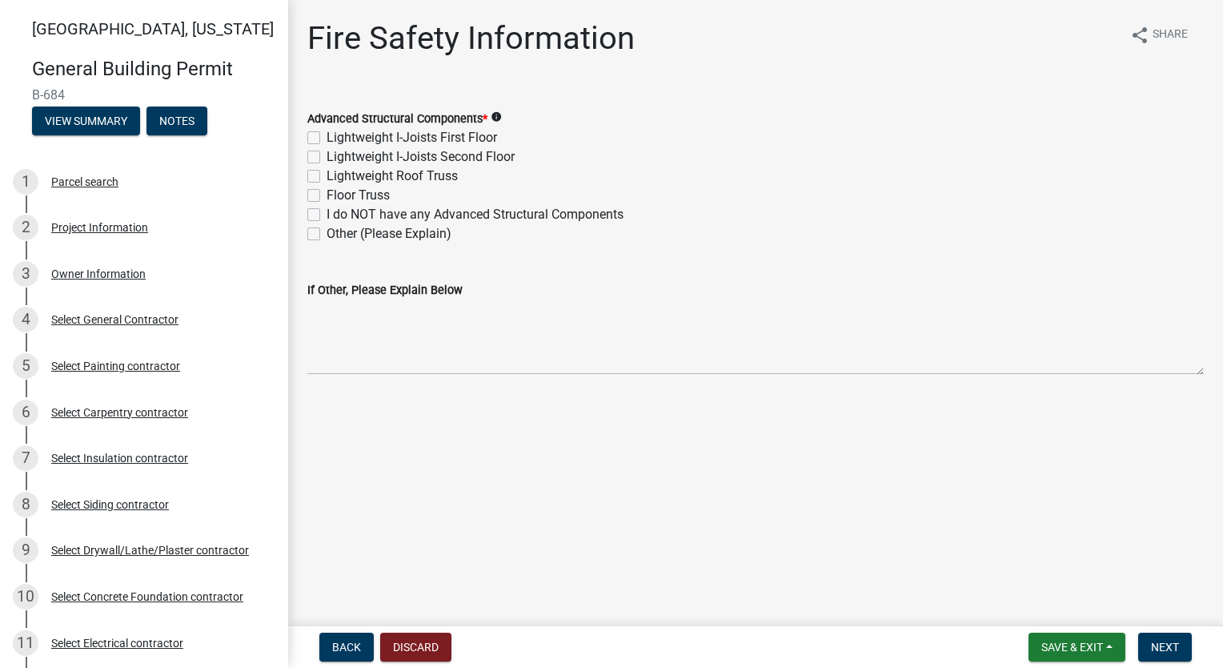
click at [327, 178] on label "Lightweight Roof Truss" at bounding box center [392, 175] width 131 height 19
click at [327, 177] on input "Lightweight Roof Truss" at bounding box center [332, 171] width 10 height 10
click at [1179, 648] on button "Next" at bounding box center [1165, 646] width 54 height 29
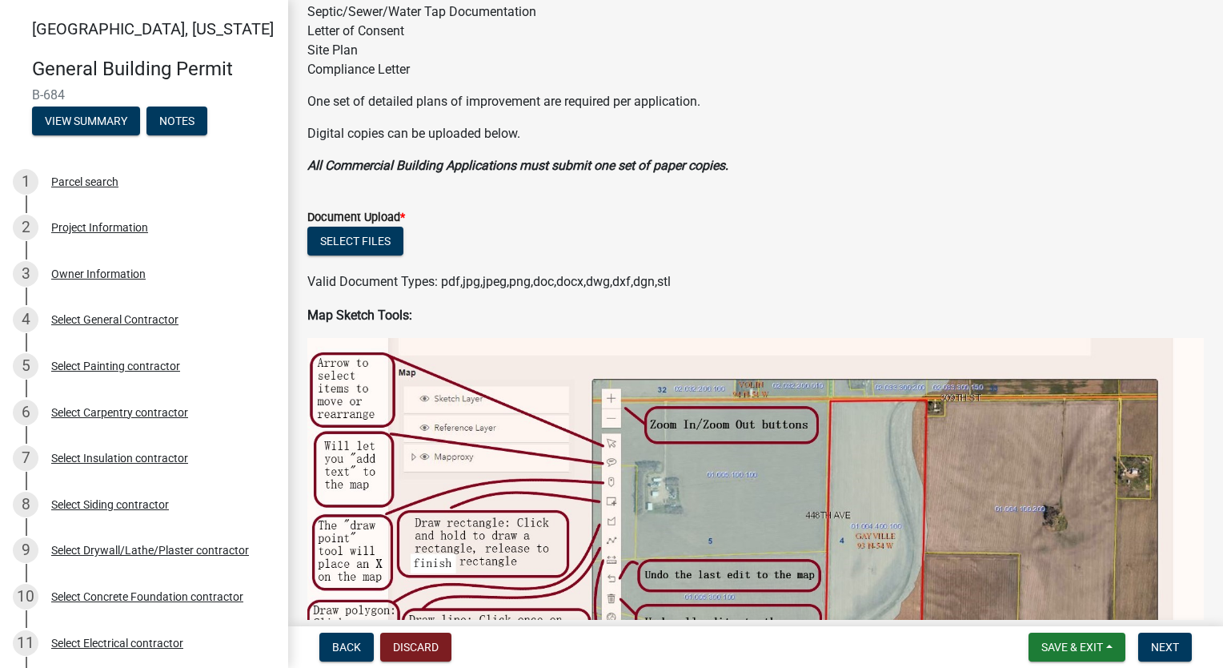
scroll to position [320, 0]
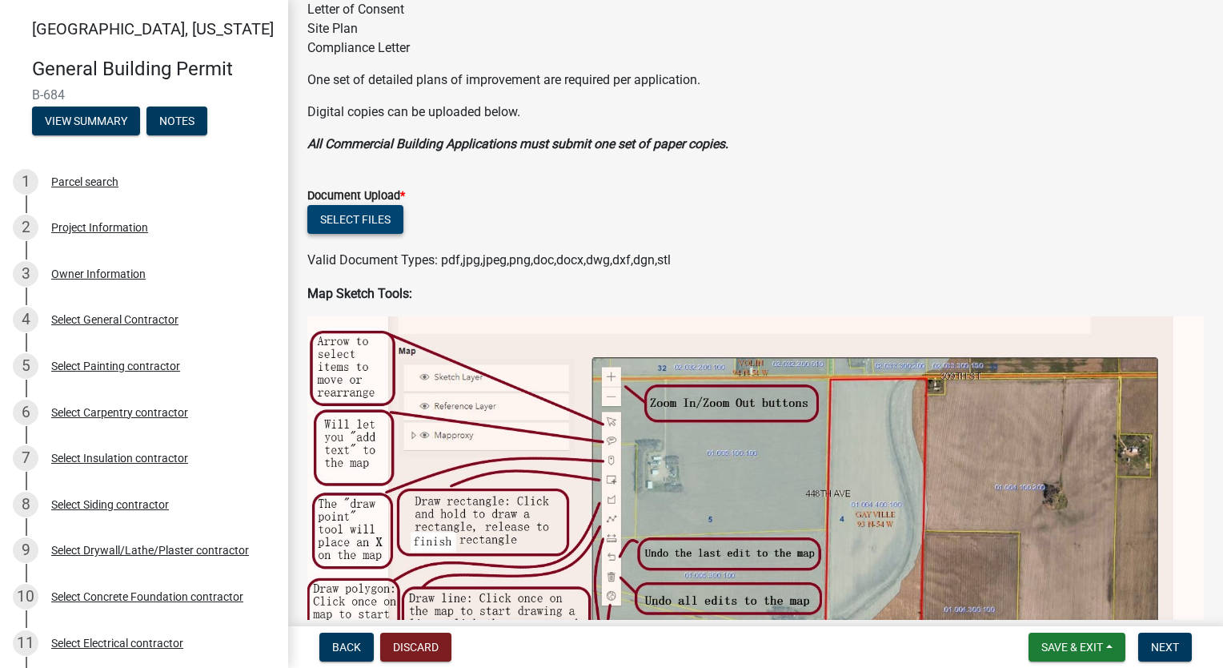
click at [371, 226] on button "Select files" at bounding box center [355, 219] width 96 height 29
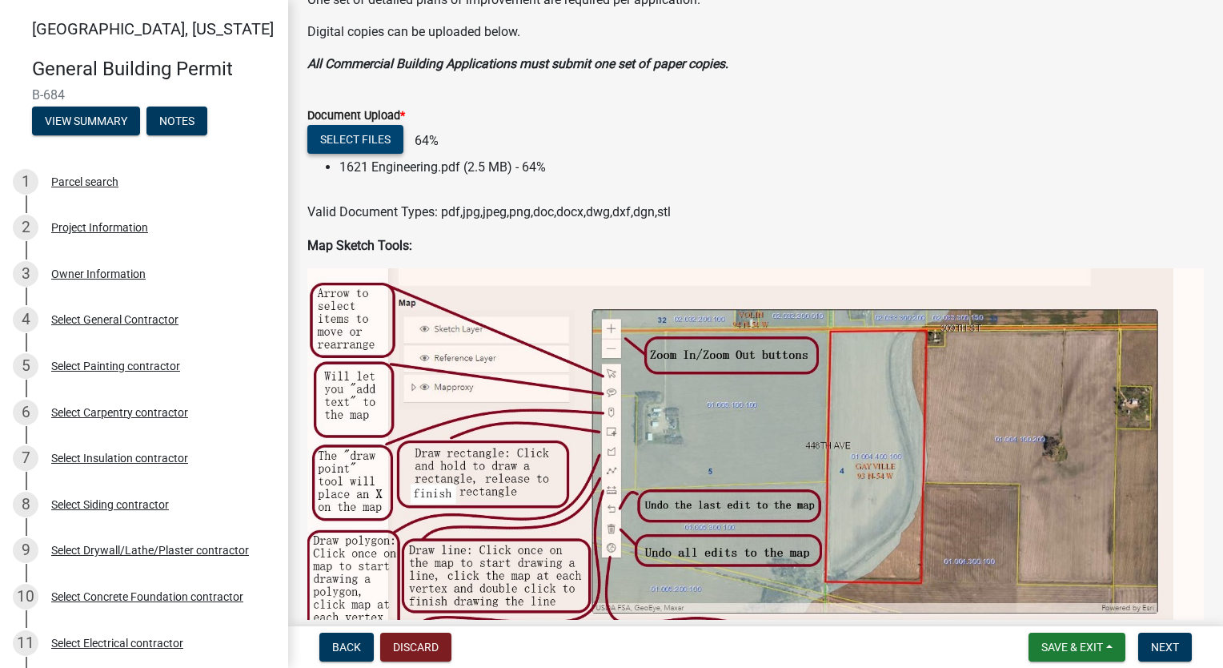
scroll to position [480, 0]
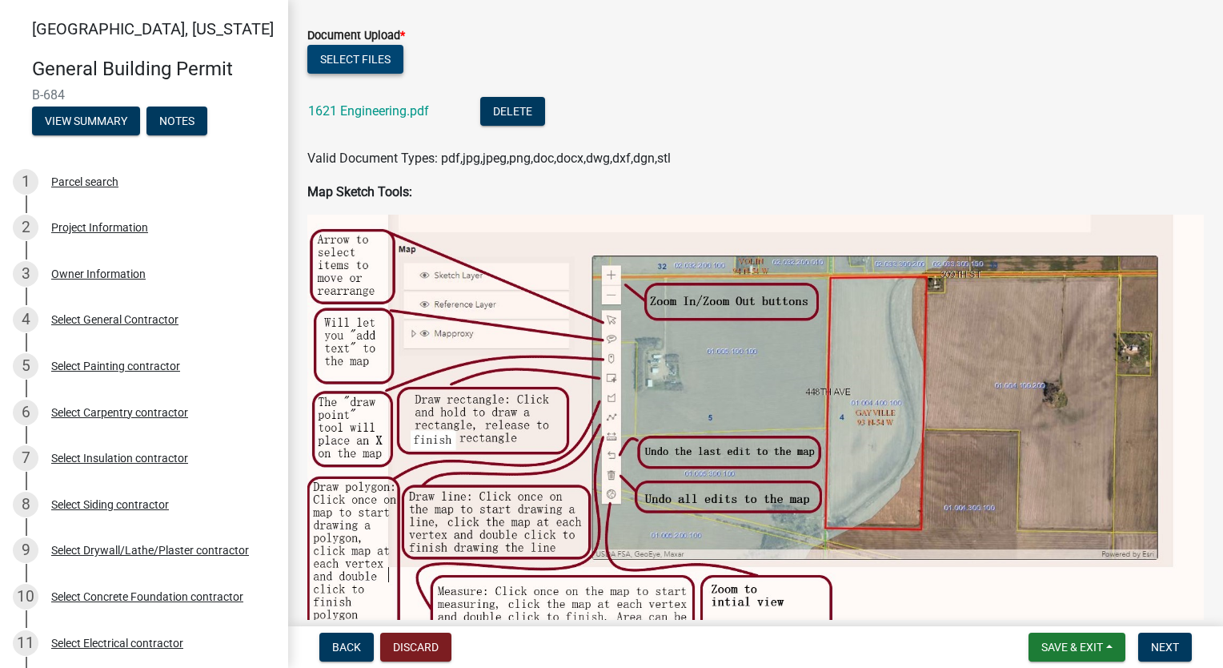
click at [351, 58] on button "Select files" at bounding box center [355, 59] width 96 height 29
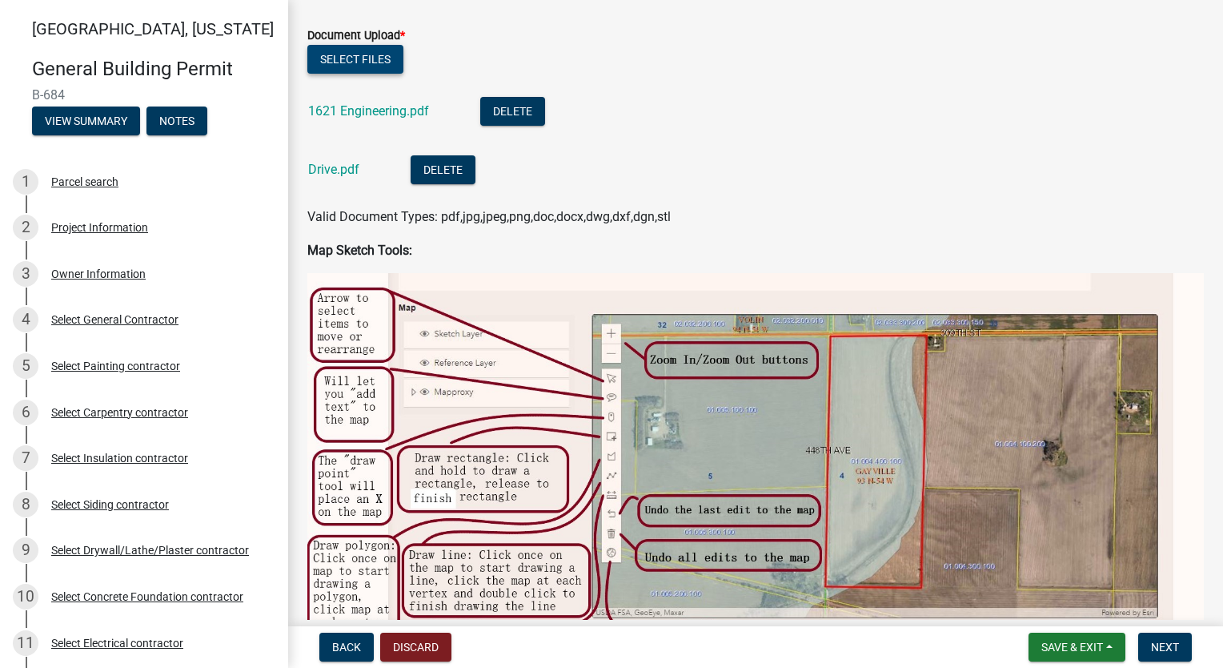
click at [367, 62] on button "Select files" at bounding box center [355, 59] width 96 height 29
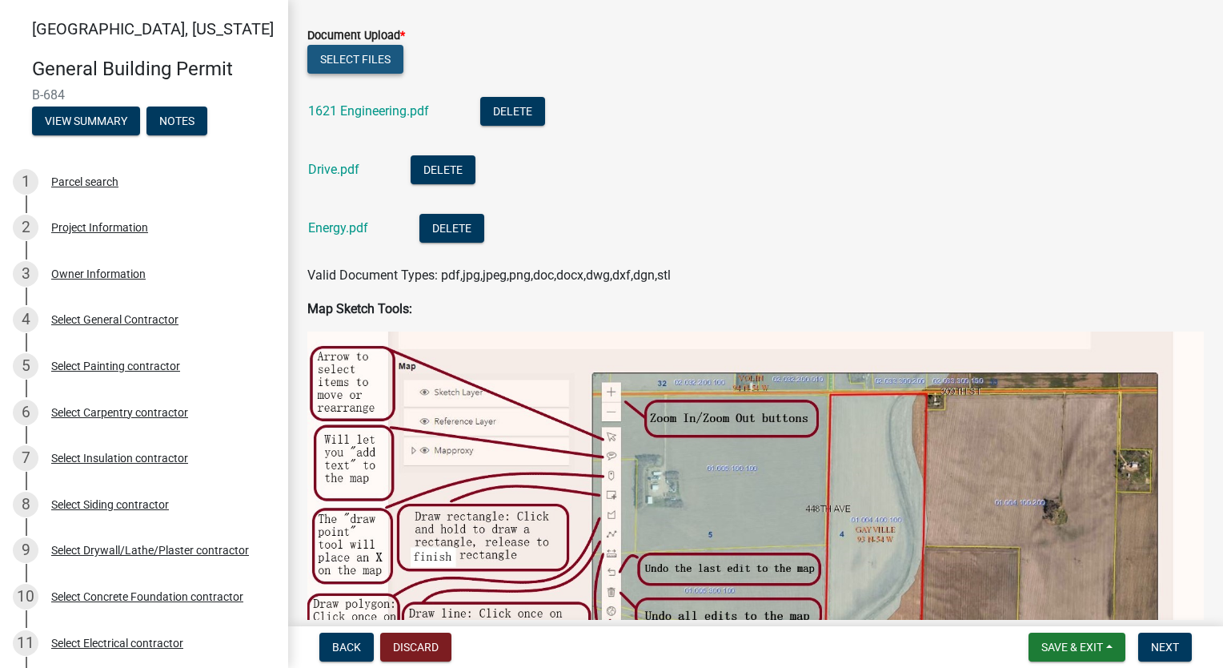
click at [349, 58] on button "Select files" at bounding box center [355, 59] width 96 height 29
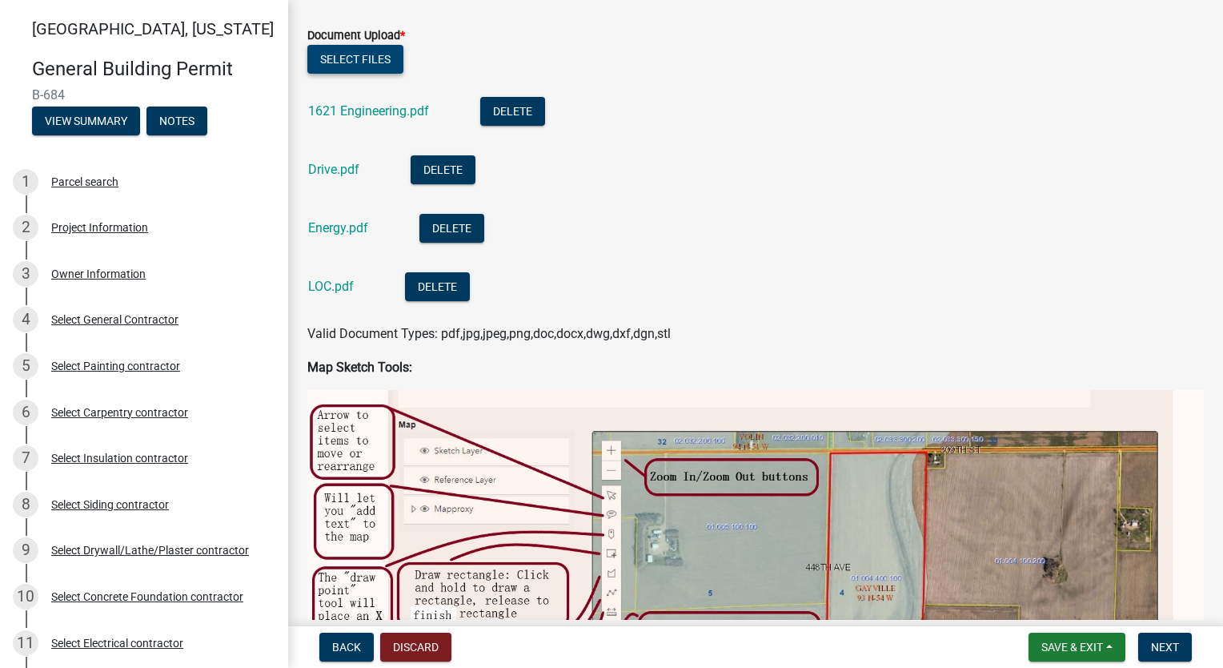
click at [362, 59] on button "Select files" at bounding box center [355, 59] width 96 height 29
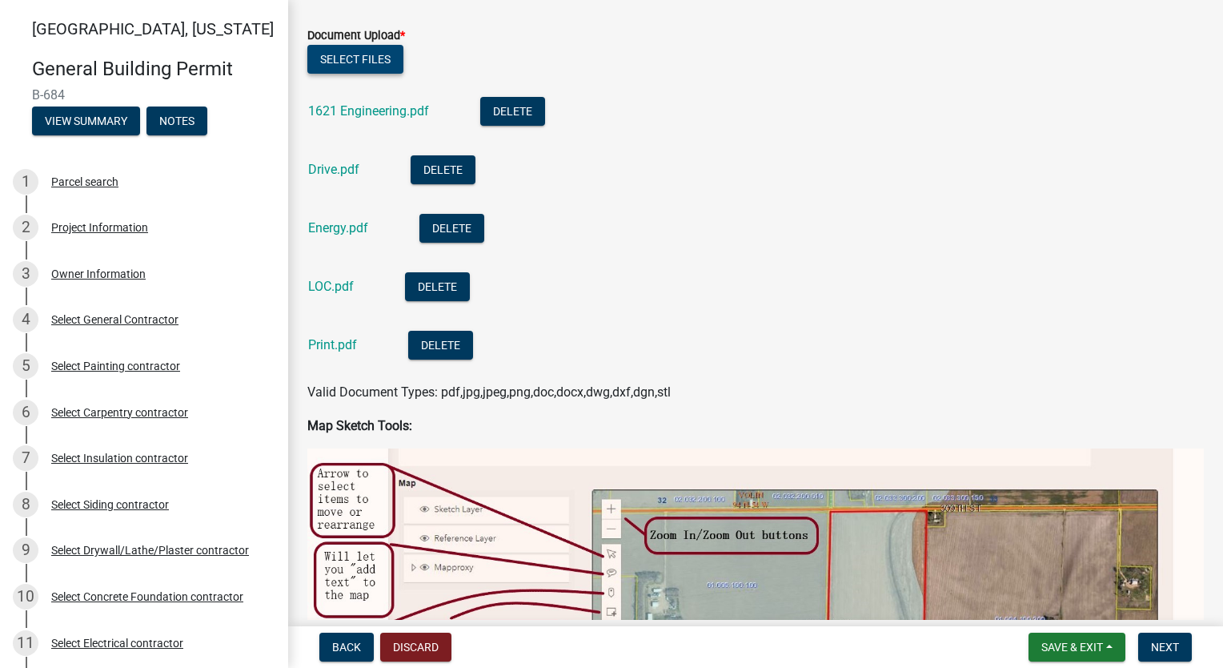
click at [352, 58] on button "Select files" at bounding box center [355, 59] width 96 height 29
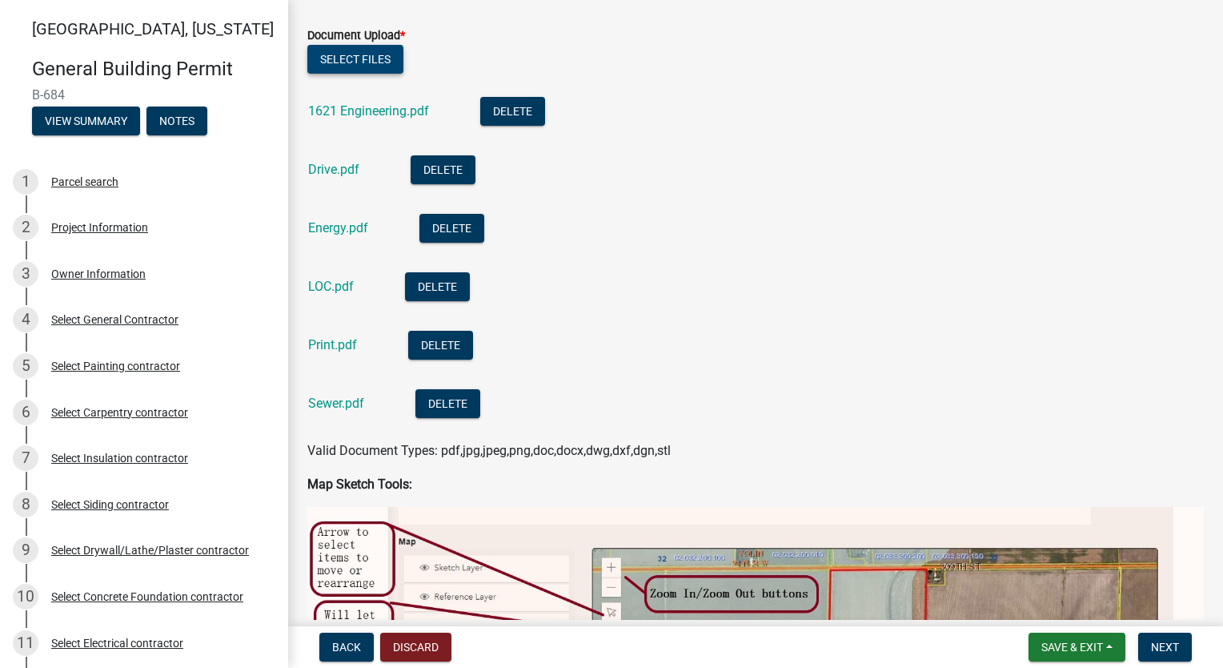
click at [343, 60] on button "Select files" at bounding box center [355, 59] width 96 height 29
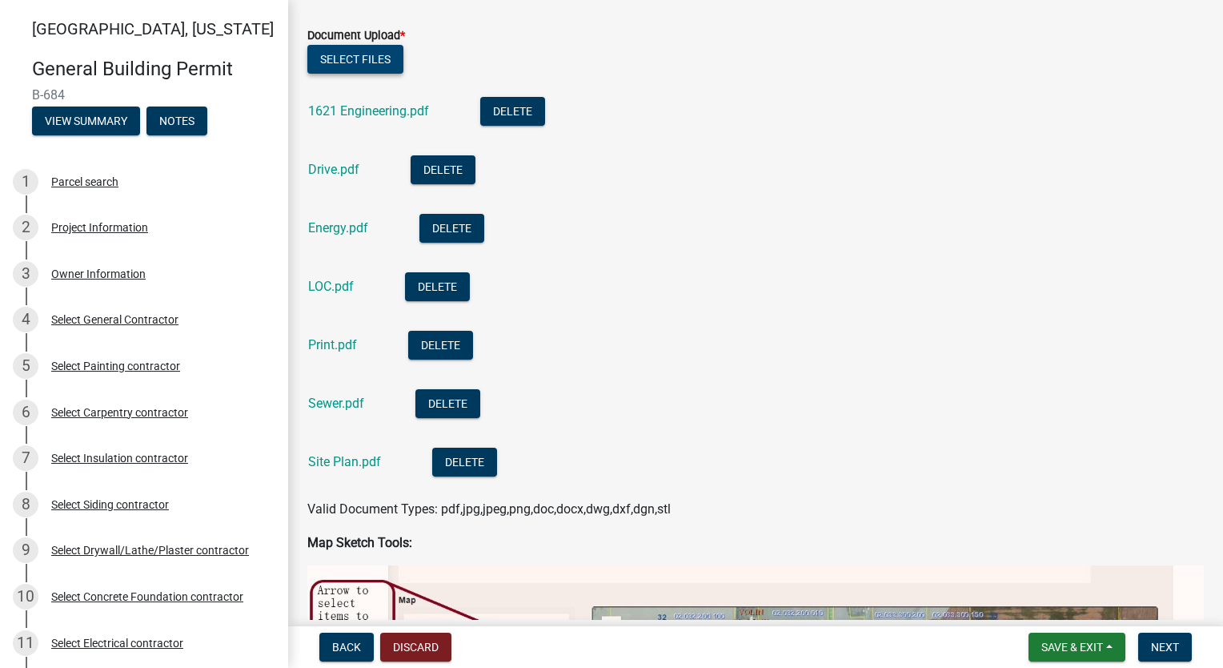
click at [355, 60] on button "Select files" at bounding box center [355, 59] width 96 height 29
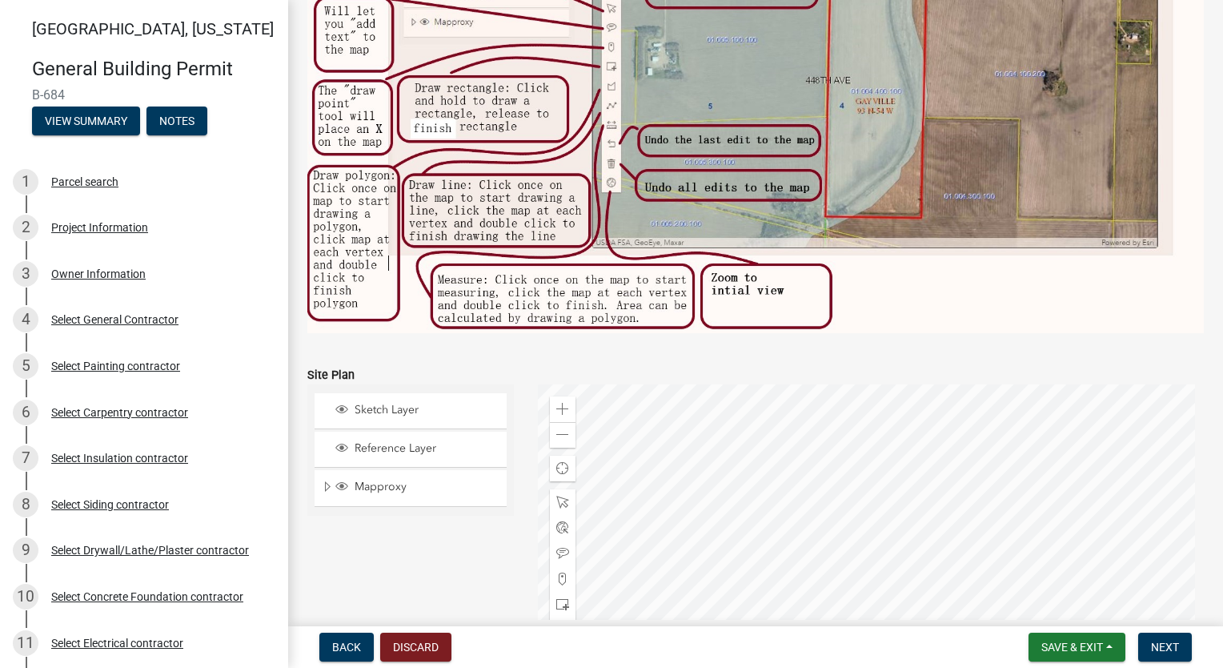
scroll to position [1436, 0]
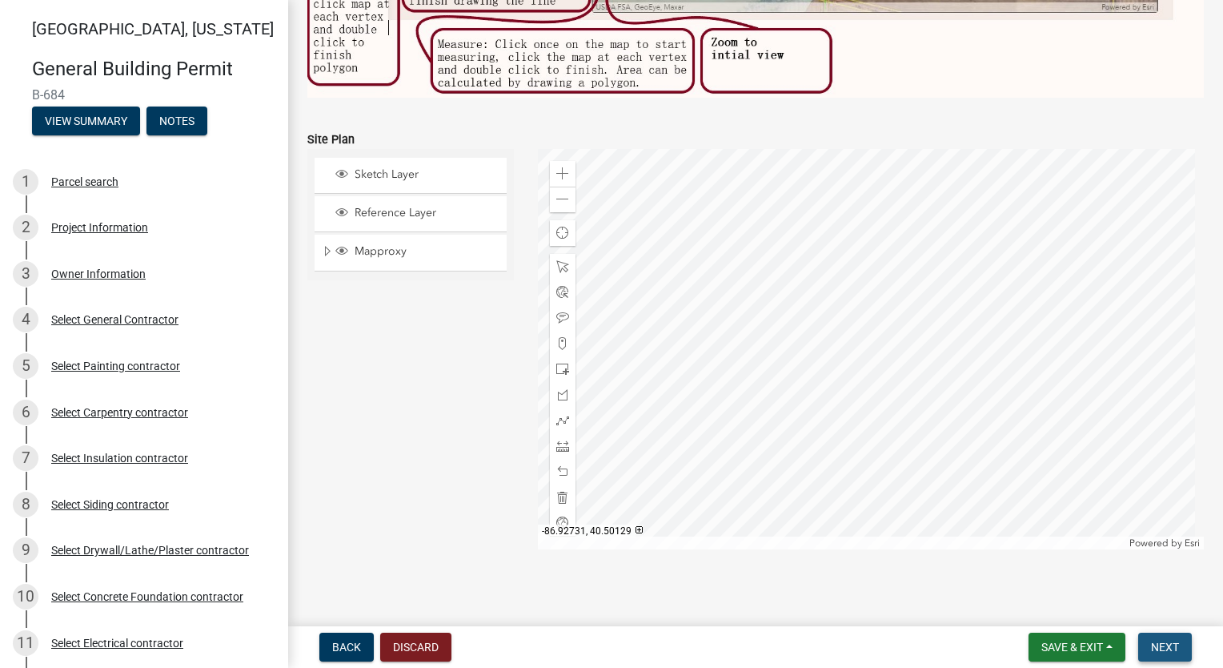
click at [1173, 648] on span "Next" at bounding box center [1165, 646] width 28 height 13
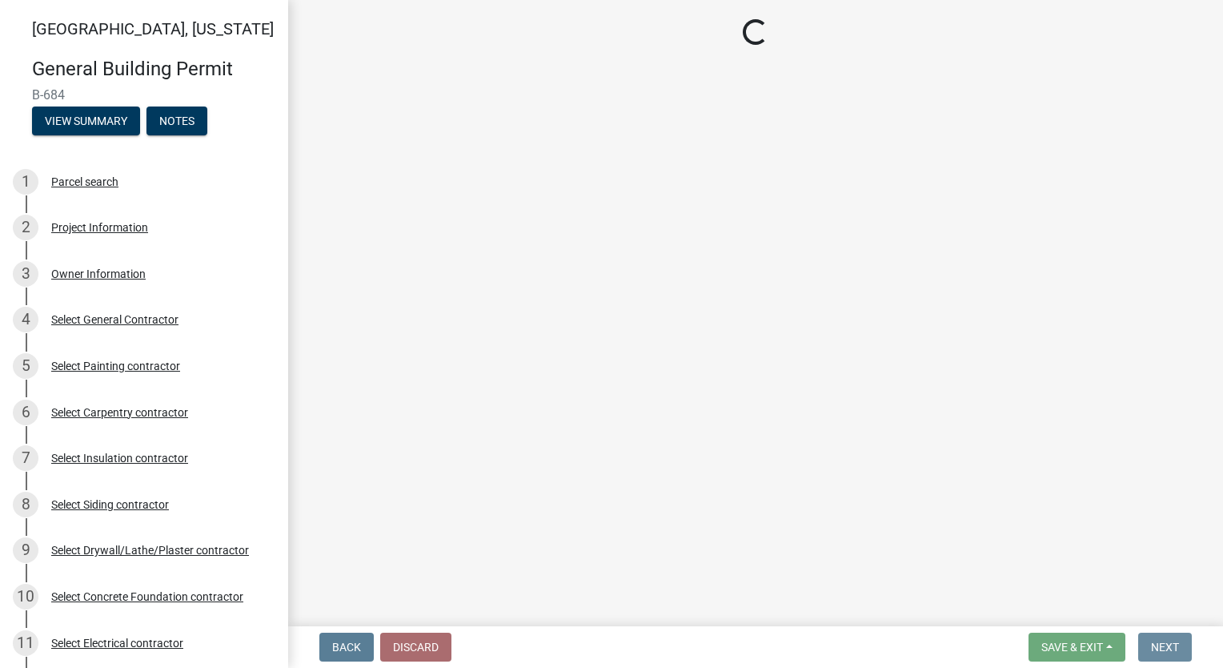
scroll to position [0, 0]
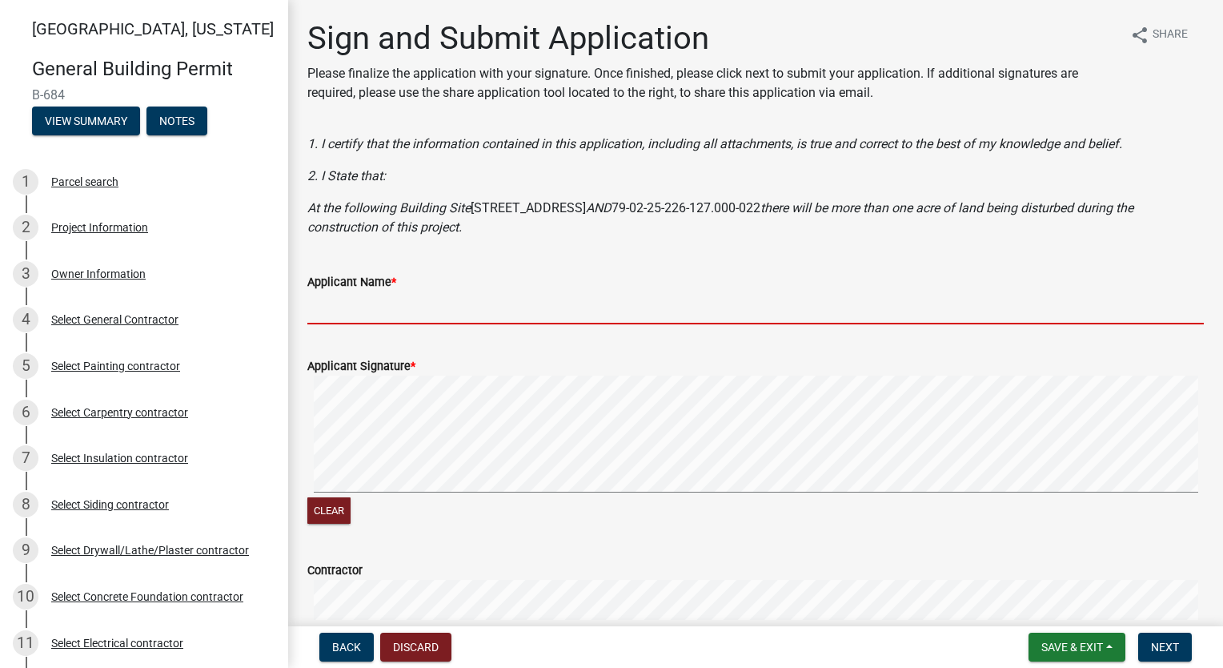
click at [351, 308] on input "Applicant Name *" at bounding box center [755, 307] width 897 height 33
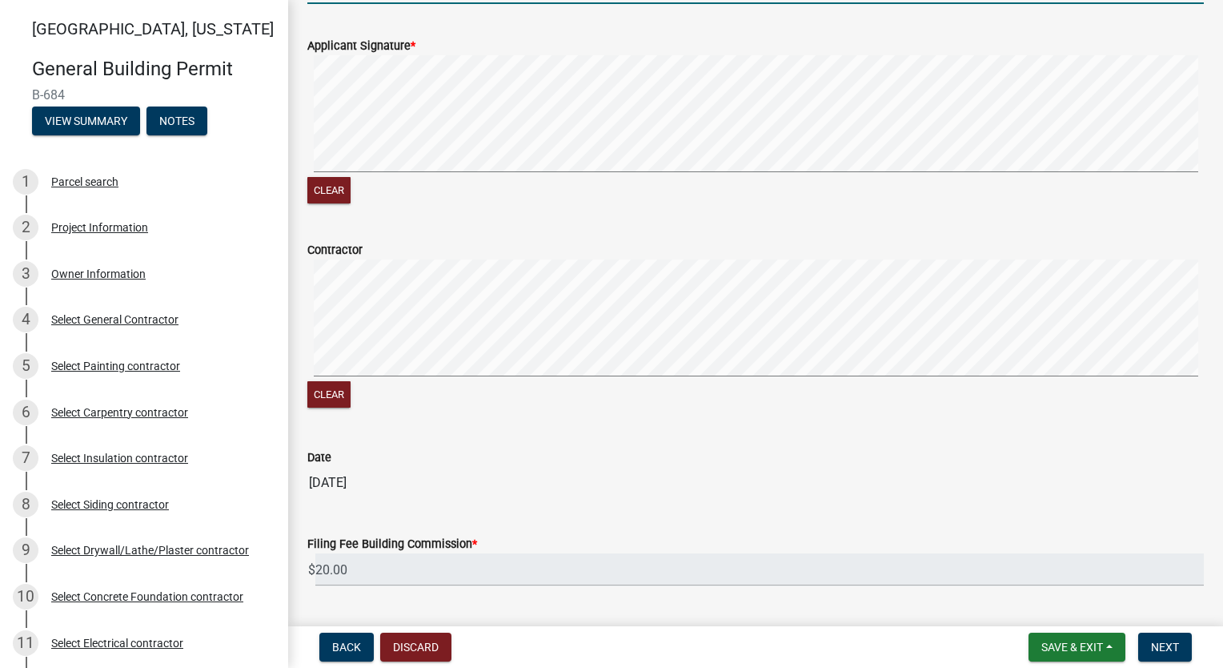
scroll to position [363, 0]
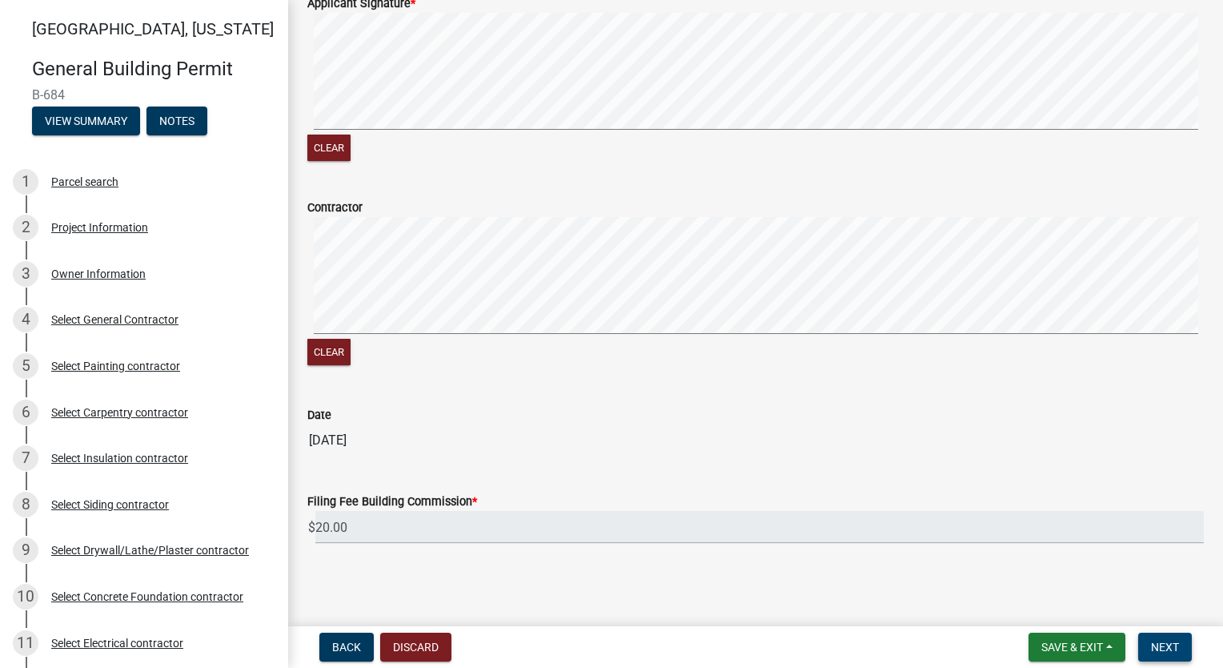
click at [1162, 654] on button "Next" at bounding box center [1165, 646] width 54 height 29
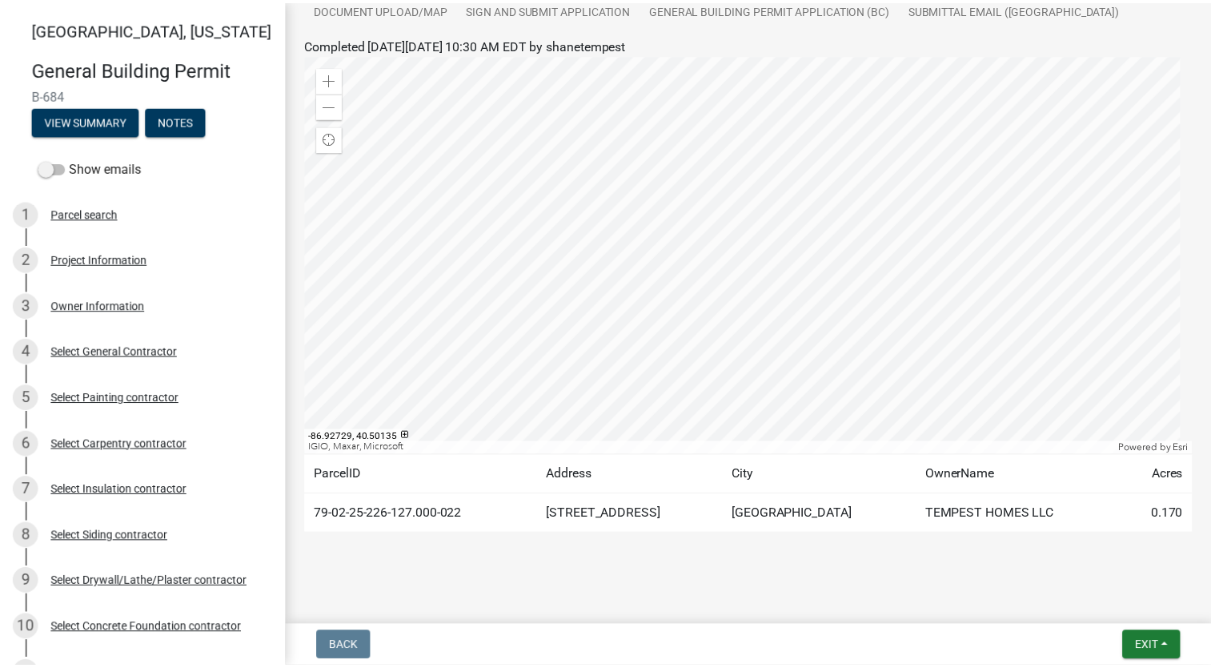
scroll to position [347, 0]
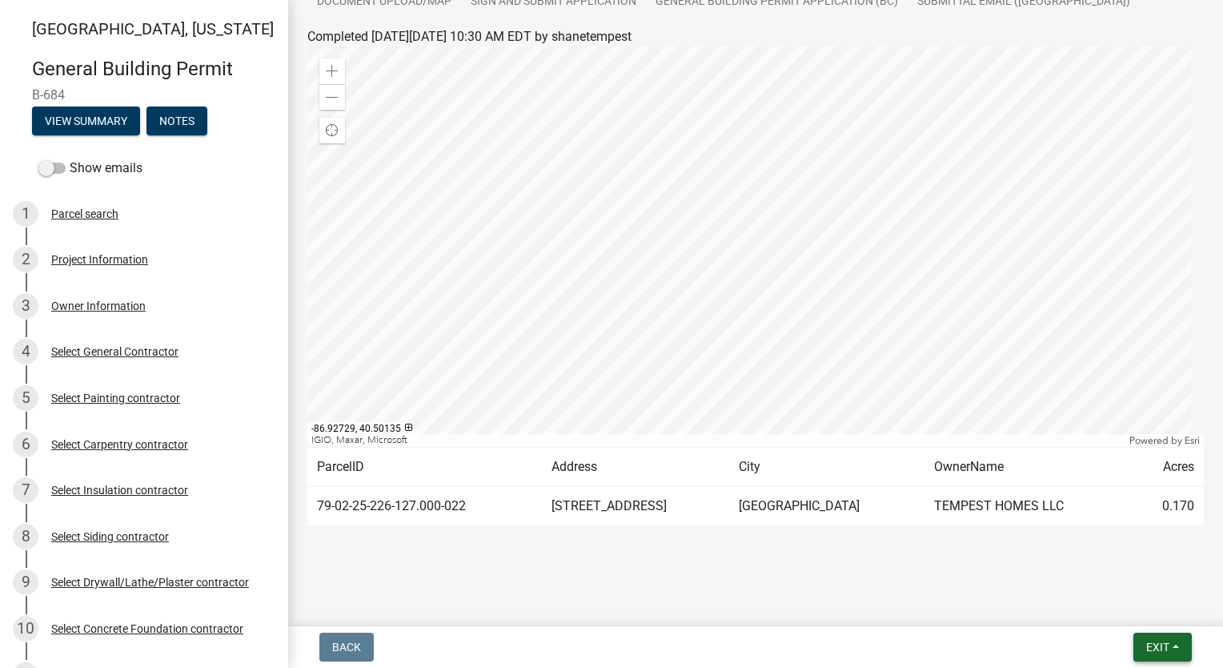
click at [1161, 645] on span "Exit" at bounding box center [1157, 646] width 23 height 13
click at [1150, 612] on button "Save & Exit" at bounding box center [1129, 605] width 128 height 38
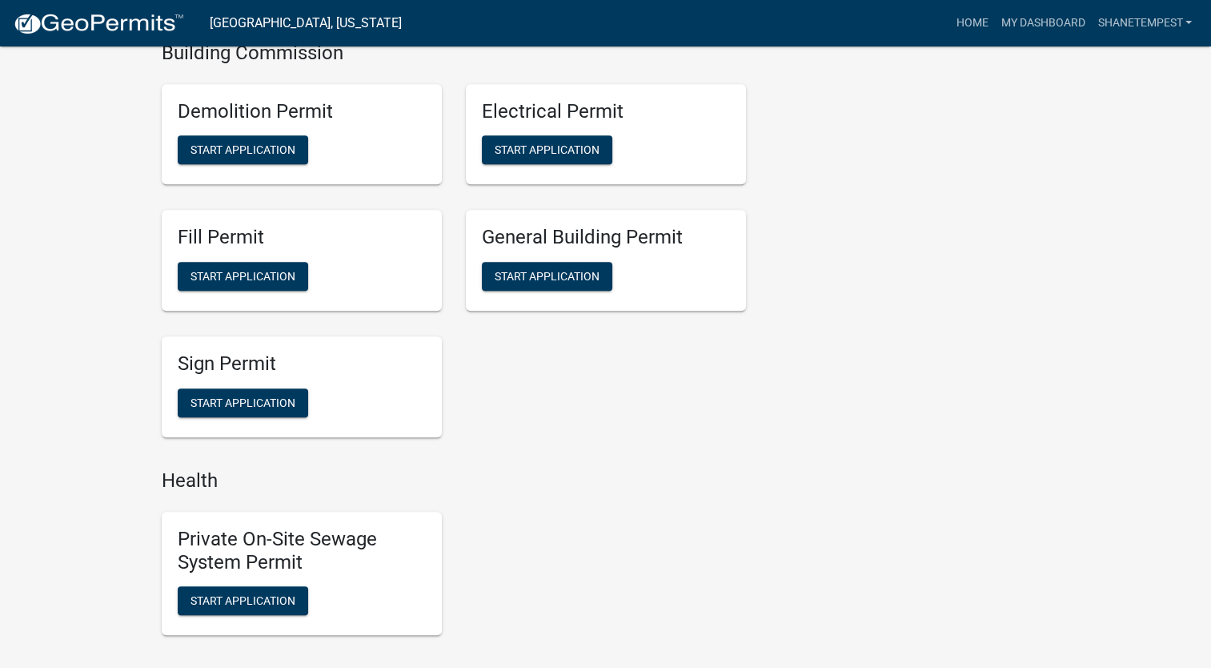
scroll to position [1041, 0]
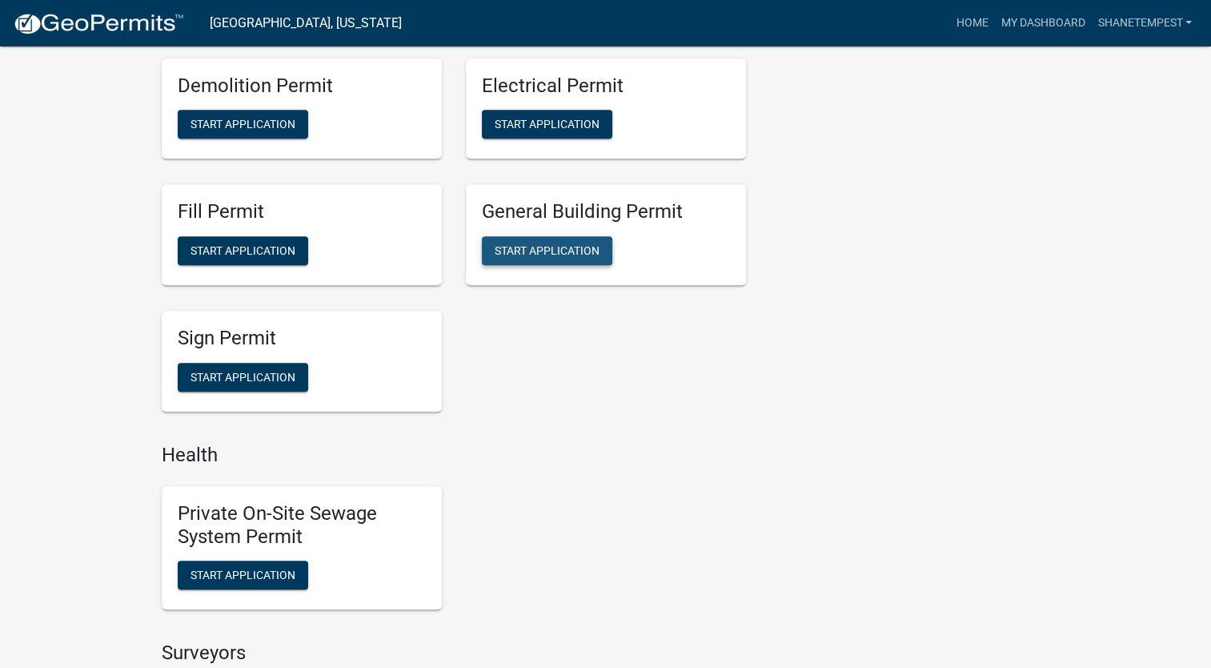
click at [547, 251] on span "Start Application" at bounding box center [547, 250] width 105 height 13
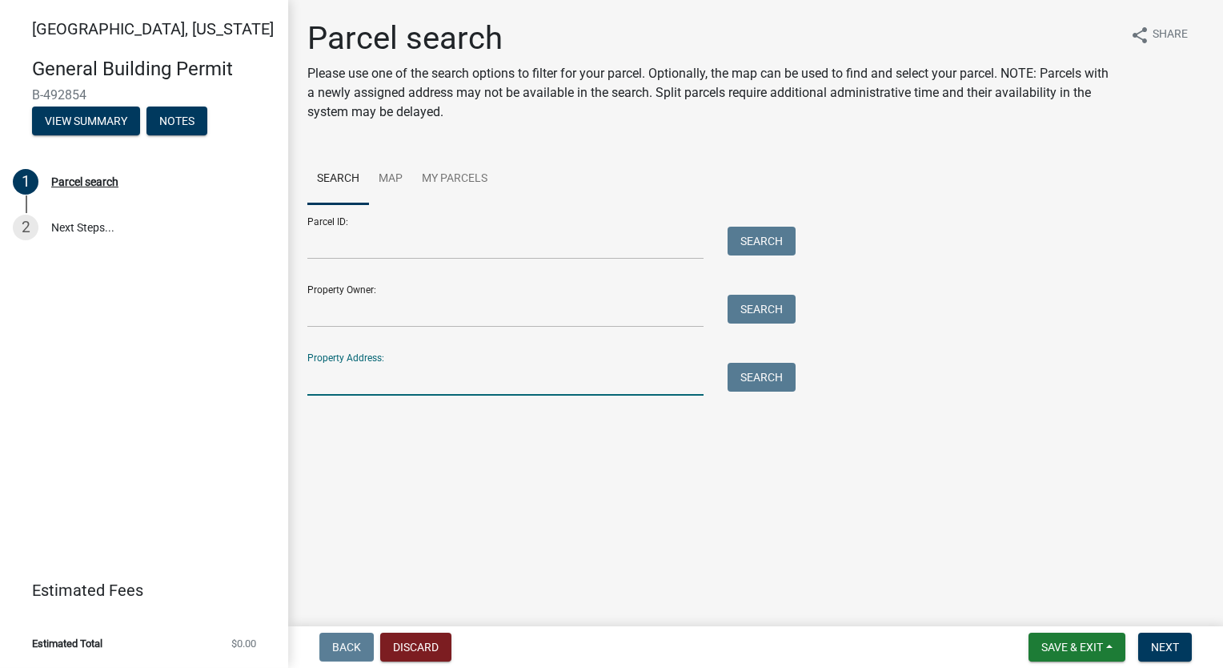
click at [536, 369] on input "Property Address:" at bounding box center [505, 379] width 396 height 33
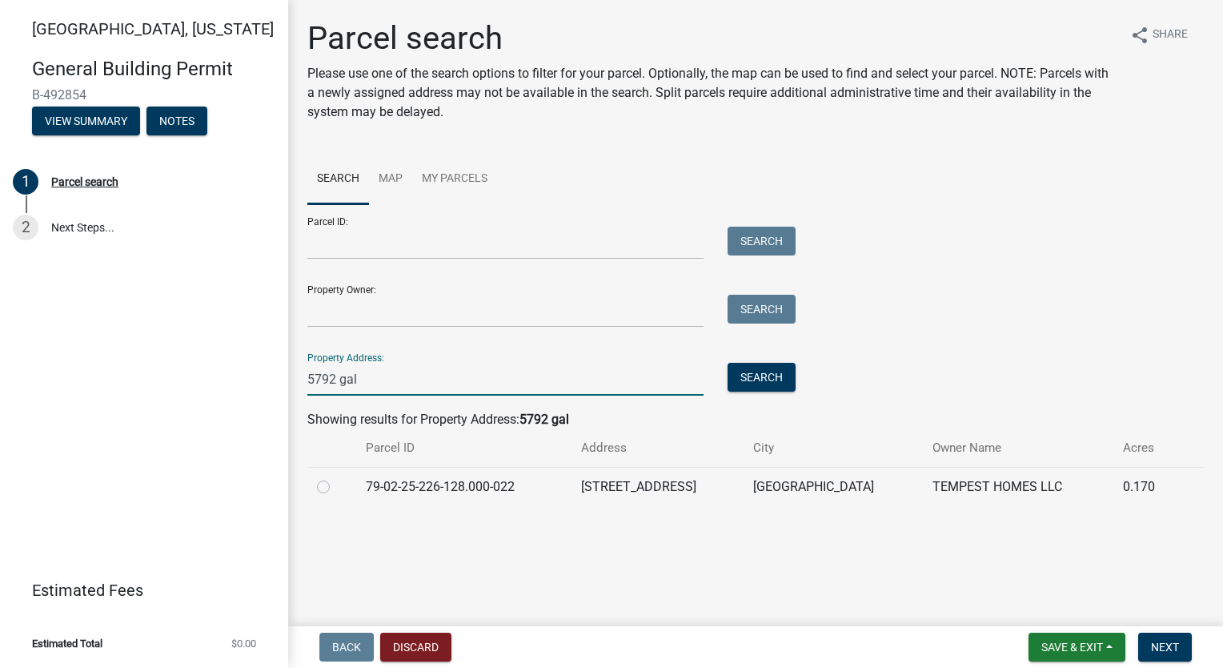
click at [336, 477] on label at bounding box center [336, 477] width 0 height 0
click at [336, 483] on input "radio" at bounding box center [341, 482] width 10 height 10
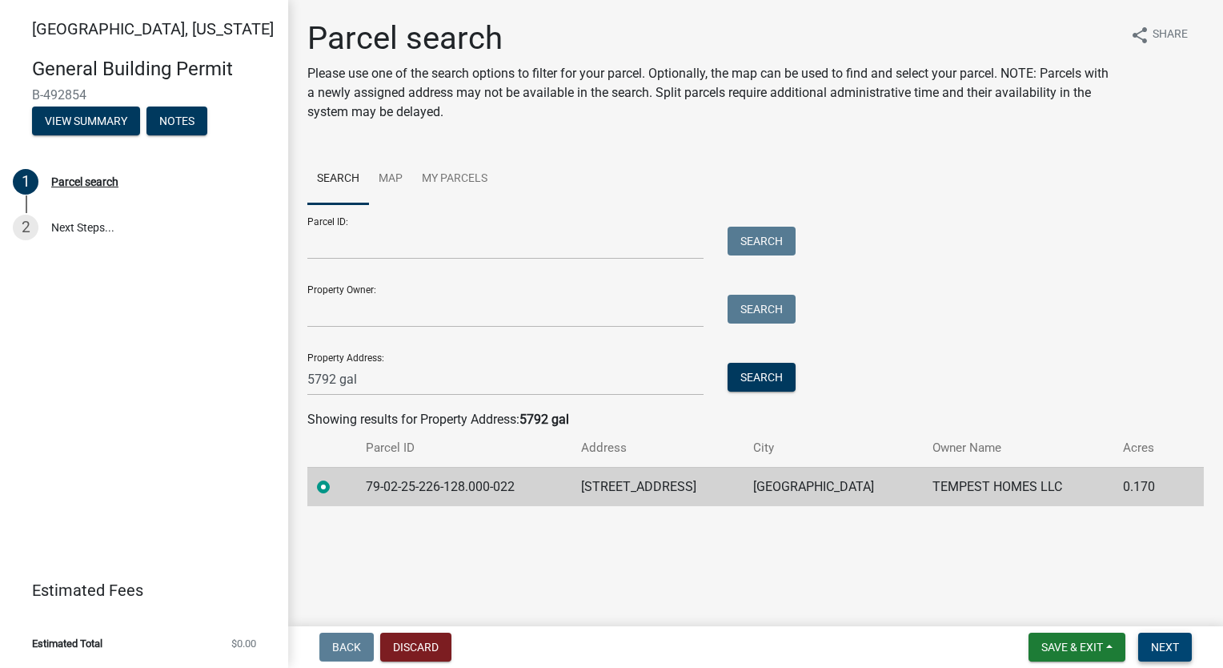
click at [1169, 649] on span "Next" at bounding box center [1165, 646] width 28 height 13
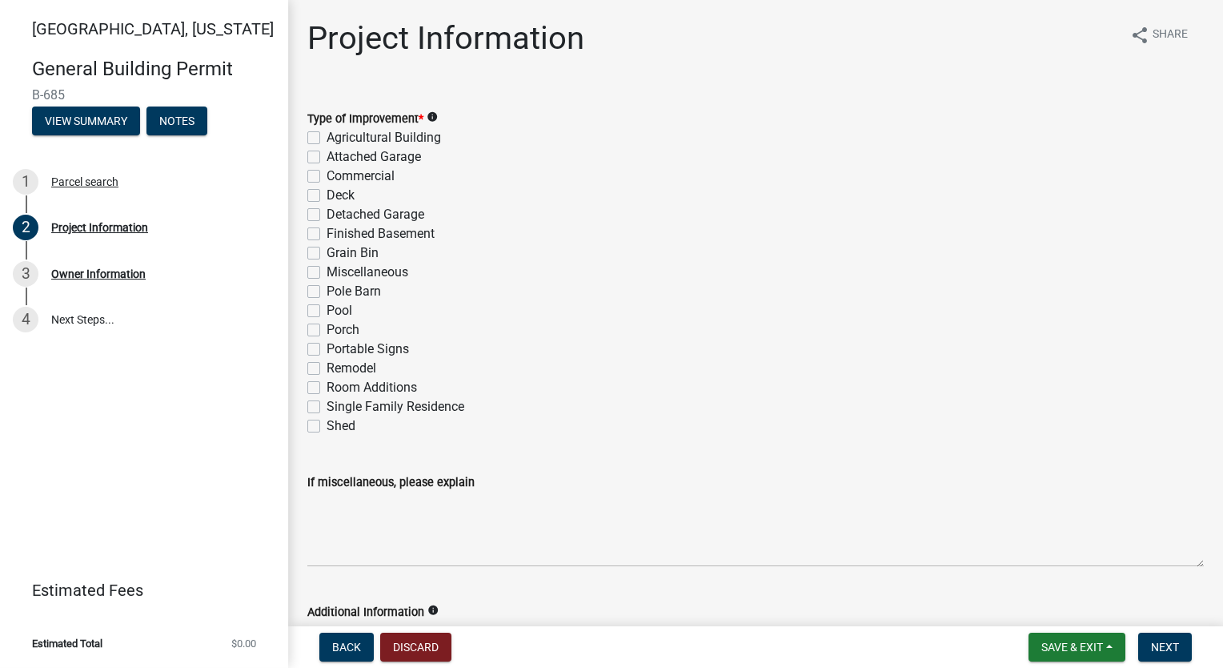
click at [327, 406] on label "Single Family Residence" at bounding box center [396, 406] width 138 height 19
click at [327, 406] on input "Single Family Residence" at bounding box center [332, 402] width 10 height 10
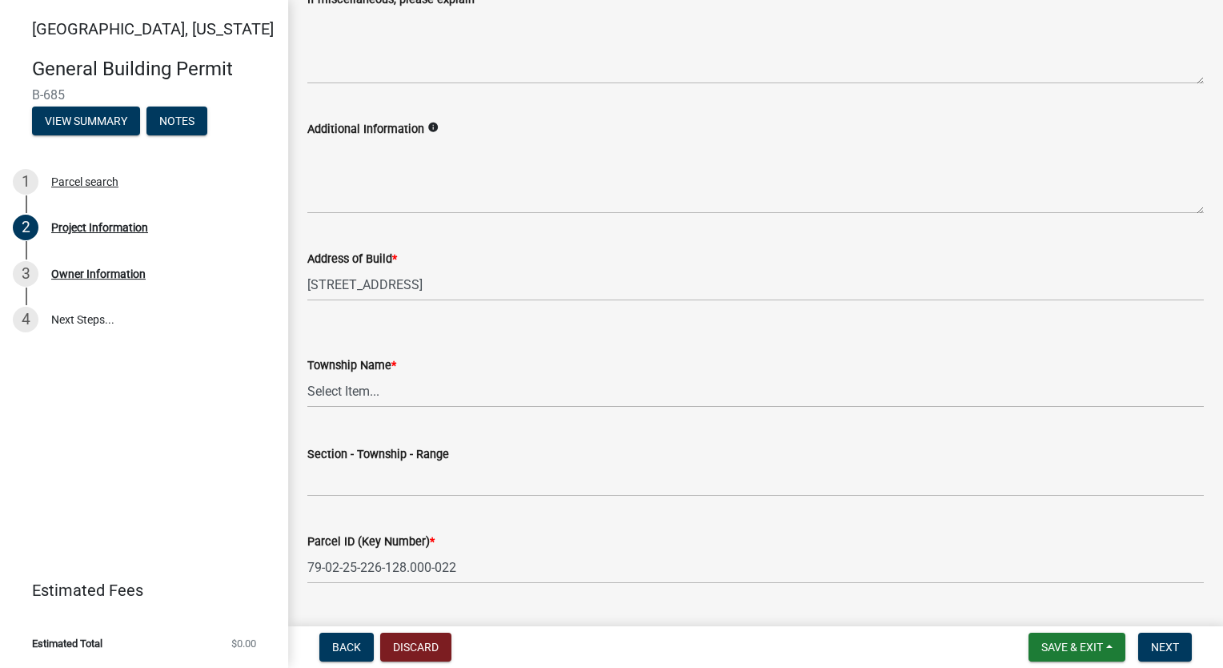
scroll to position [560, 0]
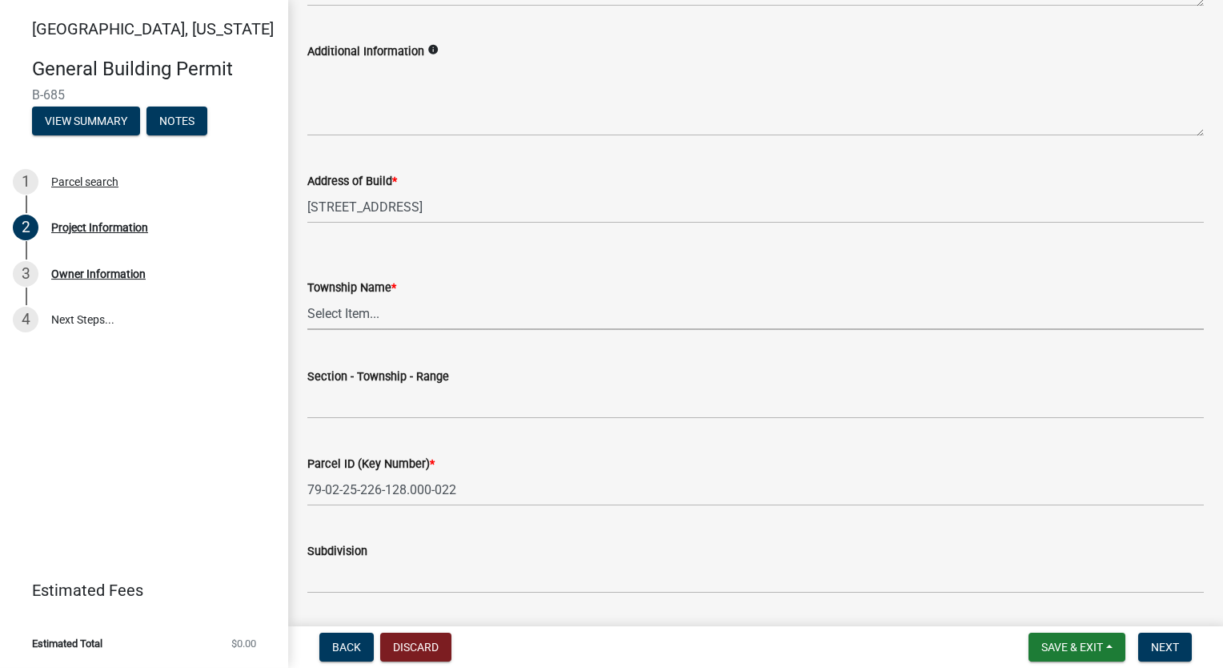
click at [371, 308] on select "Select Item... [PERSON_NAME] [PERSON_NAME] [GEOGRAPHIC_DATA][PERSON_NAME] Tippe…" at bounding box center [755, 313] width 897 height 33
click at [307, 297] on select "Select Item... [PERSON_NAME] [PERSON_NAME] [GEOGRAPHIC_DATA][PERSON_NAME] Tippe…" at bounding box center [755, 313] width 897 height 33
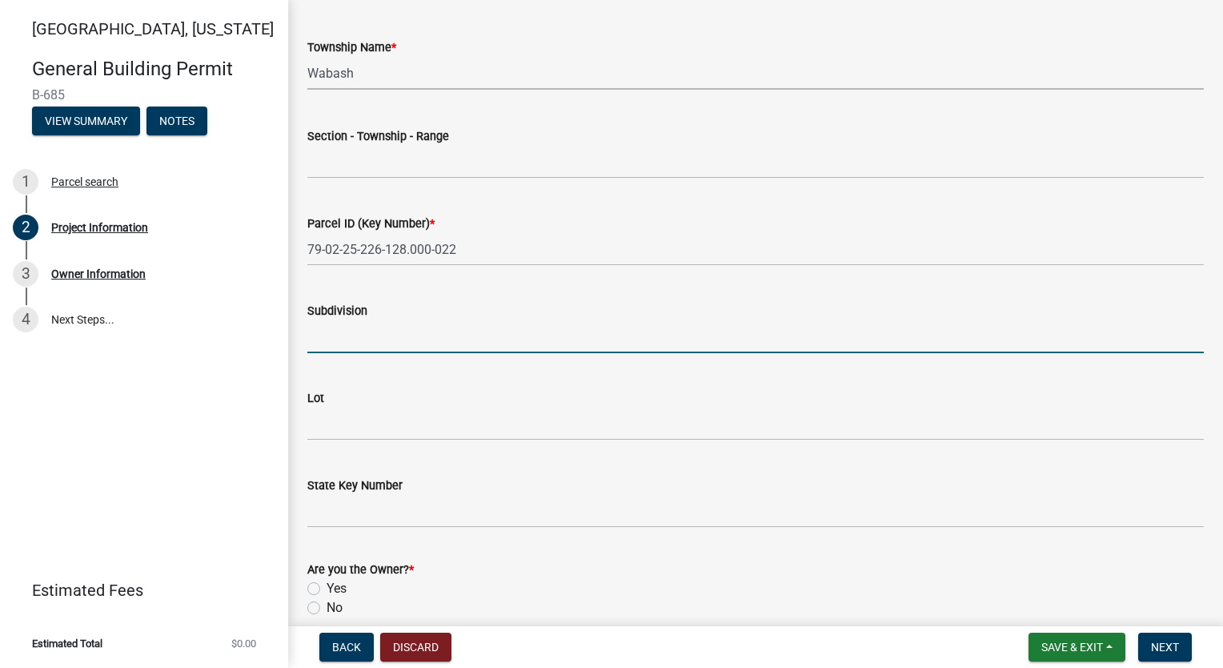
click at [342, 343] on input "Subdivision" at bounding box center [755, 336] width 897 height 33
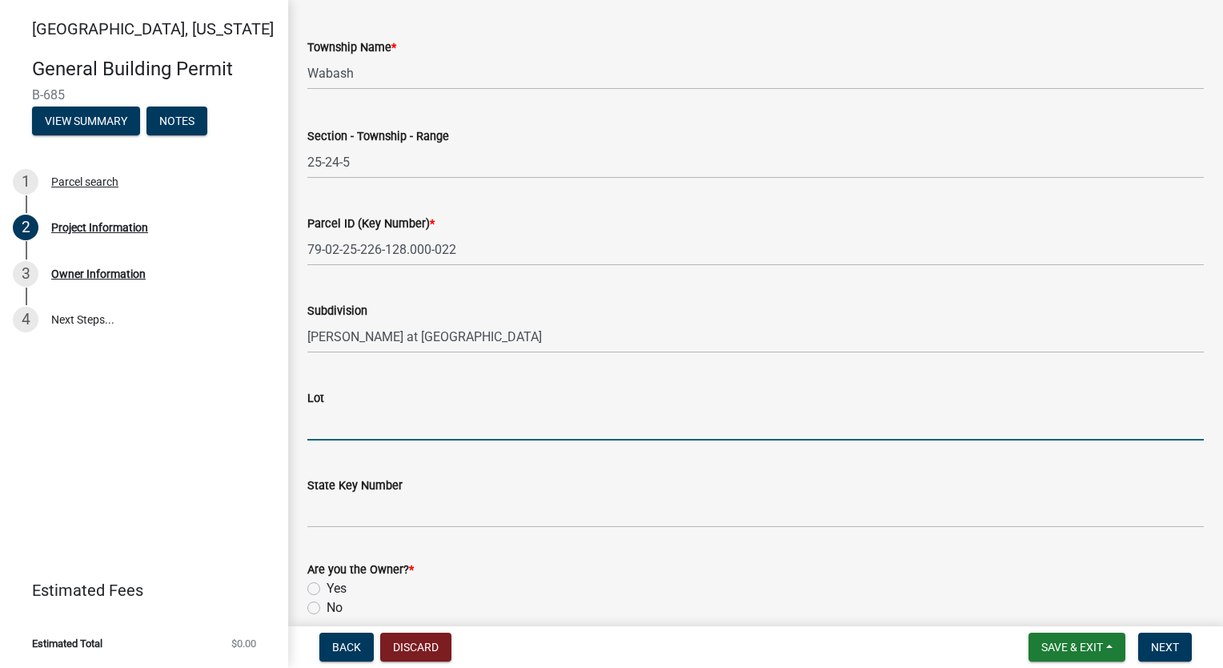
click at [383, 415] on input "Lot" at bounding box center [755, 423] width 897 height 33
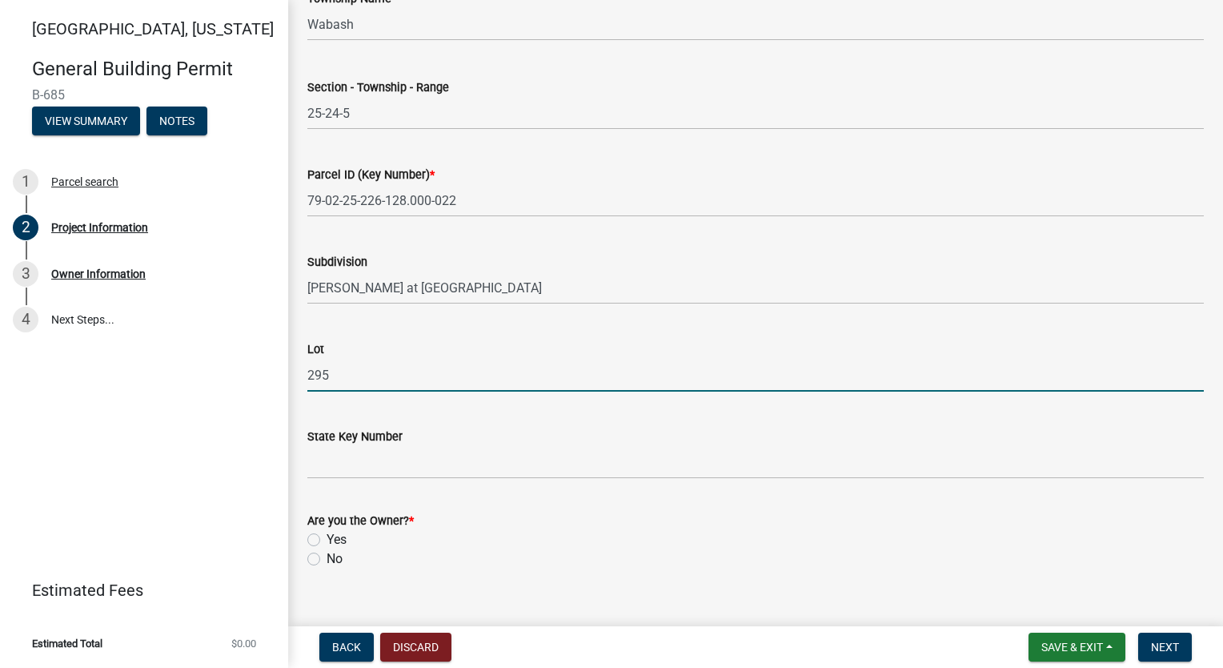
scroll to position [874, 0]
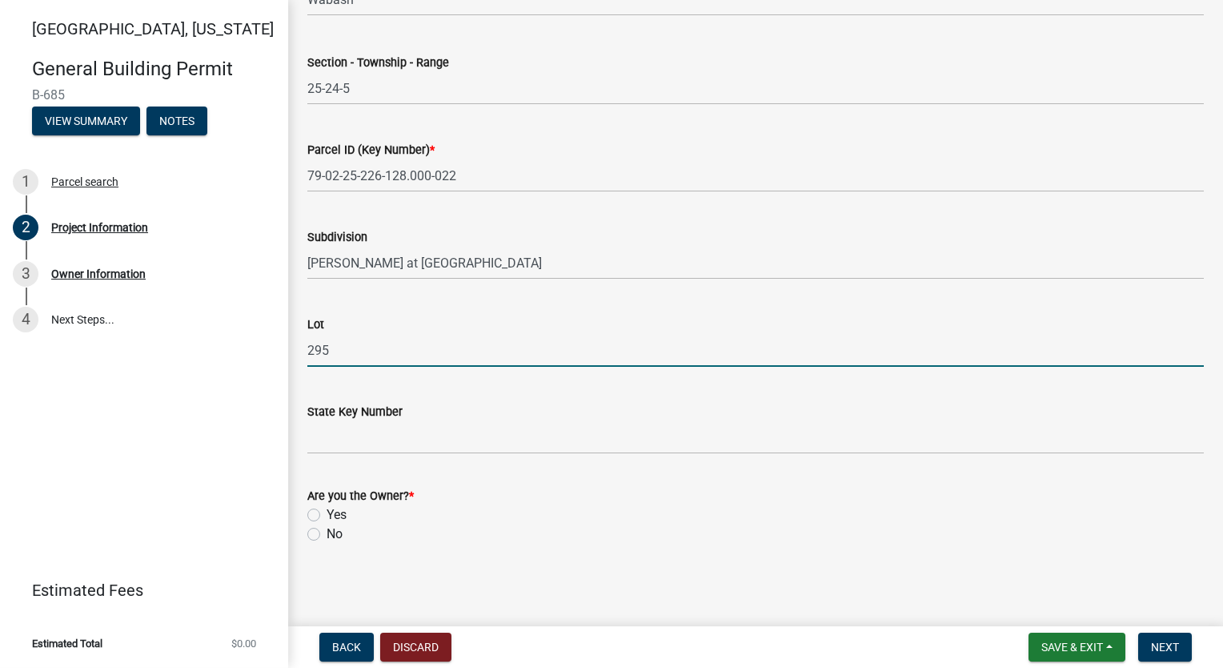
click at [327, 512] on label "Yes" at bounding box center [337, 514] width 20 height 19
click at [327, 512] on input "Yes" at bounding box center [332, 510] width 10 height 10
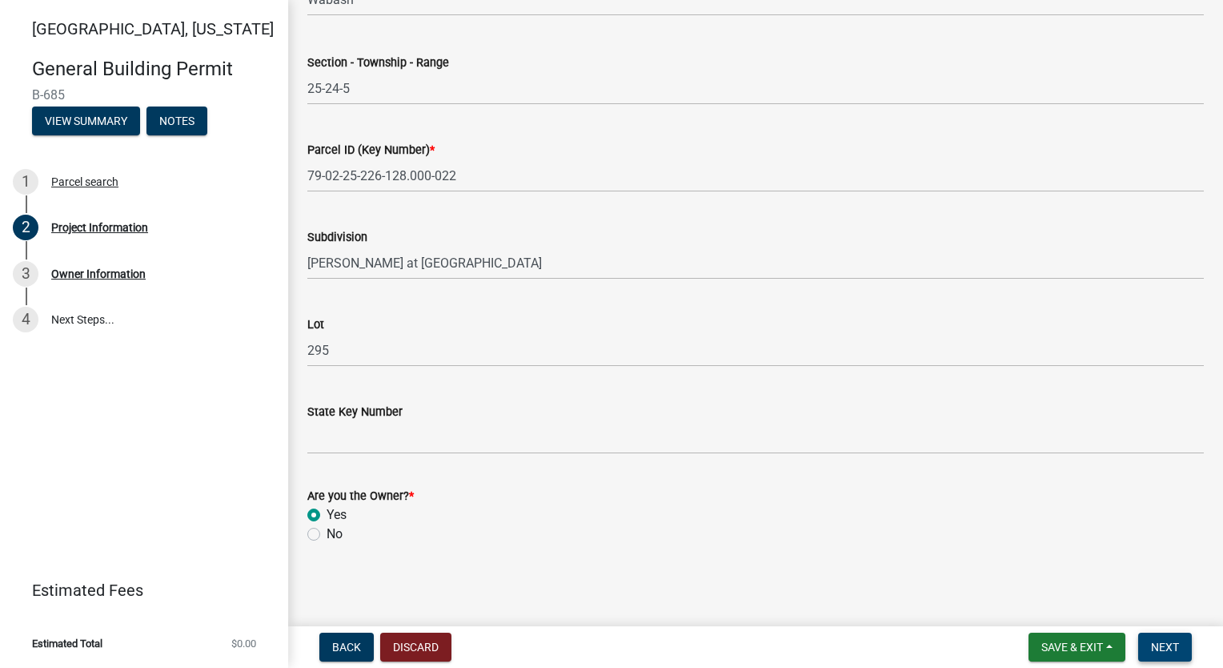
click at [1153, 649] on span "Next" at bounding box center [1165, 646] width 28 height 13
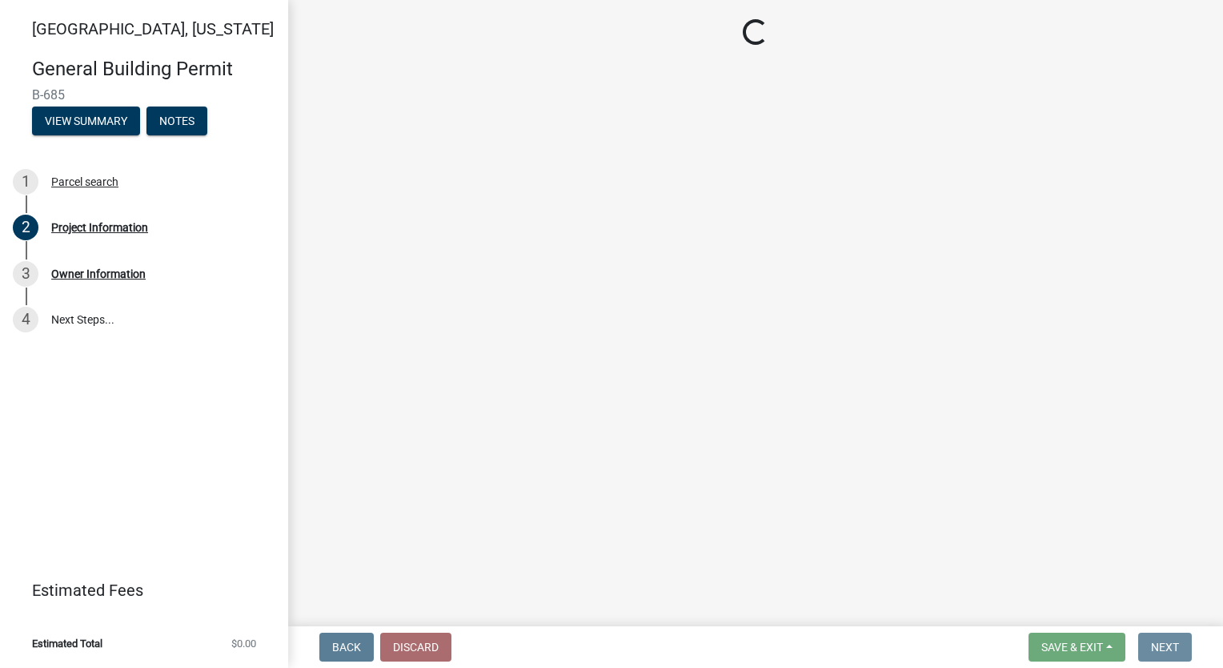
scroll to position [0, 0]
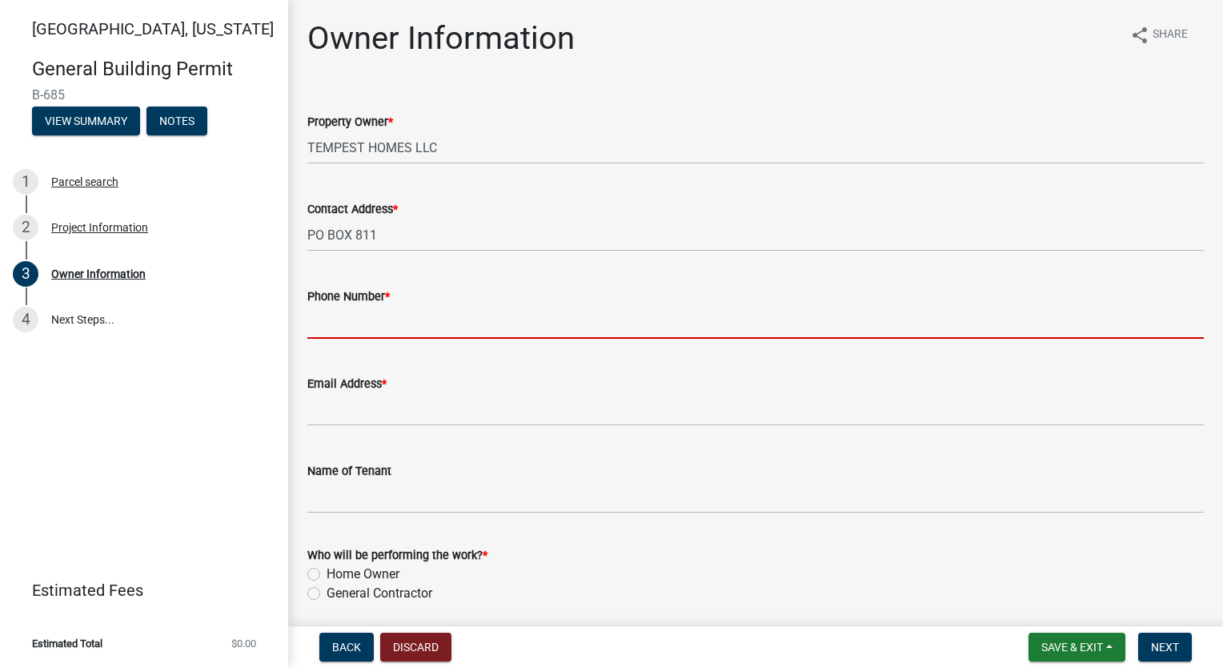
click at [365, 318] on input "Phone Number *" at bounding box center [755, 322] width 897 height 33
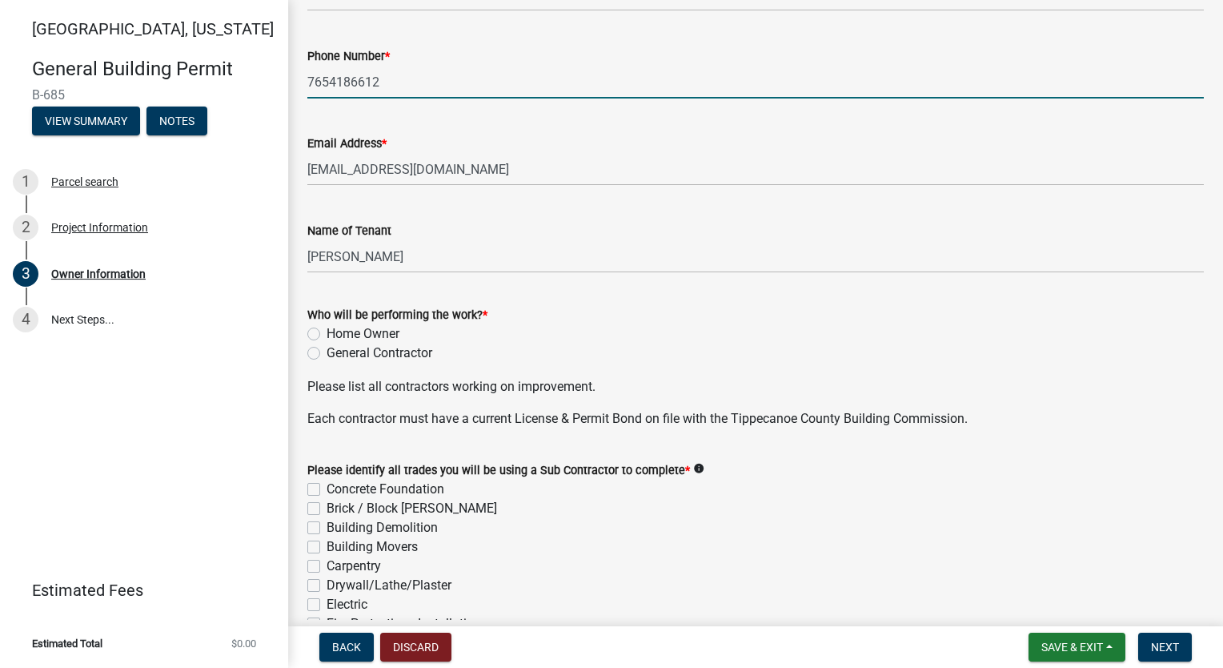
scroll to position [400, 0]
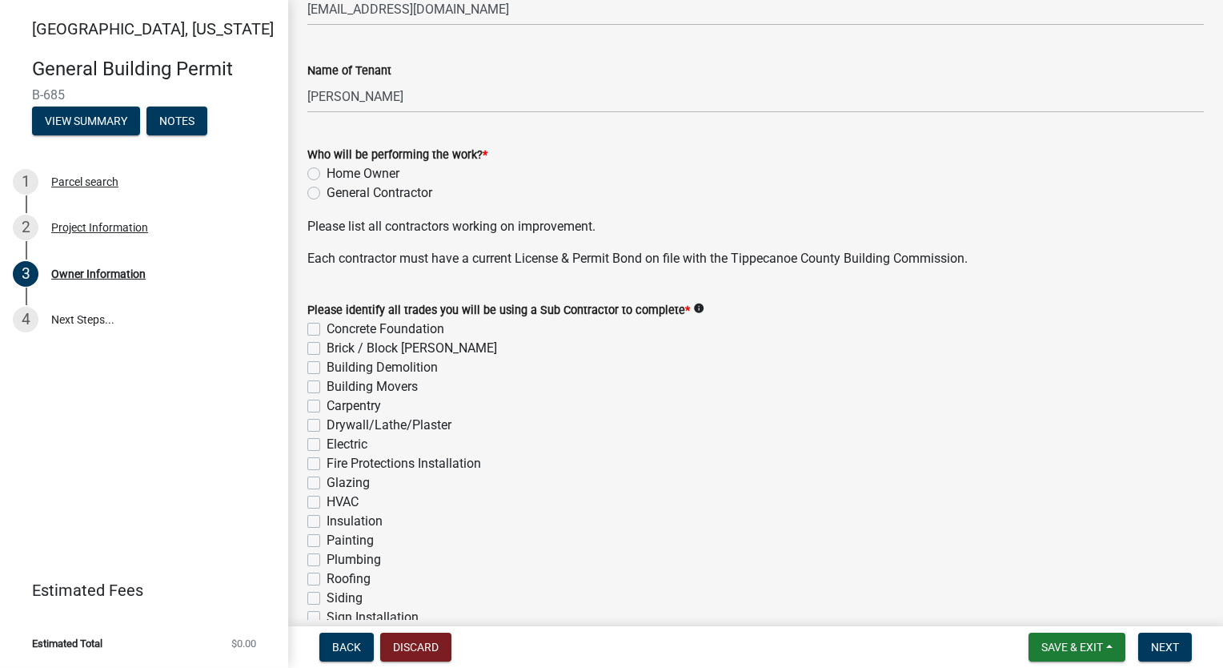
click at [327, 191] on label "General Contractor" at bounding box center [380, 192] width 106 height 19
click at [327, 191] on input "General Contractor" at bounding box center [332, 188] width 10 height 10
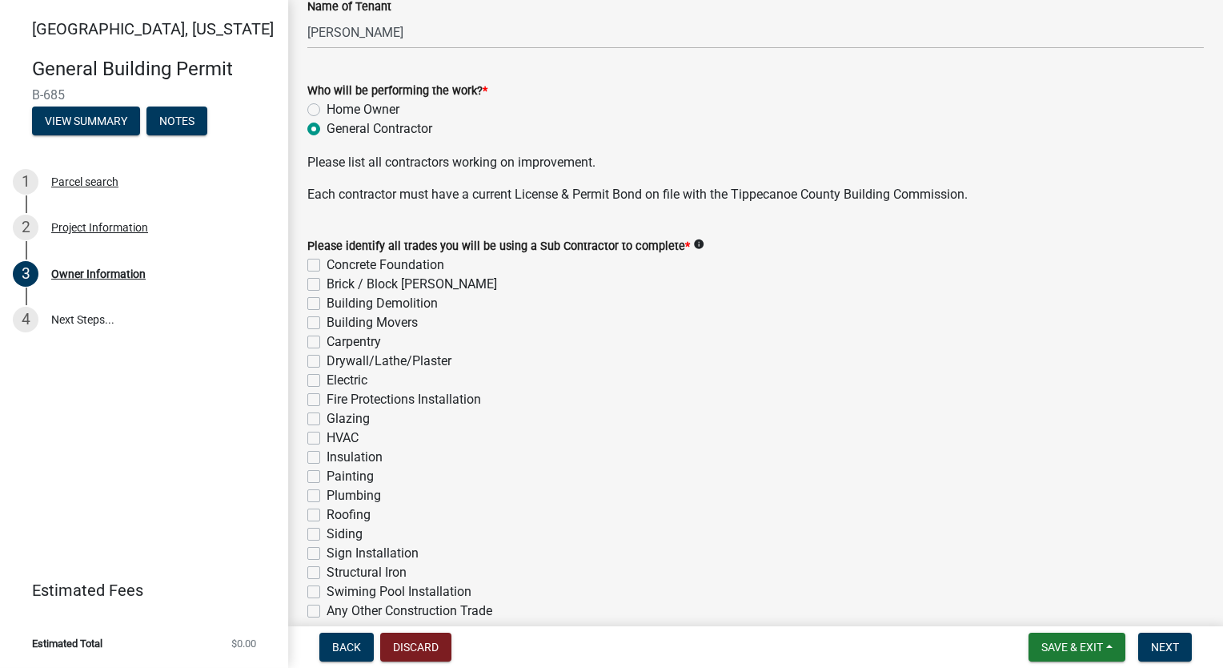
scroll to position [560, 0]
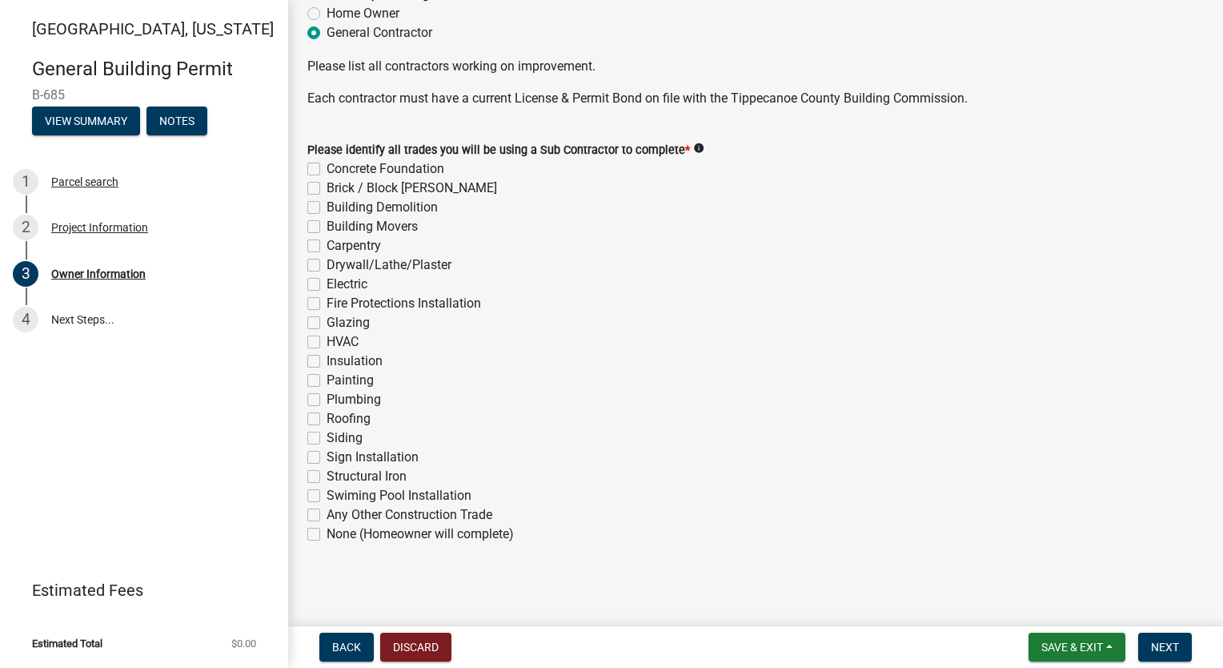
click at [327, 171] on label "Concrete Foundation" at bounding box center [386, 168] width 118 height 19
click at [327, 170] on input "Concrete Foundation" at bounding box center [332, 164] width 10 height 10
click at [327, 190] on label "Brick / Block [PERSON_NAME]" at bounding box center [412, 188] width 171 height 19
click at [327, 189] on input "Brick / Block [PERSON_NAME]" at bounding box center [332, 184] width 10 height 10
click at [327, 244] on label "Carpentry" at bounding box center [354, 245] width 54 height 19
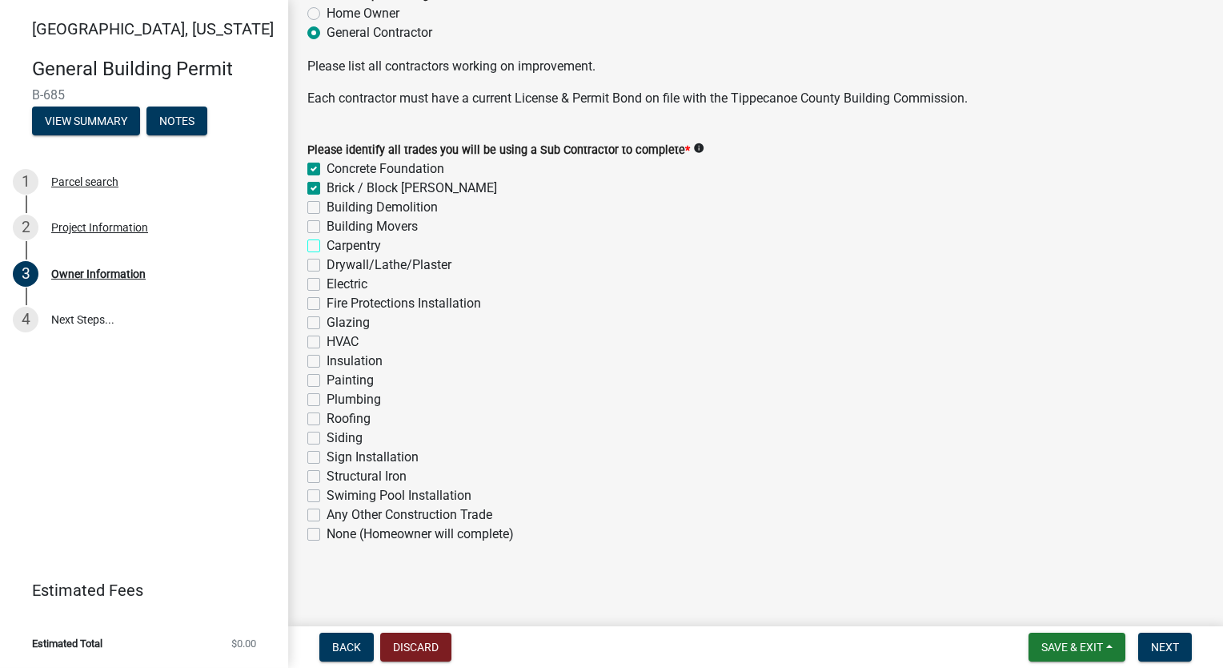
click at [327, 244] on input "Carpentry" at bounding box center [332, 241] width 10 height 10
click at [327, 266] on label "Drywall/Lathe/Plaster" at bounding box center [389, 264] width 125 height 19
click at [327, 266] on input "Drywall/Lathe/Plaster" at bounding box center [332, 260] width 10 height 10
click at [327, 286] on label "Electric" at bounding box center [347, 284] width 41 height 19
click at [327, 285] on input "Electric" at bounding box center [332, 280] width 10 height 10
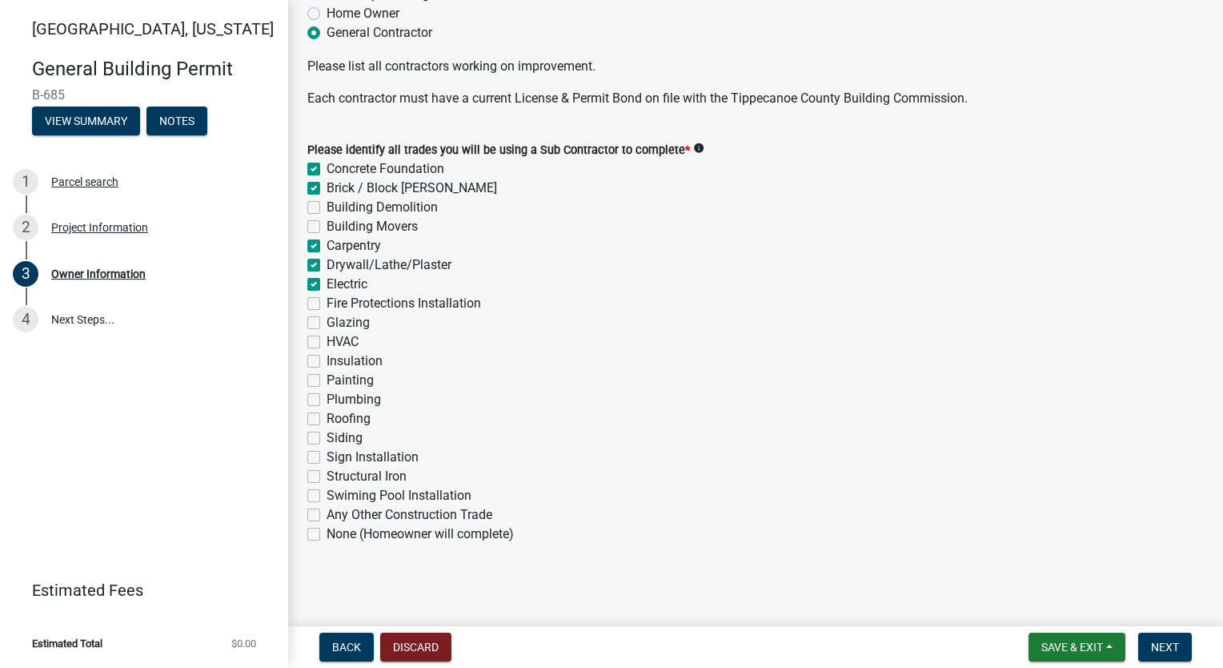
click at [327, 347] on label "HVAC" at bounding box center [343, 341] width 32 height 19
click at [327, 343] on input "HVAC" at bounding box center [332, 337] width 10 height 10
click at [316, 351] on div "HVAC" at bounding box center [755, 341] width 897 height 19
click at [327, 357] on label "Insulation" at bounding box center [355, 360] width 56 height 19
click at [327, 357] on input "Insulation" at bounding box center [332, 356] width 10 height 10
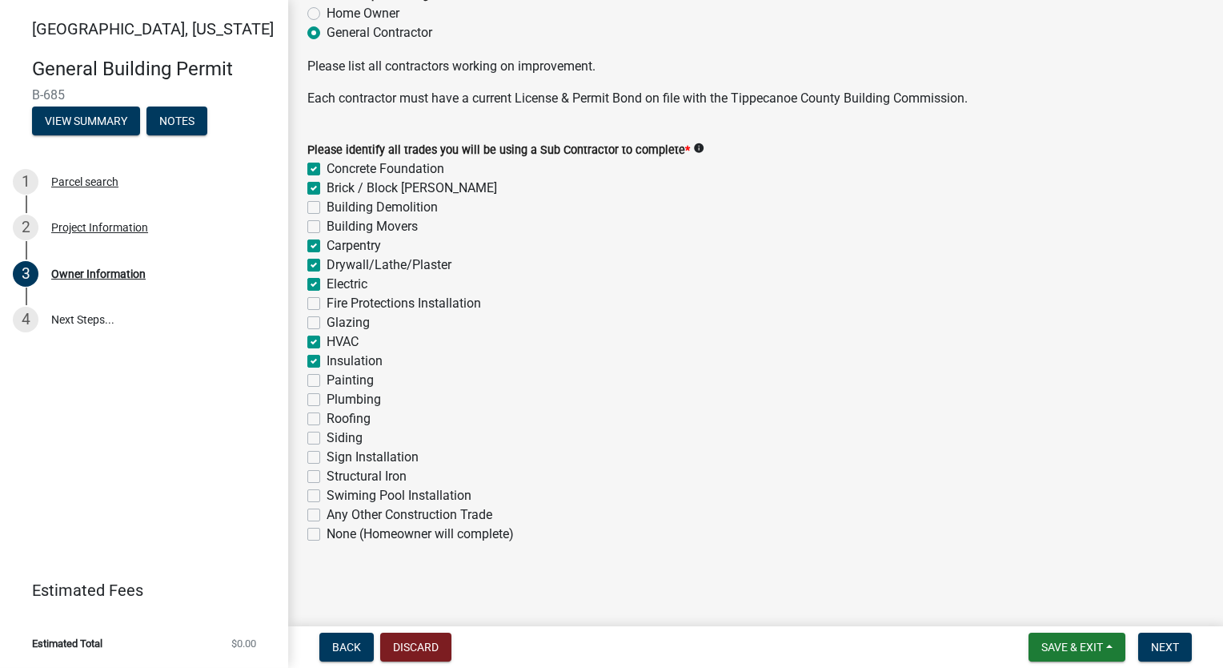
click at [311, 373] on div "Painting" at bounding box center [755, 380] width 897 height 19
click at [327, 377] on label "Painting" at bounding box center [350, 380] width 47 height 19
click at [327, 377] on input "Painting" at bounding box center [332, 376] width 10 height 10
click at [327, 402] on label "Plumbing" at bounding box center [354, 399] width 54 height 19
click at [327, 400] on input "Plumbing" at bounding box center [332, 395] width 10 height 10
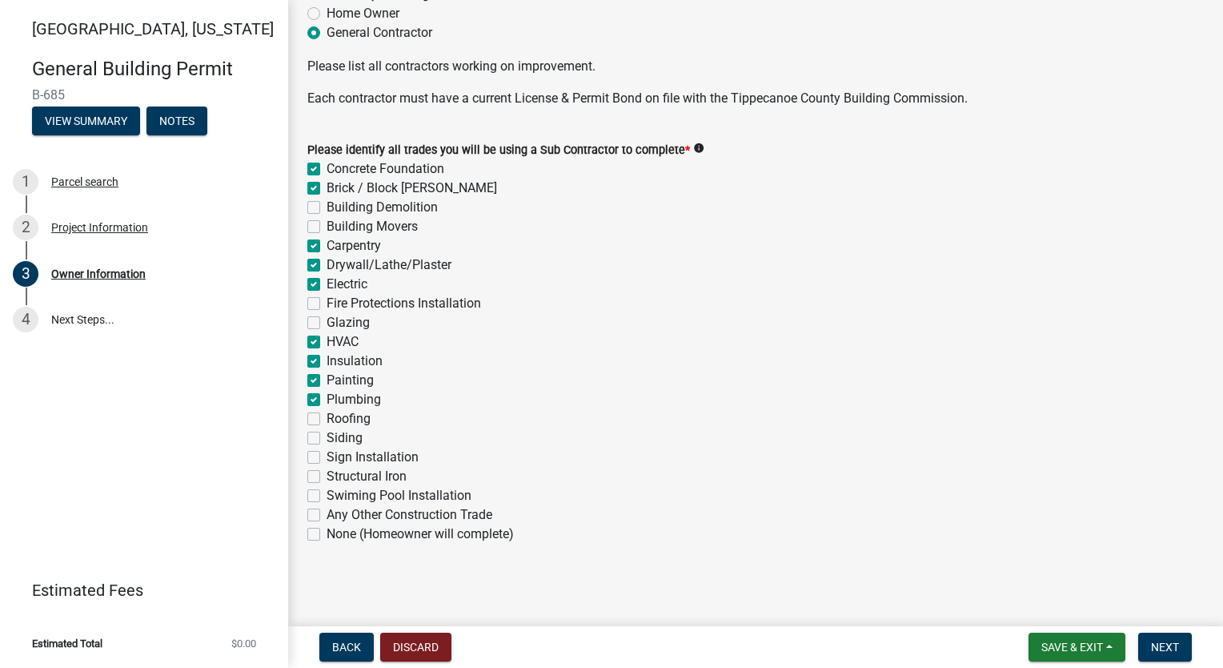
click at [327, 423] on label "Roofing" at bounding box center [349, 418] width 44 height 19
click at [327, 419] on input "Roofing" at bounding box center [332, 414] width 10 height 10
click at [327, 440] on label "Siding" at bounding box center [345, 437] width 36 height 19
click at [327, 439] on input "Siding" at bounding box center [332, 433] width 10 height 10
click at [1177, 638] on button "Next" at bounding box center [1165, 646] width 54 height 29
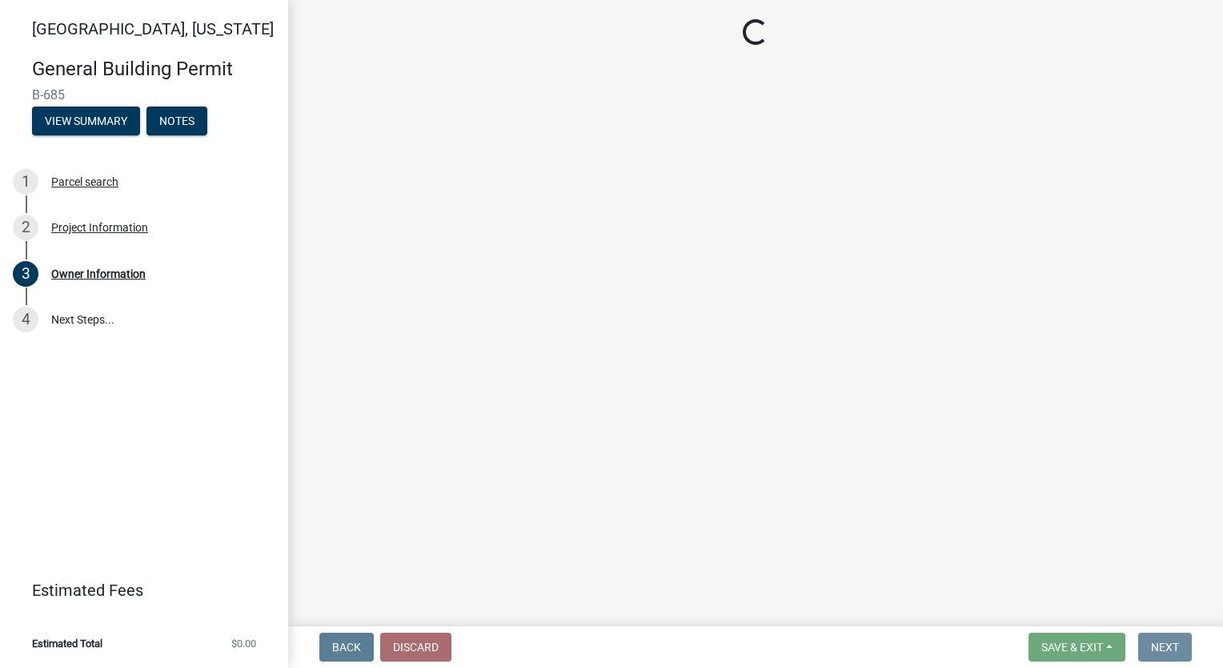
scroll to position [0, 0]
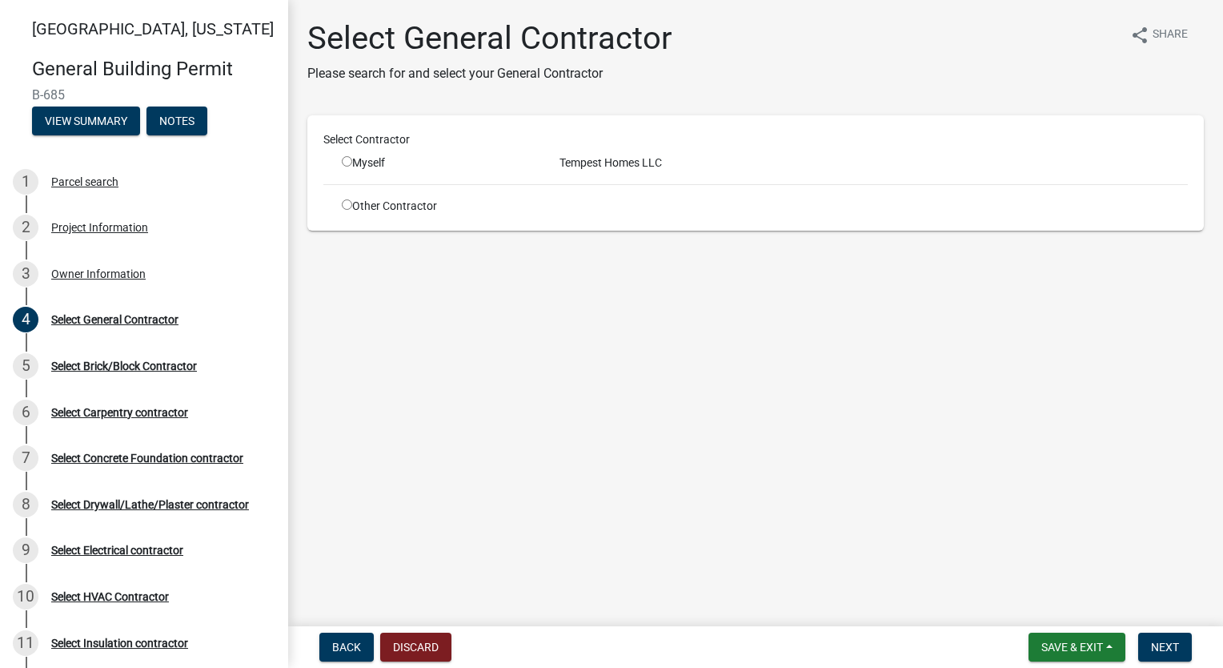
click at [343, 159] on input "radio" at bounding box center [347, 161] width 10 height 10
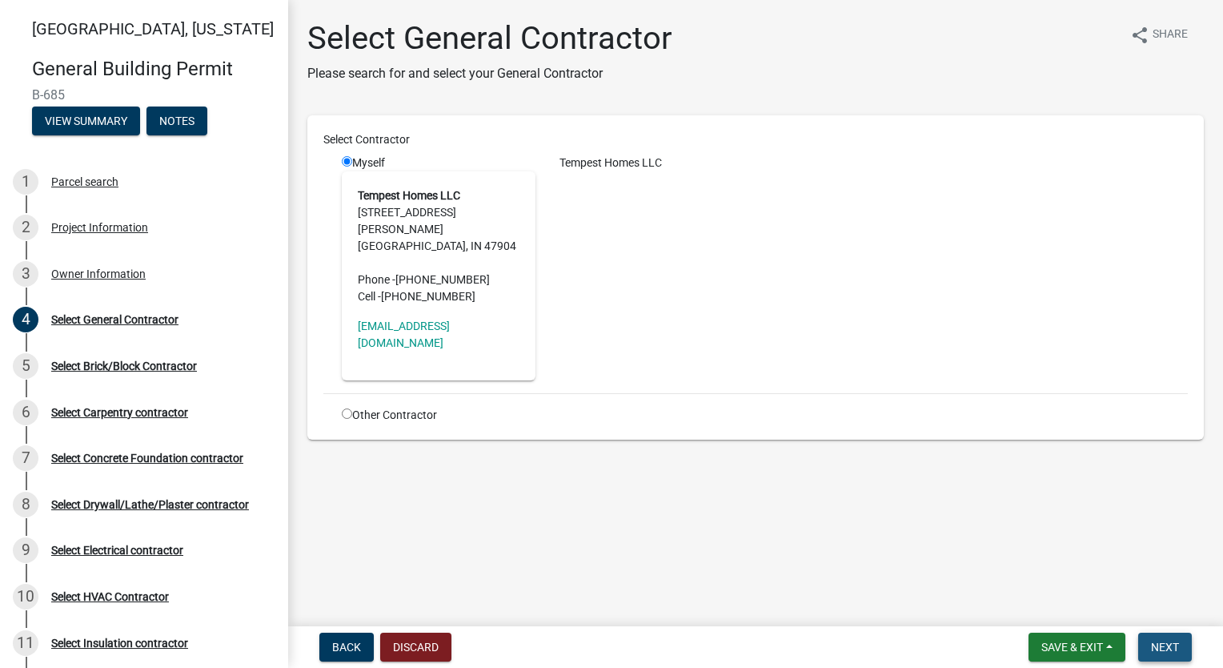
click at [1160, 645] on span "Next" at bounding box center [1165, 646] width 28 height 13
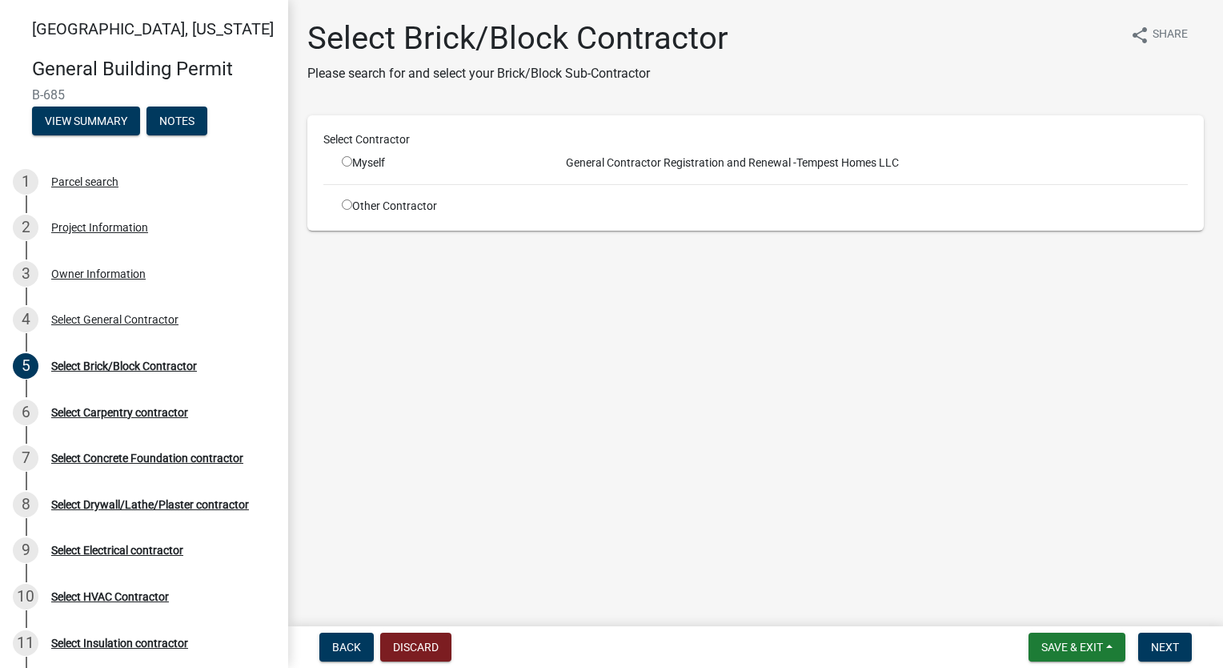
click at [340, 207] on div "Other Contractor" at bounding box center [439, 206] width 218 height 17
click at [347, 204] on input "radio" at bounding box center [347, 204] width 10 height 10
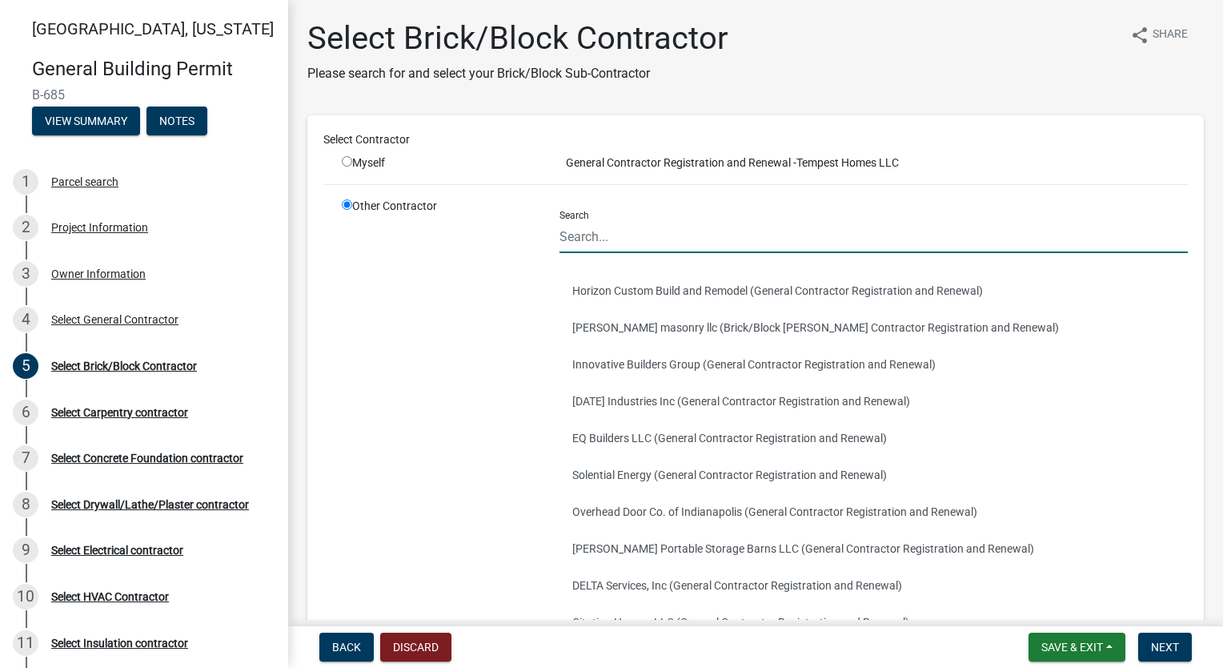
click at [652, 230] on input "Search" at bounding box center [874, 236] width 628 height 33
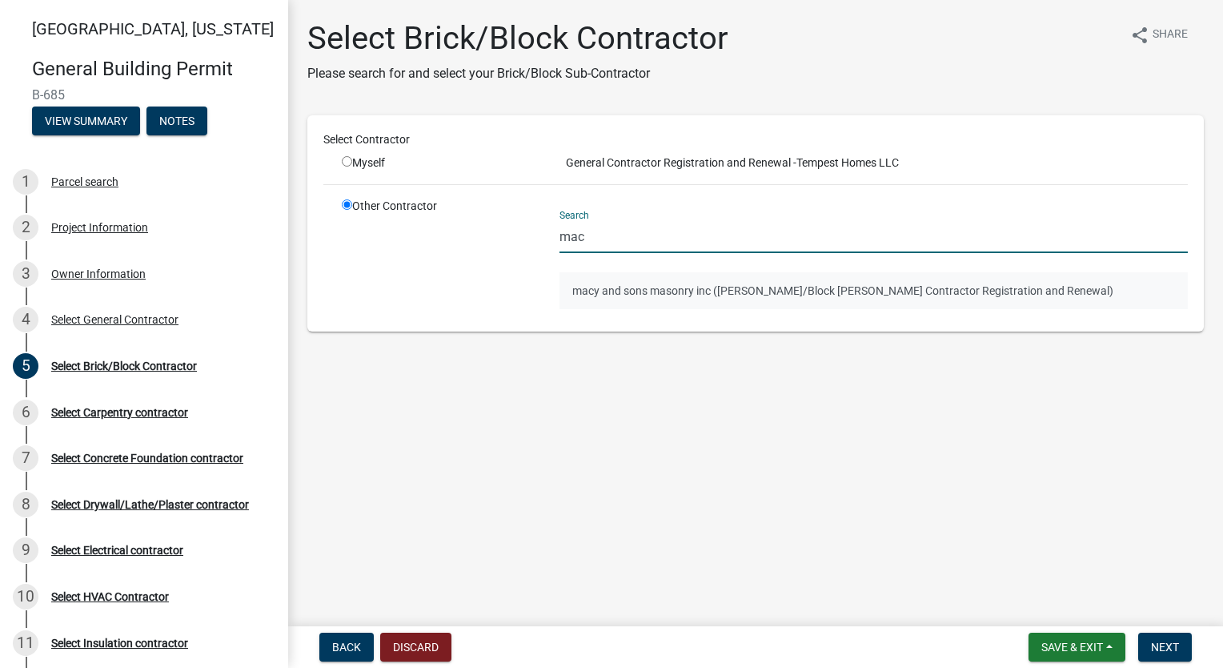
click at [627, 299] on button "macy and sons masonry inc ([PERSON_NAME]/Block [PERSON_NAME] Contractor Registr…" at bounding box center [874, 290] width 628 height 37
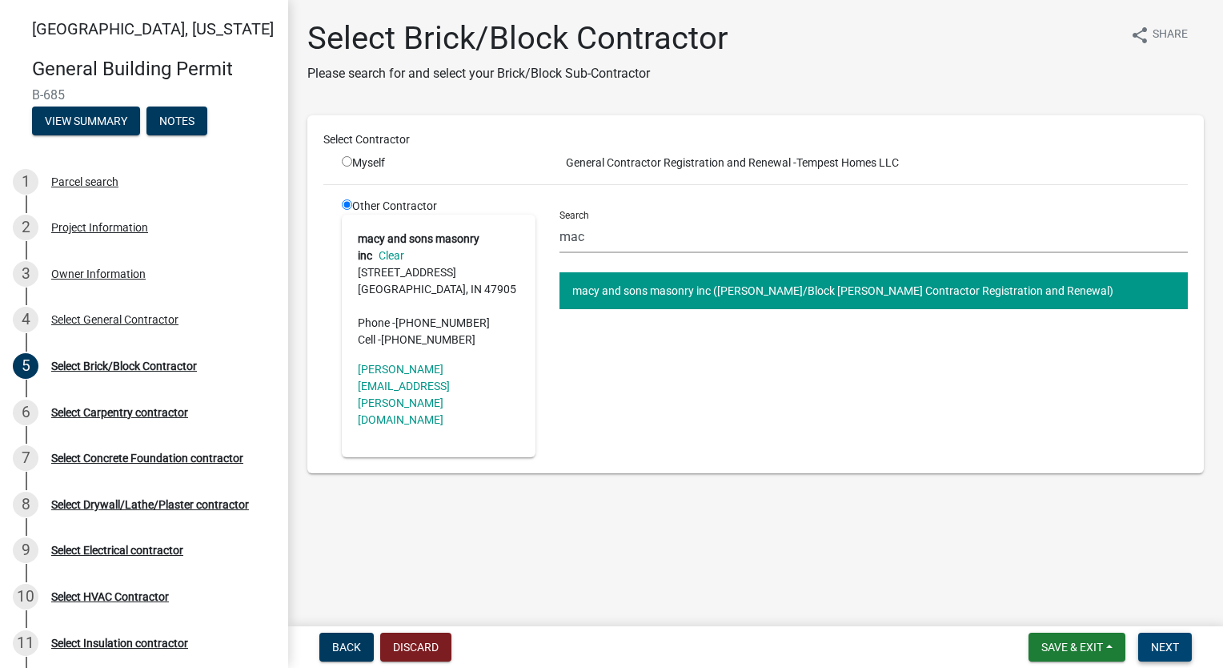
click at [1170, 642] on span "Next" at bounding box center [1165, 646] width 28 height 13
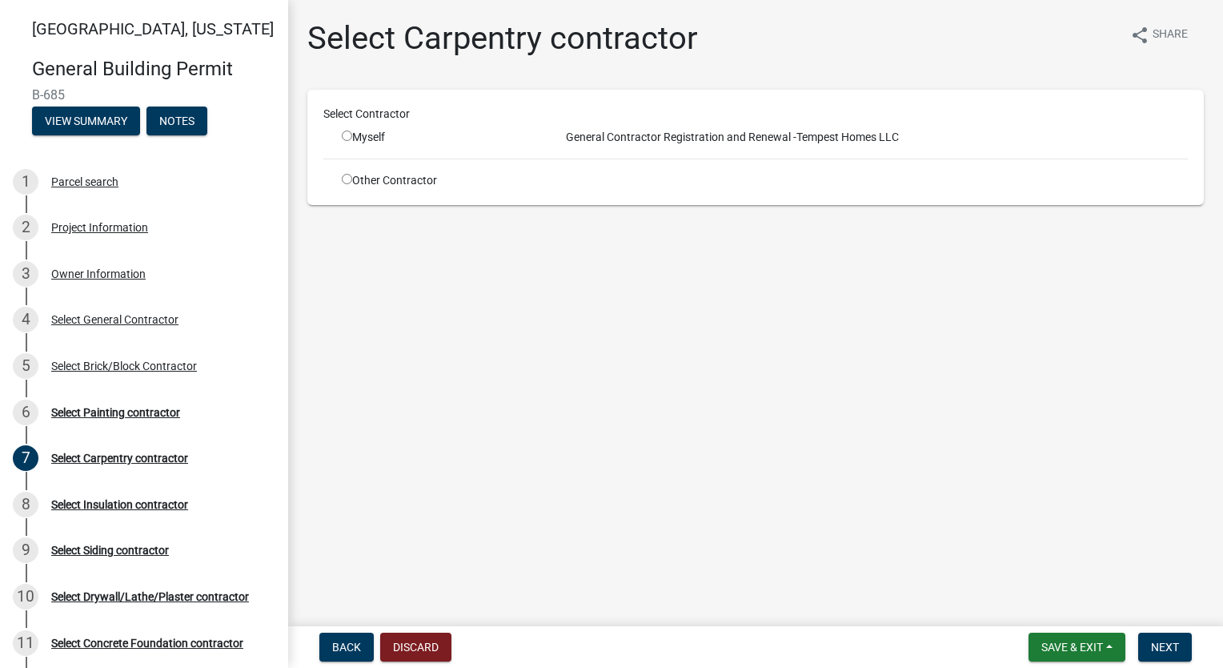
click at [346, 183] on input "radio" at bounding box center [347, 179] width 10 height 10
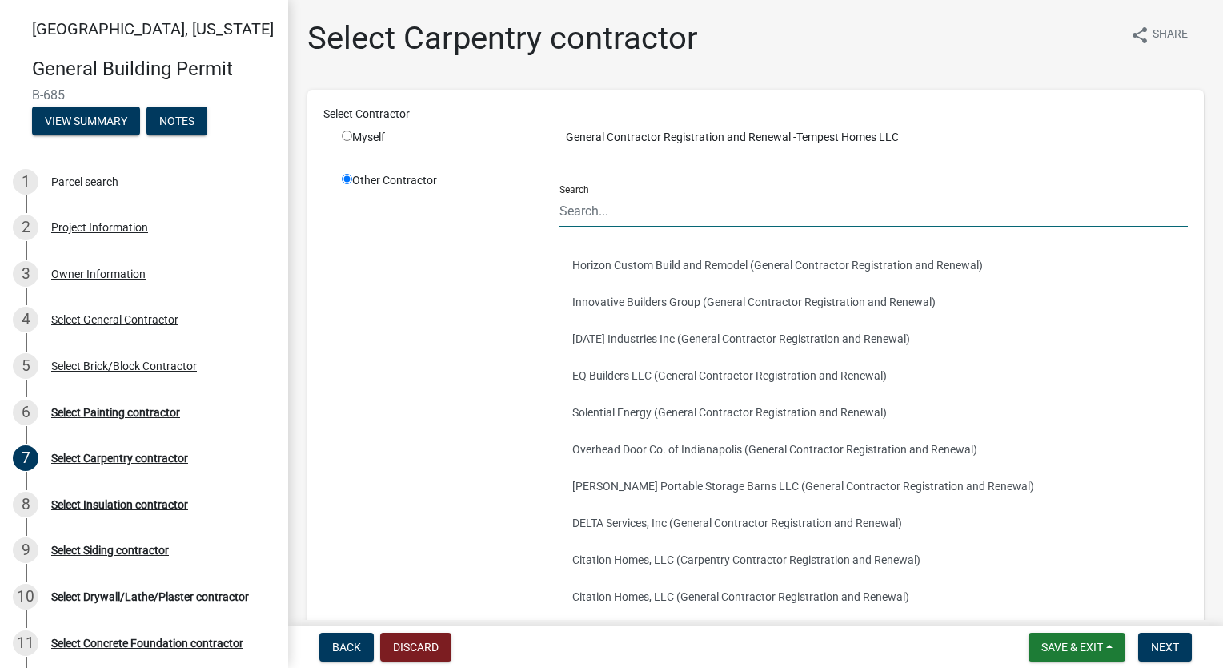
click at [666, 206] on input "Search" at bounding box center [874, 211] width 628 height 33
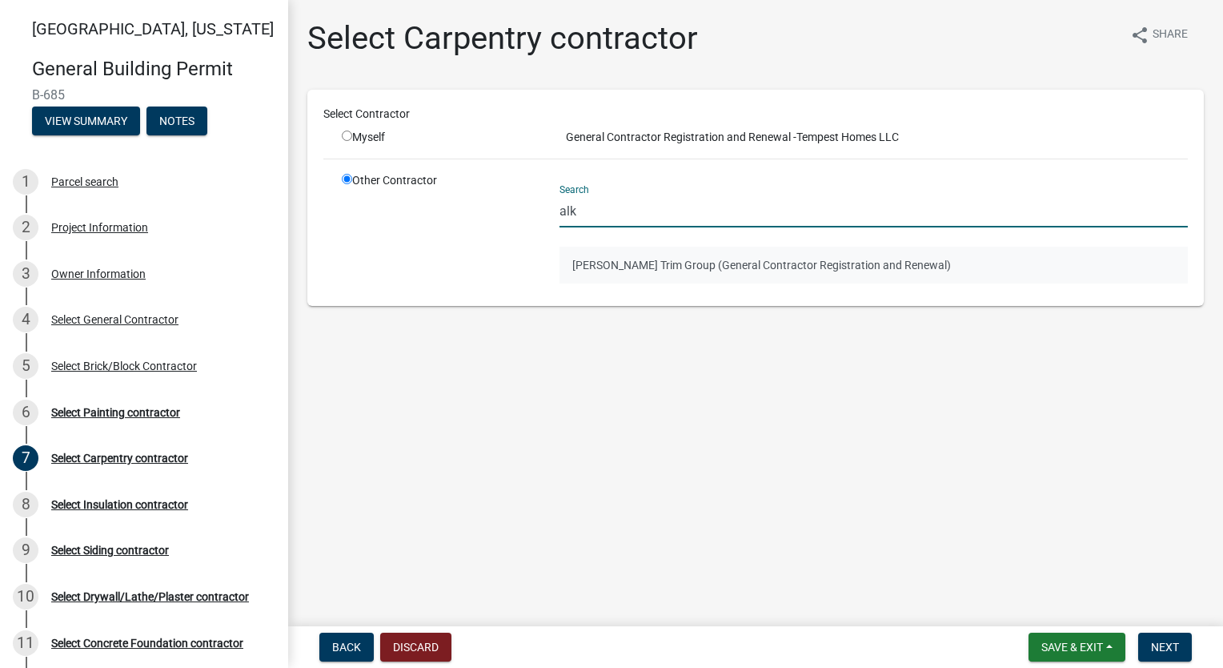
click at [652, 272] on button "[PERSON_NAME] Trim Group (General Contractor Registration and Renewal)" at bounding box center [874, 265] width 628 height 37
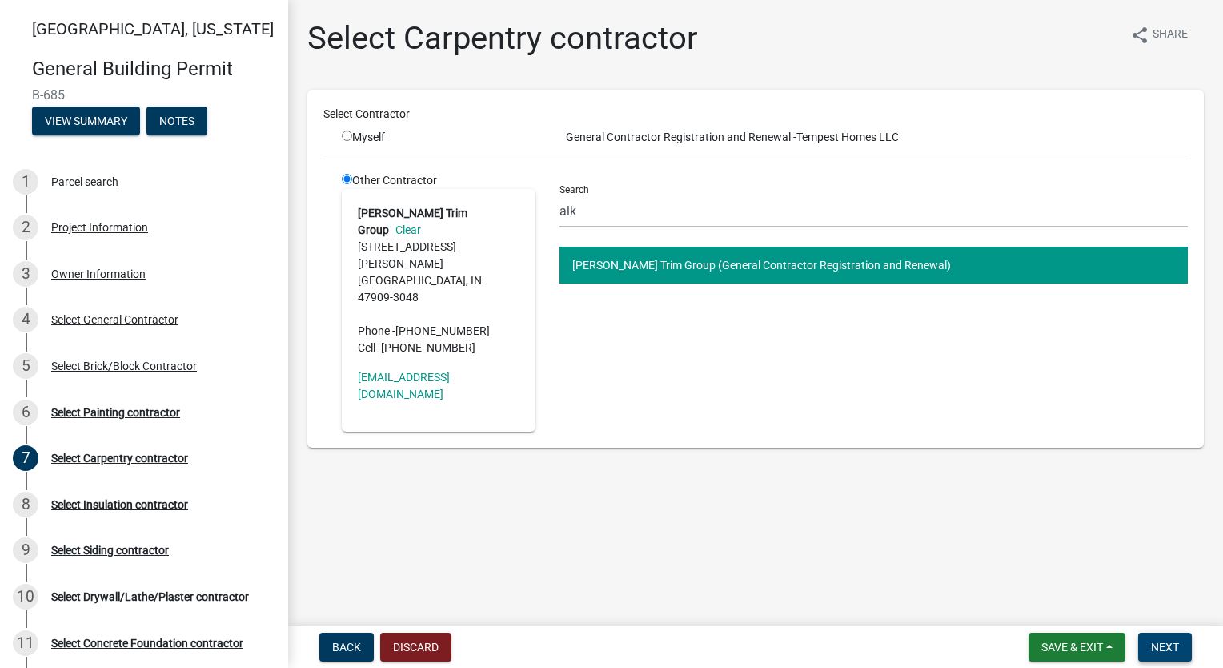
click at [1157, 641] on span "Next" at bounding box center [1165, 646] width 28 height 13
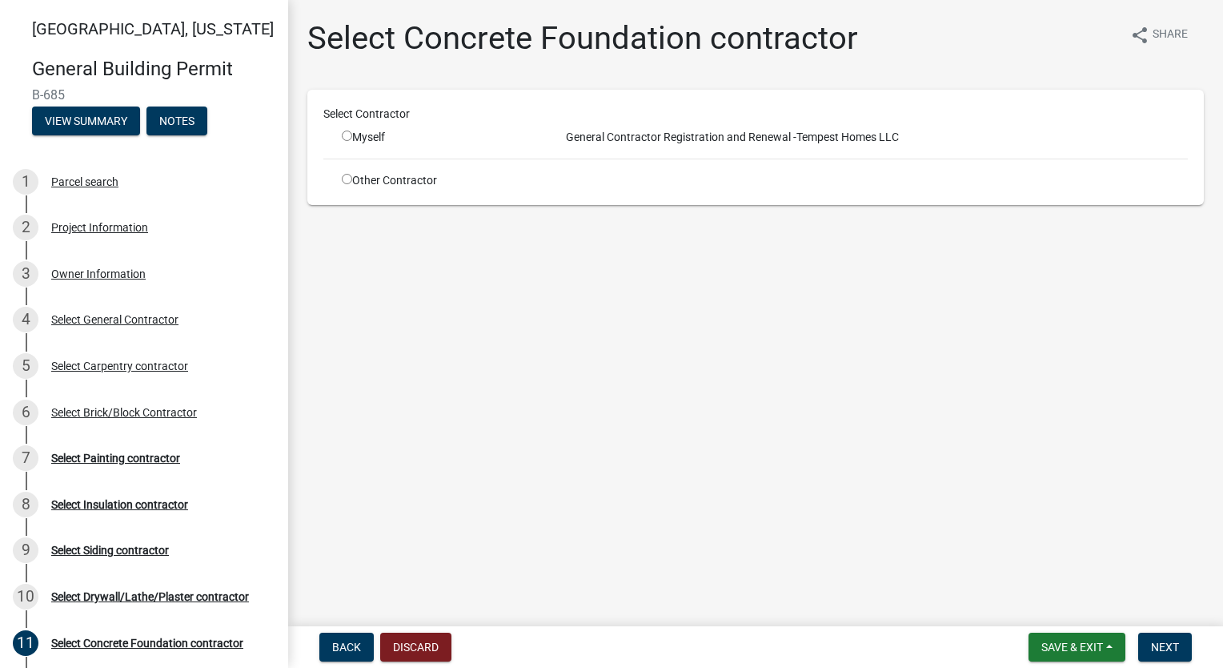
click at [346, 177] on input "radio" at bounding box center [347, 179] width 10 height 10
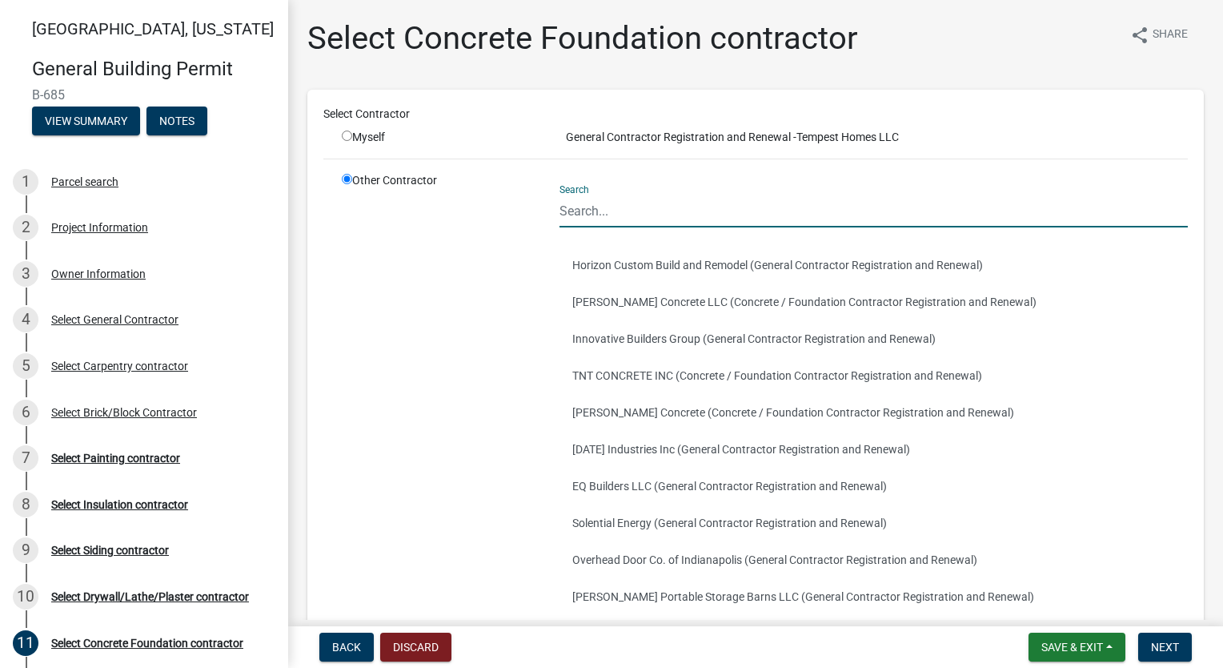
click at [686, 210] on input "Search" at bounding box center [874, 211] width 628 height 33
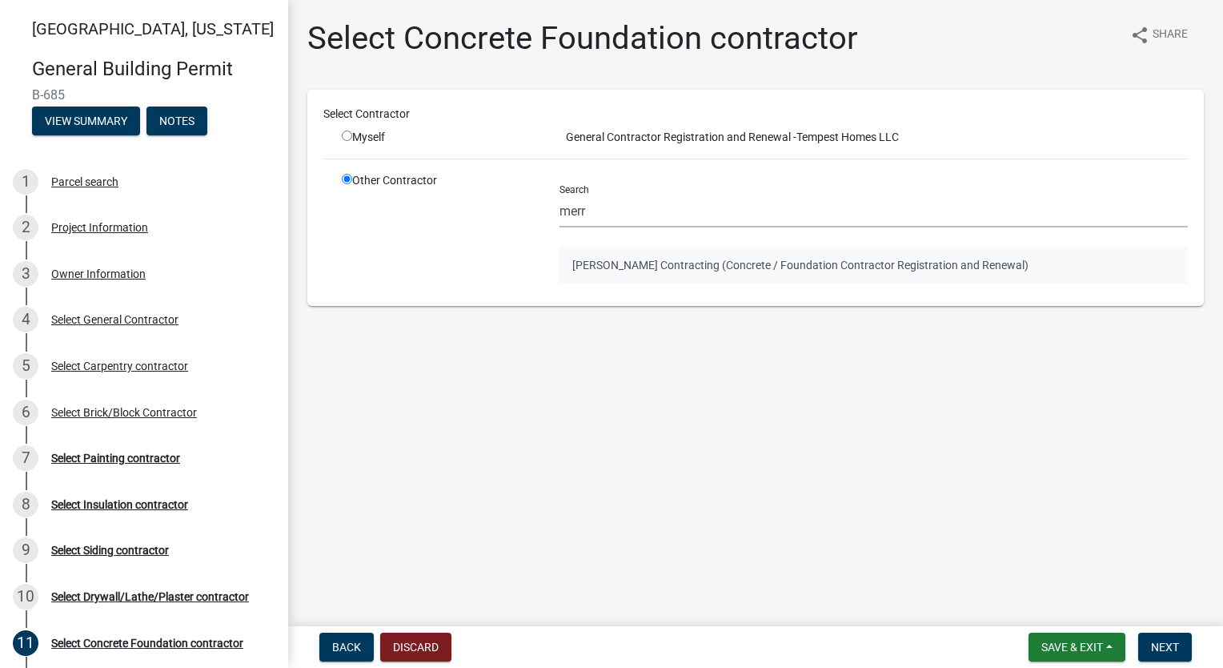
click at [652, 252] on button "[PERSON_NAME] Contracting (Concrete / Foundation Contractor Registration and Re…" at bounding box center [874, 265] width 628 height 37
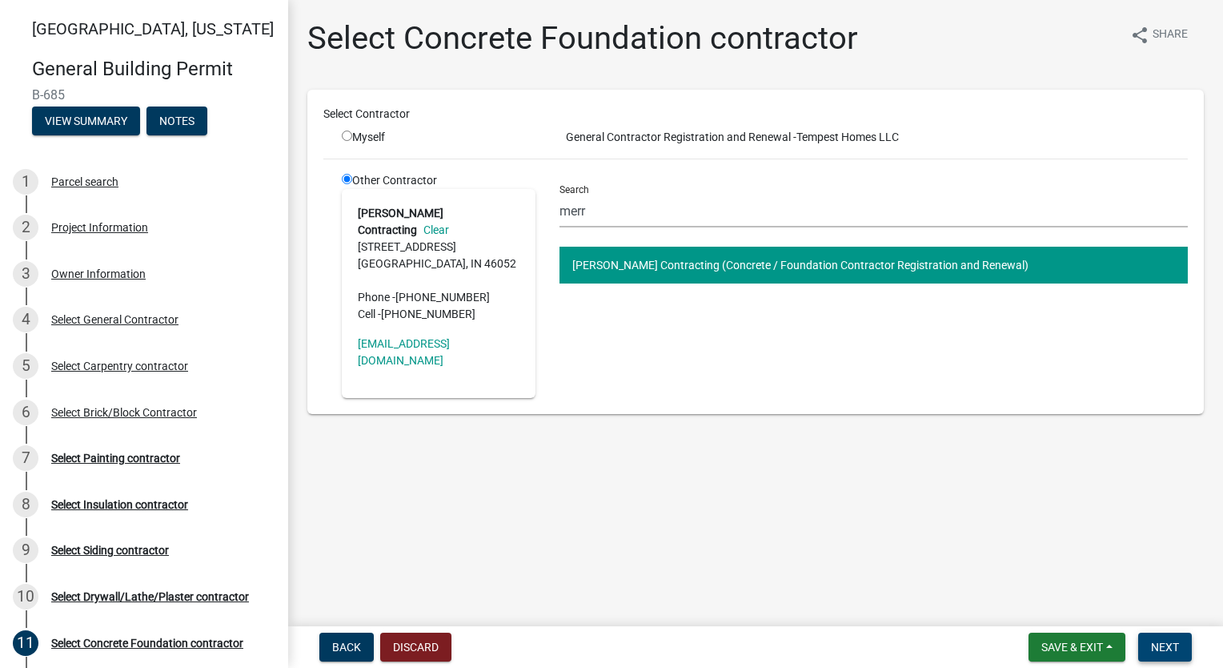
click at [1173, 647] on span "Next" at bounding box center [1165, 646] width 28 height 13
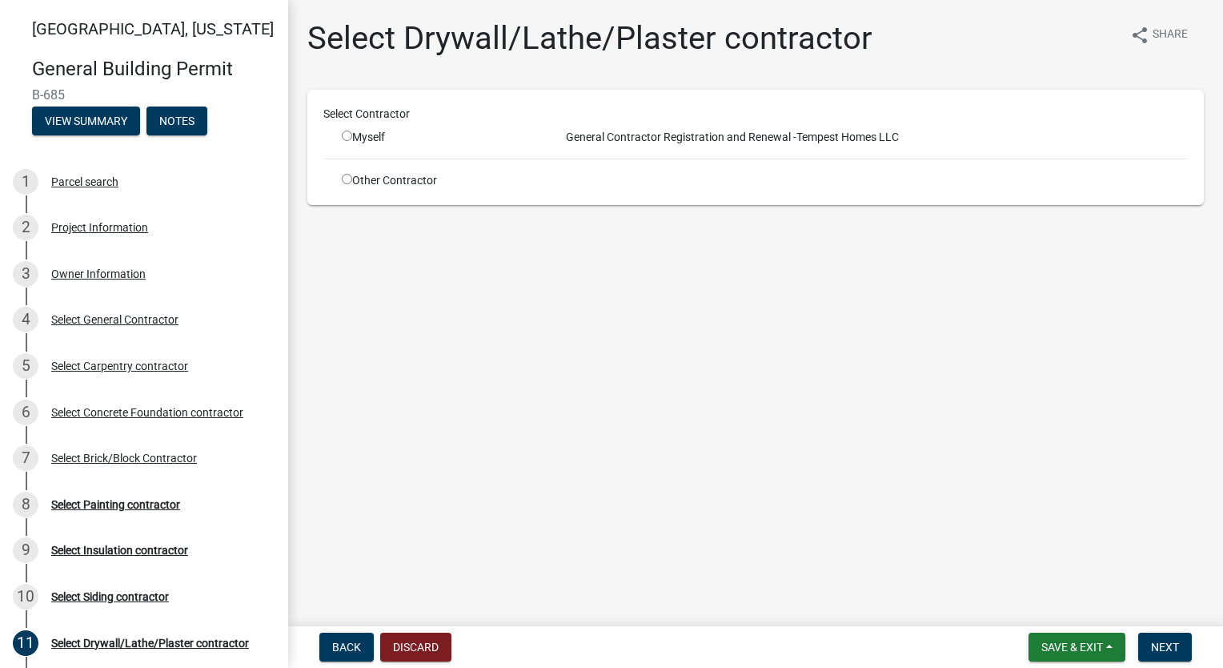
click at [343, 181] on input "radio" at bounding box center [347, 179] width 10 height 10
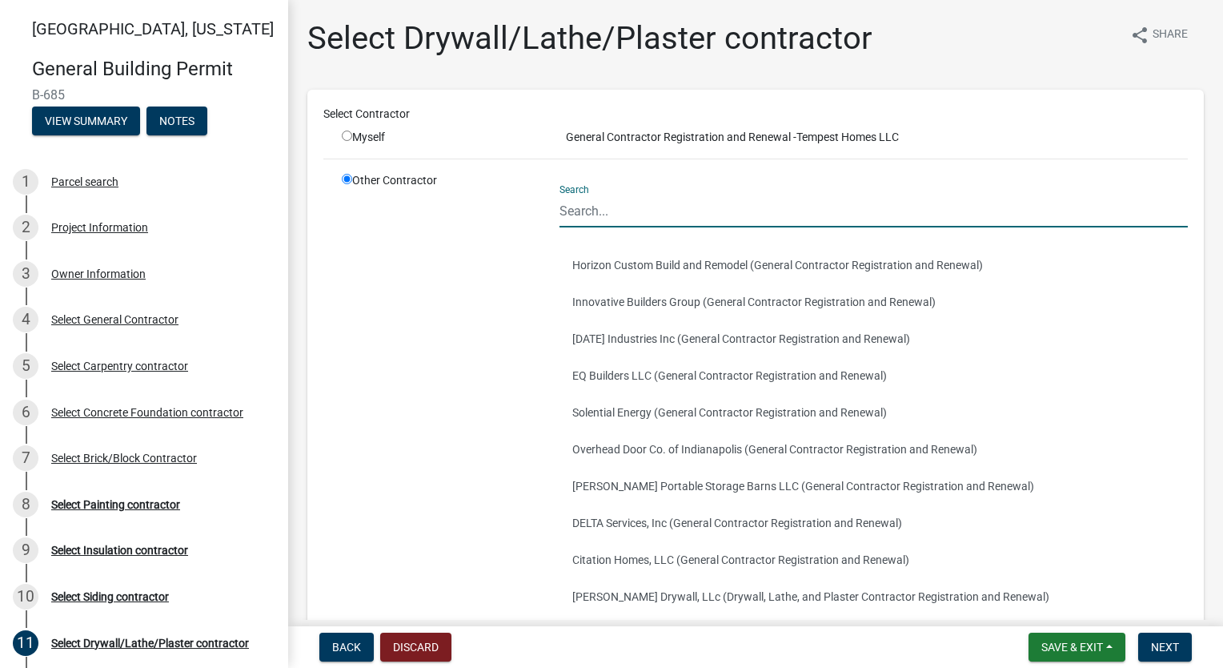
click at [651, 217] on input "Search" at bounding box center [874, 211] width 628 height 33
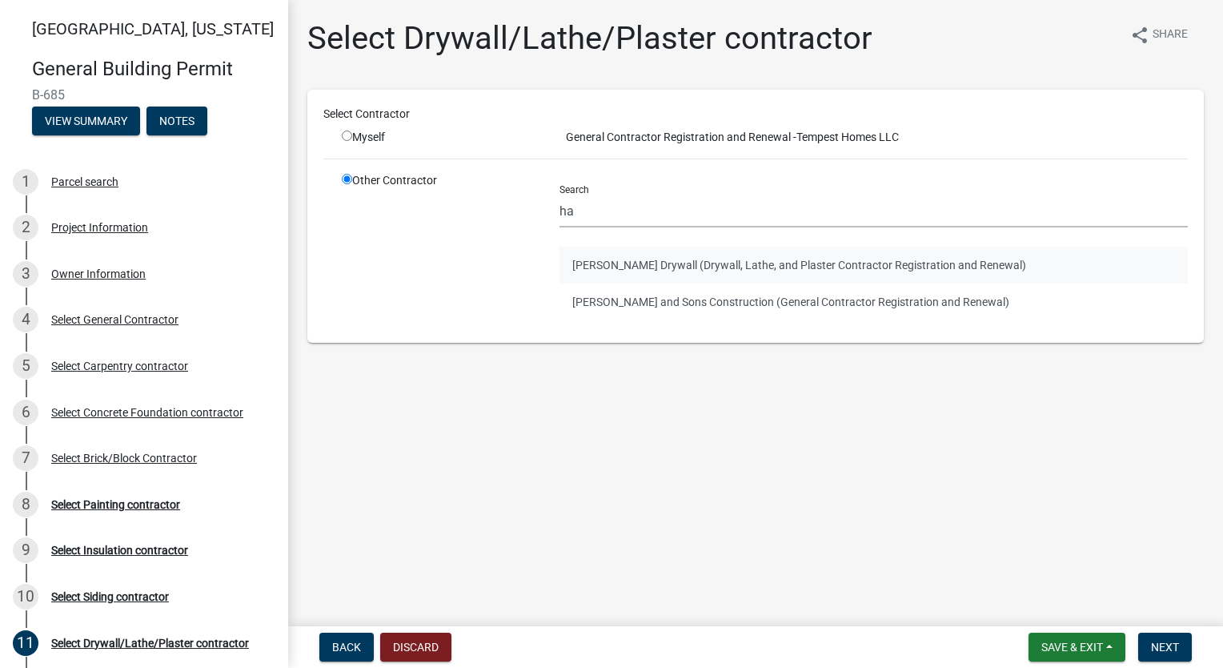
click at [660, 267] on button "[PERSON_NAME] Drywall (Drywall, Lathe, and Plaster Contractor Registration and …" at bounding box center [874, 265] width 628 height 37
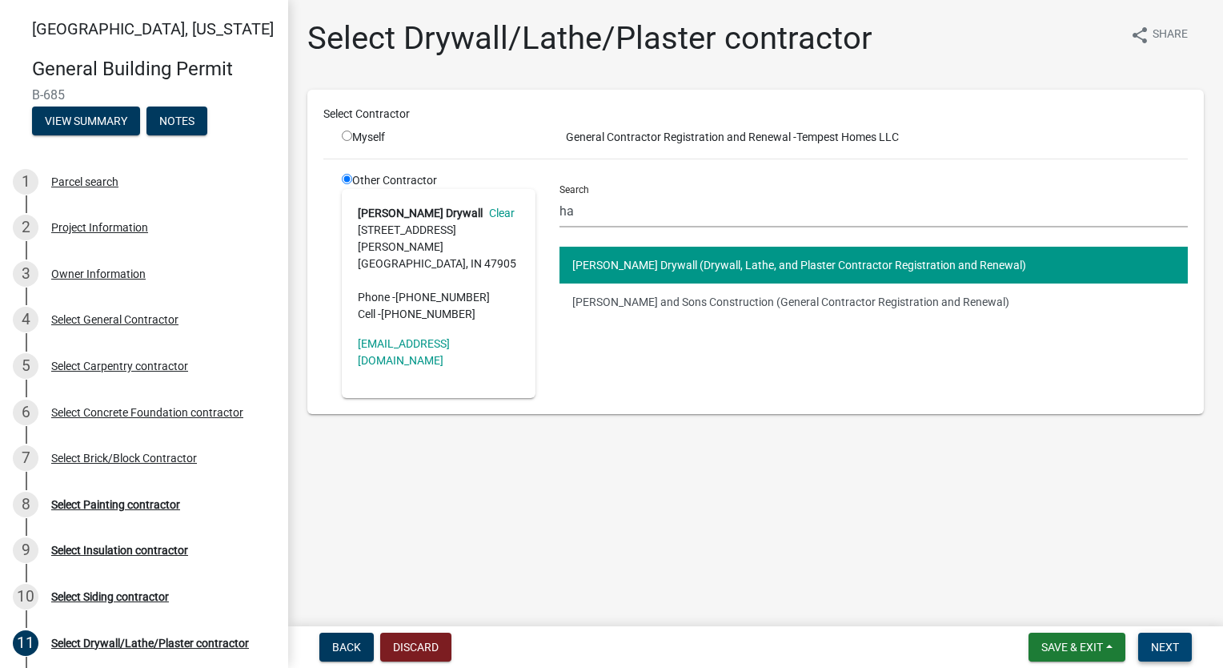
click at [1158, 648] on span "Next" at bounding box center [1165, 646] width 28 height 13
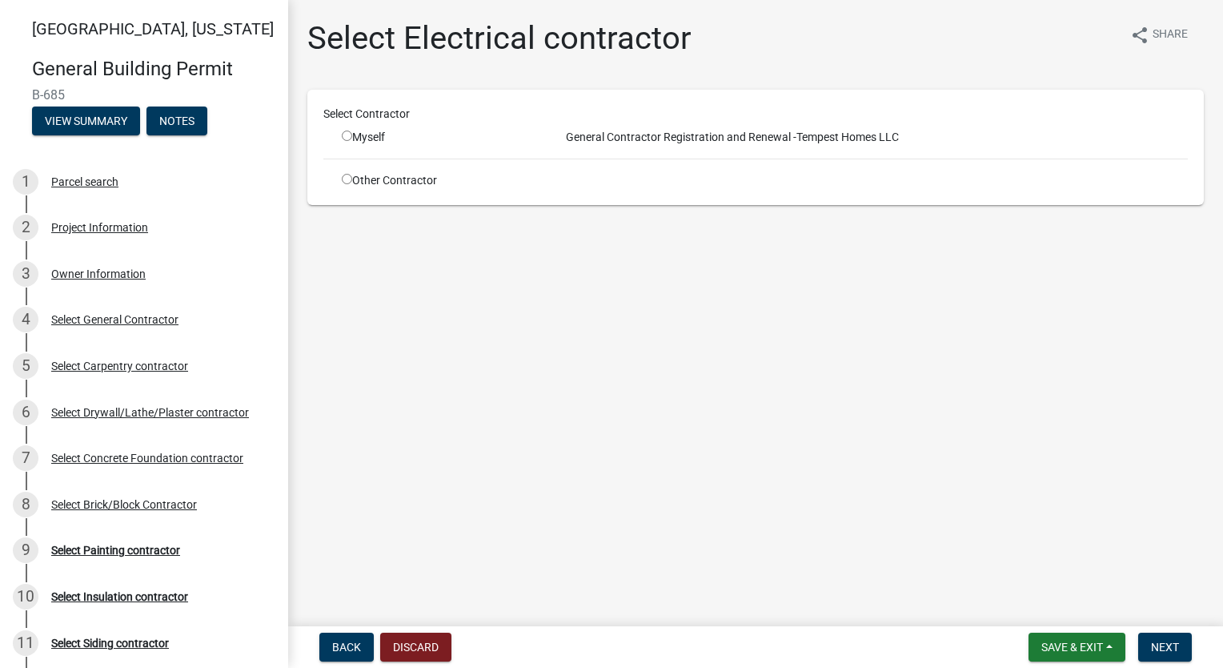
click at [345, 183] on input "radio" at bounding box center [347, 179] width 10 height 10
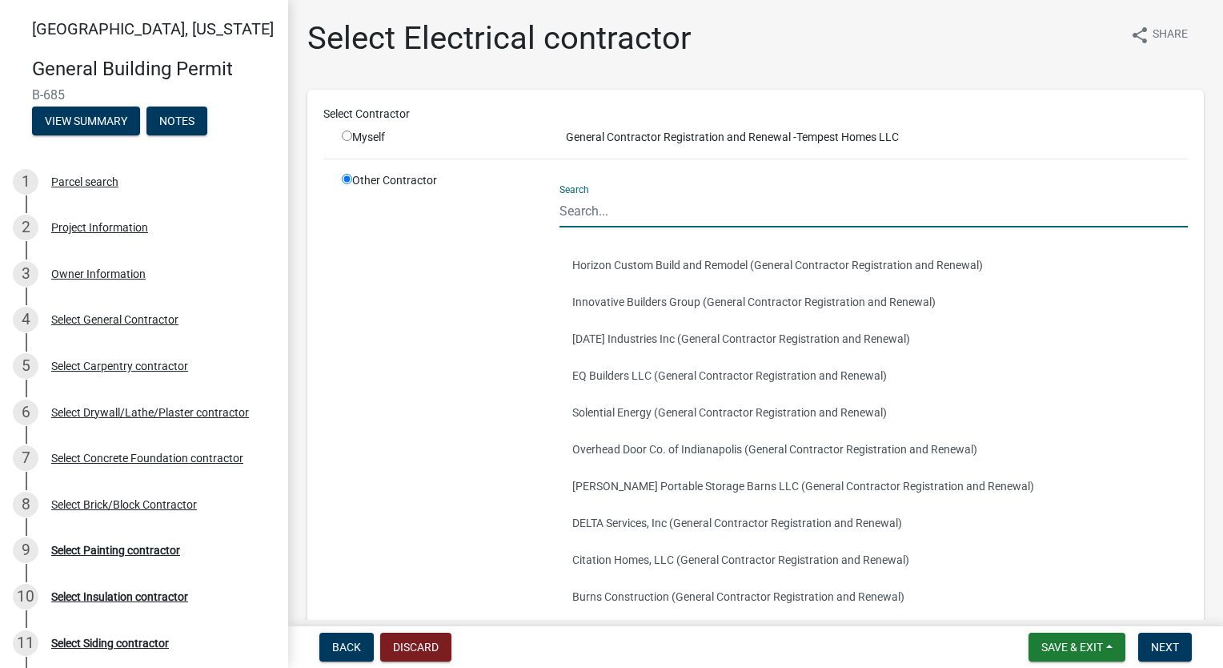
click at [666, 203] on input "Search" at bounding box center [874, 211] width 628 height 33
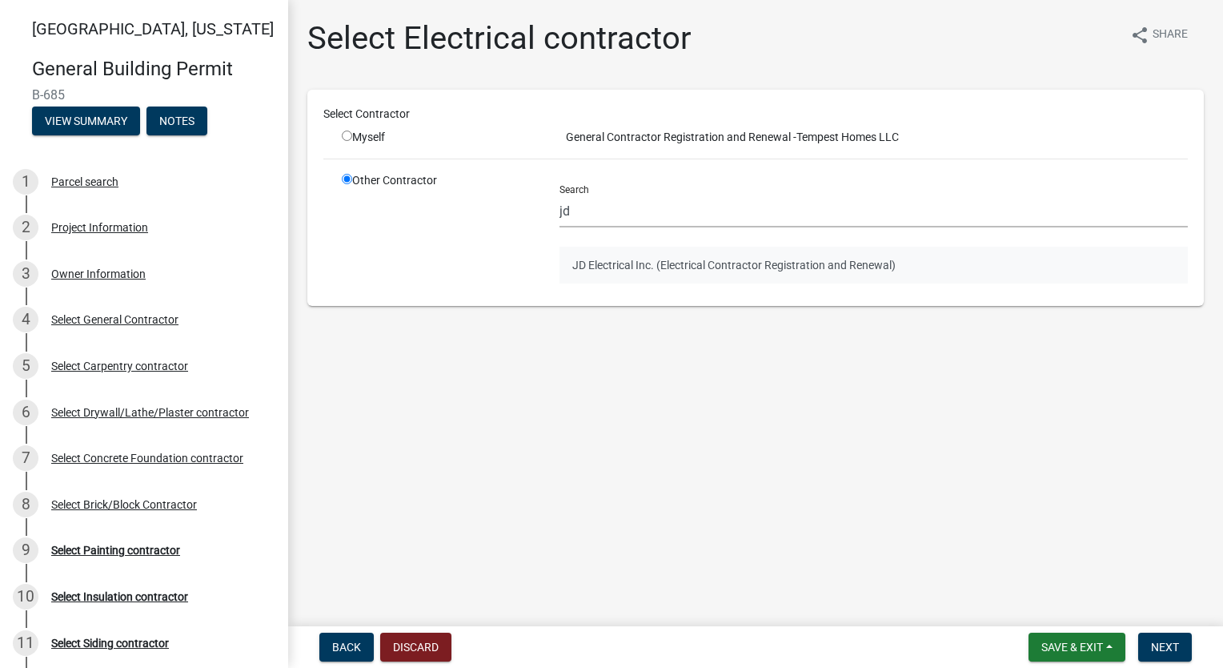
click at [688, 266] on button "JD Electrical Inc. (Electrical Contractor Registration and Renewal)" at bounding box center [874, 265] width 628 height 37
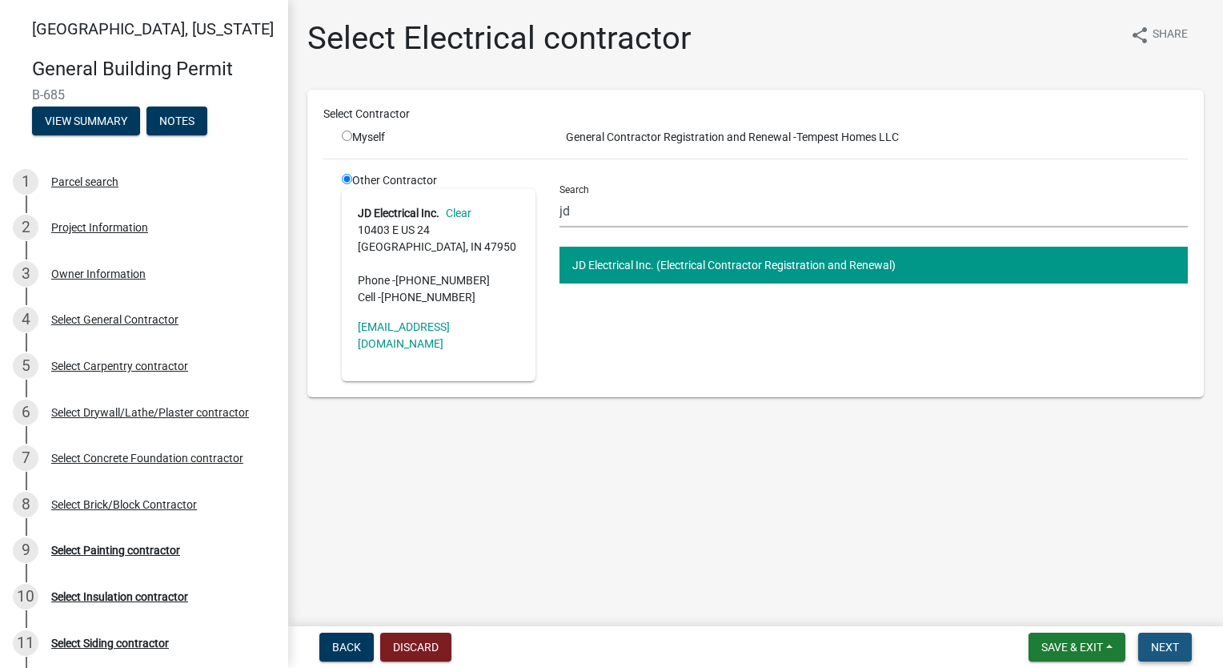
click at [1159, 648] on span "Next" at bounding box center [1165, 646] width 28 height 13
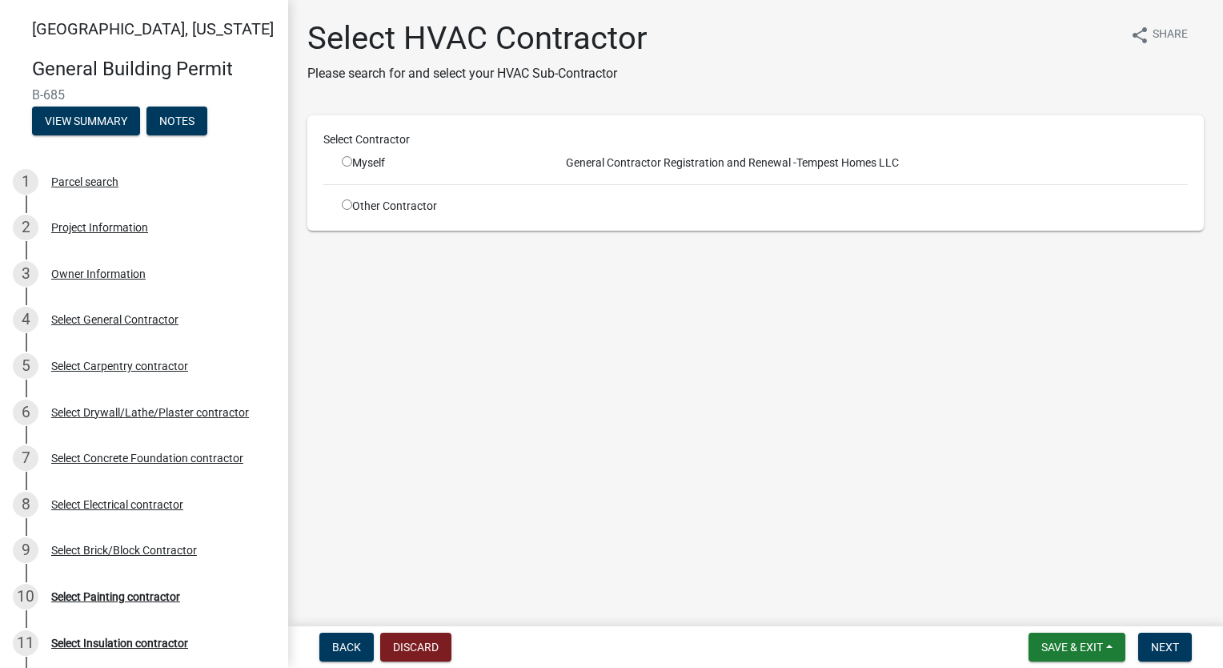
click at [348, 210] on div "Other Contractor" at bounding box center [439, 206] width 218 height 17
click at [348, 202] on input "radio" at bounding box center [347, 204] width 10 height 10
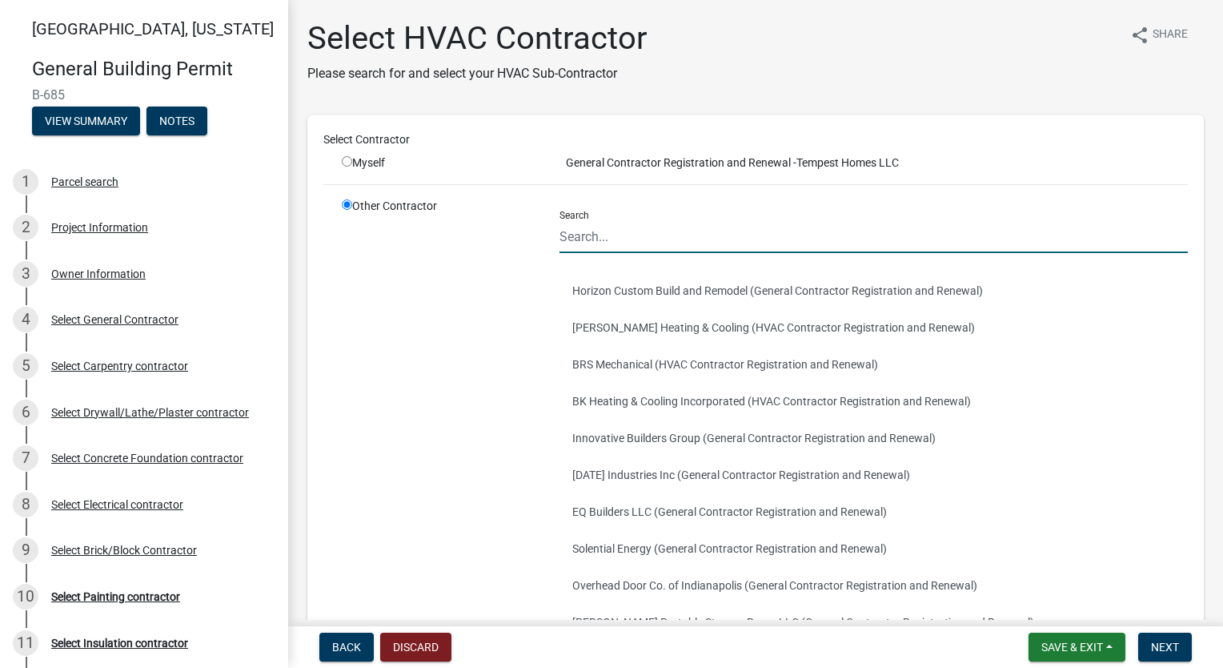
click at [708, 227] on input "Search" at bounding box center [874, 236] width 628 height 33
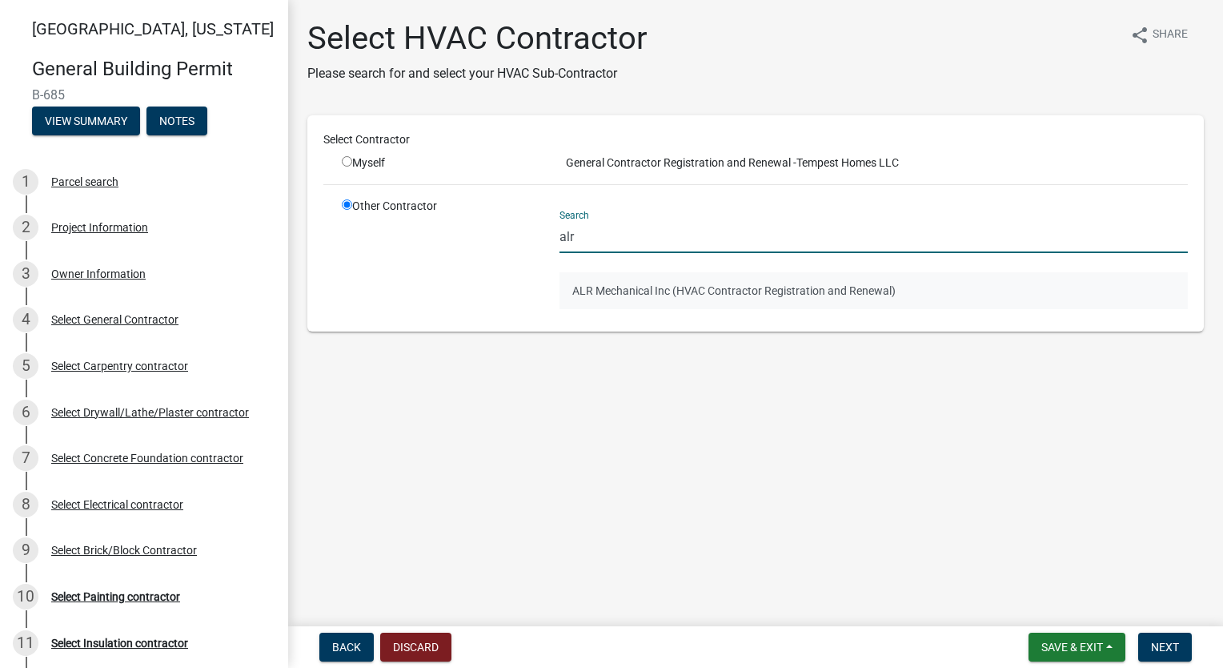
click at [666, 287] on button "ALR Mechanical Inc (HVAC Contractor Registration and Renewal)" at bounding box center [874, 290] width 628 height 37
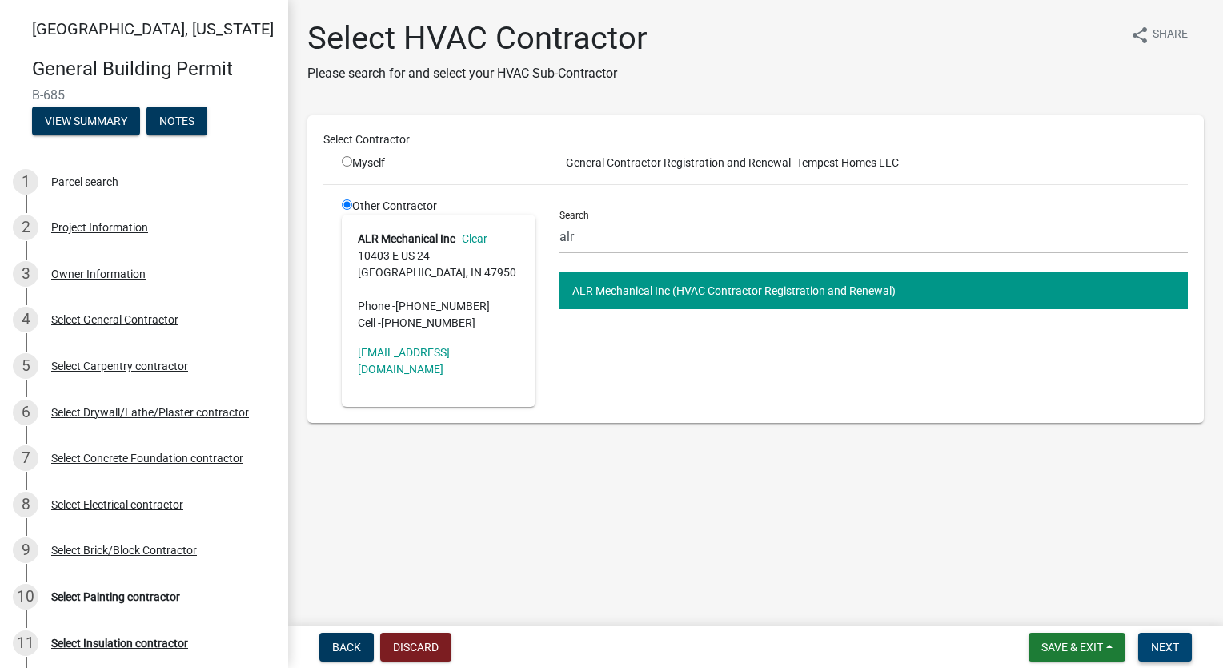
click at [1156, 648] on span "Next" at bounding box center [1165, 646] width 28 height 13
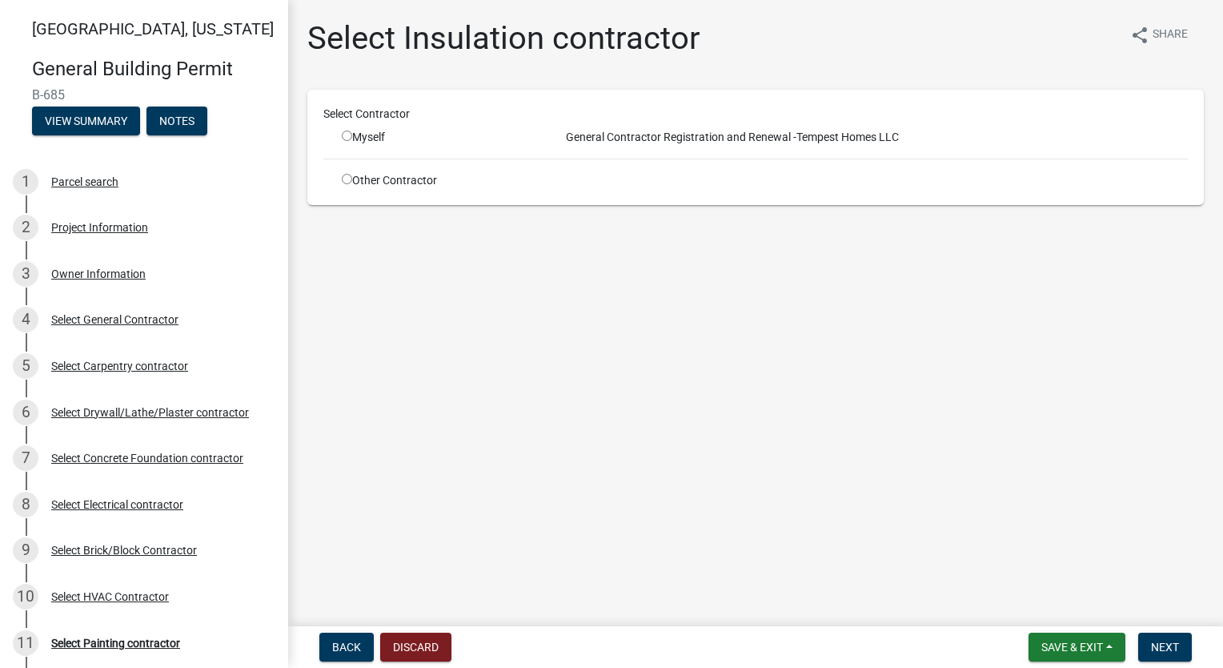
click at [347, 177] on input "radio" at bounding box center [347, 179] width 10 height 10
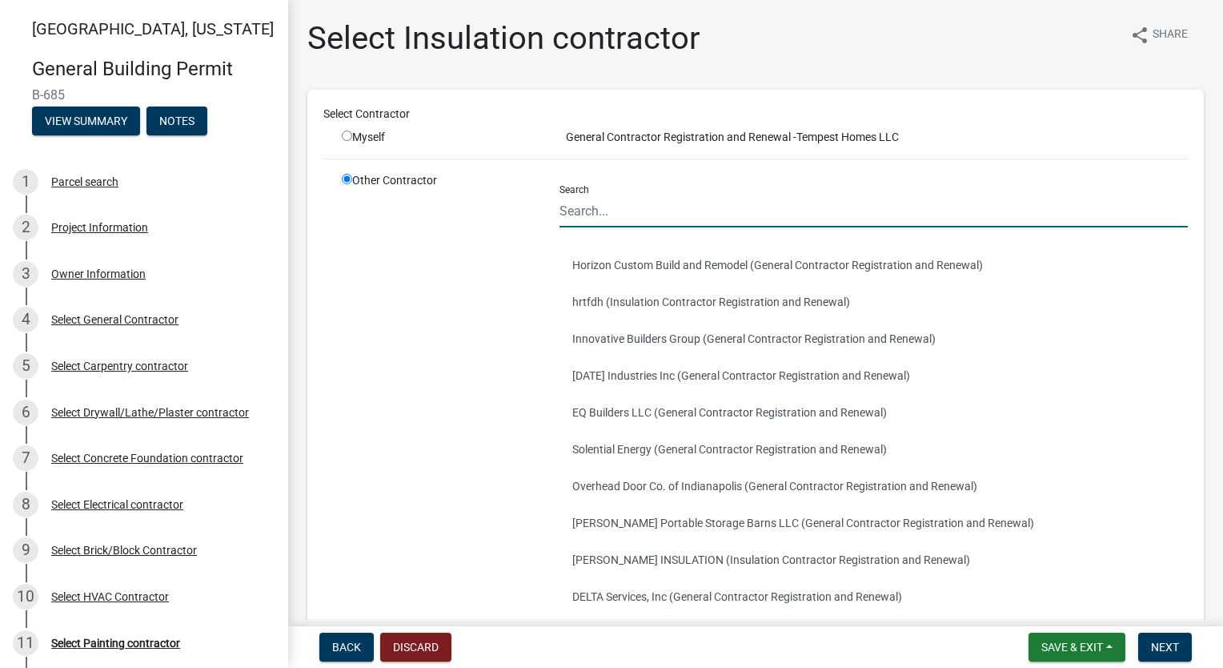
click at [648, 195] on input "Search" at bounding box center [874, 211] width 628 height 33
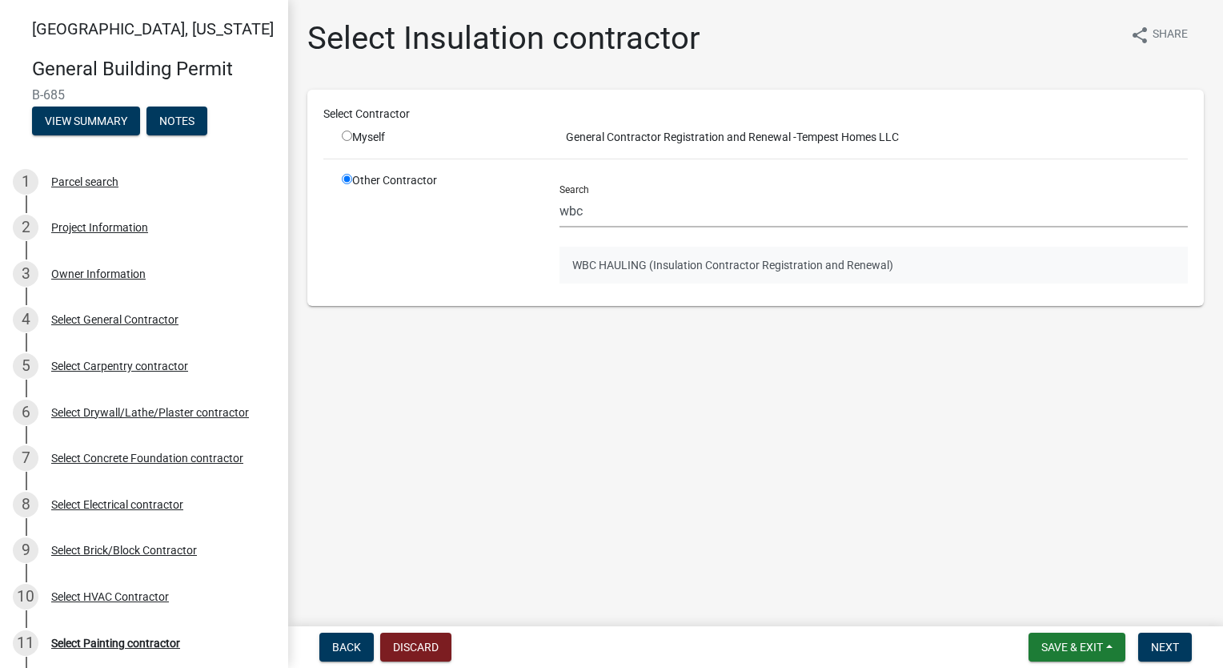
click at [666, 257] on button "WBC HAULING (Insulation Contractor Registration and Renewal)" at bounding box center [874, 265] width 628 height 37
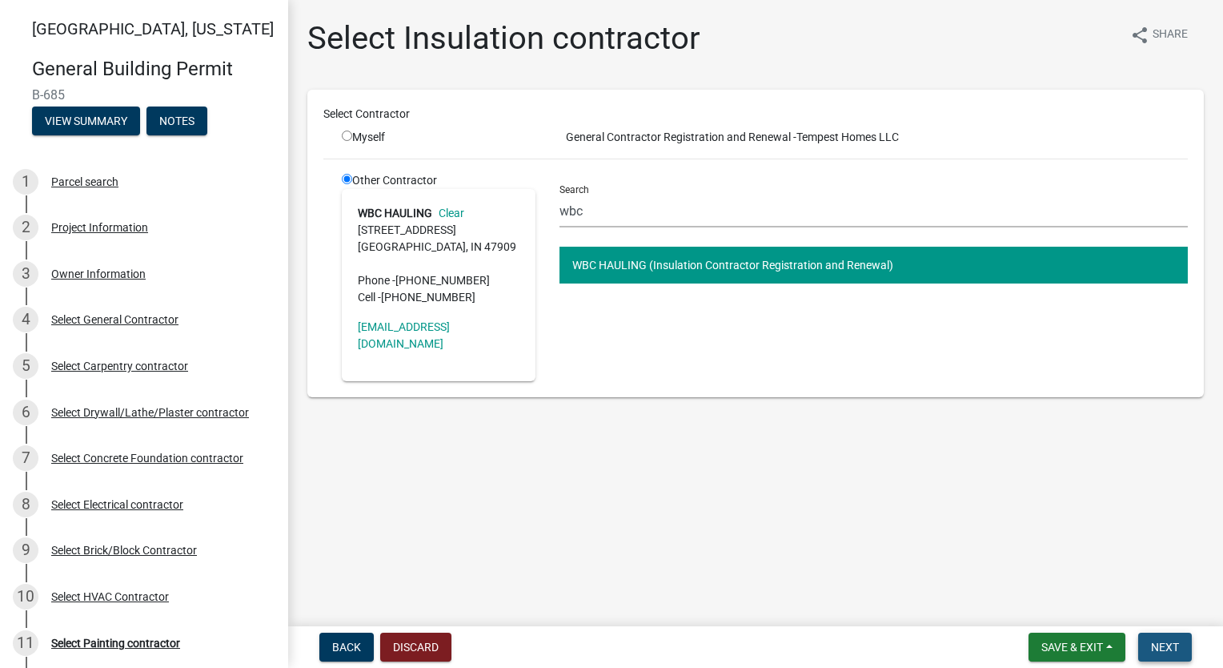
click at [1157, 642] on span "Next" at bounding box center [1165, 646] width 28 height 13
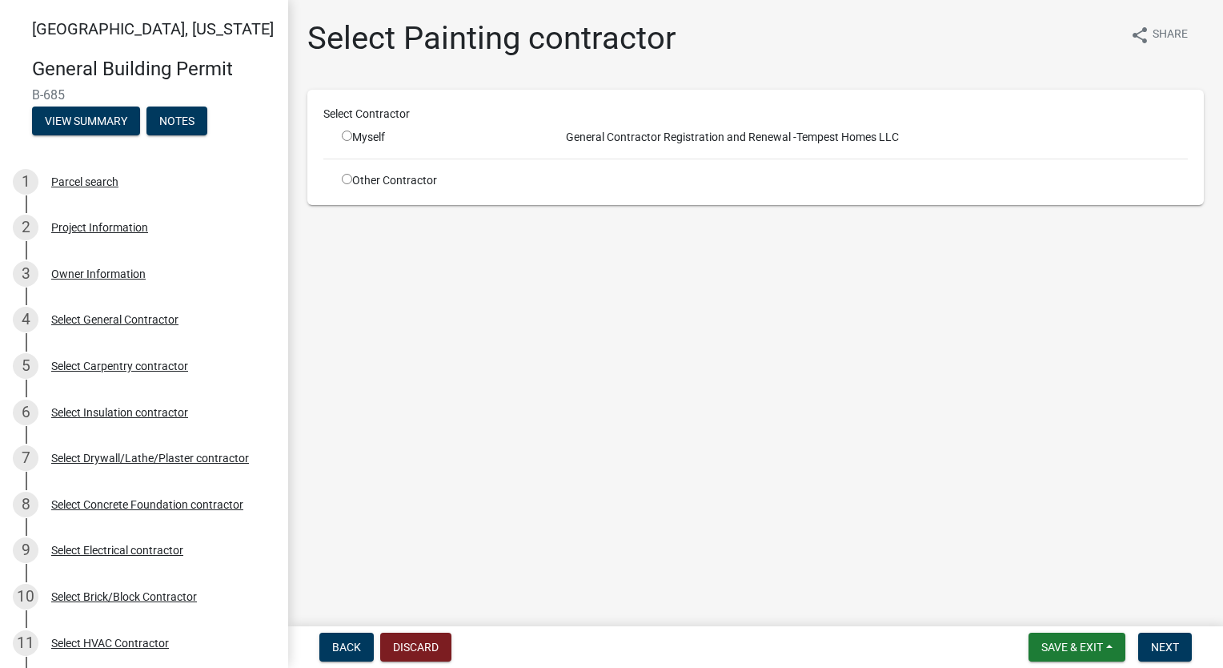
click at [346, 182] on input "radio" at bounding box center [347, 179] width 10 height 10
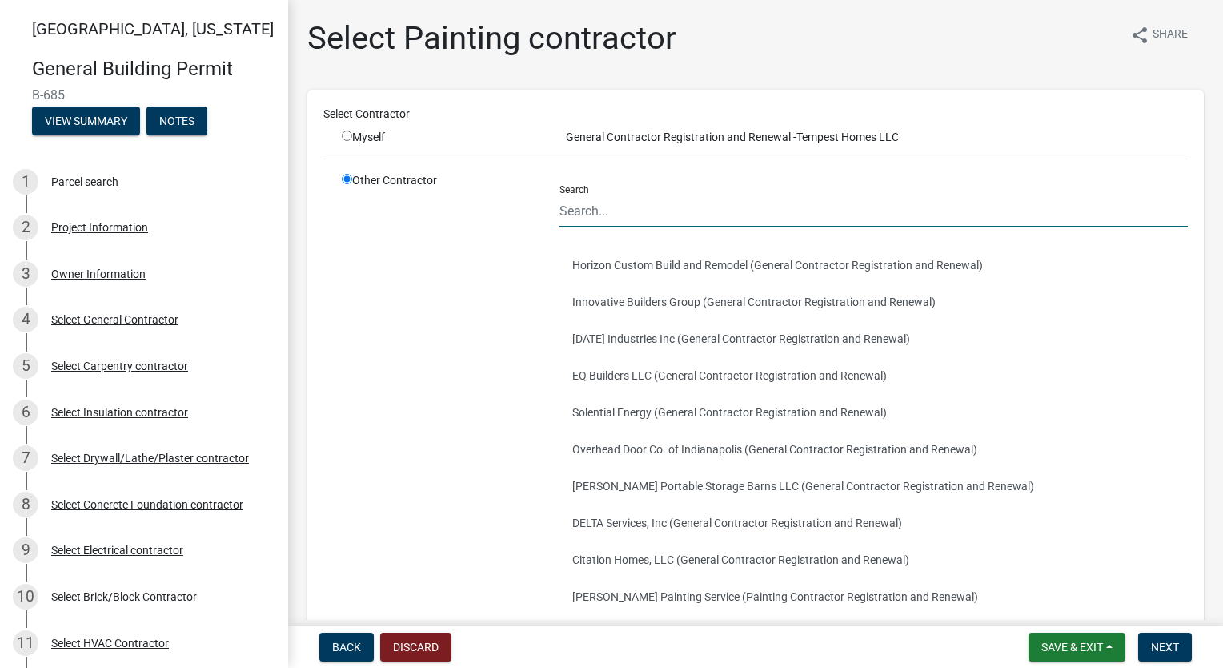
click at [652, 211] on input "Search" at bounding box center [874, 211] width 628 height 33
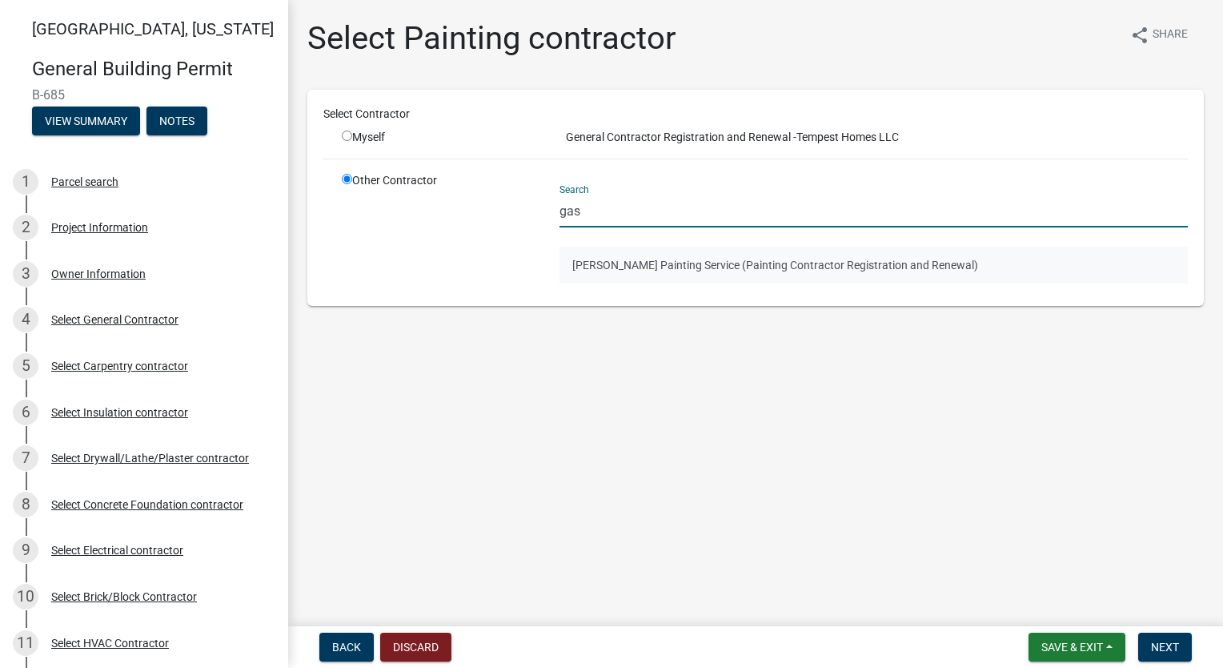
click at [660, 268] on button "[PERSON_NAME] Painting Service (Painting Contractor Registration and Renewal)" at bounding box center [874, 265] width 628 height 37
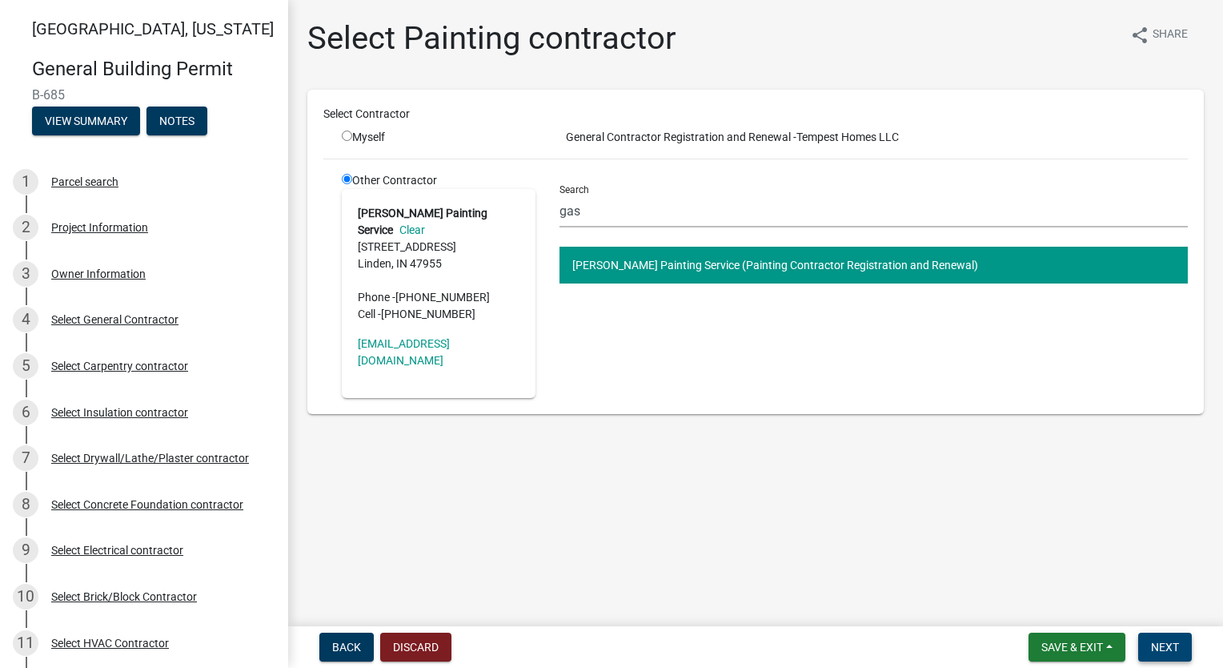
click at [1156, 644] on span "Next" at bounding box center [1165, 646] width 28 height 13
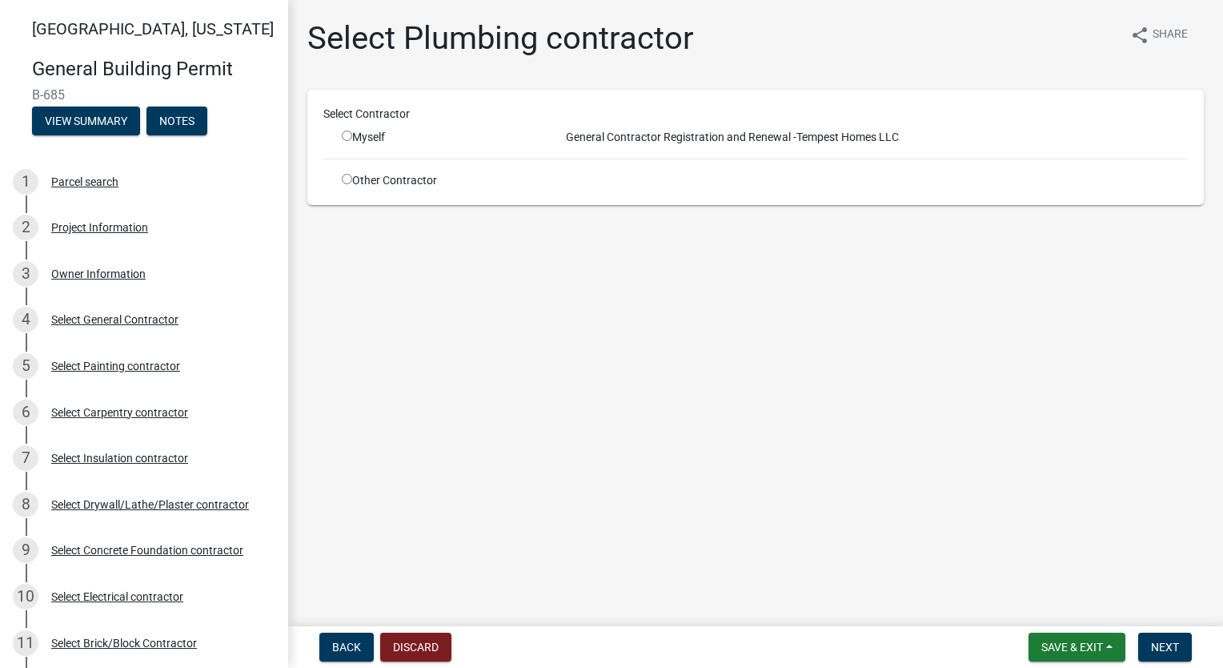
click at [343, 175] on input "radio" at bounding box center [347, 179] width 10 height 10
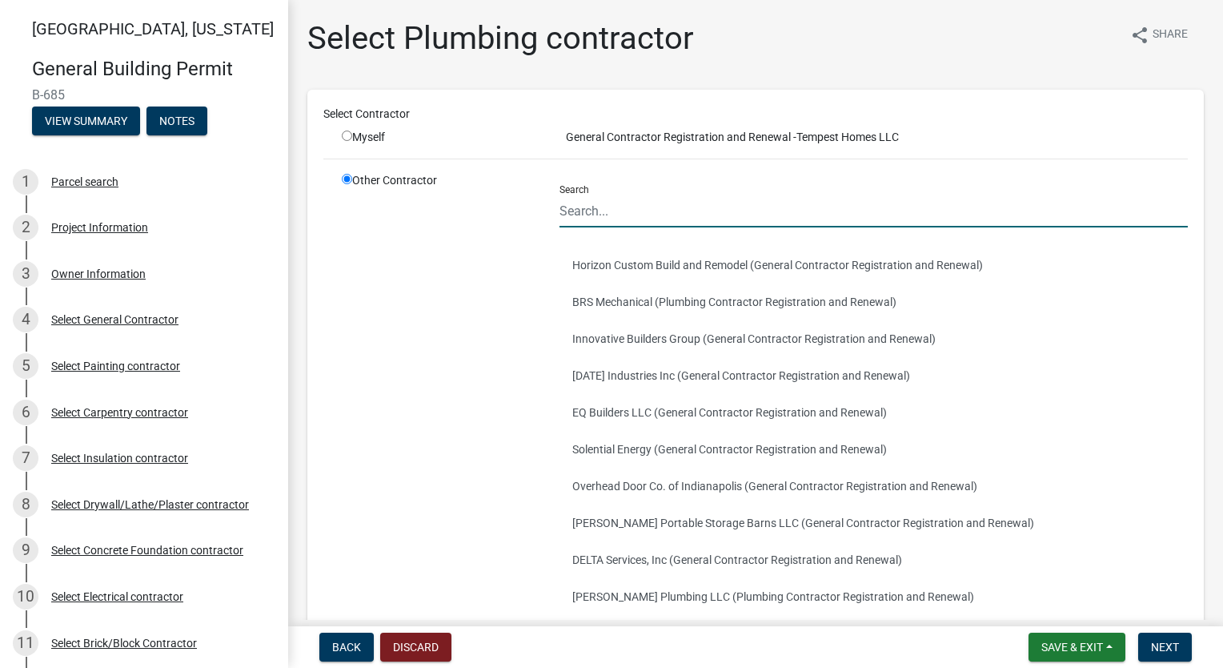
click at [733, 211] on input "Search" at bounding box center [874, 211] width 628 height 33
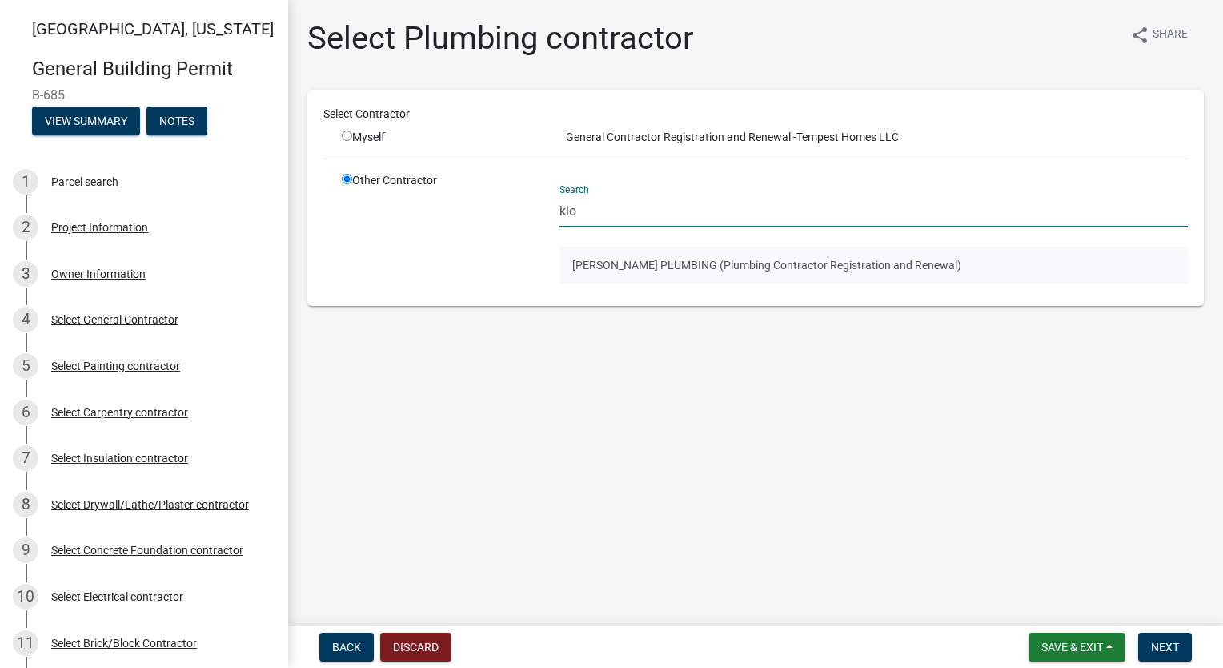
click at [757, 264] on button "[PERSON_NAME] PLUMBING (Plumbing Contractor Registration and Renewal)" at bounding box center [874, 265] width 628 height 37
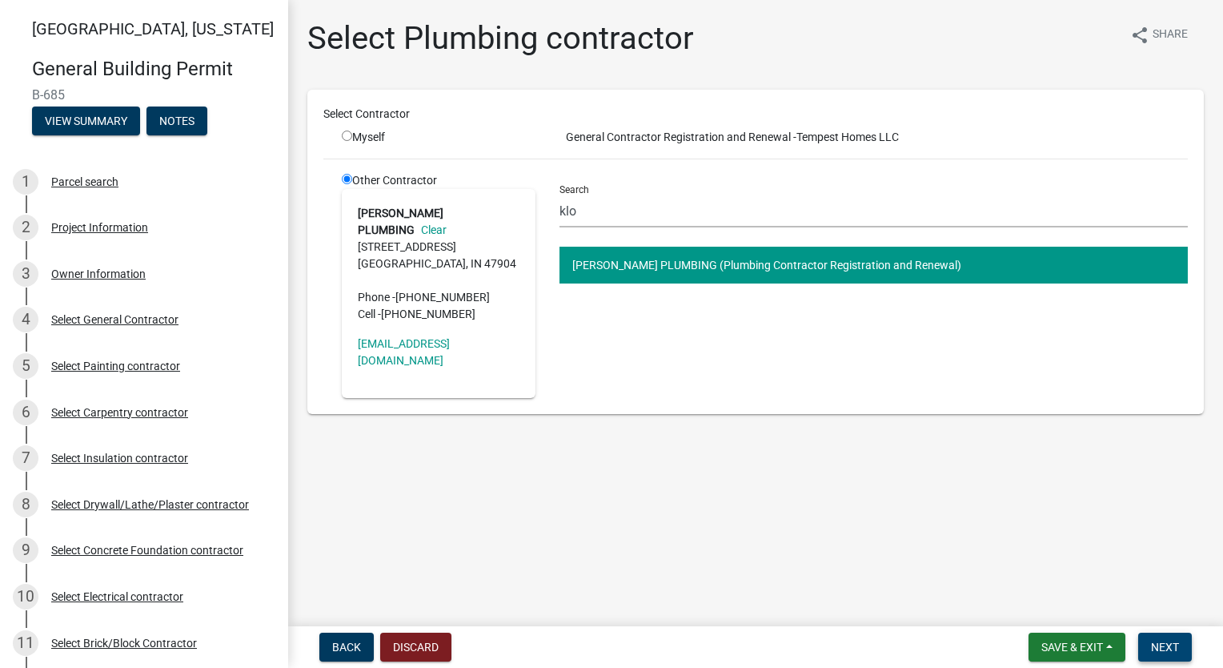
click at [1164, 656] on button "Next" at bounding box center [1165, 646] width 54 height 29
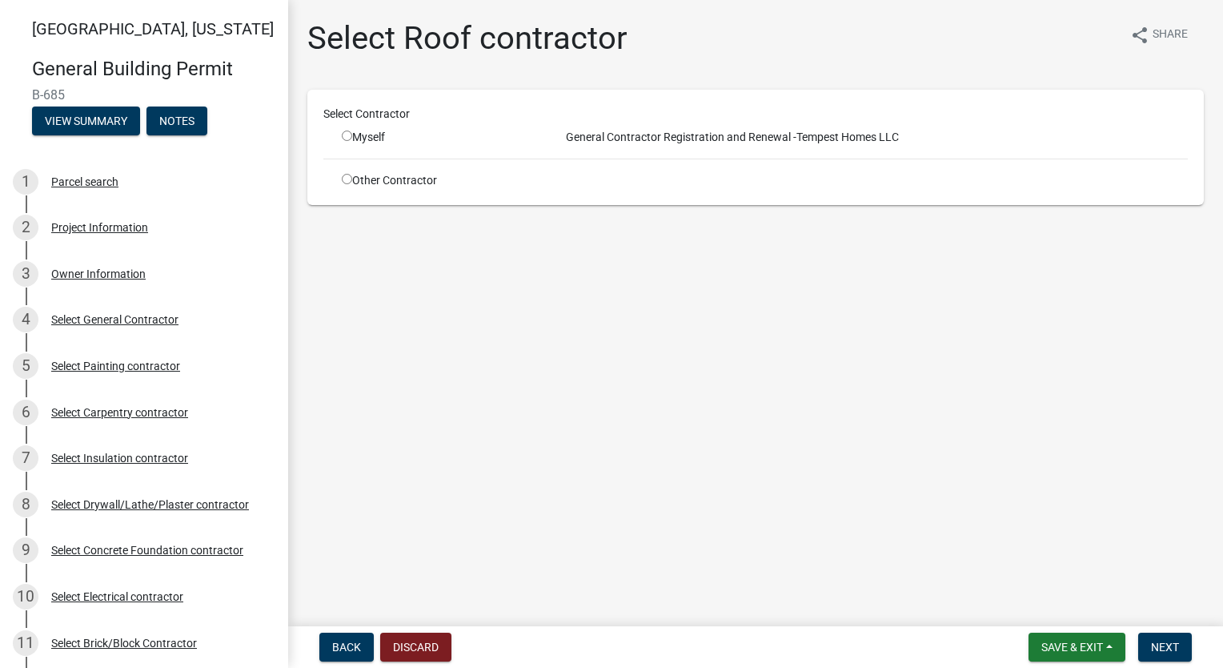
click at [348, 183] on input "radio" at bounding box center [347, 179] width 10 height 10
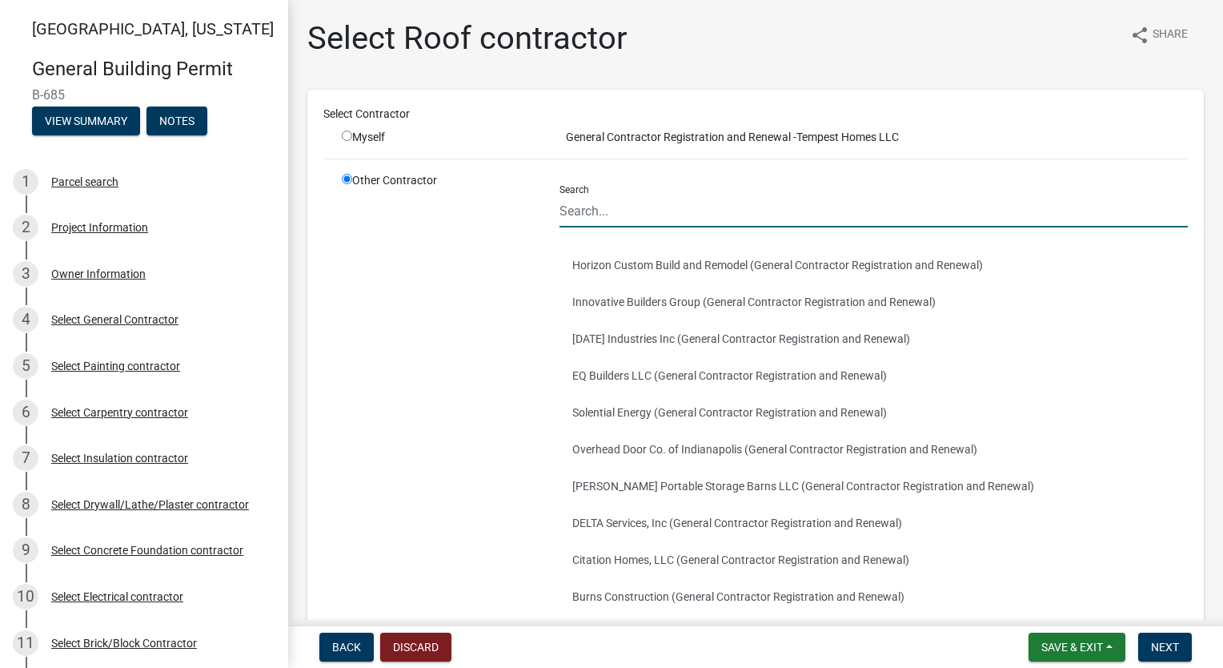
click at [696, 204] on input "Search" at bounding box center [874, 211] width 628 height 33
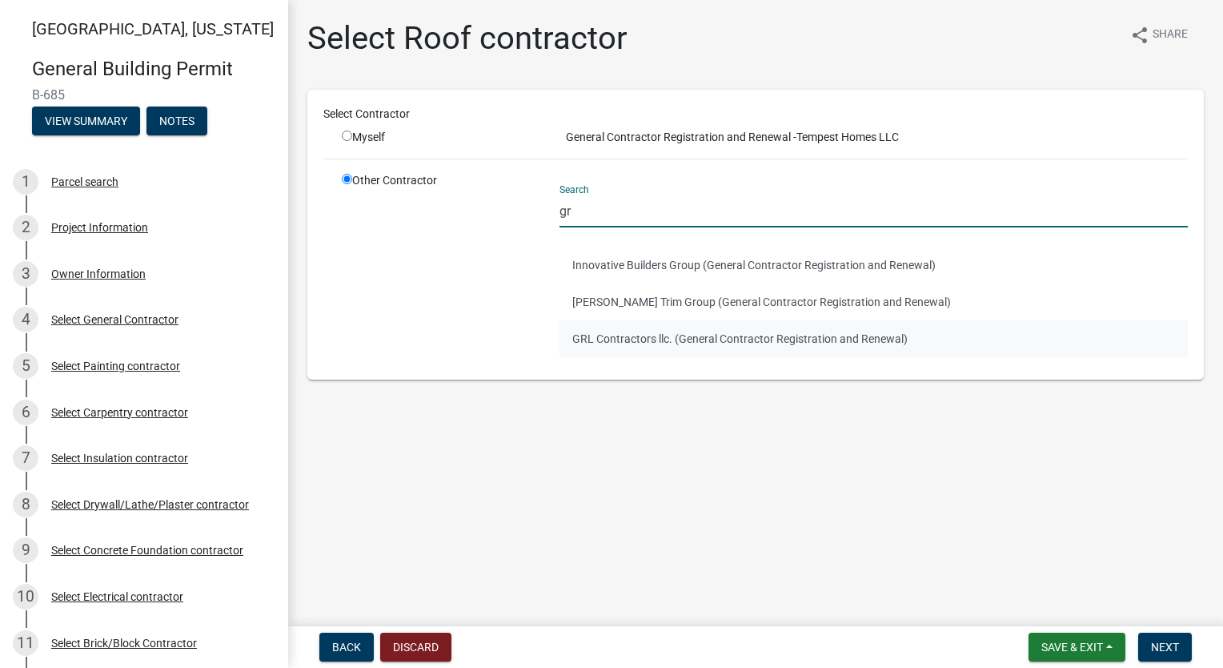
click at [628, 331] on button "GRL Contractors llc. (General Contractor Registration and Renewal)" at bounding box center [874, 338] width 628 height 37
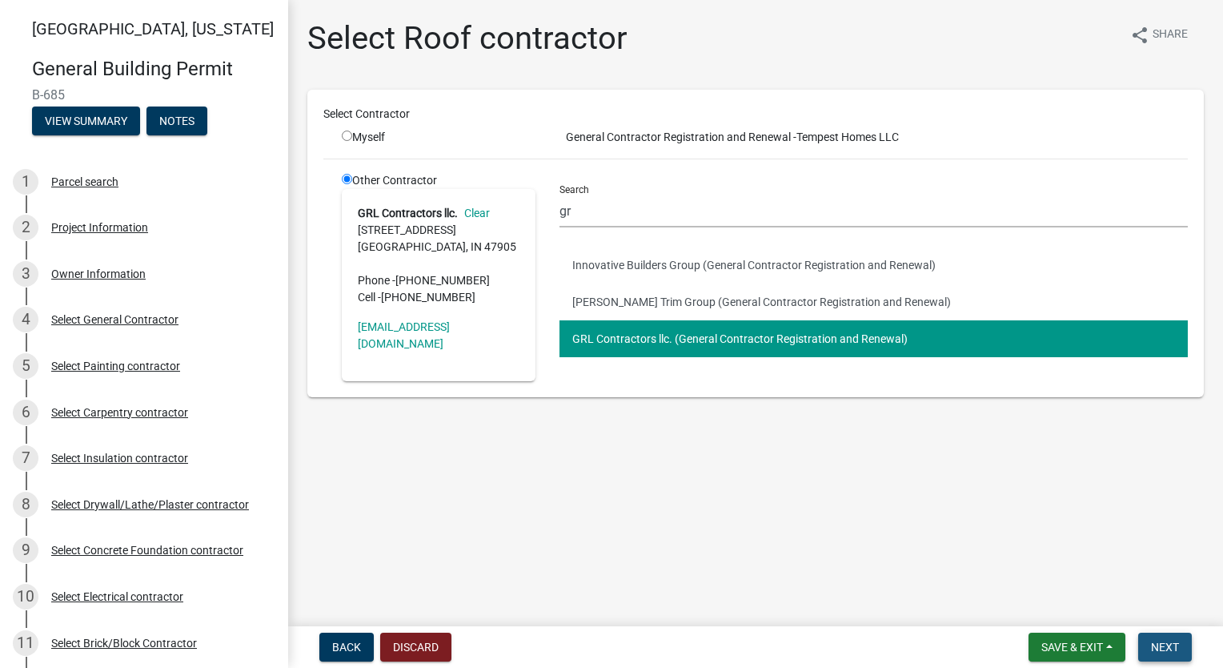
click at [1161, 652] on span "Next" at bounding box center [1165, 646] width 28 height 13
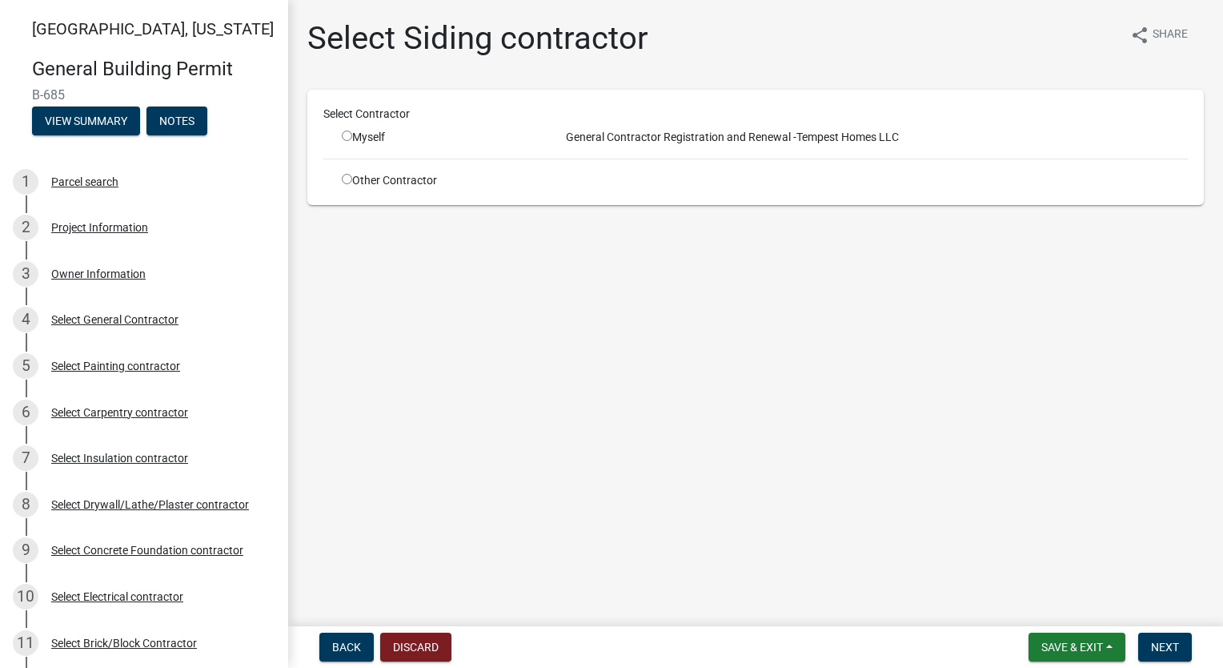
click at [354, 181] on div "Other Contractor" at bounding box center [439, 180] width 218 height 17
click at [349, 179] on input "radio" at bounding box center [347, 179] width 10 height 10
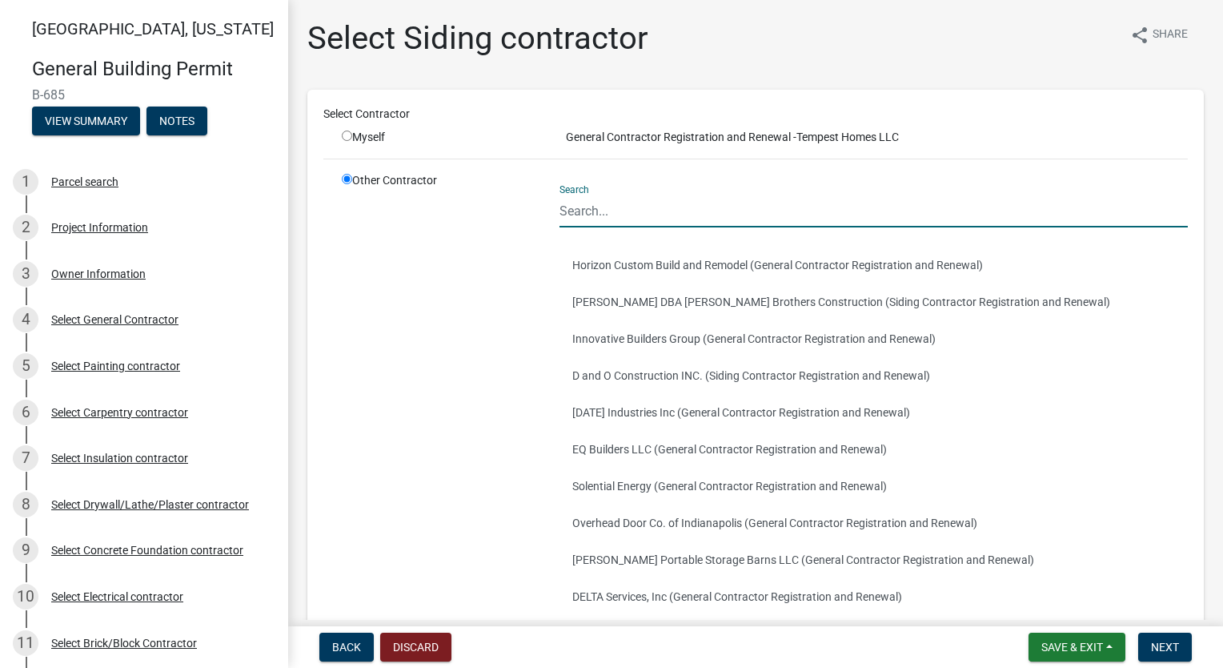
click at [596, 205] on input "Search" at bounding box center [874, 211] width 628 height 33
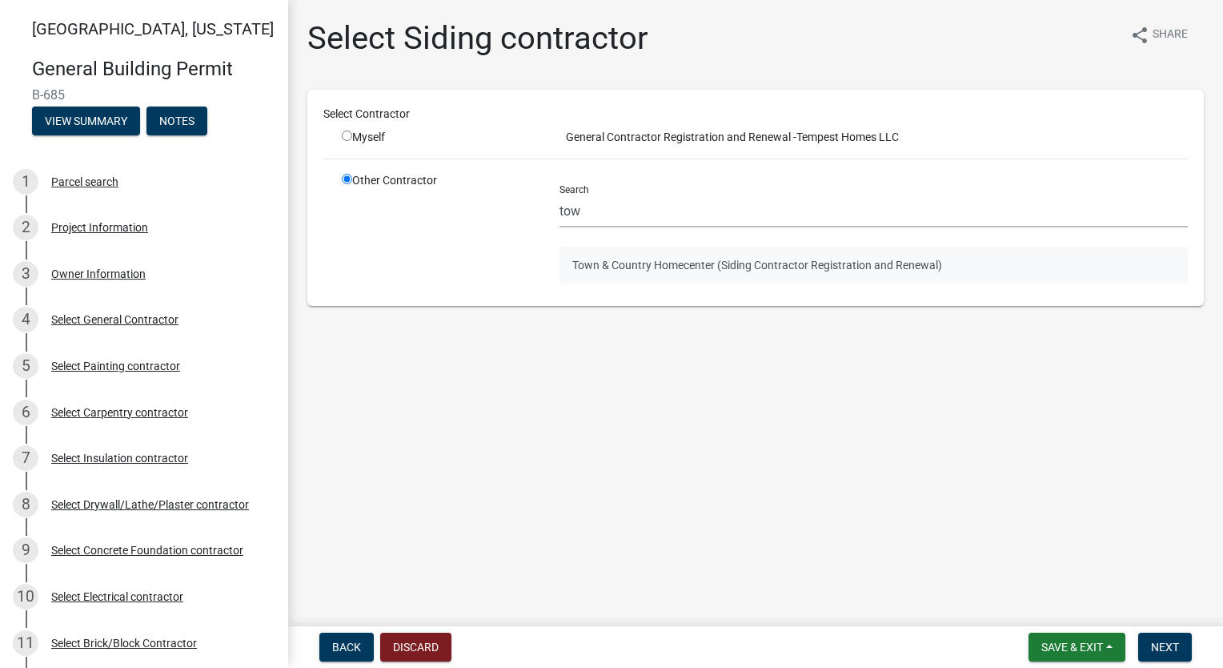
click at [686, 258] on button "Town & Country Homecenter (Siding Contractor Registration and Renewal)" at bounding box center [874, 265] width 628 height 37
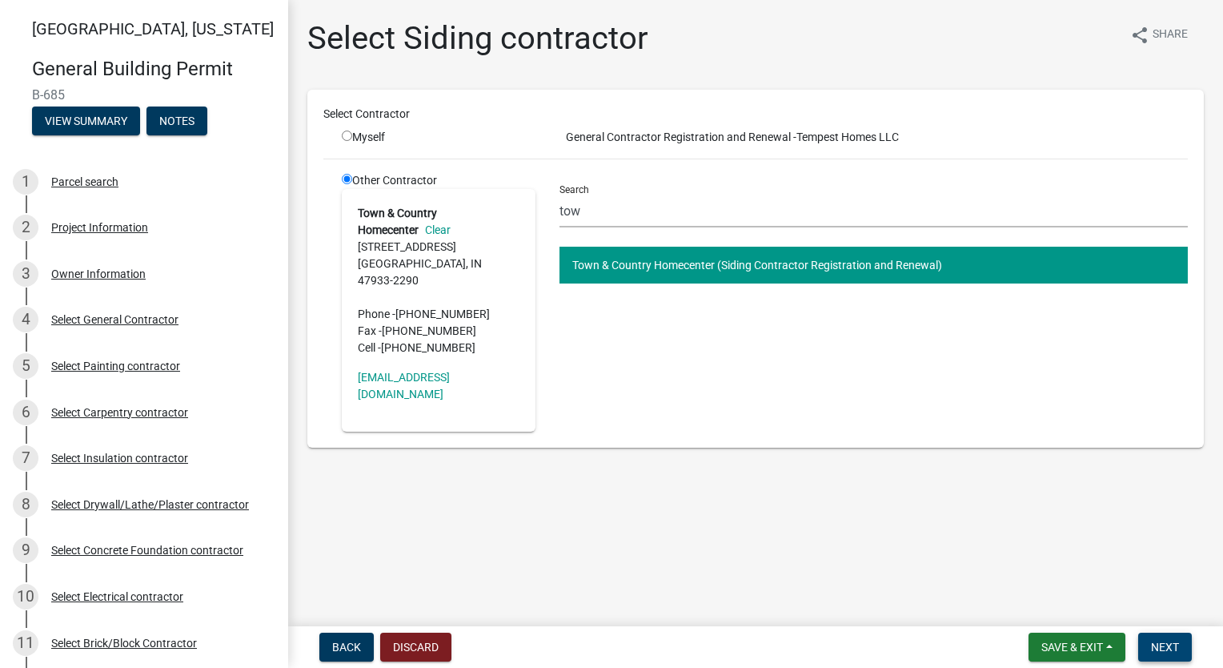
click at [1163, 646] on span "Next" at bounding box center [1165, 646] width 28 height 13
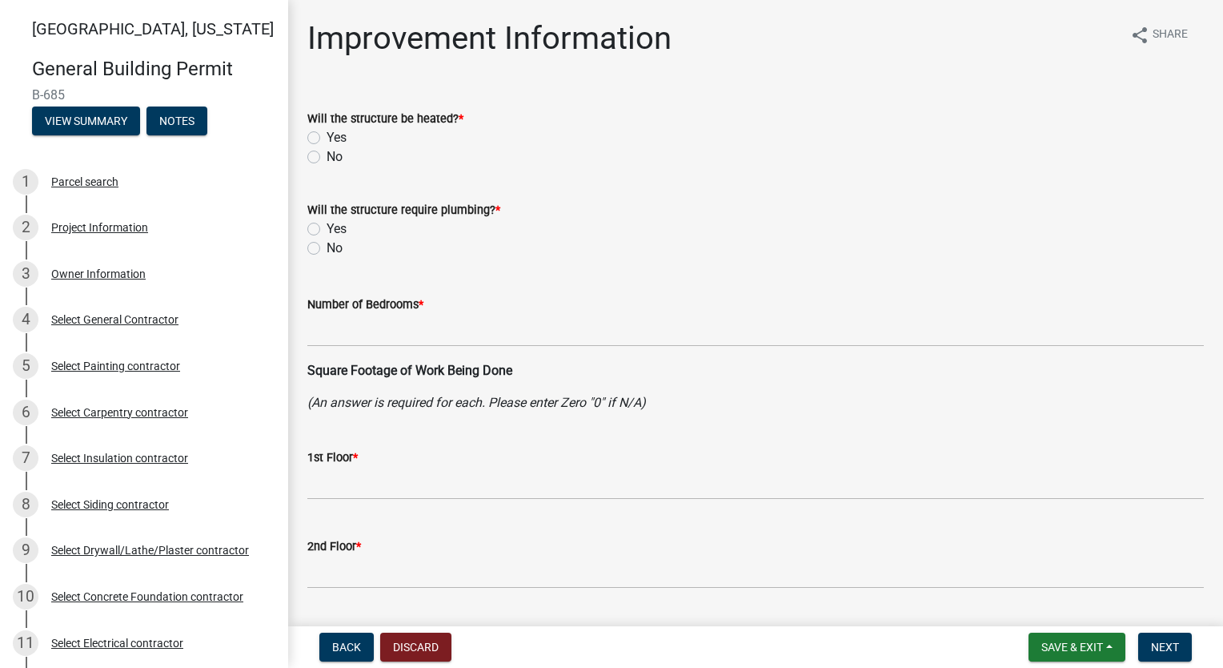
click at [327, 137] on label "Yes" at bounding box center [337, 137] width 20 height 19
click at [327, 137] on input "Yes" at bounding box center [332, 133] width 10 height 10
click at [327, 226] on label "Yes" at bounding box center [337, 228] width 20 height 19
click at [327, 226] on input "Yes" at bounding box center [332, 224] width 10 height 10
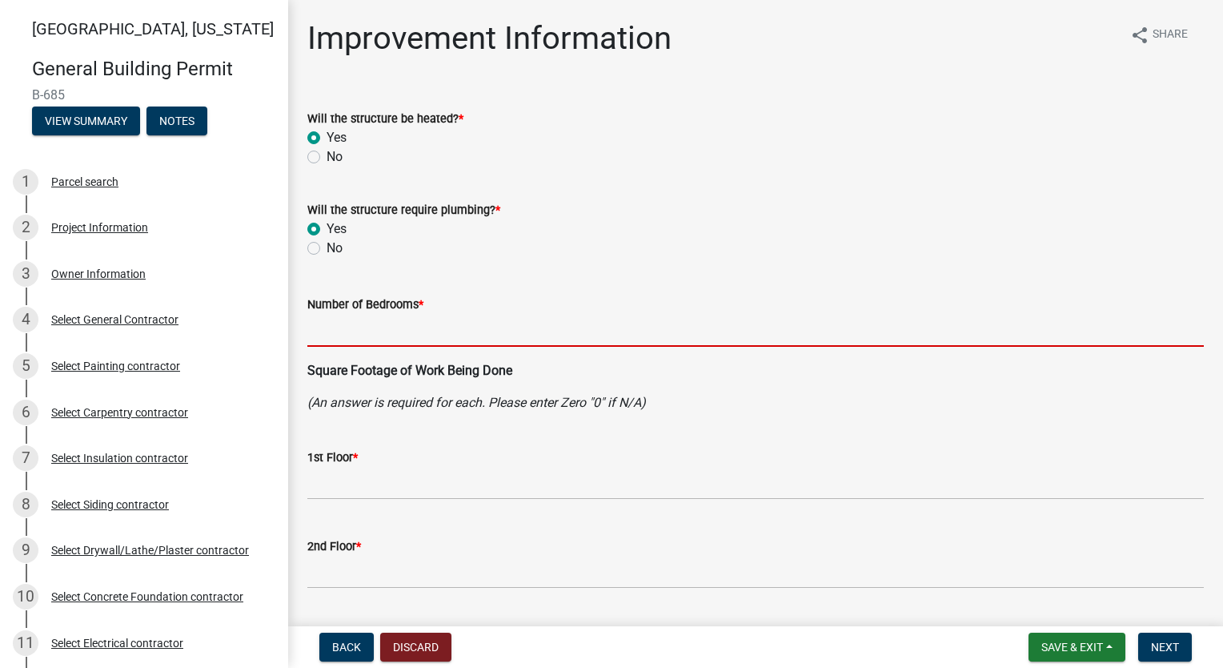
click at [406, 335] on input "text" at bounding box center [755, 330] width 897 height 33
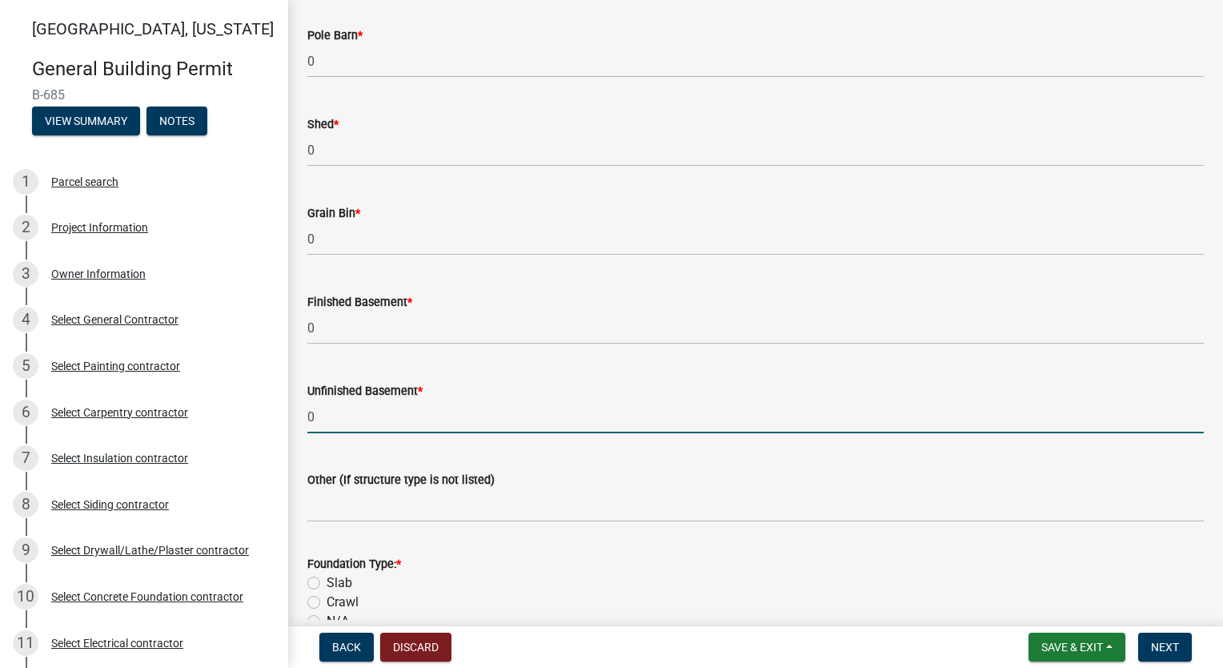
scroll to position [1124, 0]
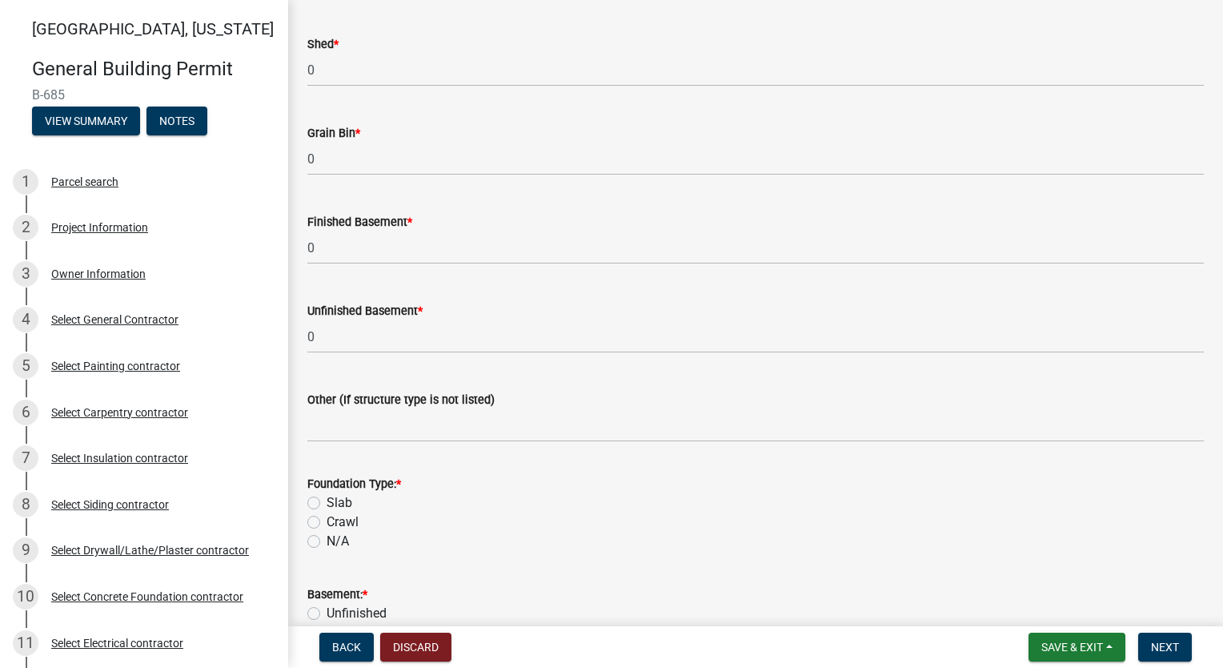
click at [327, 499] on label "Slab" at bounding box center [340, 502] width 26 height 19
click at [327, 499] on input "Slab" at bounding box center [332, 498] width 10 height 10
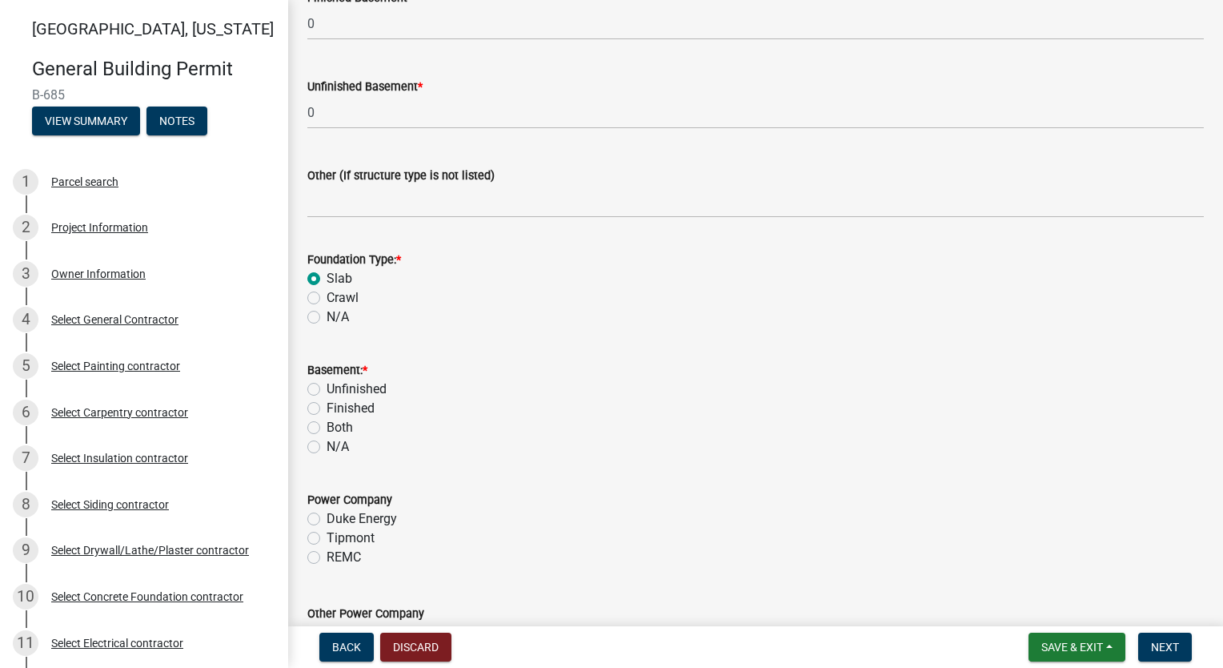
scroll to position [1364, 0]
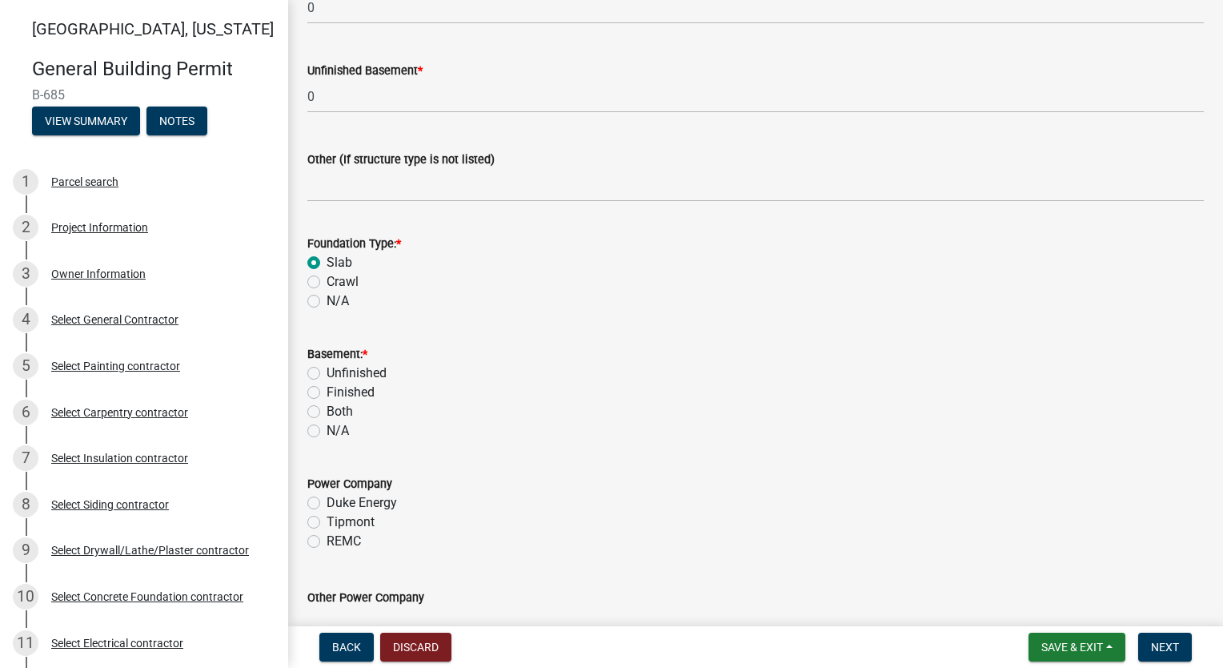
click at [327, 429] on label "N/A" at bounding box center [338, 430] width 22 height 19
click at [327, 429] on input "N/A" at bounding box center [332, 426] width 10 height 10
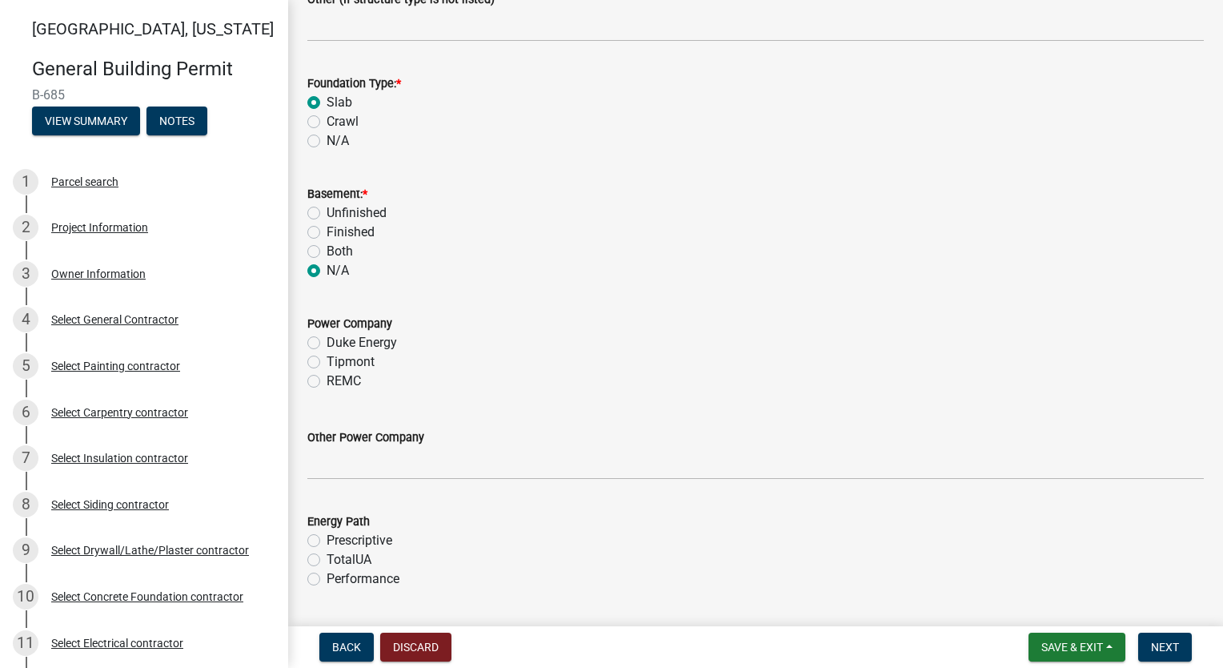
click at [327, 357] on label "Tipmont" at bounding box center [351, 361] width 48 height 19
click at [327, 357] on input "Tipmont" at bounding box center [332, 357] width 10 height 10
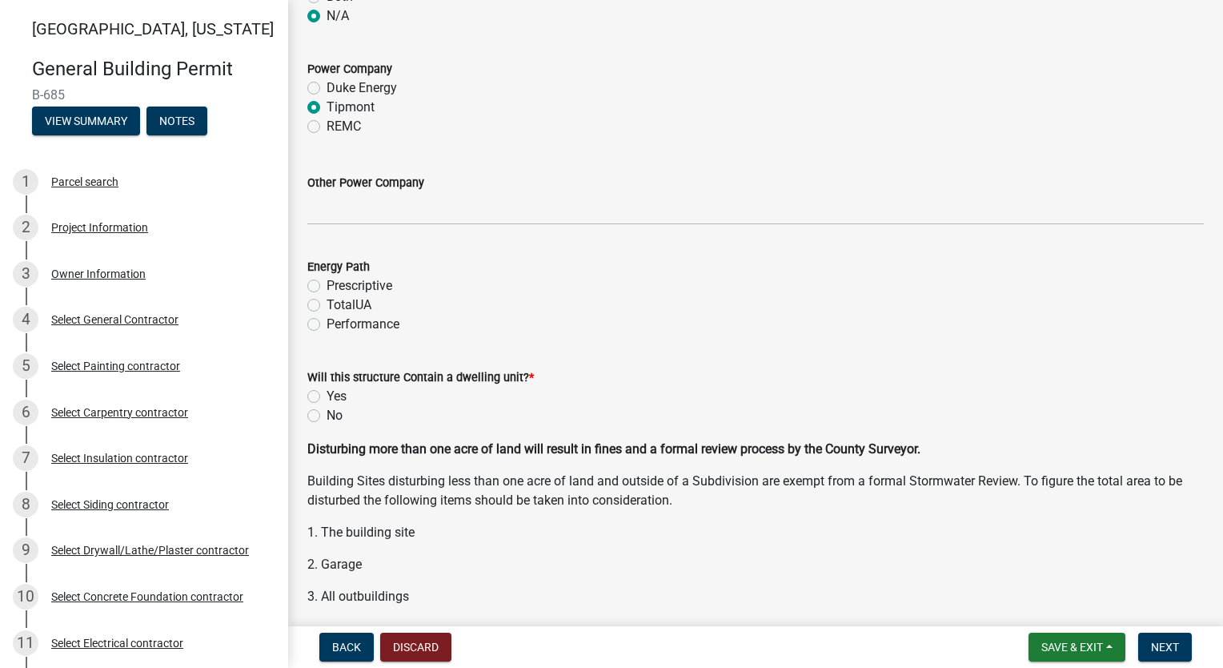
scroll to position [1844, 0]
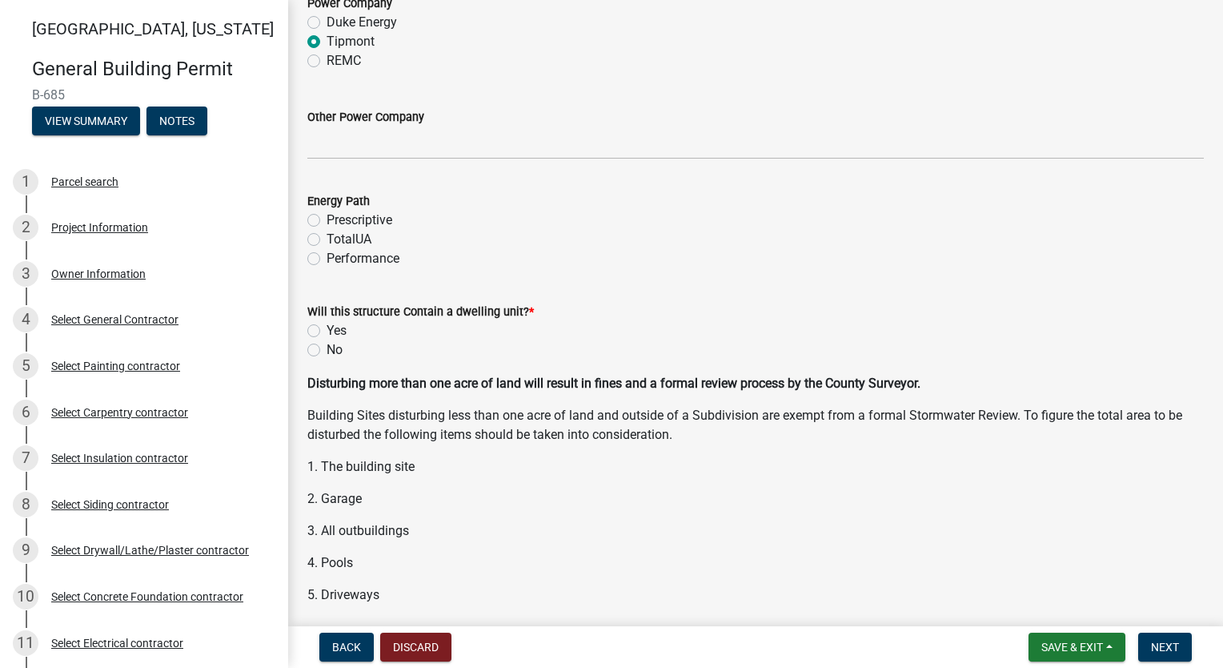
click at [327, 253] on label "Performance" at bounding box center [363, 258] width 73 height 19
click at [327, 253] on input "Performance" at bounding box center [332, 254] width 10 height 10
click at [327, 331] on label "Yes" at bounding box center [337, 330] width 20 height 19
click at [327, 331] on input "Yes" at bounding box center [332, 326] width 10 height 10
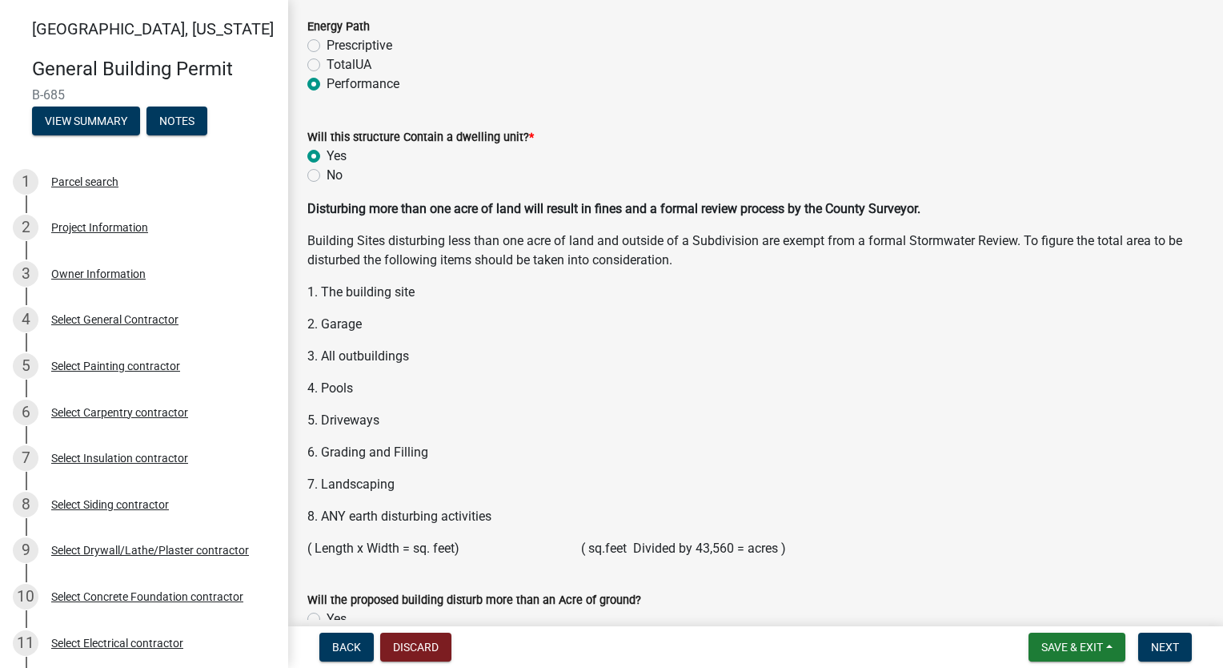
scroll to position [2123, 0]
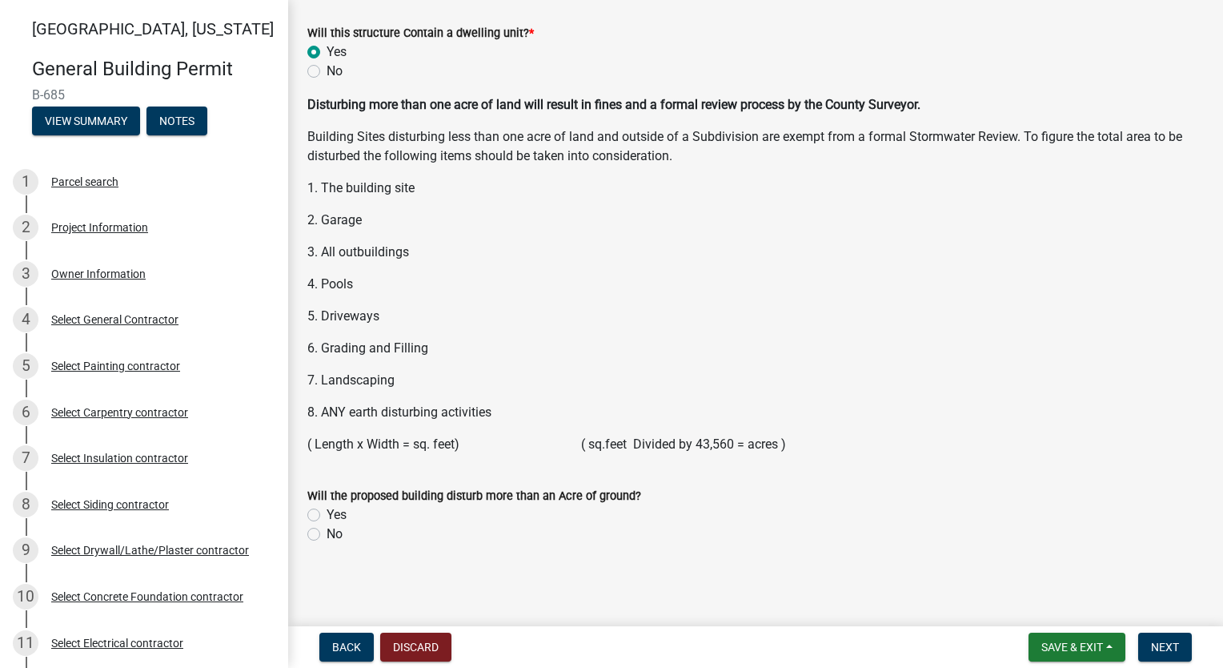
click at [327, 536] on label "No" at bounding box center [335, 533] width 16 height 19
click at [327, 535] on input "No" at bounding box center [332, 529] width 10 height 10
click at [1177, 642] on span "Next" at bounding box center [1165, 646] width 28 height 13
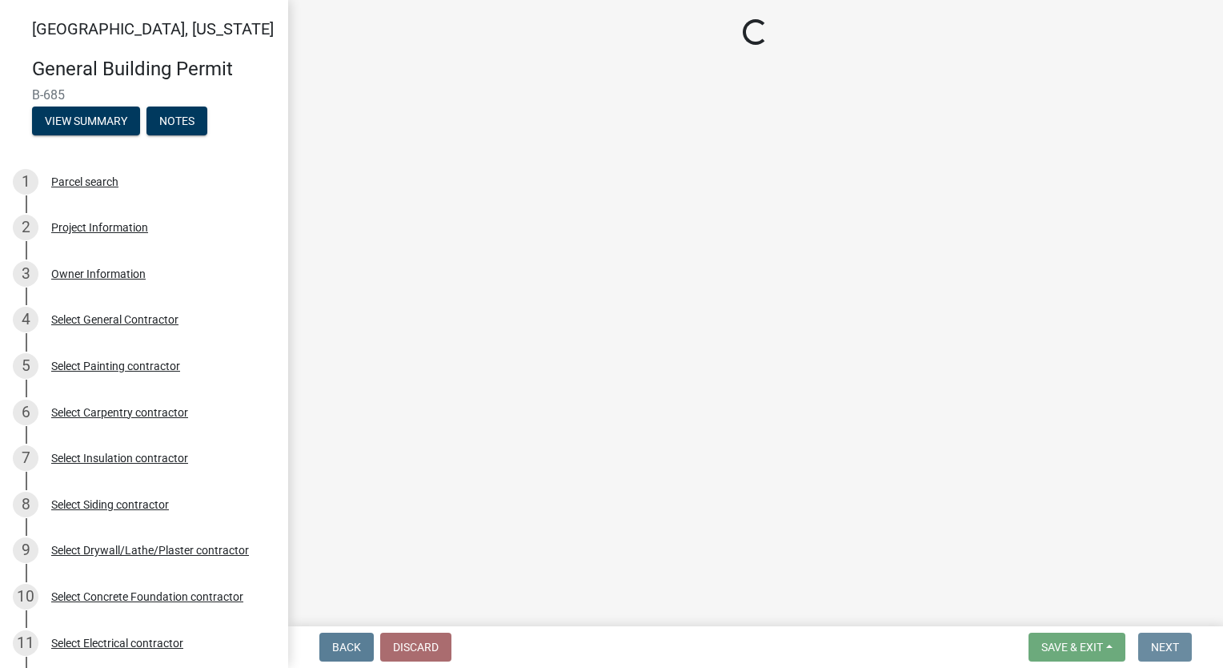
scroll to position [0, 0]
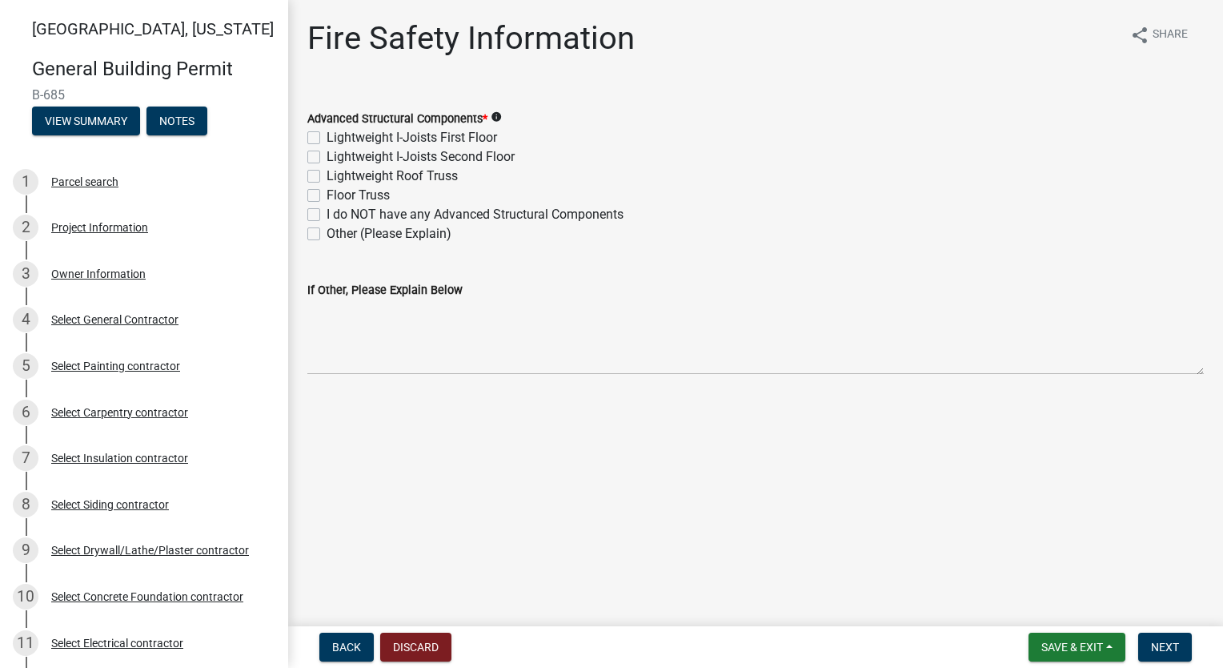
click at [327, 176] on label "Lightweight Roof Truss" at bounding box center [392, 175] width 131 height 19
click at [327, 176] on input "Lightweight Roof Truss" at bounding box center [332, 171] width 10 height 10
click at [1164, 647] on span "Next" at bounding box center [1165, 646] width 28 height 13
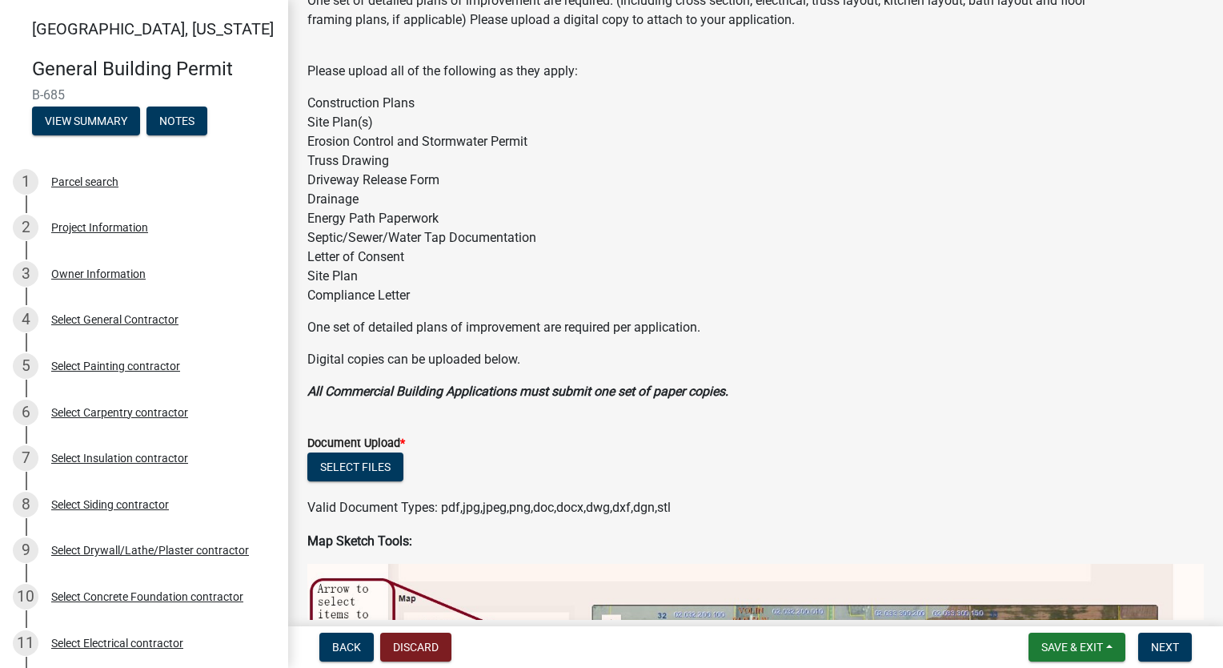
scroll to position [160, 0]
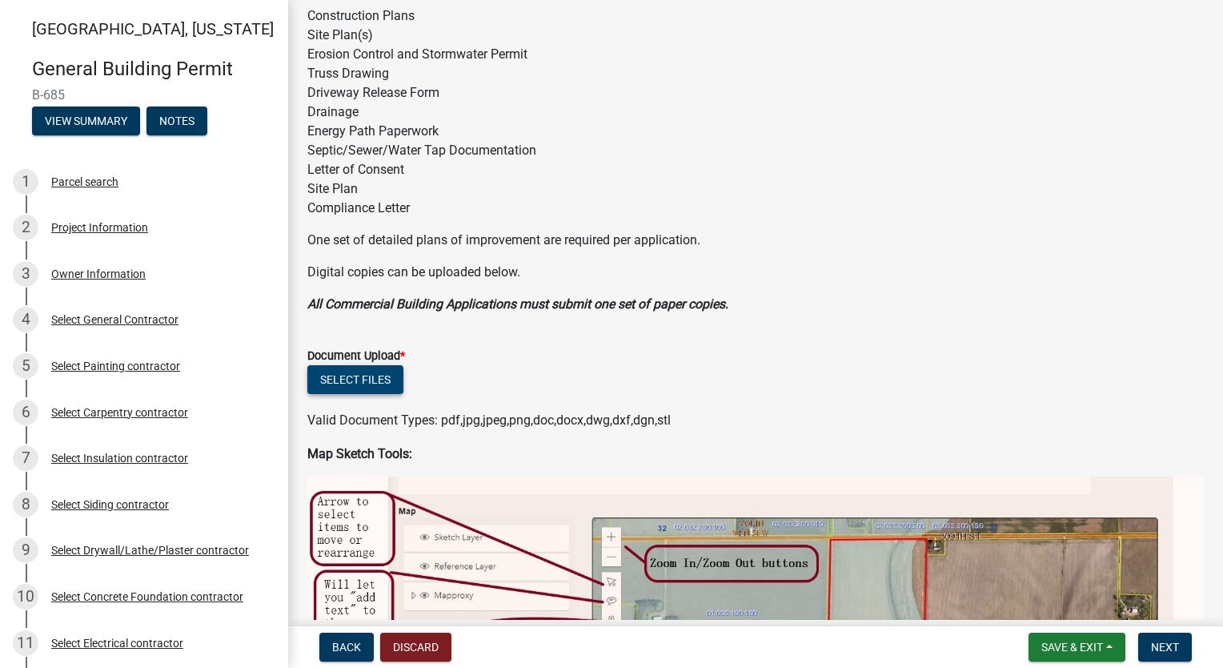
click at [350, 376] on button "Select files" at bounding box center [355, 379] width 96 height 29
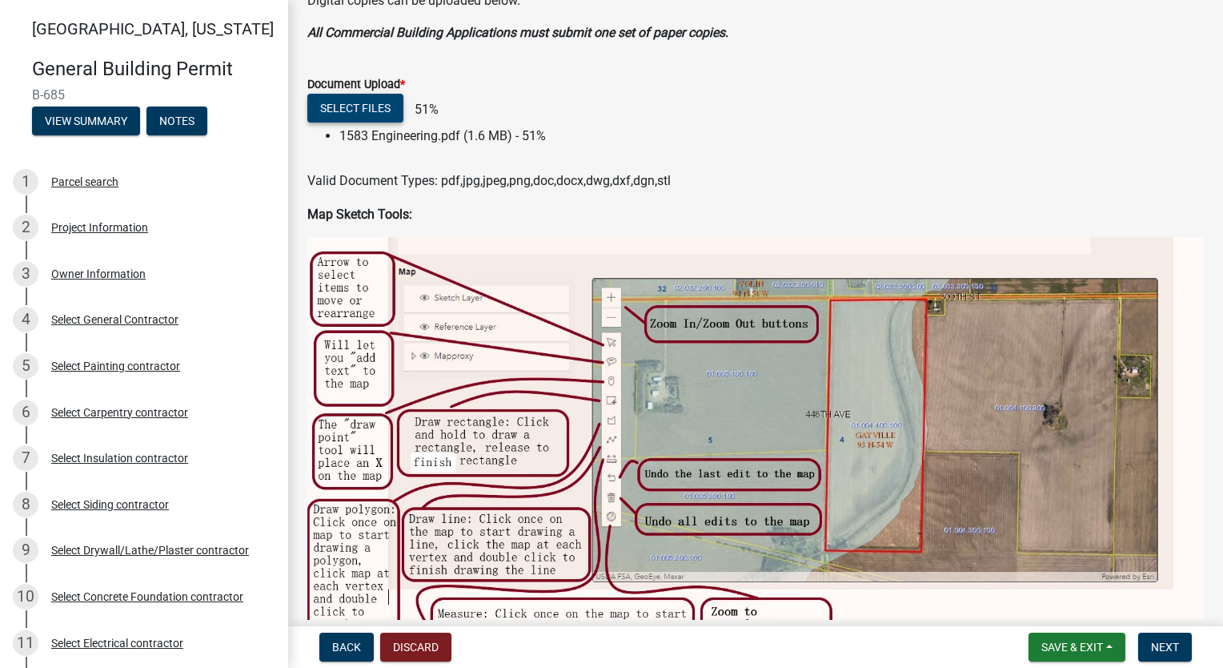
scroll to position [480, 0]
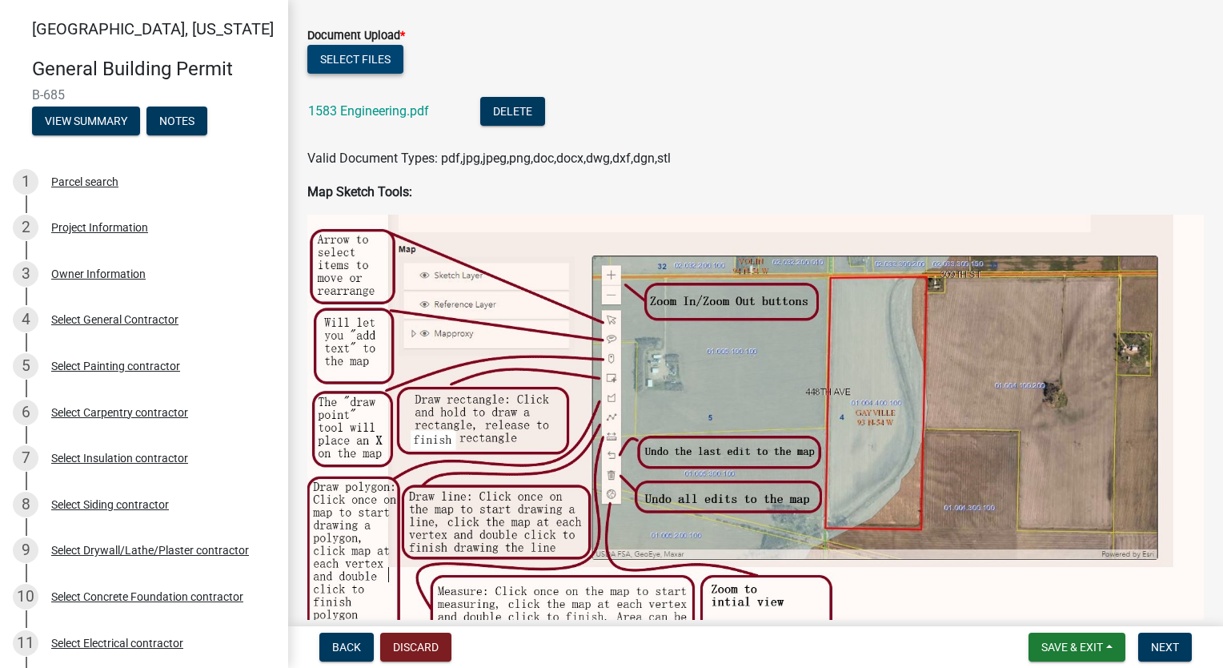
click at [347, 53] on button "Select files" at bounding box center [355, 59] width 96 height 29
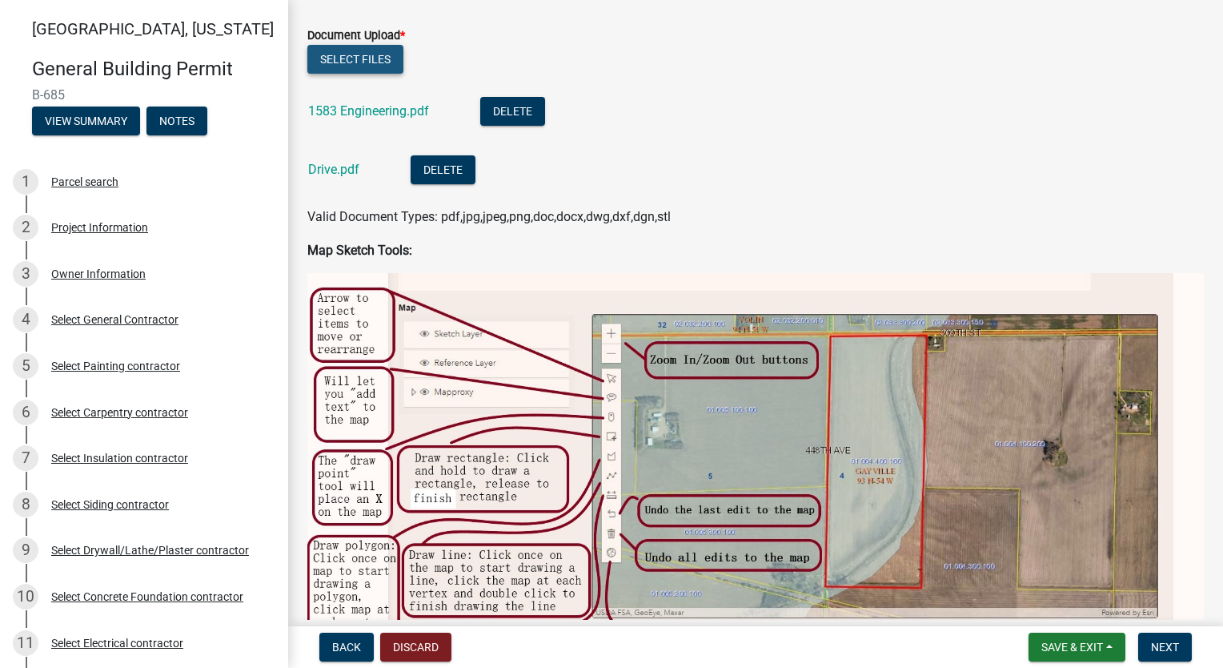
click at [340, 58] on button "Select files" at bounding box center [355, 59] width 96 height 29
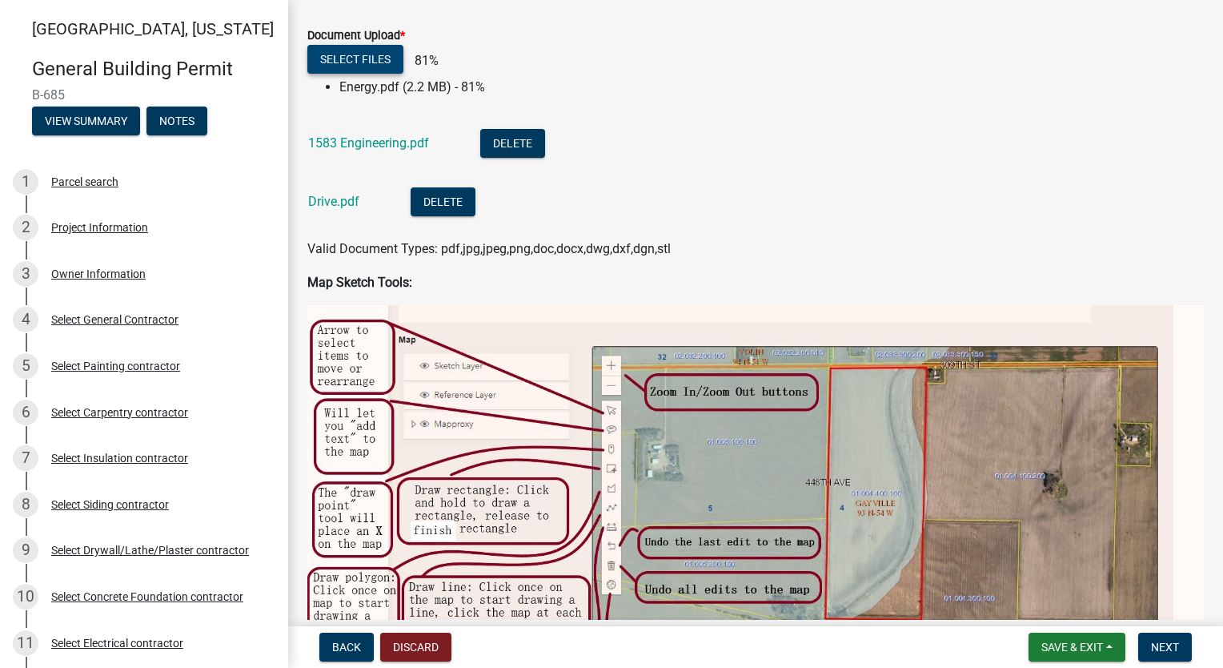
click at [362, 65] on button "Select files" at bounding box center [355, 59] width 96 height 29
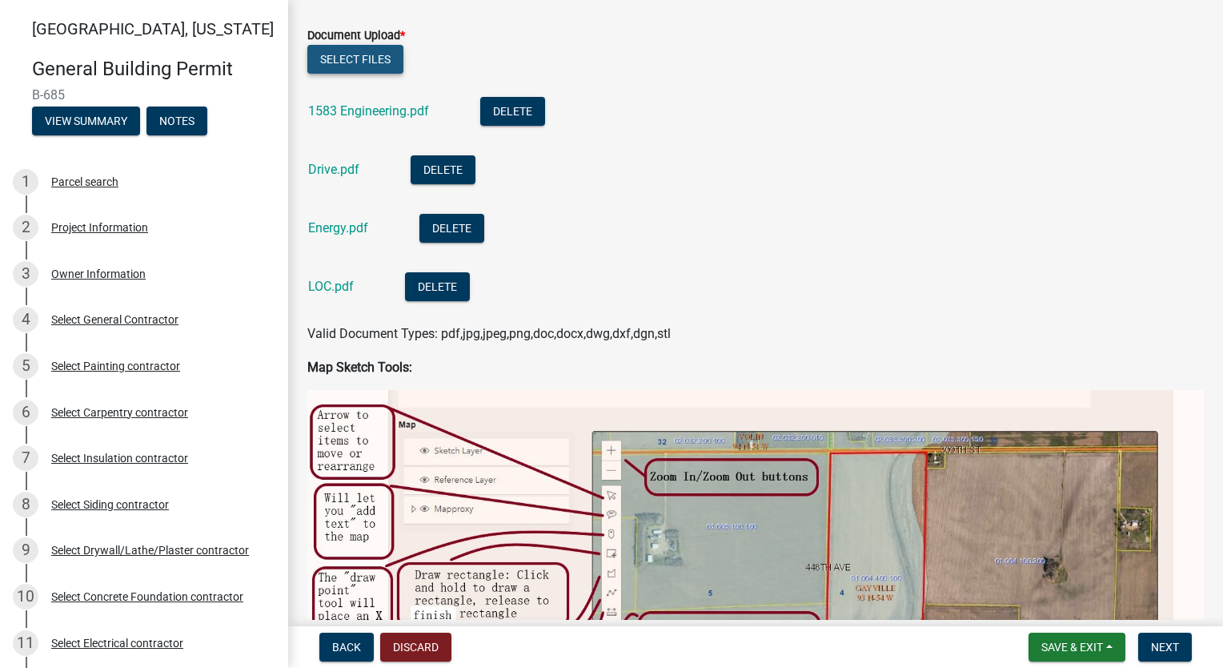
click at [364, 62] on button "Select files" at bounding box center [355, 59] width 96 height 29
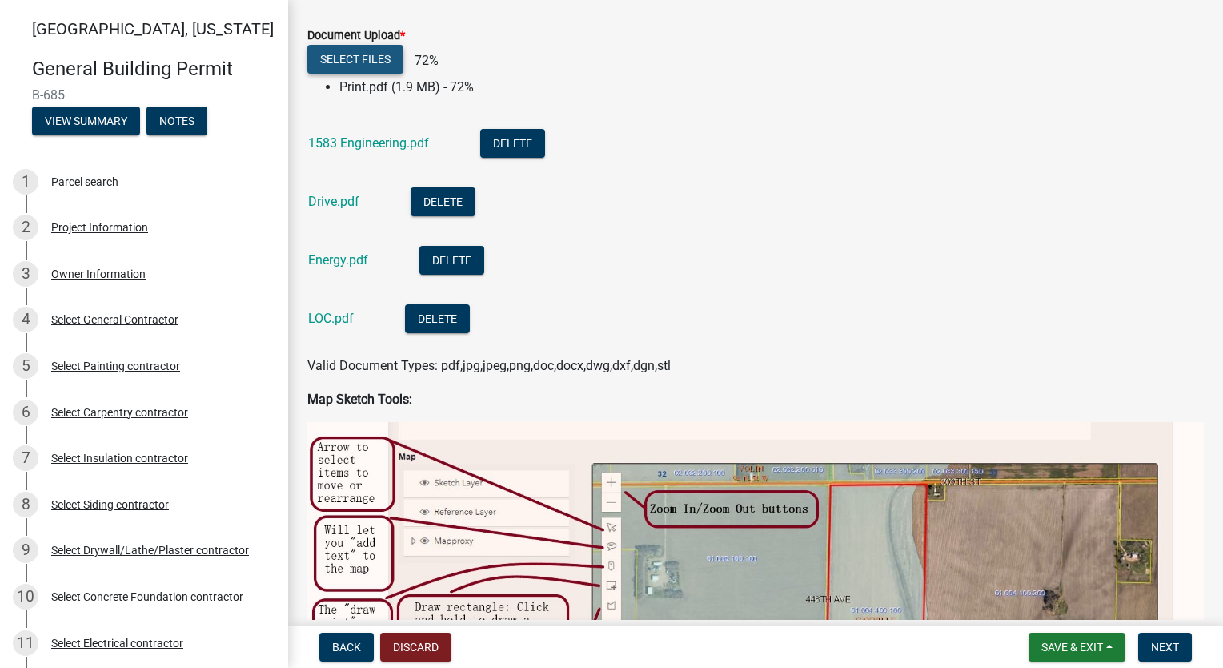
click at [363, 59] on button "Select files" at bounding box center [355, 59] width 96 height 29
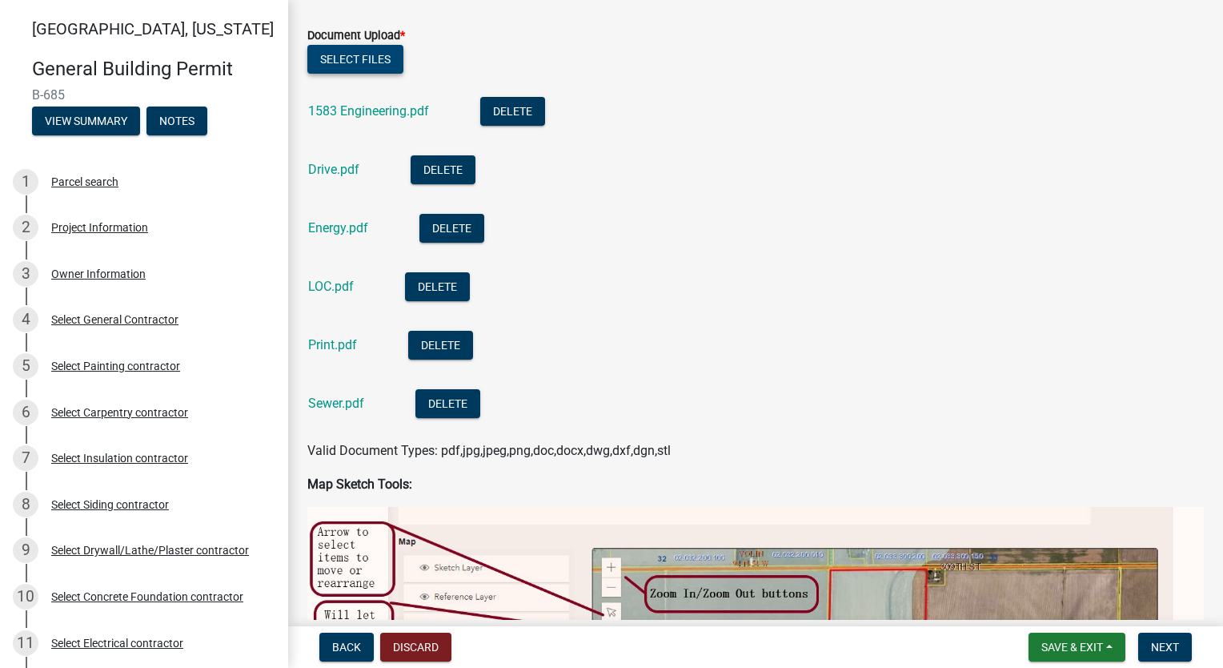
click at [363, 59] on button "Select files" at bounding box center [355, 59] width 96 height 29
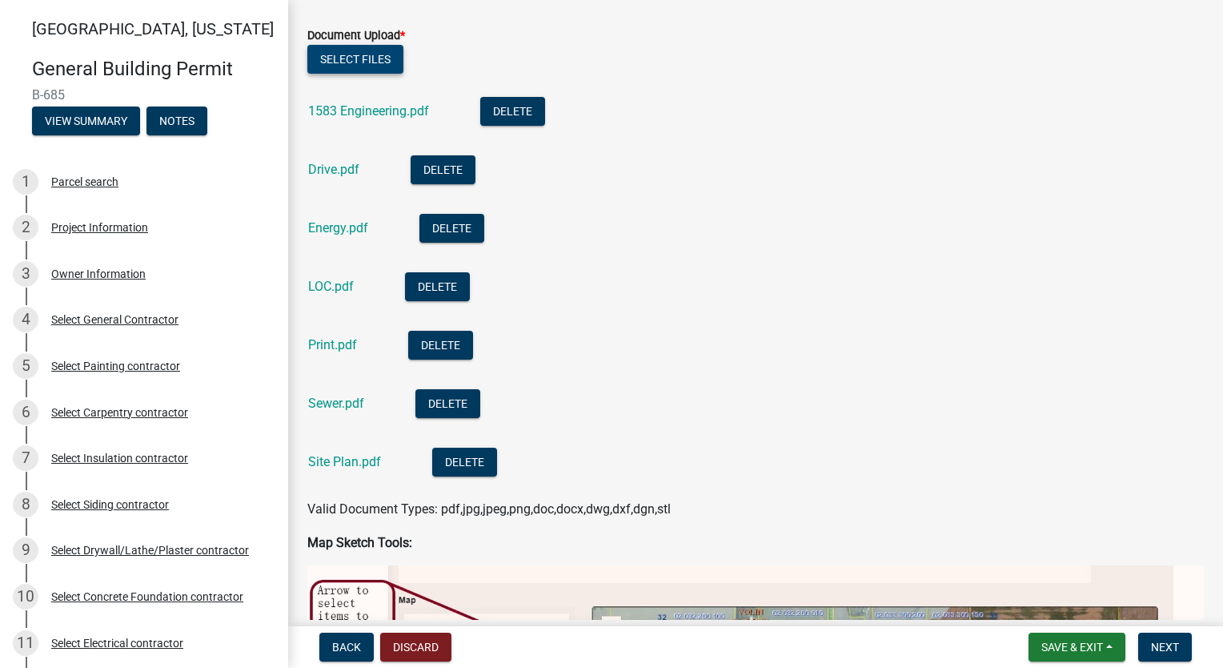
click at [352, 66] on button "Select files" at bounding box center [355, 59] width 96 height 29
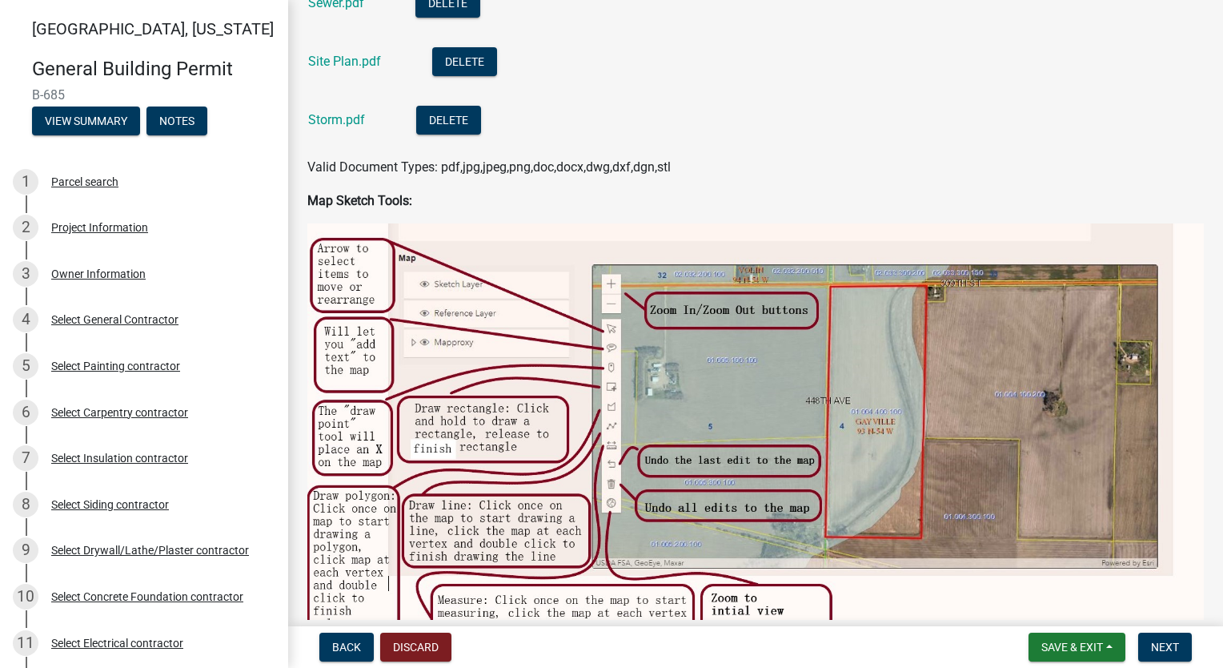
scroll to position [1436, 0]
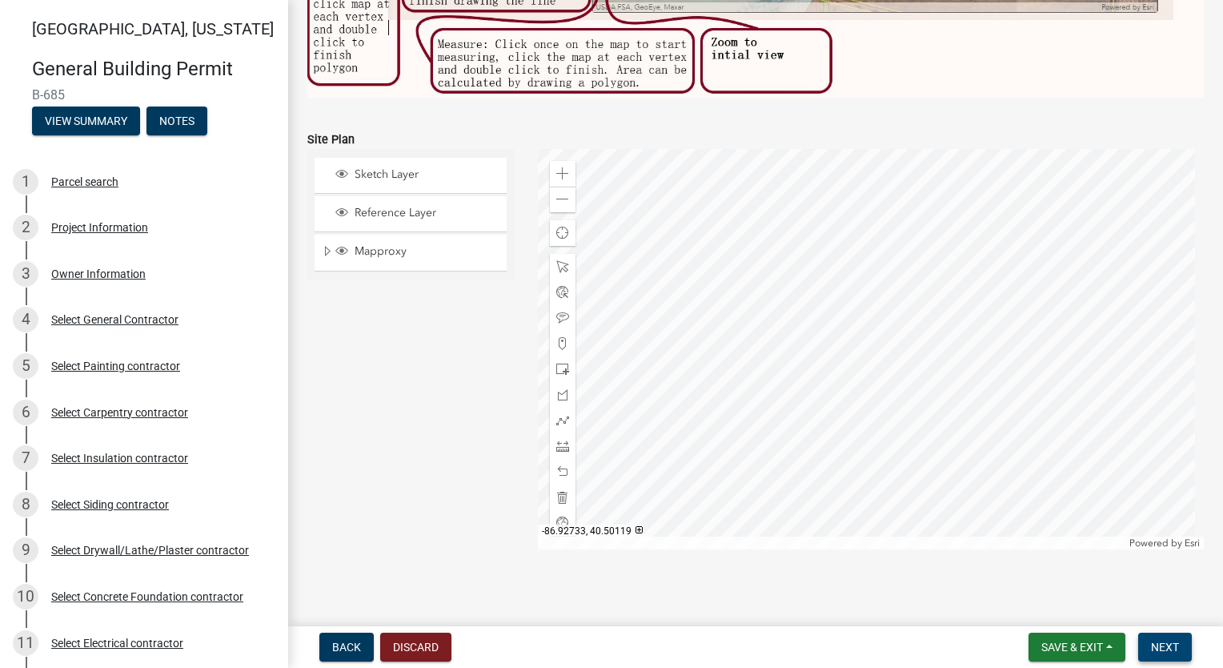
click at [1177, 648] on span "Next" at bounding box center [1165, 646] width 28 height 13
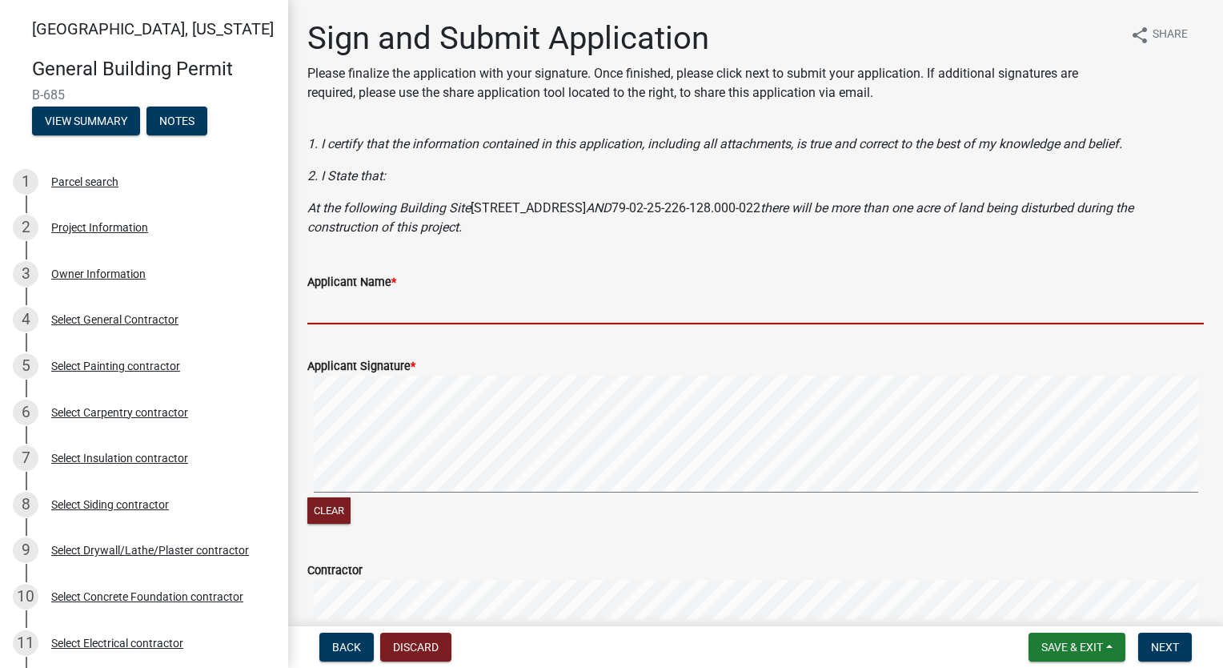
click at [403, 310] on input "Applicant Name *" at bounding box center [755, 307] width 897 height 33
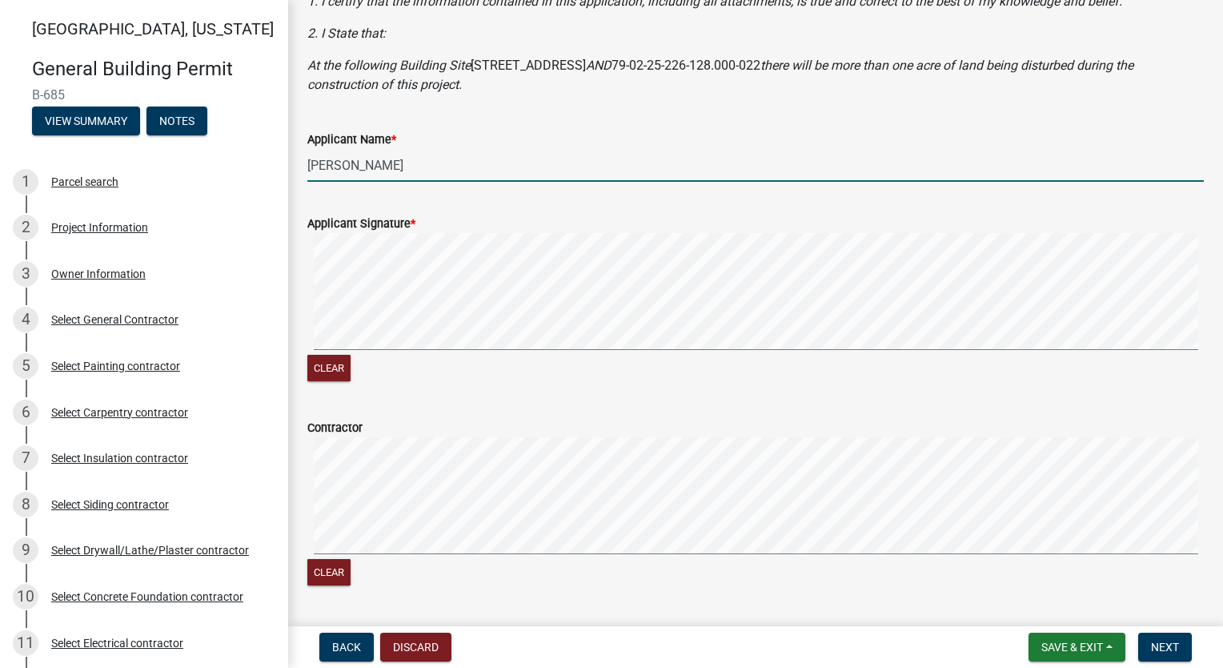
scroll to position [363, 0]
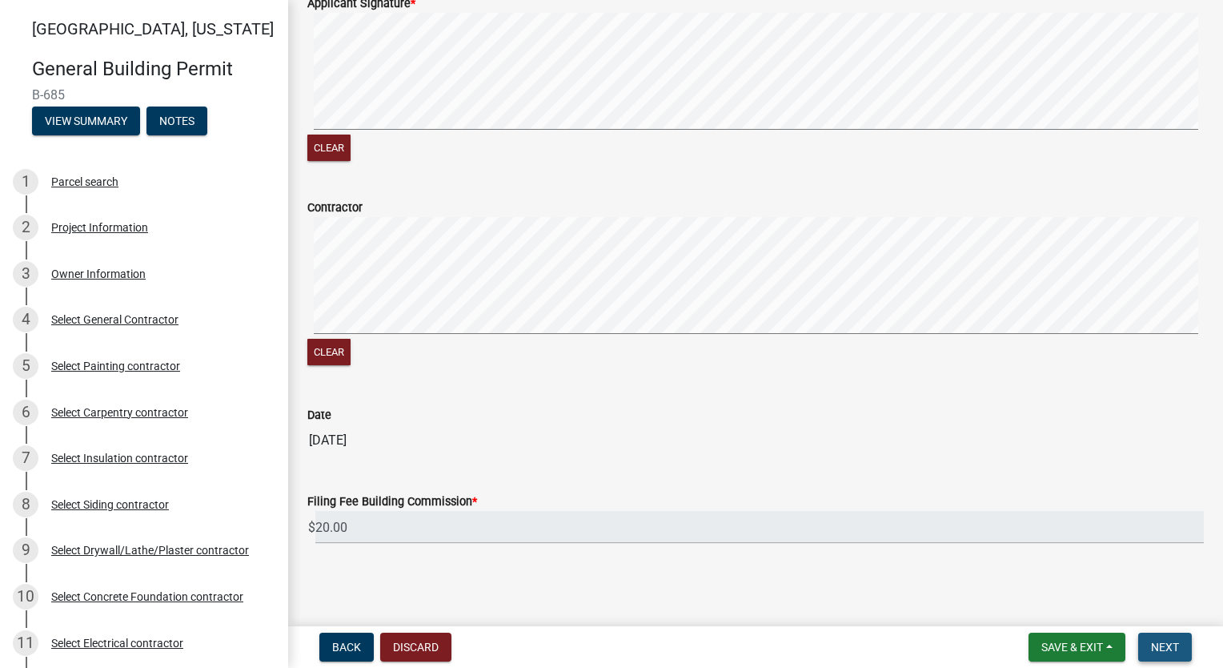
click at [1175, 644] on span "Next" at bounding box center [1165, 646] width 28 height 13
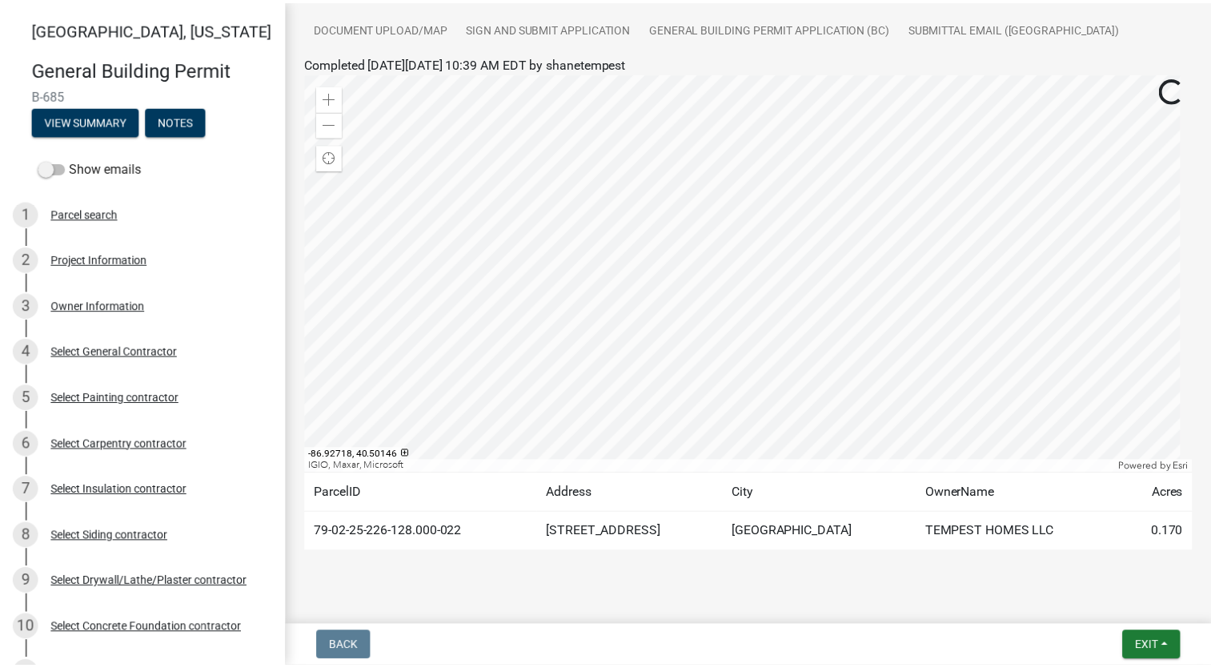
scroll to position [347, 0]
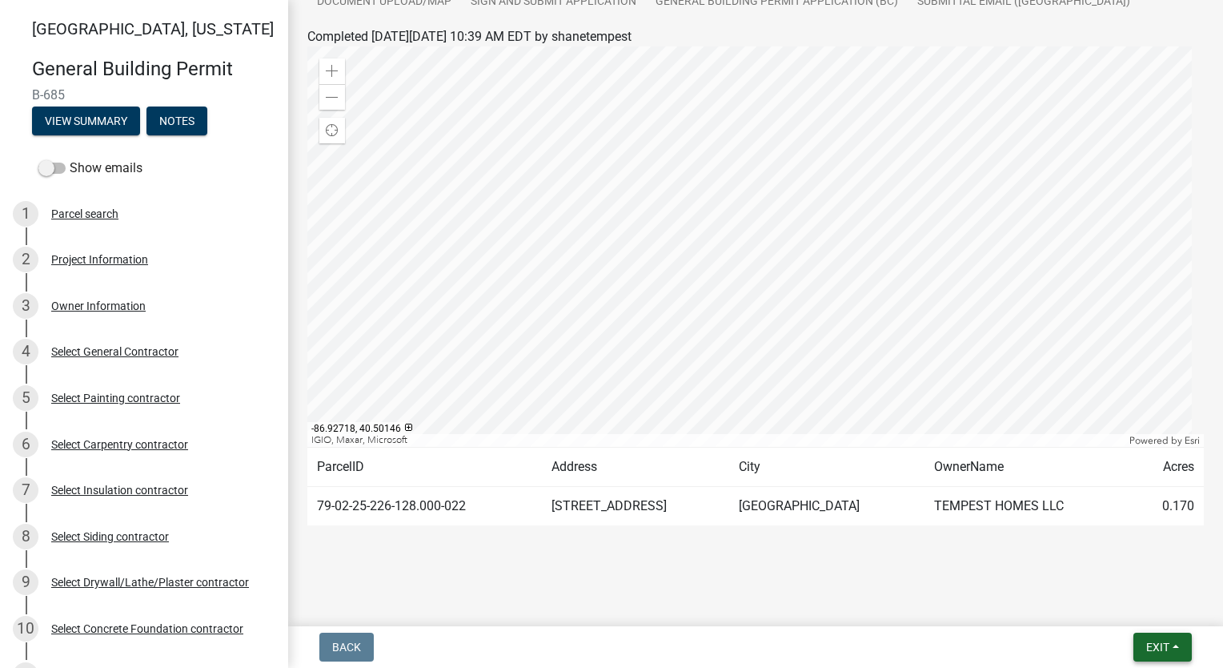
click at [1161, 643] on span "Exit" at bounding box center [1157, 646] width 23 height 13
click at [1145, 620] on button "Save & Exit" at bounding box center [1129, 605] width 128 height 38
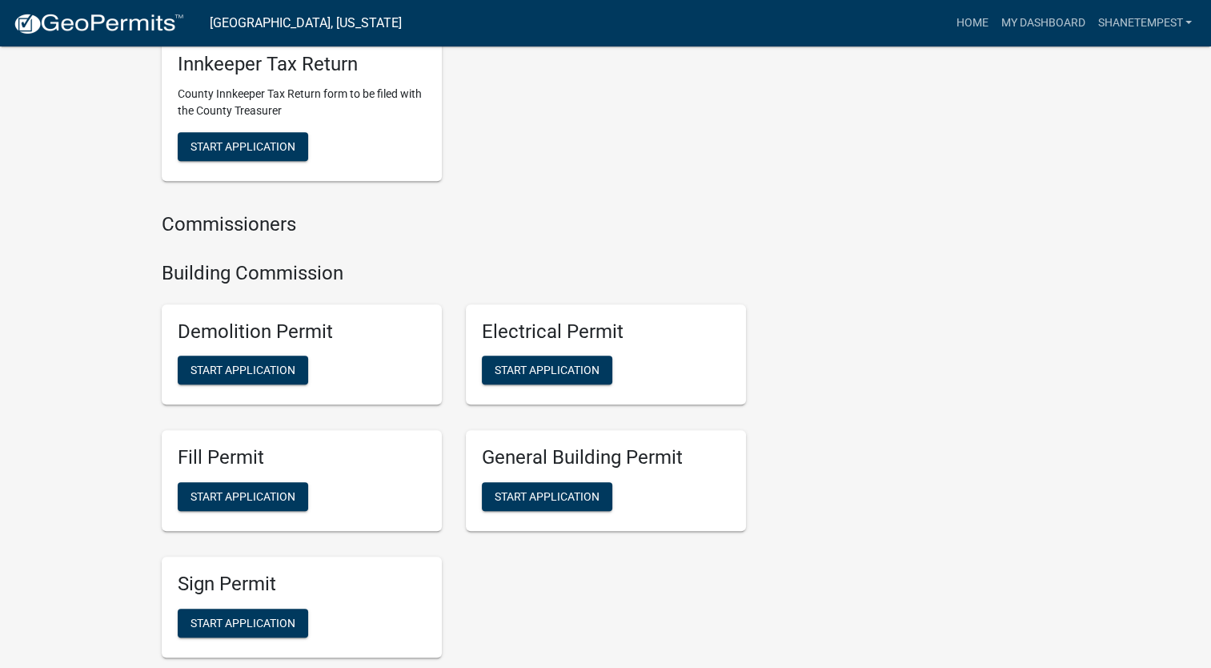
scroll to position [800, 0]
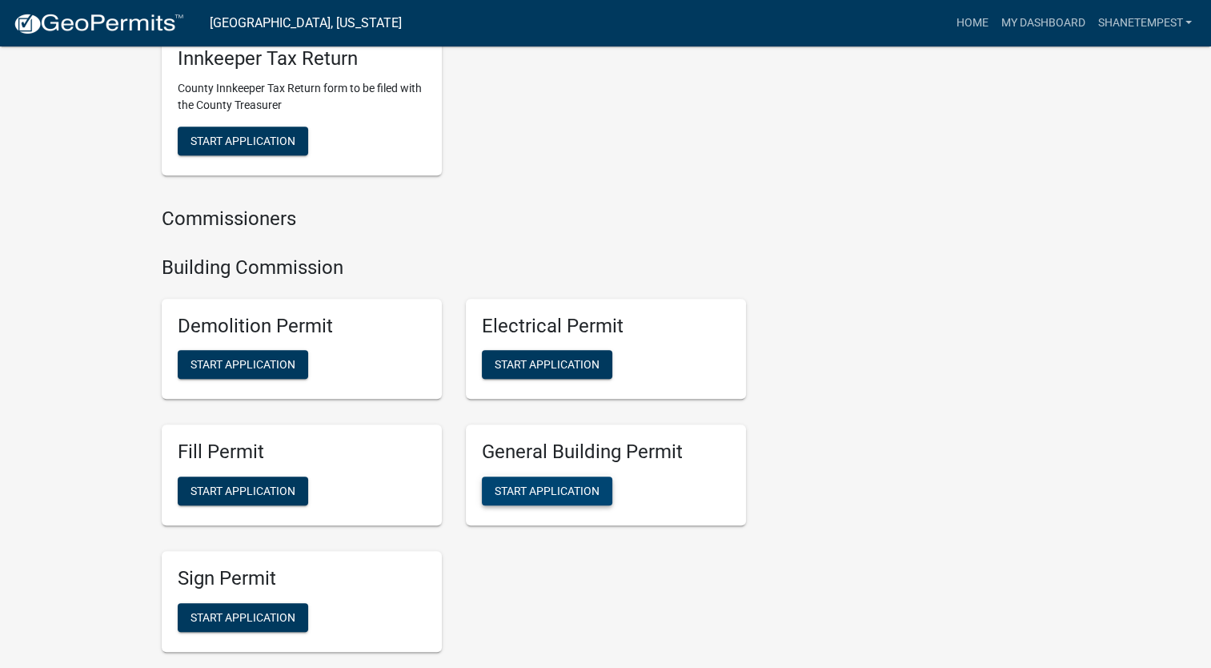
click at [557, 495] on span "Start Application" at bounding box center [547, 490] width 105 height 13
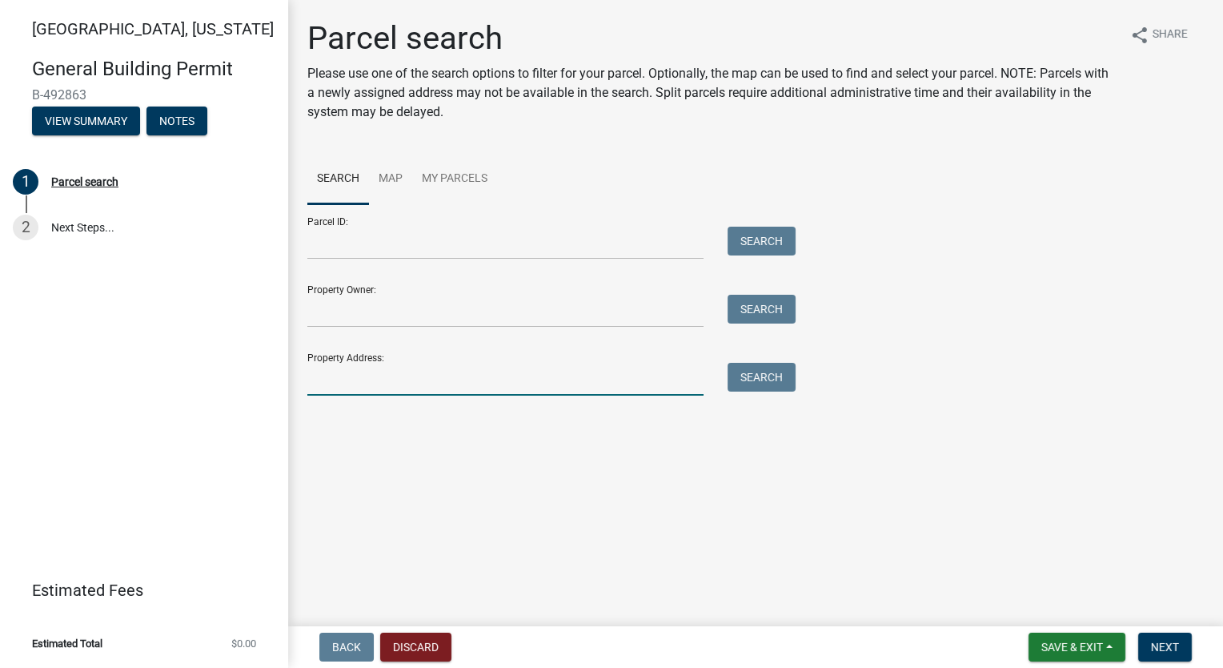
click at [439, 392] on input "Property Address:" at bounding box center [505, 379] width 396 height 33
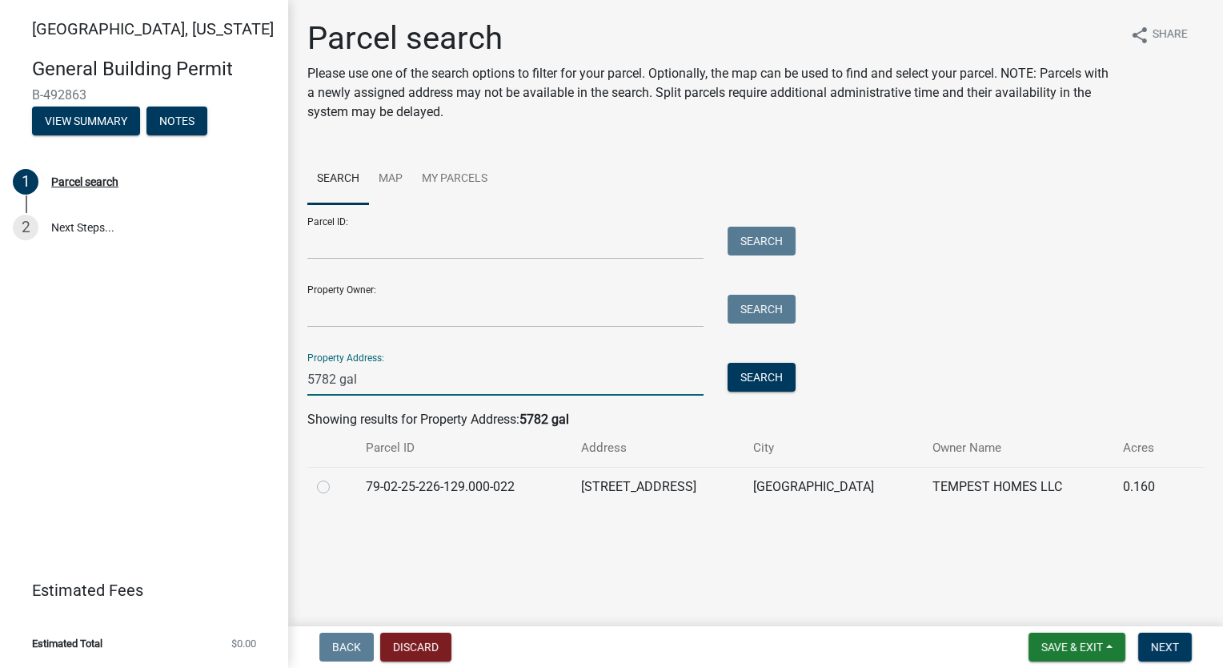
click at [336, 477] on label at bounding box center [336, 477] width 0 height 0
click at [336, 483] on input "radio" at bounding box center [341, 482] width 10 height 10
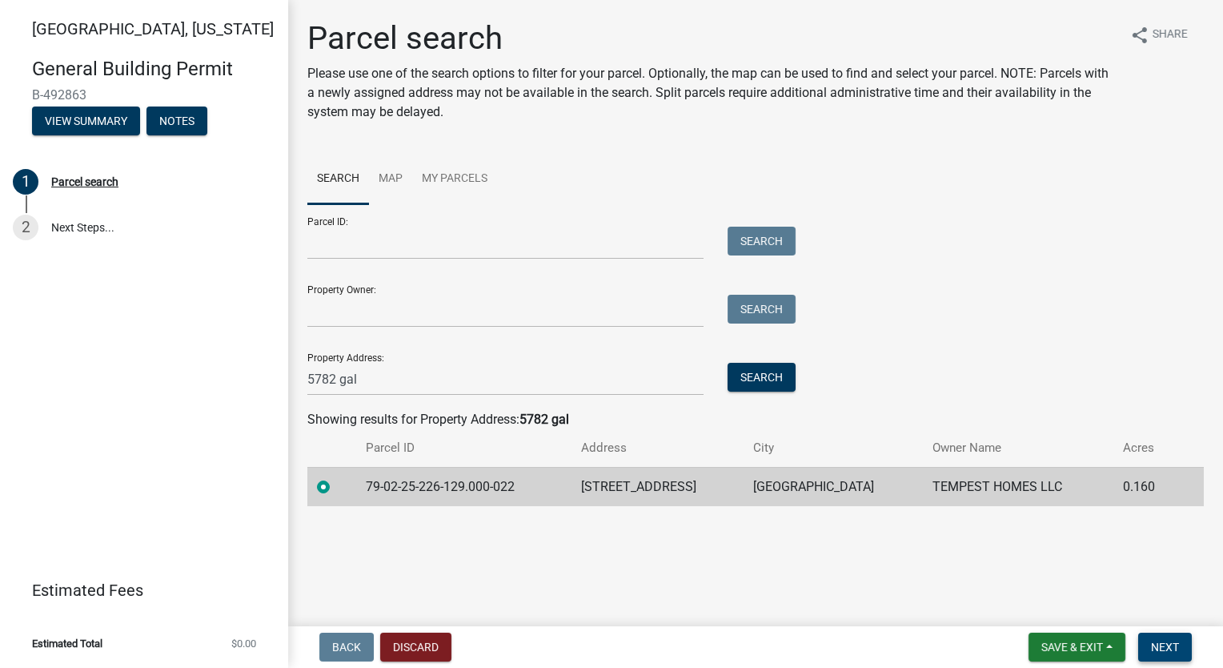
click at [1190, 644] on button "Next" at bounding box center [1165, 646] width 54 height 29
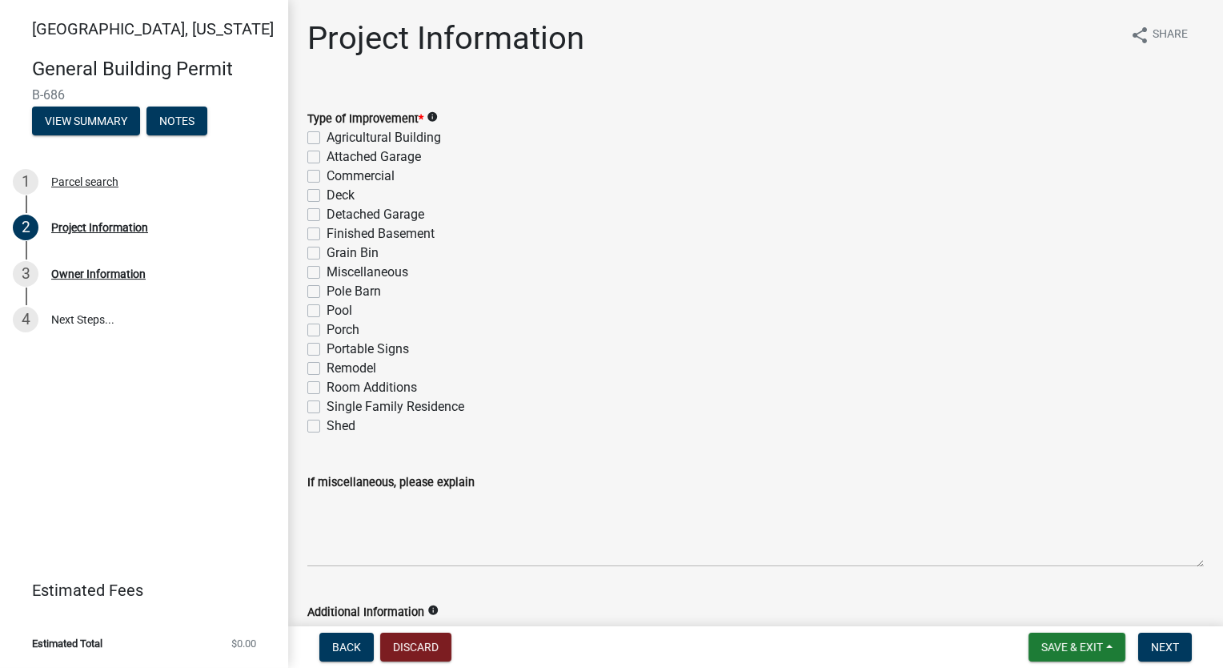
click at [327, 407] on label "Single Family Residence" at bounding box center [396, 406] width 138 height 19
click at [327, 407] on input "Single Family Residence" at bounding box center [332, 402] width 10 height 10
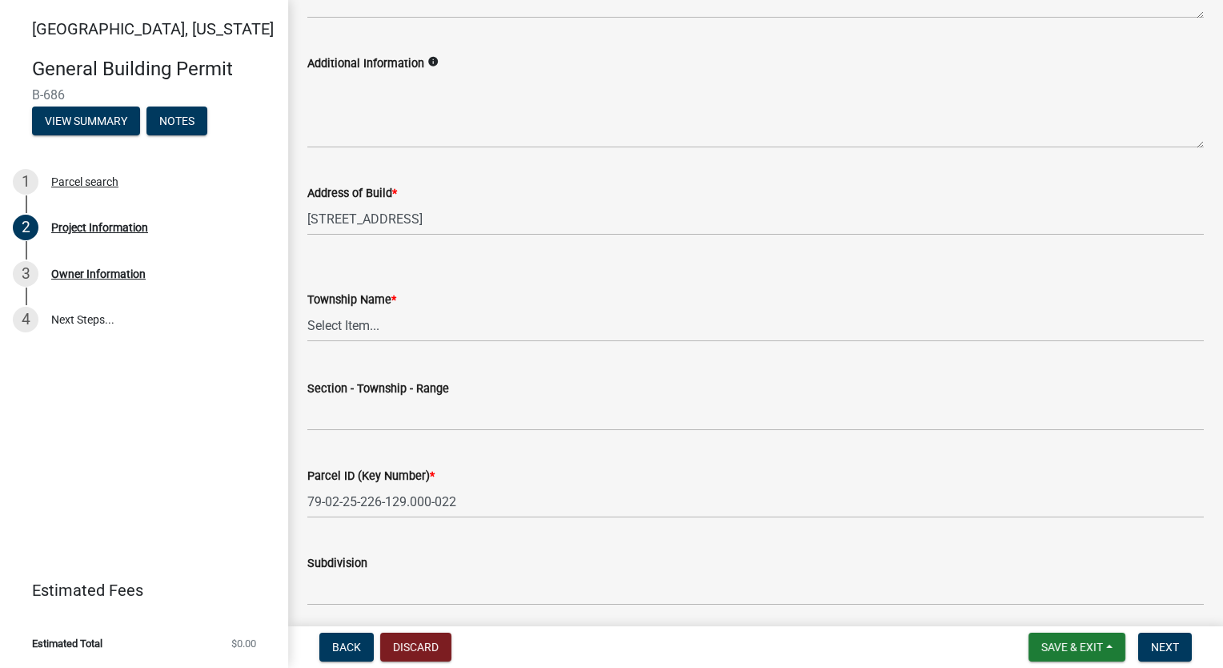
scroll to position [640, 0]
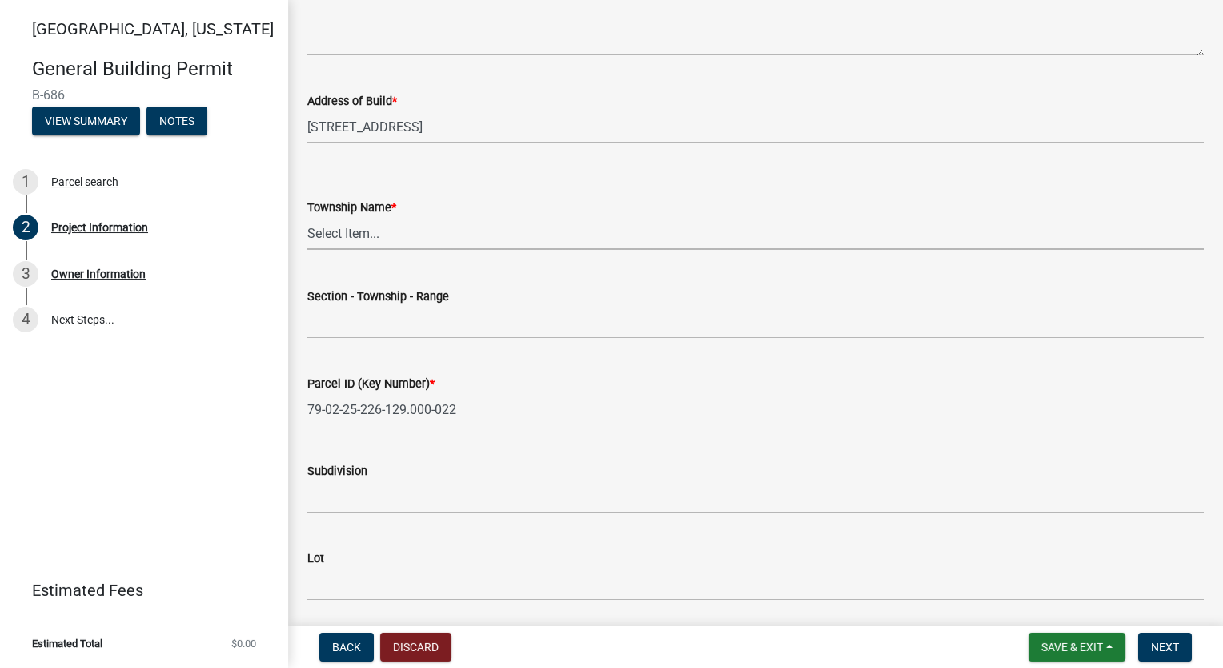
click at [394, 247] on select "Select Item... [PERSON_NAME] [PERSON_NAME] [GEOGRAPHIC_DATA][PERSON_NAME] Tippe…" at bounding box center [755, 233] width 897 height 33
click at [307, 217] on select "Select Item... [PERSON_NAME] [PERSON_NAME] [GEOGRAPHIC_DATA][PERSON_NAME] Tippe…" at bounding box center [755, 233] width 897 height 33
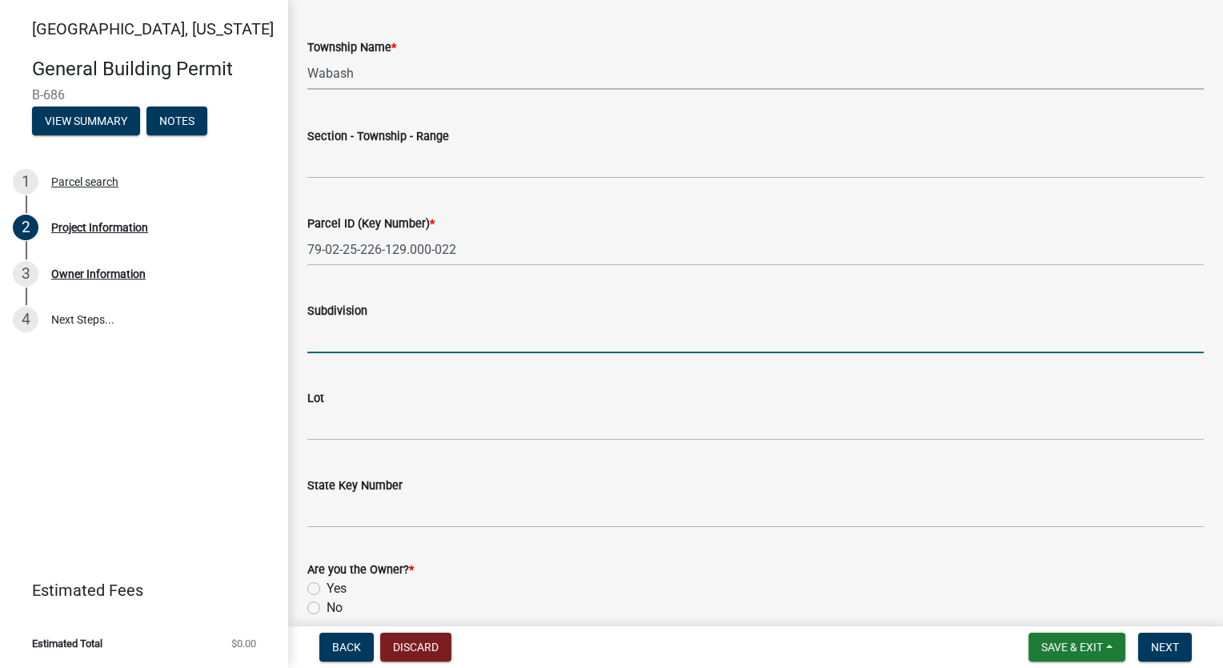
click at [370, 340] on input "Subdivision" at bounding box center [755, 336] width 897 height 33
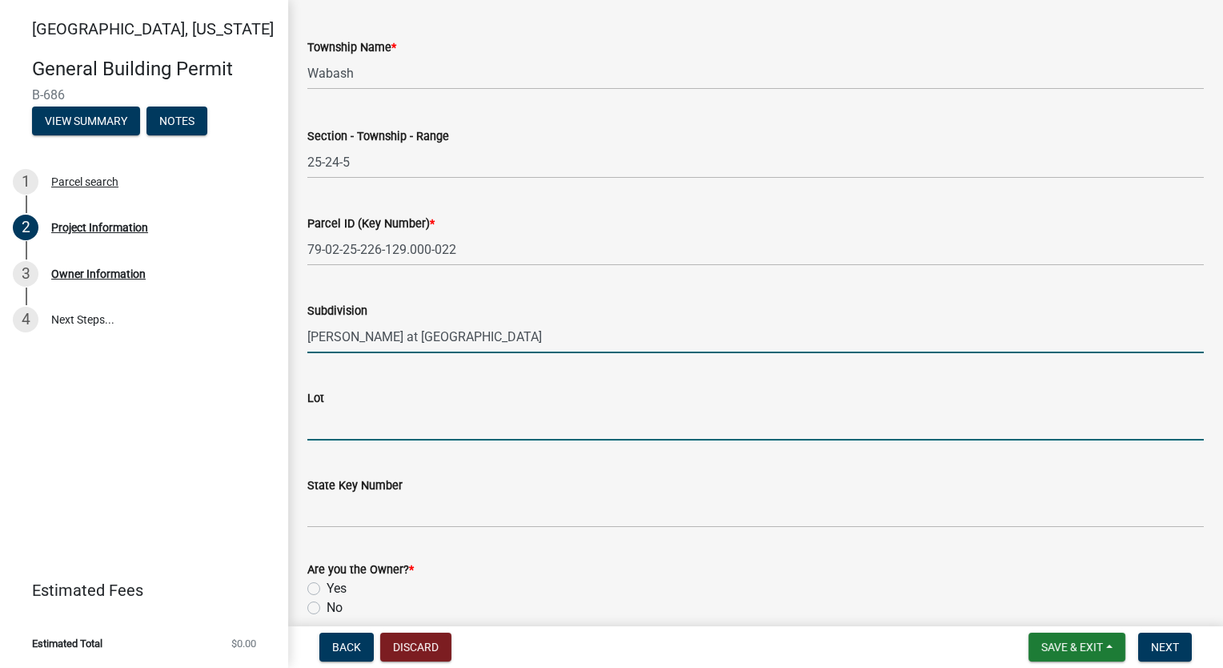
click at [385, 421] on input "Lot" at bounding box center [755, 423] width 897 height 33
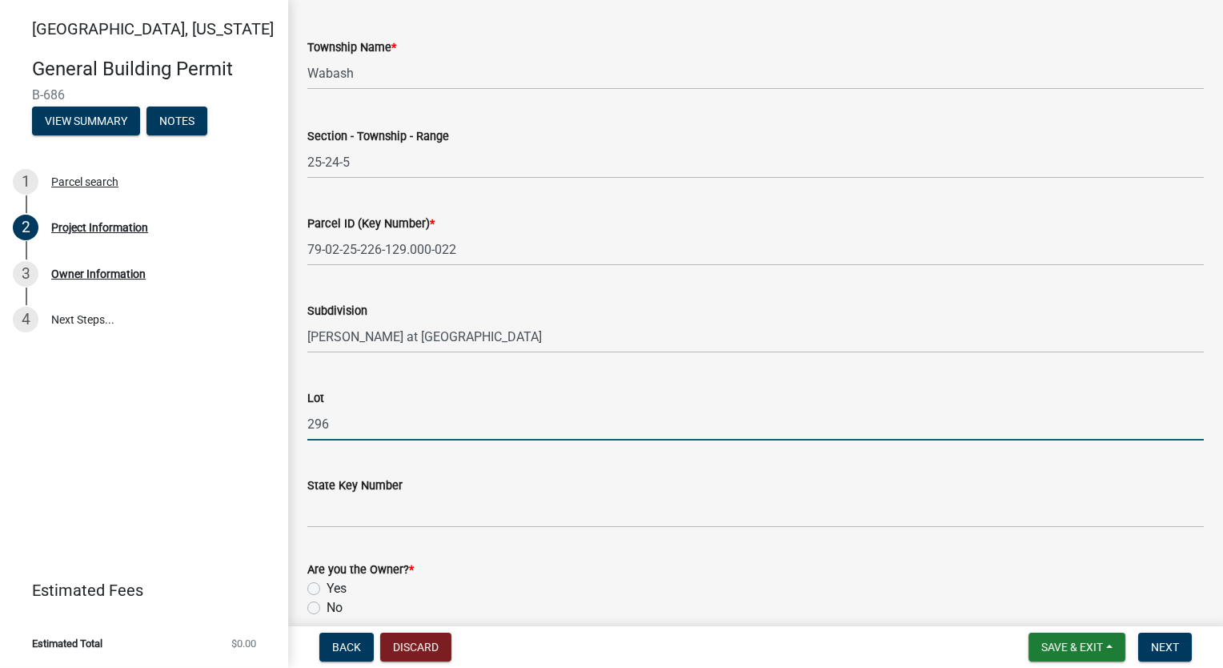
scroll to position [874, 0]
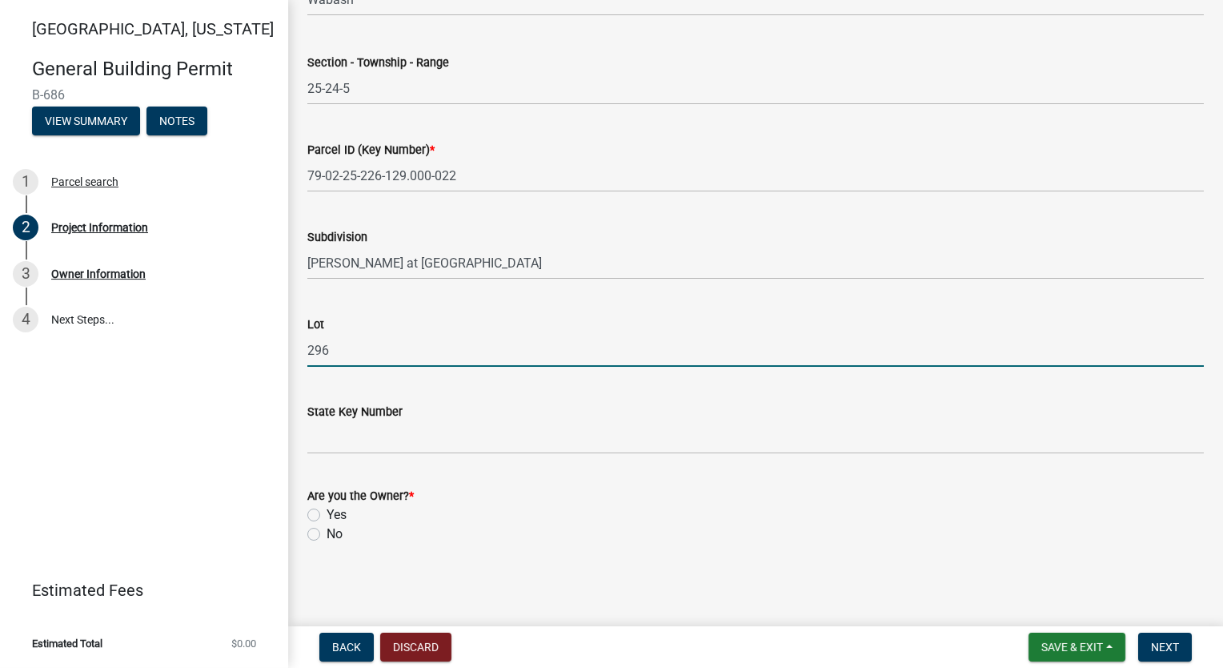
click at [327, 533] on label "No" at bounding box center [335, 533] width 16 height 19
click at [327, 533] on input "No" at bounding box center [332, 529] width 10 height 10
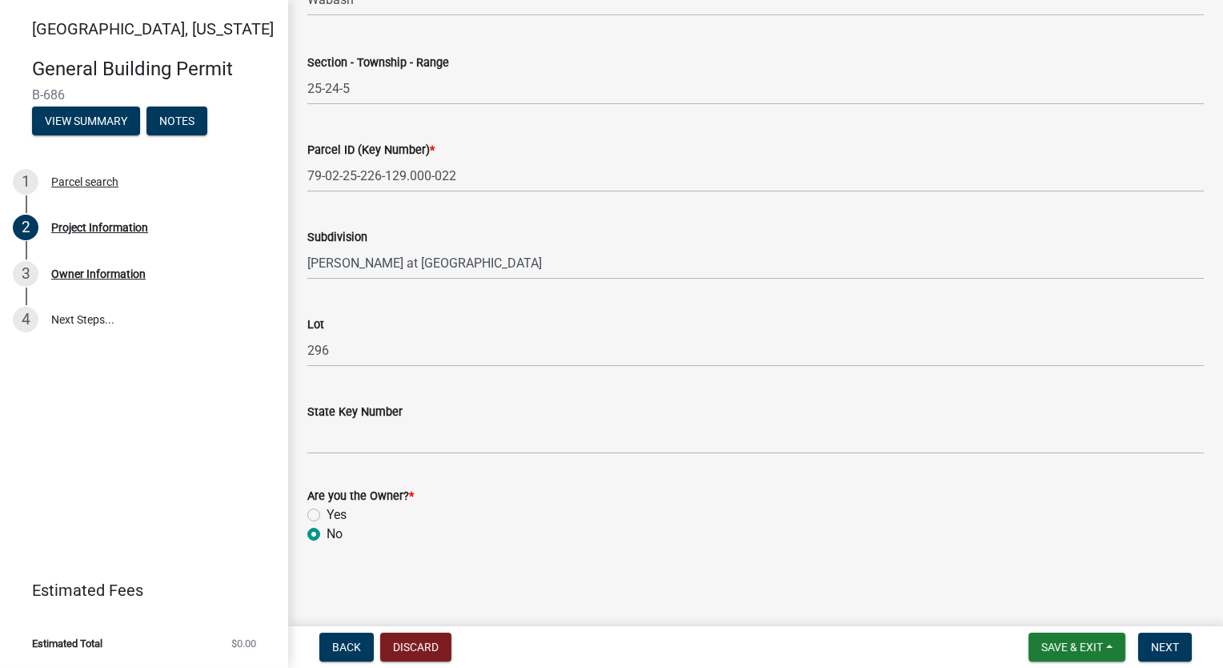
click at [327, 515] on label "Yes" at bounding box center [337, 514] width 20 height 19
click at [327, 515] on input "Yes" at bounding box center [332, 510] width 10 height 10
click at [579, 551] on wm-data-entity-input "Are you the Owner? * Yes No" at bounding box center [755, 512] width 897 height 91
click at [1159, 650] on span "Next" at bounding box center [1165, 646] width 28 height 13
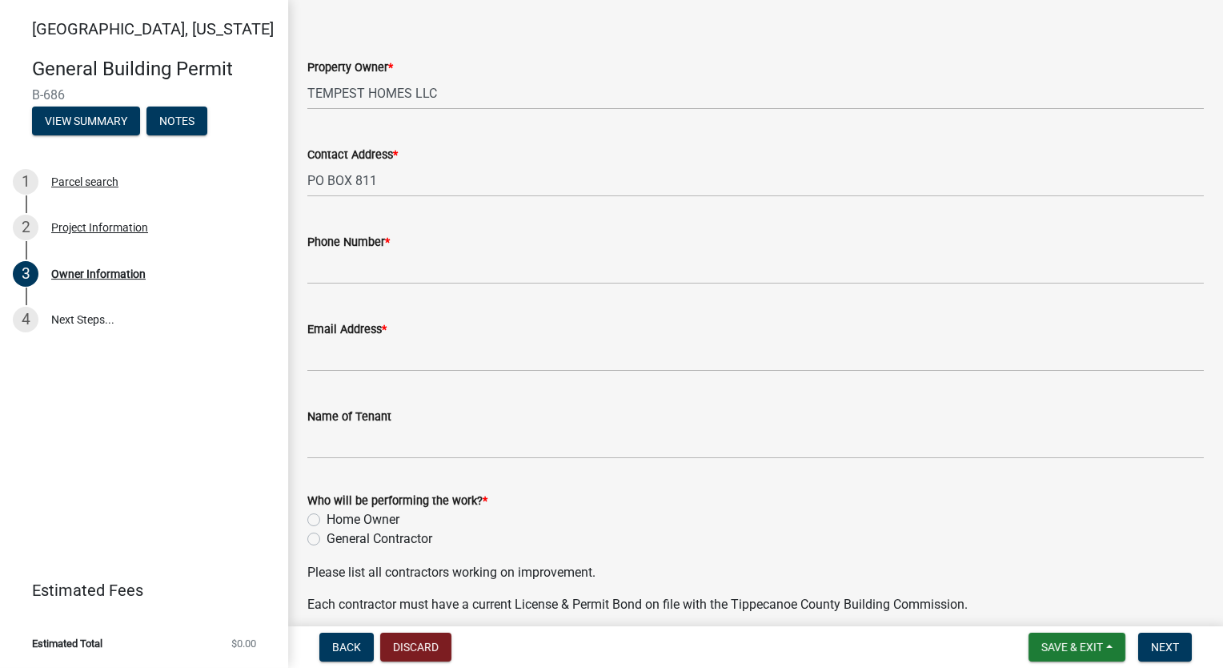
scroll to position [80, 0]
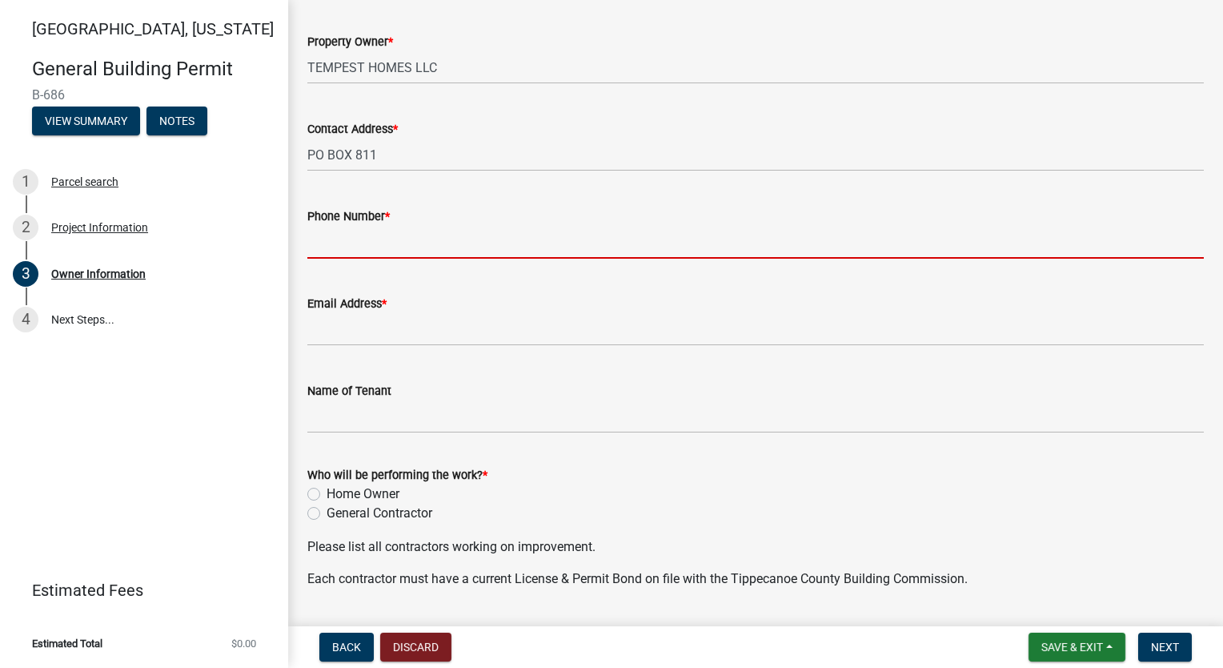
click at [369, 243] on input "Phone Number *" at bounding box center [755, 242] width 897 height 33
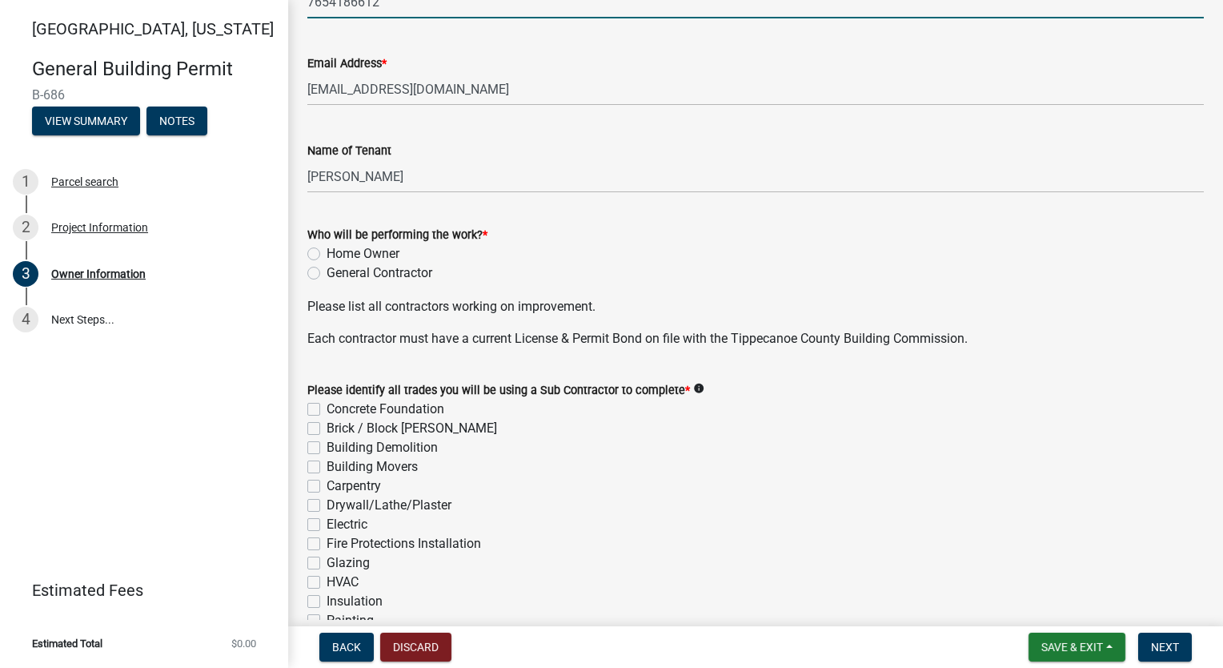
scroll to position [480, 0]
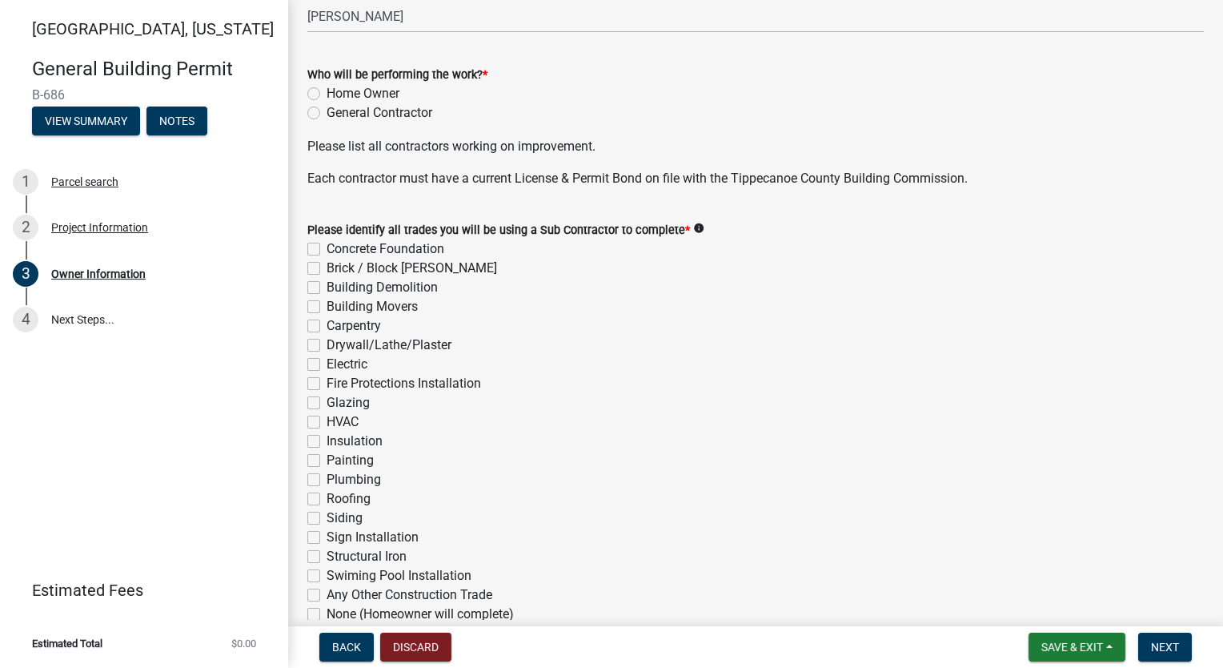
click at [327, 112] on label "General Contractor" at bounding box center [380, 112] width 106 height 19
click at [327, 112] on input "General Contractor" at bounding box center [332, 108] width 10 height 10
click at [327, 247] on label "Concrete Foundation" at bounding box center [386, 248] width 118 height 19
click at [327, 247] on input "Concrete Foundation" at bounding box center [332, 244] width 10 height 10
click at [327, 267] on label "Brick / Block [PERSON_NAME]" at bounding box center [412, 268] width 171 height 19
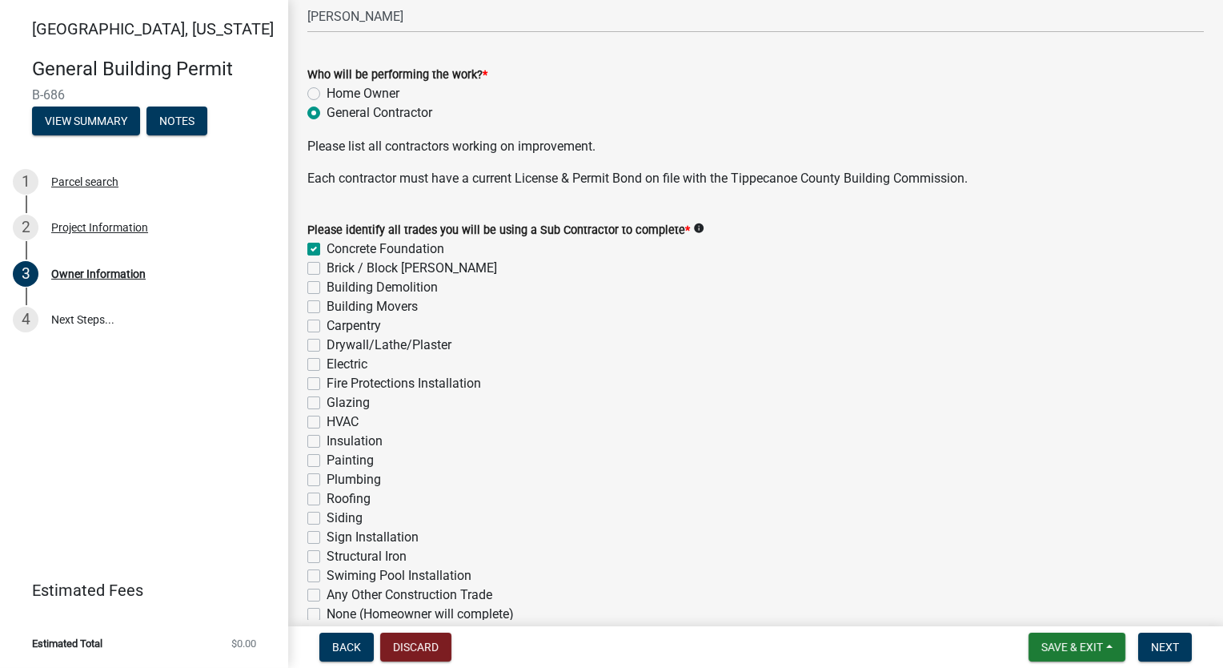
click at [327, 267] on input "Brick / Block [PERSON_NAME]" at bounding box center [332, 264] width 10 height 10
click at [327, 320] on label "Carpentry" at bounding box center [354, 325] width 54 height 19
click at [327, 320] on input "Carpentry" at bounding box center [332, 321] width 10 height 10
click at [327, 343] on label "Drywall/Lathe/Plaster" at bounding box center [389, 344] width 125 height 19
click at [327, 343] on input "Drywall/Lathe/Plaster" at bounding box center [332, 340] width 10 height 10
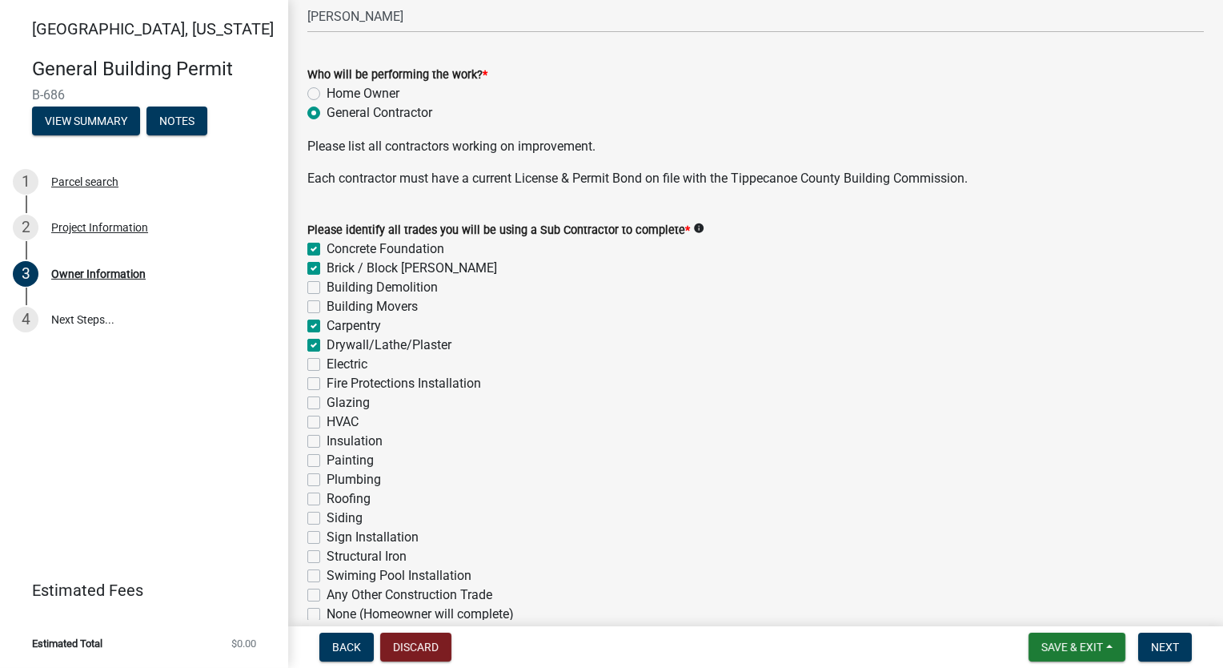
click at [327, 367] on label "Electric" at bounding box center [347, 364] width 41 height 19
click at [327, 365] on input "Electric" at bounding box center [332, 360] width 10 height 10
click at [327, 424] on label "HVAC" at bounding box center [343, 421] width 32 height 19
click at [327, 423] on input "HVAC" at bounding box center [332, 417] width 10 height 10
click at [327, 441] on label "Insulation" at bounding box center [355, 440] width 56 height 19
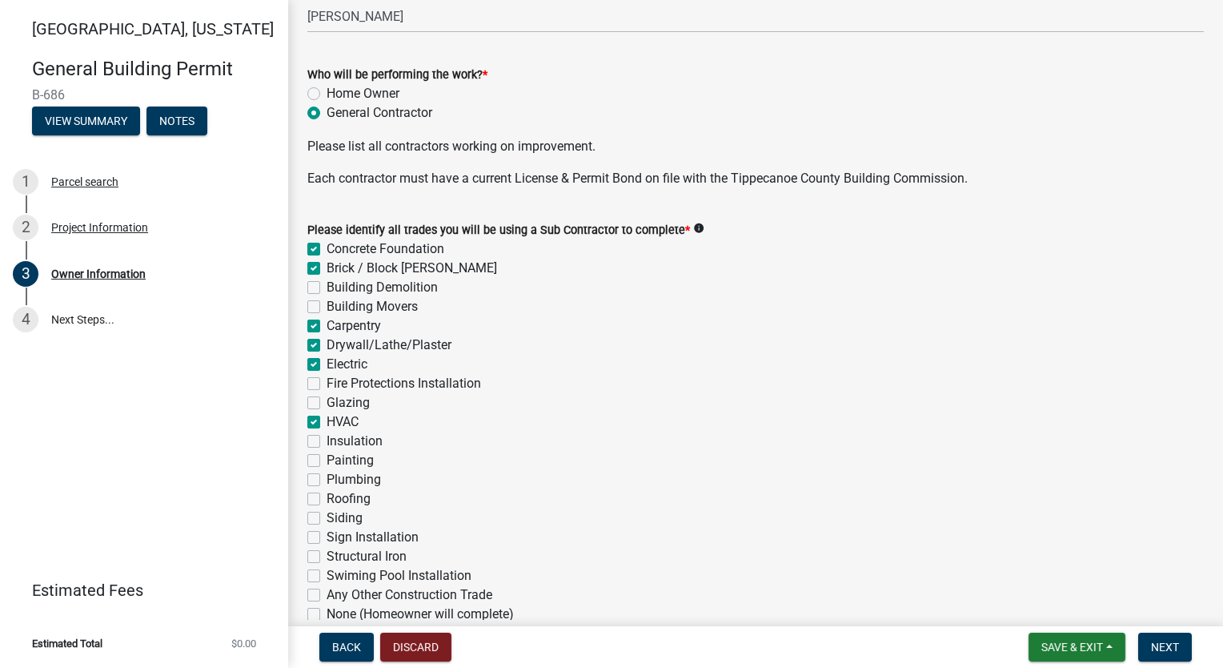
click at [327, 441] on input "Insulation" at bounding box center [332, 436] width 10 height 10
click at [327, 461] on label "Painting" at bounding box center [350, 460] width 47 height 19
click at [327, 461] on input "Painting" at bounding box center [332, 456] width 10 height 10
click at [327, 479] on label "Plumbing" at bounding box center [354, 479] width 54 height 19
click at [327, 479] on input "Plumbing" at bounding box center [332, 475] width 10 height 10
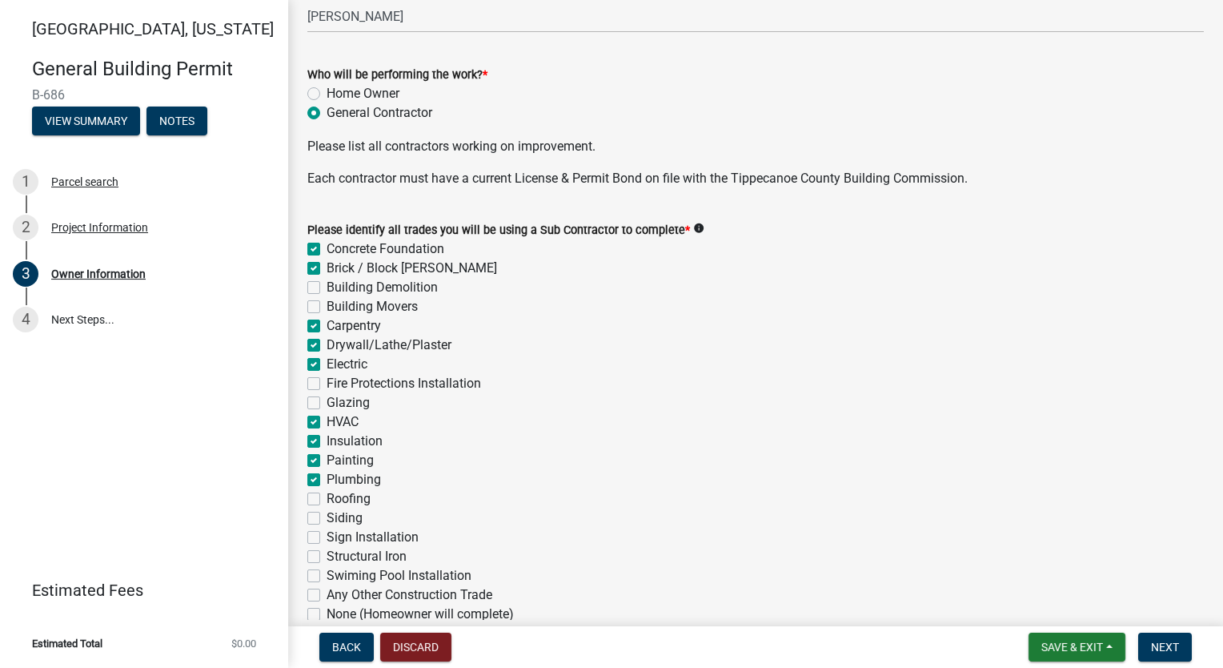
click at [327, 500] on label "Roofing" at bounding box center [349, 498] width 44 height 19
click at [327, 499] on input "Roofing" at bounding box center [332, 494] width 10 height 10
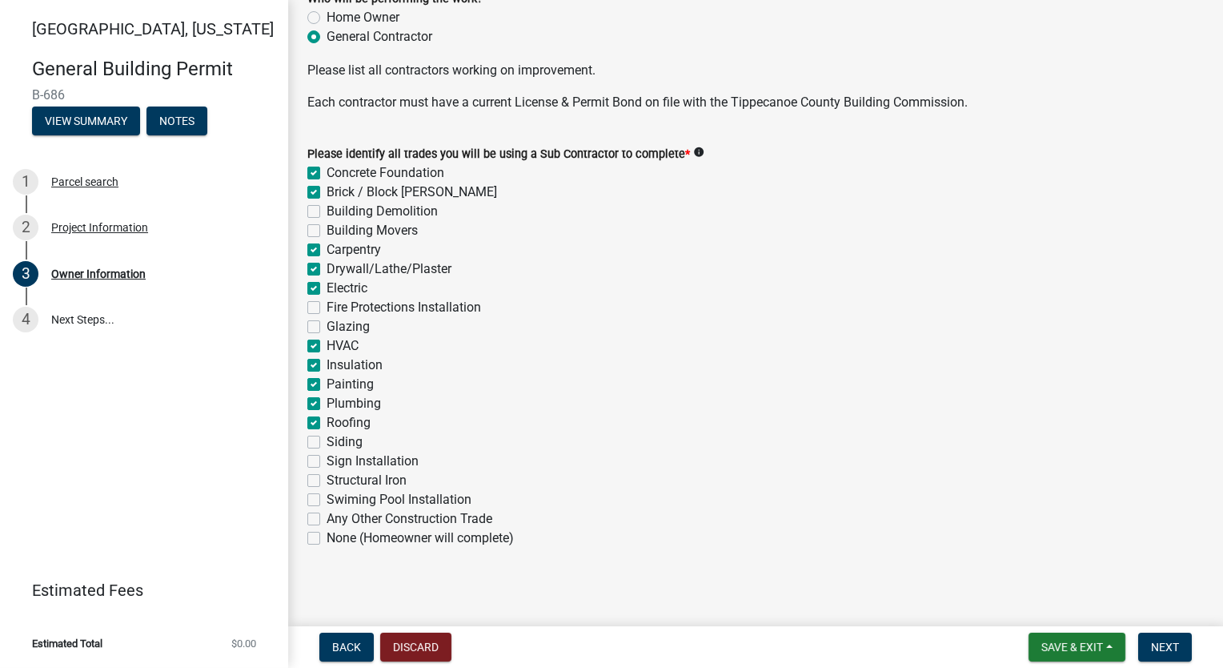
scroll to position [560, 0]
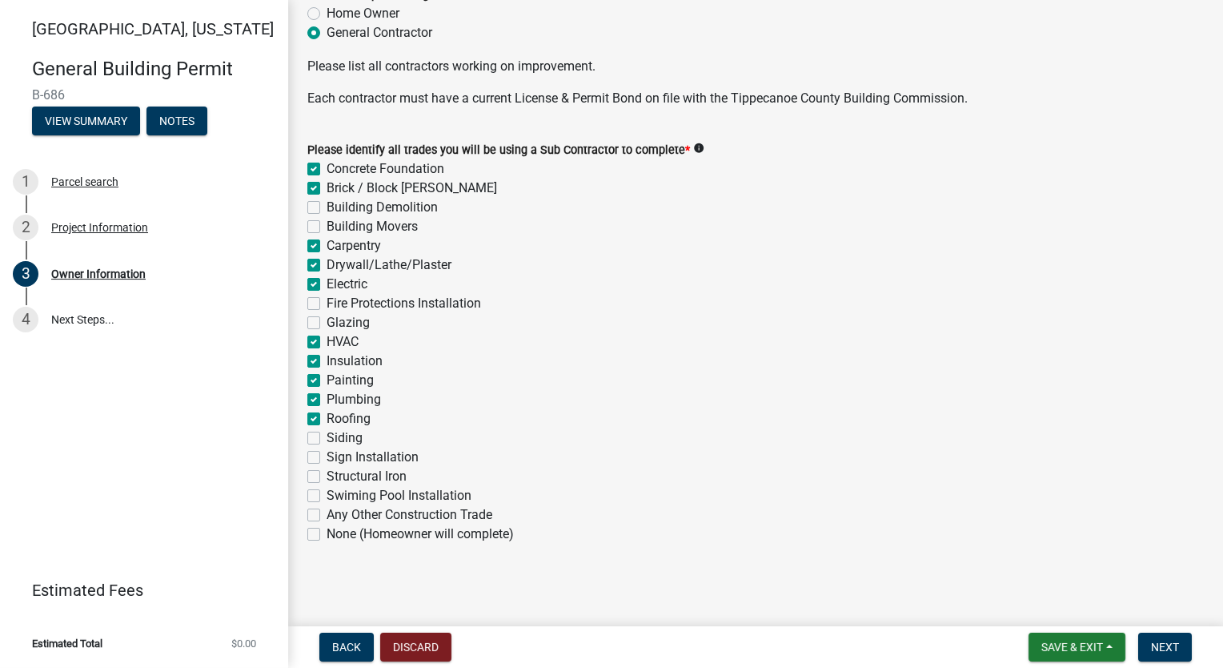
click at [327, 436] on label "Siding" at bounding box center [345, 437] width 36 height 19
click at [327, 436] on input "Siding" at bounding box center [332, 433] width 10 height 10
click at [1169, 636] on button "Next" at bounding box center [1165, 646] width 54 height 29
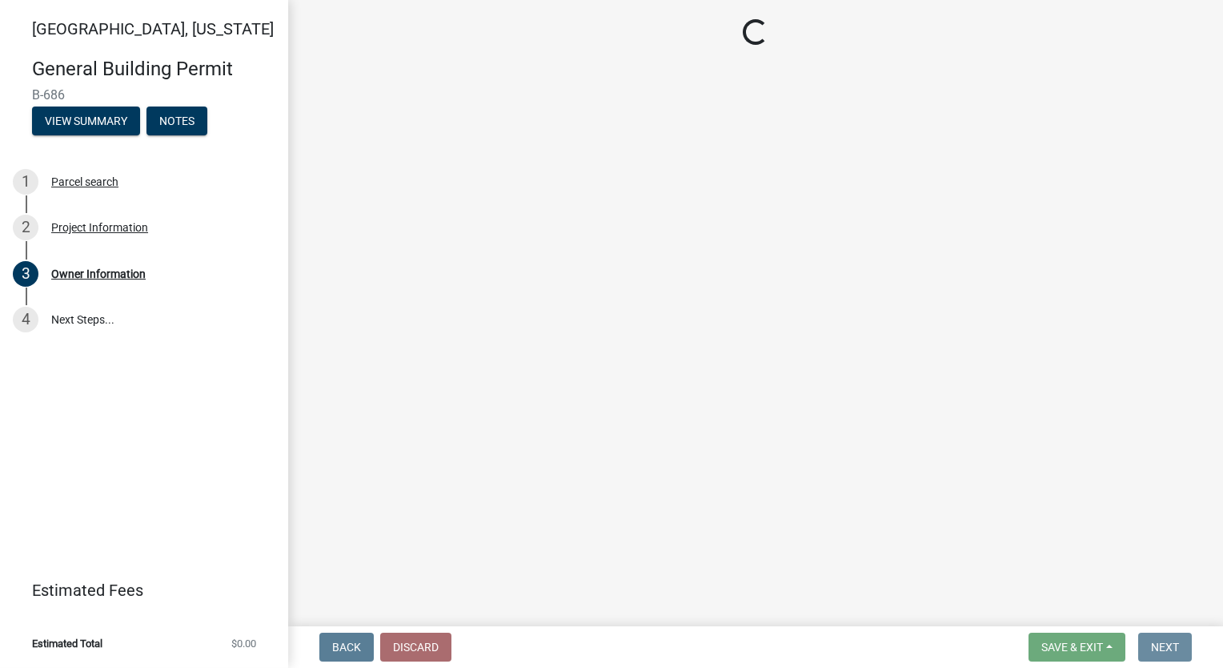
scroll to position [0, 0]
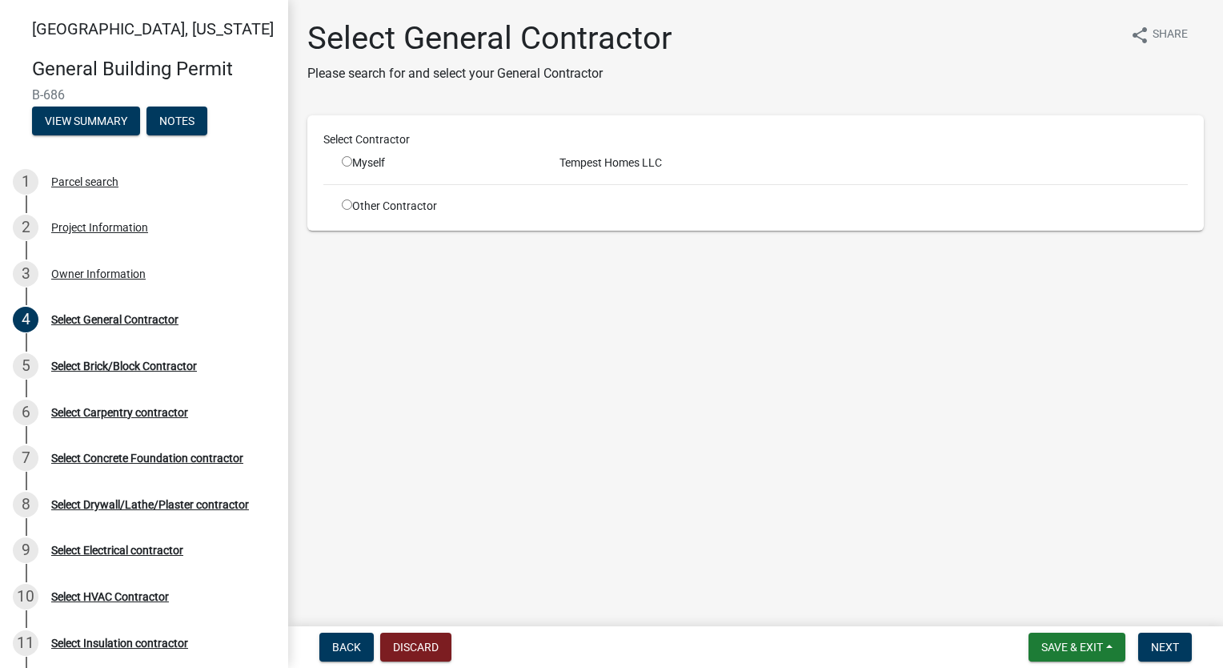
click at [343, 158] on input "radio" at bounding box center [347, 161] width 10 height 10
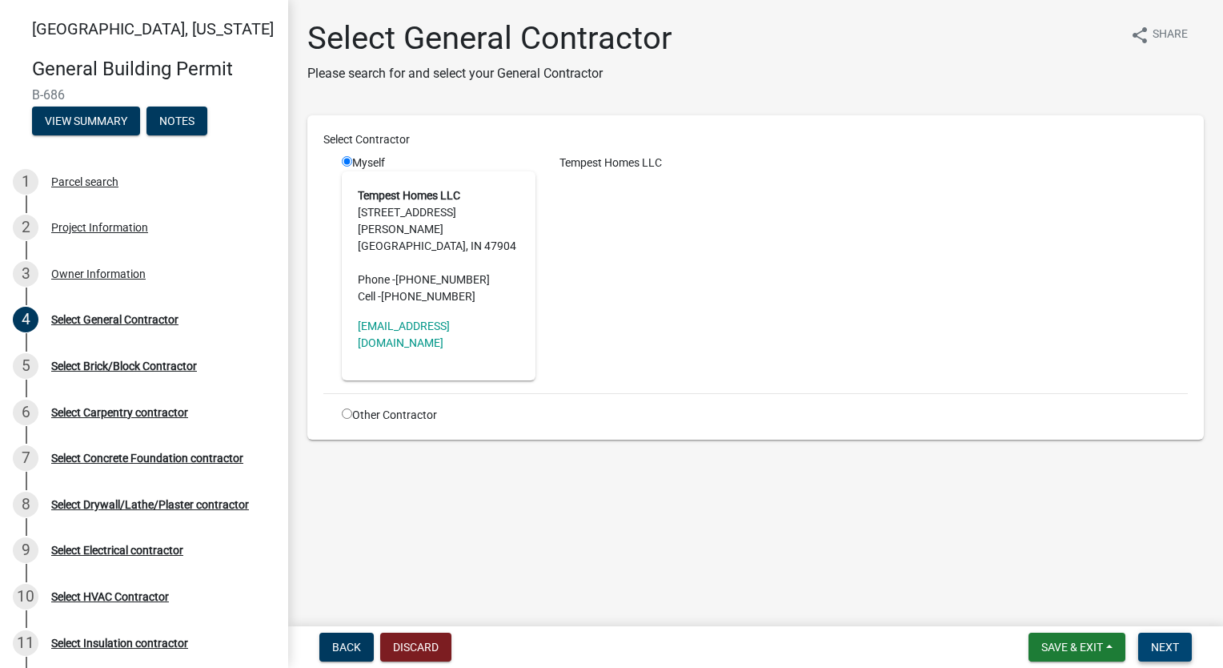
click at [1157, 635] on button "Next" at bounding box center [1165, 646] width 54 height 29
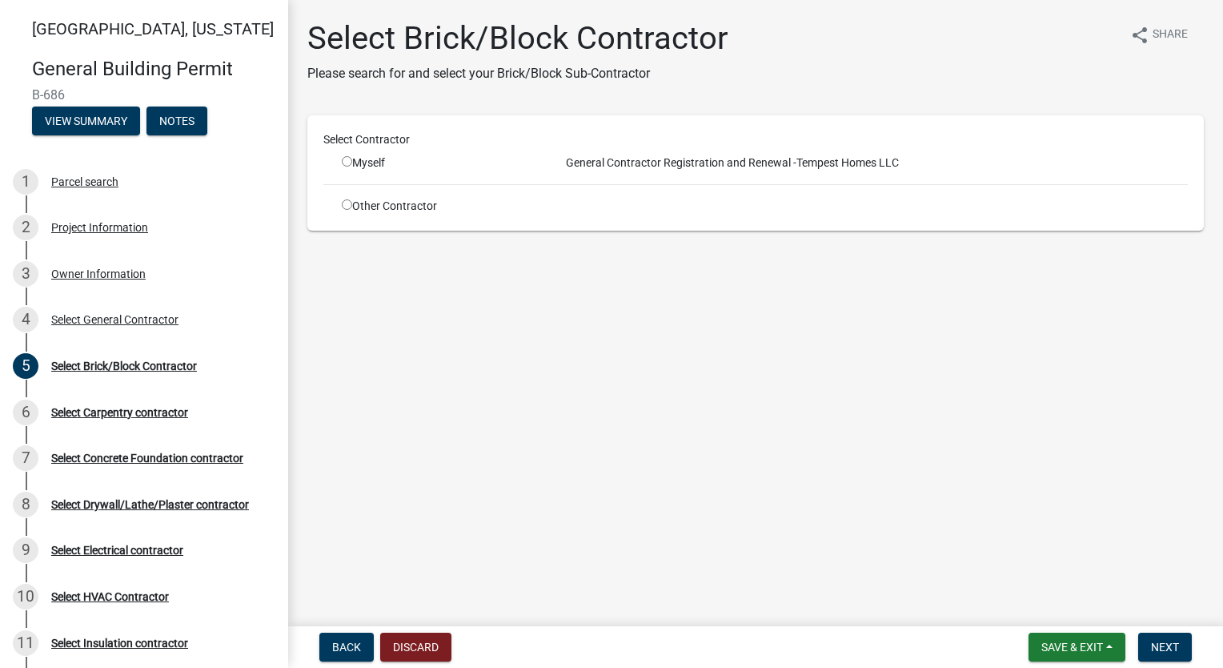
click at [340, 201] on div "Other Contractor" at bounding box center [439, 206] width 218 height 17
click at [352, 209] on div "Other Contractor" at bounding box center [439, 206] width 218 height 17
click at [345, 203] on input "radio" at bounding box center [347, 204] width 10 height 10
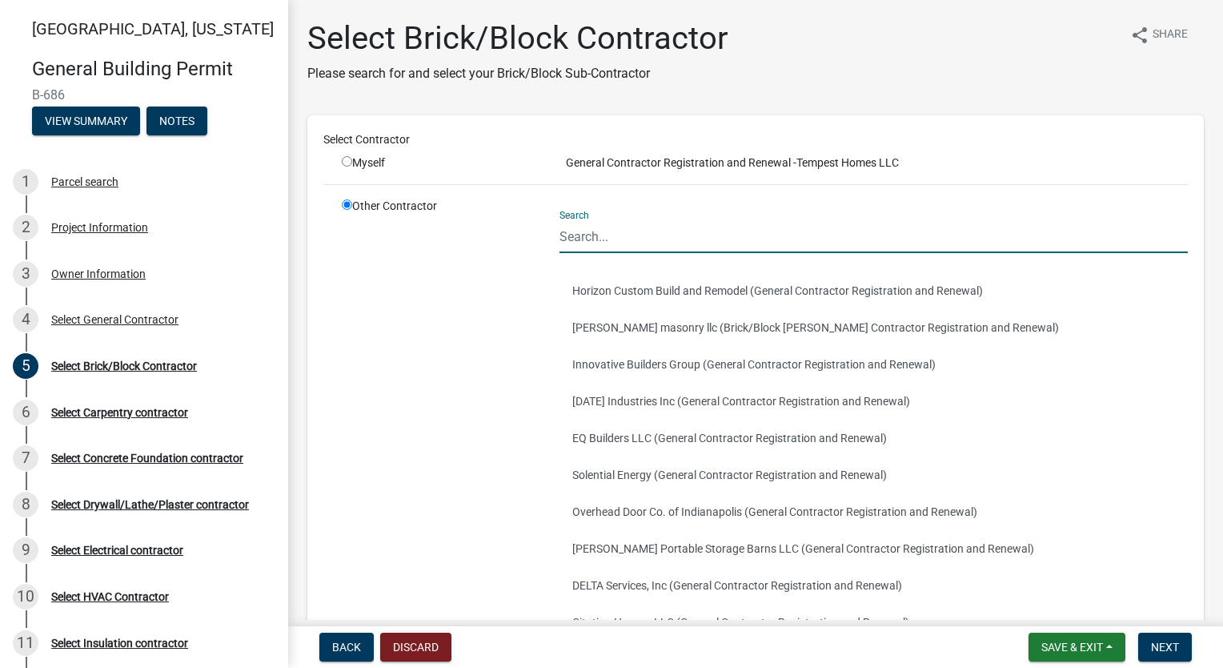
click at [629, 237] on input "Search" at bounding box center [874, 236] width 628 height 33
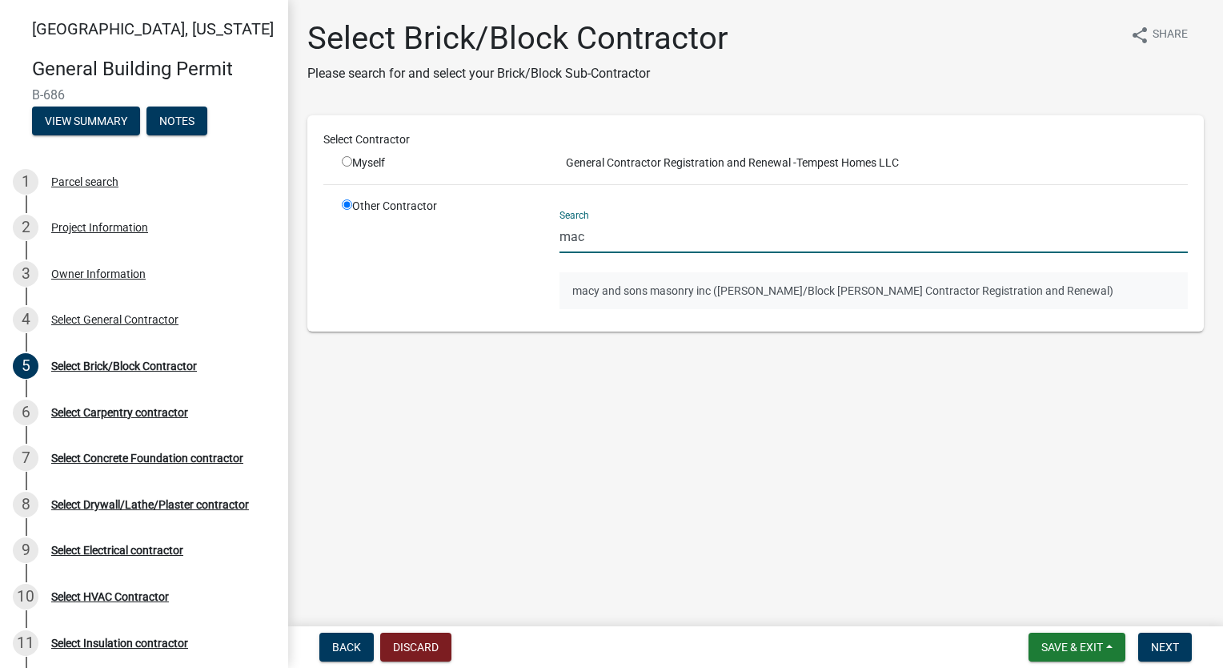
click at [672, 290] on button "macy and sons masonry inc ([PERSON_NAME]/Block [PERSON_NAME] Contractor Registr…" at bounding box center [874, 290] width 628 height 37
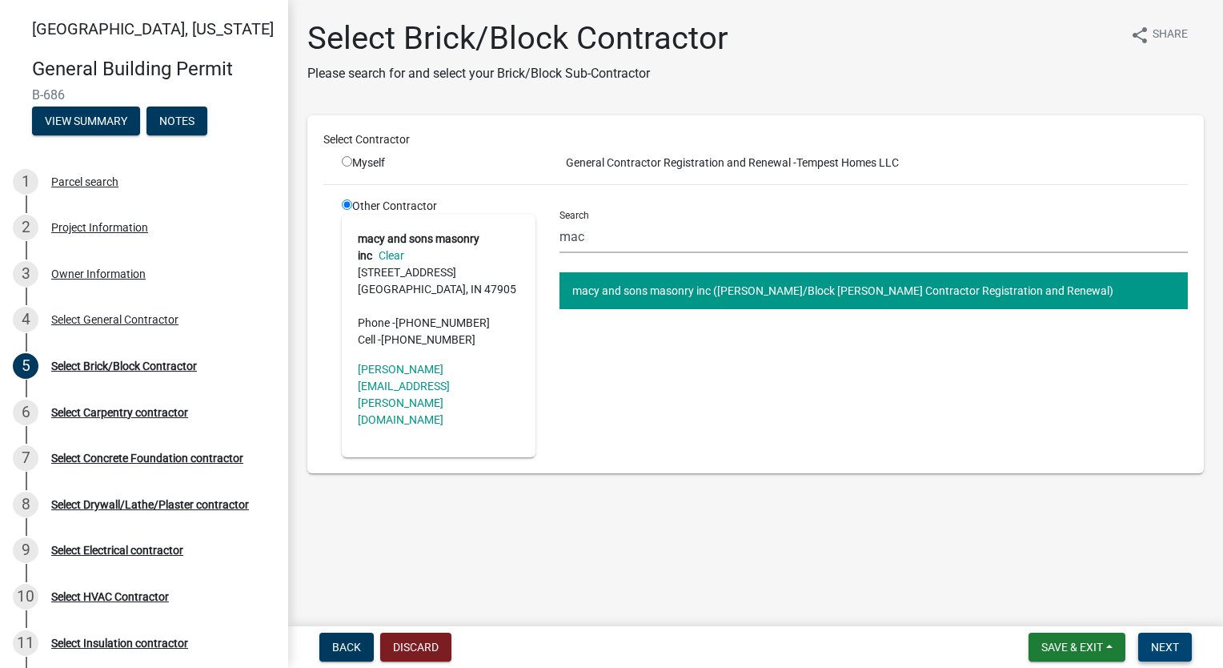
click at [1170, 653] on button "Next" at bounding box center [1165, 646] width 54 height 29
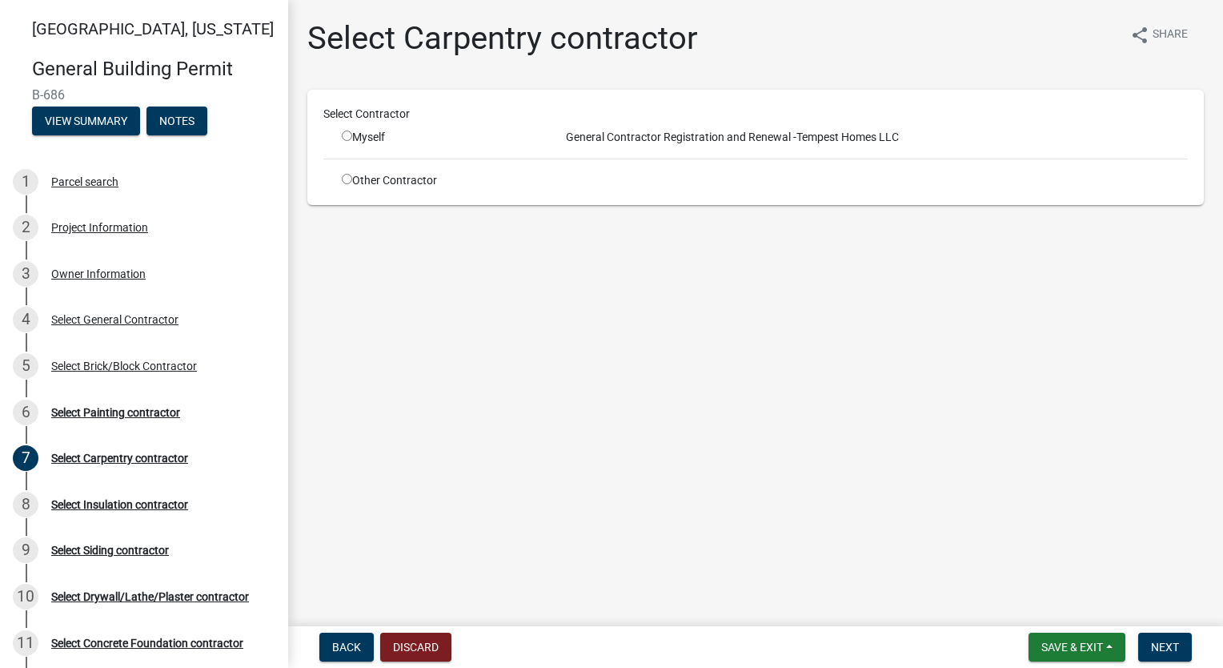
drag, startPoint x: 348, startPoint y: 183, endPoint x: 378, endPoint y: 189, distance: 30.3
click at [348, 182] on input "radio" at bounding box center [347, 179] width 10 height 10
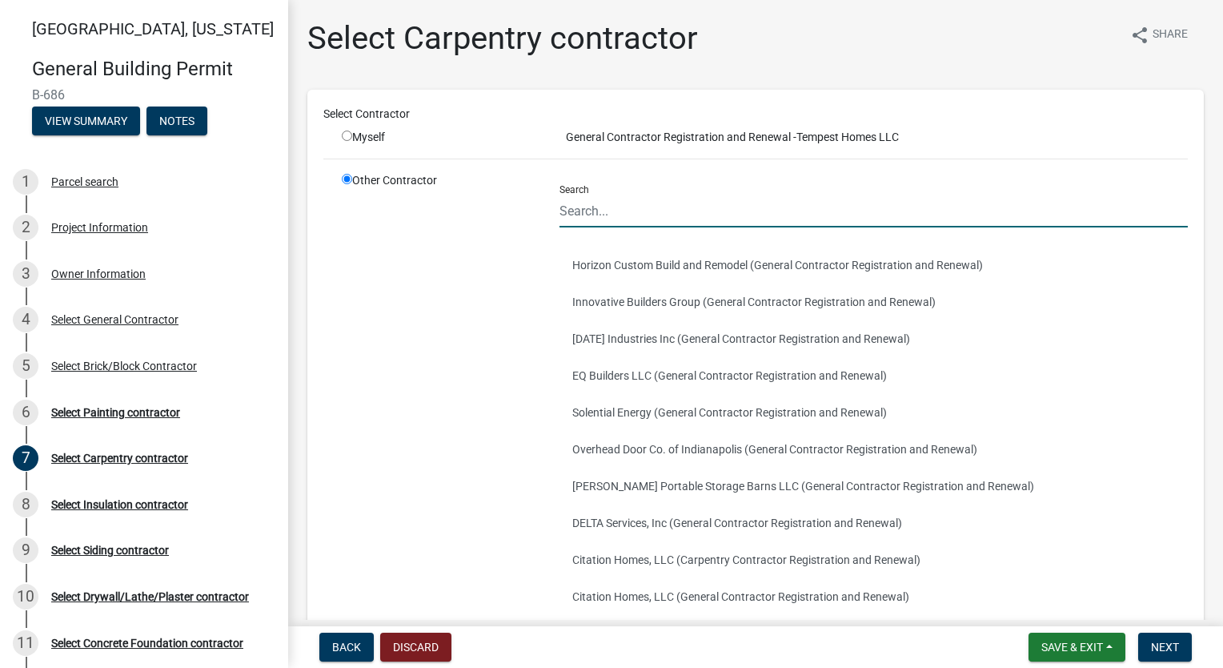
click at [576, 195] on input "Search" at bounding box center [874, 211] width 628 height 33
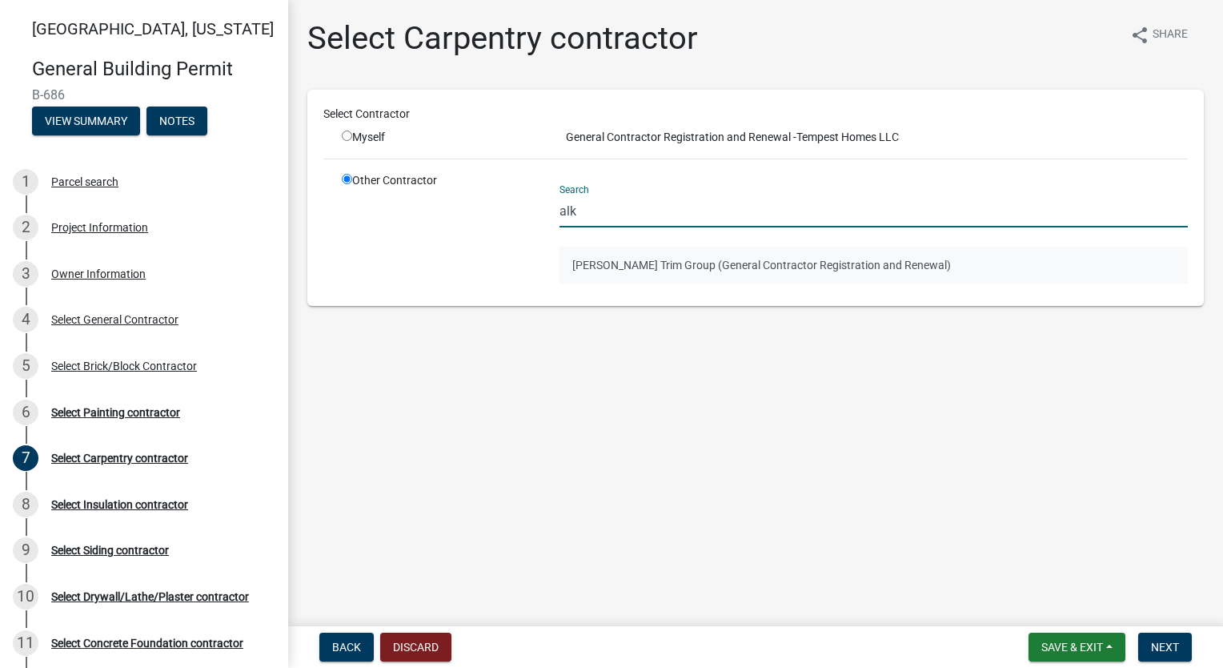
click at [664, 269] on button "[PERSON_NAME] Trim Group (General Contractor Registration and Renewal)" at bounding box center [874, 265] width 628 height 37
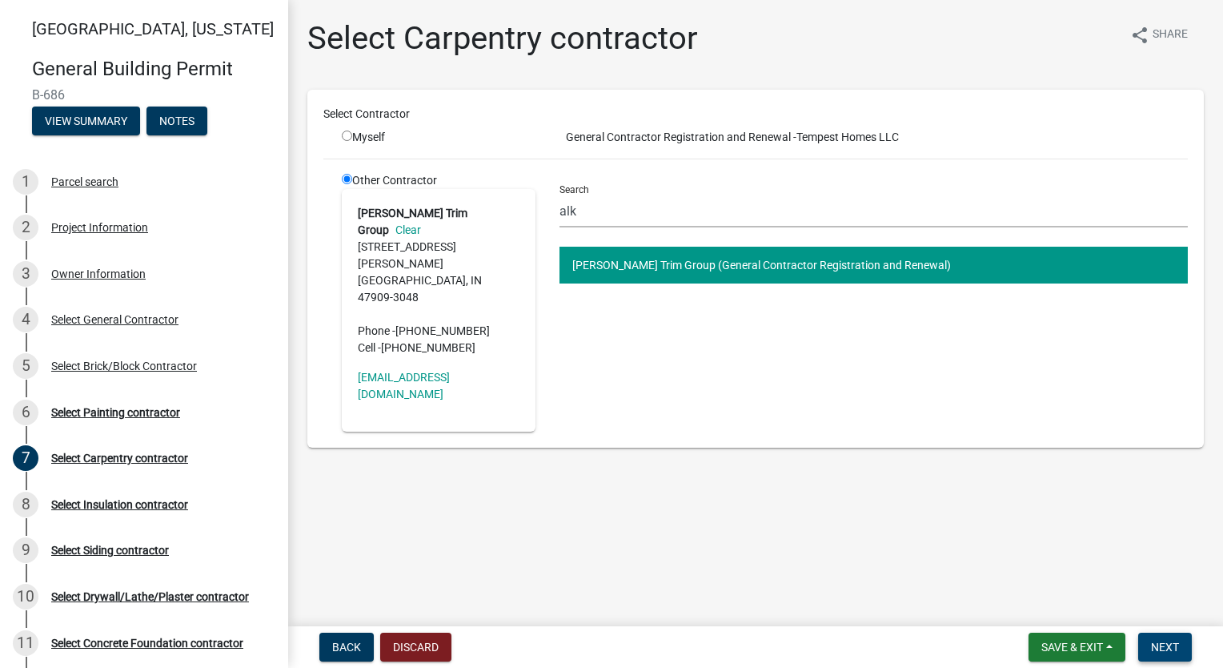
click at [1163, 651] on span "Next" at bounding box center [1165, 646] width 28 height 13
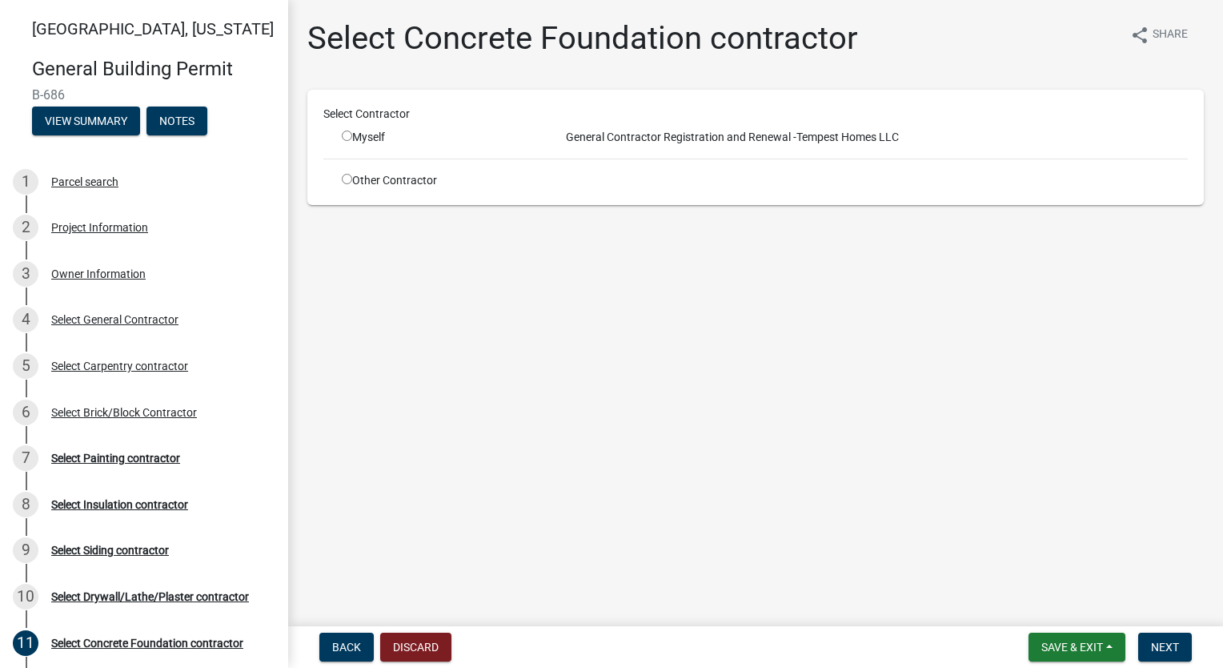
click at [343, 172] on div "Other Contractor" at bounding box center [439, 180] width 218 height 17
click at [344, 176] on input "radio" at bounding box center [347, 179] width 10 height 10
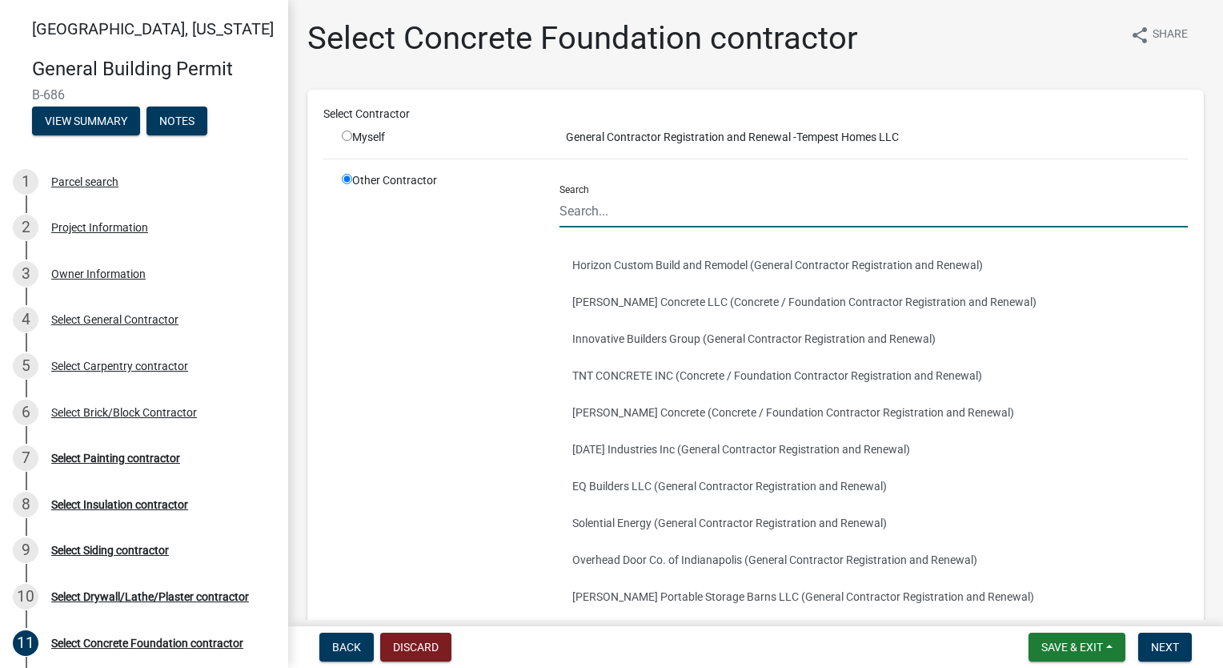
click at [631, 195] on input "Search" at bounding box center [874, 211] width 628 height 33
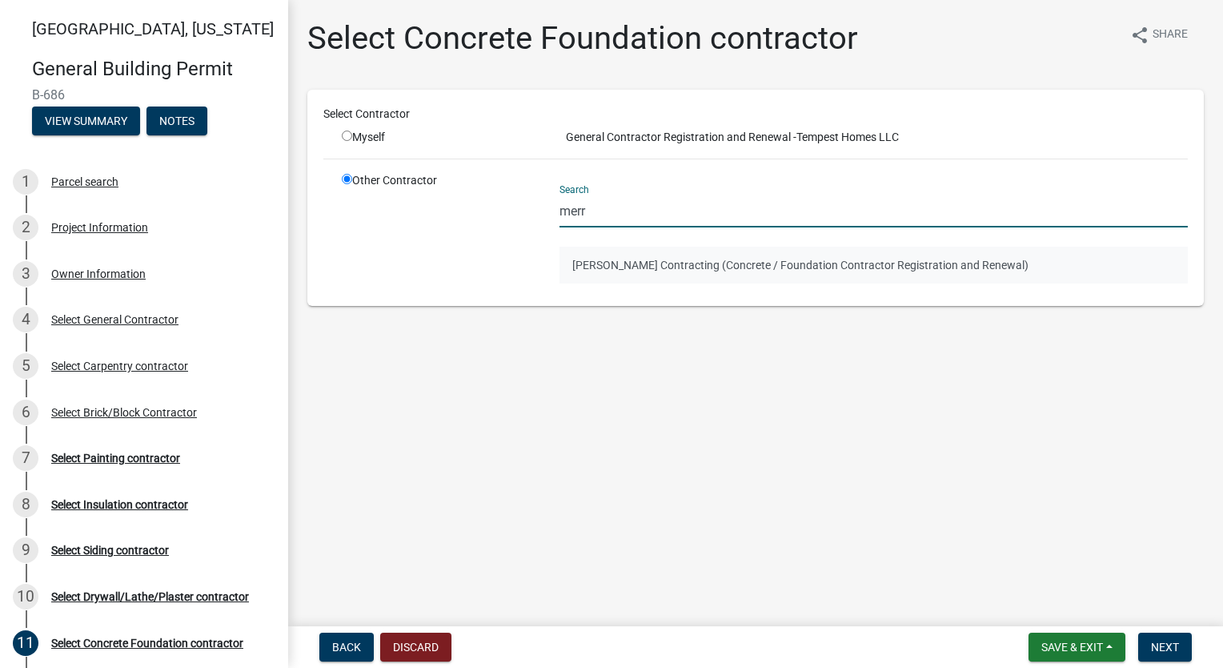
click at [662, 269] on button "[PERSON_NAME] Contracting (Concrete / Foundation Contractor Registration and Re…" at bounding box center [874, 265] width 628 height 37
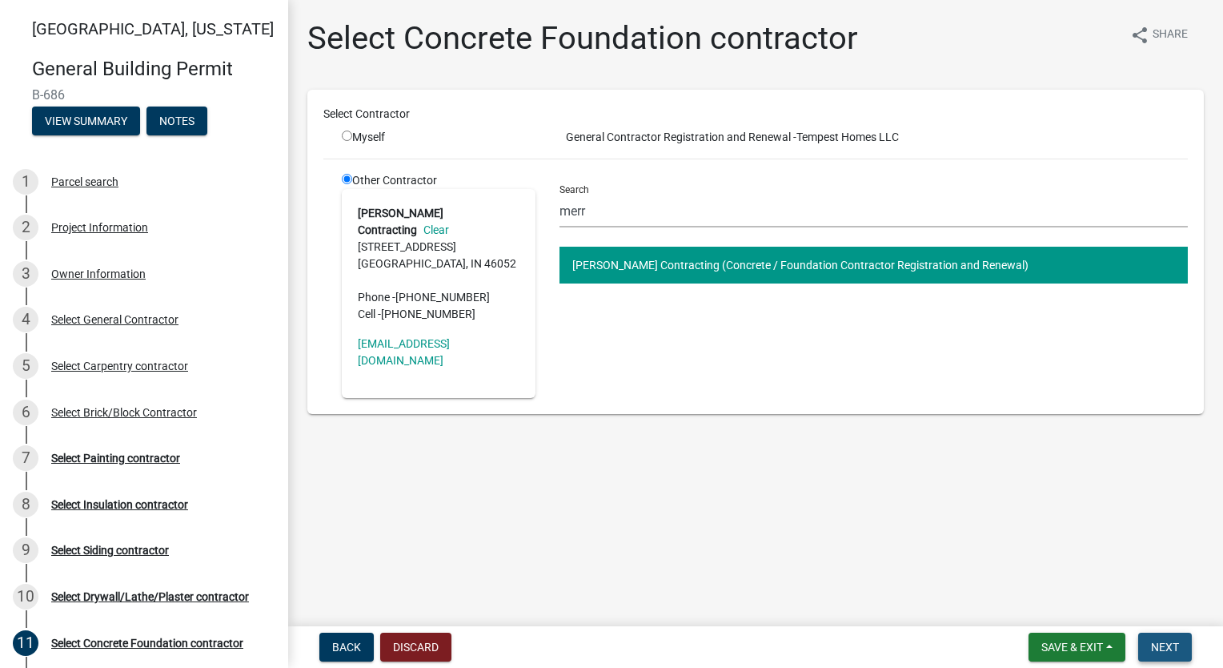
click at [1171, 640] on span "Next" at bounding box center [1165, 646] width 28 height 13
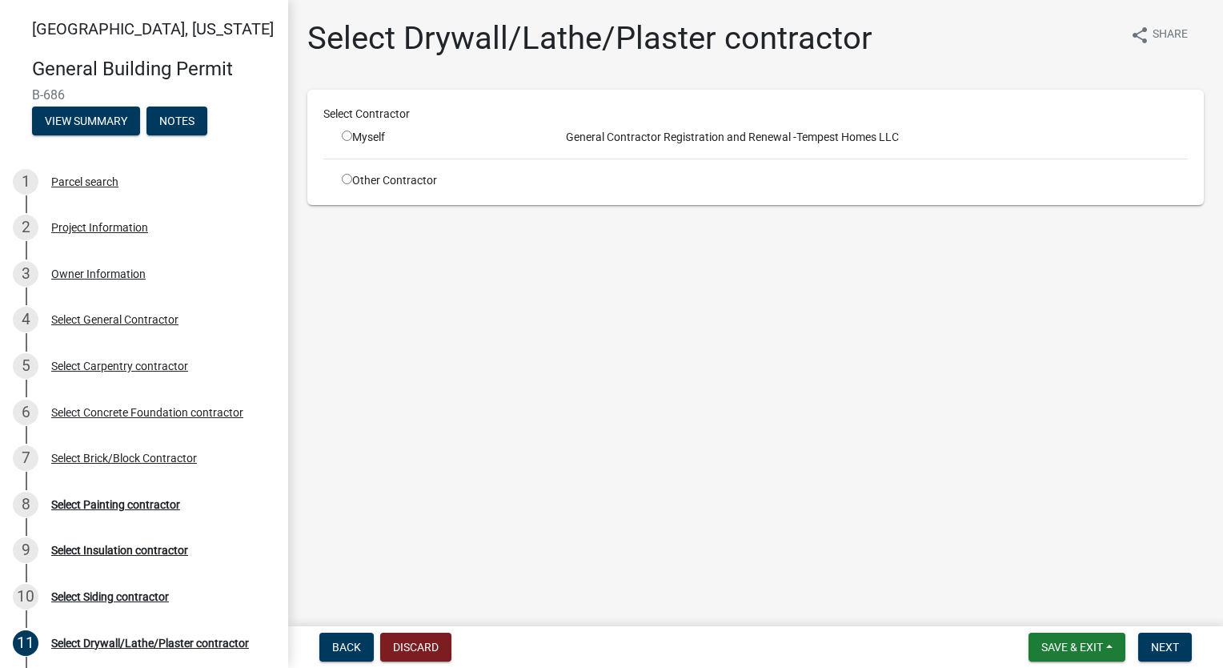
click at [346, 175] on input "radio" at bounding box center [347, 179] width 10 height 10
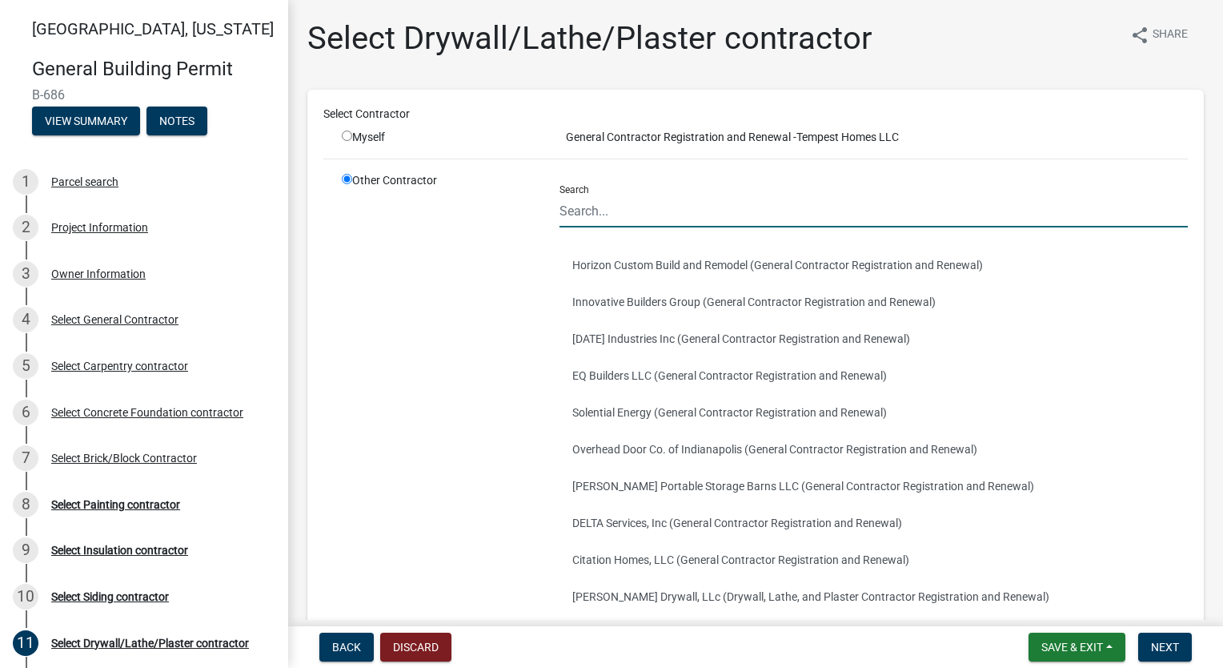
click at [647, 210] on input "Search" at bounding box center [874, 211] width 628 height 33
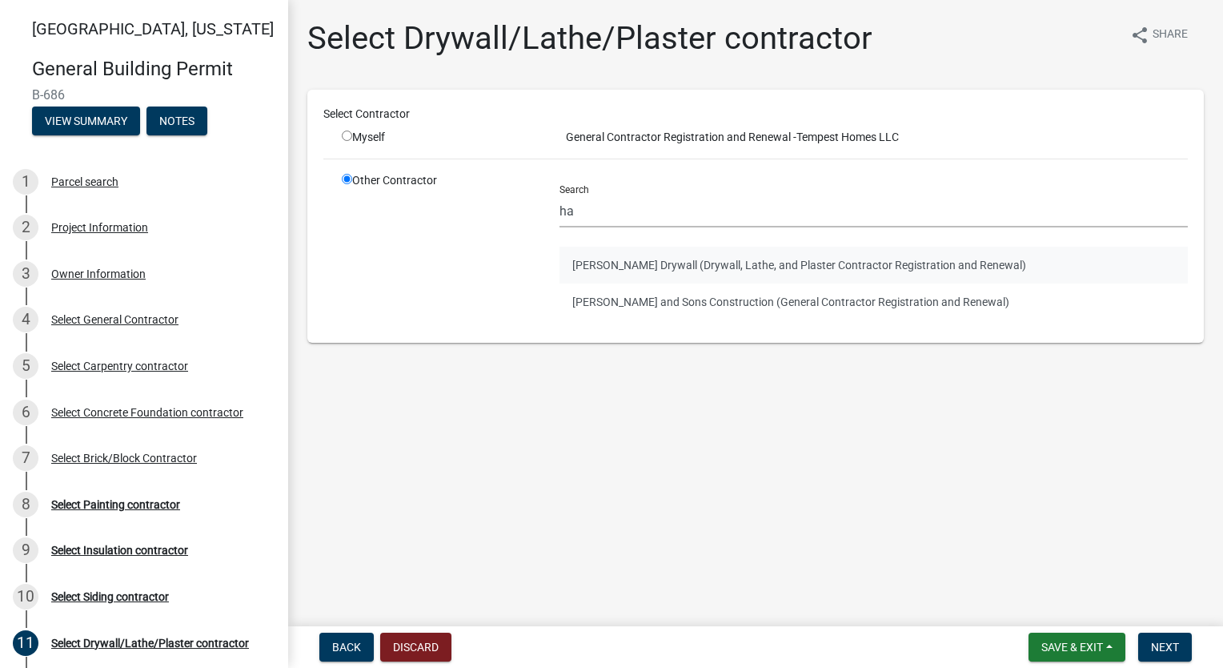
click at [701, 271] on button "[PERSON_NAME] Drywall (Drywall, Lathe, and Plaster Contractor Registration and …" at bounding box center [874, 265] width 628 height 37
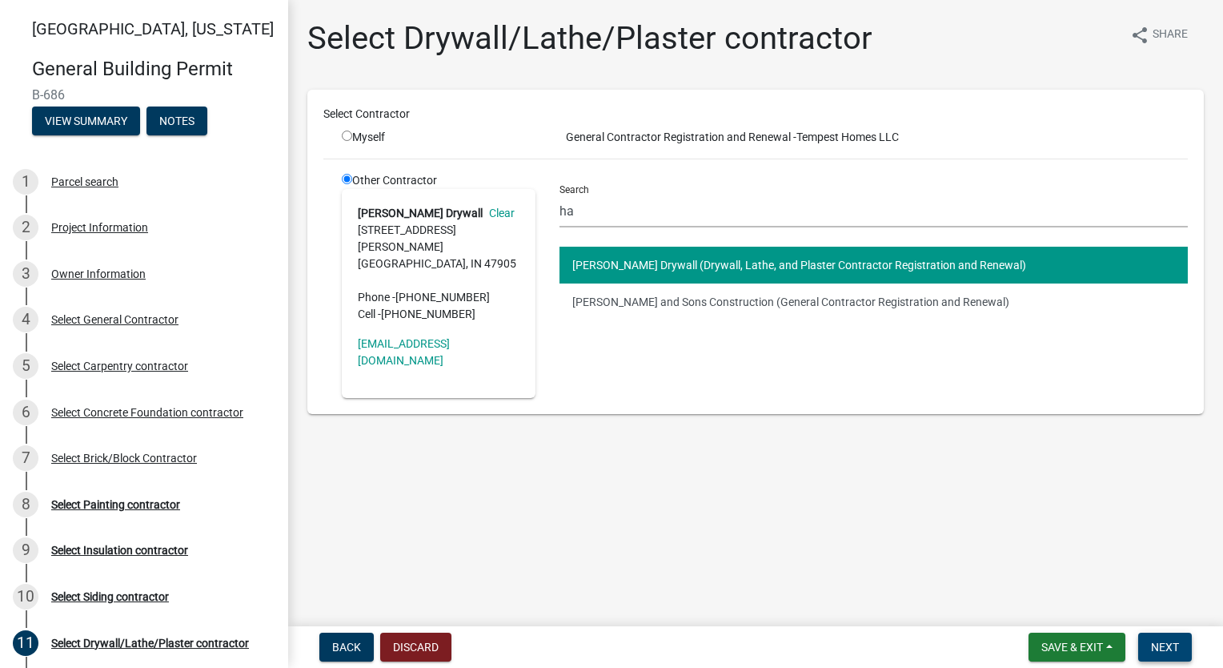
click at [1162, 636] on button "Next" at bounding box center [1165, 646] width 54 height 29
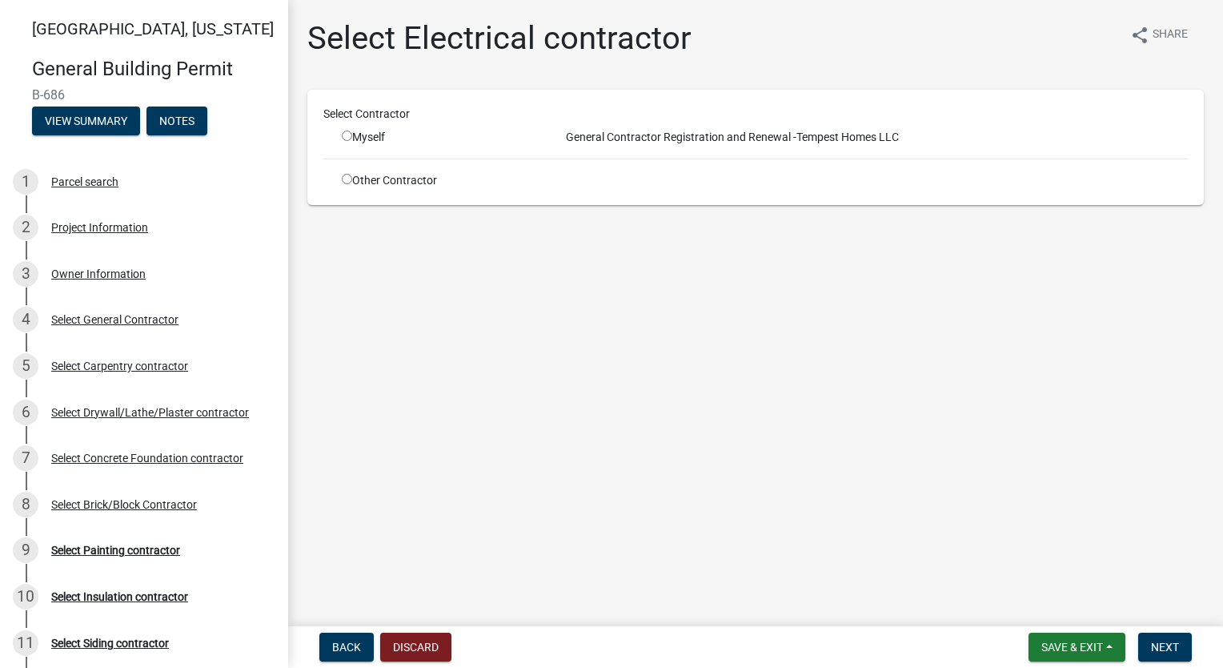
click at [348, 177] on input "radio" at bounding box center [347, 179] width 10 height 10
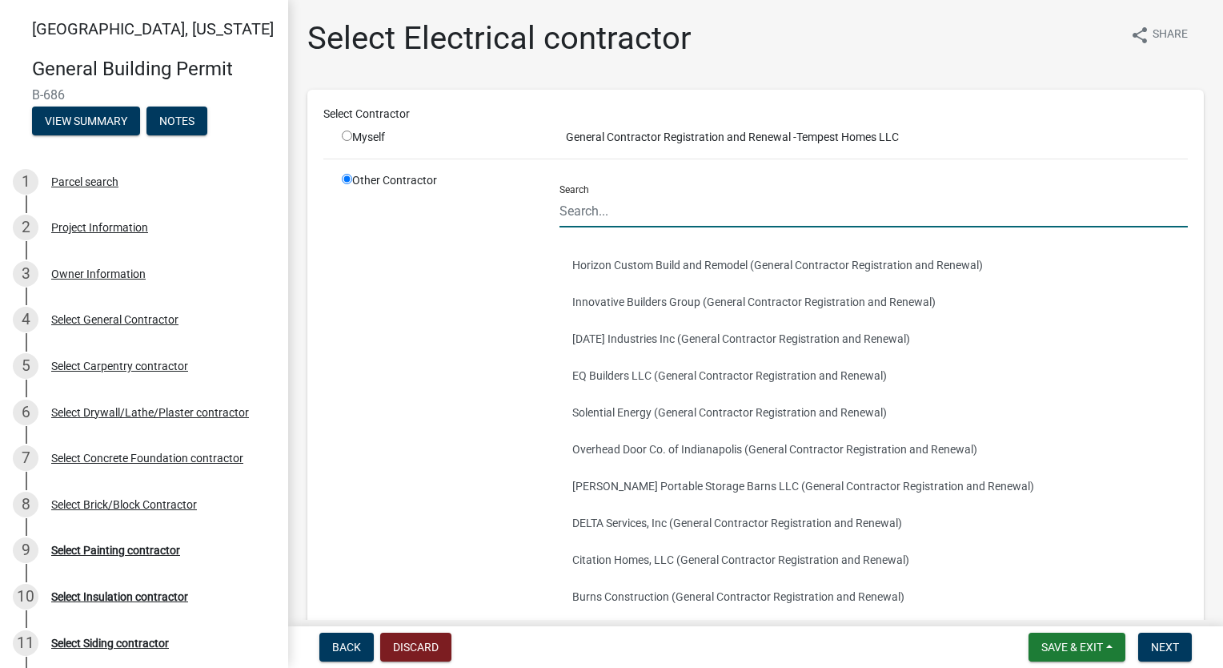
click at [667, 210] on input "Search" at bounding box center [874, 211] width 628 height 33
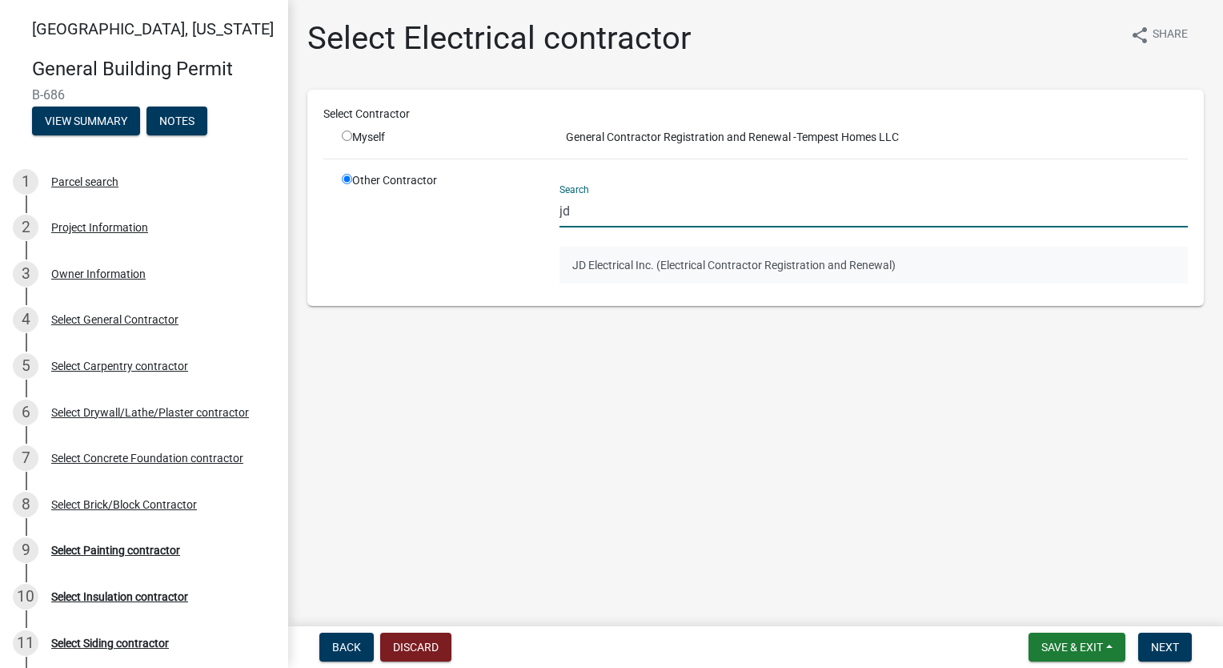
click at [676, 267] on button "JD Electrical Inc. (Electrical Contractor Registration and Renewal)" at bounding box center [874, 265] width 628 height 37
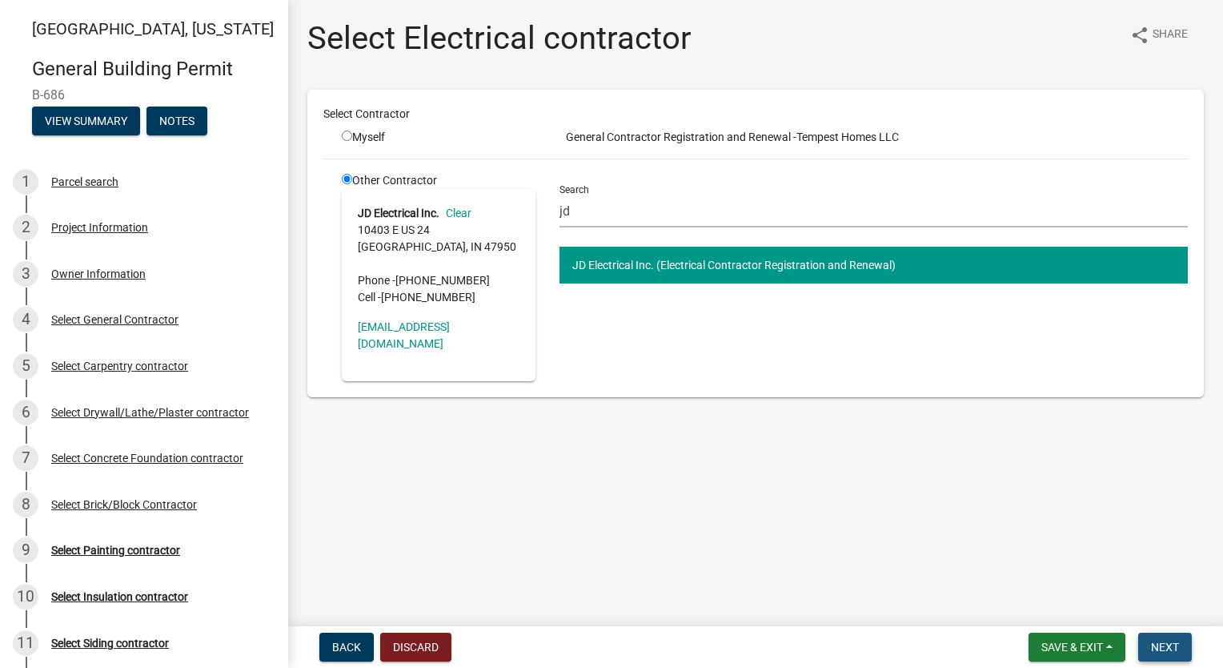
click at [1184, 647] on button "Next" at bounding box center [1165, 646] width 54 height 29
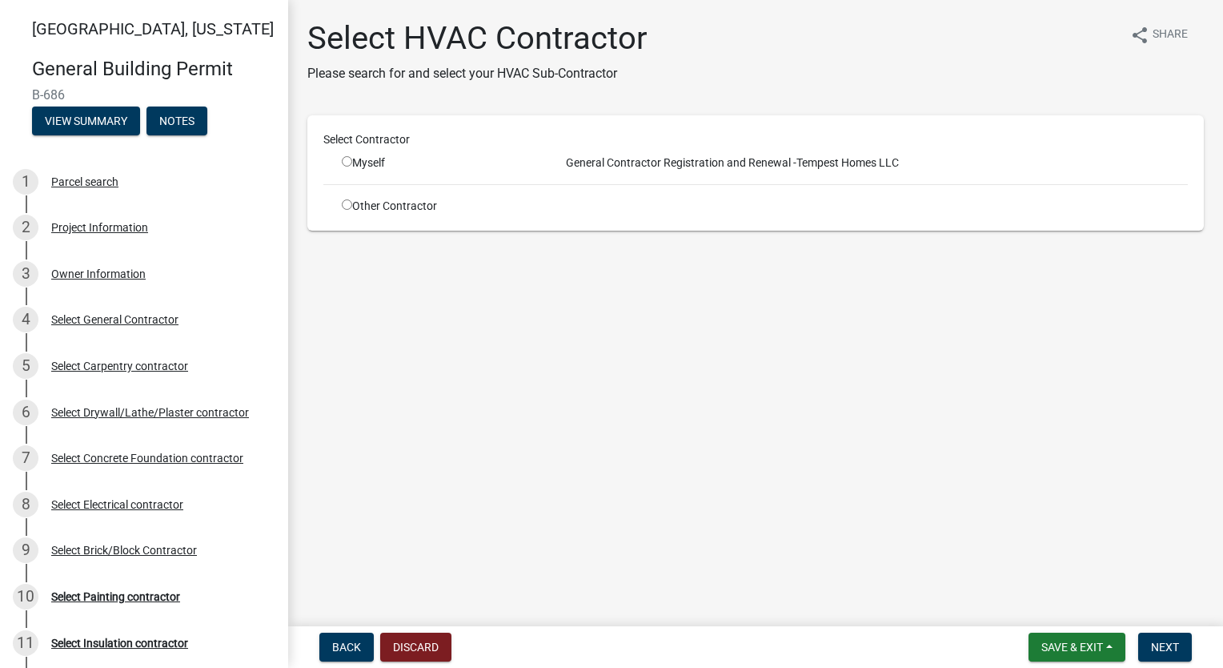
click at [346, 202] on input "radio" at bounding box center [347, 204] width 10 height 10
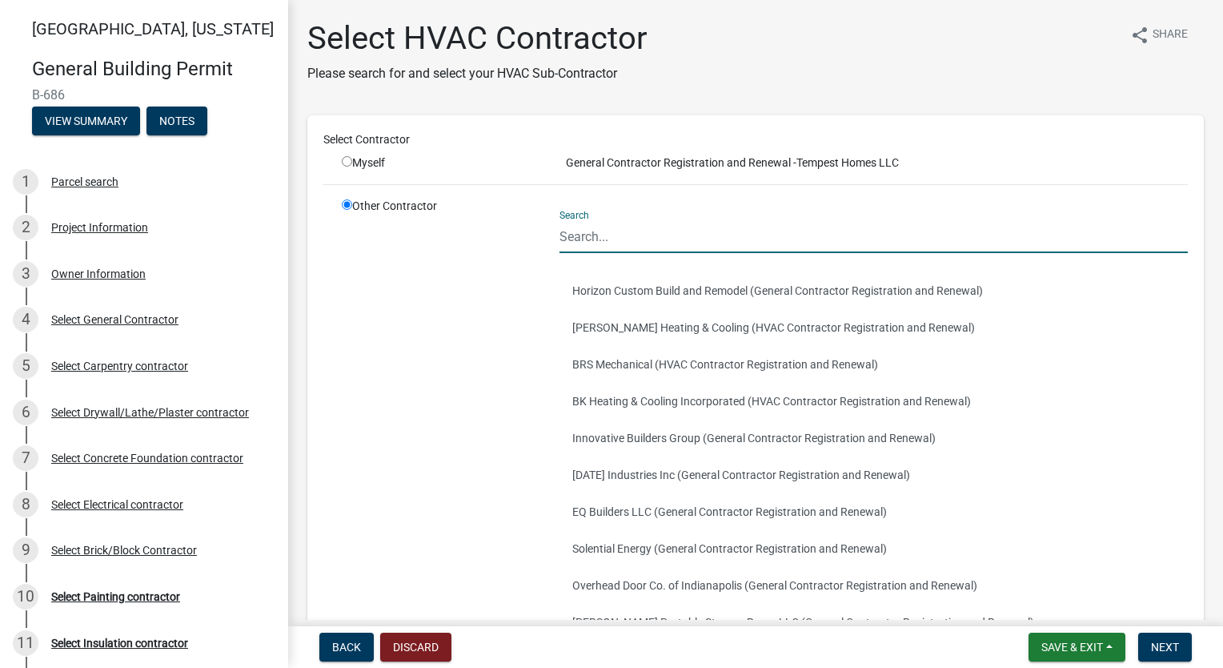
click at [651, 229] on input "Search" at bounding box center [874, 236] width 628 height 33
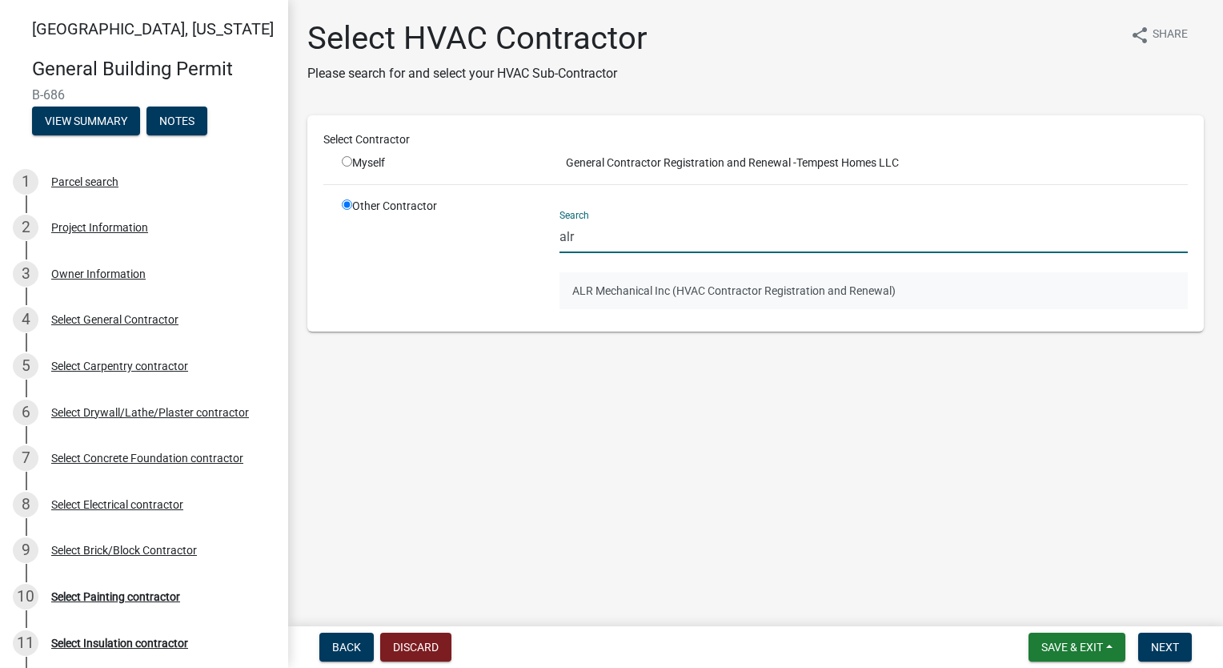
click at [708, 283] on button "ALR Mechanical Inc (HVAC Contractor Registration and Renewal)" at bounding box center [874, 290] width 628 height 37
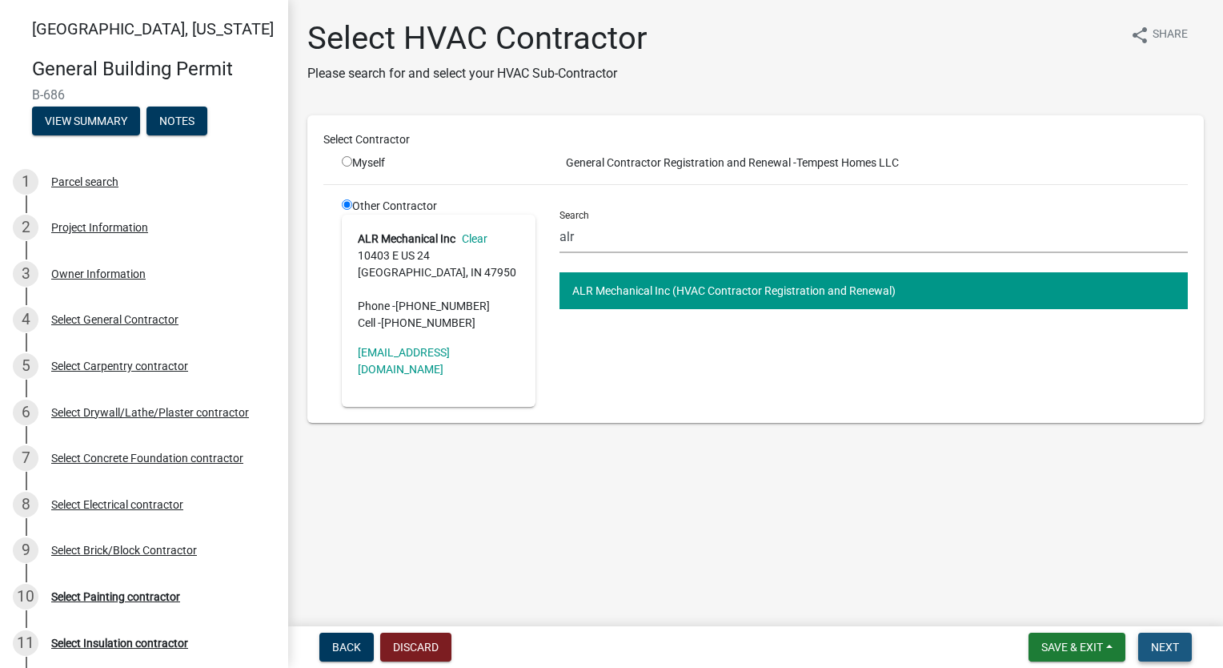
click at [1166, 637] on button "Next" at bounding box center [1165, 646] width 54 height 29
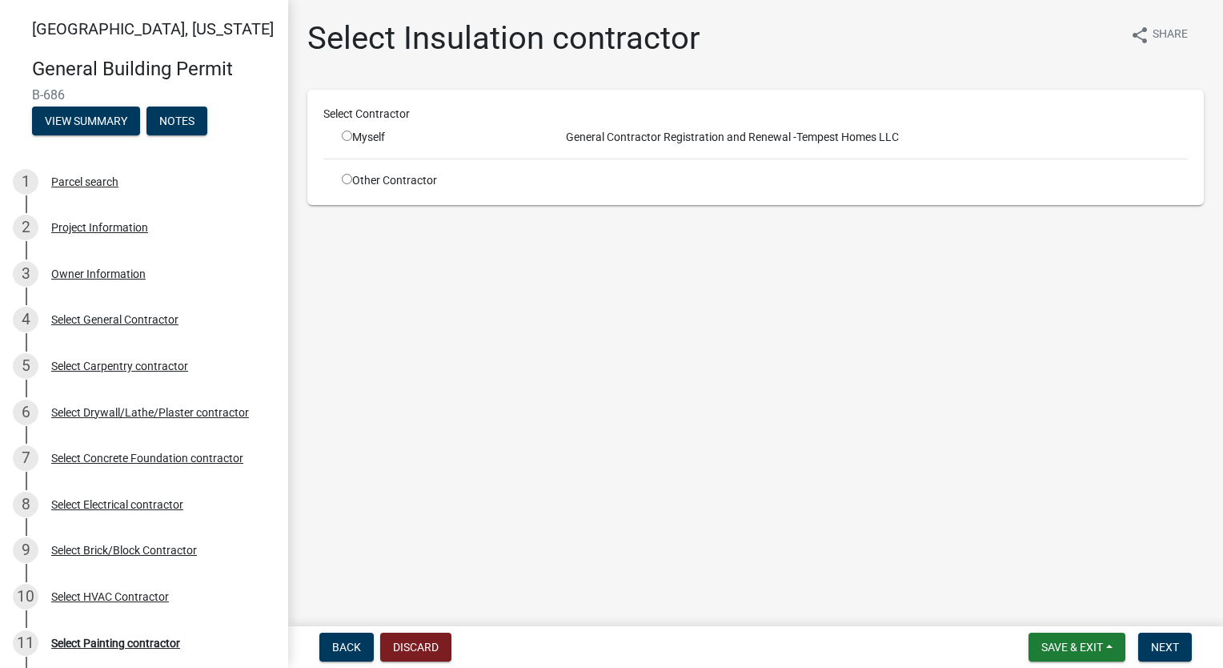
click at [348, 178] on input "radio" at bounding box center [347, 179] width 10 height 10
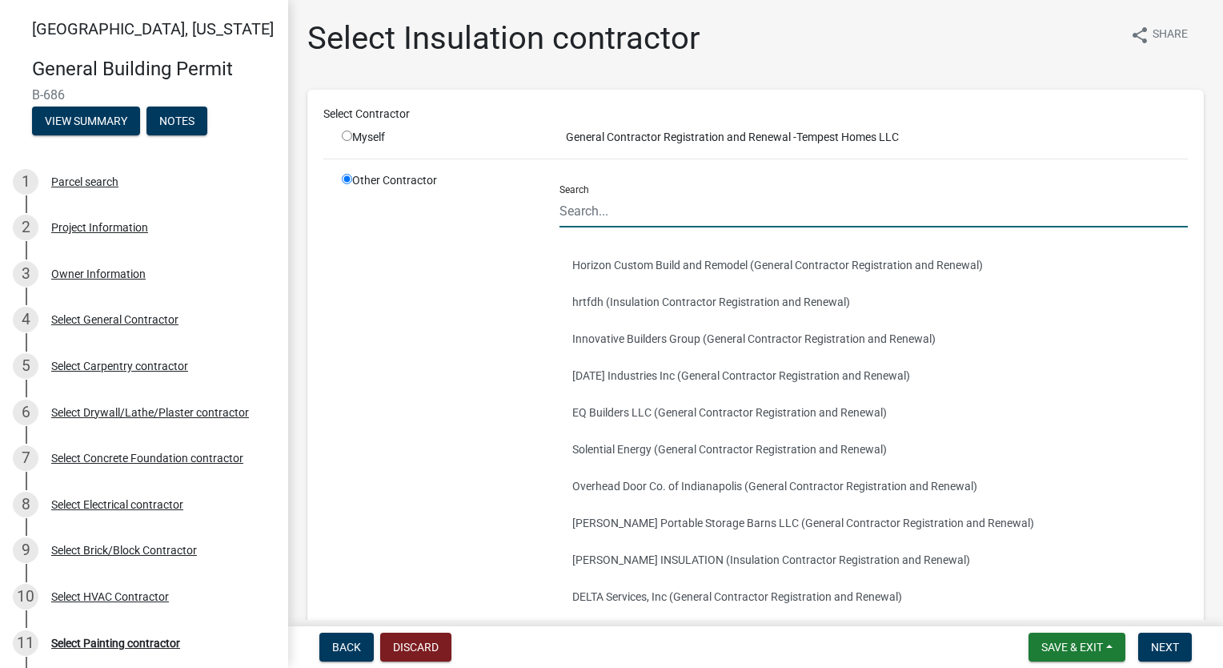
click at [666, 218] on input "Search" at bounding box center [874, 211] width 628 height 33
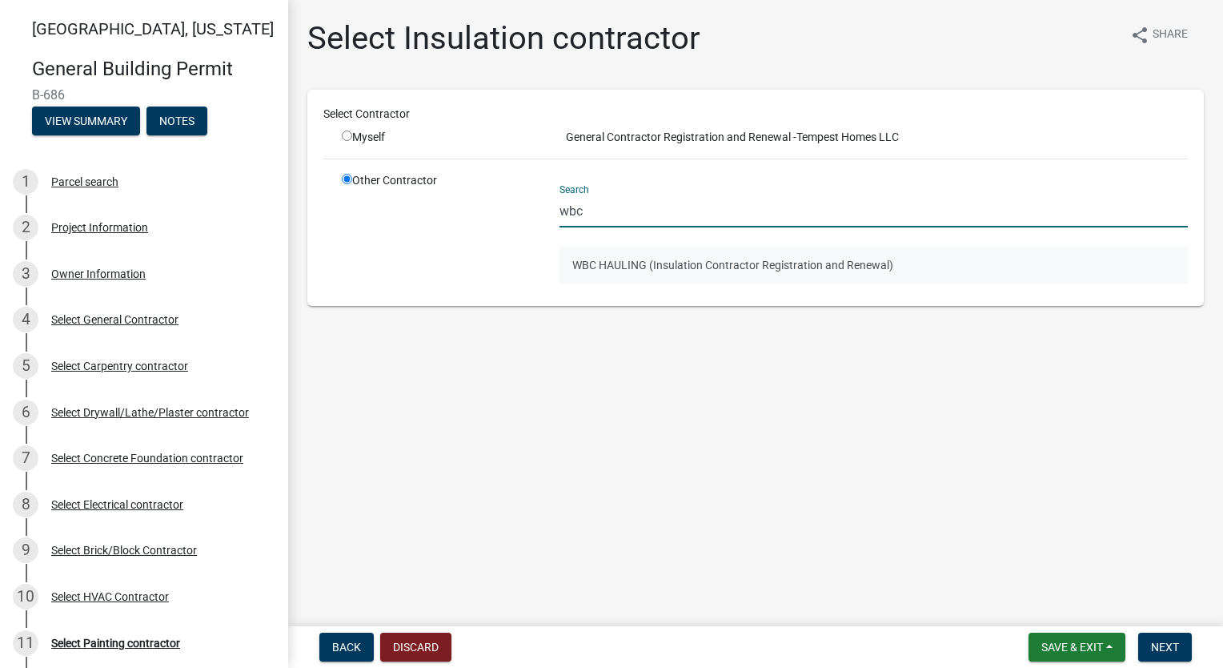
click at [663, 270] on button "WBC HAULING (Insulation Contractor Registration and Renewal)" at bounding box center [874, 265] width 628 height 37
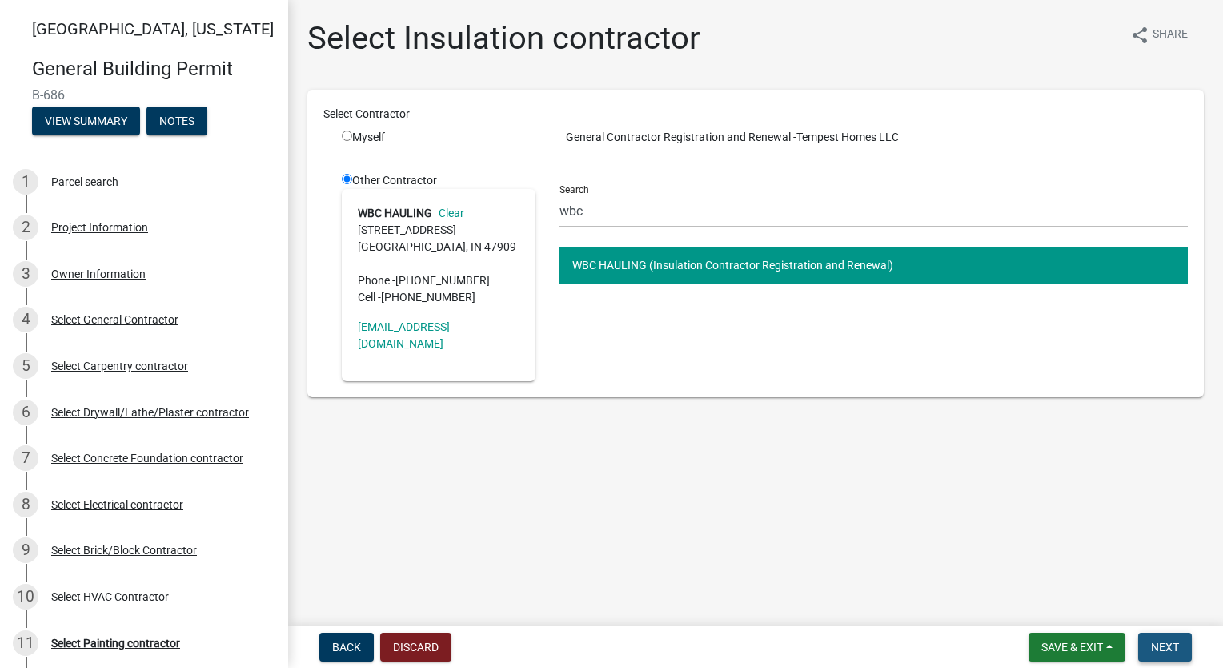
click at [1146, 644] on button "Next" at bounding box center [1165, 646] width 54 height 29
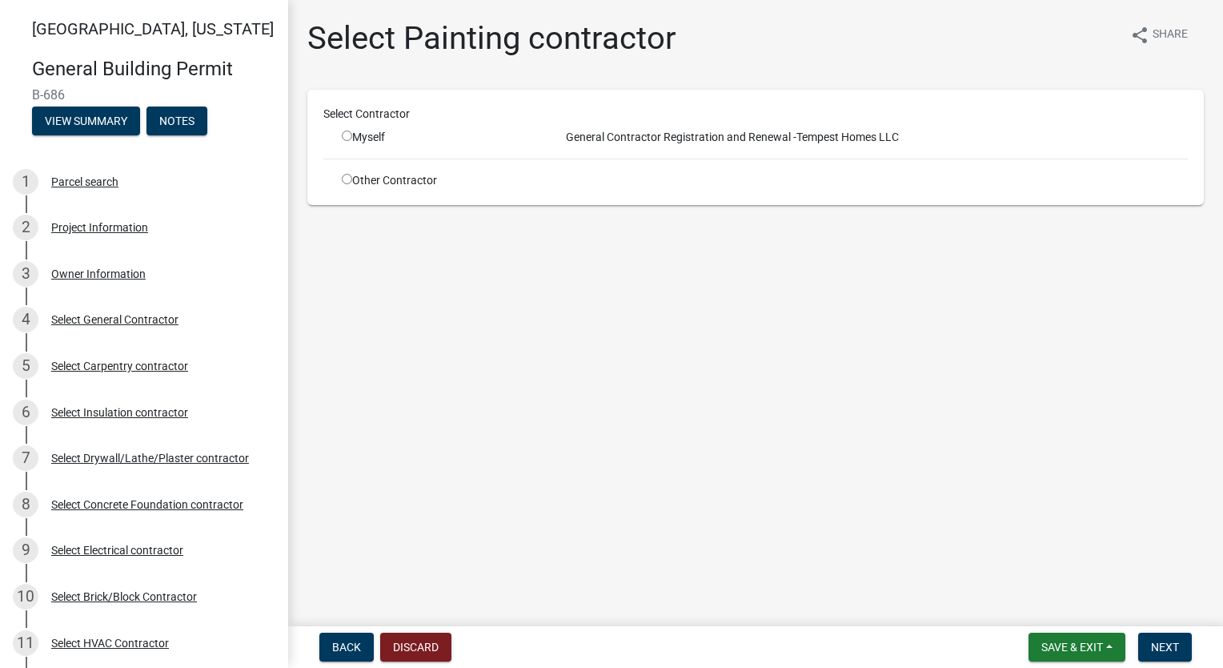
click at [349, 174] on input "radio" at bounding box center [347, 179] width 10 height 10
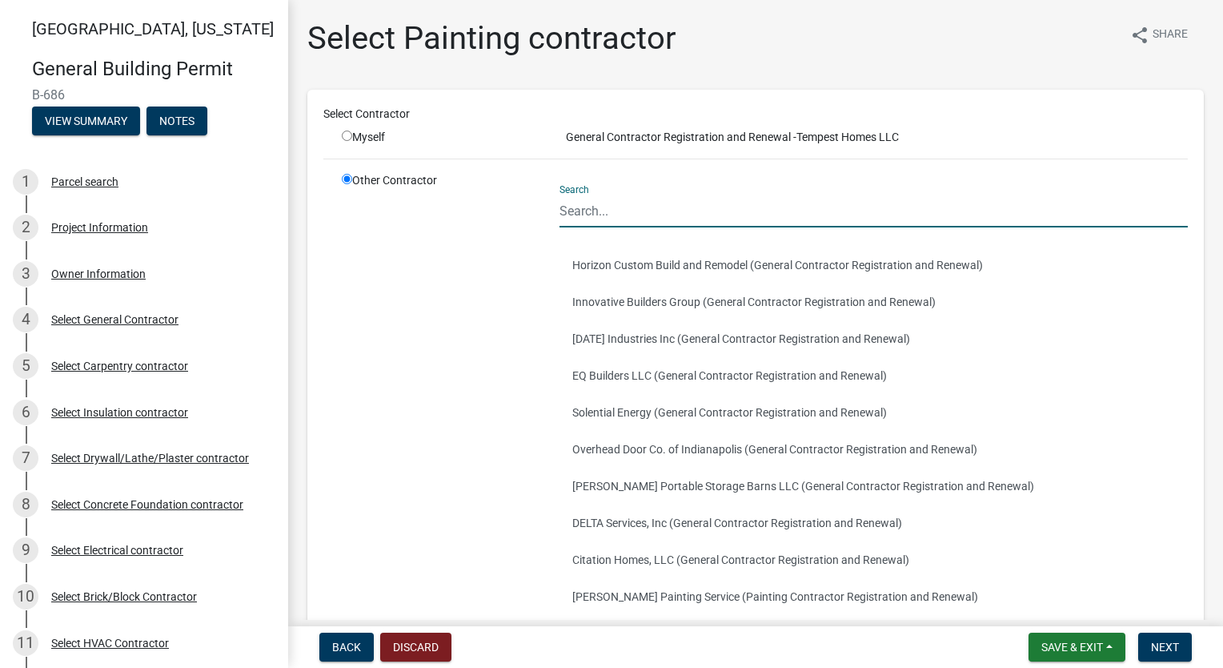
click at [616, 203] on input "Search" at bounding box center [874, 211] width 628 height 33
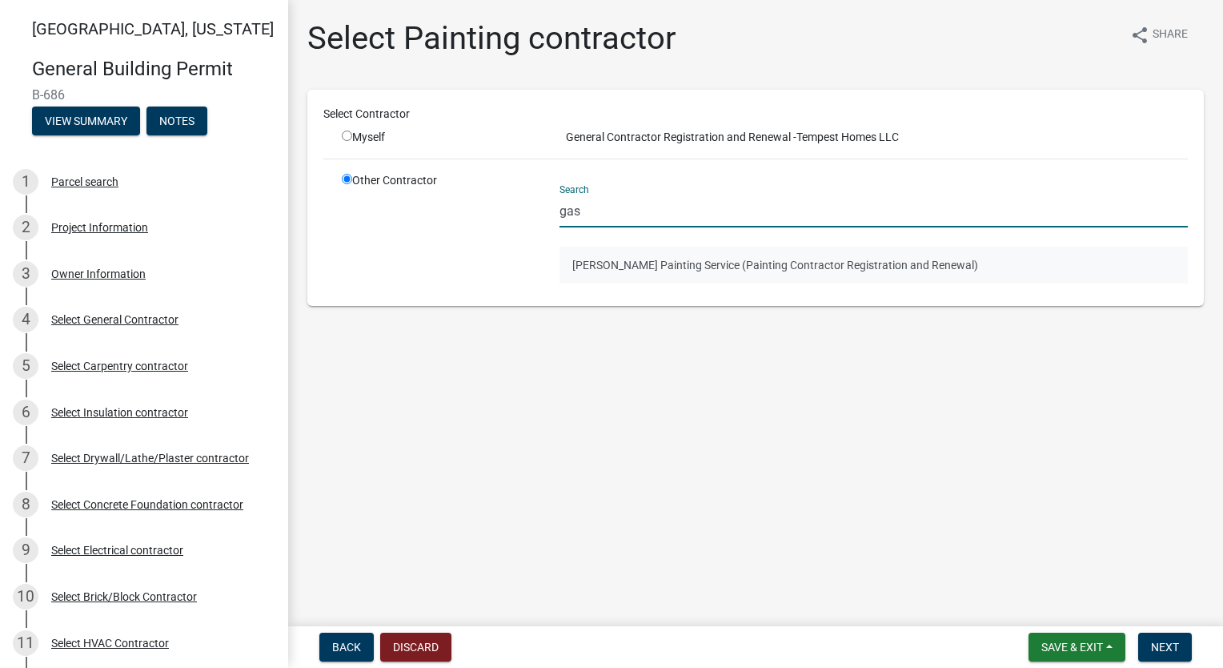
click at [668, 263] on button "[PERSON_NAME] Painting Service (Painting Contractor Registration and Renewal)" at bounding box center [874, 265] width 628 height 37
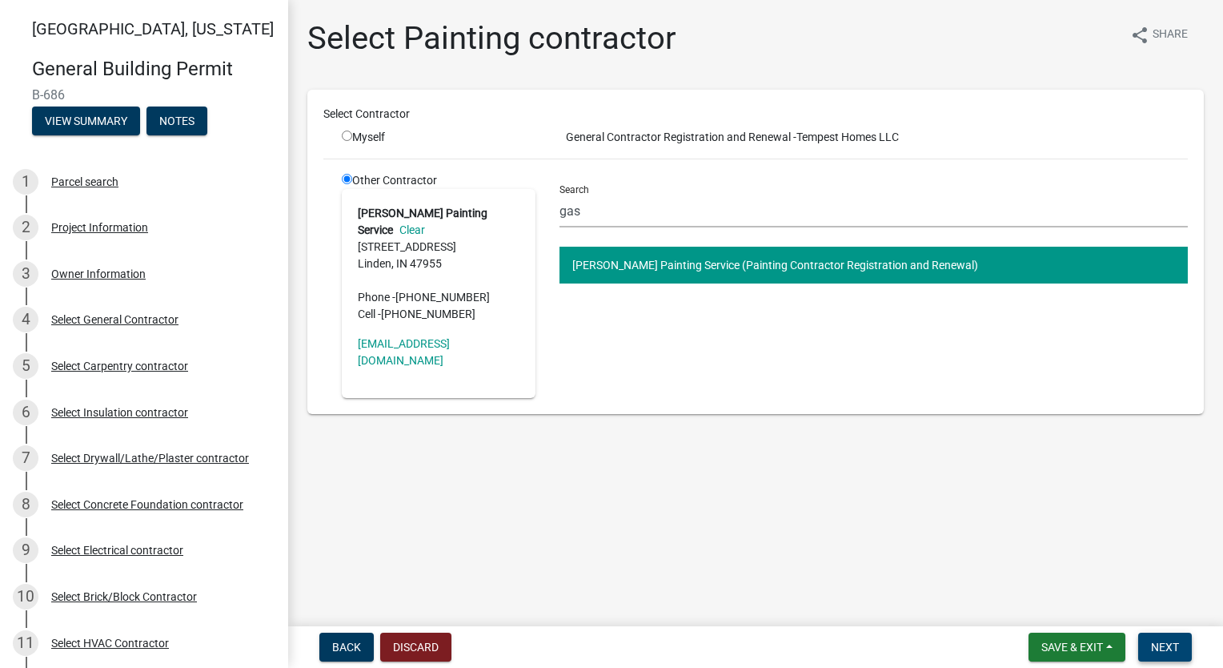
click at [1153, 646] on span "Next" at bounding box center [1165, 646] width 28 height 13
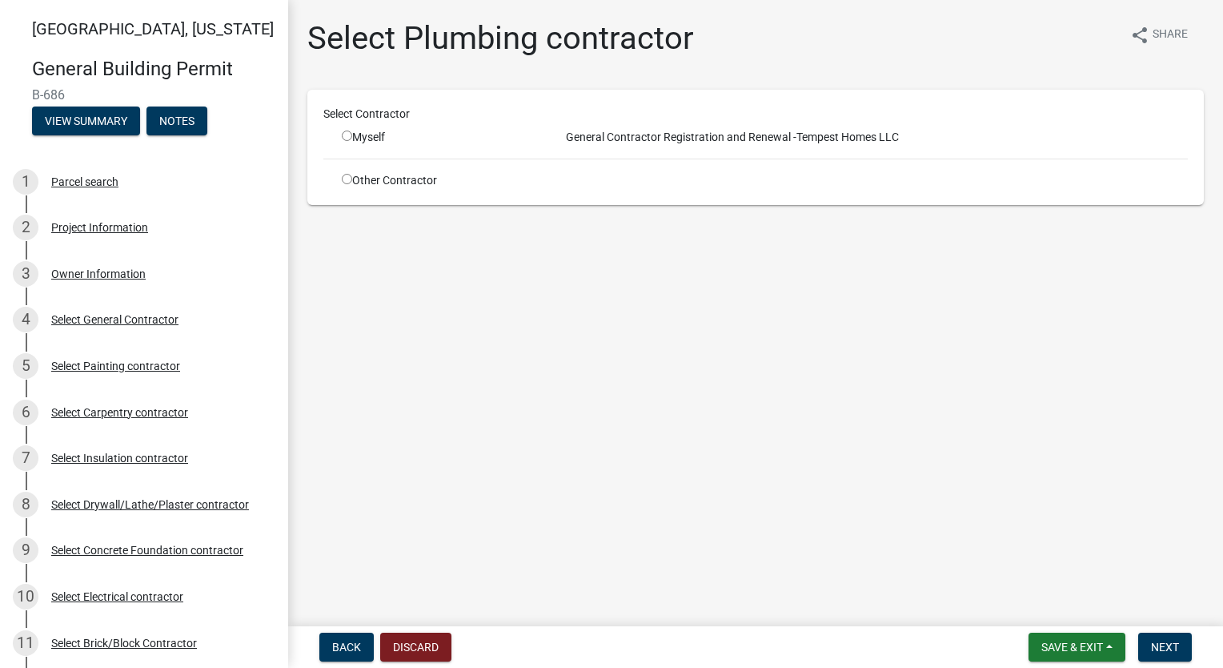
click at [350, 174] on input "radio" at bounding box center [347, 179] width 10 height 10
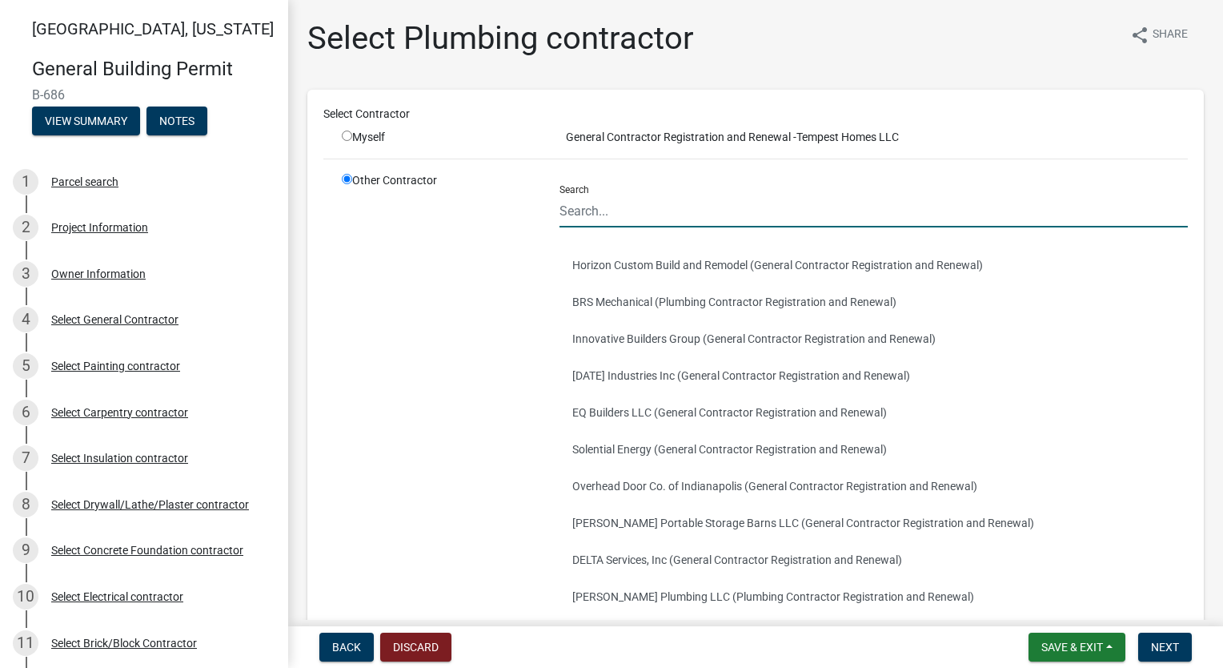
click at [602, 210] on input "Search" at bounding box center [874, 211] width 628 height 33
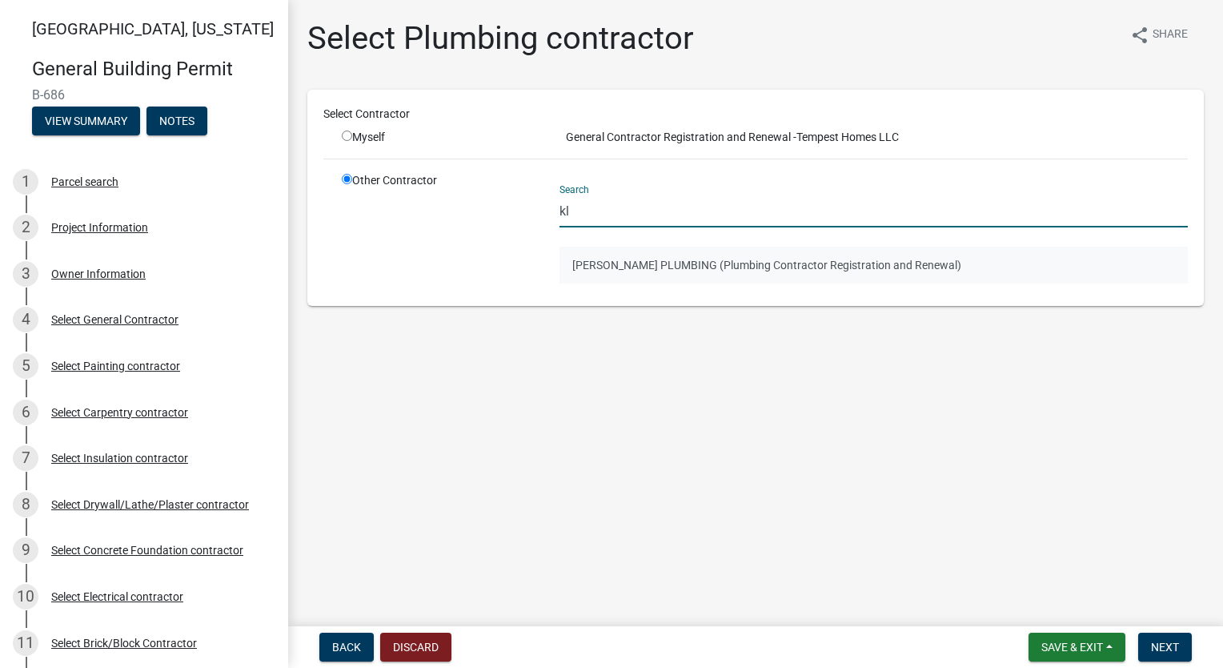
click at [643, 259] on button "[PERSON_NAME] PLUMBING (Plumbing Contractor Registration and Renewal)" at bounding box center [874, 265] width 628 height 37
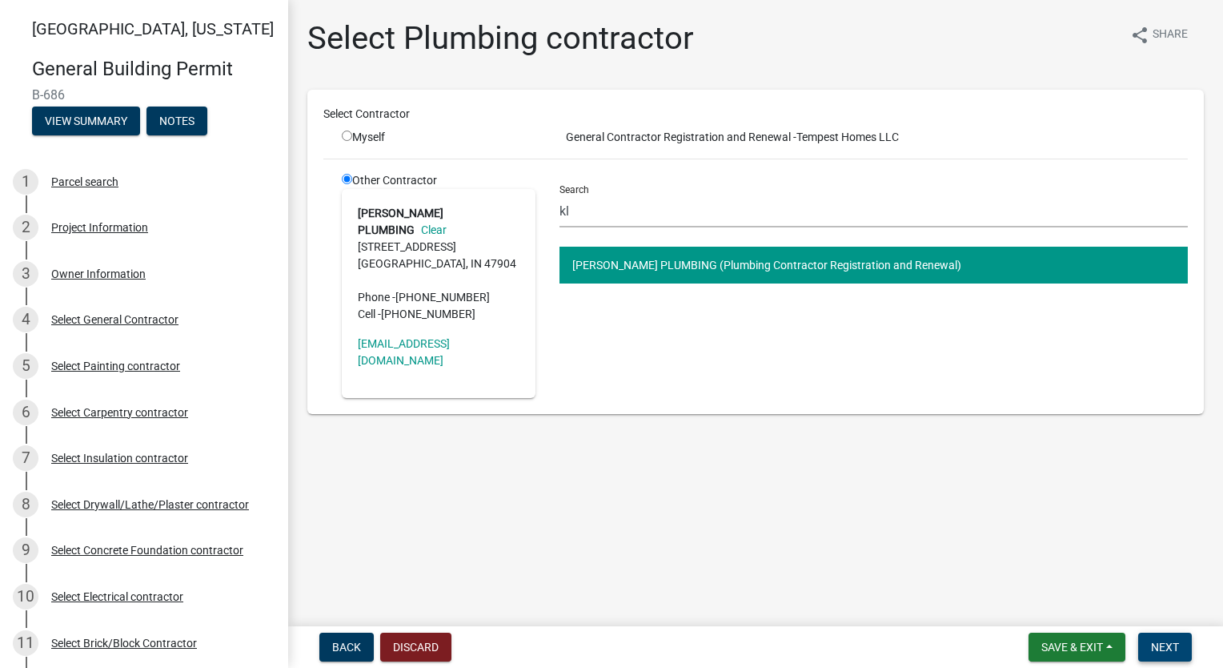
click at [1173, 636] on button "Next" at bounding box center [1165, 646] width 54 height 29
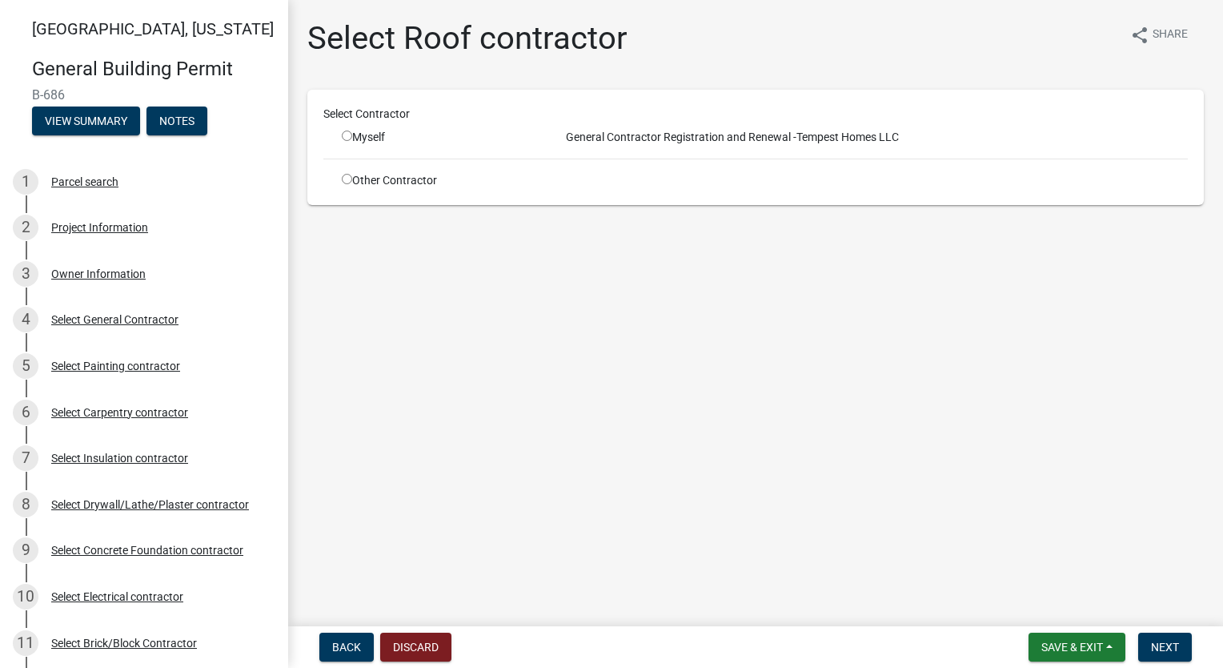
click at [343, 179] on input "radio" at bounding box center [347, 179] width 10 height 10
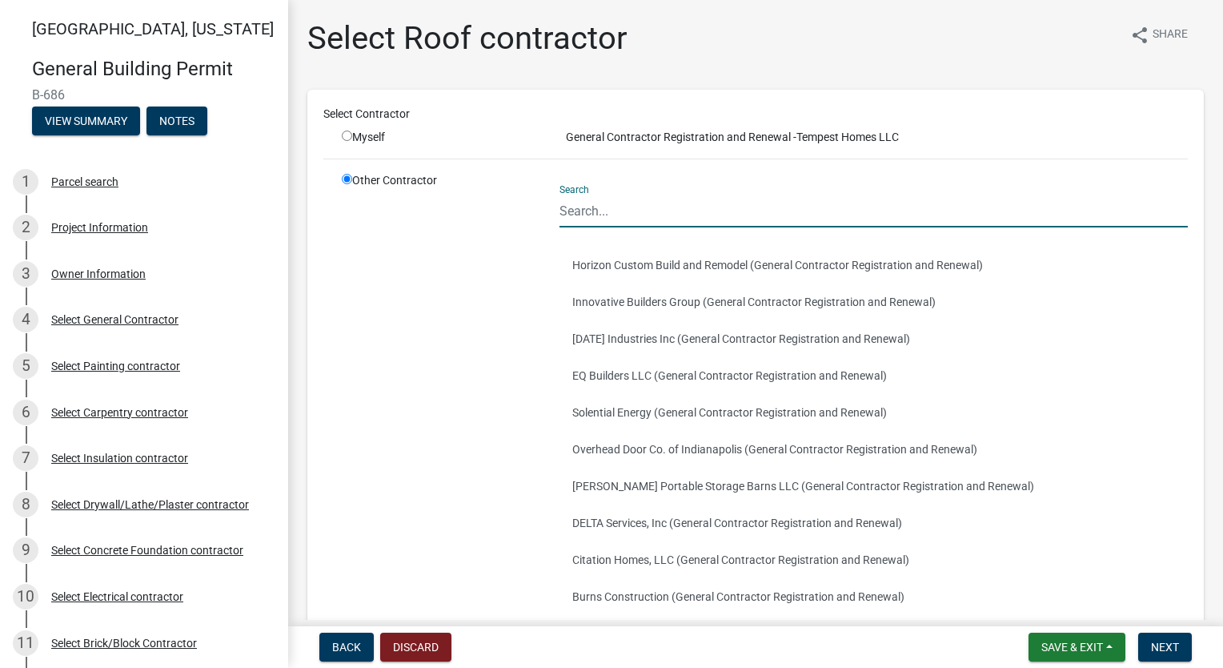
click at [623, 203] on input "Search" at bounding box center [874, 211] width 628 height 33
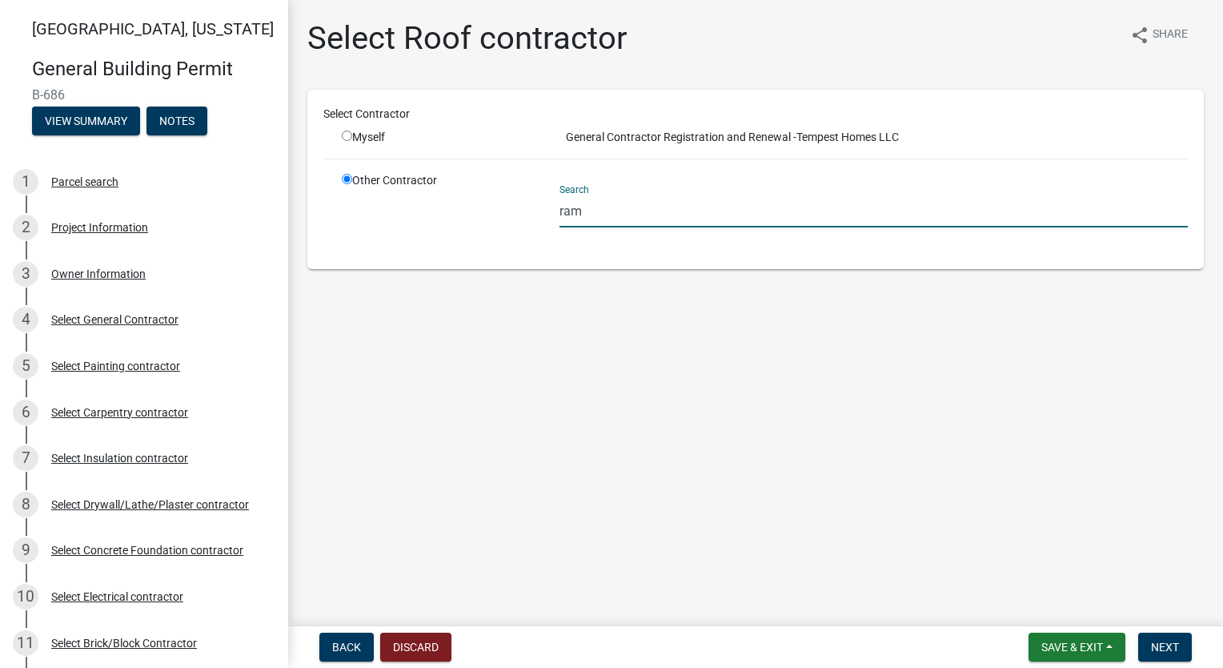
drag, startPoint x: 646, startPoint y: 217, endPoint x: 320, endPoint y: 209, distance: 325.9
click at [320, 209] on div "Select Contractor Myself General Contractor Registration and Renewal - Tempest …" at bounding box center [755, 179] width 897 height 179
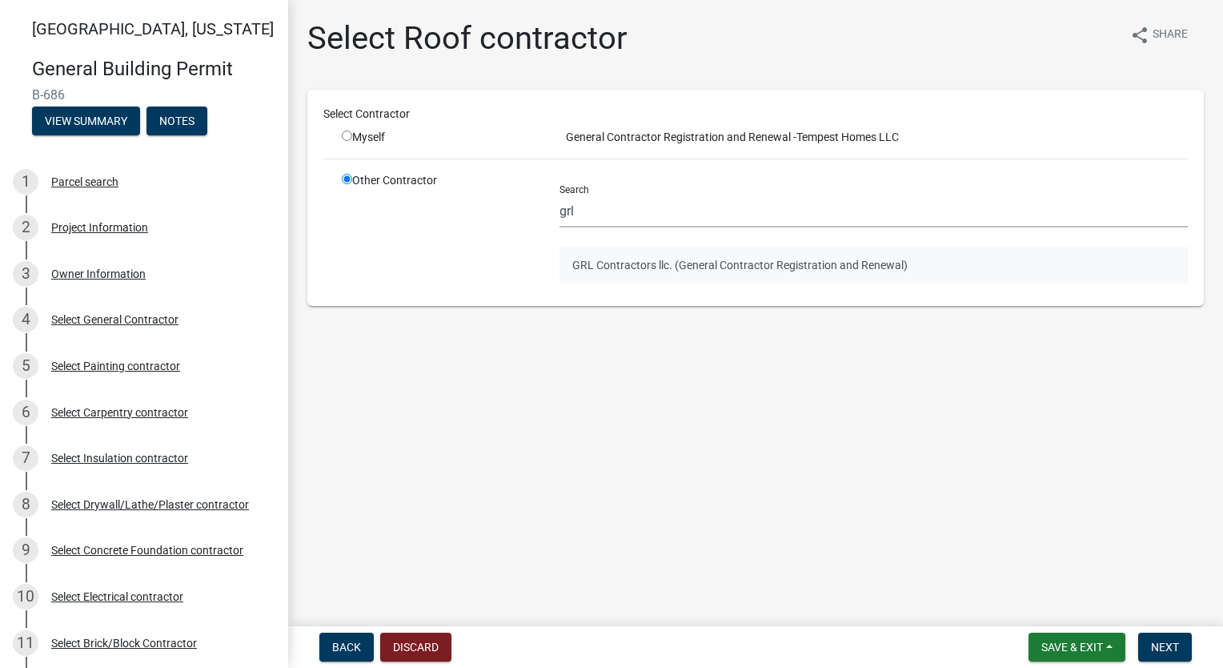
click at [637, 264] on button "GRL Contractors llc. (General Contractor Registration and Renewal)" at bounding box center [874, 265] width 628 height 37
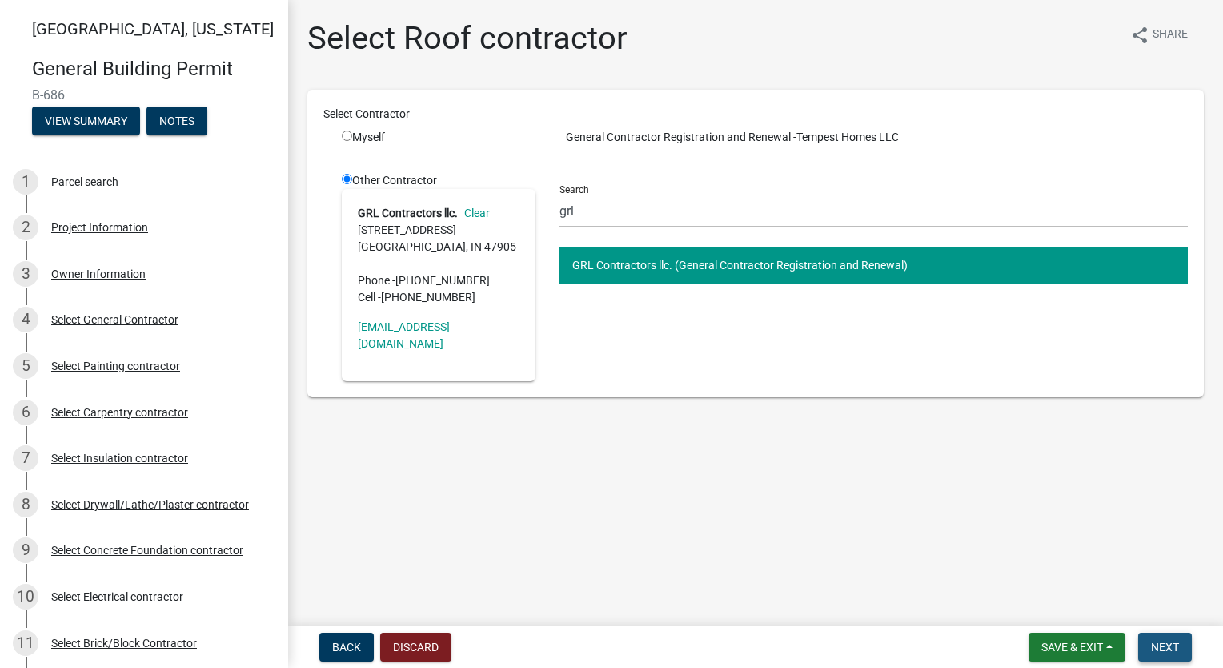
click at [1165, 649] on span "Next" at bounding box center [1165, 646] width 28 height 13
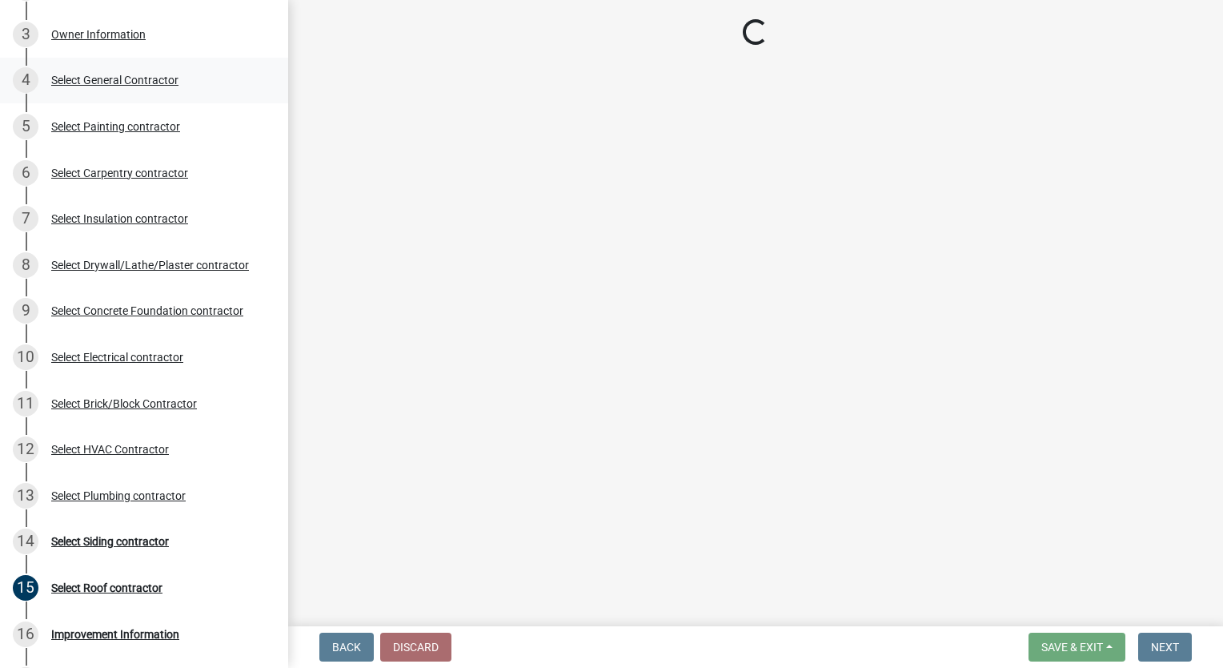
scroll to position [240, 0]
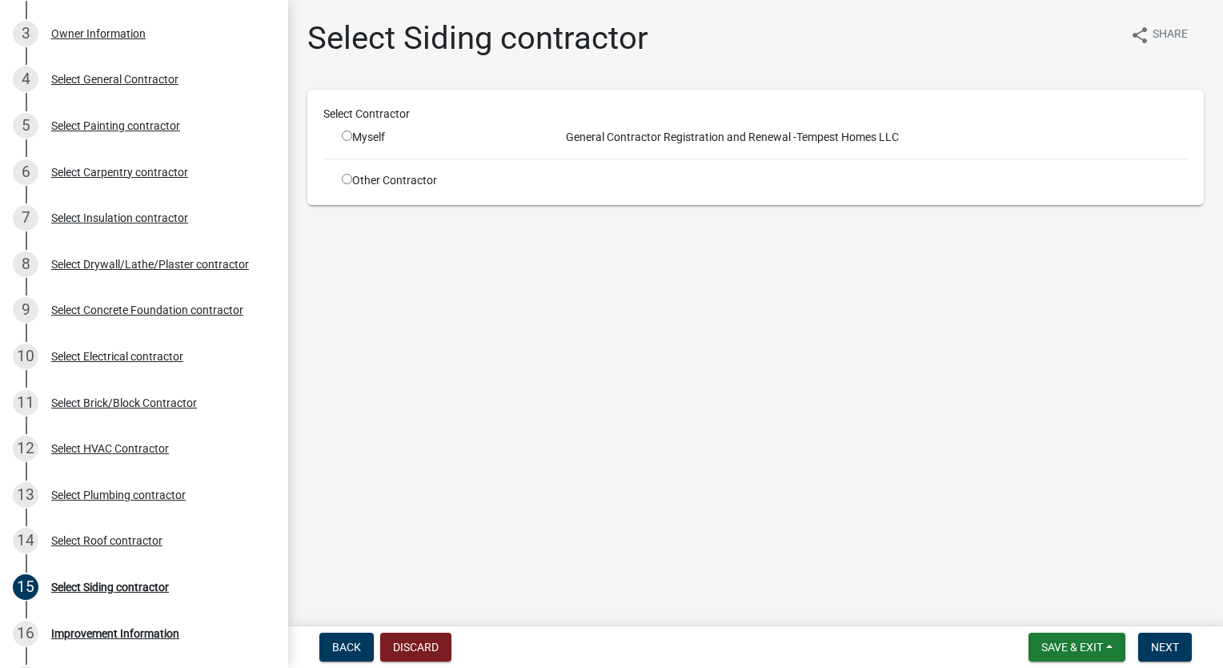
click at [342, 180] on input "radio" at bounding box center [347, 179] width 10 height 10
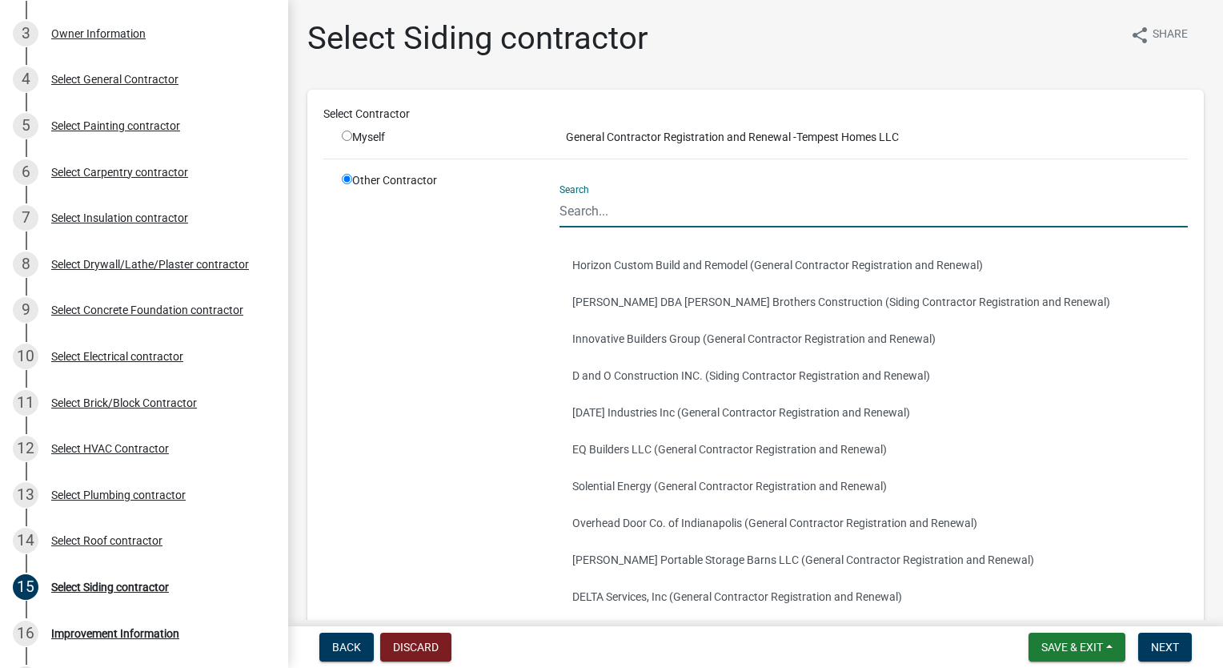
click at [617, 204] on input "Search" at bounding box center [874, 211] width 628 height 33
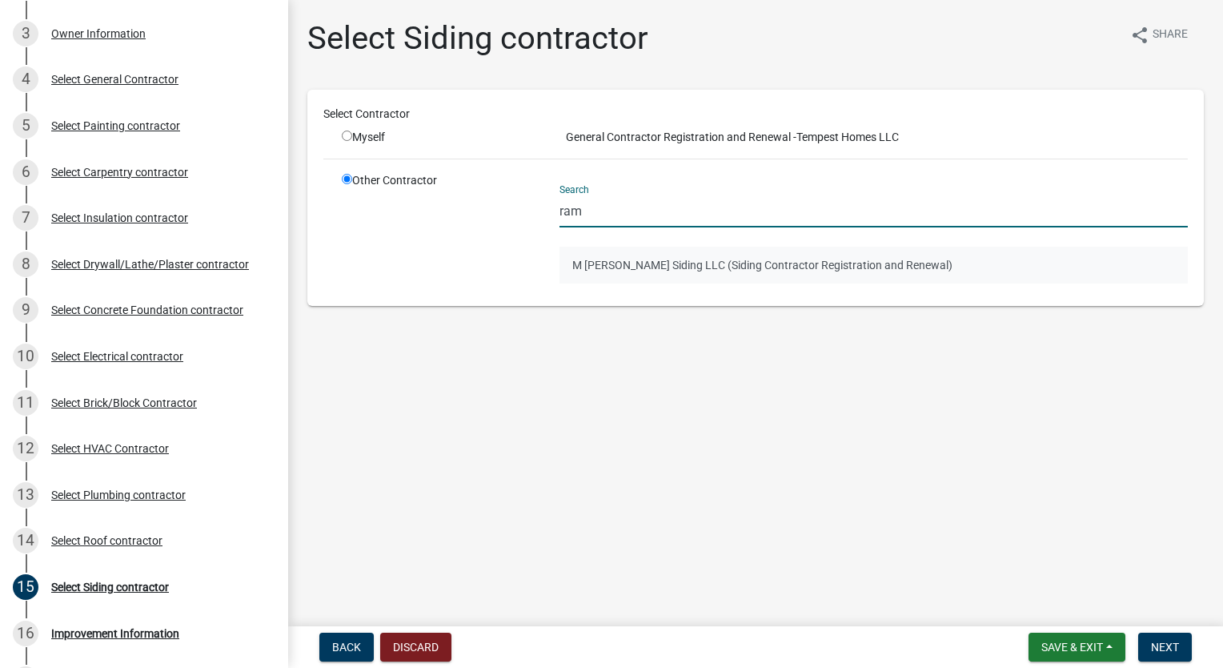
click at [660, 266] on button "M [PERSON_NAME] Siding LLC (Siding Contractor Registration and Renewal)" at bounding box center [874, 265] width 628 height 37
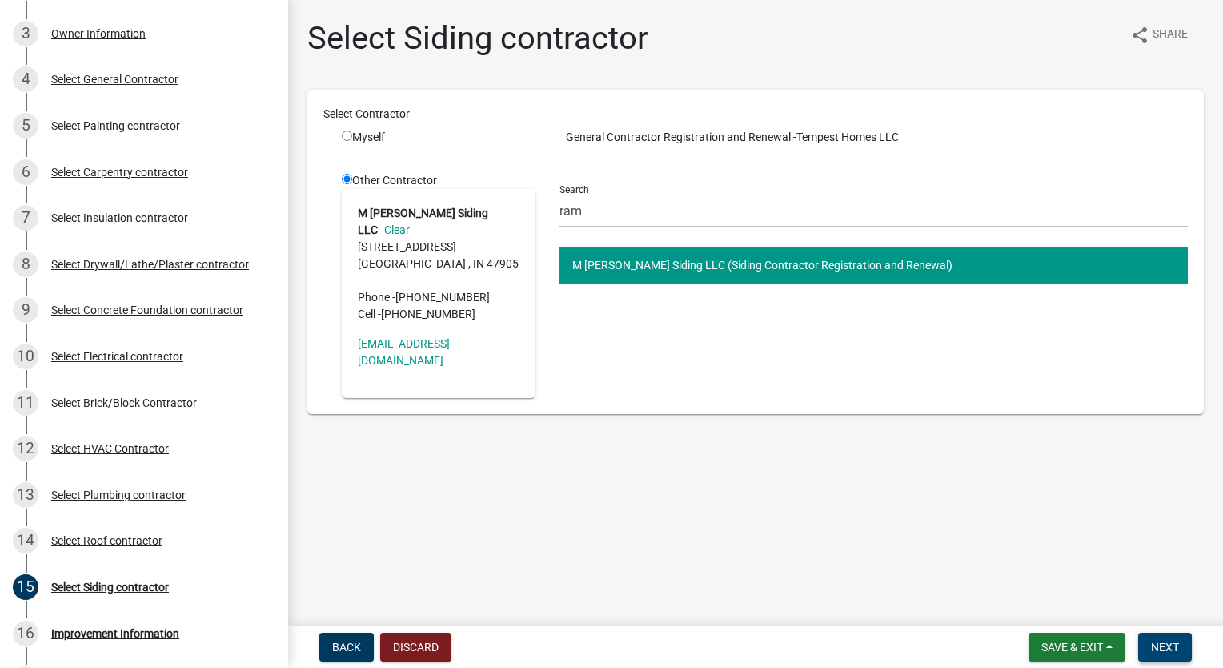
click at [1173, 642] on span "Next" at bounding box center [1165, 646] width 28 height 13
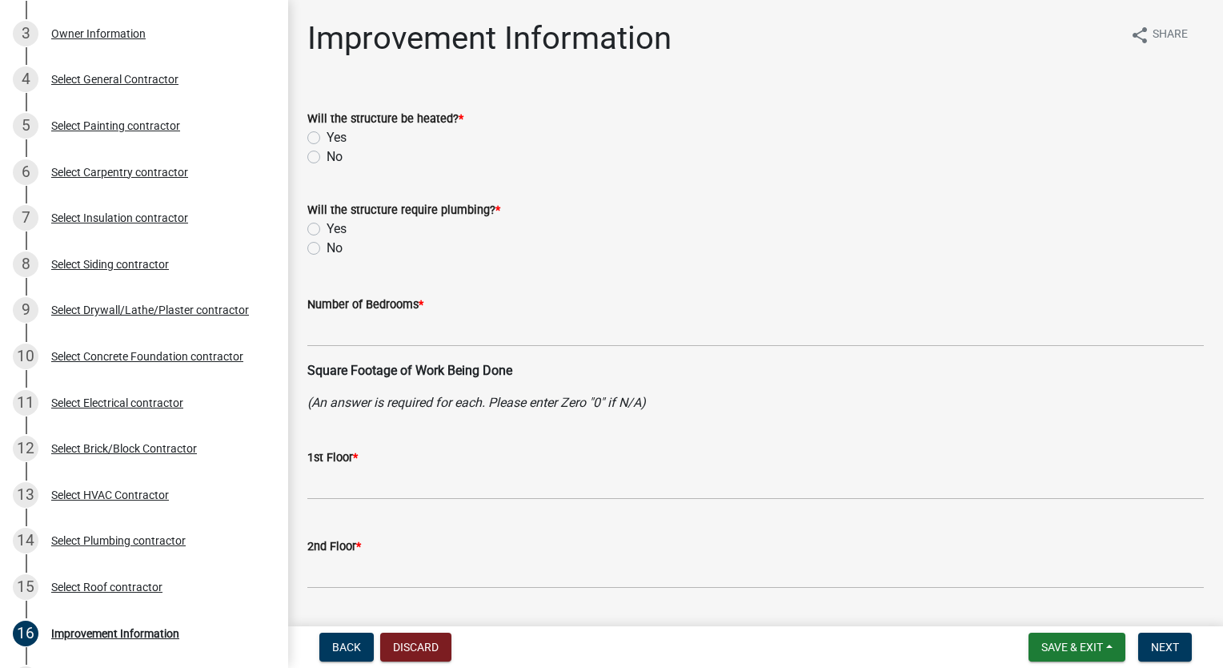
click at [327, 139] on label "Yes" at bounding box center [337, 137] width 20 height 19
click at [327, 138] on input "Yes" at bounding box center [332, 133] width 10 height 10
click at [327, 226] on label "Yes" at bounding box center [337, 228] width 20 height 19
click at [327, 226] on input "Yes" at bounding box center [332, 224] width 10 height 10
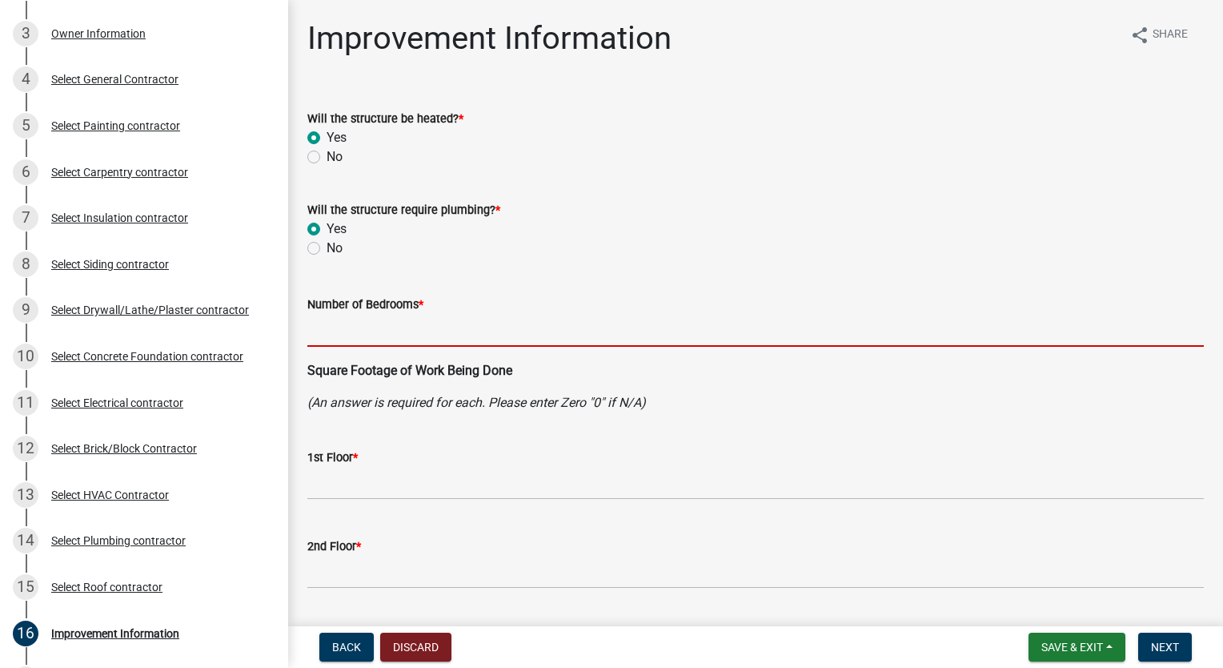
click at [397, 323] on input "text" at bounding box center [755, 330] width 897 height 33
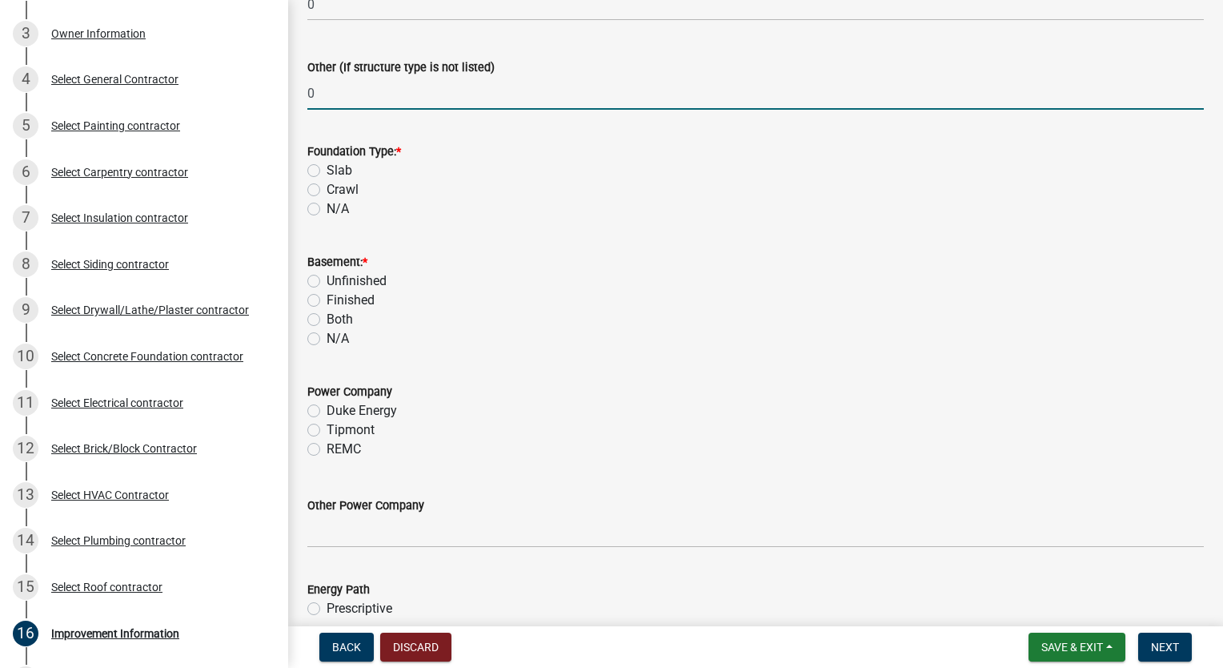
scroll to position [1462, 0]
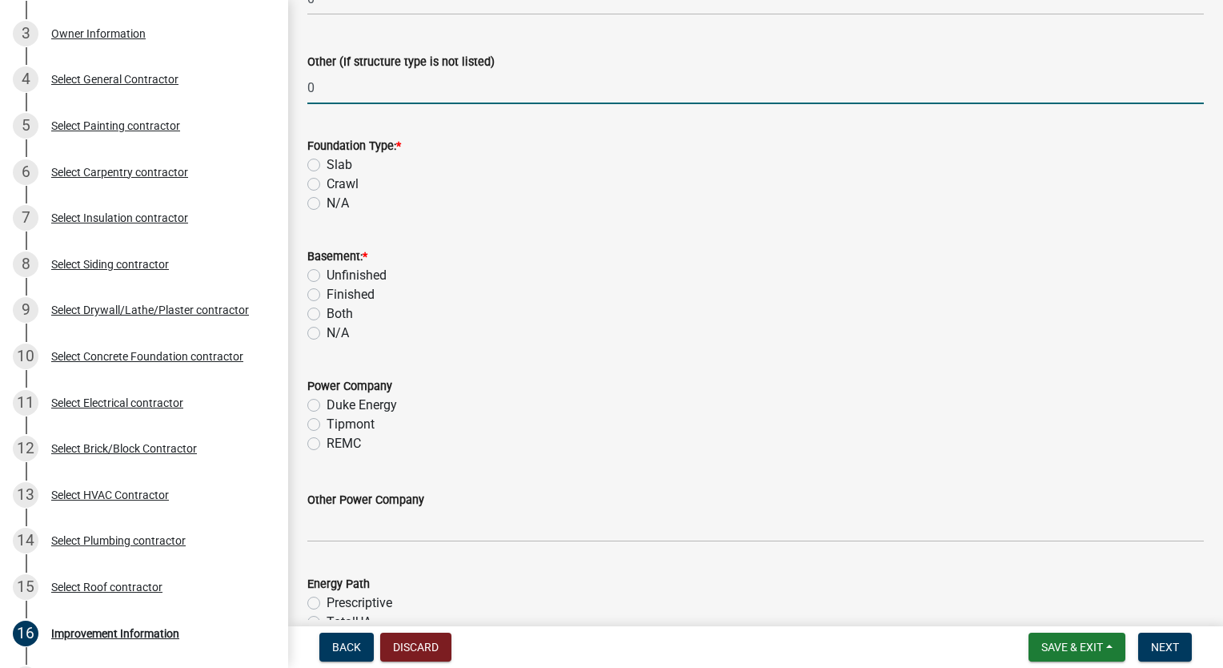
click at [327, 166] on label "Slab" at bounding box center [340, 164] width 26 height 19
click at [327, 166] on input "Slab" at bounding box center [332, 160] width 10 height 10
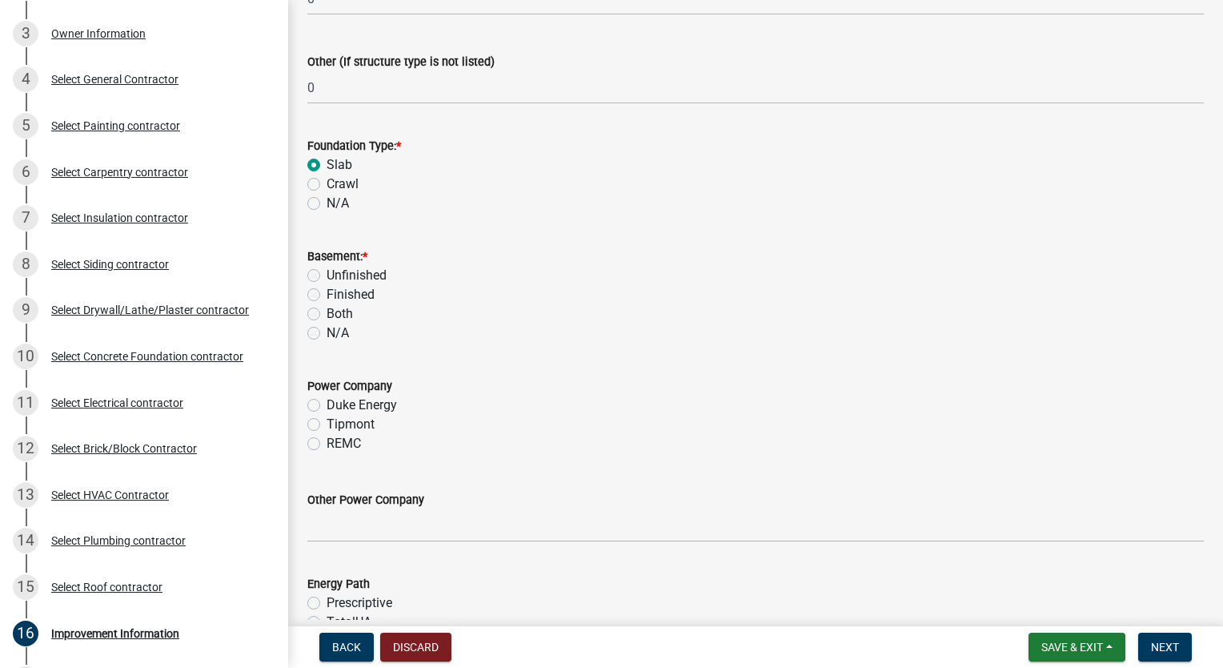
click at [327, 334] on label "N/A" at bounding box center [338, 332] width 22 height 19
click at [327, 334] on input "N/A" at bounding box center [332, 328] width 10 height 10
click at [327, 419] on label "Tipmont" at bounding box center [351, 424] width 48 height 19
click at [327, 419] on input "Tipmont" at bounding box center [332, 420] width 10 height 10
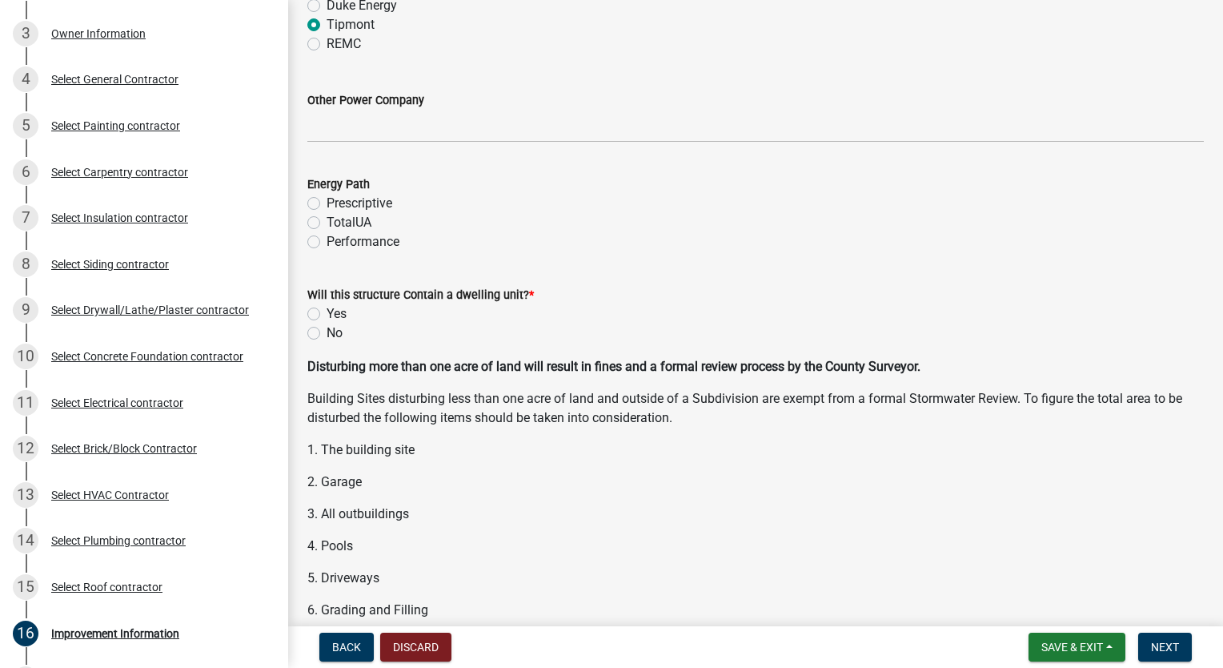
scroll to position [1862, 0]
click at [327, 242] on label "Performance" at bounding box center [363, 240] width 73 height 19
click at [327, 242] on input "Performance" at bounding box center [332, 236] width 10 height 10
click at [327, 312] on label "Yes" at bounding box center [337, 312] width 20 height 19
click at [327, 312] on input "Yes" at bounding box center [332, 308] width 10 height 10
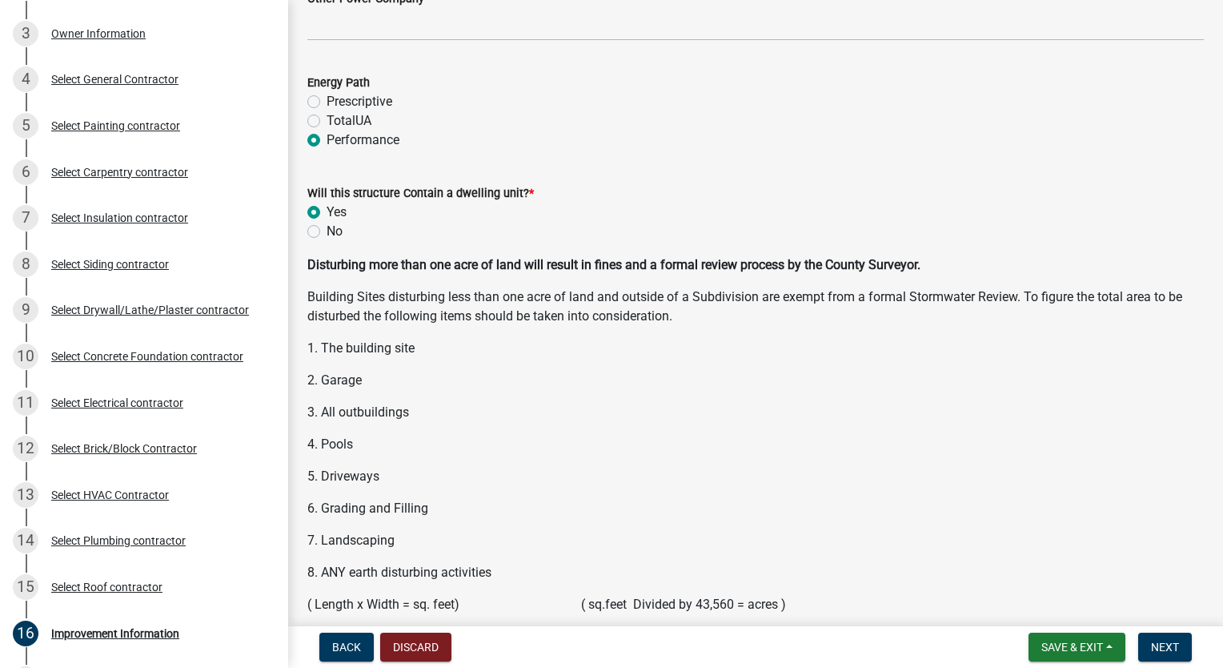
scroll to position [2123, 0]
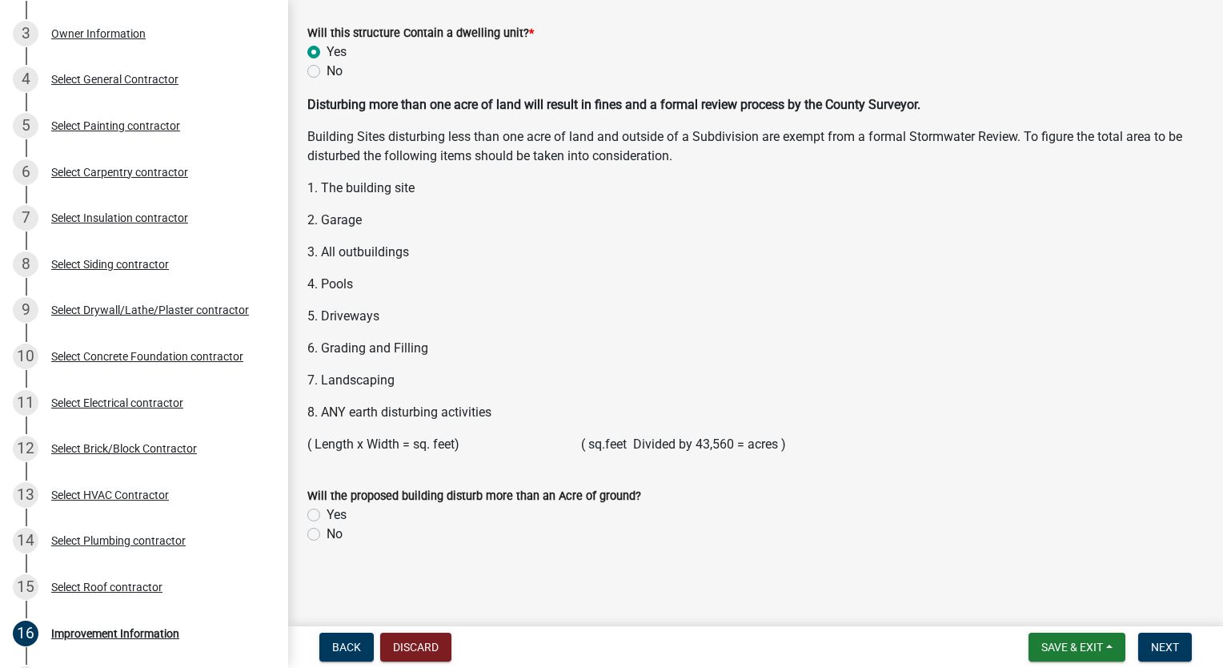
click at [327, 533] on label "No" at bounding box center [335, 533] width 16 height 19
click at [327, 533] on input "No" at bounding box center [332, 529] width 10 height 10
click at [1153, 642] on span "Next" at bounding box center [1165, 646] width 28 height 13
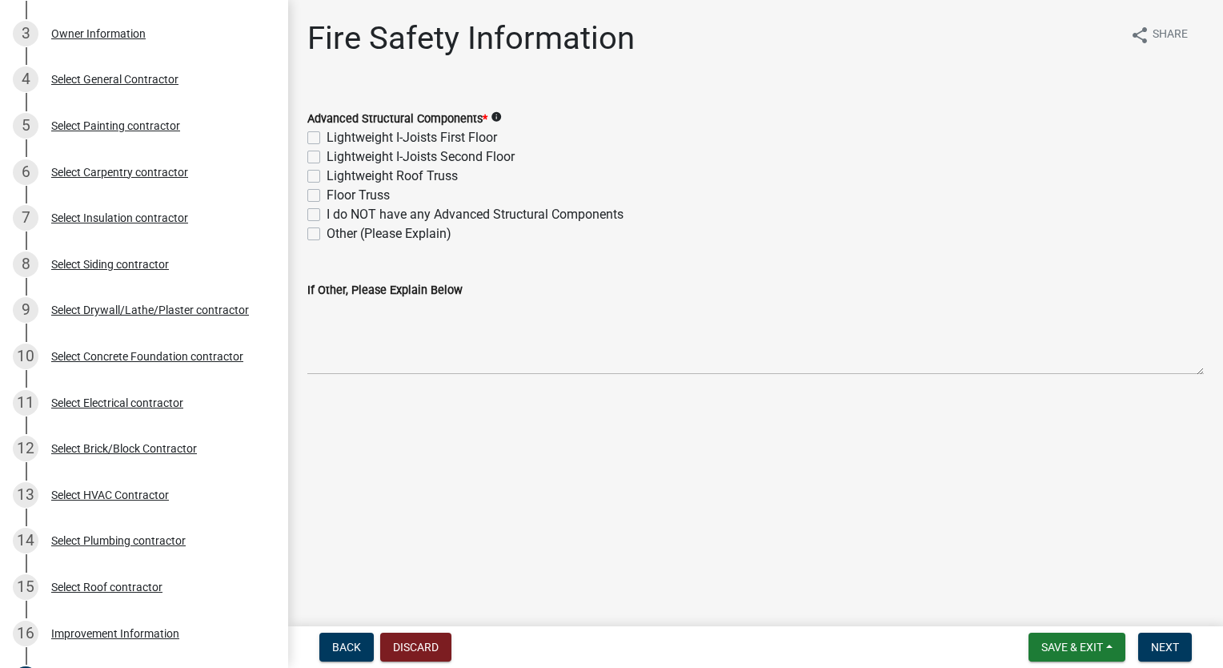
click at [327, 178] on label "Lightweight Roof Truss" at bounding box center [392, 175] width 131 height 19
click at [327, 177] on input "Lightweight Roof Truss" at bounding box center [332, 171] width 10 height 10
click at [1182, 636] on button "Next" at bounding box center [1165, 646] width 54 height 29
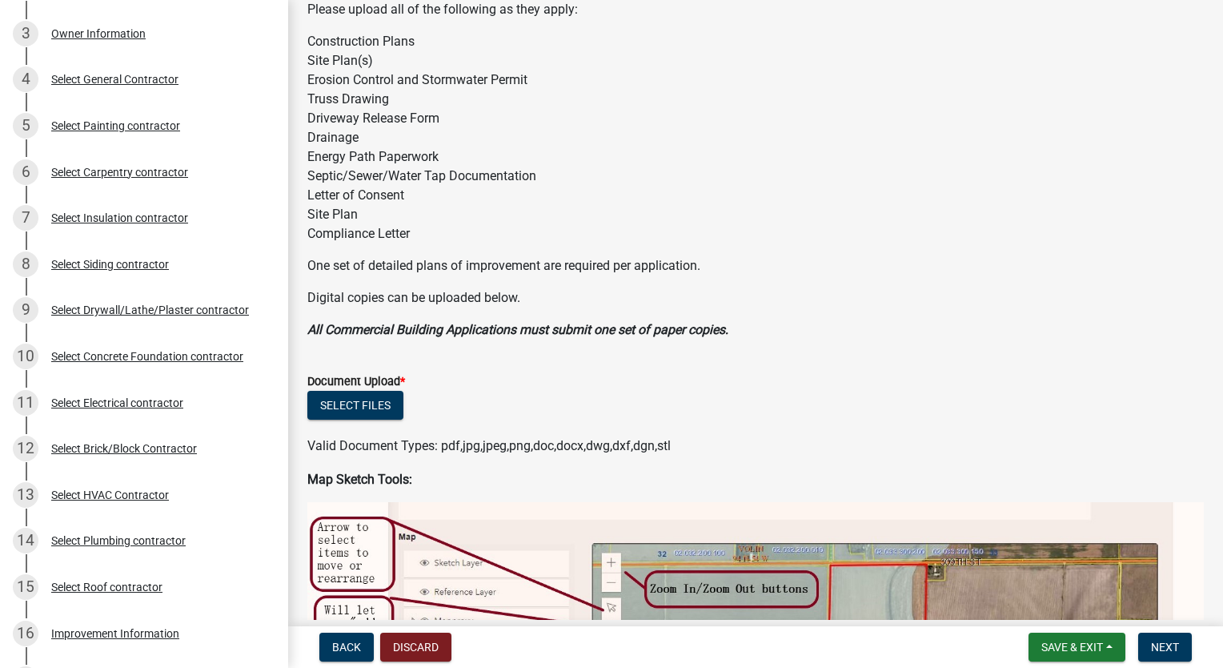
scroll to position [320, 0]
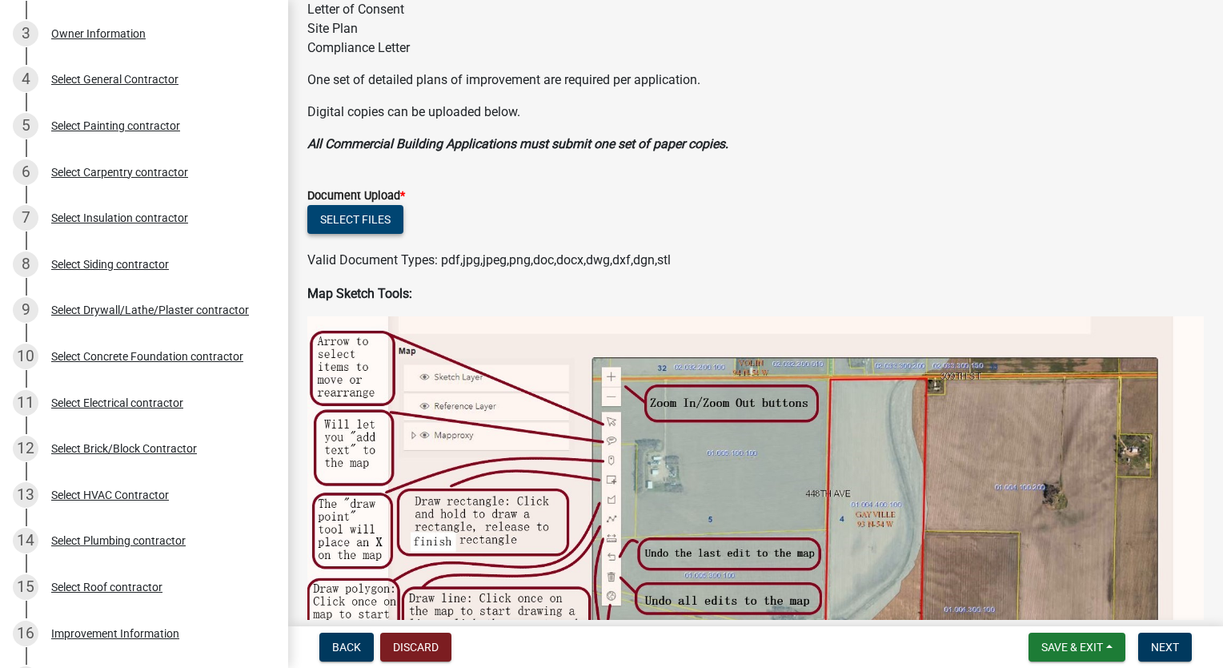
click at [352, 235] on div "Select files" at bounding box center [755, 221] width 897 height 33
click at [354, 226] on button "Select files" at bounding box center [355, 219] width 96 height 29
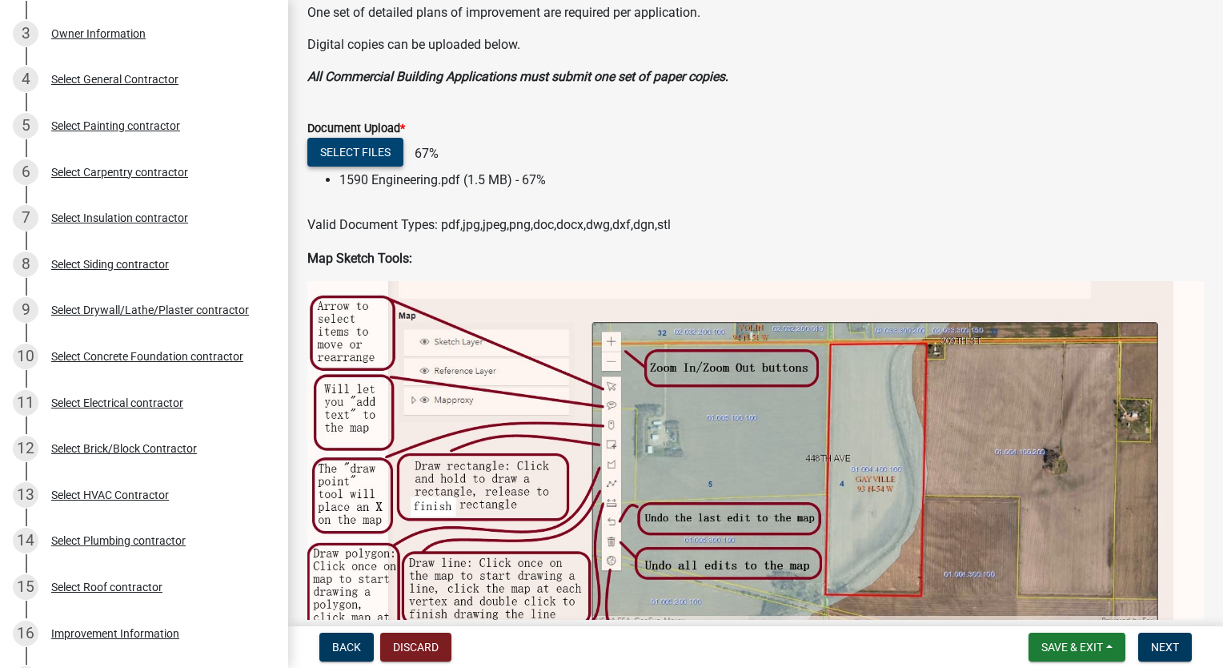
scroll to position [480, 0]
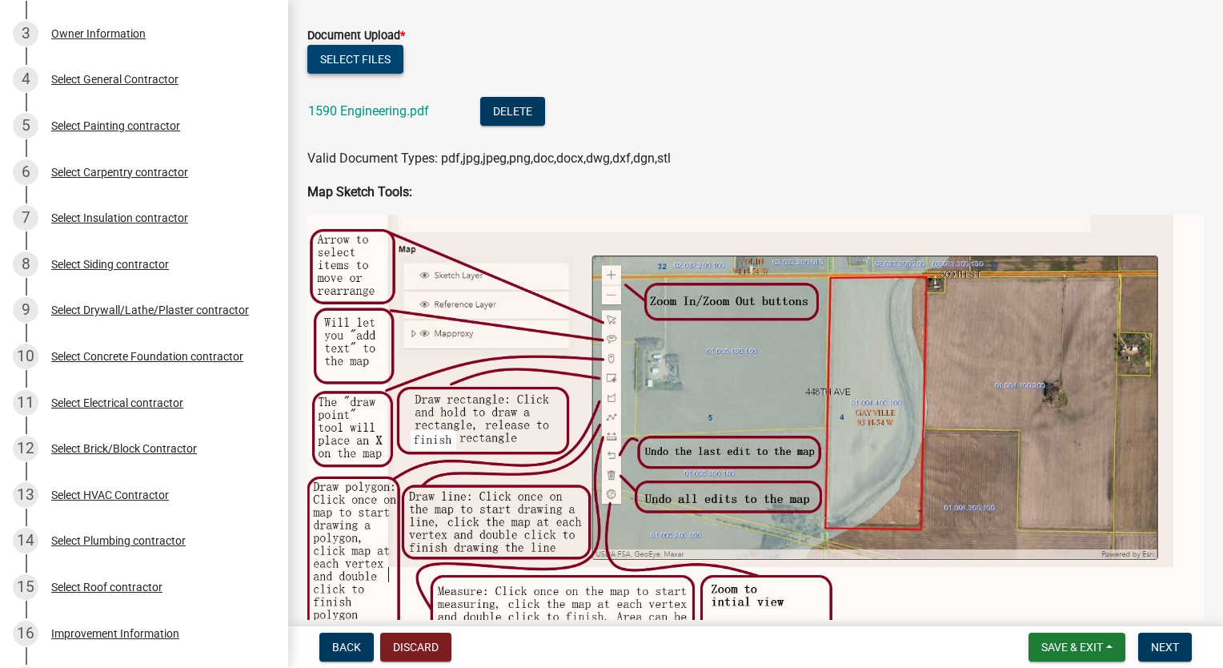
click at [346, 55] on button "Select files" at bounding box center [355, 59] width 96 height 29
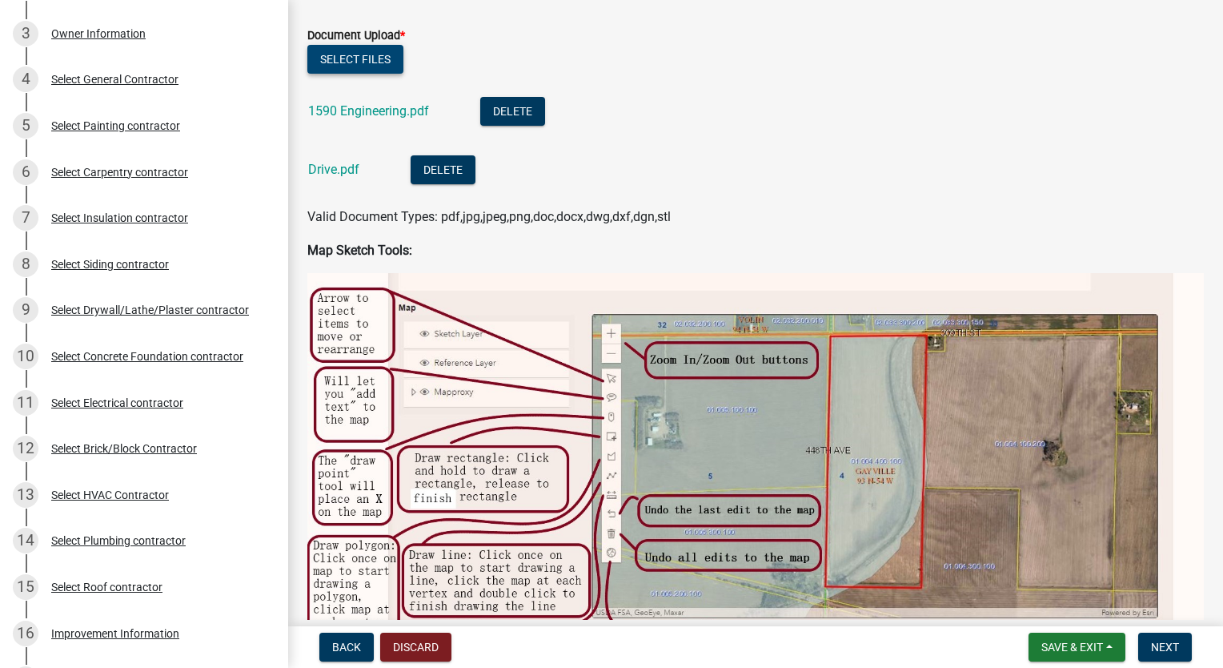
click at [366, 58] on button "Select files" at bounding box center [355, 59] width 96 height 29
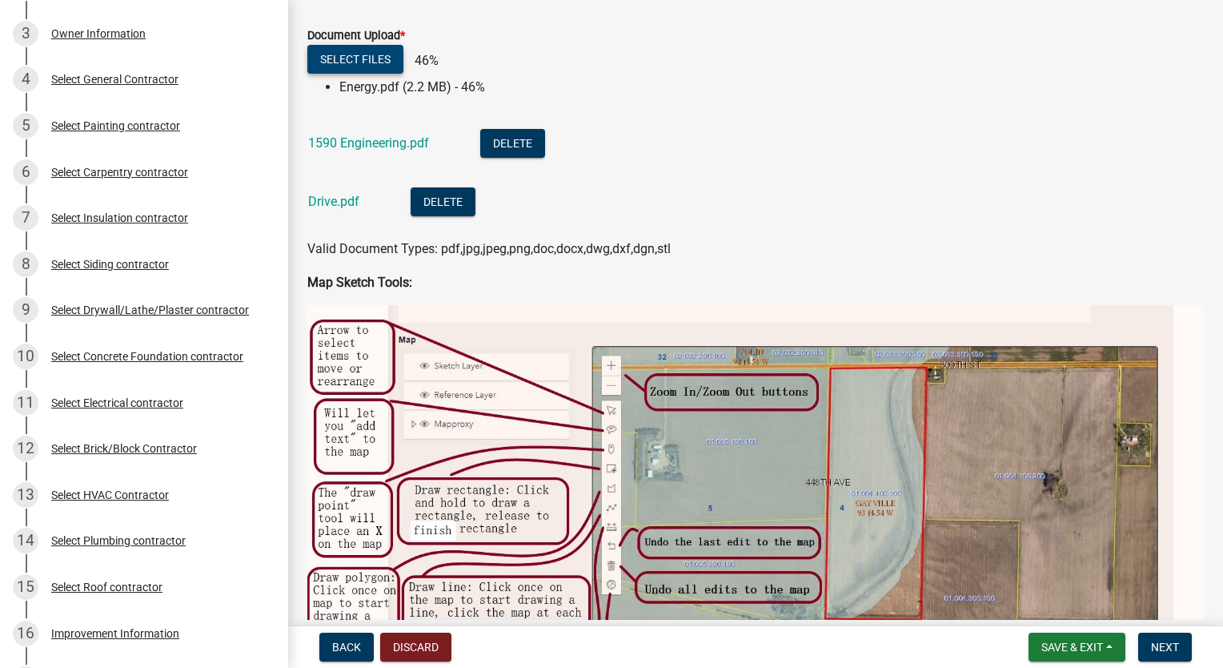
click at [359, 66] on button "Select files" at bounding box center [355, 59] width 96 height 29
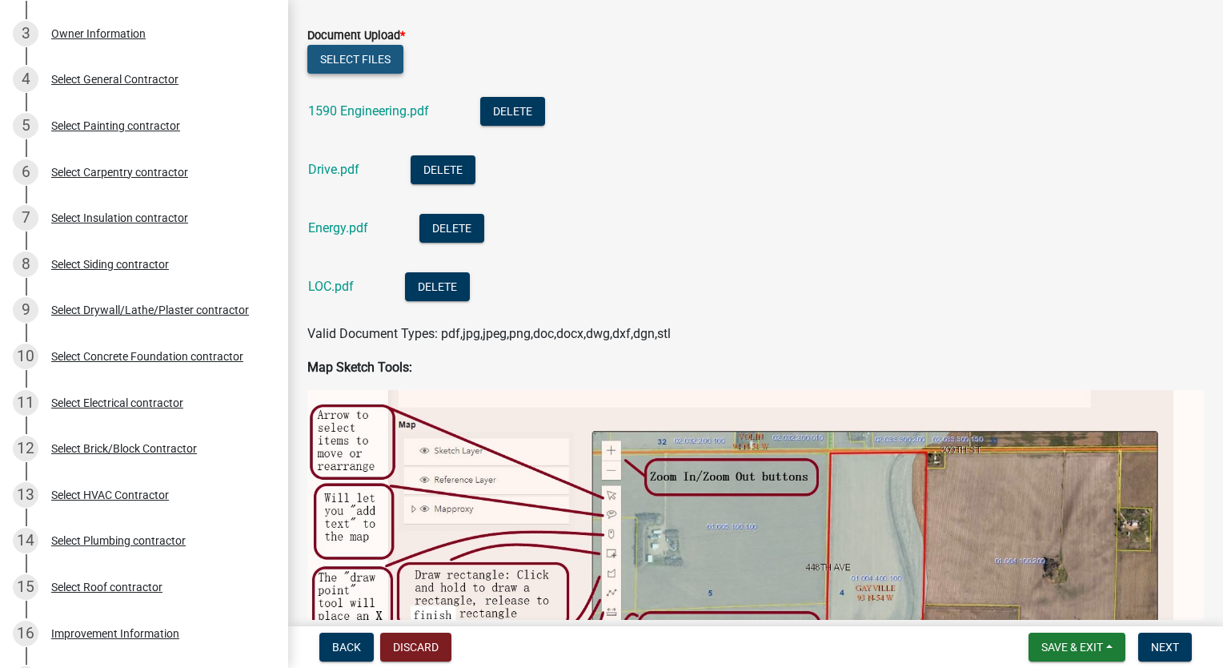
click at [375, 63] on button "Select files" at bounding box center [355, 59] width 96 height 29
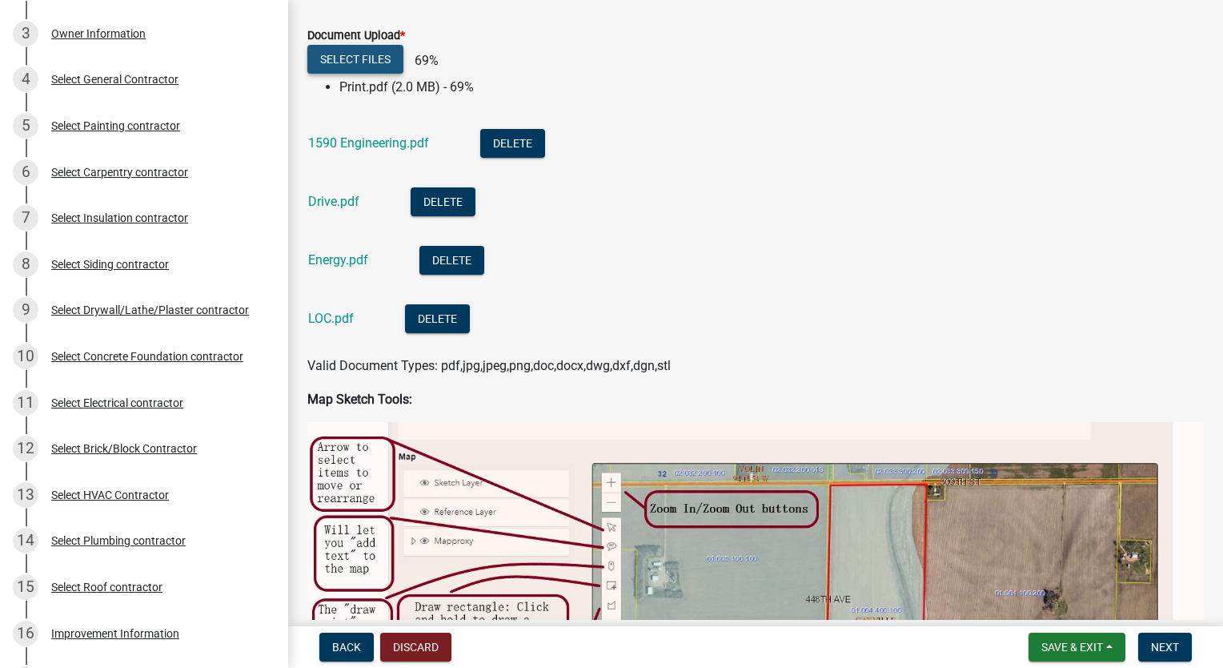
click at [361, 65] on button "Select files" at bounding box center [355, 59] width 96 height 29
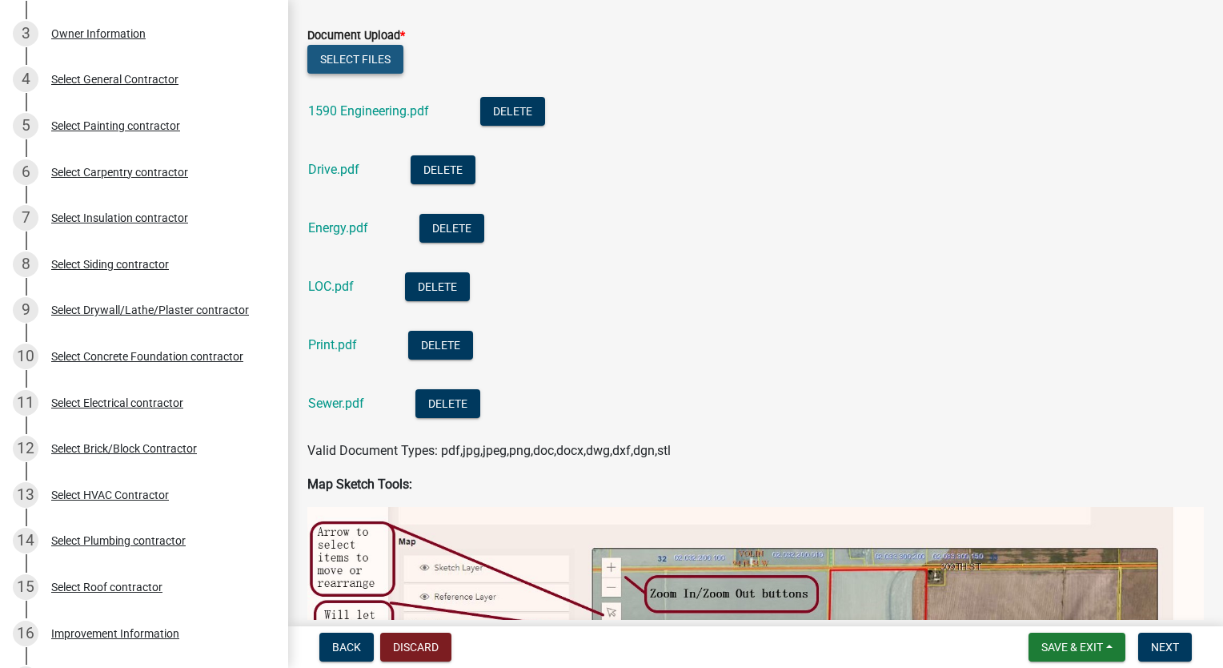
click at [374, 65] on button "Select files" at bounding box center [355, 59] width 96 height 29
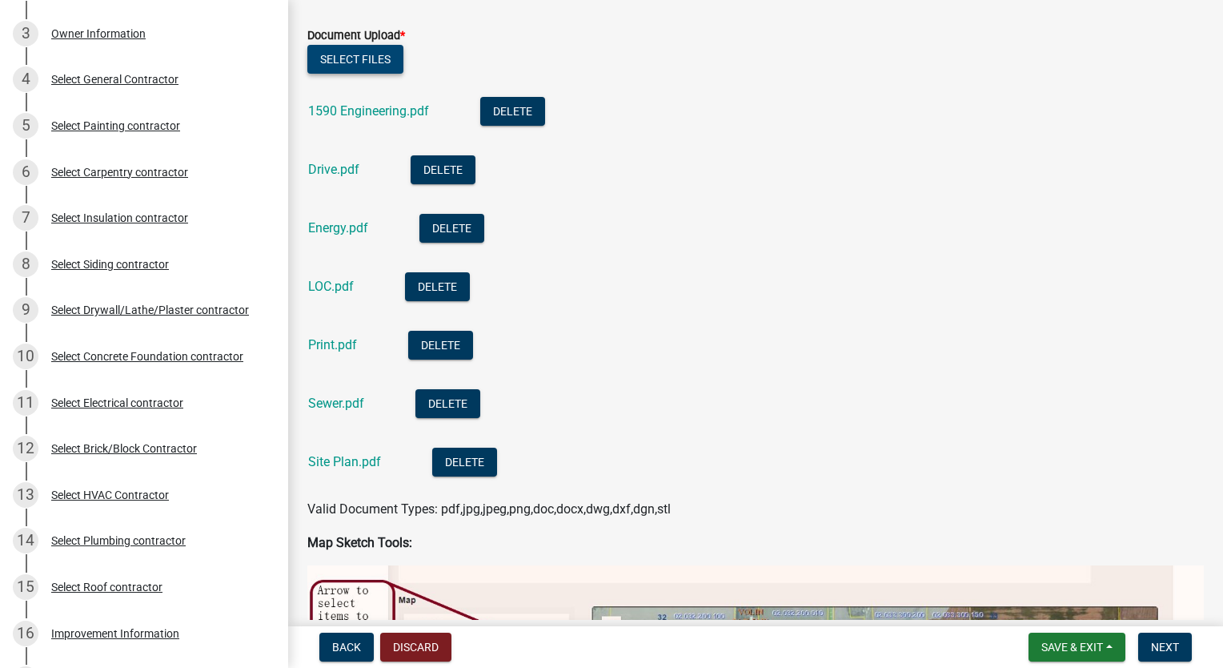
click at [359, 70] on button "Select files" at bounding box center [355, 59] width 96 height 29
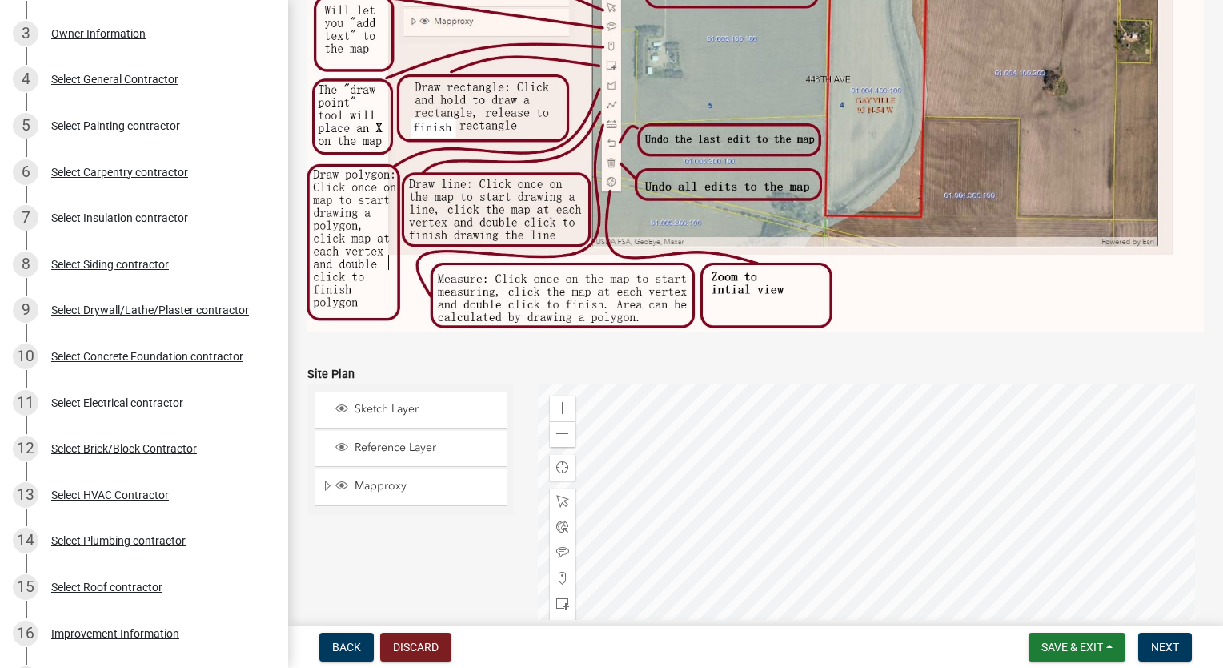
scroll to position [1436, 0]
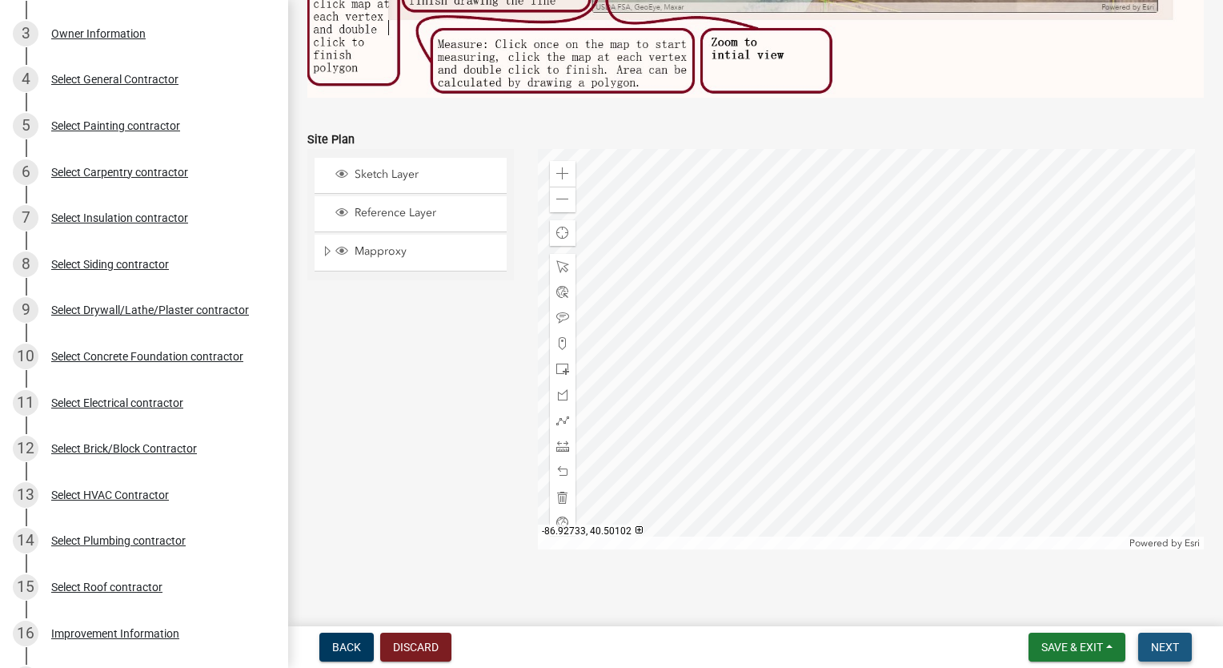
click at [1169, 644] on span "Next" at bounding box center [1165, 646] width 28 height 13
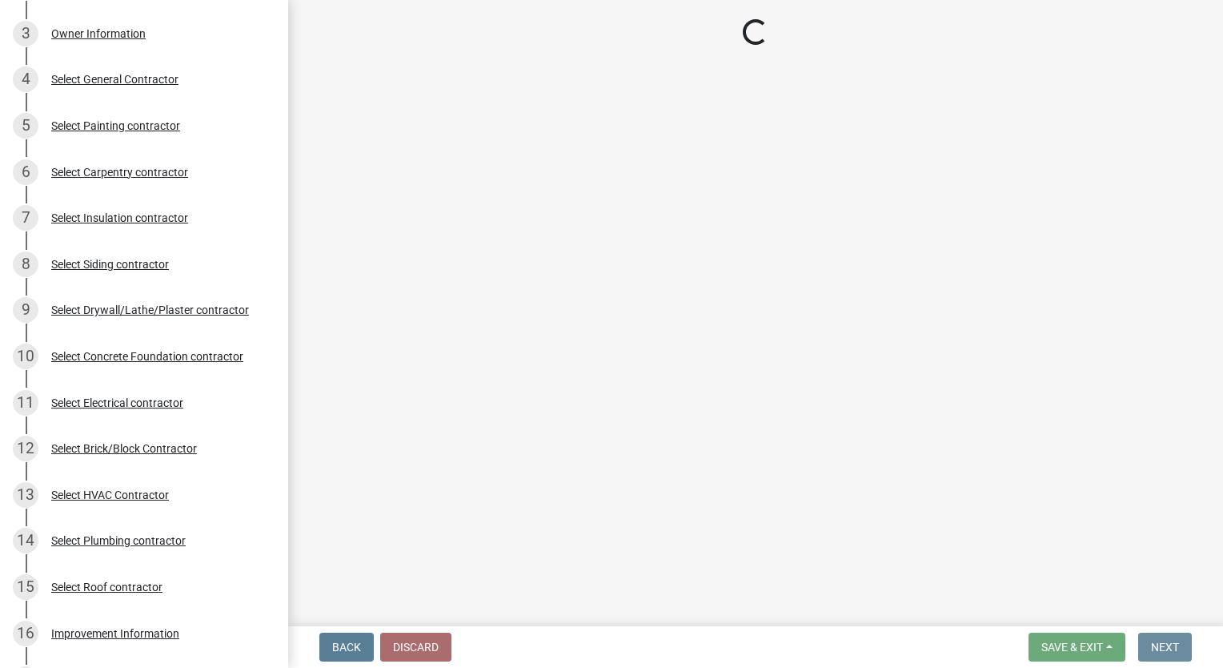
scroll to position [0, 0]
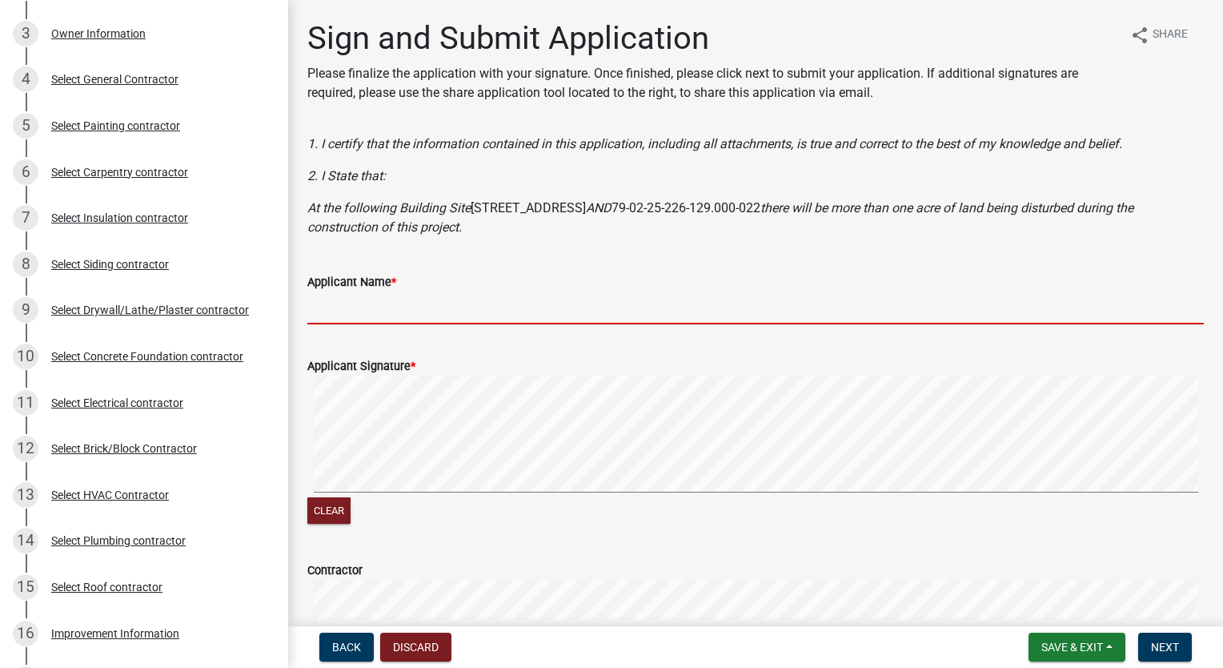
click at [329, 291] on input "Applicant Name *" at bounding box center [755, 307] width 897 height 33
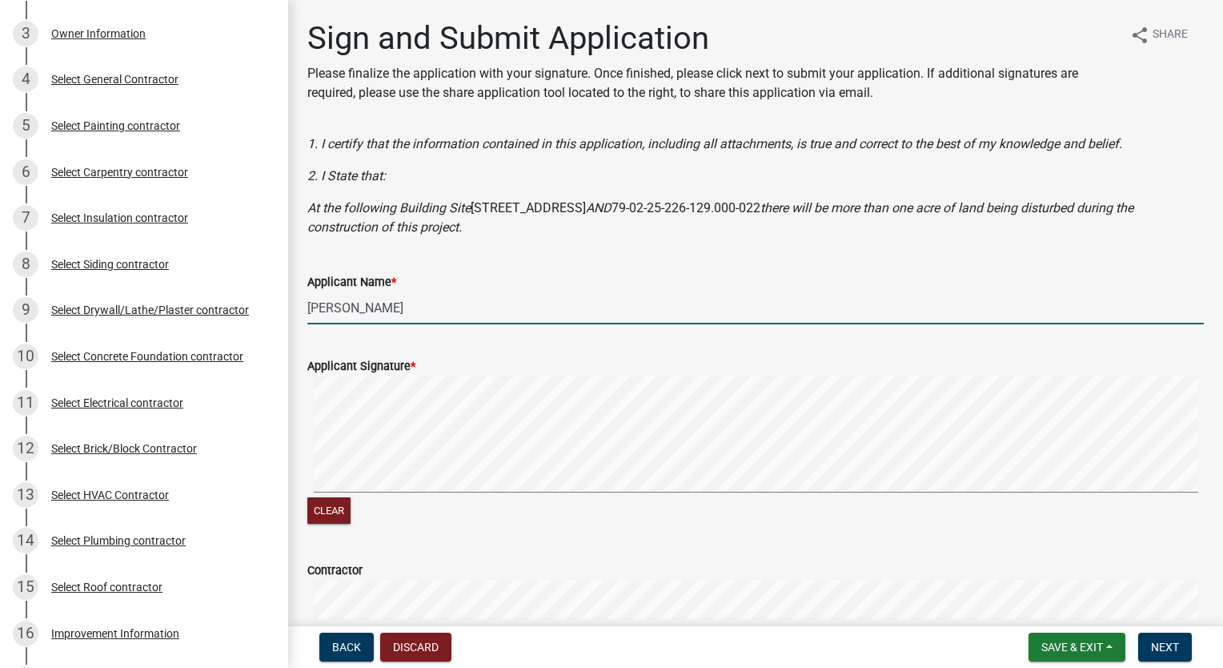
scroll to position [363, 0]
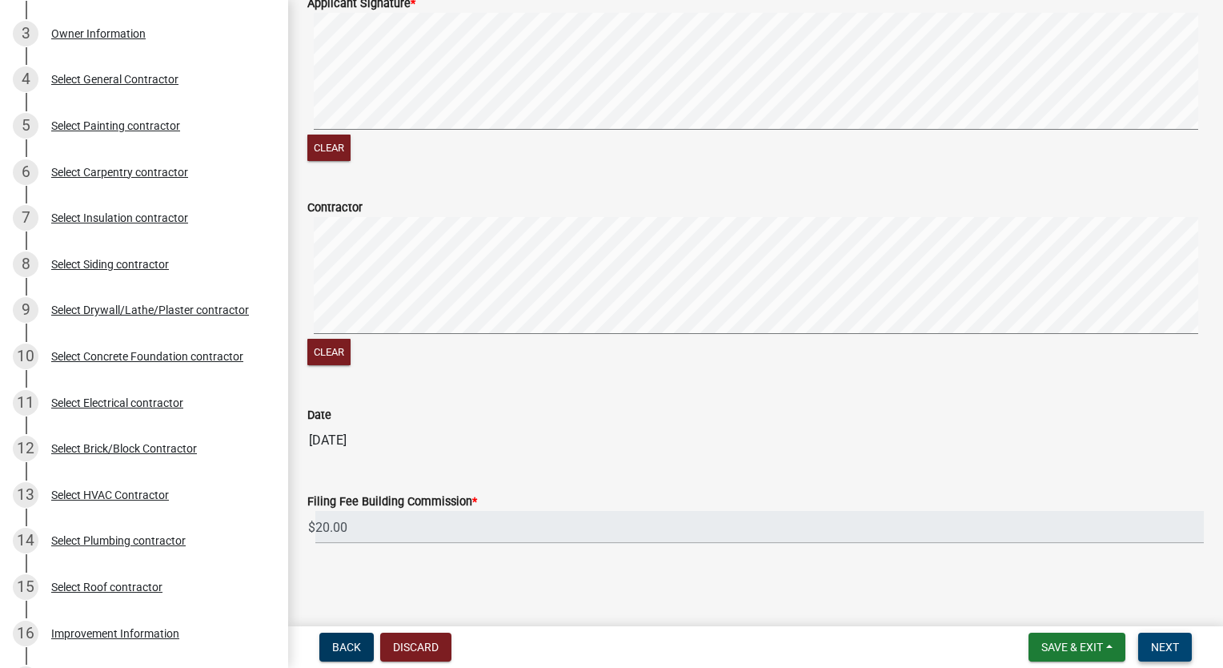
click at [1161, 650] on span "Next" at bounding box center [1165, 646] width 28 height 13
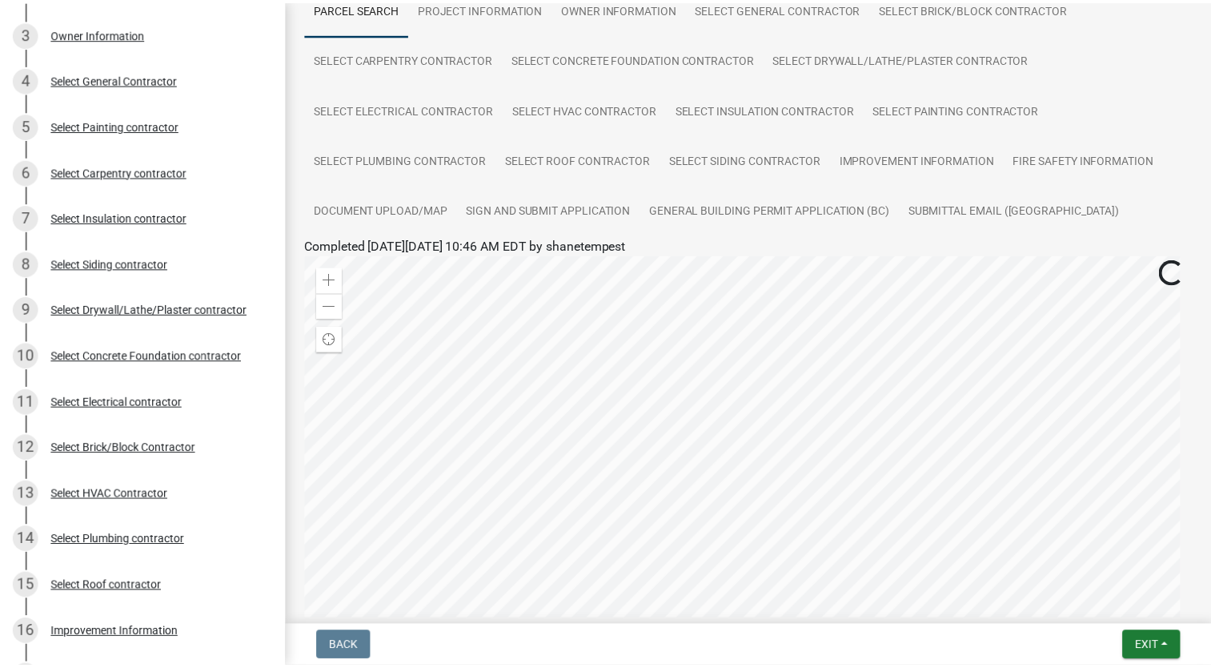
scroll to position [347, 0]
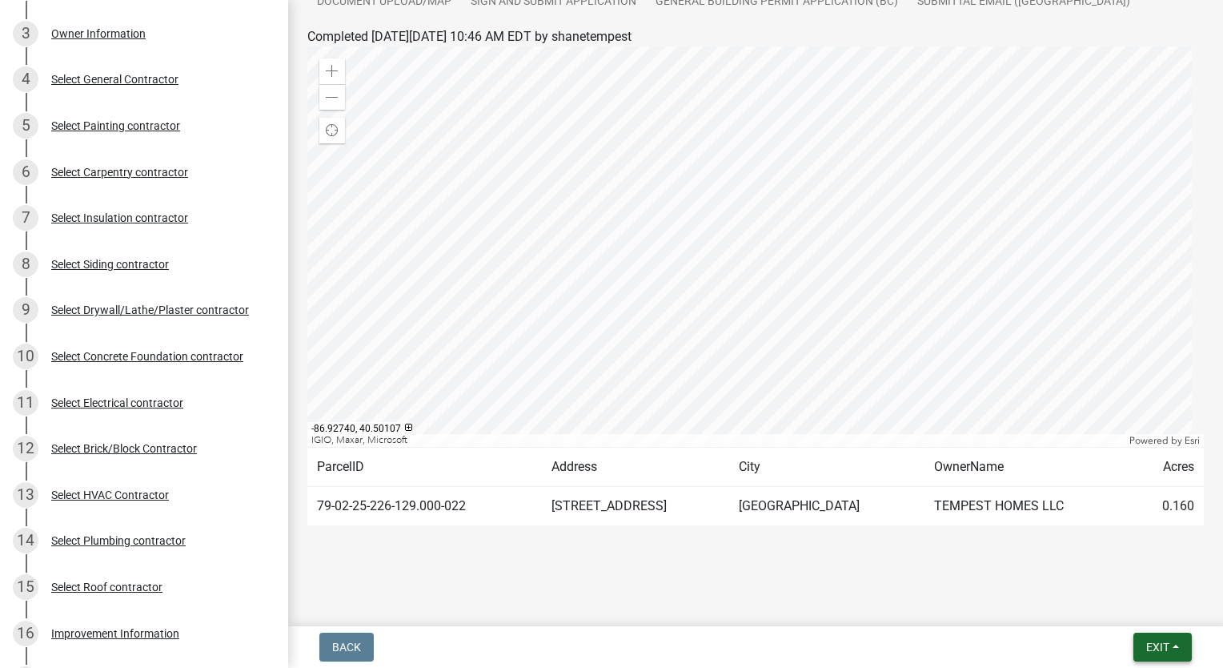
click at [1166, 650] on span "Exit" at bounding box center [1157, 646] width 23 height 13
click at [1133, 610] on button "Save & Exit" at bounding box center [1129, 605] width 128 height 38
